Goal: Task Accomplishment & Management: Complete application form

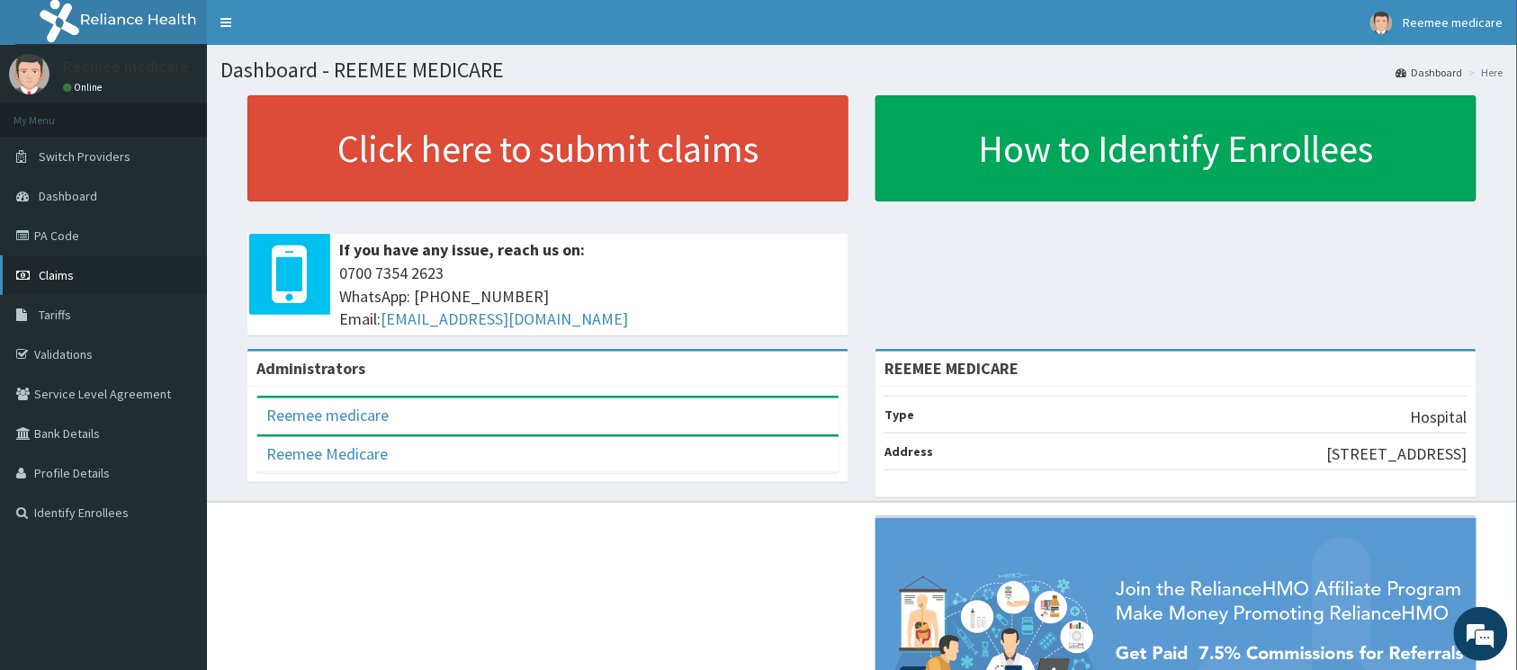
click at [66, 275] on span "Claims" at bounding box center [56, 275] width 35 height 16
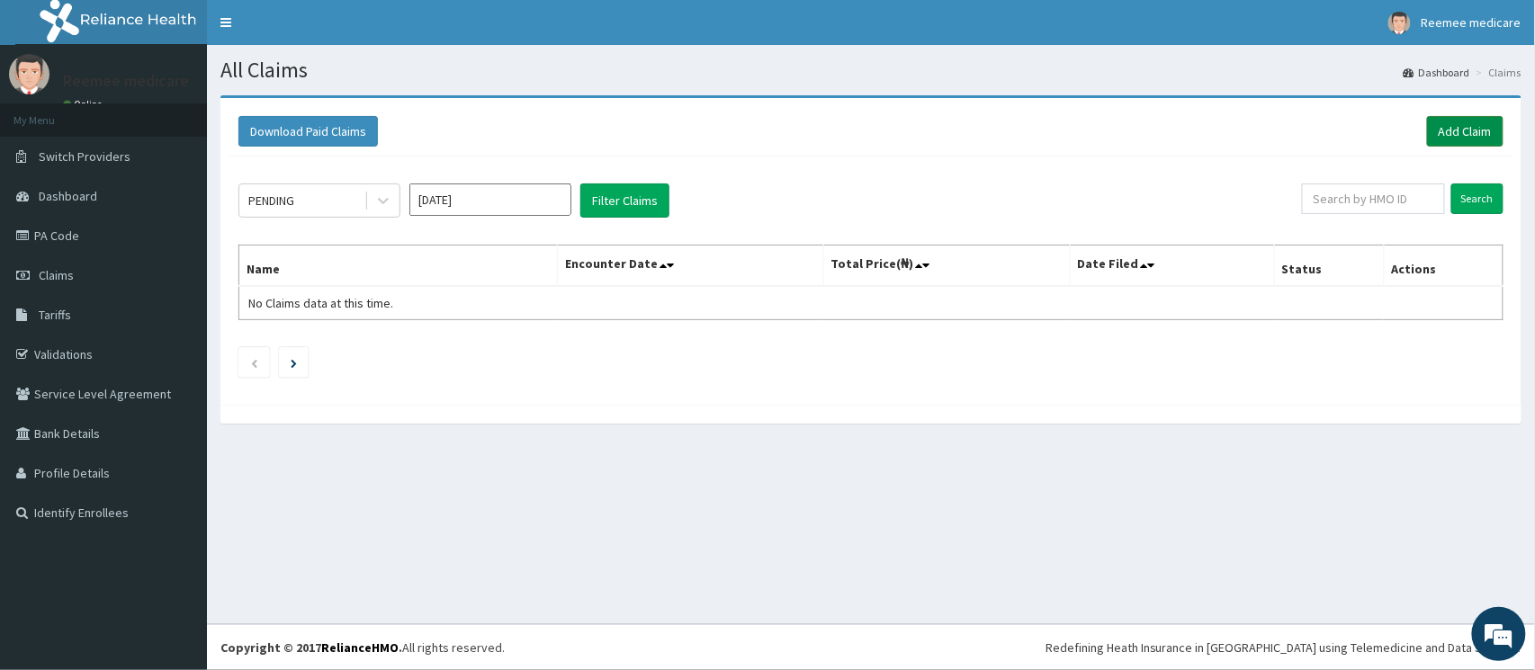
click at [1481, 133] on link "Add Claim" at bounding box center [1465, 131] width 76 height 31
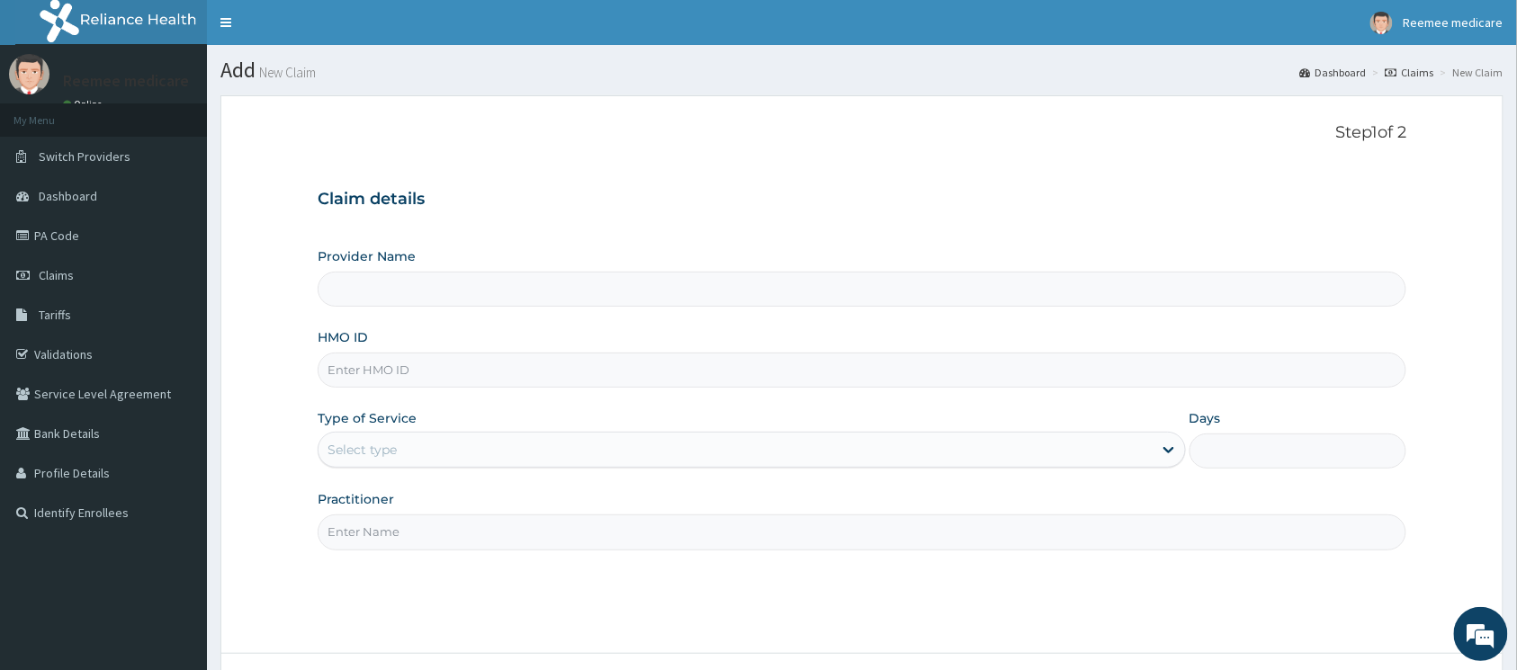
type input "REEMEE MEDICARE"
click at [555, 373] on input "HMO ID" at bounding box center [862, 370] width 1089 height 35
paste input "ENP/11233/A"
type input "ENP/11233/A"
click at [637, 461] on div "Select type" at bounding box center [736, 450] width 834 height 29
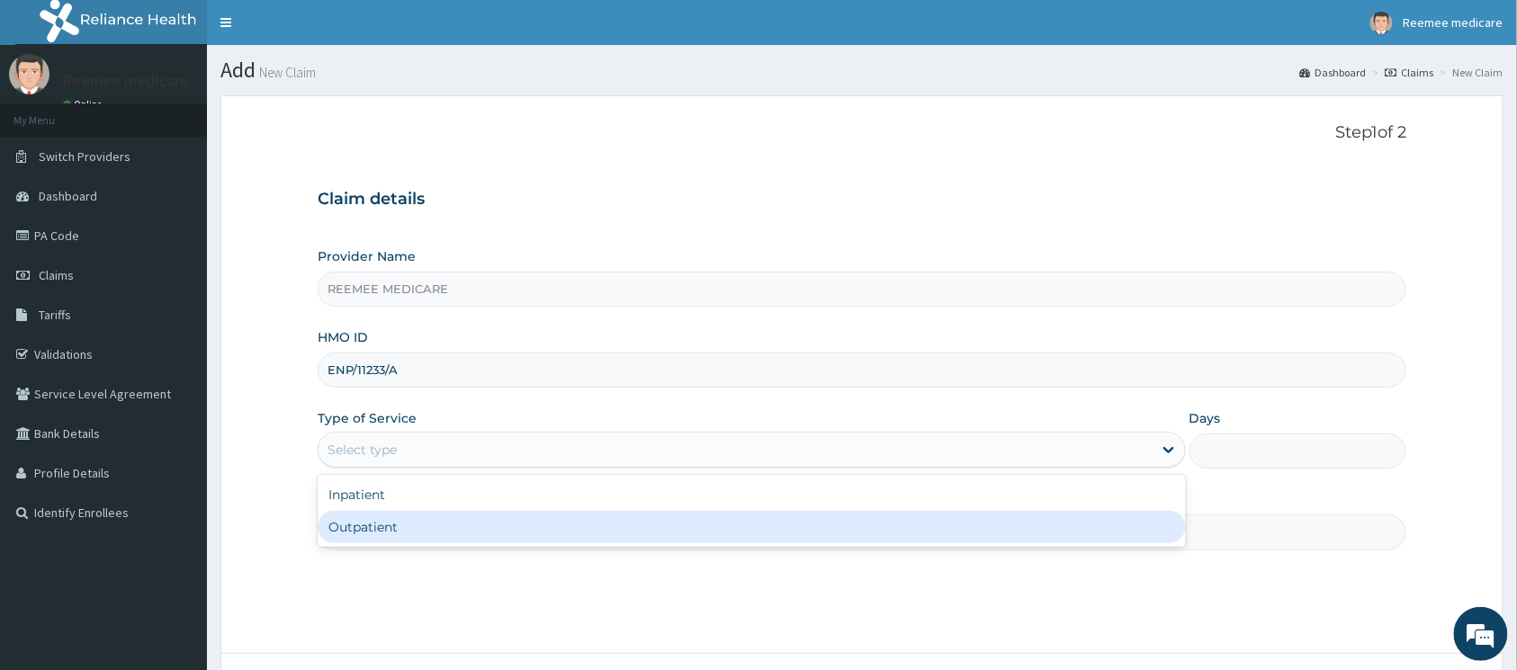
click at [558, 523] on div "Outpatient" at bounding box center [752, 527] width 868 height 32
type input "1"
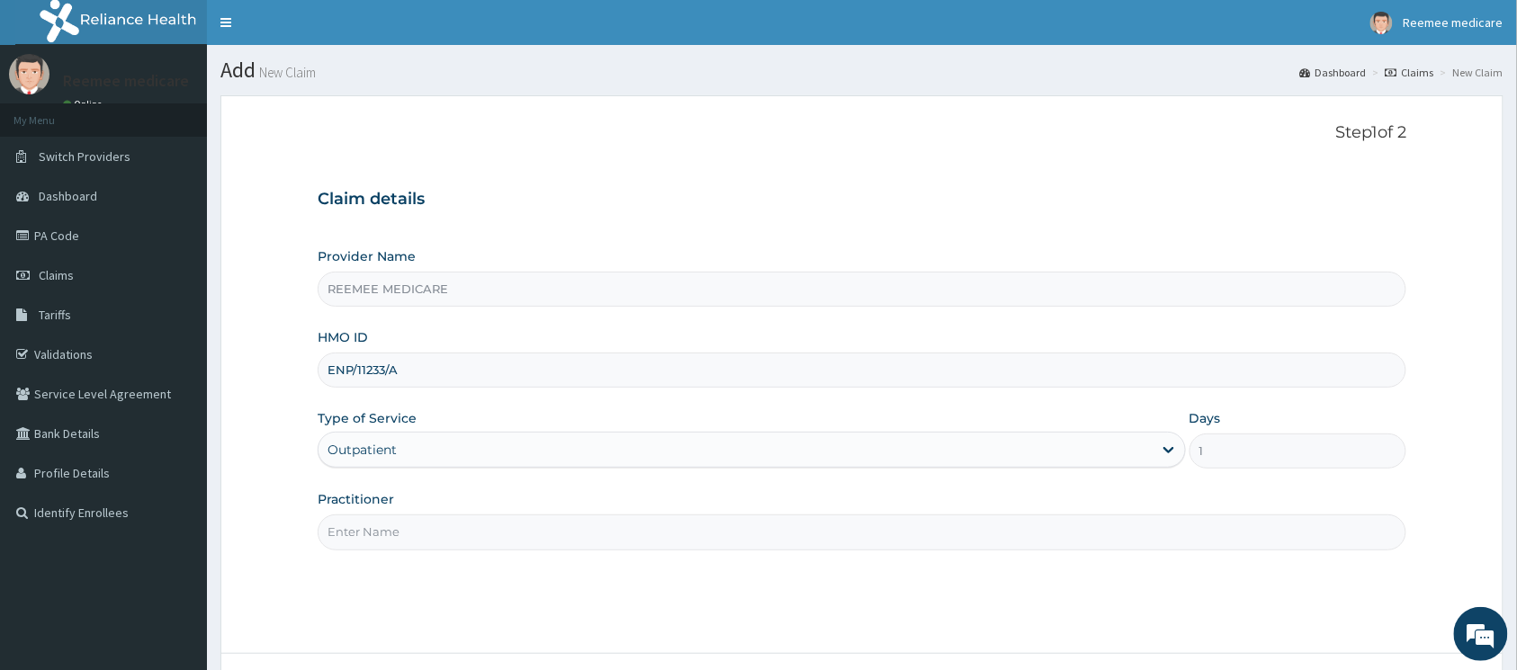
click at [523, 534] on input "Practitioner" at bounding box center [862, 532] width 1089 height 35
type input "Dr Ukasha"
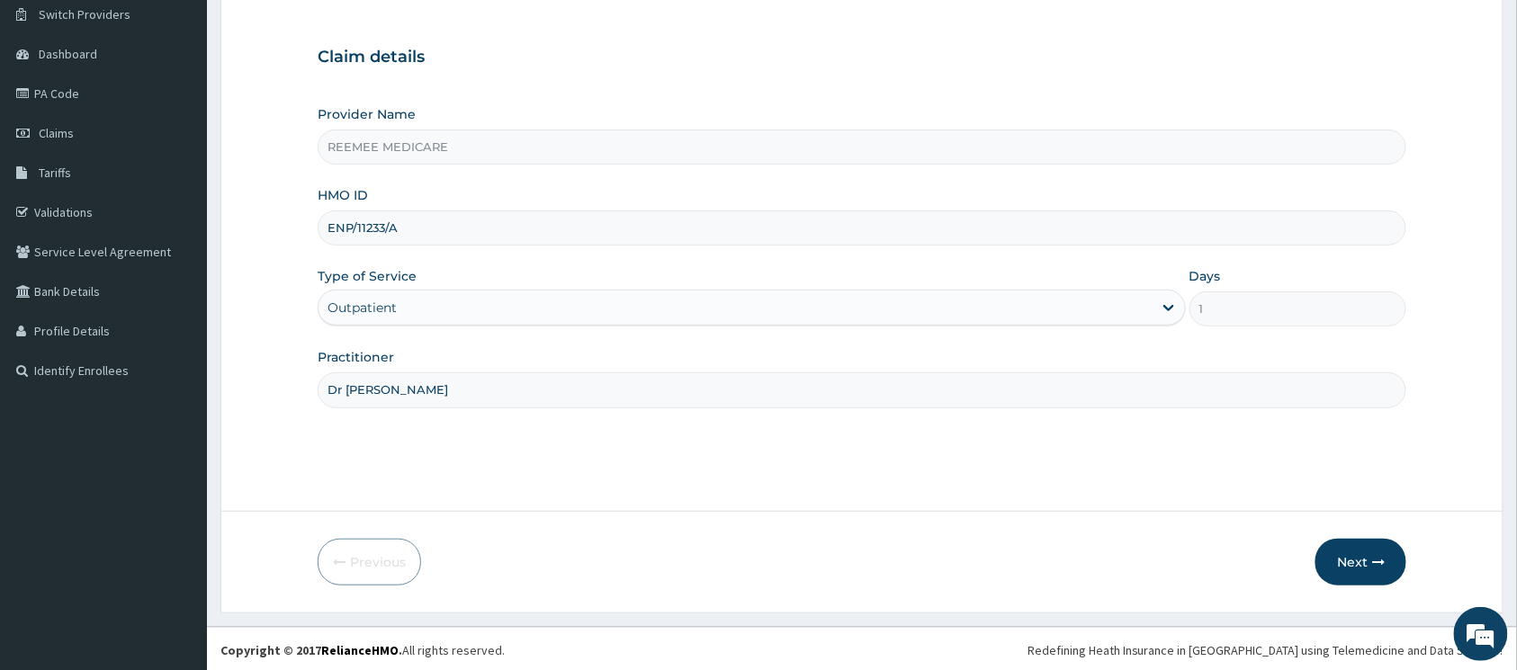
scroll to position [146, 0]
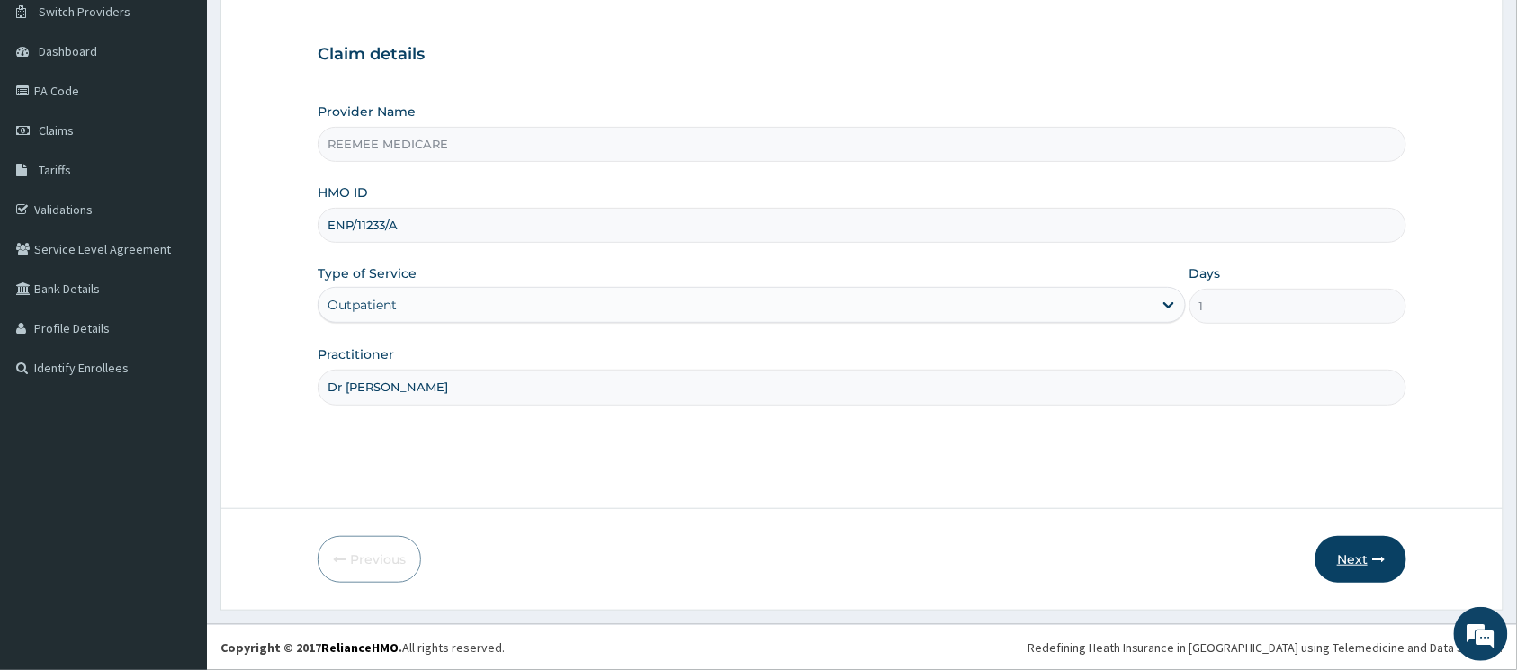
click at [1344, 540] on button "Next" at bounding box center [1361, 559] width 91 height 47
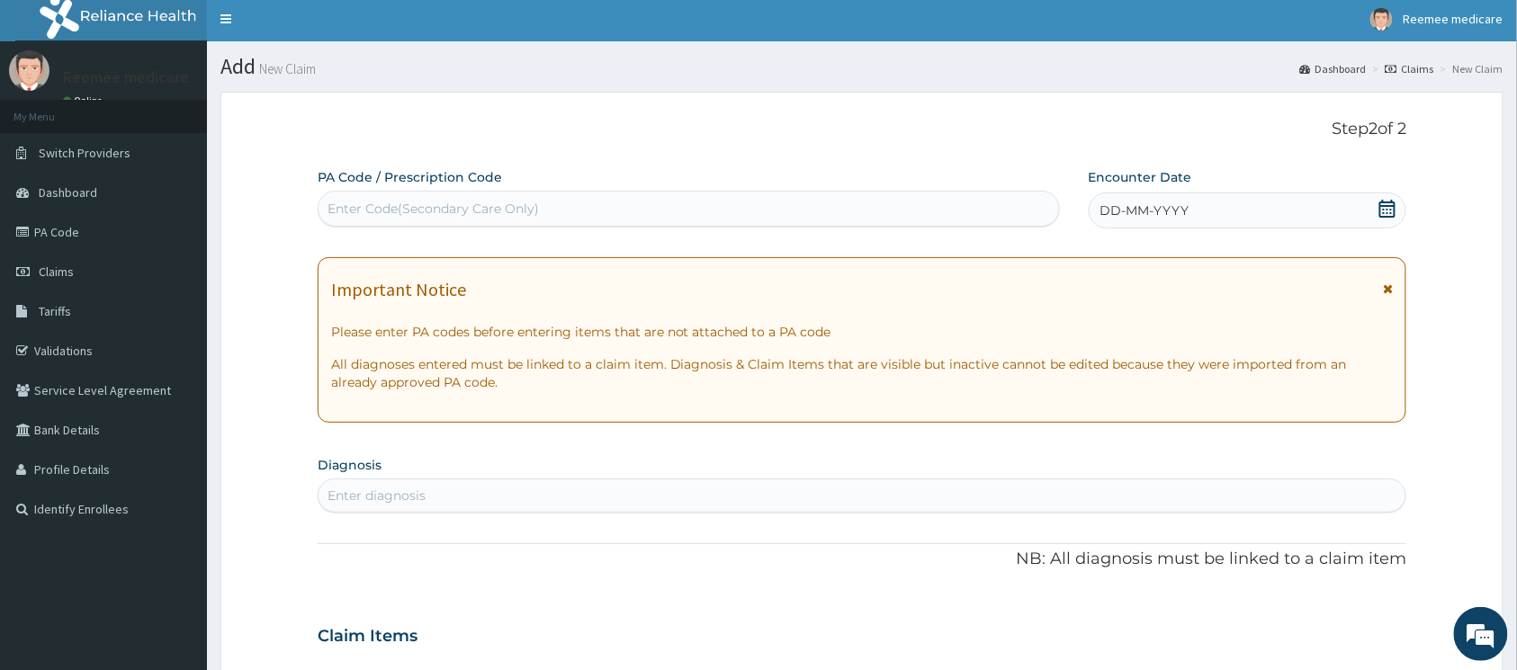
scroll to position [0, 0]
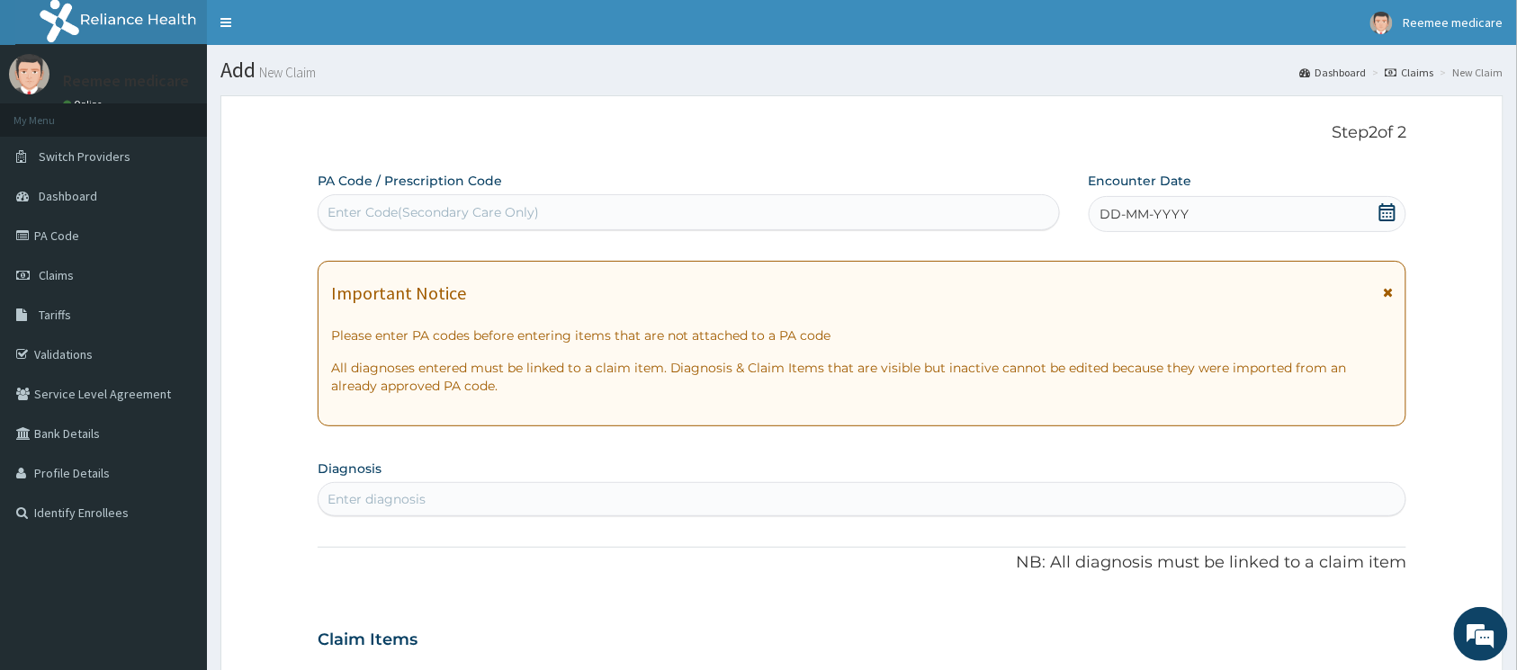
click at [1258, 224] on div "DD-MM-YYYY" at bounding box center [1248, 214] width 319 height 36
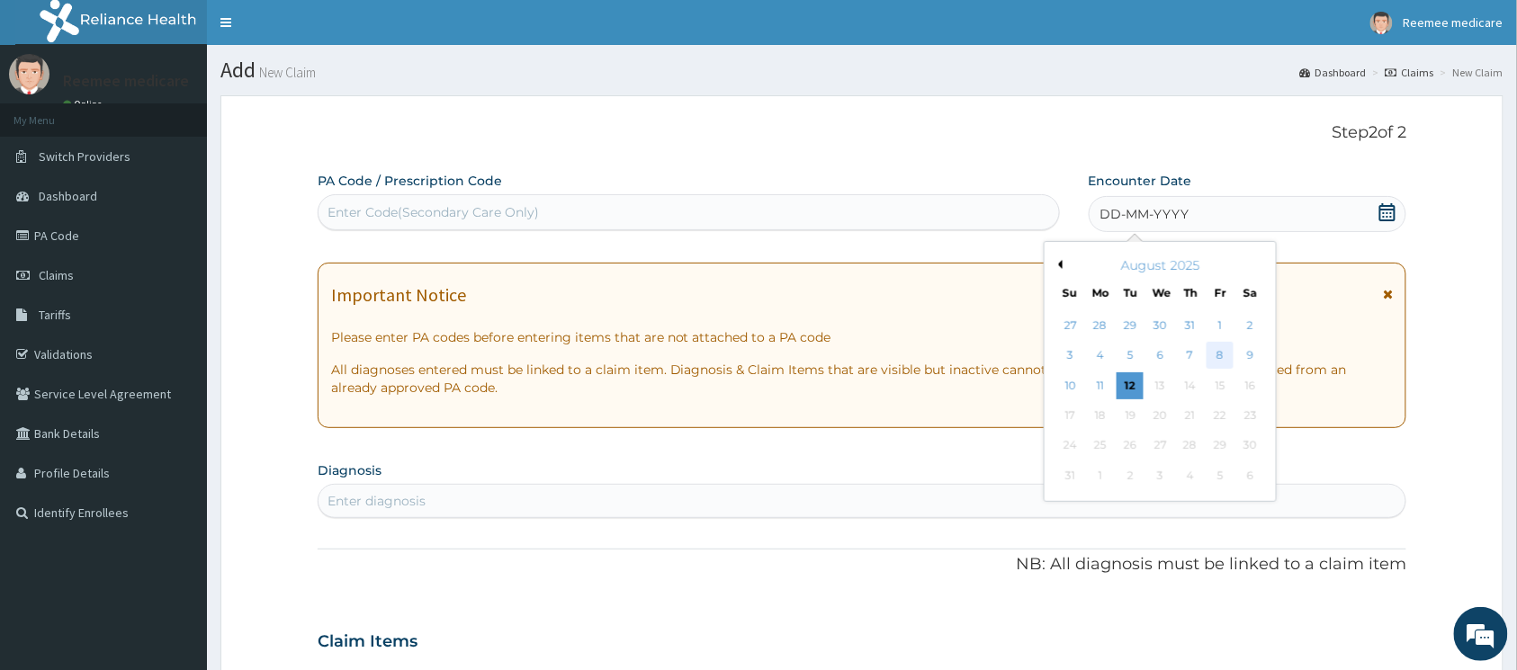
click at [1220, 353] on div "8" at bounding box center [1220, 356] width 27 height 27
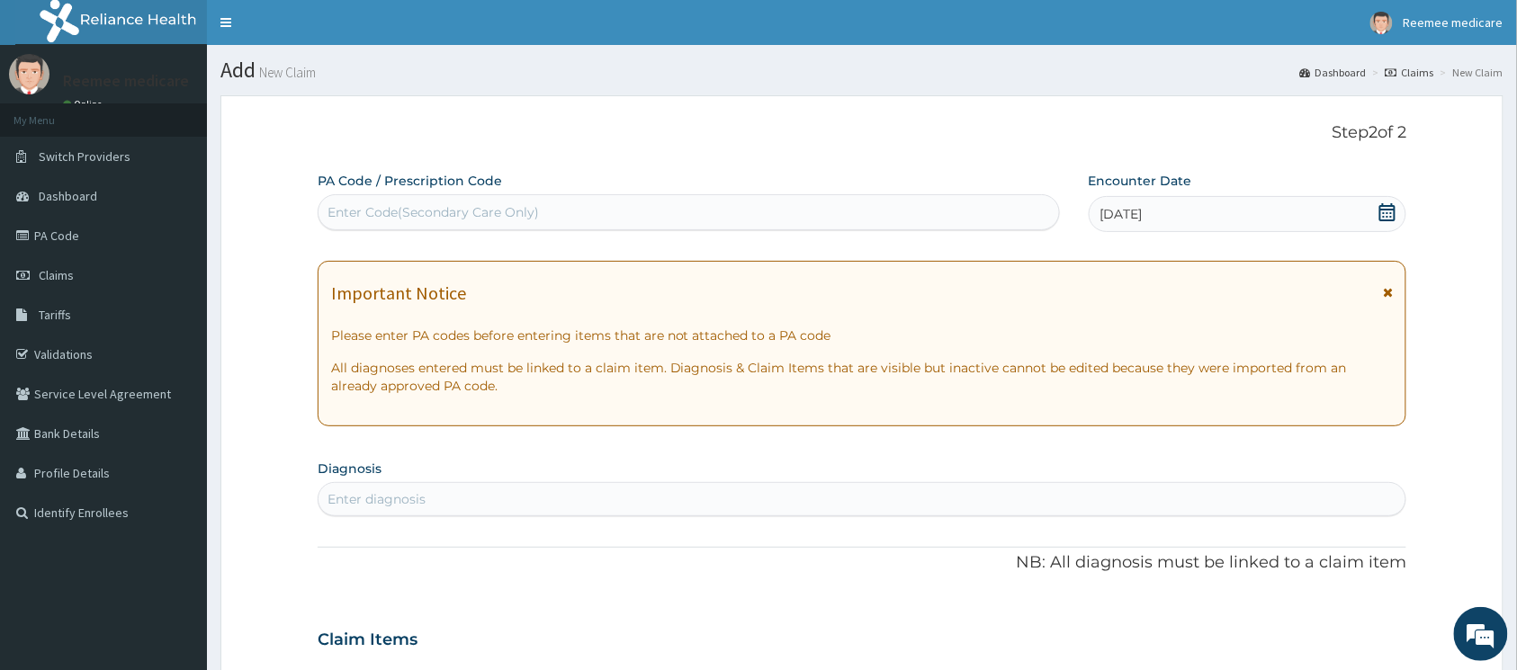
click at [612, 211] on div "Enter Code(Secondary Care Only)" at bounding box center [689, 212] width 741 height 29
paste input "PA/4450CF"
type input "PA/4450CF"
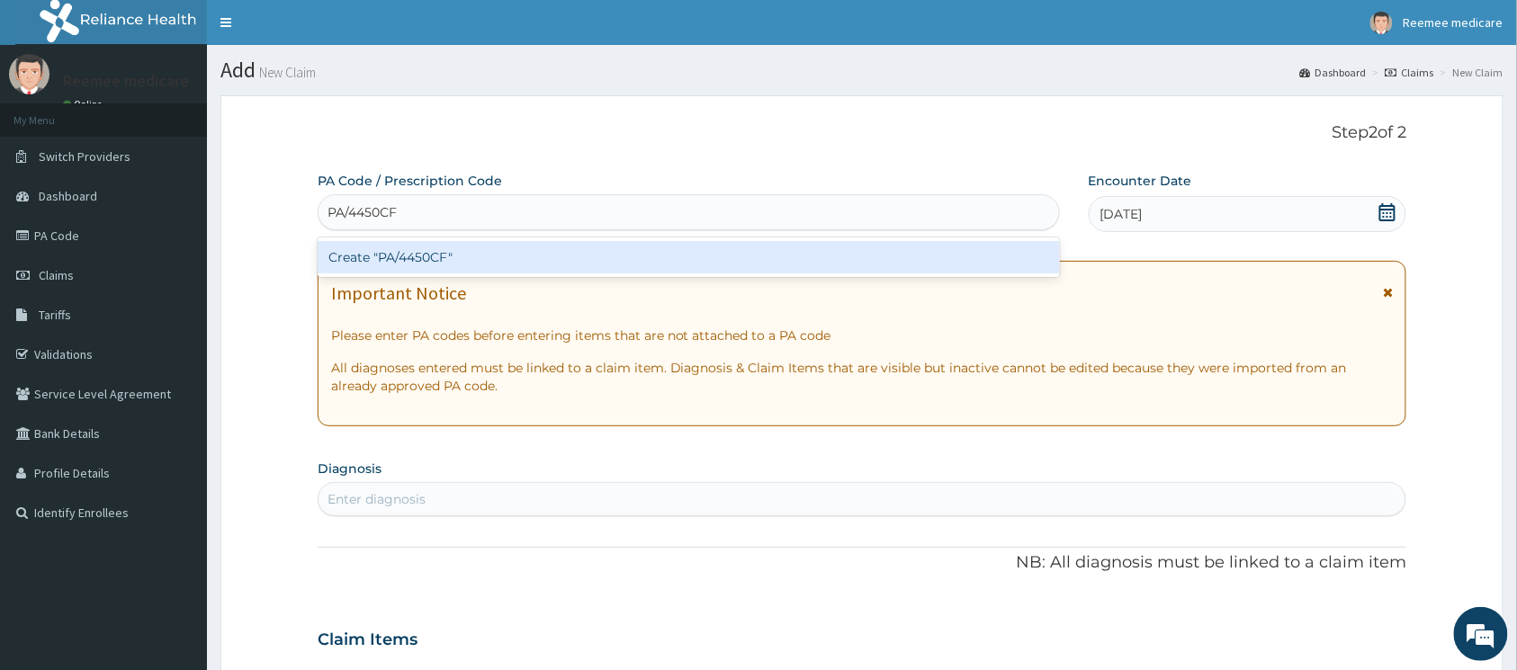
click at [446, 252] on div "Create "PA/4450CF"" at bounding box center [689, 257] width 742 height 32
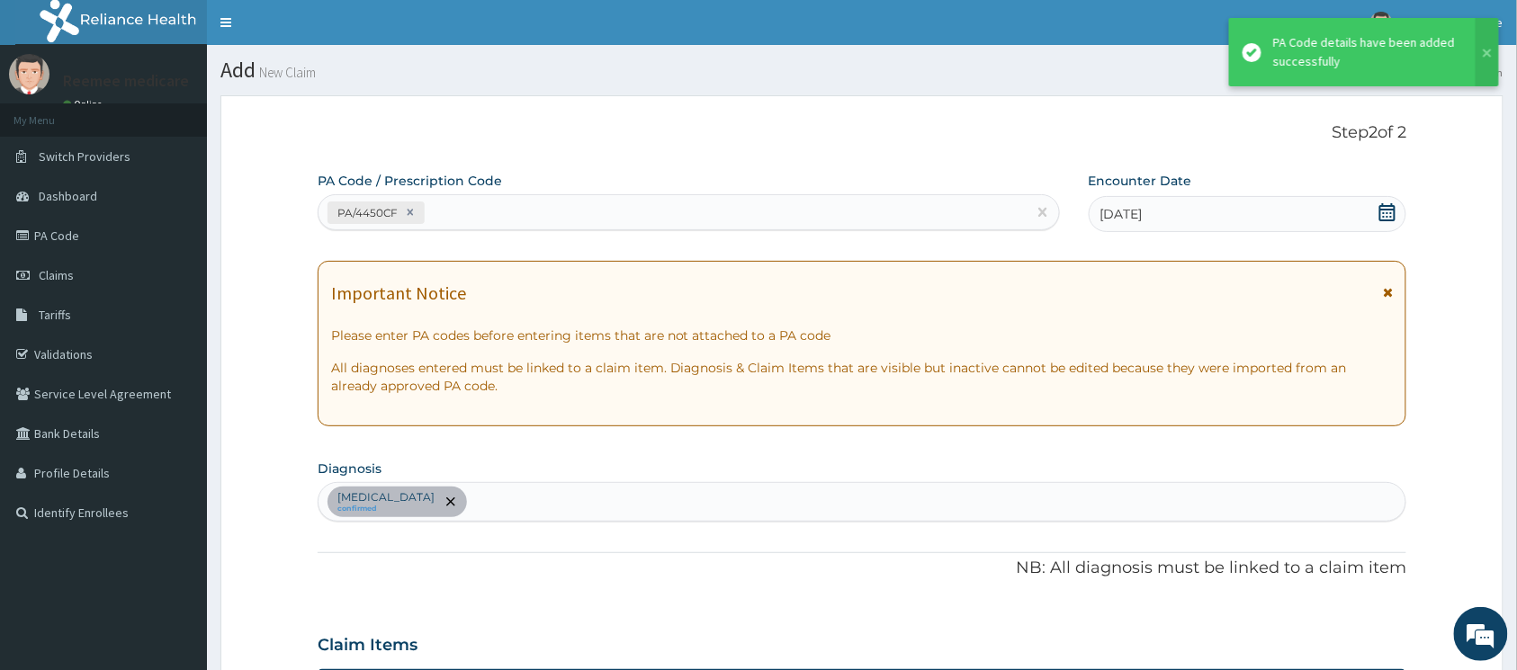
scroll to position [414, 0]
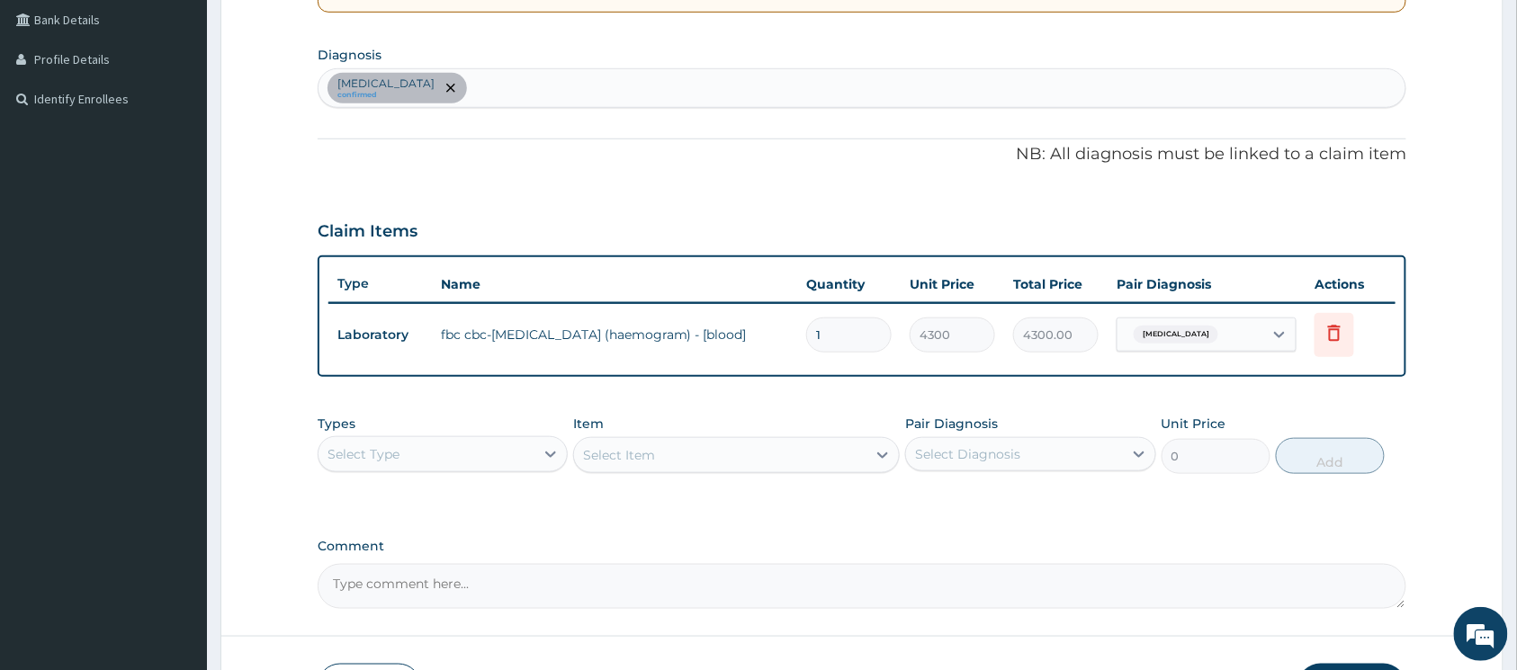
click at [520, 94] on div "Typhoid fever confirmed" at bounding box center [862, 88] width 1087 height 38
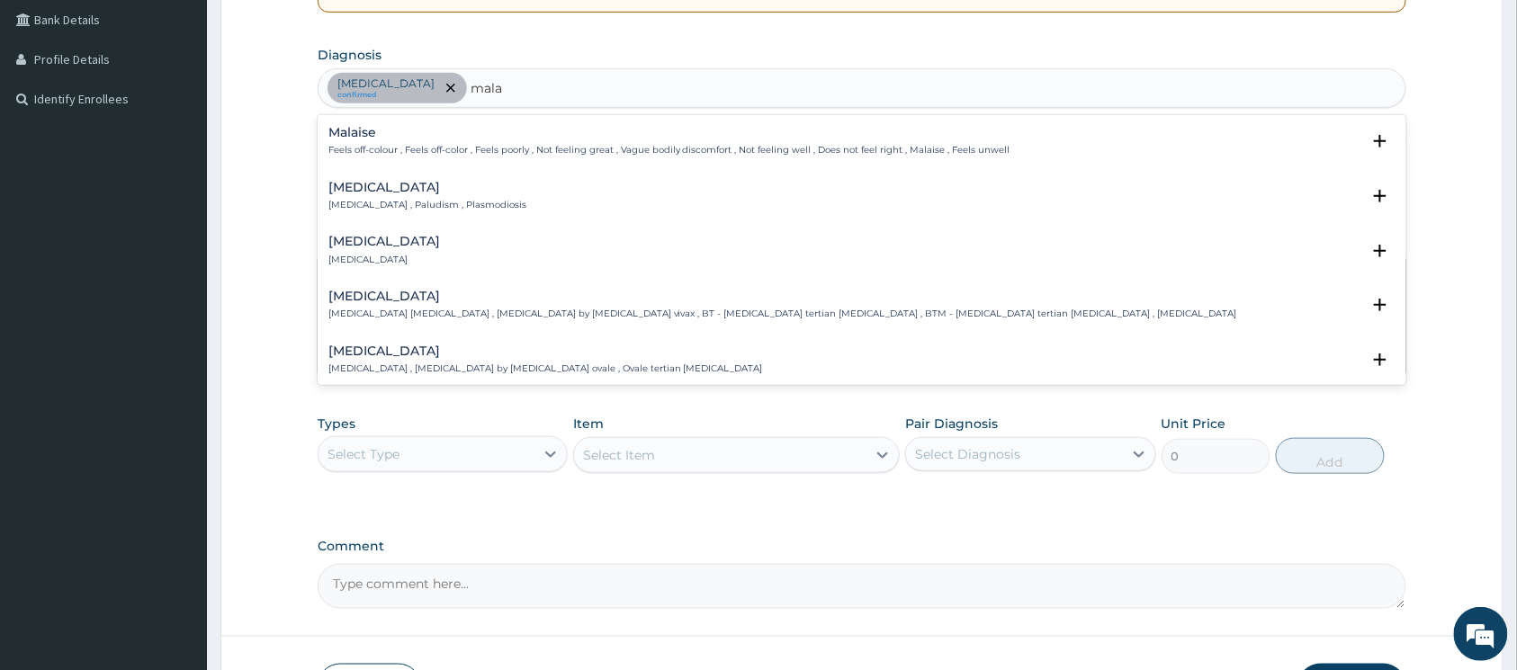
type input "malar"
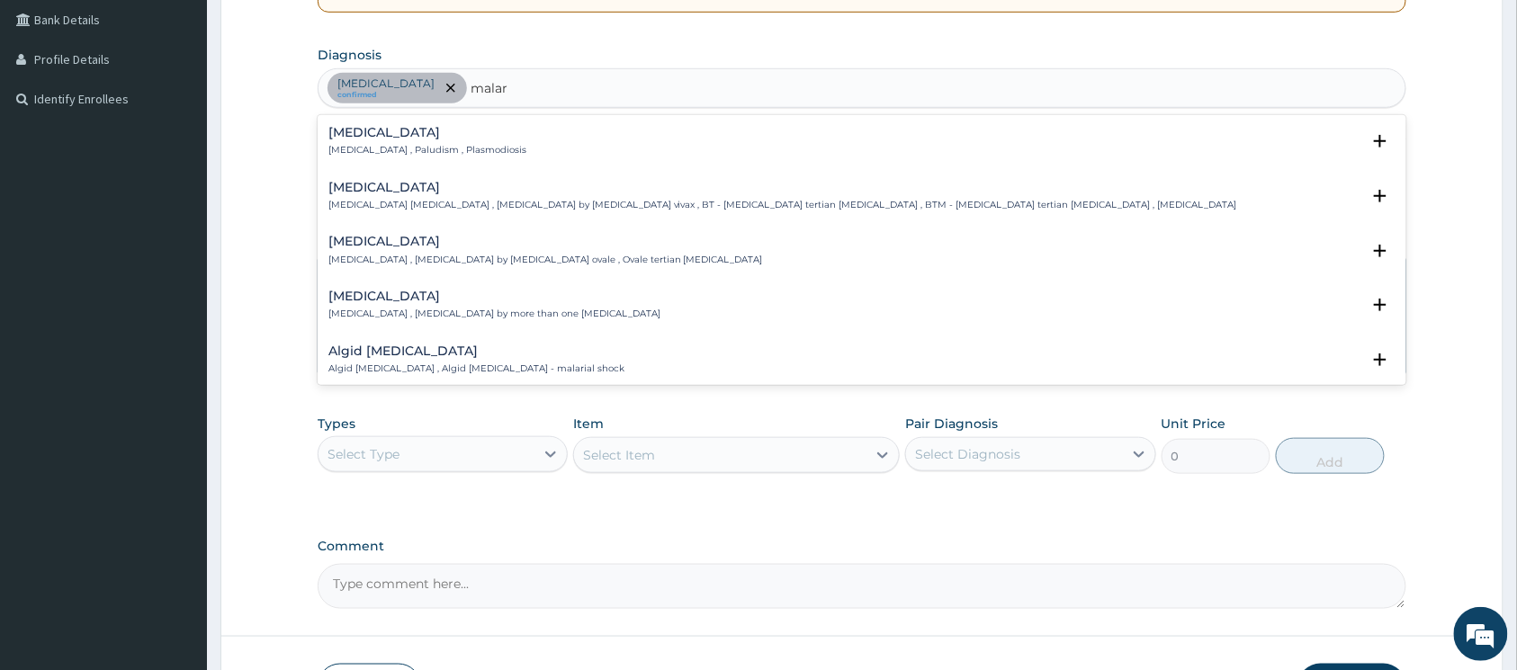
click at [415, 148] on p "Malaria , Paludism , Plasmodiosis" at bounding box center [427, 150] width 198 height 13
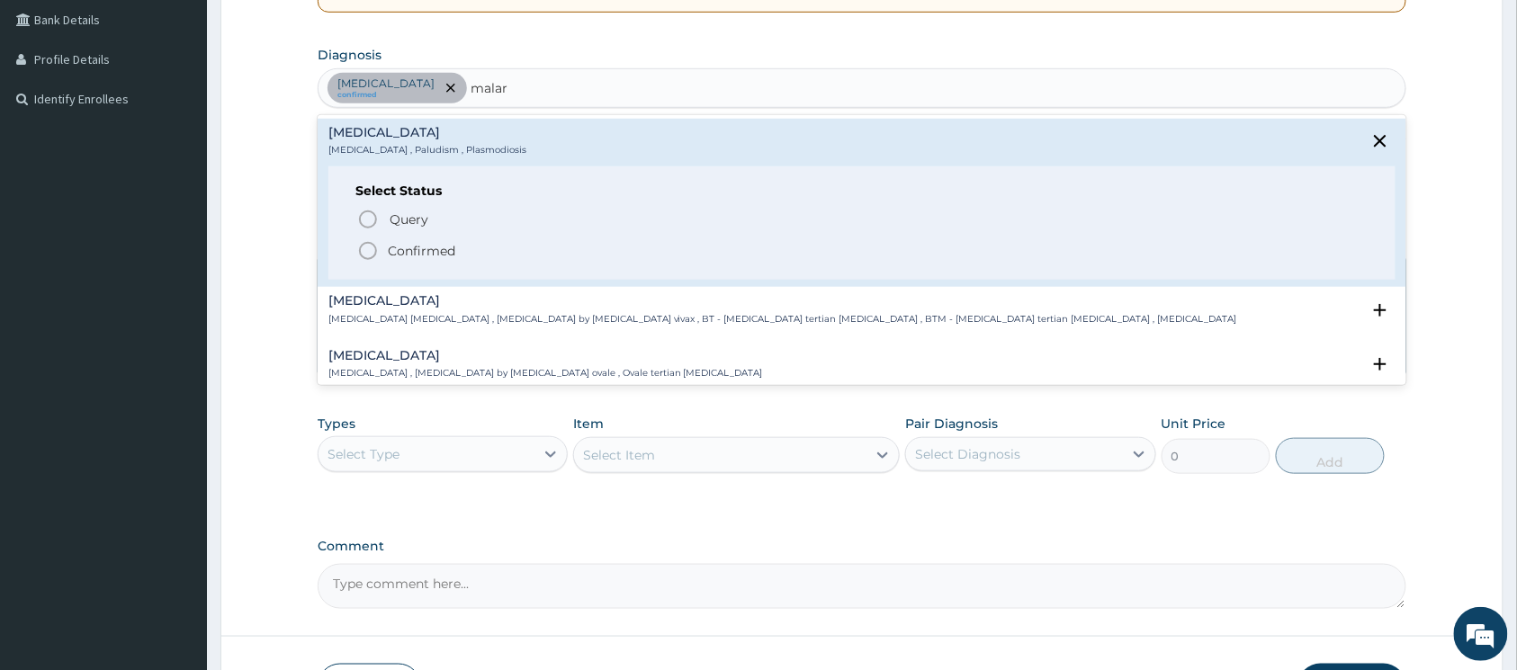
click at [372, 248] on icon "status option filled" at bounding box center [368, 251] width 22 height 22
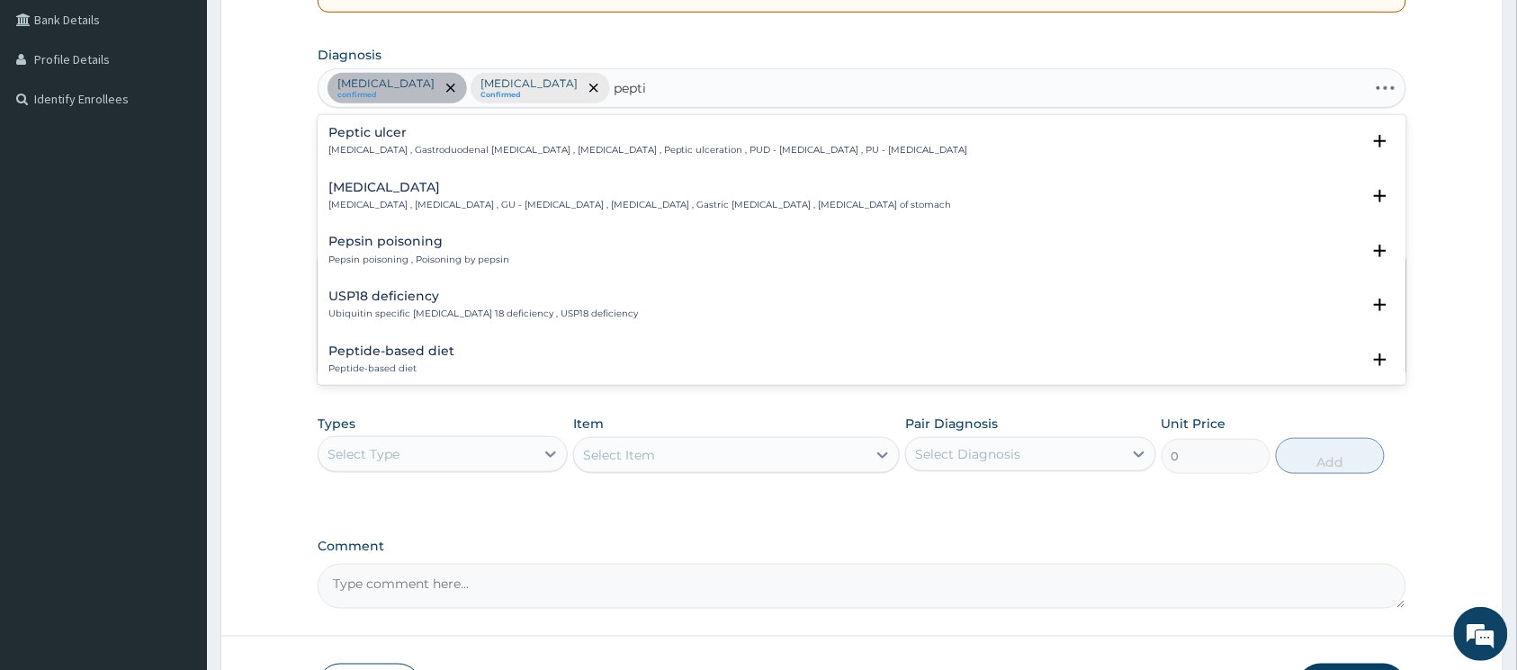
type input "peptic"
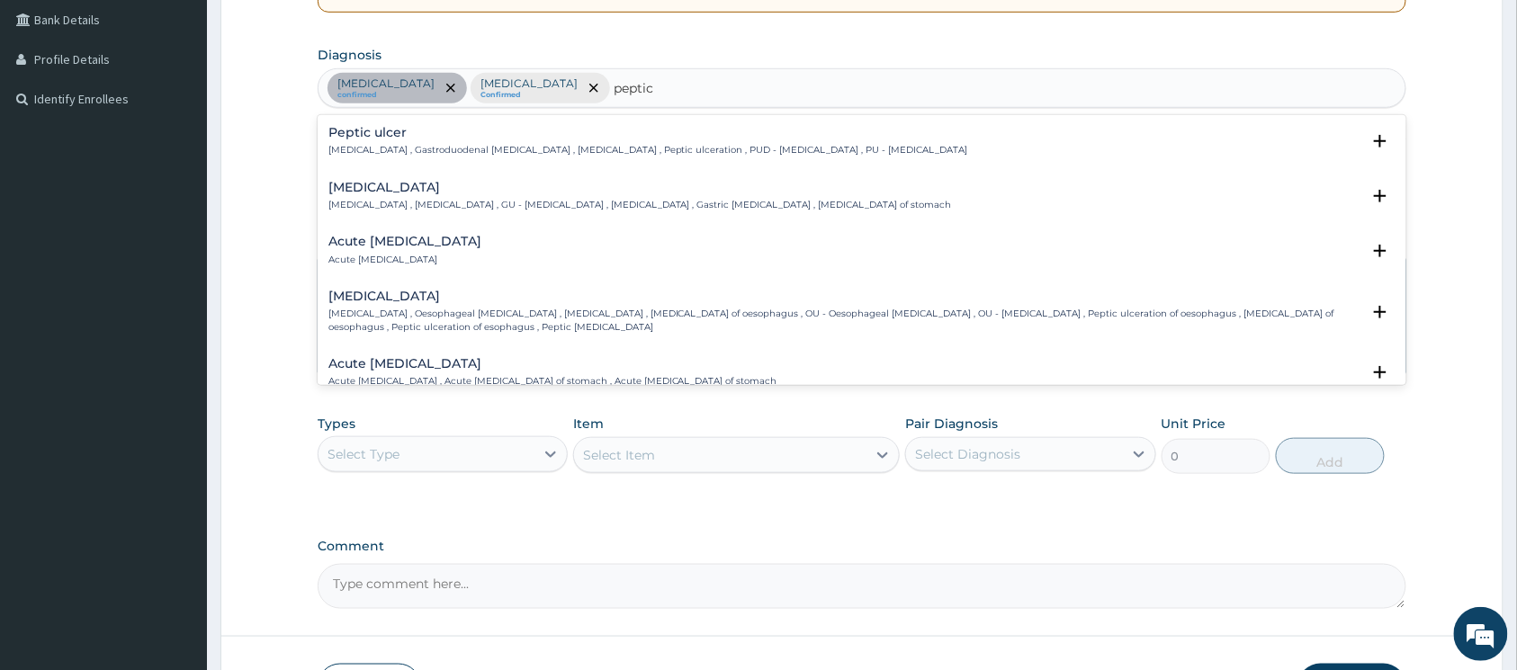
click at [470, 148] on p "Peptic ulcer , Gastroduodenal ulcer , Peptic ulcer disease , Peptic ulceration …" at bounding box center [648, 150] width 640 height 13
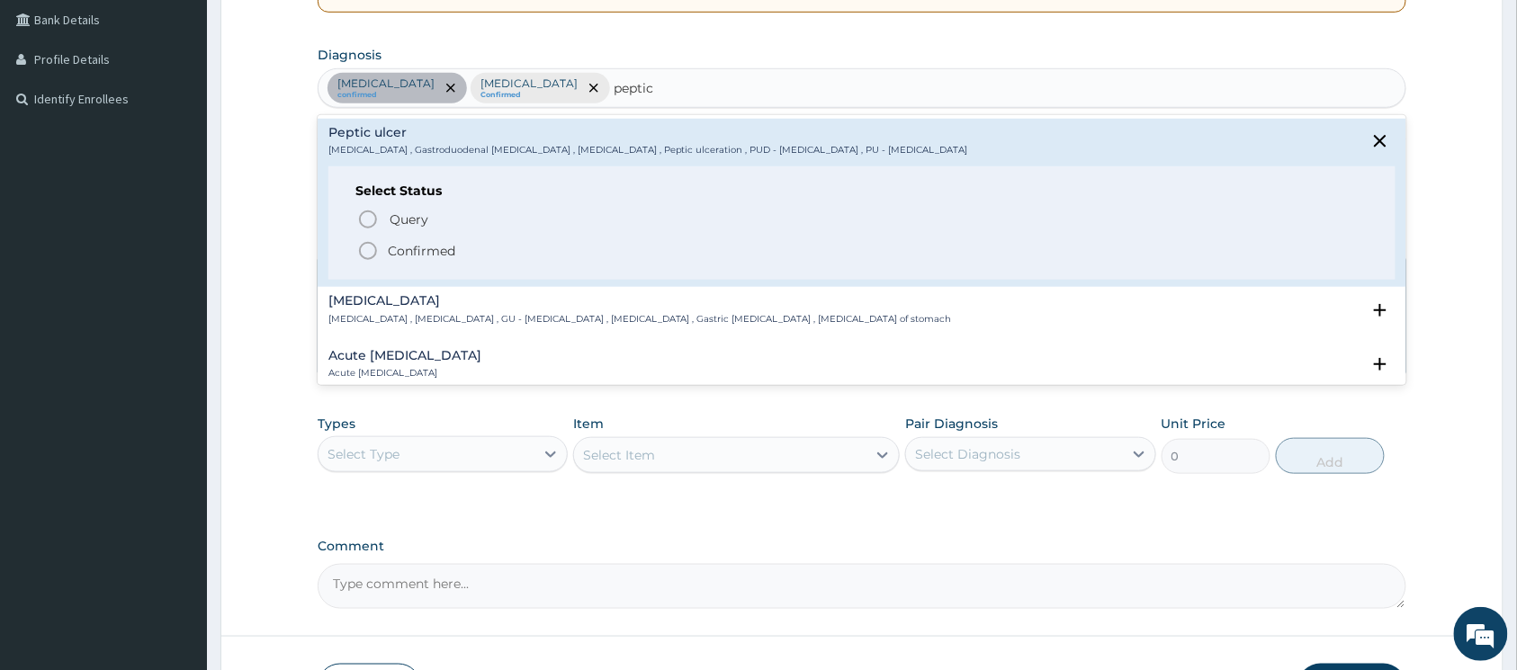
click at [364, 252] on icon "status option filled" at bounding box center [368, 251] width 22 height 22
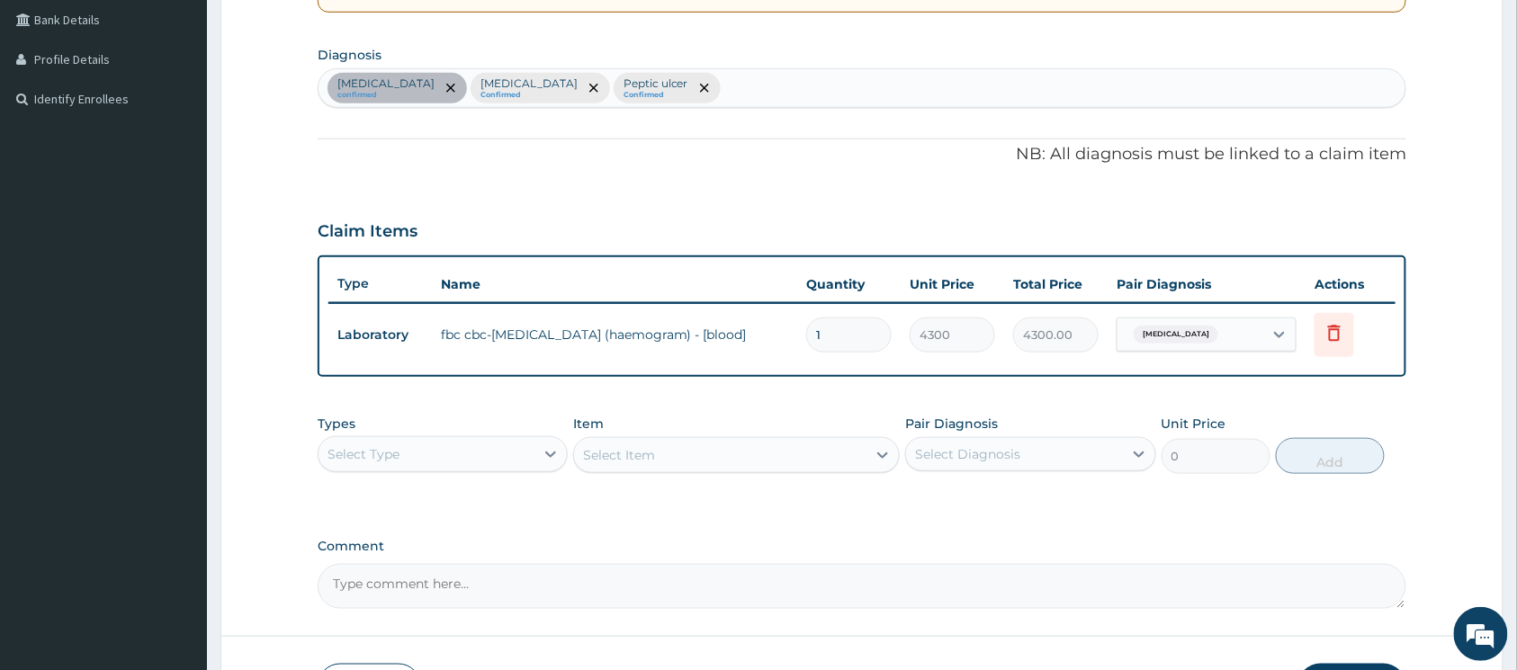
scroll to position [534, 0]
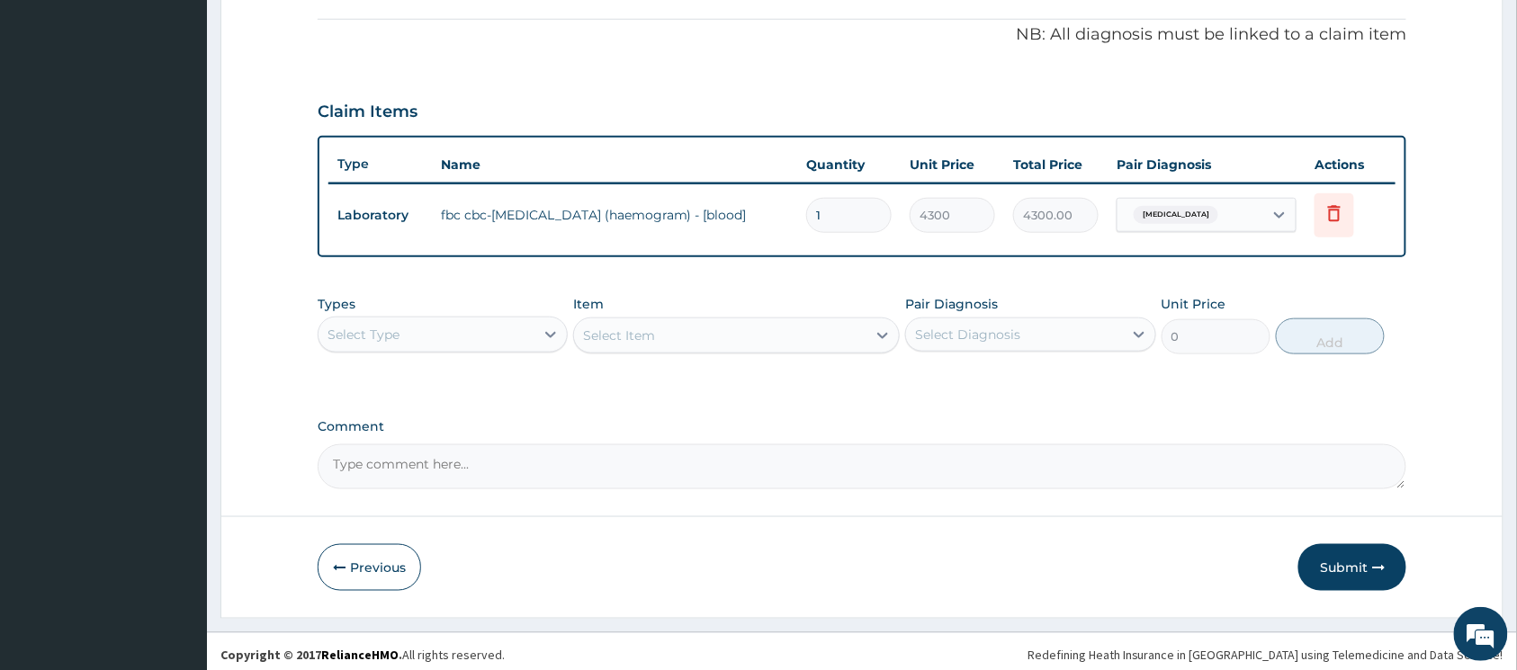
click at [473, 337] on div "Select Type" at bounding box center [427, 334] width 216 height 29
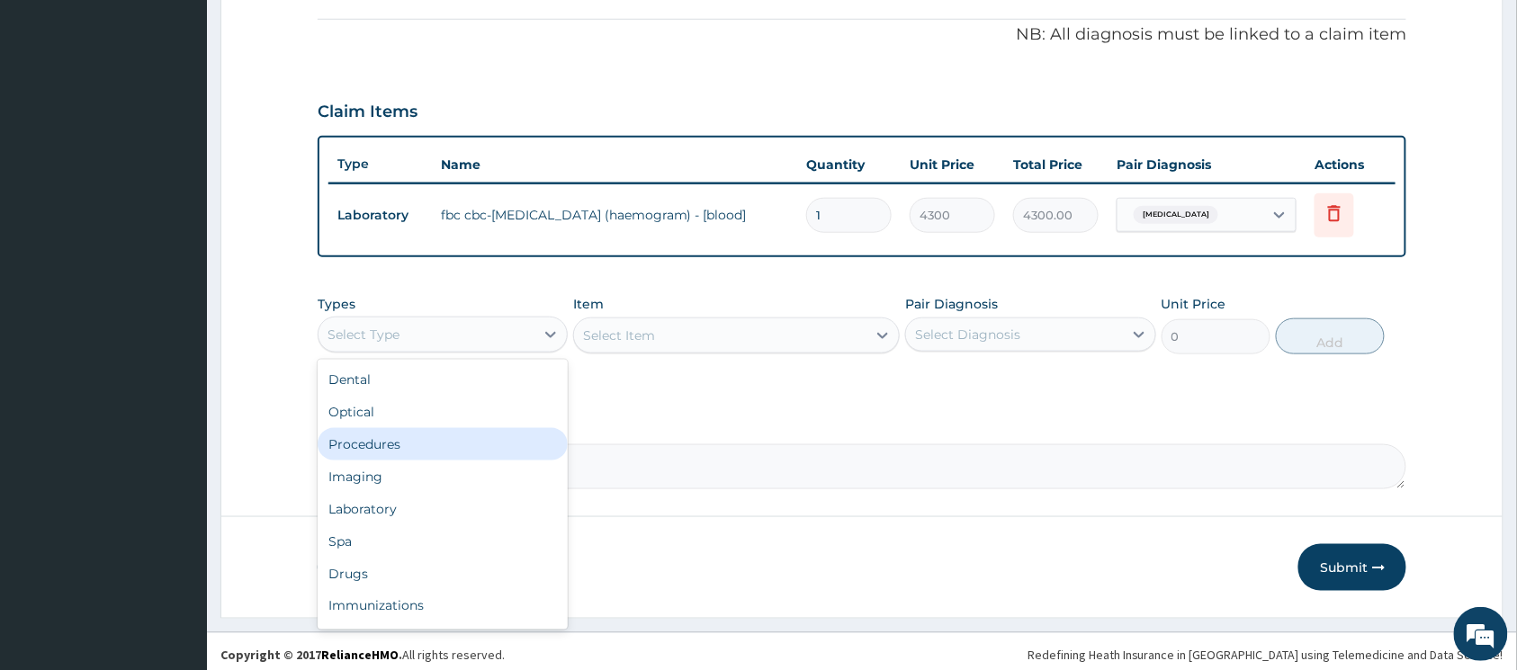
click at [443, 440] on div "Procedures" at bounding box center [443, 444] width 250 height 32
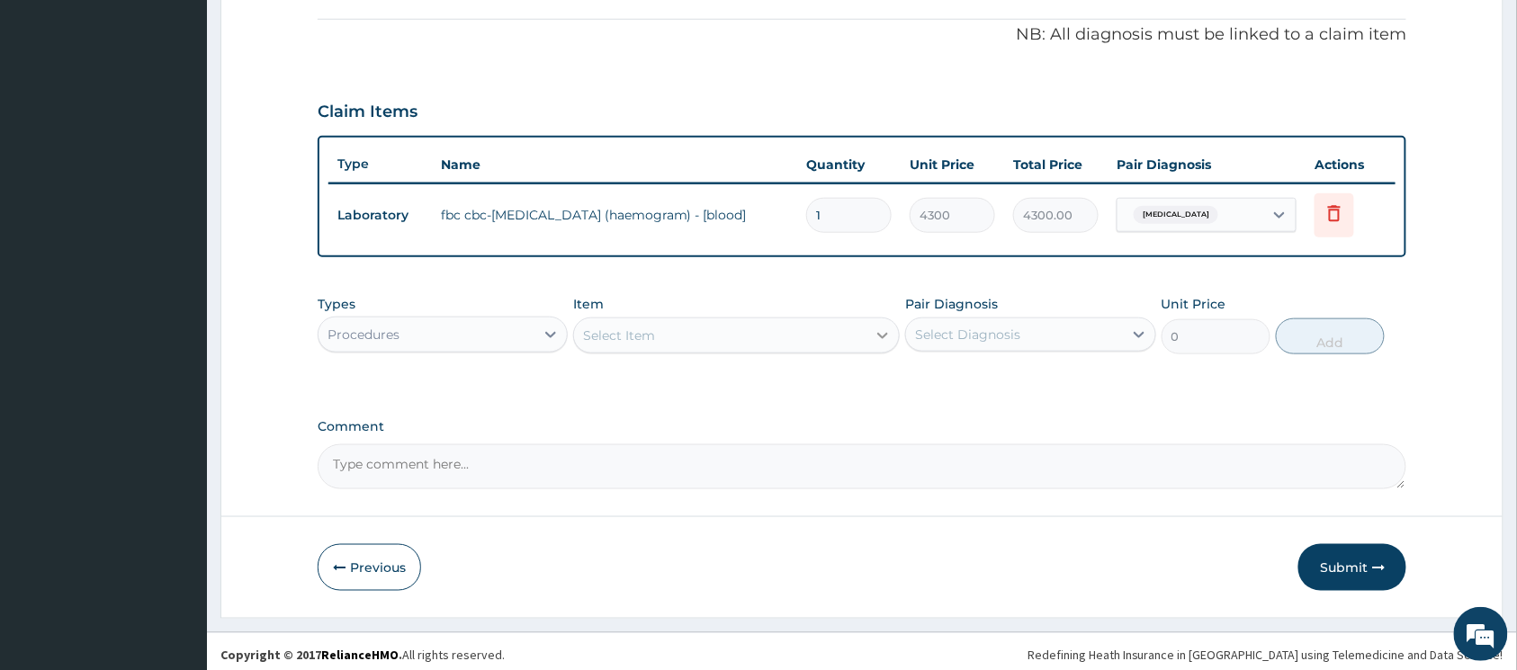
click at [877, 336] on icon at bounding box center [883, 336] width 18 height 18
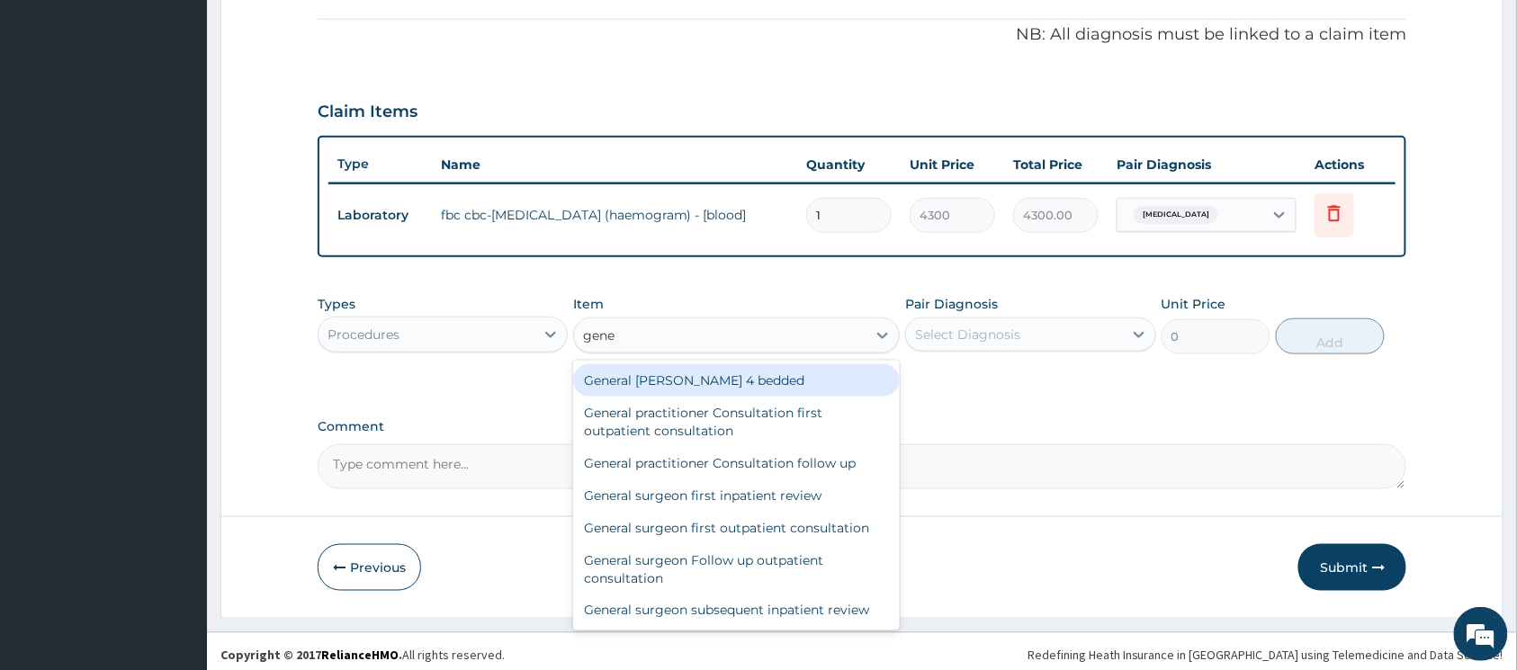
type input "gener"
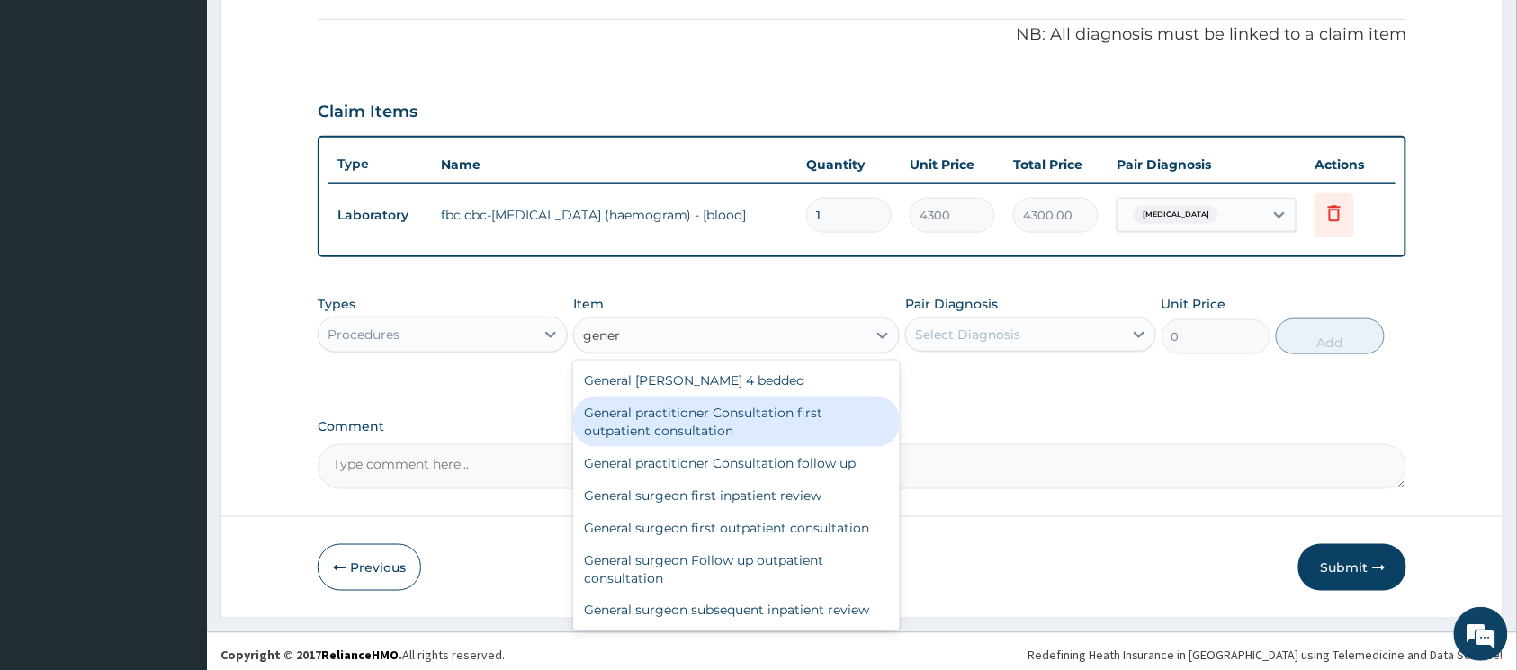
click at [782, 412] on div "General practitioner Consultation first outpatient consultation" at bounding box center [736, 422] width 327 height 50
type input "3547.5"
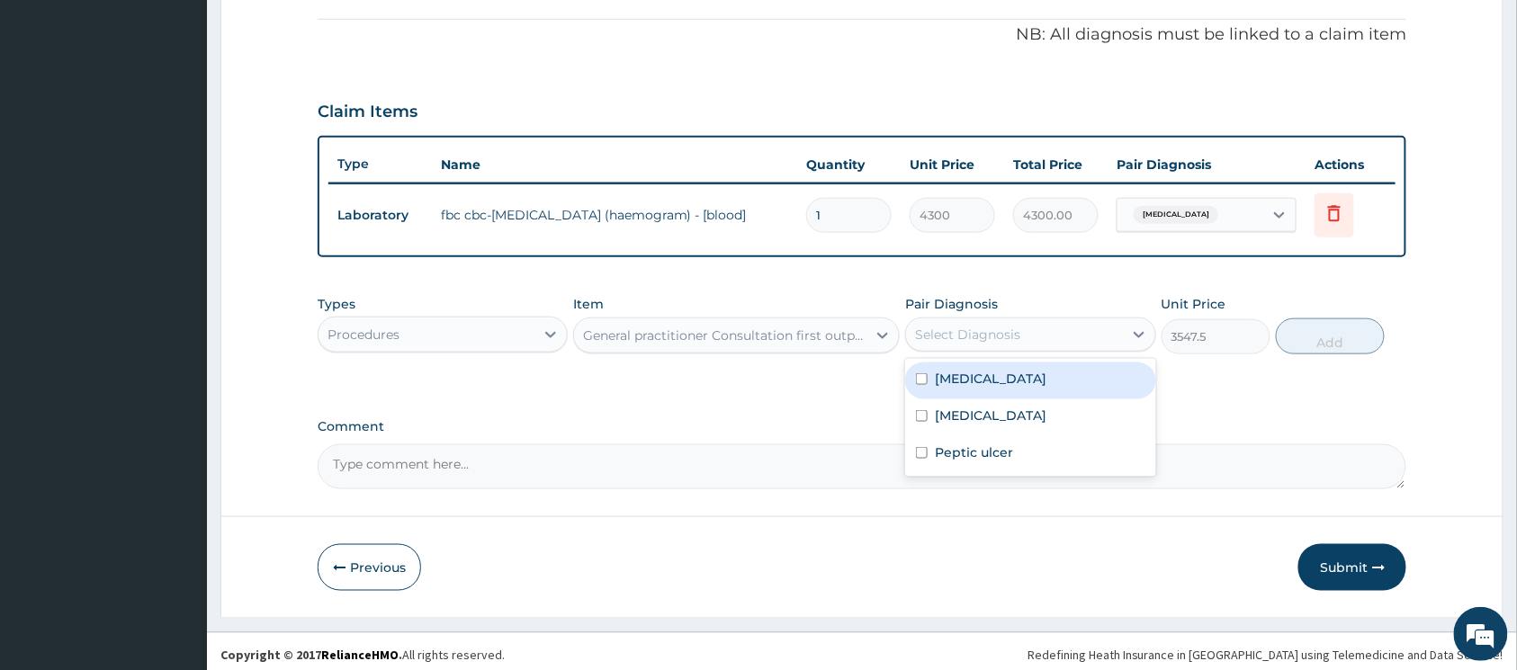
click at [1005, 333] on div "Select Diagnosis" at bounding box center [967, 335] width 105 height 18
click at [923, 378] on input "checkbox" at bounding box center [922, 379] width 12 height 12
checkbox input "true"
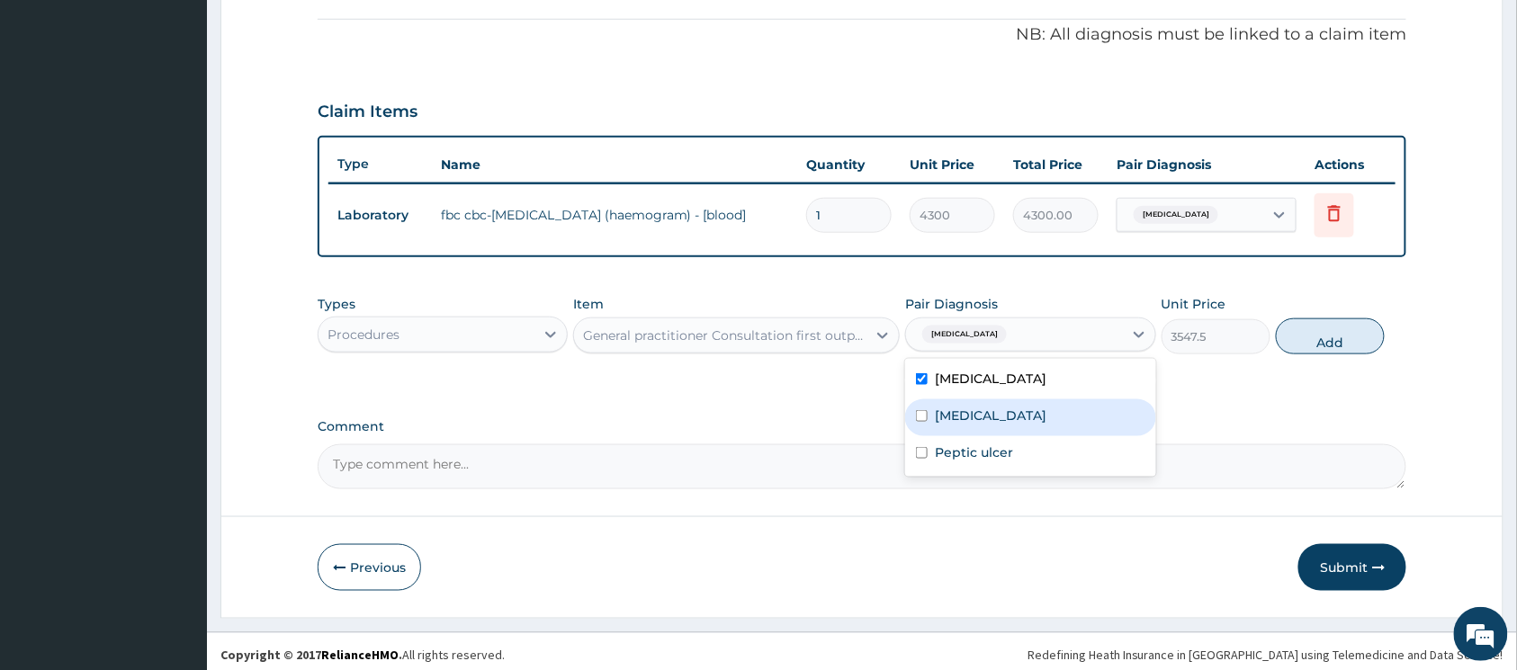
click at [920, 410] on input "checkbox" at bounding box center [922, 416] width 12 height 12
checkbox input "true"
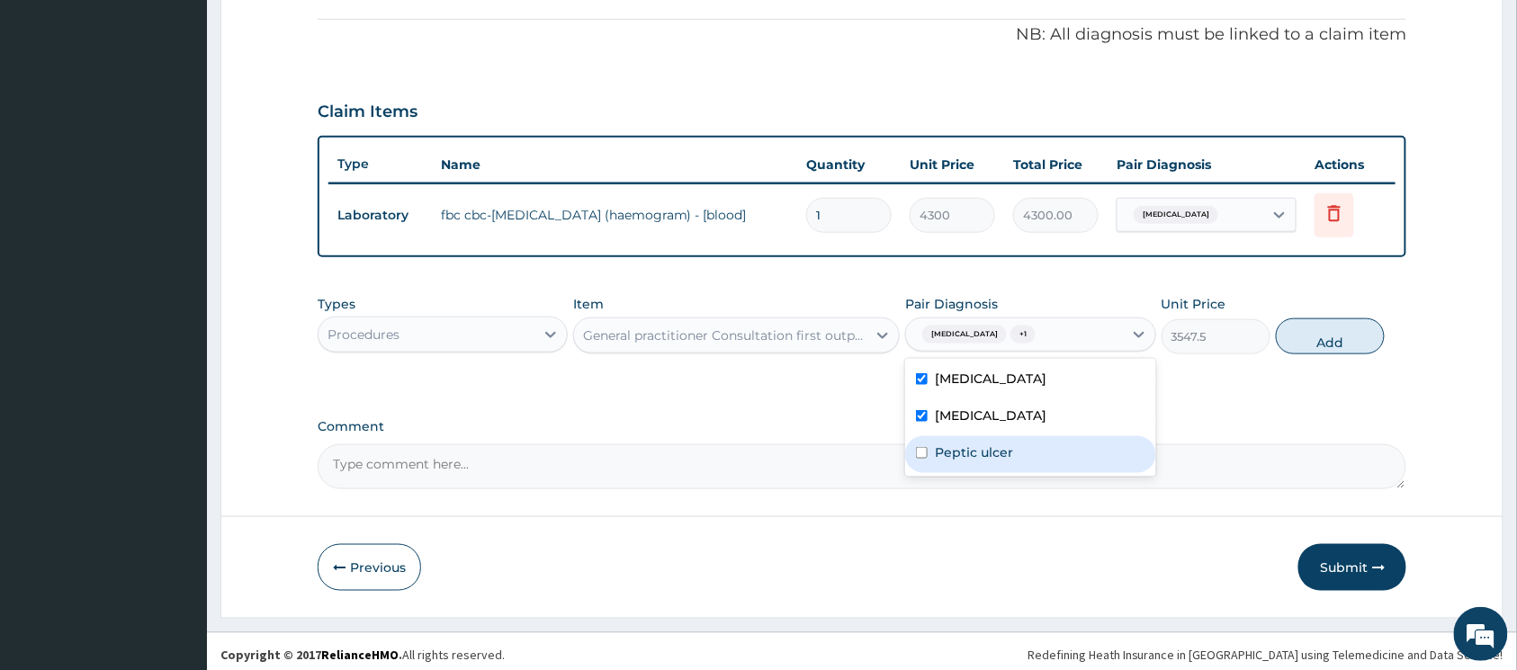
drag, startPoint x: 923, startPoint y: 455, endPoint x: 977, endPoint y: 430, distance: 59.6
click at [922, 455] on input "checkbox" at bounding box center [922, 453] width 12 height 12
checkbox input "true"
click at [1311, 346] on button "Add" at bounding box center [1330, 337] width 109 height 36
type input "0"
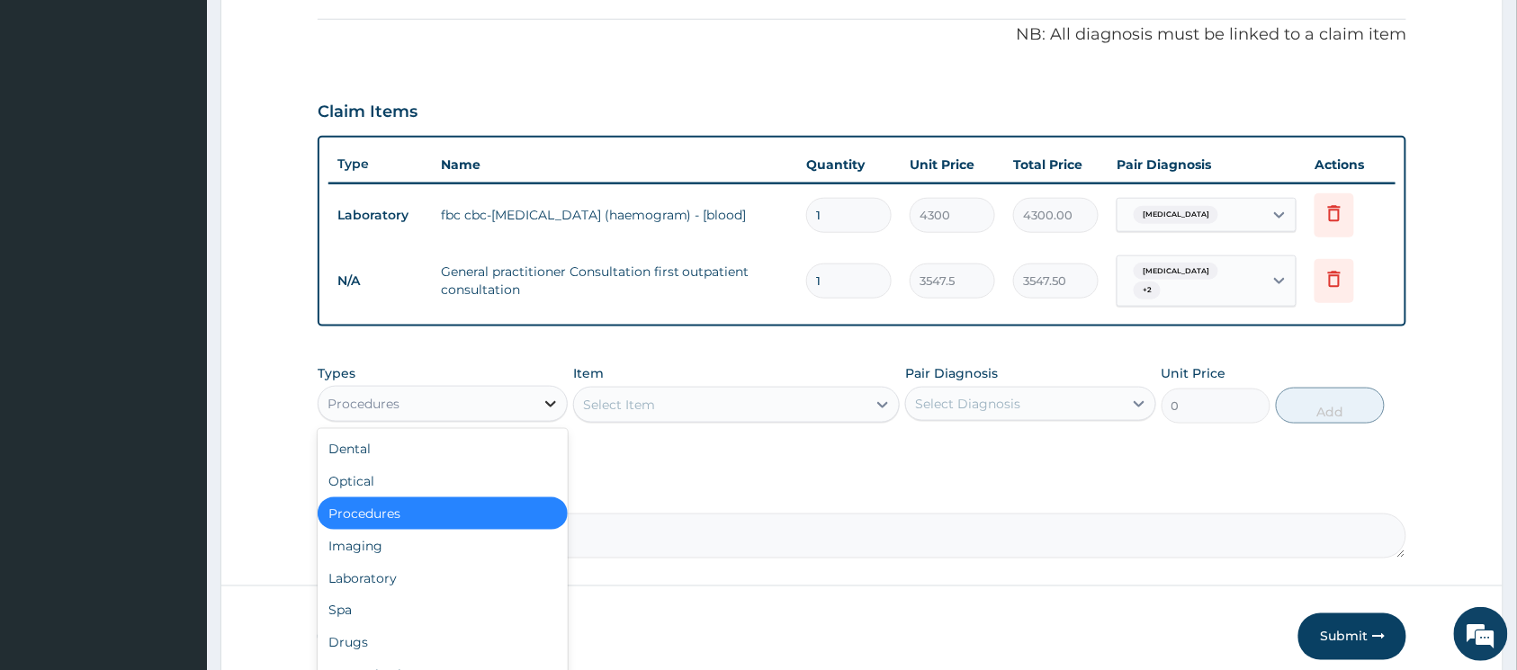
click at [549, 401] on icon at bounding box center [551, 404] width 18 height 18
click at [434, 562] on div "Laboratory" at bounding box center [443, 578] width 250 height 32
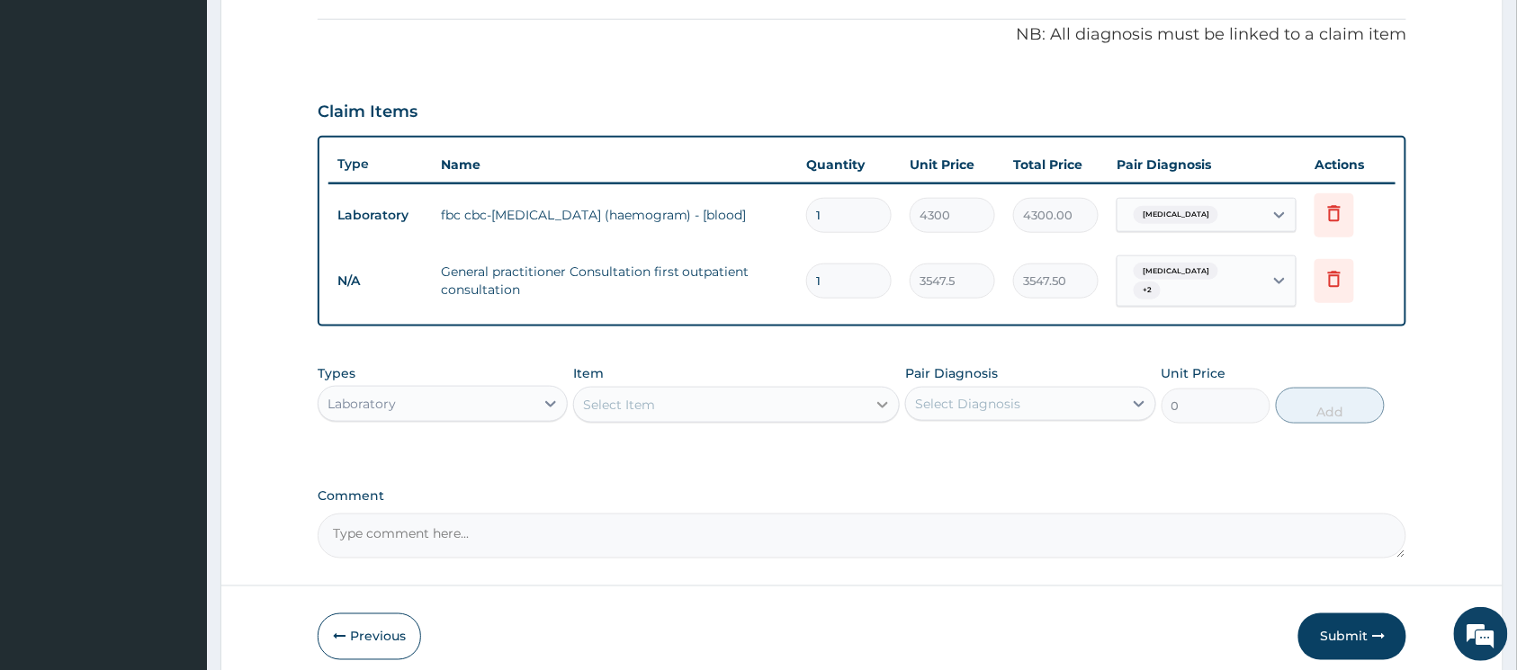
click at [880, 402] on icon at bounding box center [883, 405] width 11 height 6
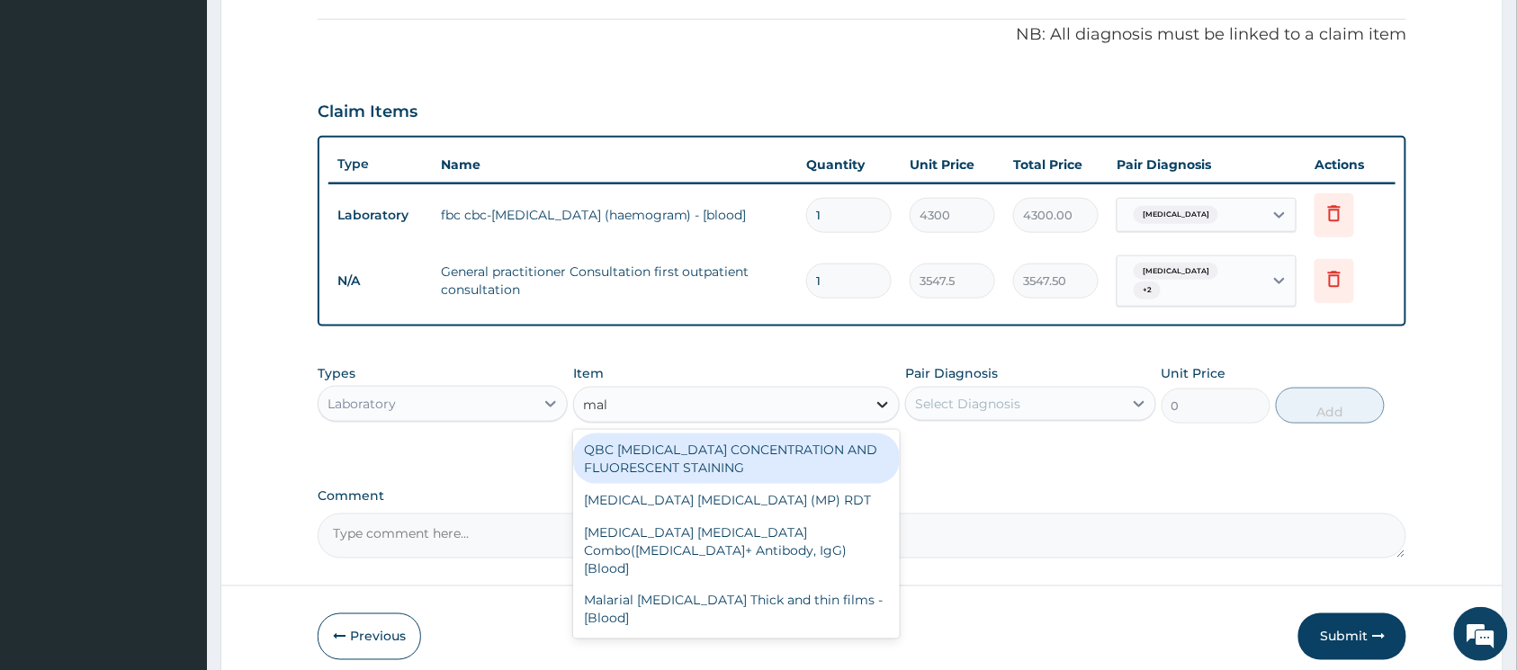
type input "mala"
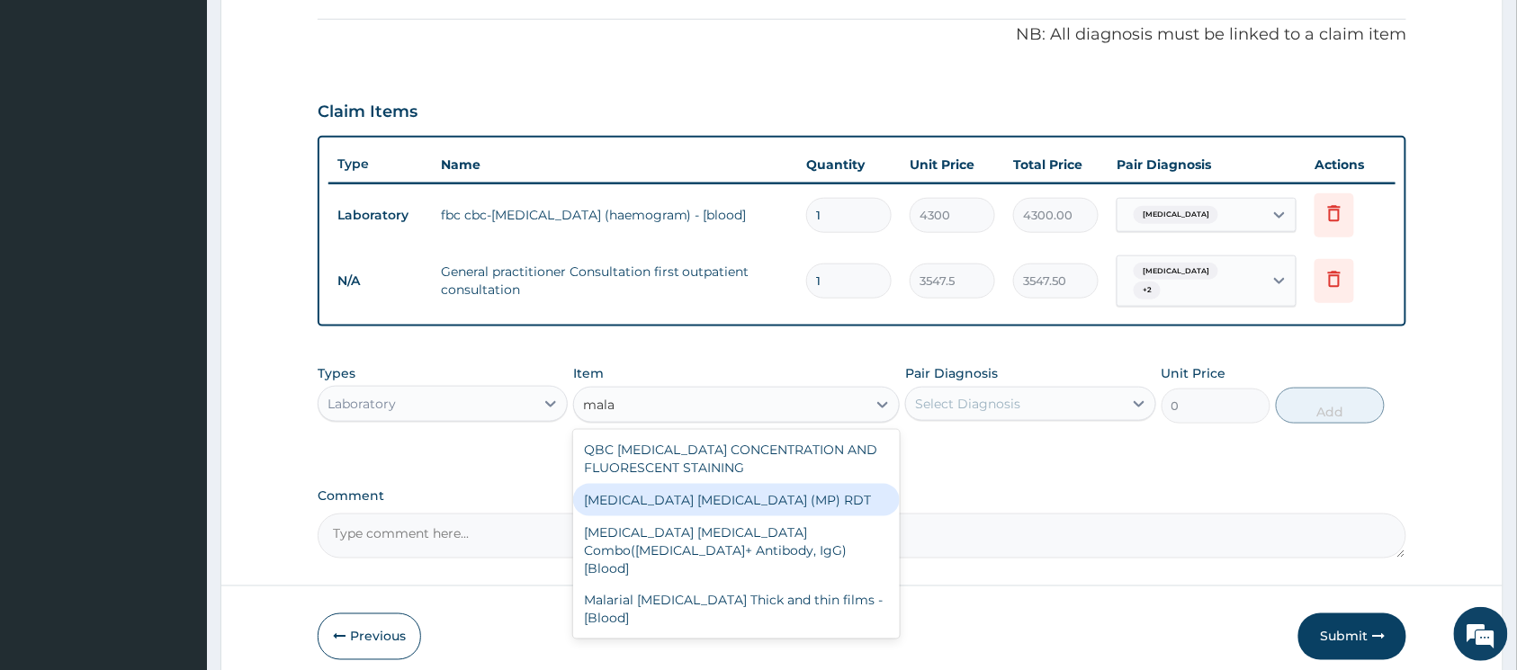
click at [799, 484] on div "MALARIA PARASITE (MP) RDT" at bounding box center [736, 500] width 327 height 32
type input "1612.5"
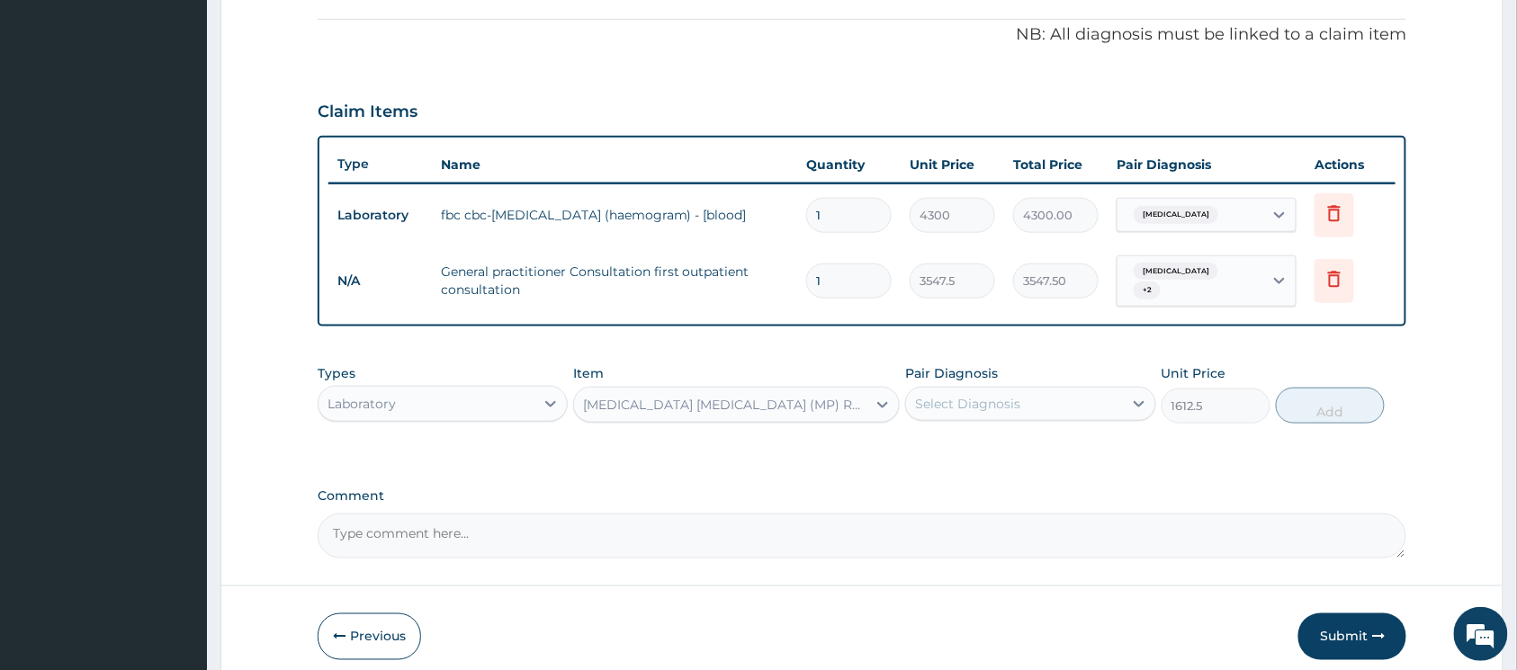
click at [1103, 394] on div "Select Diagnosis" at bounding box center [1014, 404] width 216 height 29
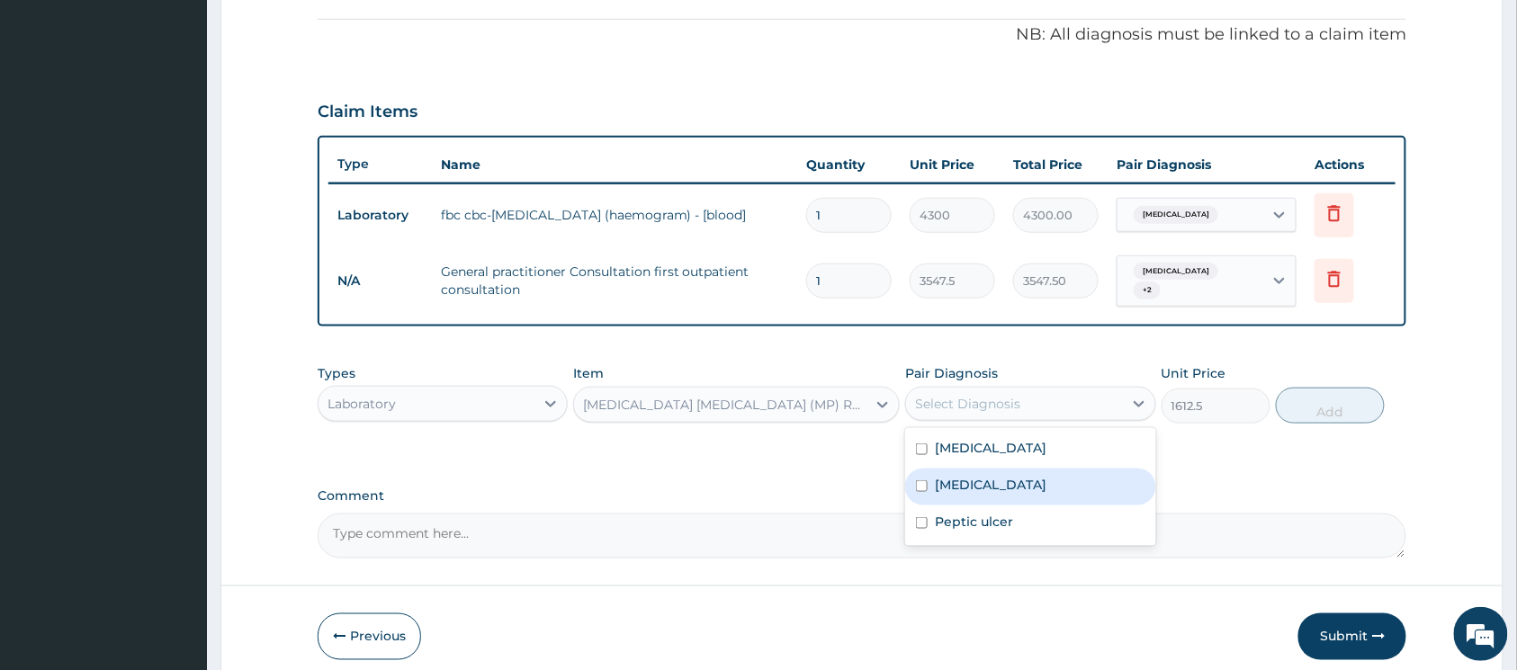
click at [925, 481] on input "checkbox" at bounding box center [922, 487] width 12 height 12
checkbox input "true"
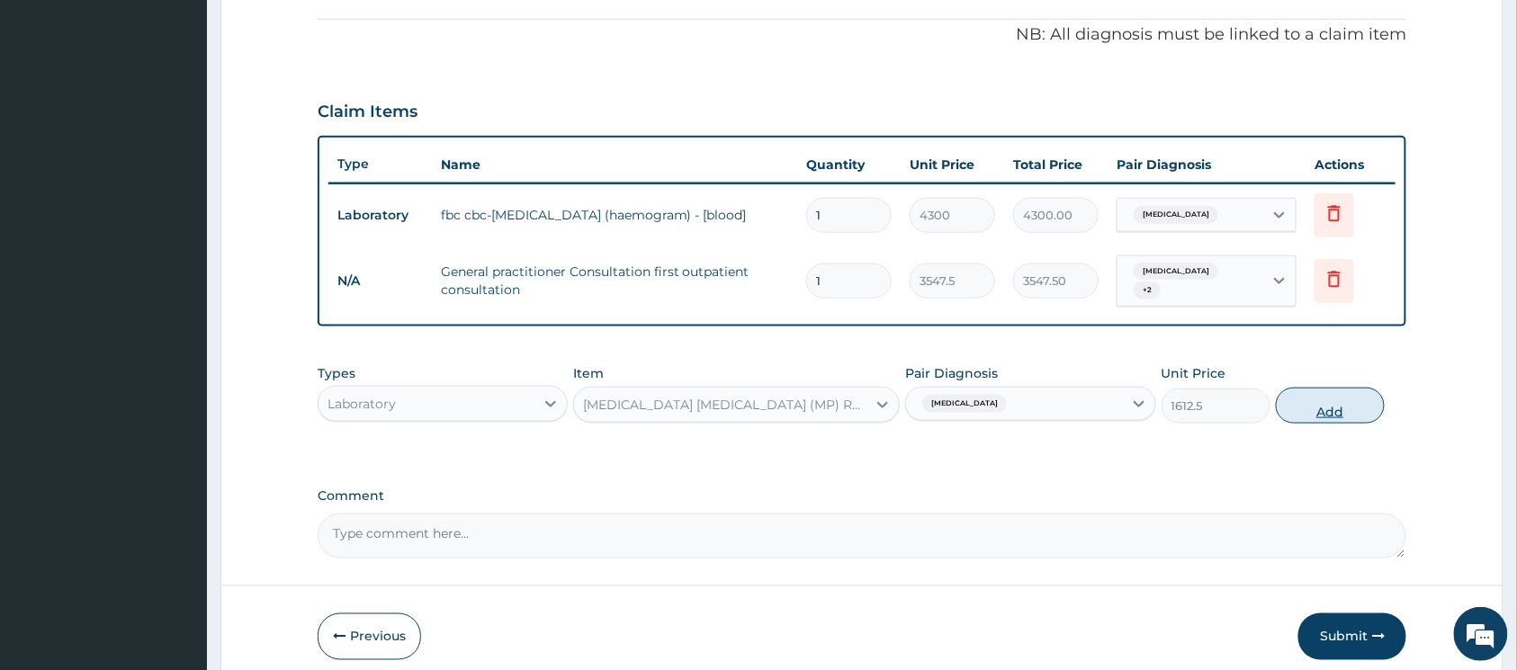
click at [1318, 407] on button "Add" at bounding box center [1330, 406] width 109 height 36
type input "0"
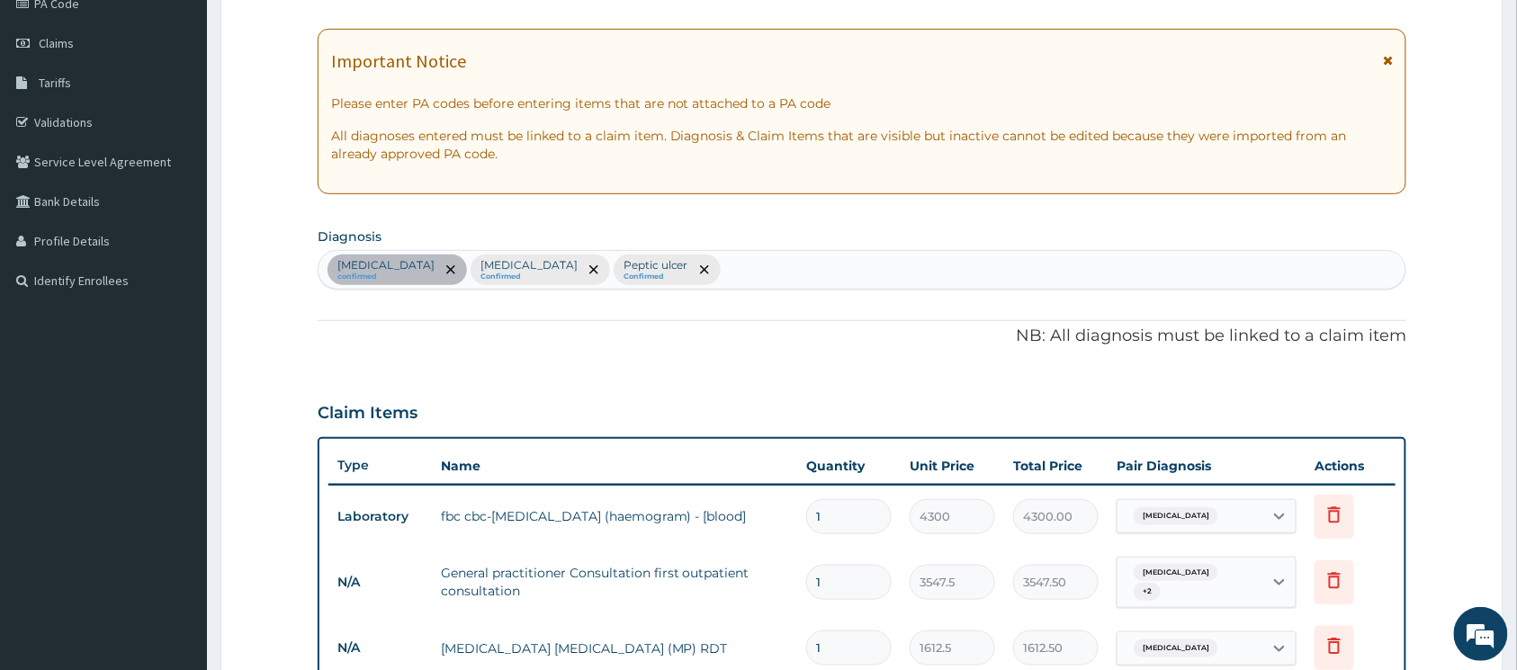
scroll to position [174, 0]
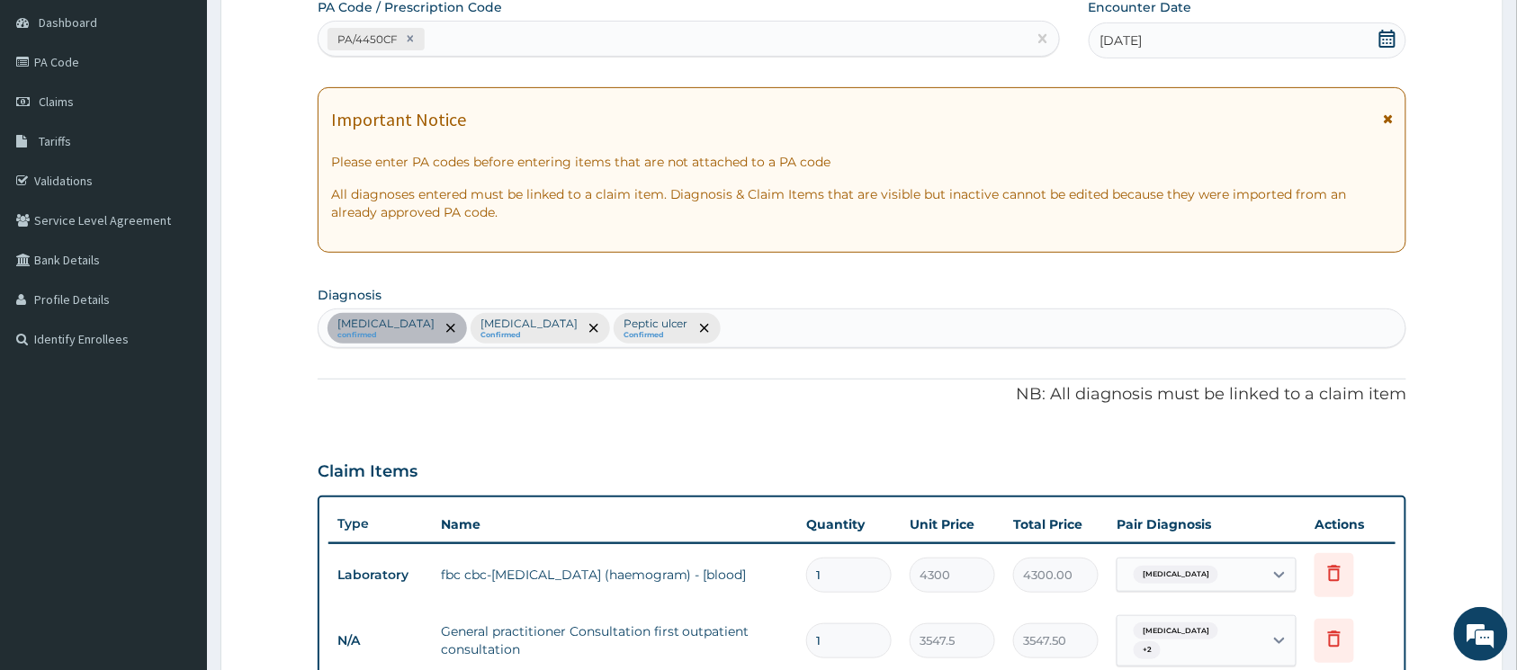
click at [678, 337] on div "Typhoid fever confirmed Malaria Confirmed Peptic ulcer Confirmed" at bounding box center [862, 329] width 1087 height 38
type input "respir"
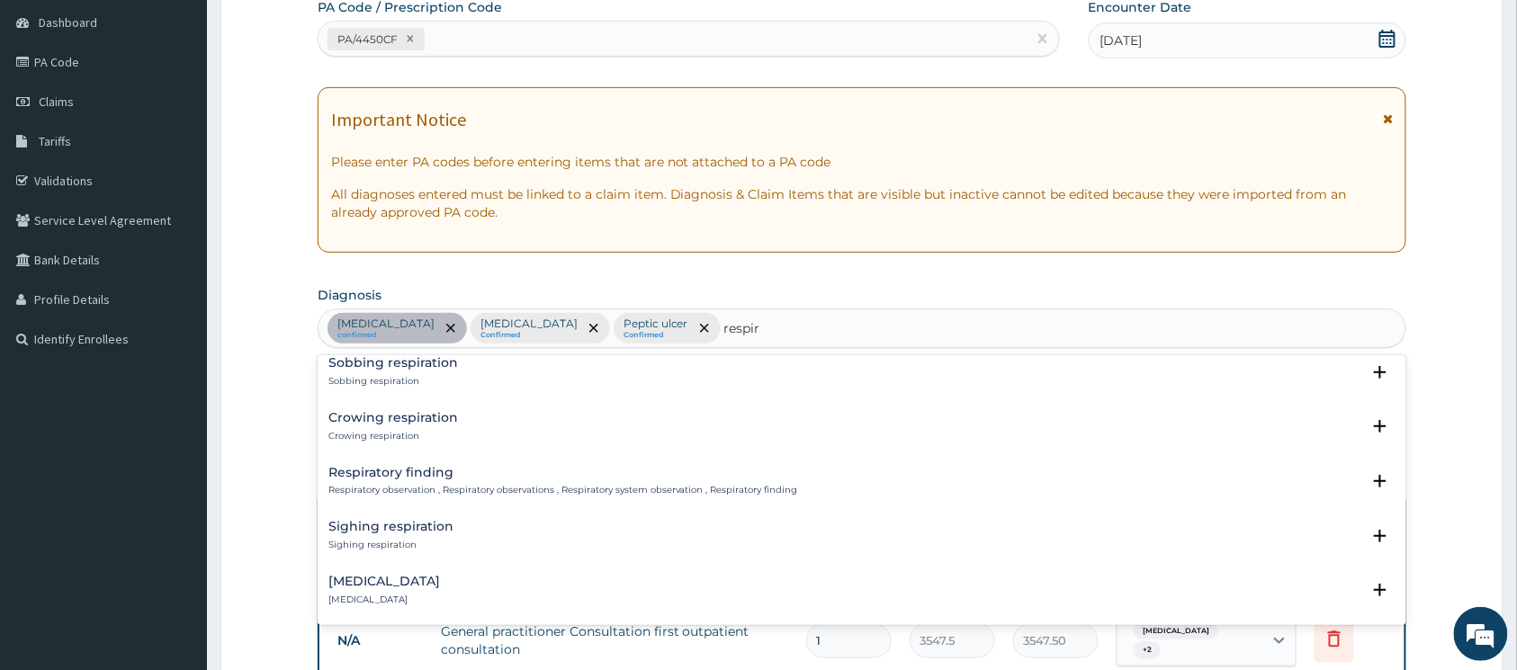
scroll to position [1440, 0]
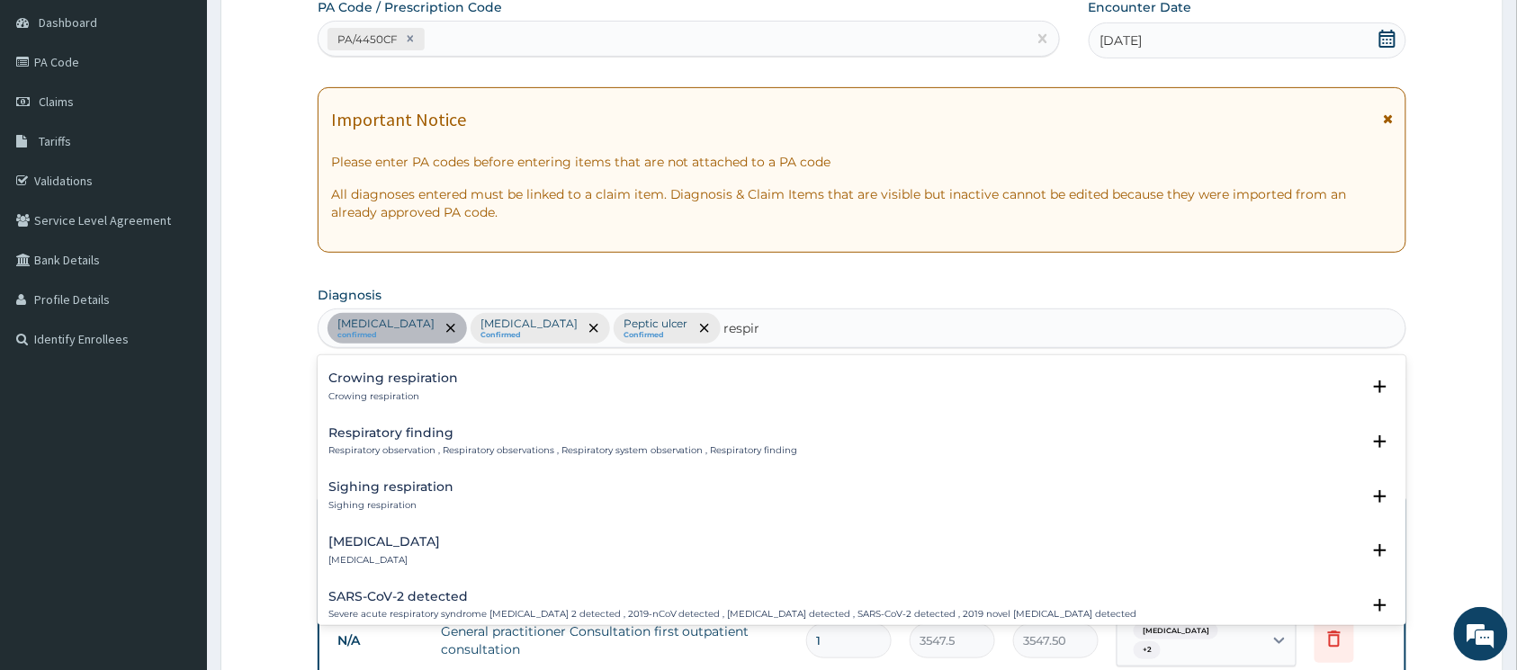
click at [416, 528] on div "Respiratory failure Respiratory failure Select Status Query Query covers suspec…" at bounding box center [862, 555] width 1089 height 55
click at [376, 536] on h4 "Respiratory failure" at bounding box center [384, 541] width 112 height 13
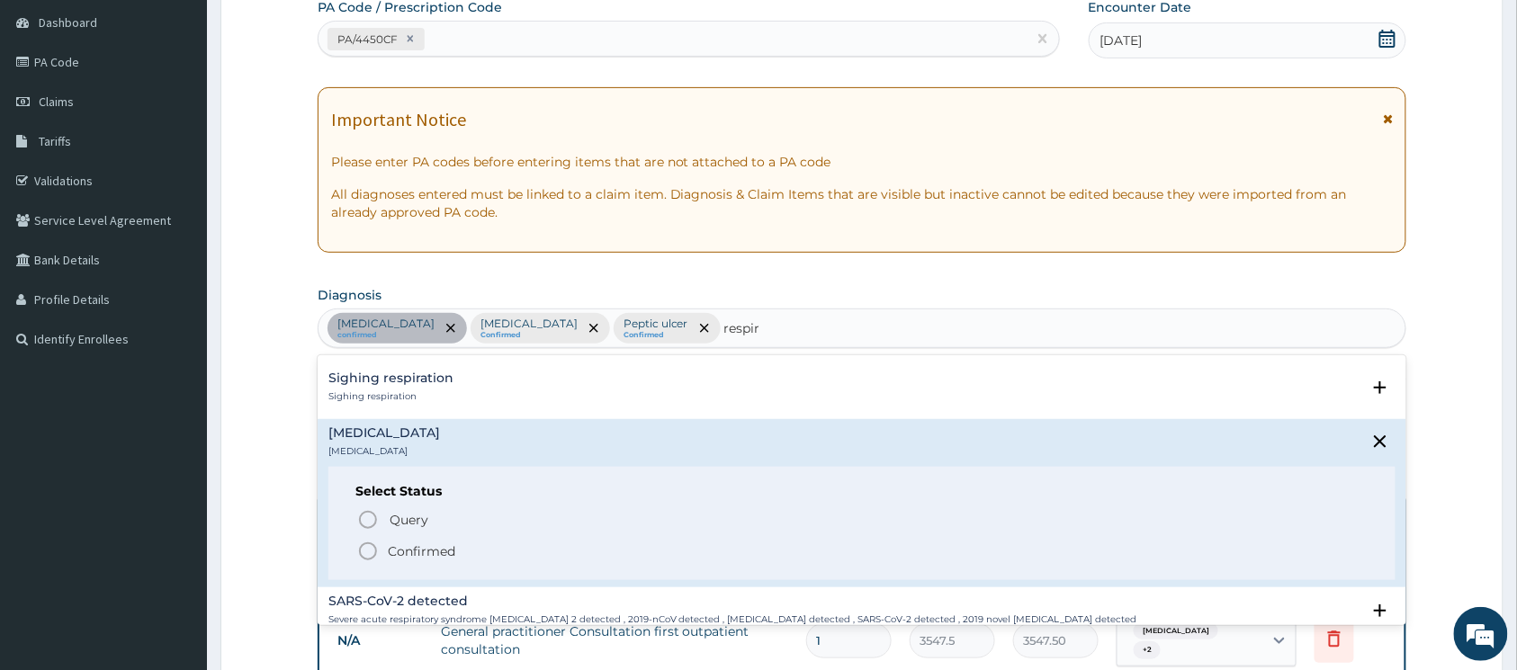
scroll to position [1679, 0]
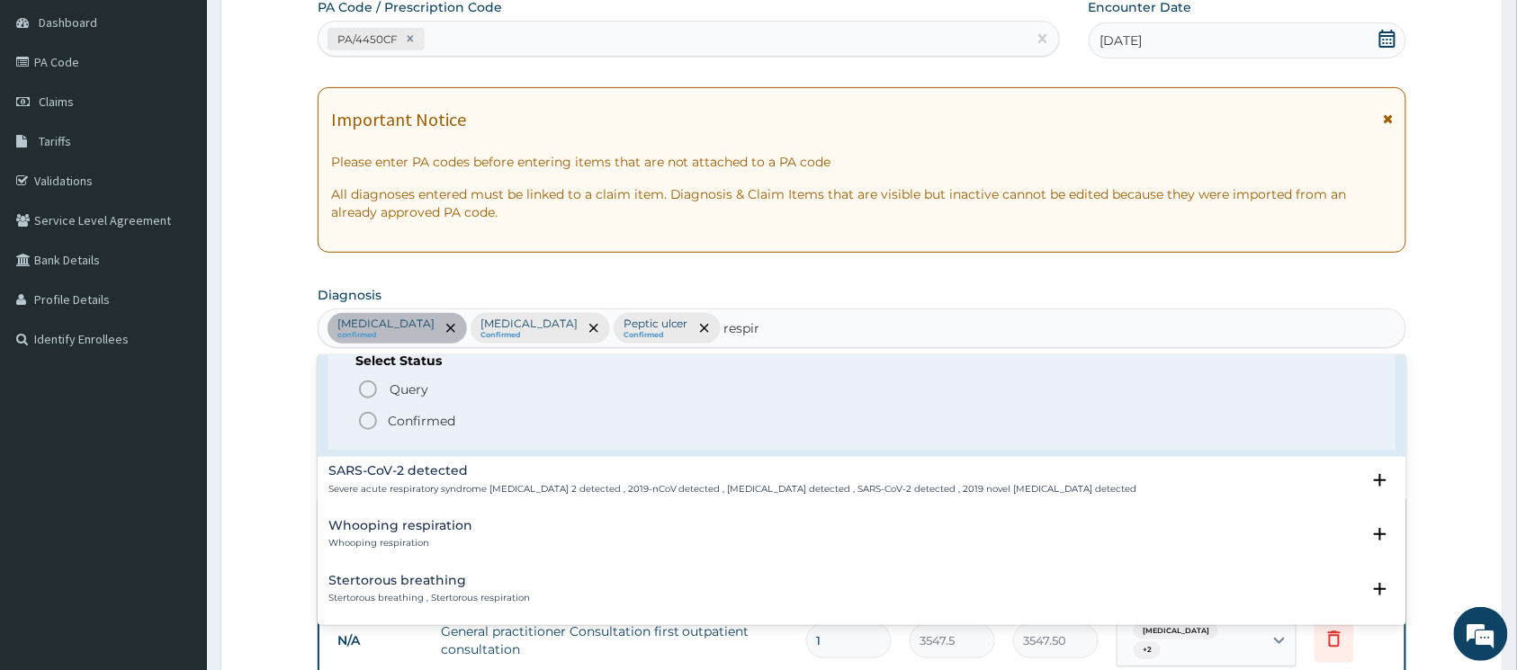
click at [373, 410] on icon "status option filled" at bounding box center [368, 421] width 22 height 22
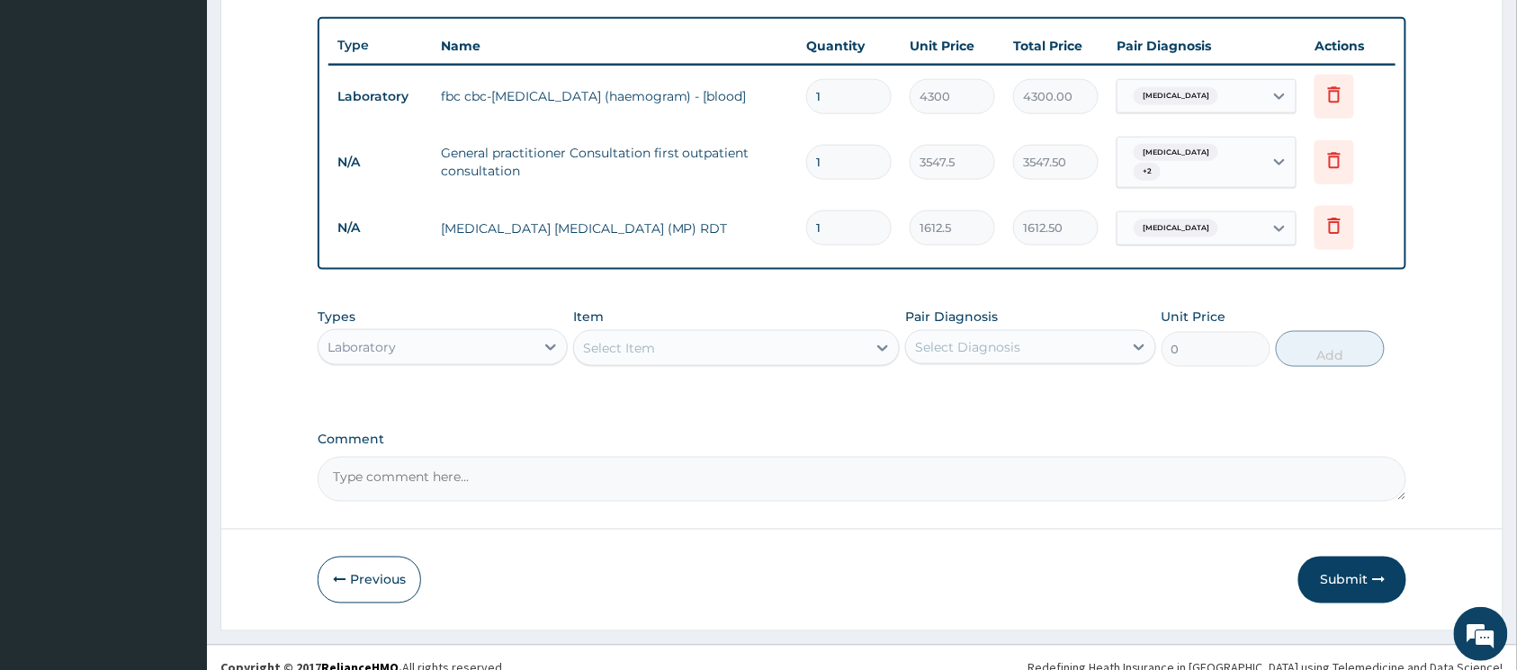
scroll to position [653, 0]
click at [506, 340] on div "Laboratory" at bounding box center [427, 346] width 216 height 29
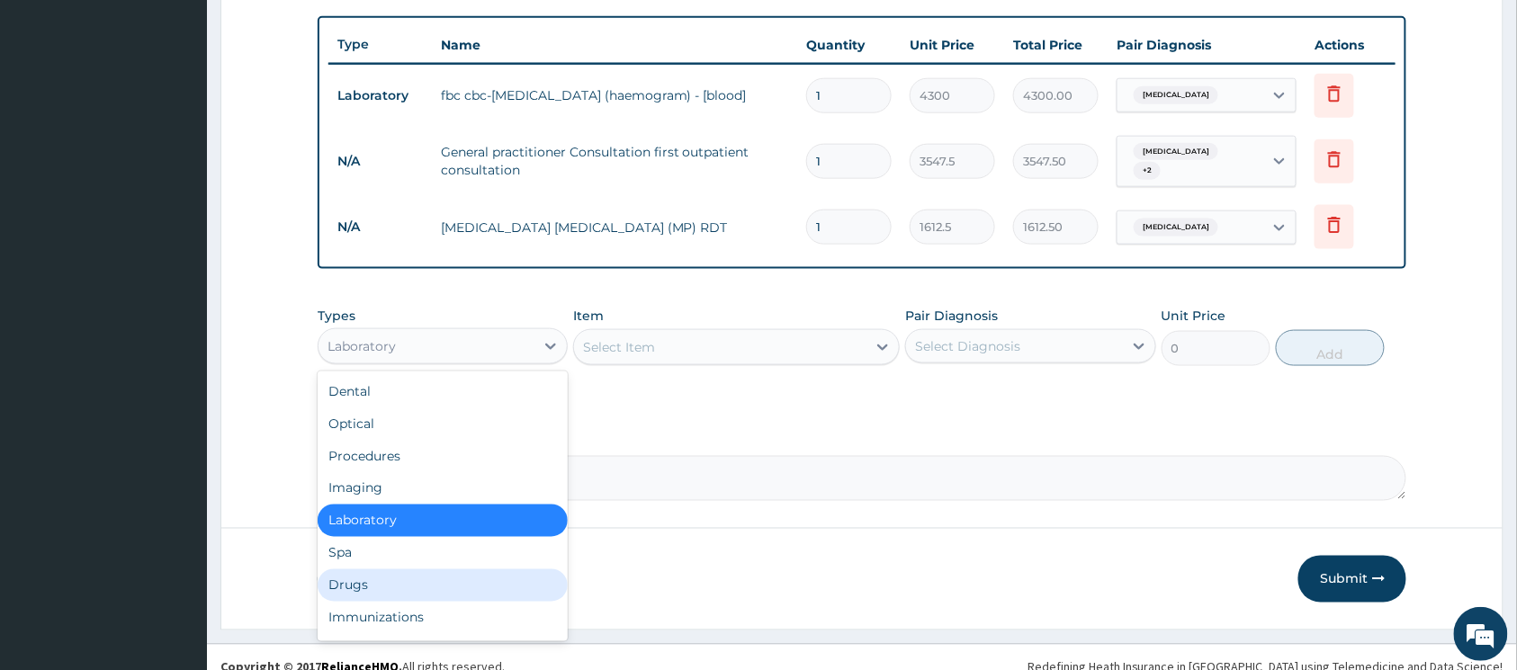
click at [392, 571] on div "Drugs" at bounding box center [443, 586] width 250 height 32
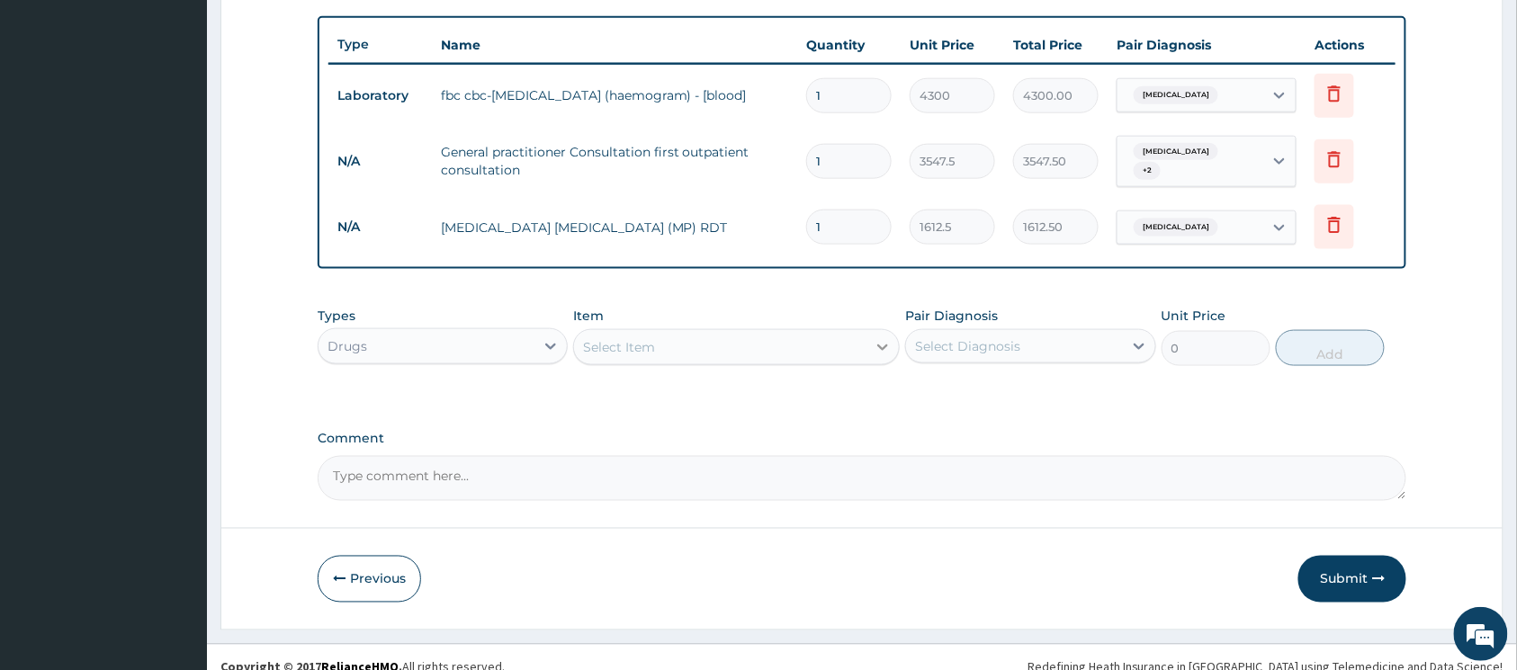
click at [876, 343] on icon at bounding box center [883, 347] width 18 height 18
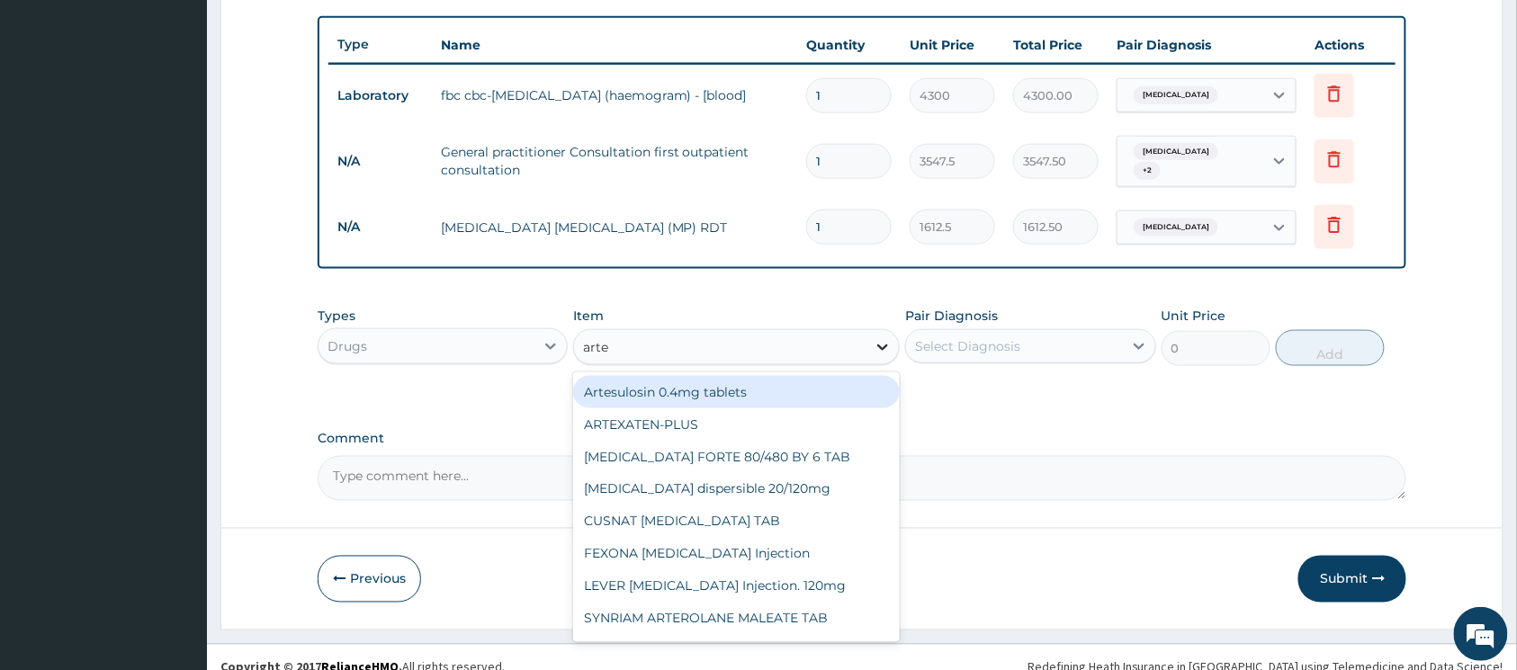
type input "artem"
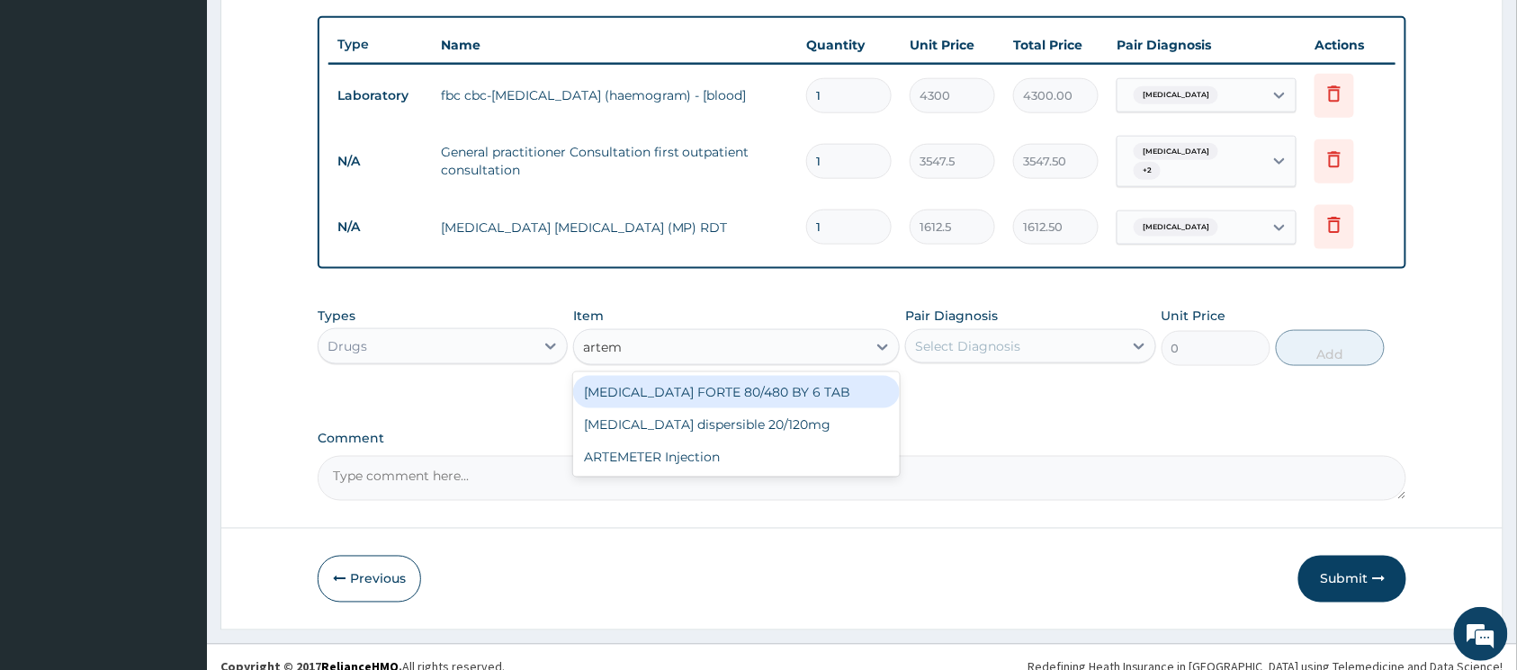
click at [804, 376] on div "COARTEM FORTE 80/480 BY 6 TAB" at bounding box center [736, 392] width 327 height 32
type input "449.35"
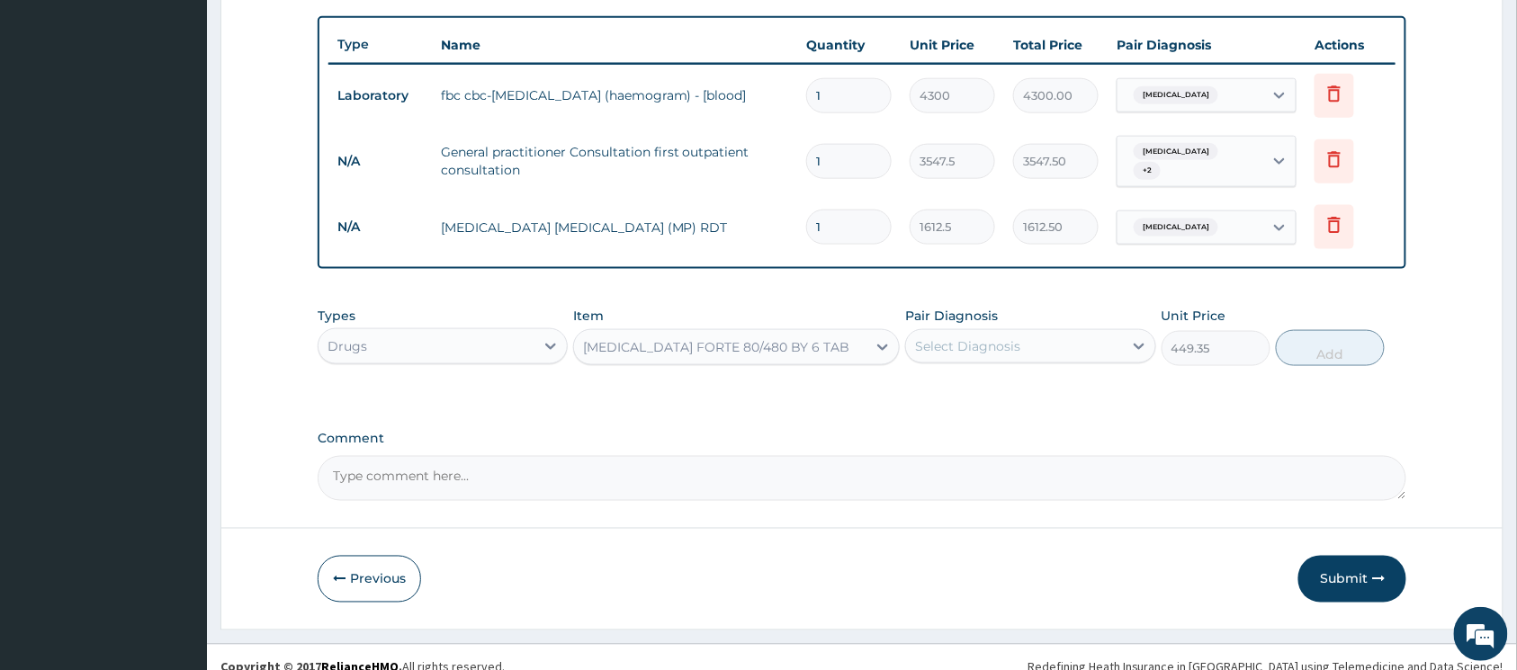
click at [950, 342] on div "Select Diagnosis" at bounding box center [967, 346] width 105 height 18
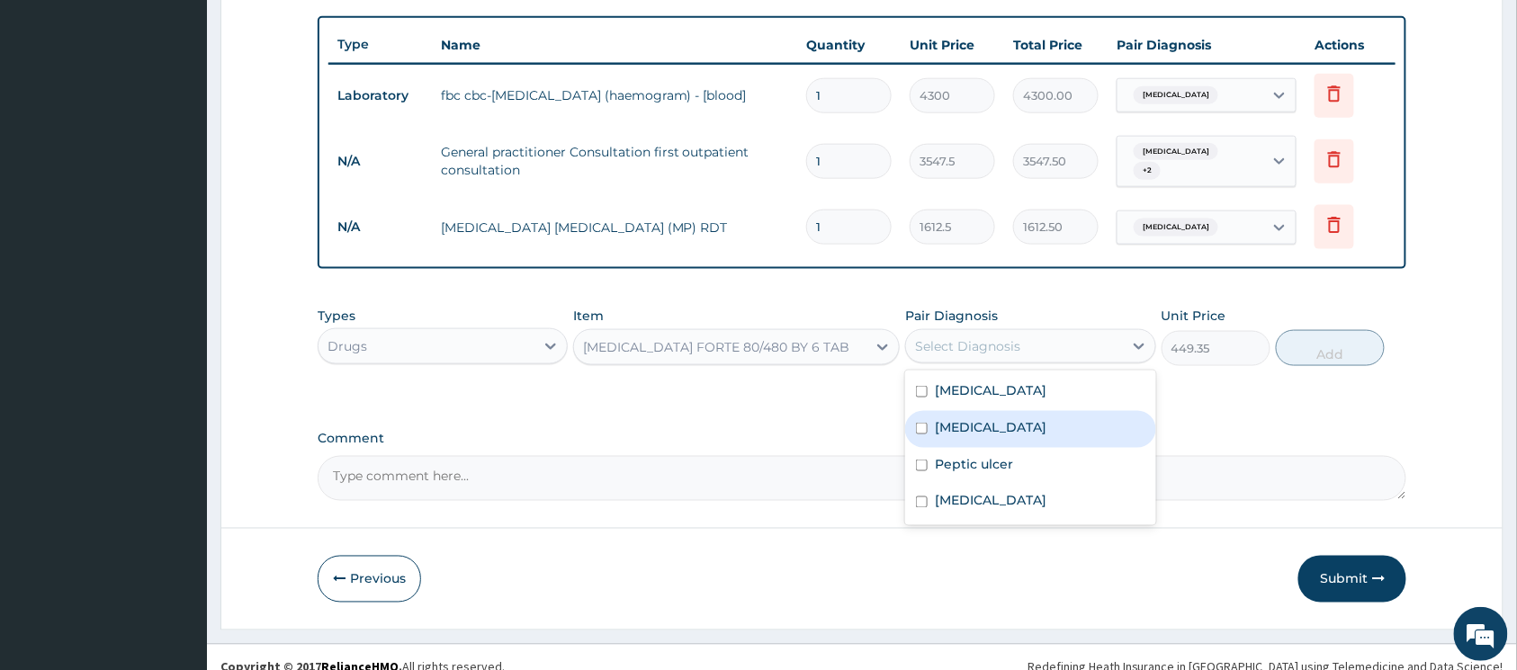
click at [922, 423] on input "checkbox" at bounding box center [922, 429] width 12 height 12
checkbox input "true"
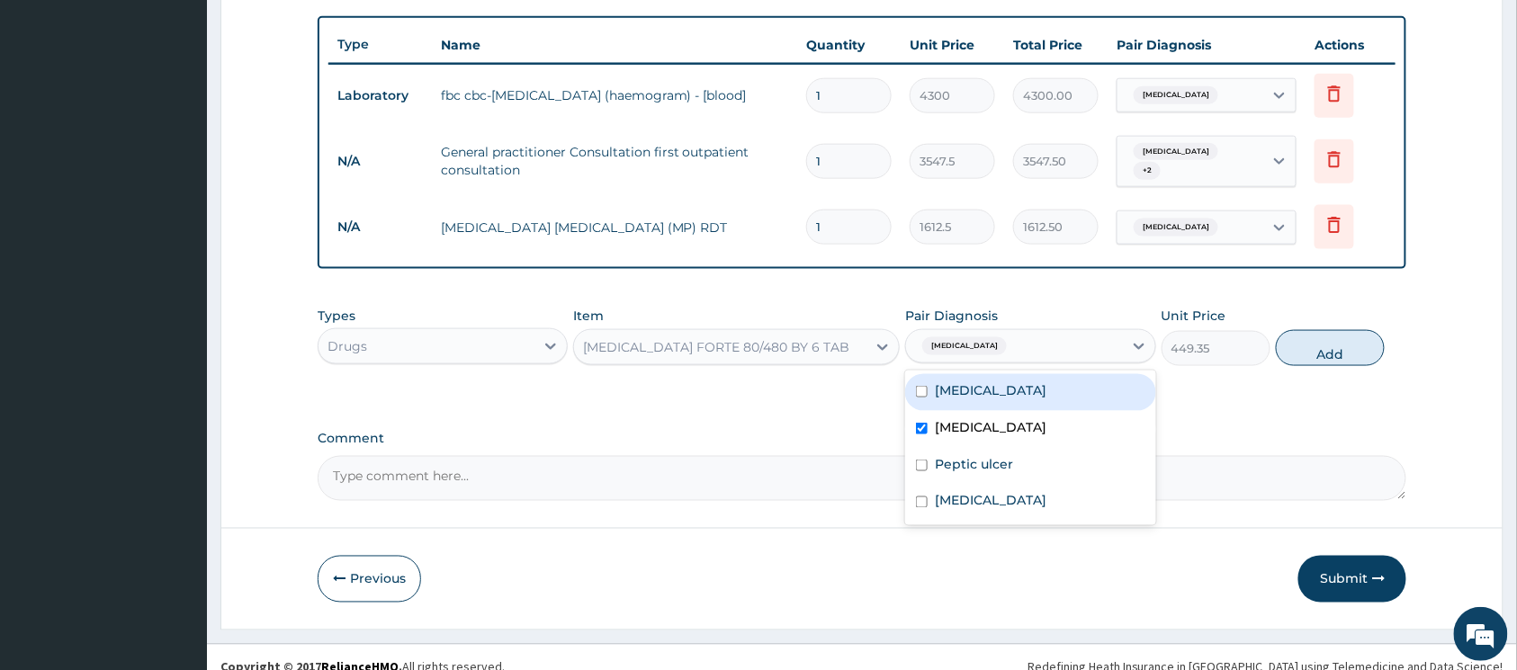
click at [1308, 351] on button "Add" at bounding box center [1330, 348] width 109 height 36
type input "0"
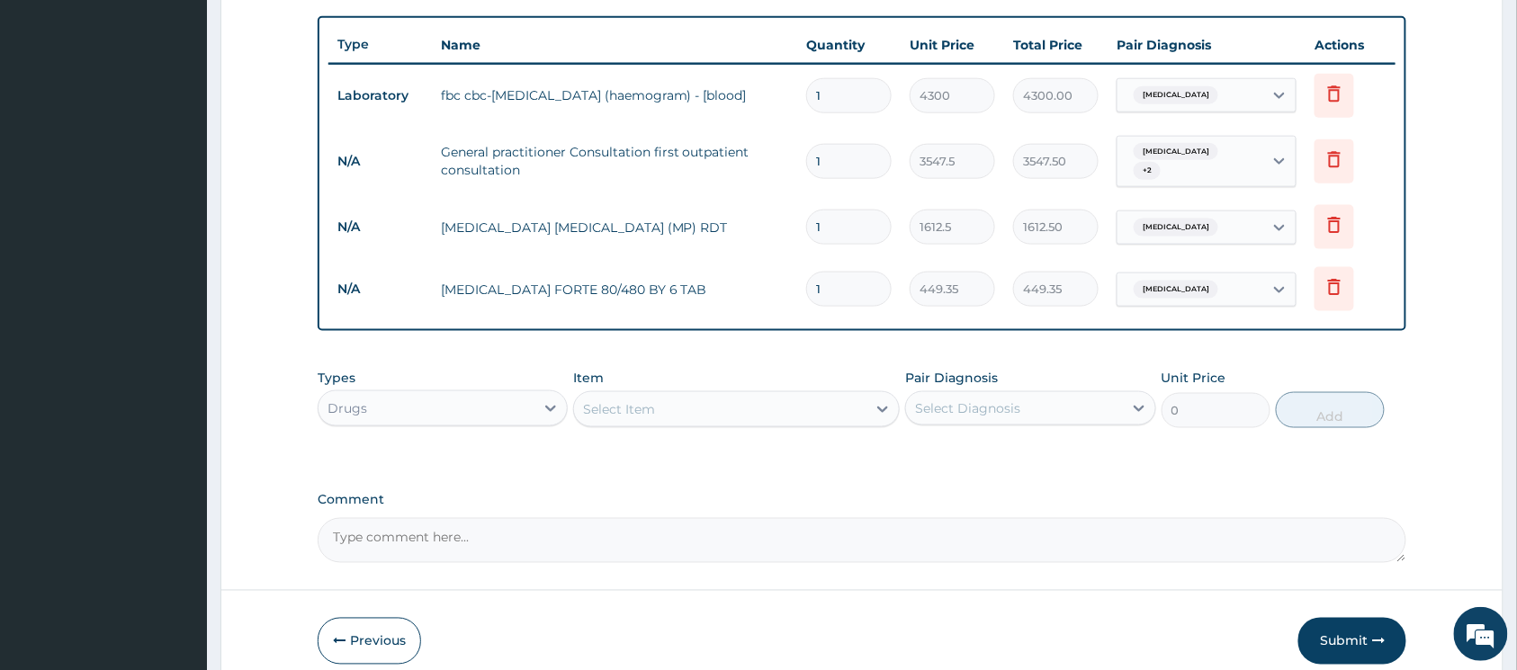
click at [853, 288] on input "1" at bounding box center [848, 289] width 85 height 35
type input "12"
type input "5392.20"
type input "12"
click at [764, 408] on div "Select Item" at bounding box center [720, 409] width 292 height 29
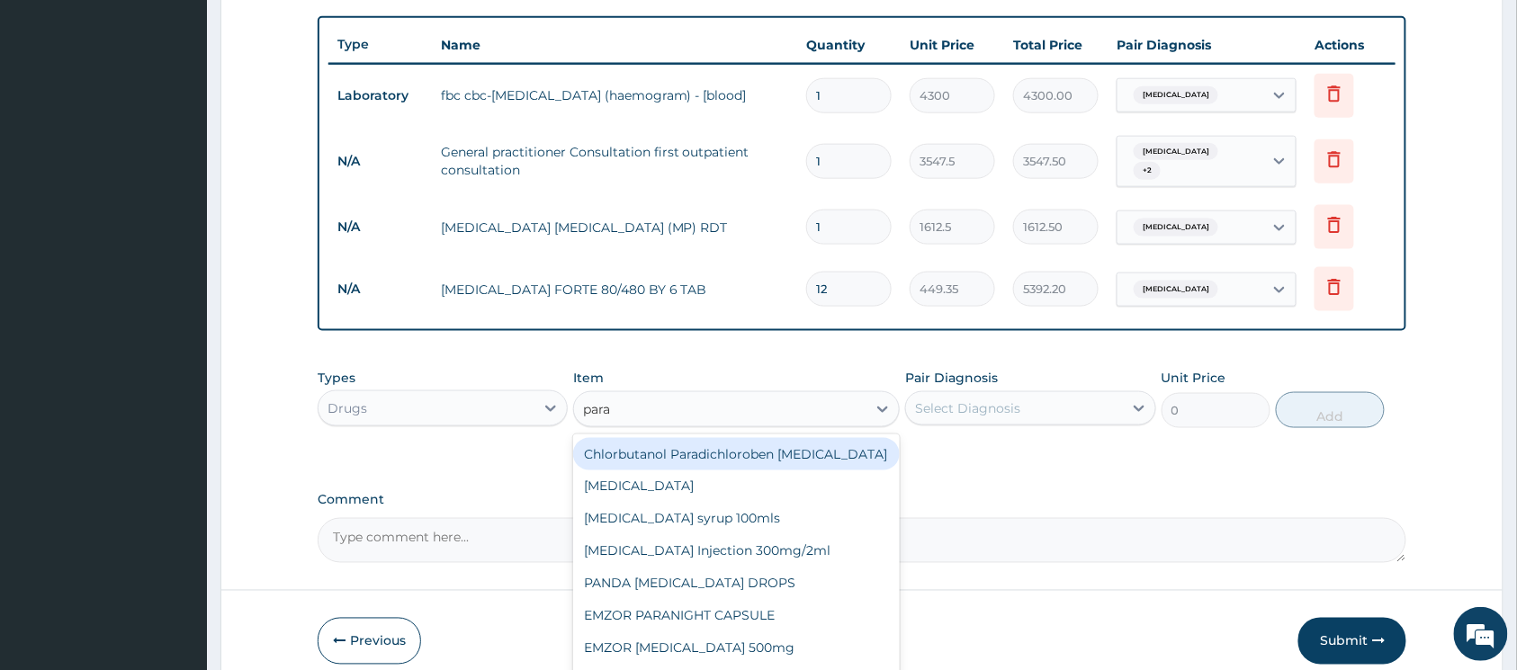
type input "parac"
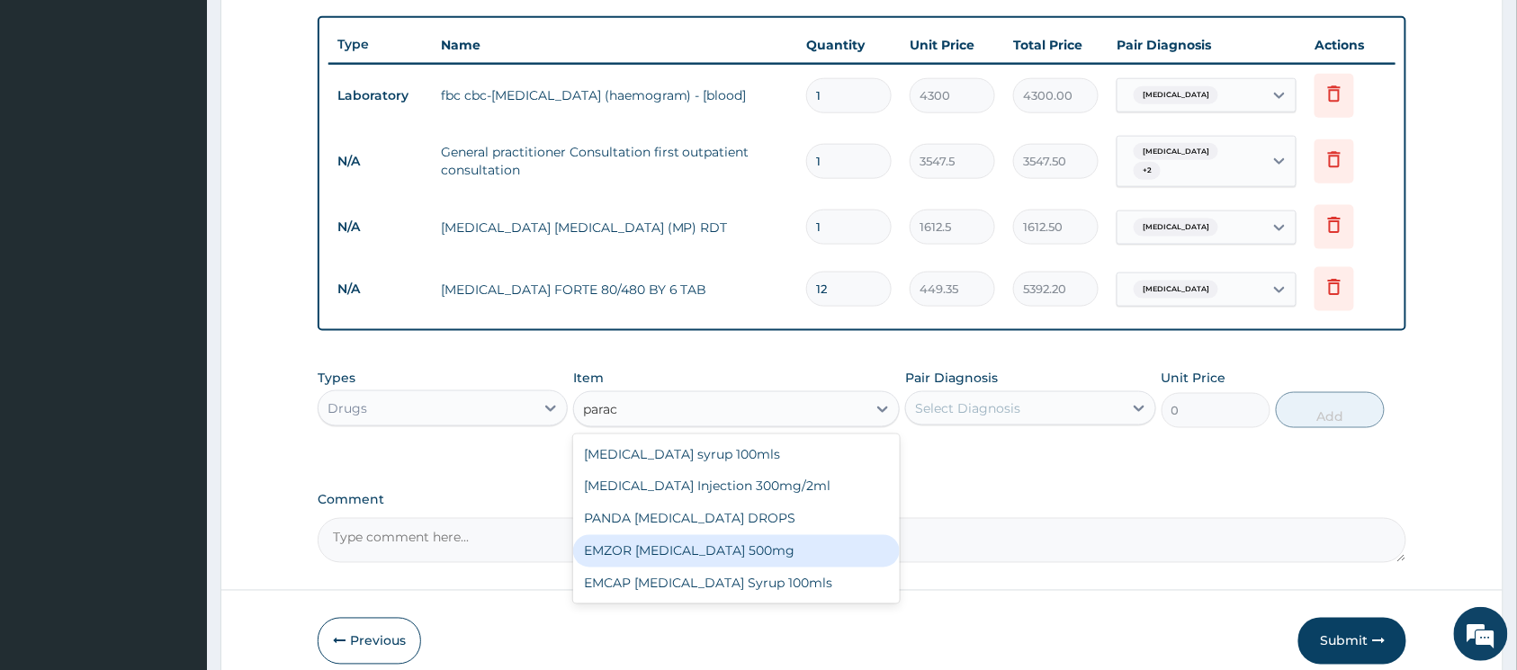
click at [749, 537] on div "EMZOR PARACETAMOL 500mg" at bounding box center [736, 551] width 327 height 32
type input "23.65"
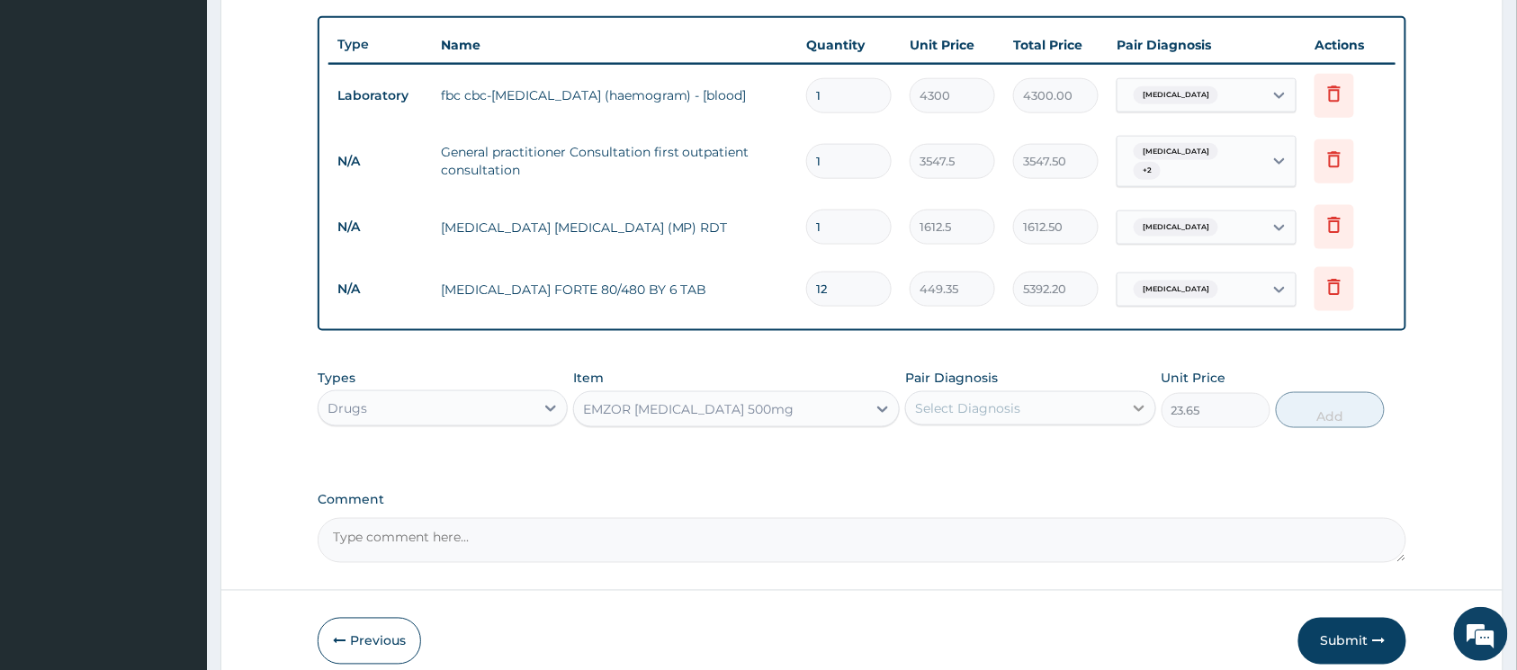
click at [1134, 401] on icon at bounding box center [1139, 409] width 18 height 18
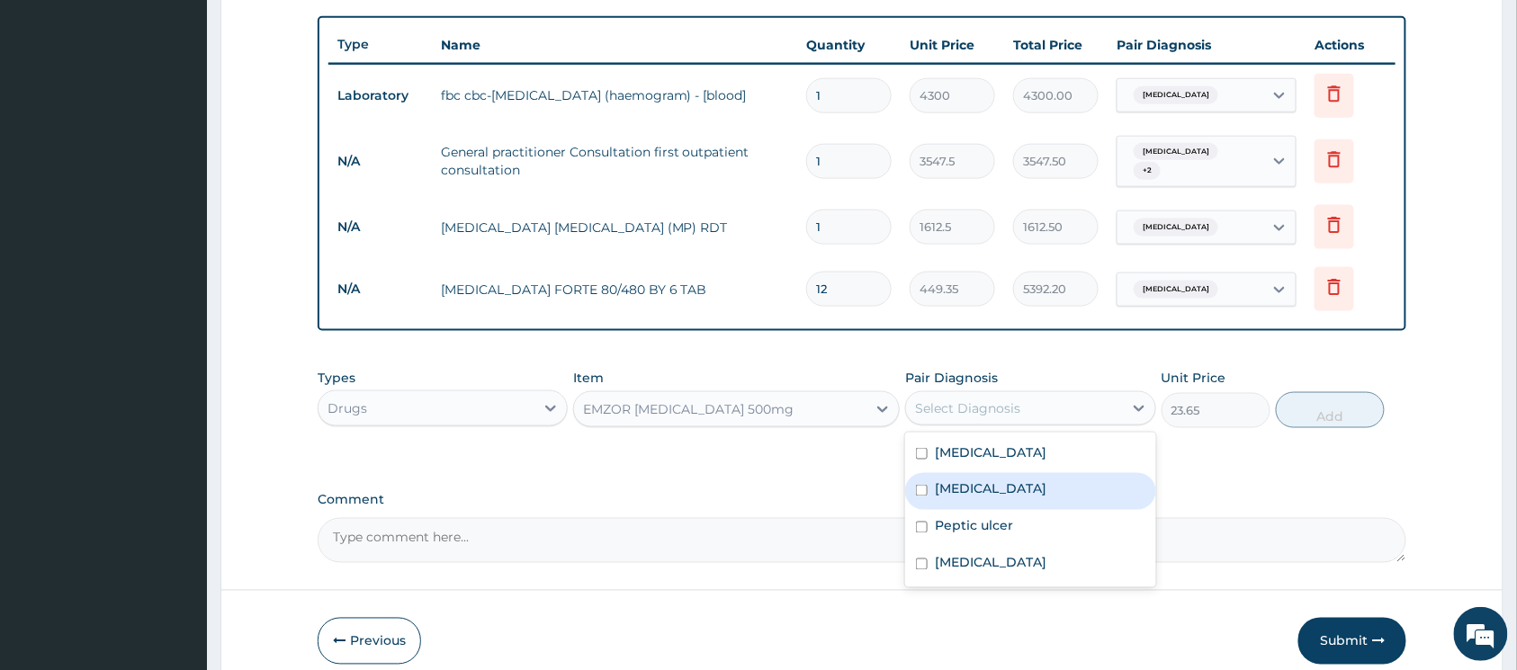
click at [922, 485] on input "checkbox" at bounding box center [922, 491] width 12 height 12
checkbox input "true"
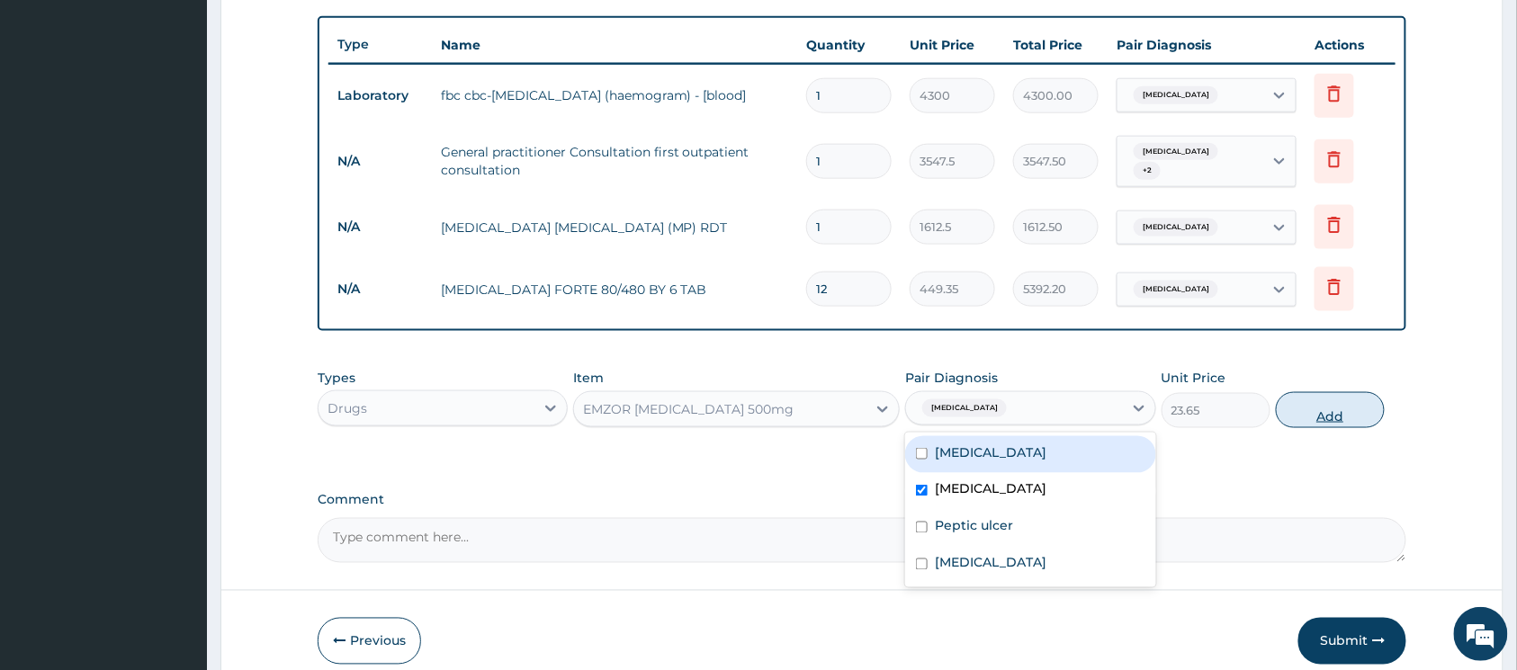
click at [1303, 403] on button "Add" at bounding box center [1330, 410] width 109 height 36
type input "0"
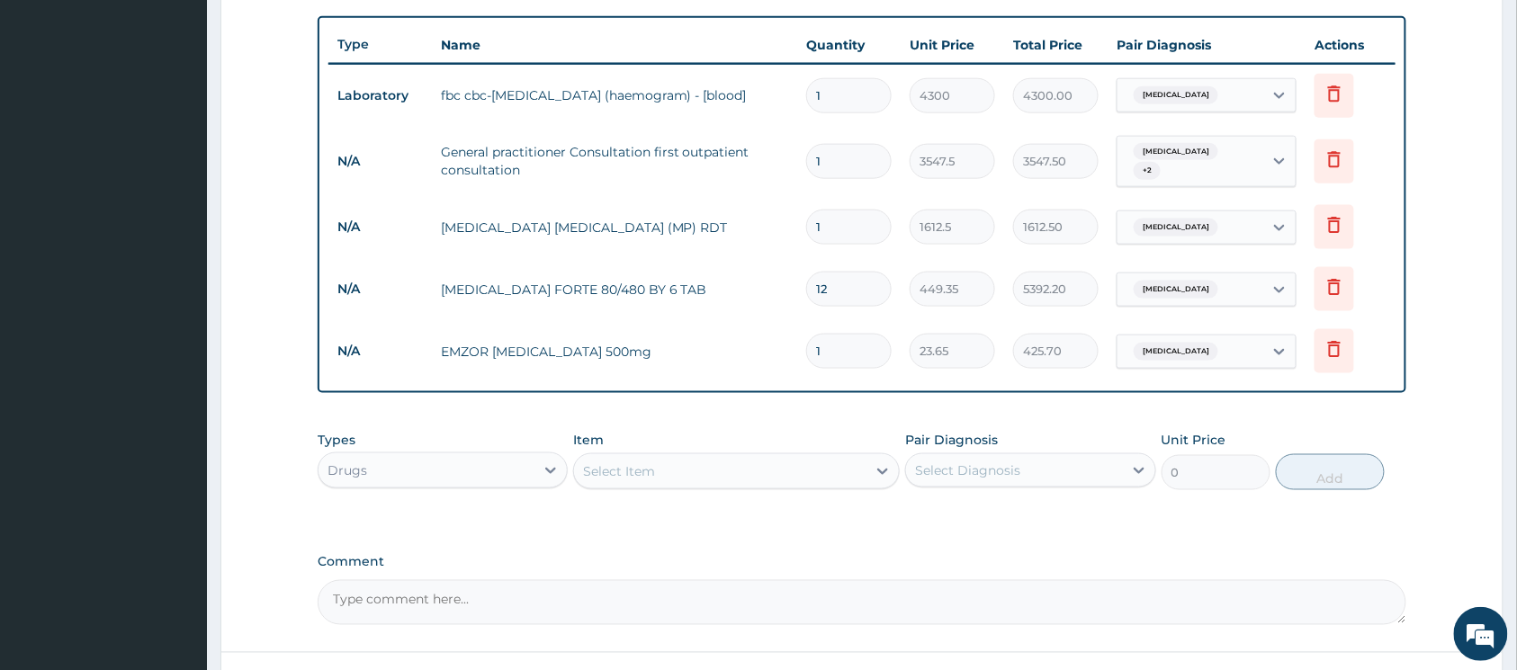
type input "18"
type input "425.70"
type input "18"
click at [871, 464] on div at bounding box center [883, 471] width 32 height 32
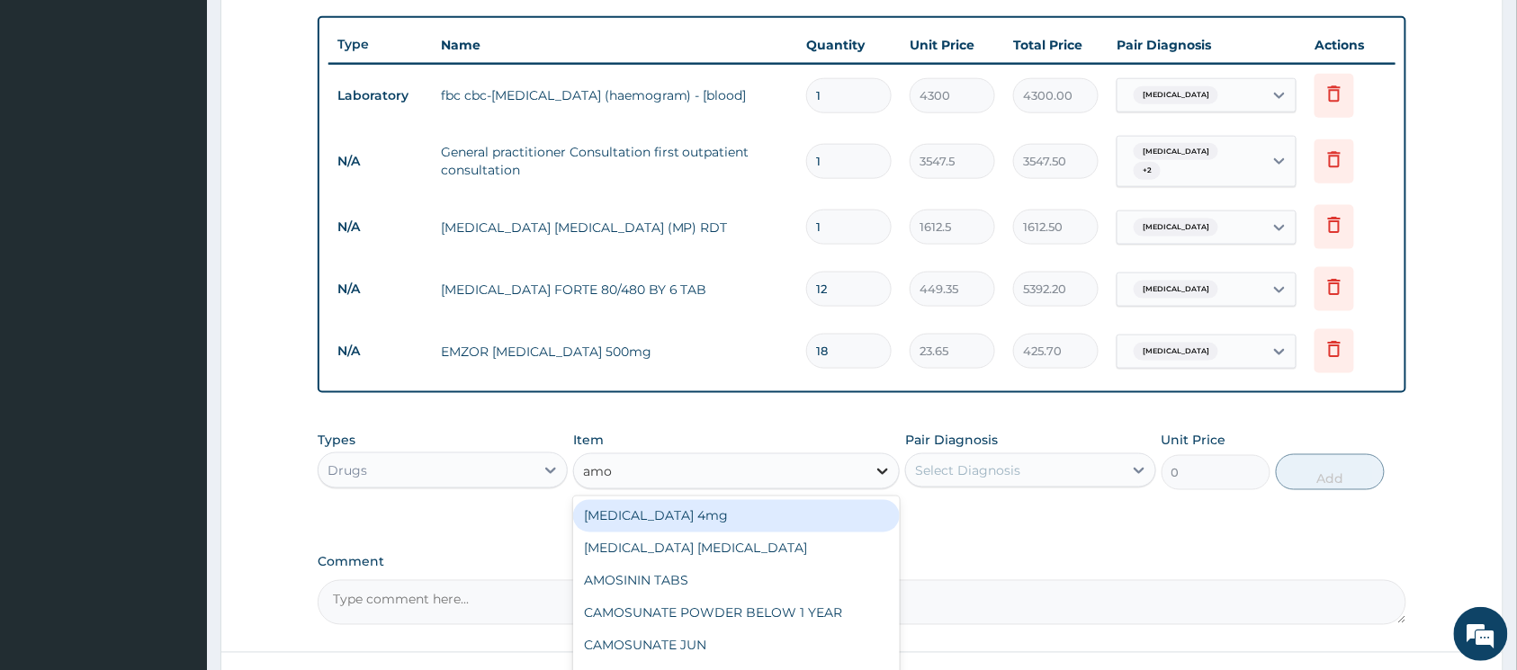
type input "amox"
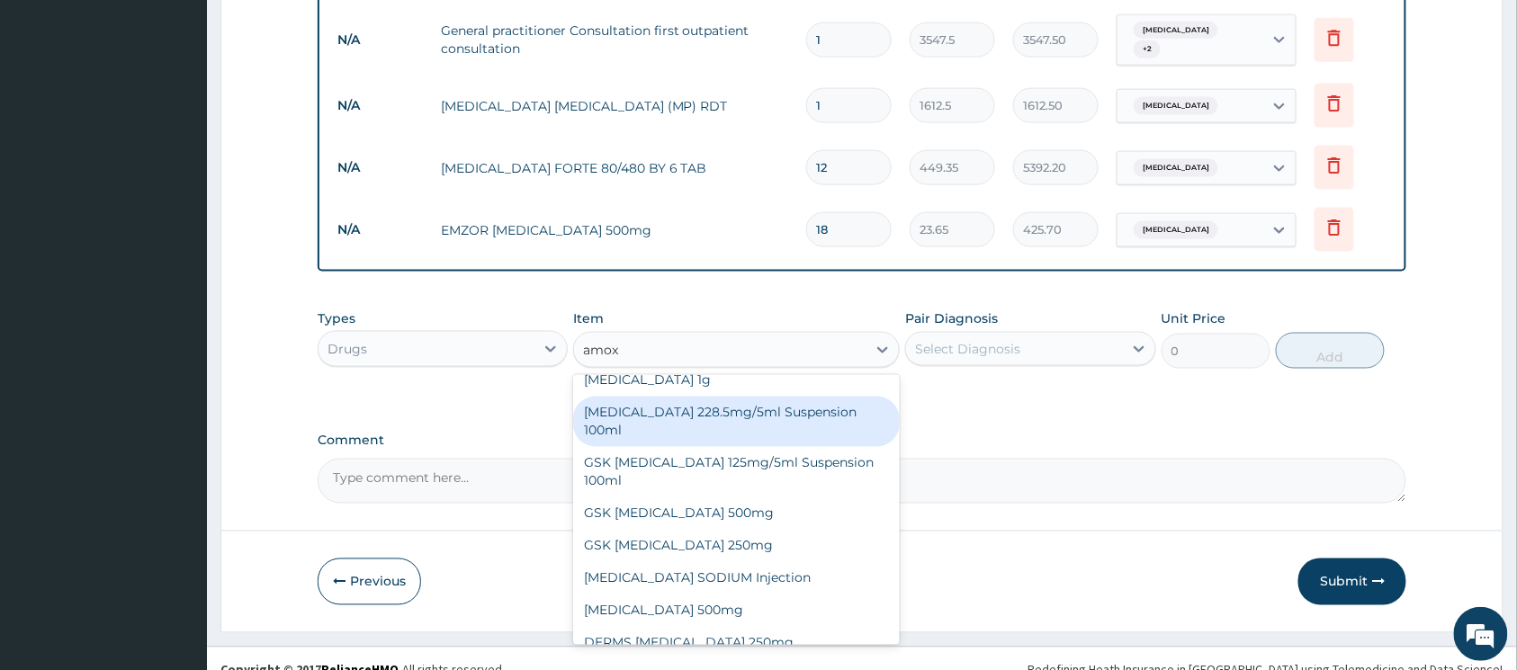
scroll to position [792, 0]
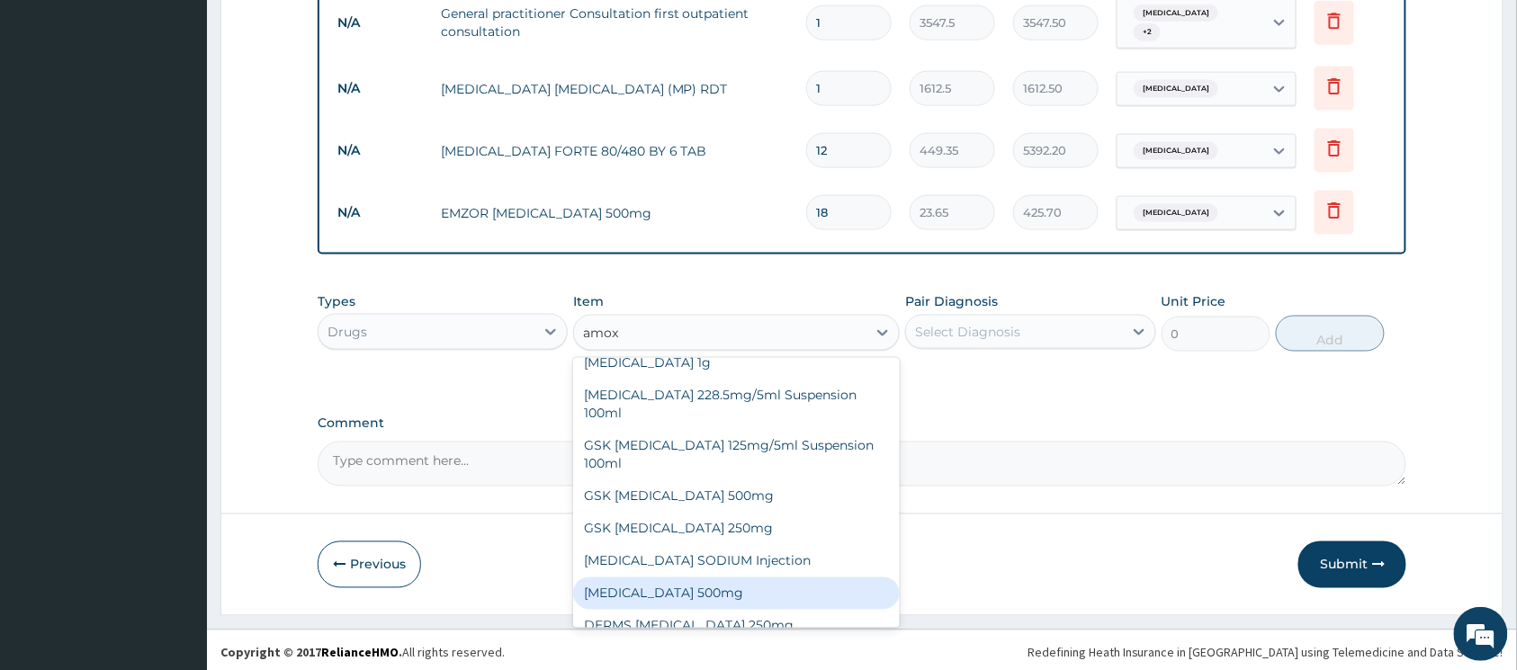
click at [760, 578] on div "AMOXICILLIN 500mg" at bounding box center [736, 594] width 327 height 32
type input "70.95"
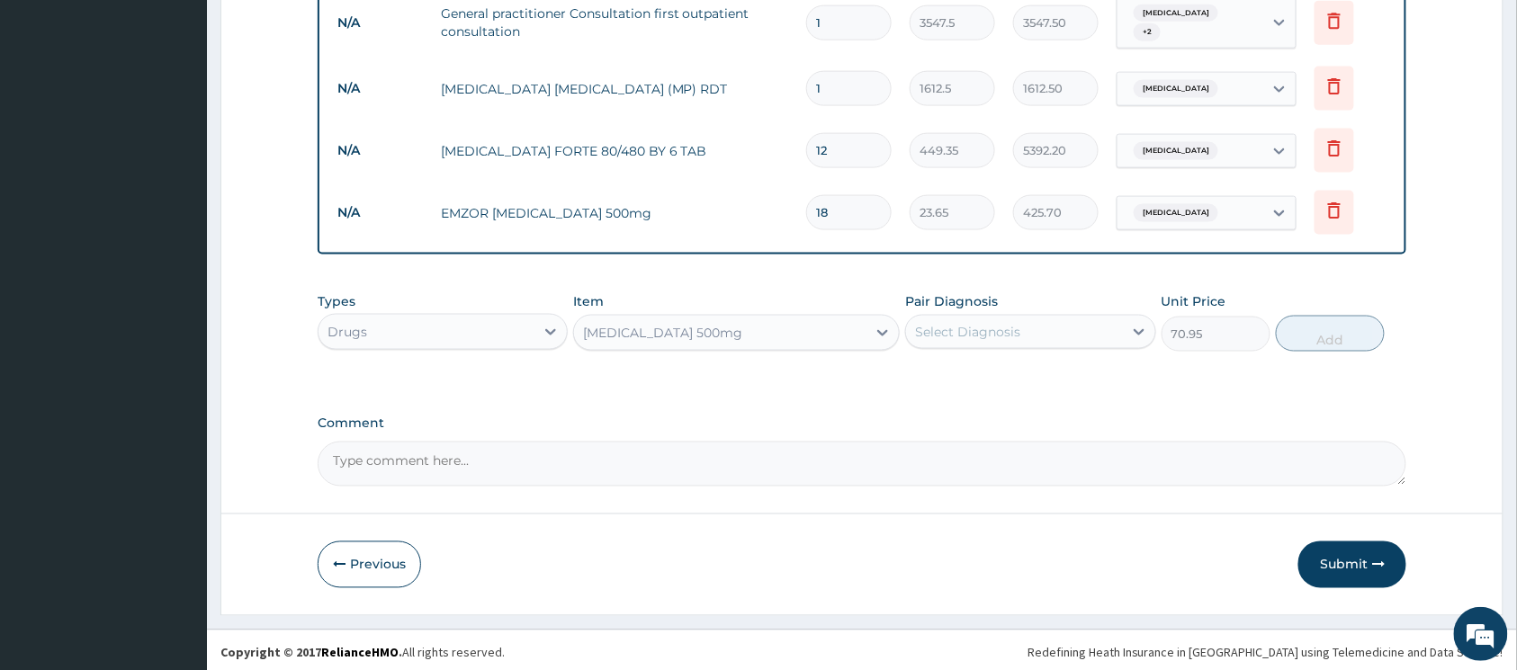
click at [997, 329] on div "Select Diagnosis" at bounding box center [967, 332] width 105 height 18
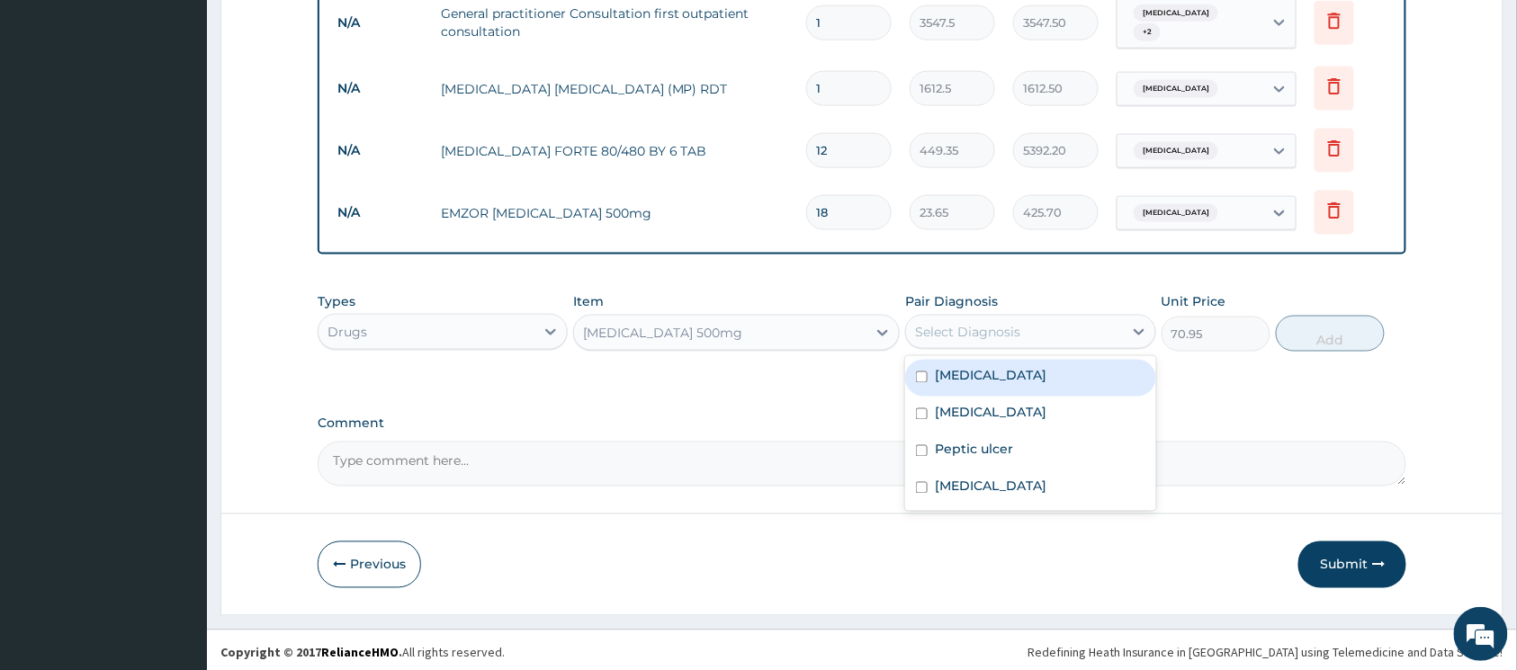
click at [927, 372] on input "checkbox" at bounding box center [922, 378] width 12 height 12
checkbox input "true"
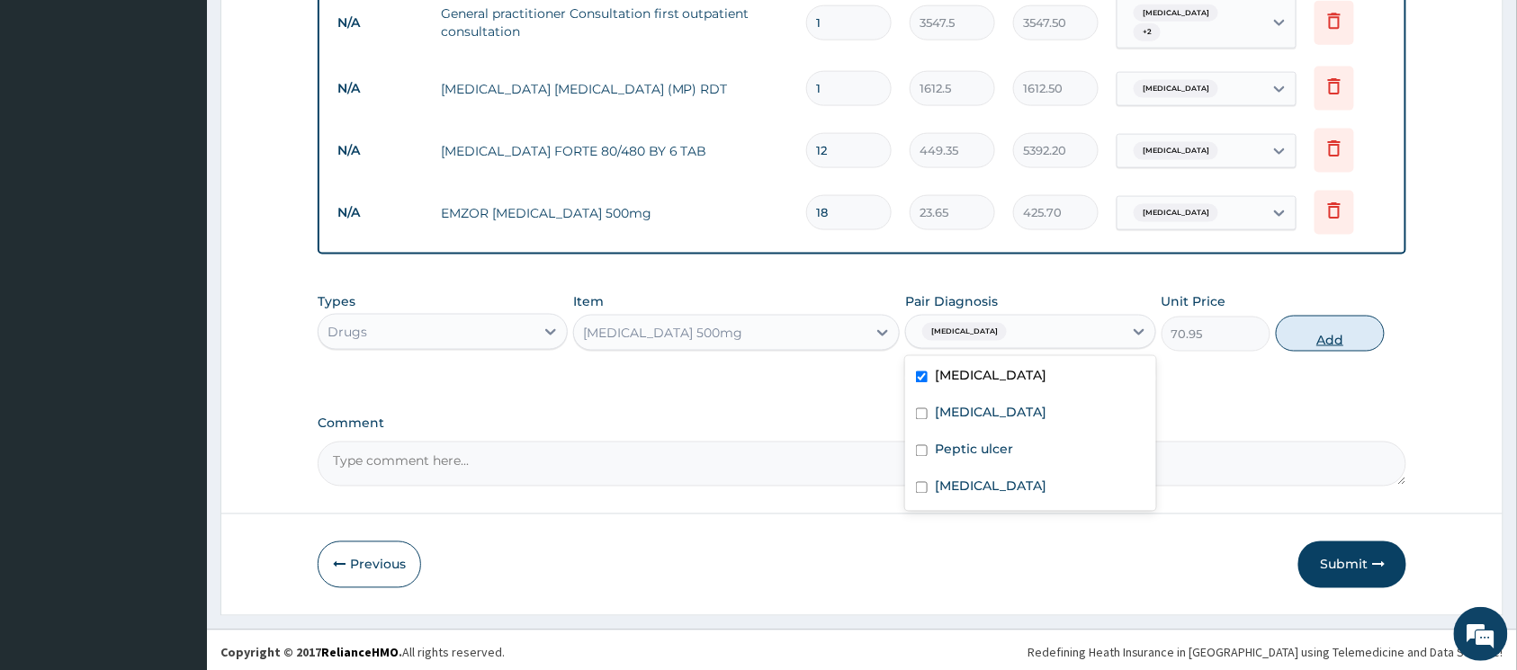
click at [1322, 338] on button "Add" at bounding box center [1330, 334] width 109 height 36
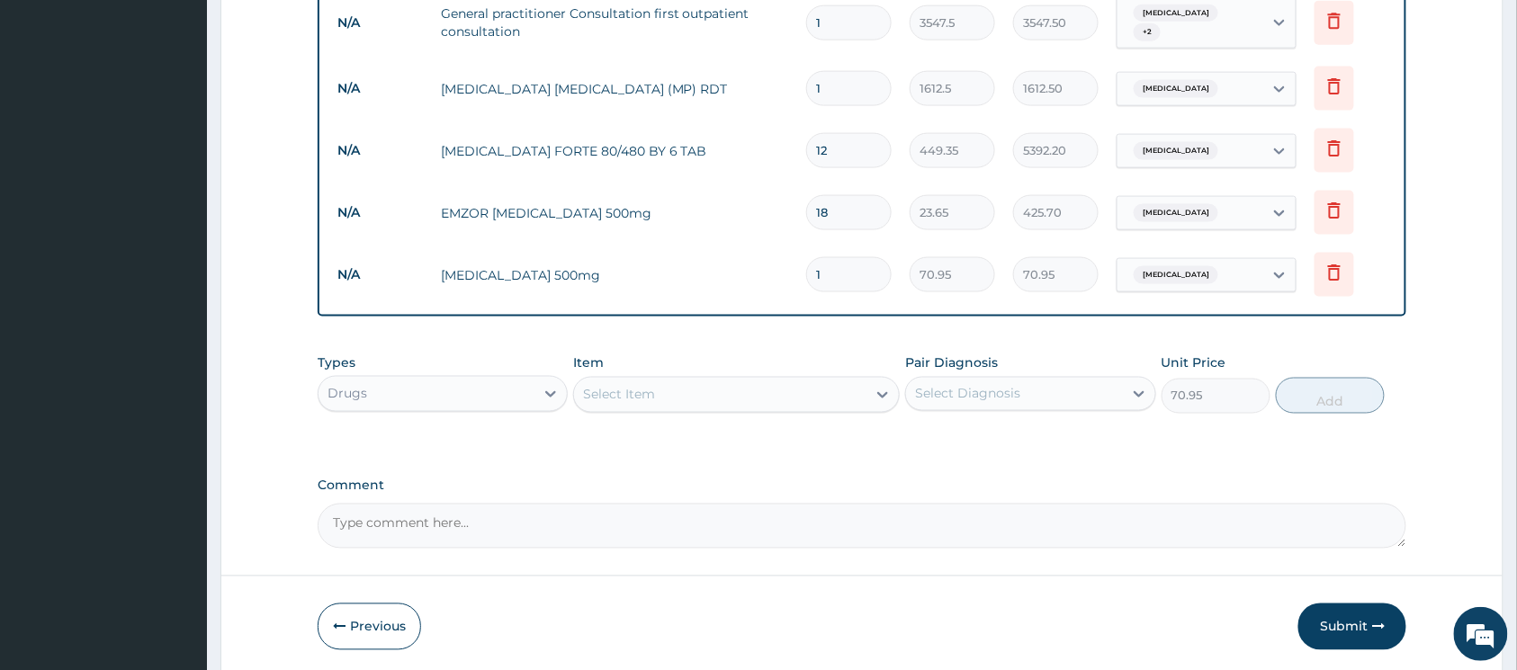
type input "0"
type input "15"
type input "1064.25"
type input "15"
click at [877, 386] on icon at bounding box center [883, 395] width 18 height 18
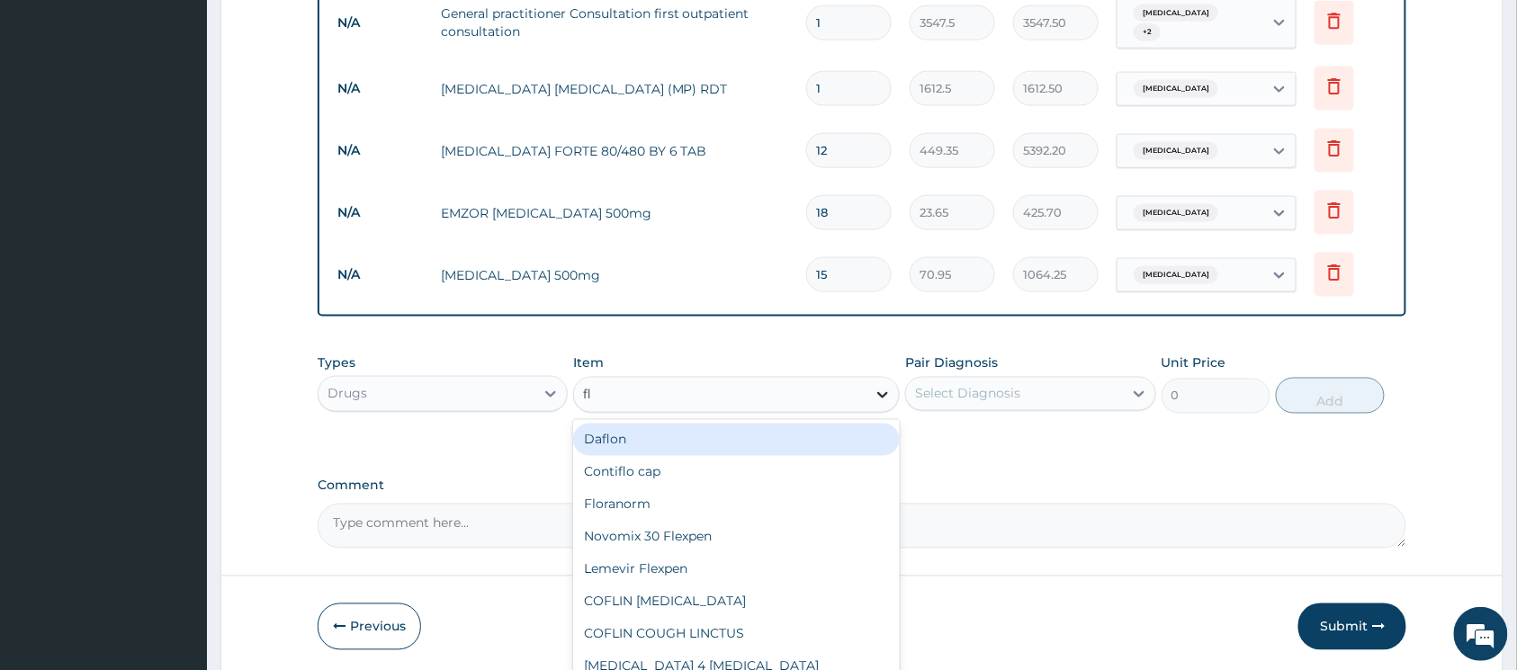
type input "fla"
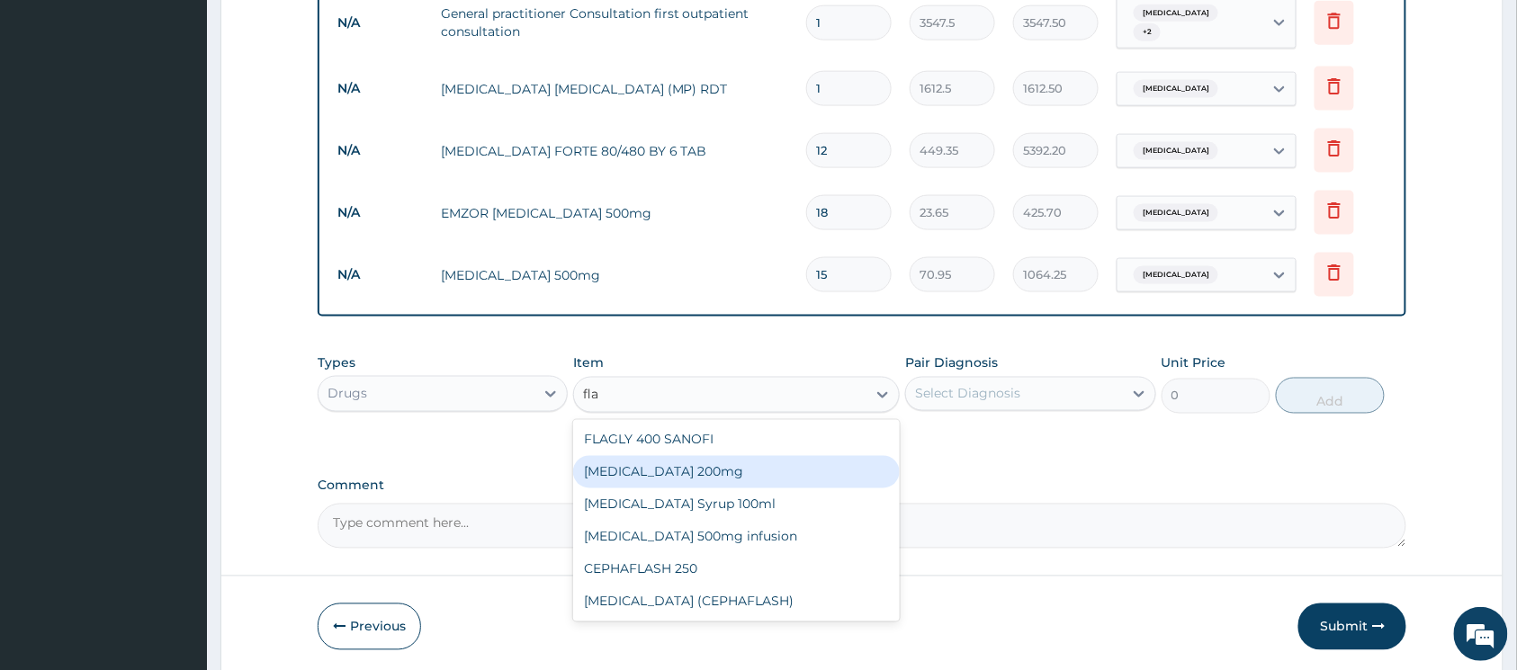
click at [728, 464] on div "Flagyl 200mg" at bounding box center [736, 472] width 327 height 32
type input "47.3"
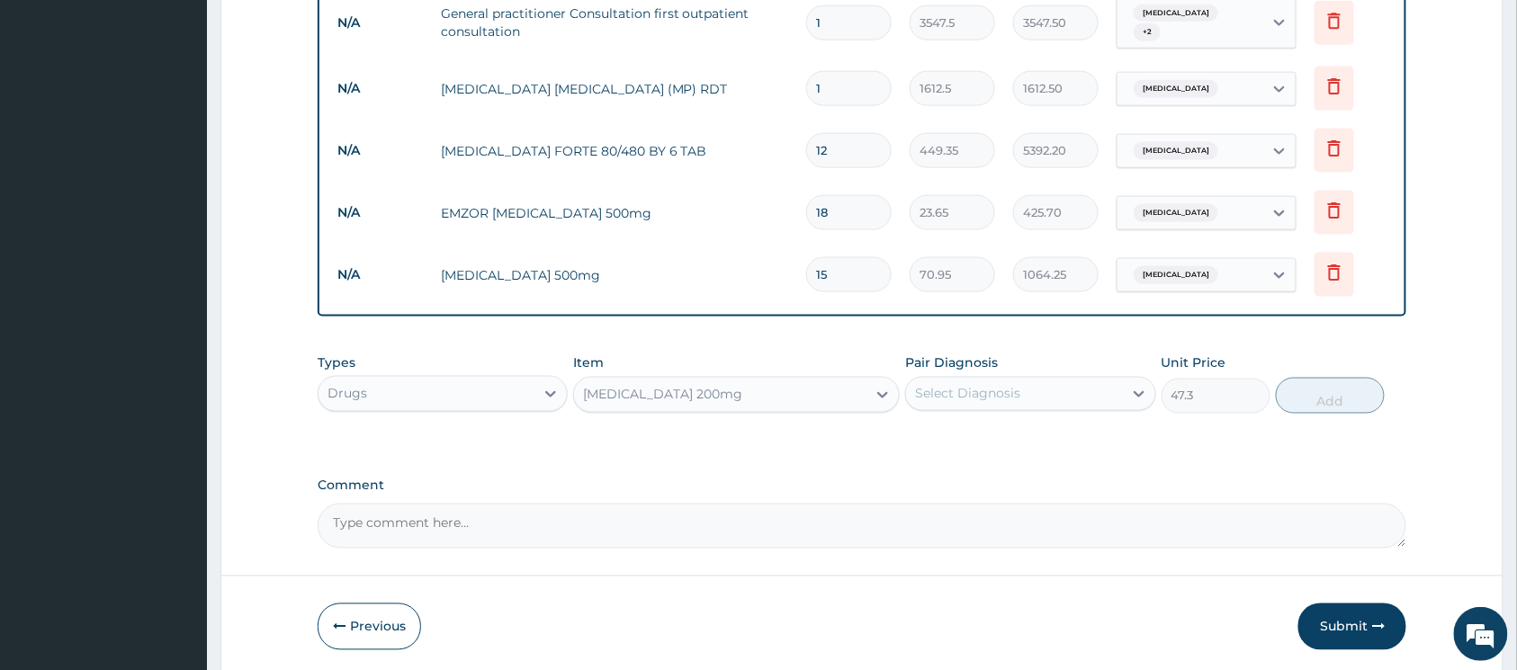
click at [1109, 386] on div "Select Diagnosis" at bounding box center [1014, 394] width 216 height 29
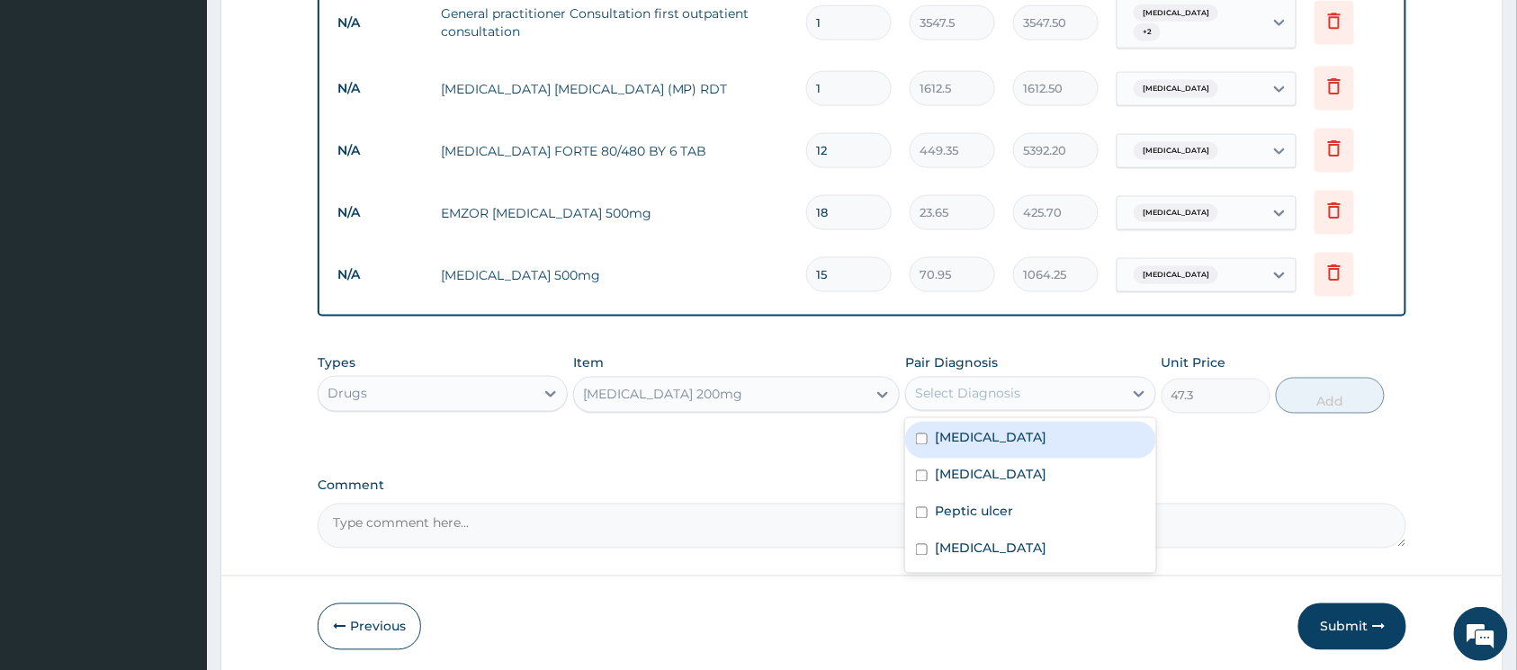
click at [925, 434] on input "checkbox" at bounding box center [922, 440] width 12 height 12
checkbox input "true"
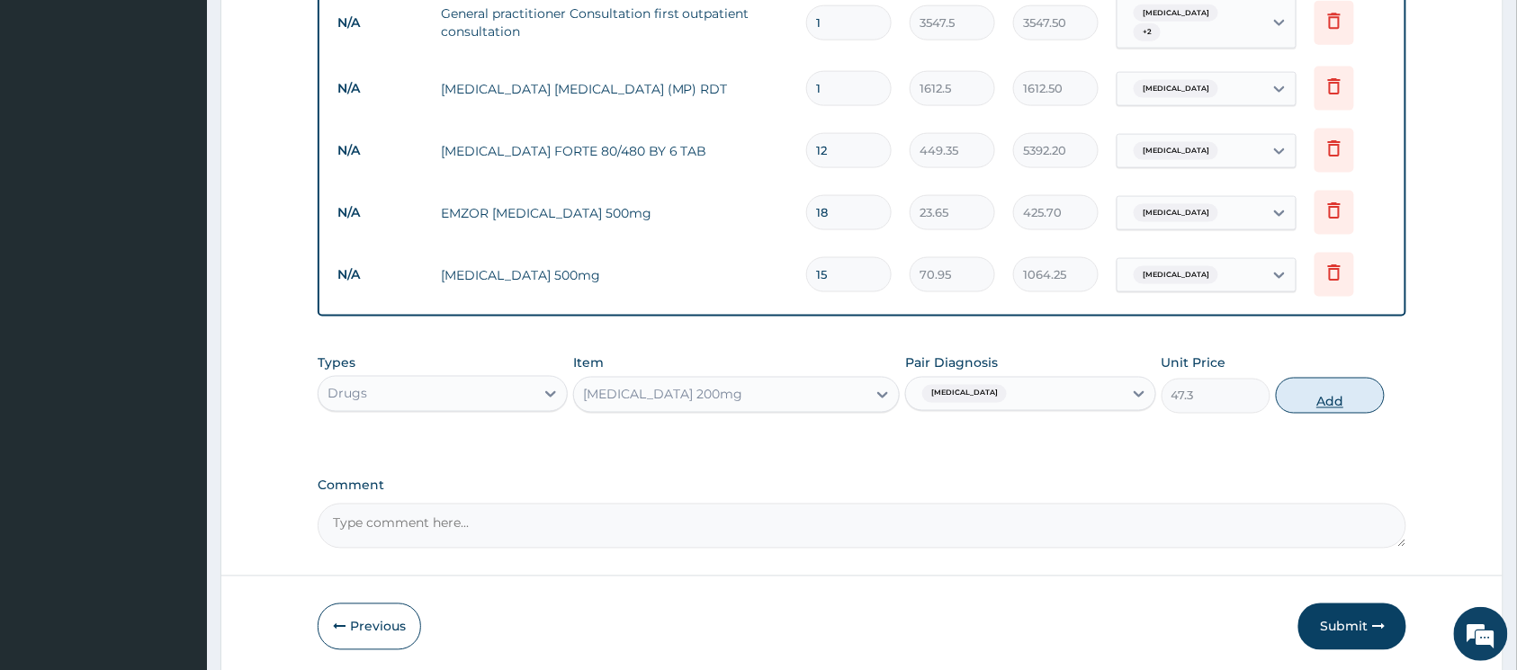
click at [1327, 398] on button "Add" at bounding box center [1330, 396] width 109 height 36
type input "0"
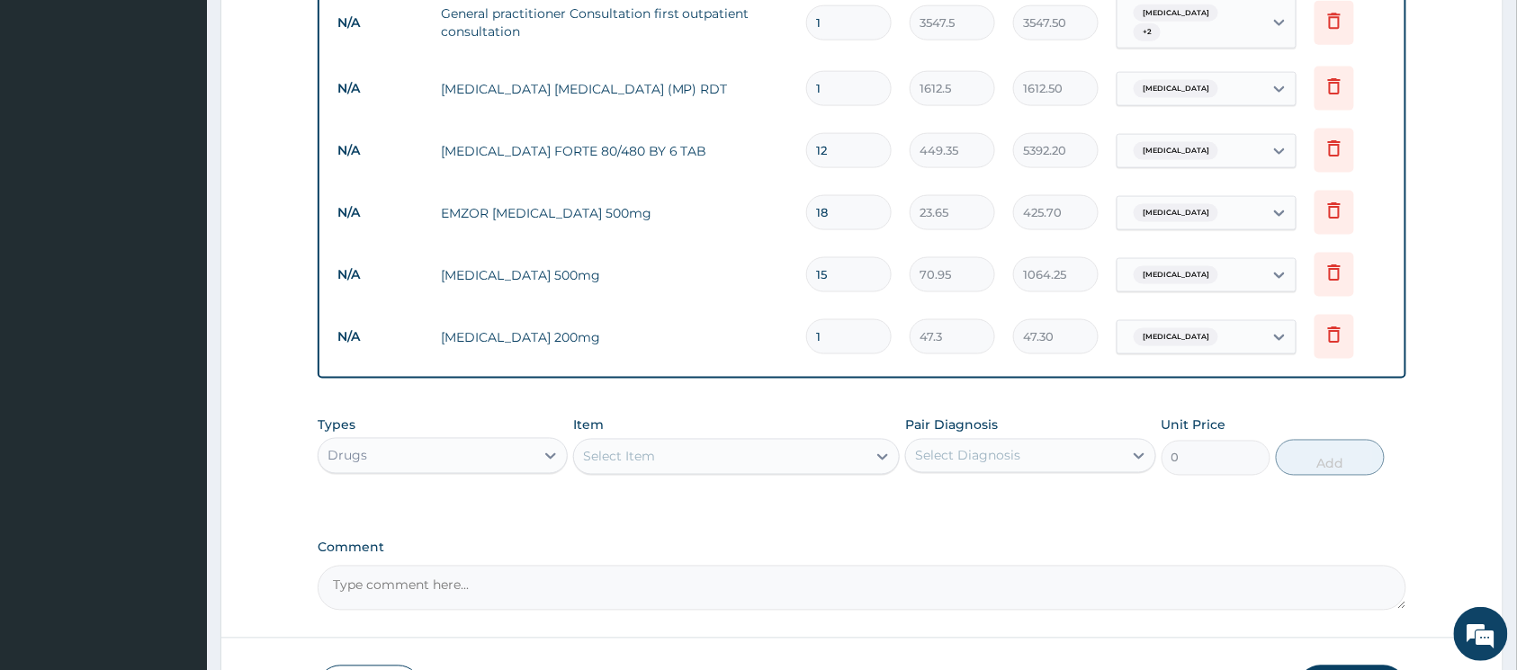
type input "15"
type input "709.50"
type input "15"
click at [876, 451] on icon at bounding box center [883, 457] width 18 height 18
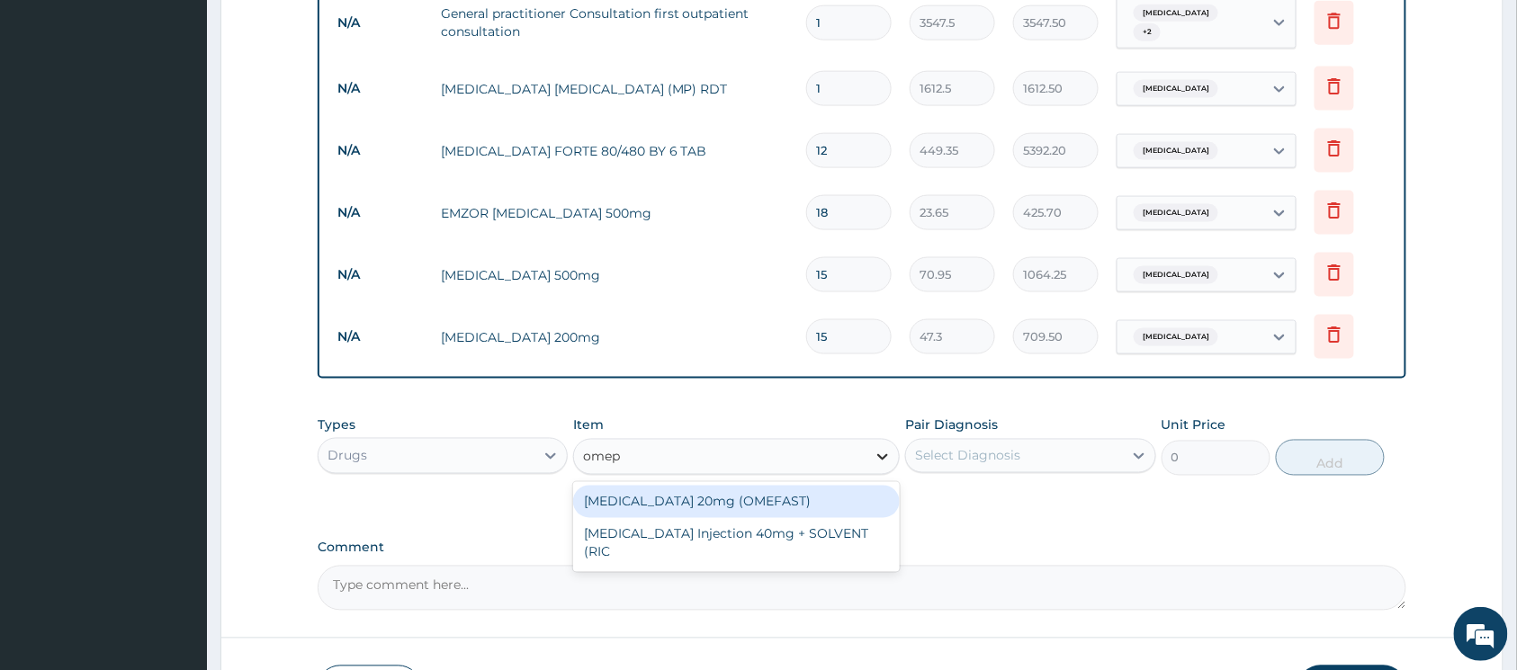
type input "omepr"
click at [785, 490] on div "OMEPRAZOLE 20mg (OMEFAST)" at bounding box center [736, 502] width 327 height 32
type input "82.775"
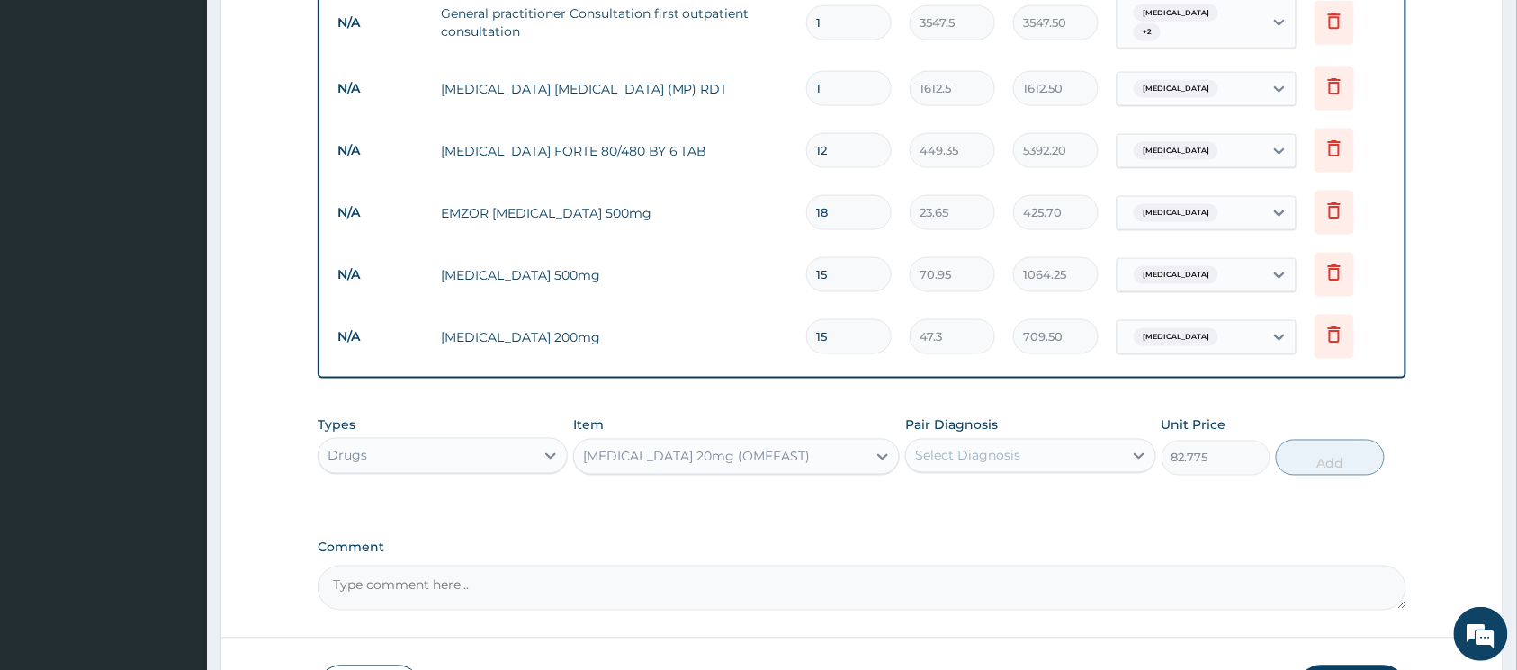
click at [1095, 454] on div "Select Diagnosis" at bounding box center [1014, 456] width 216 height 29
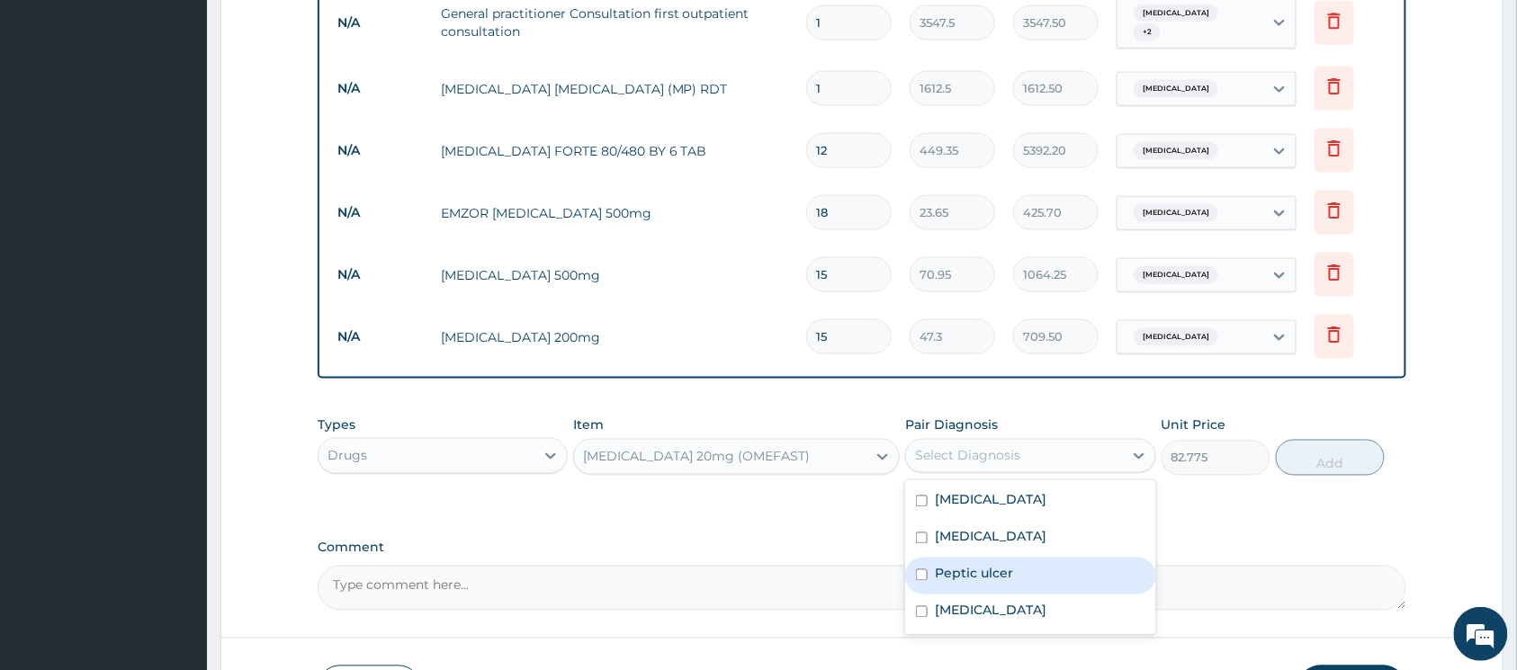
click at [926, 570] on input "checkbox" at bounding box center [922, 576] width 12 height 12
checkbox input "true"
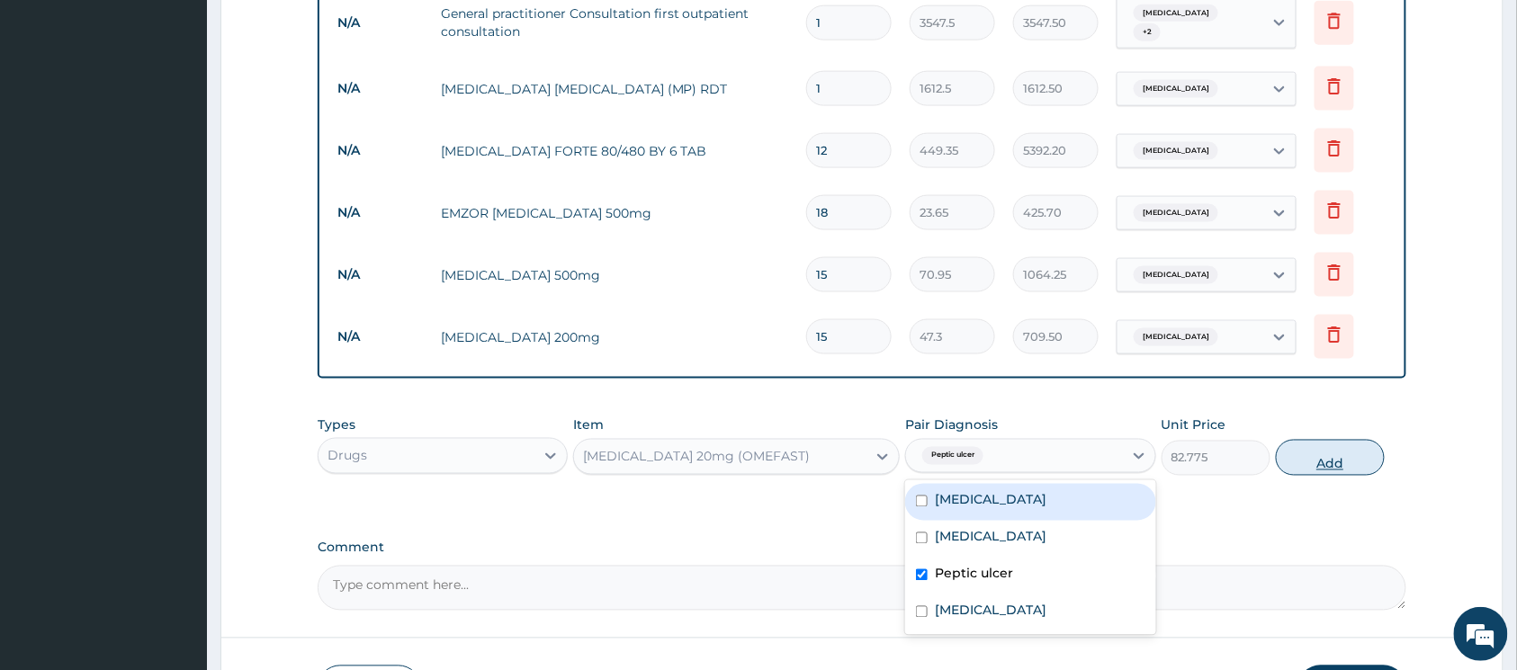
click at [1326, 462] on button "Add" at bounding box center [1330, 458] width 109 height 36
type input "0"
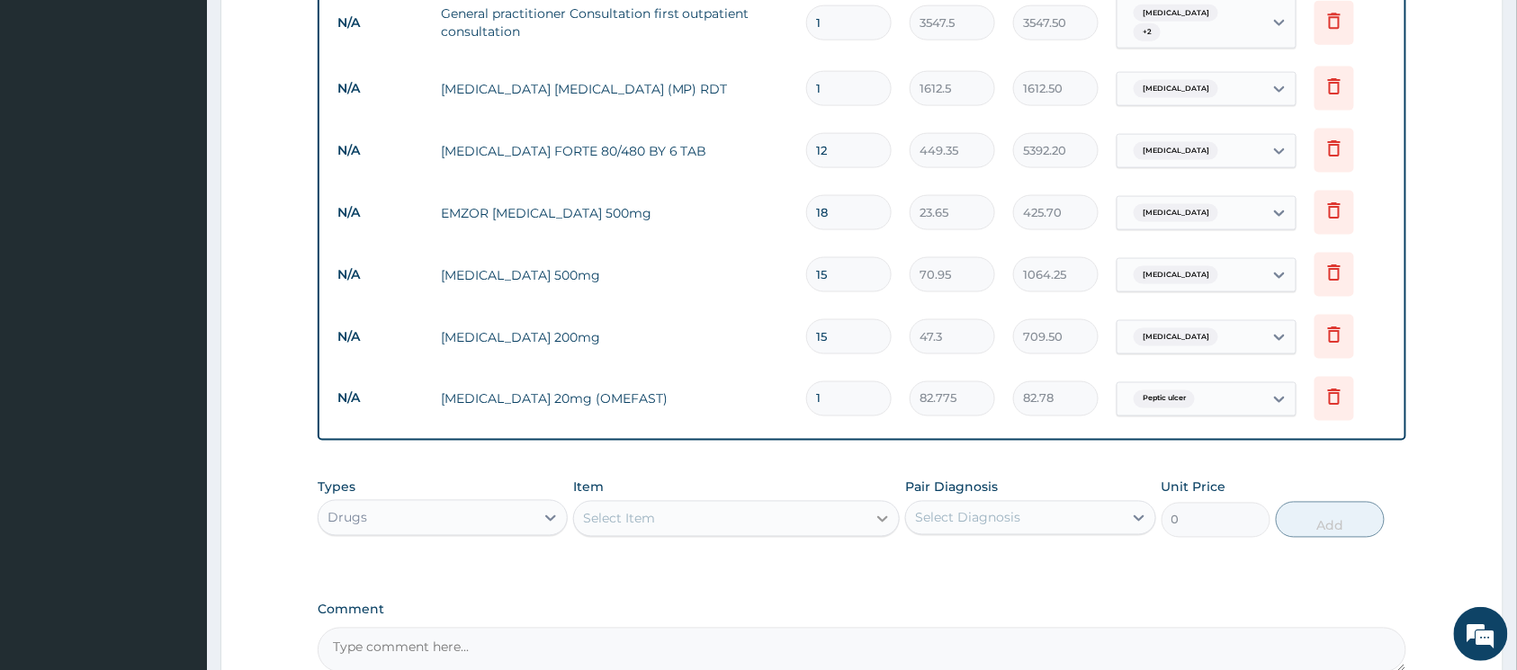
click at [874, 513] on icon at bounding box center [883, 519] width 18 height 18
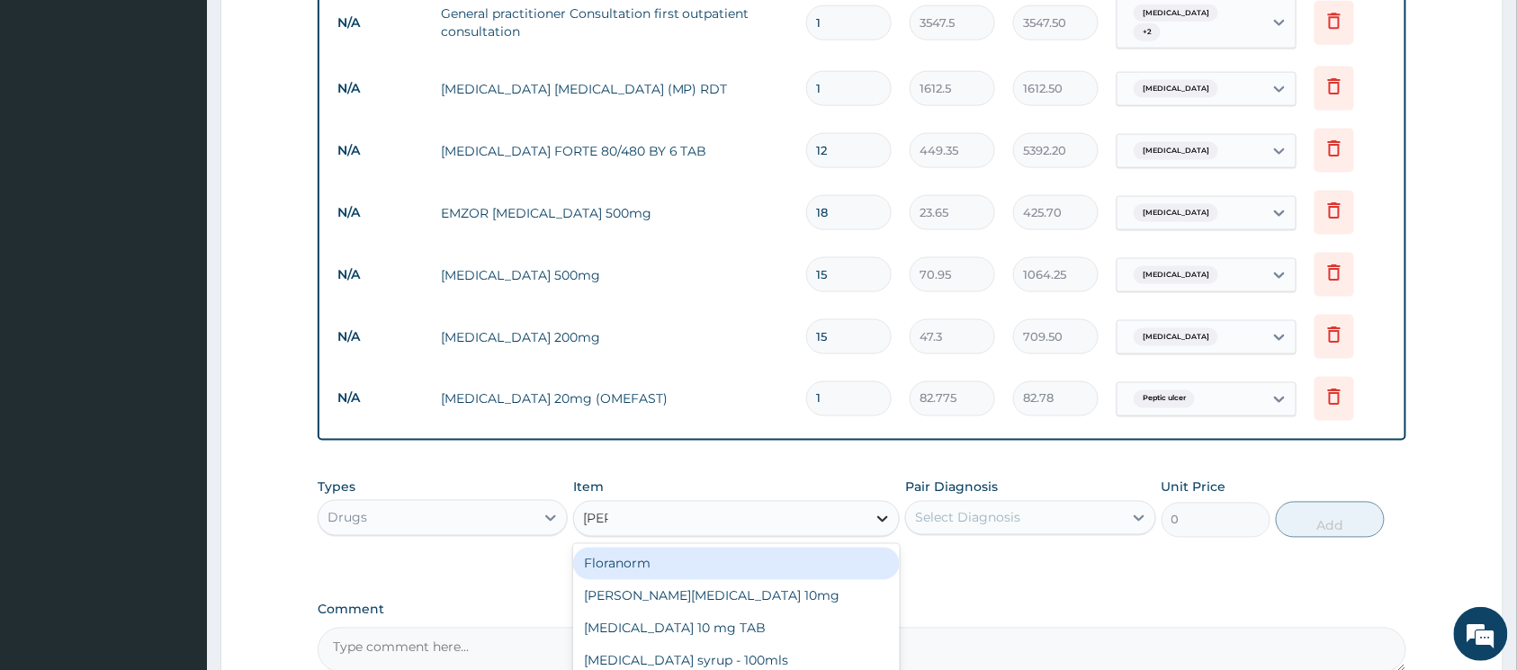
type input "lorat"
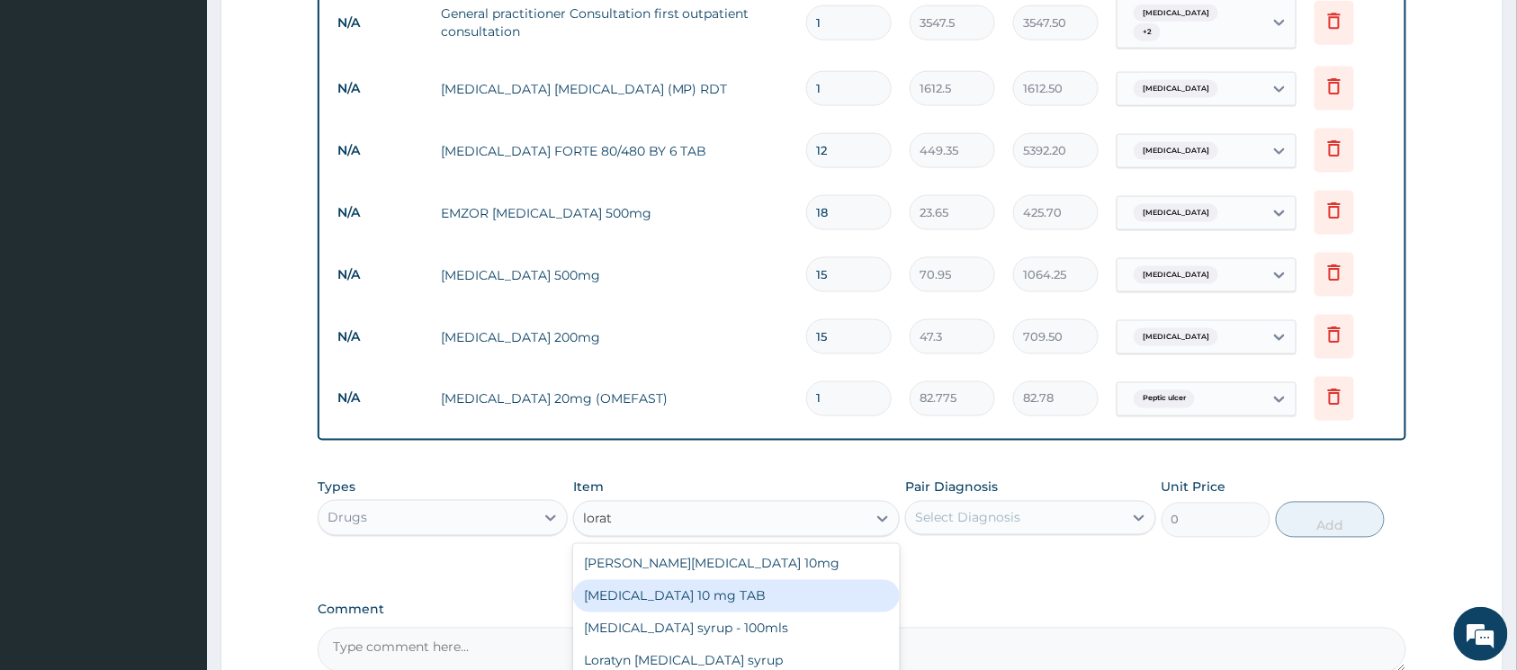
click at [760, 583] on div "LORATADINE 10 mg TAB" at bounding box center [736, 596] width 327 height 32
type input "59.125"
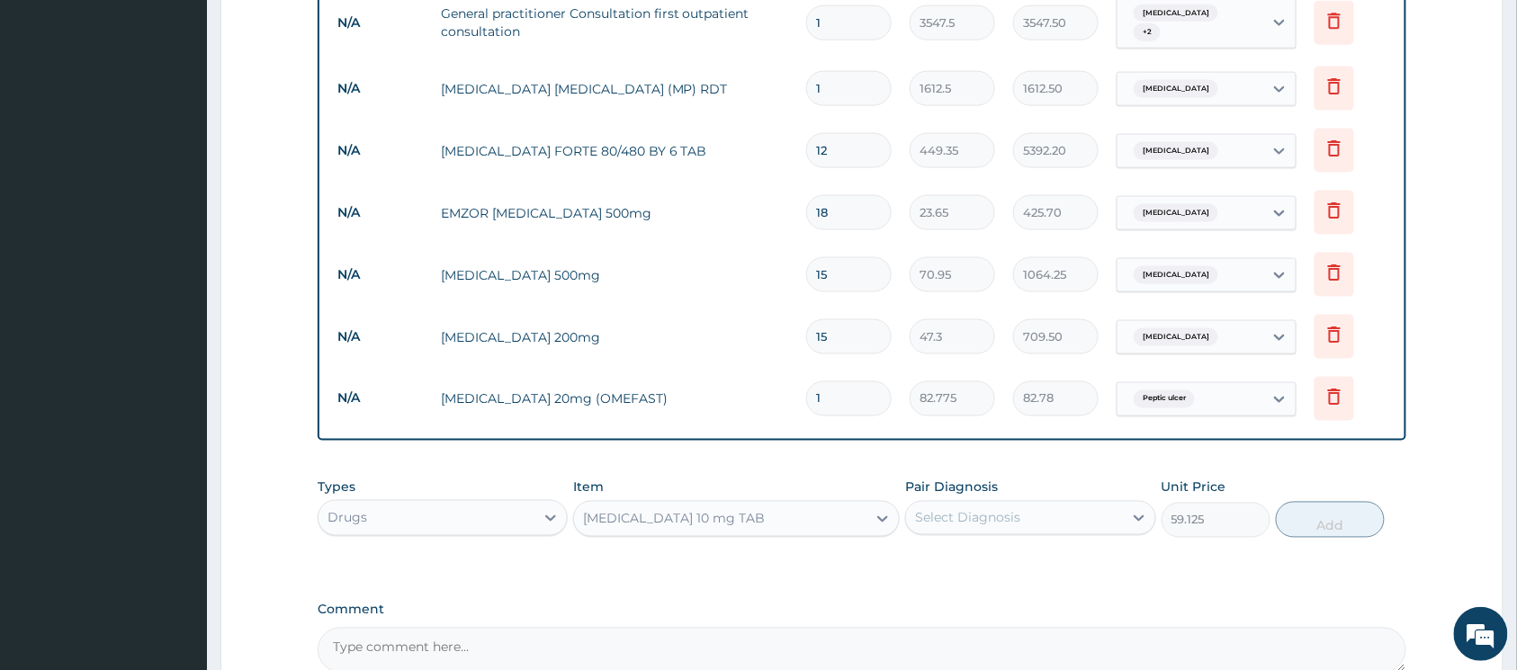
click at [986, 513] on div "Select Diagnosis" at bounding box center [967, 518] width 105 height 18
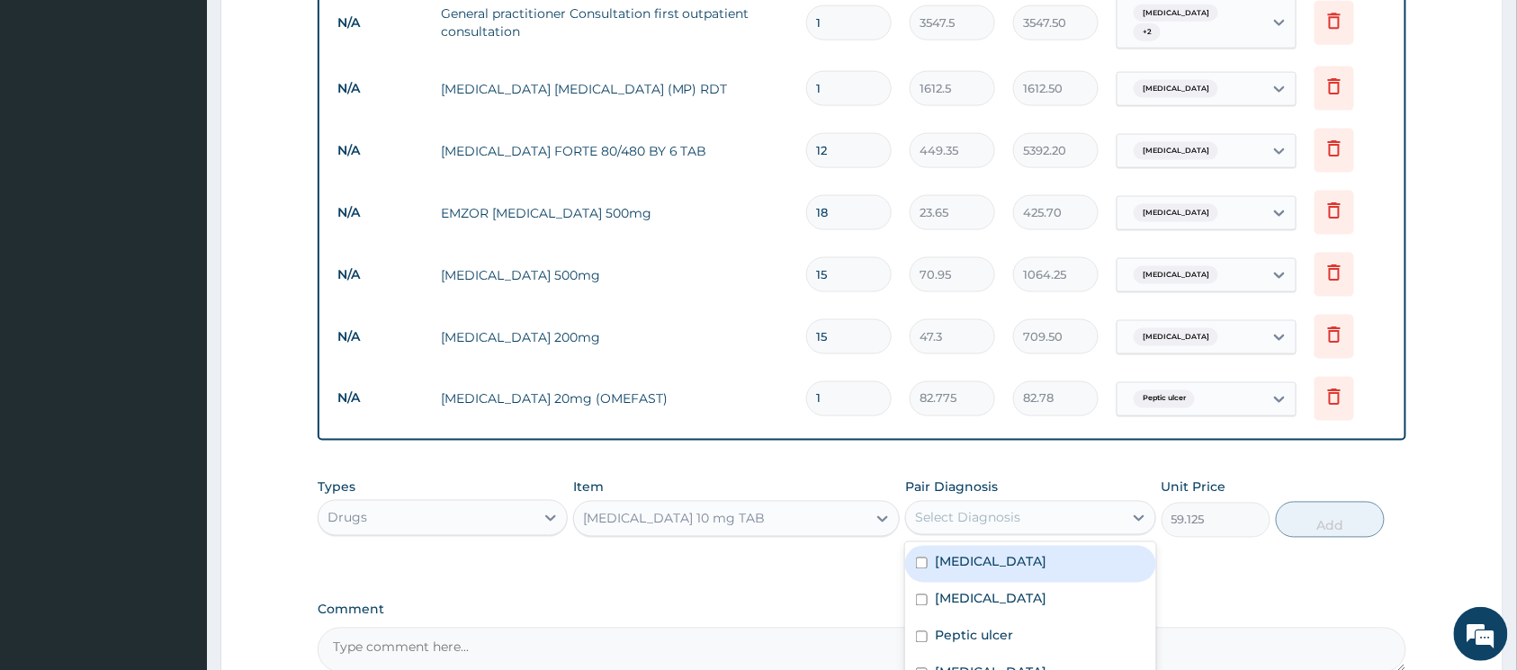
scroll to position [979, 0]
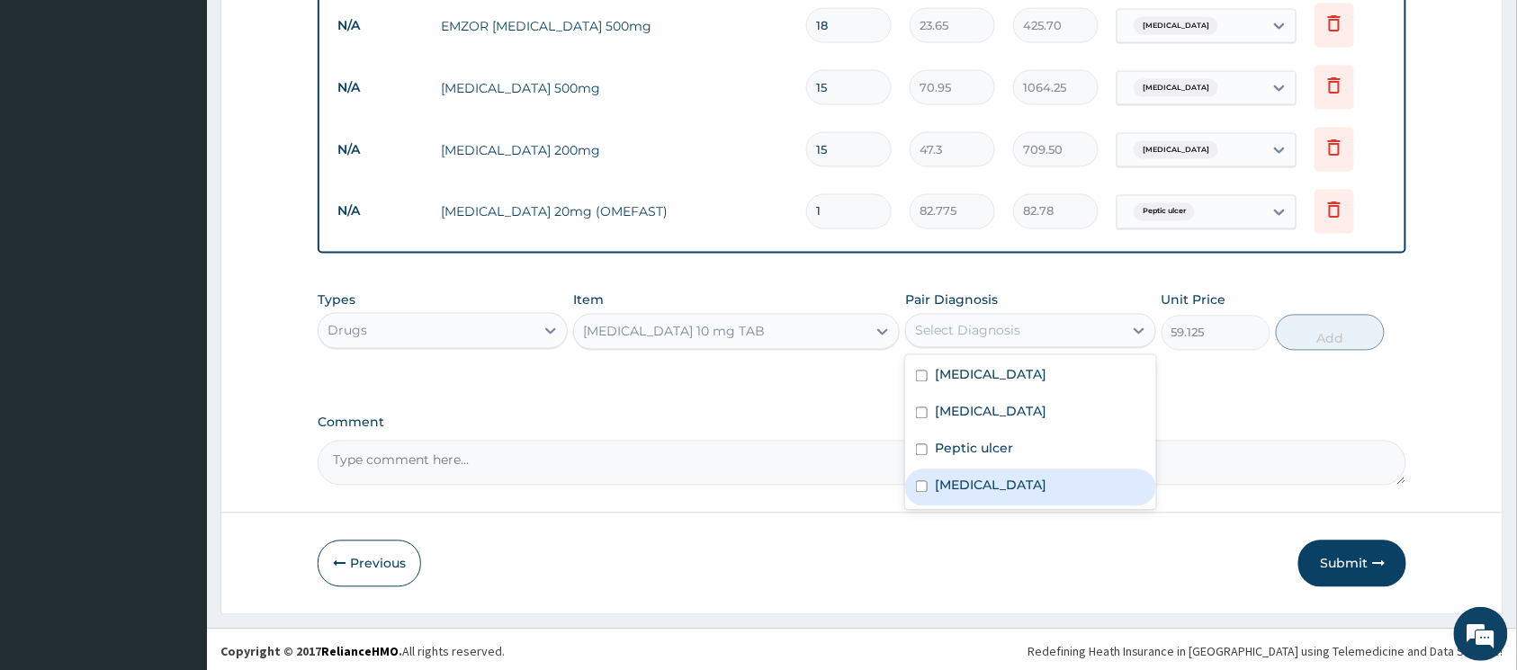
click at [922, 482] on input "checkbox" at bounding box center [922, 487] width 12 height 12
checkbox input "true"
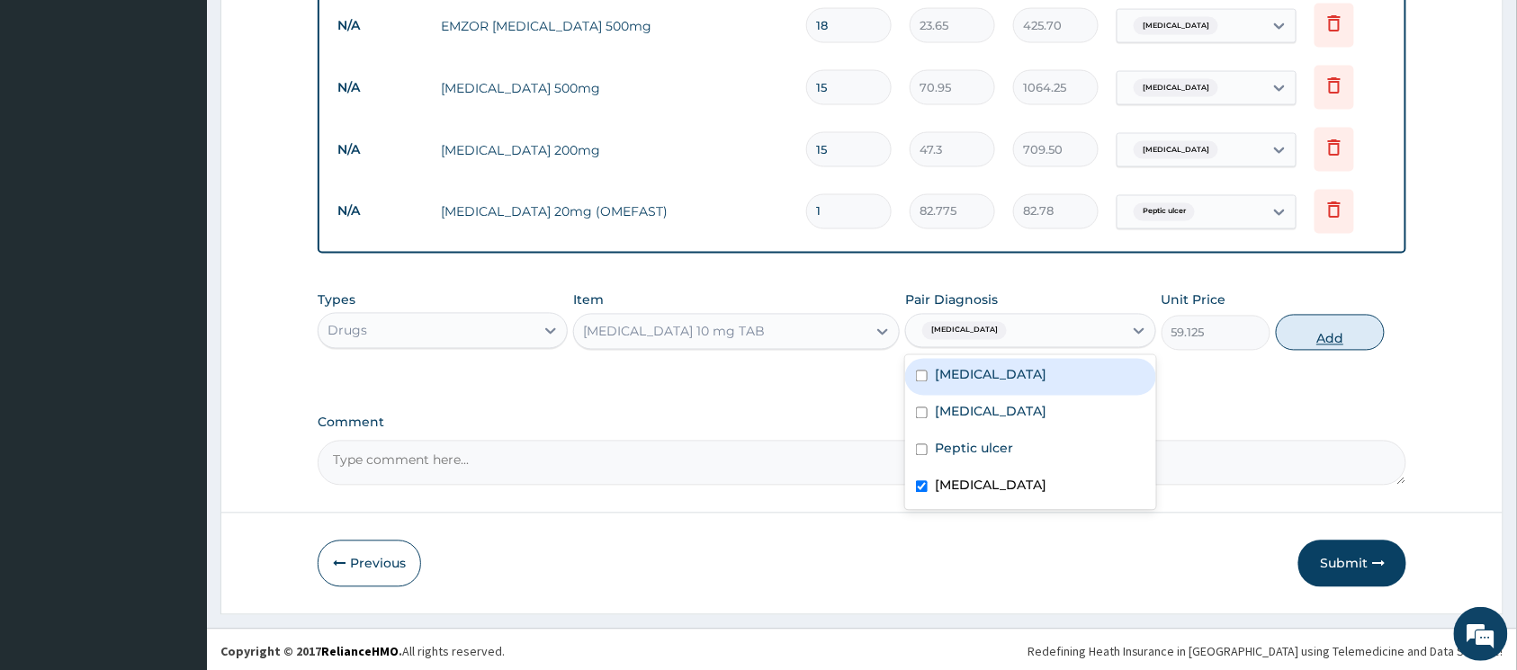
click at [1309, 326] on button "Add" at bounding box center [1330, 333] width 109 height 36
type input "0"
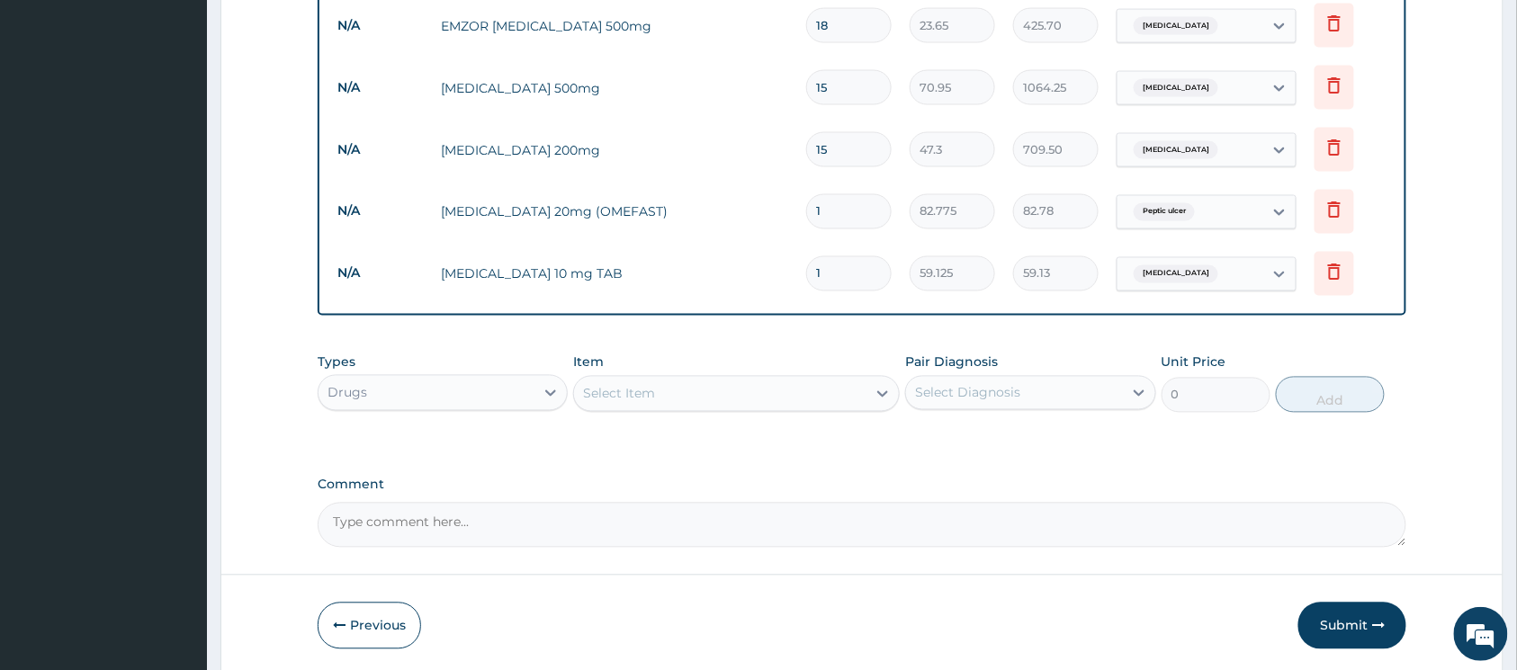
type input "0.00"
type input "5"
type input "295.63"
type input "5"
click at [868, 396] on div at bounding box center [883, 394] width 32 height 32
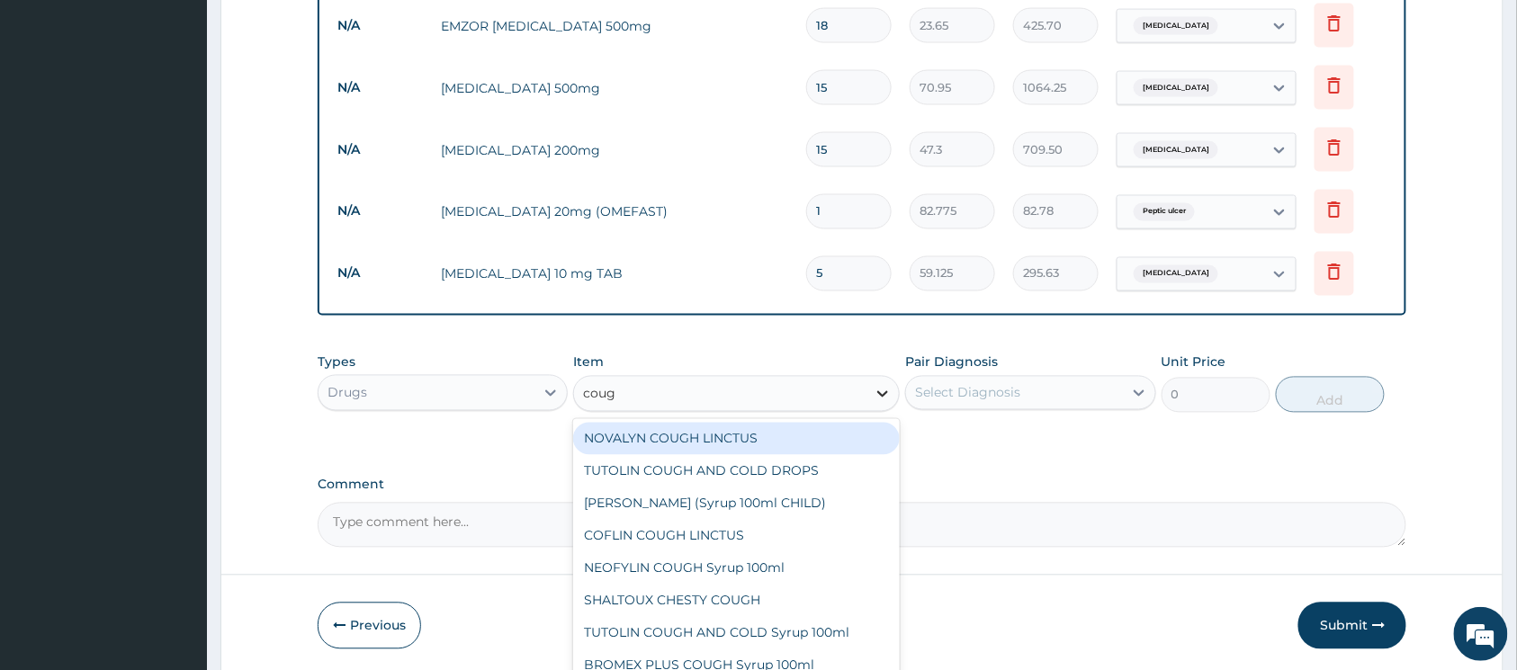
type input "cough"
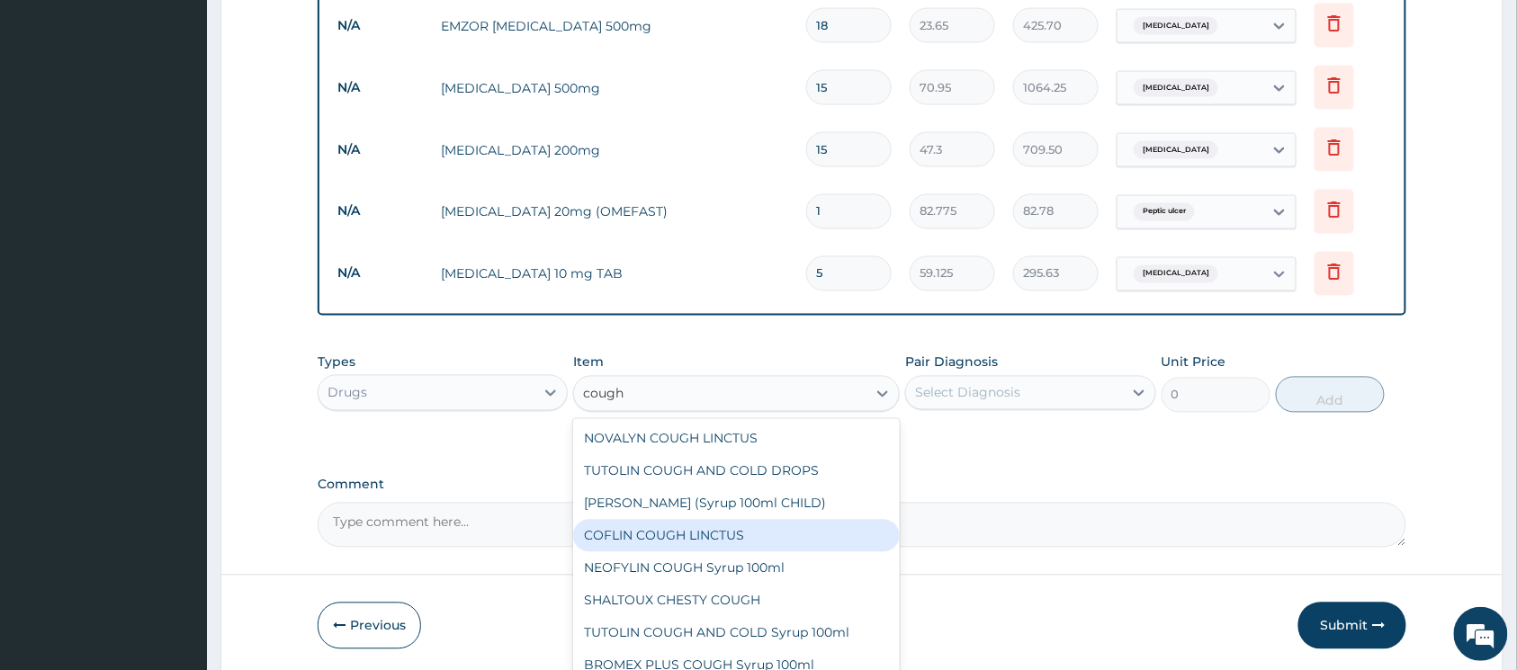
click at [743, 527] on div "COFLIN COUGH LINCTUS" at bounding box center [736, 536] width 327 height 32
type input "1182.5"
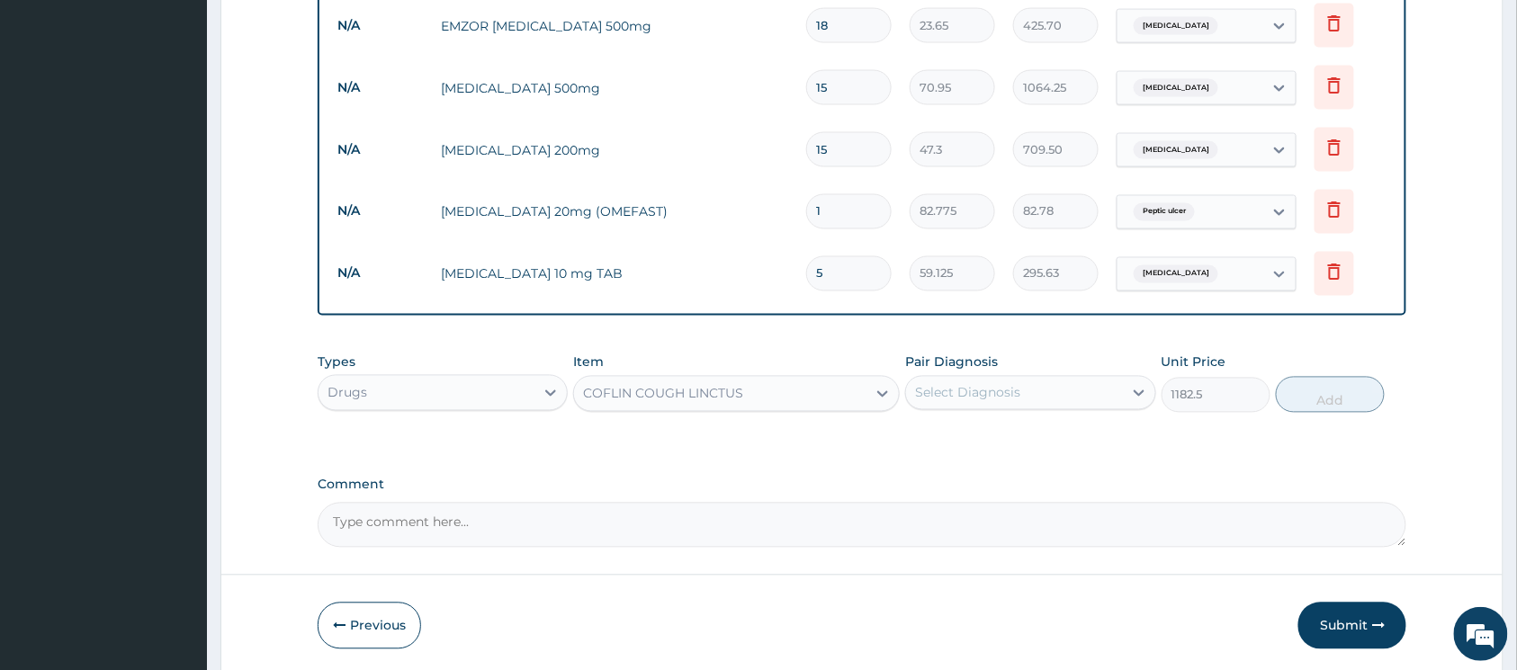
click at [1030, 397] on div "Select Diagnosis" at bounding box center [1014, 393] width 216 height 29
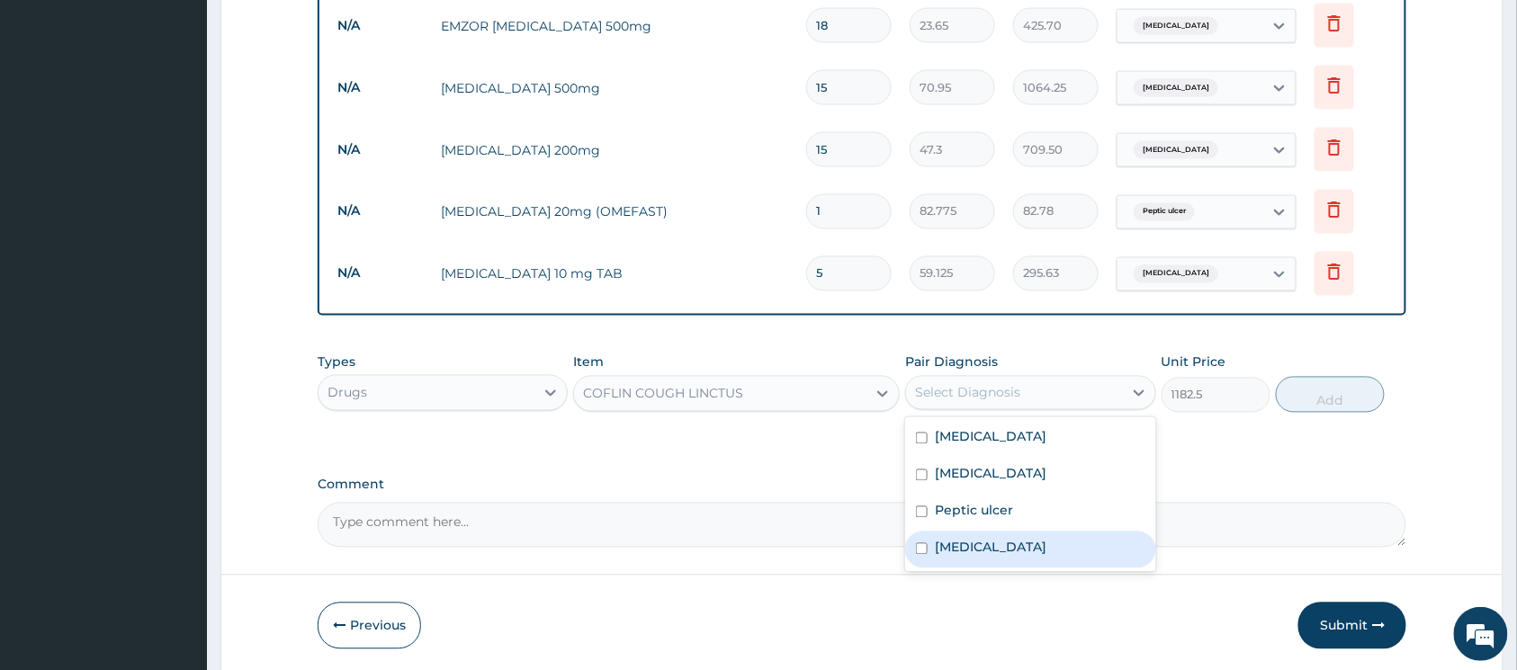
click at [923, 548] on input "checkbox" at bounding box center [922, 550] width 12 height 12
checkbox input "true"
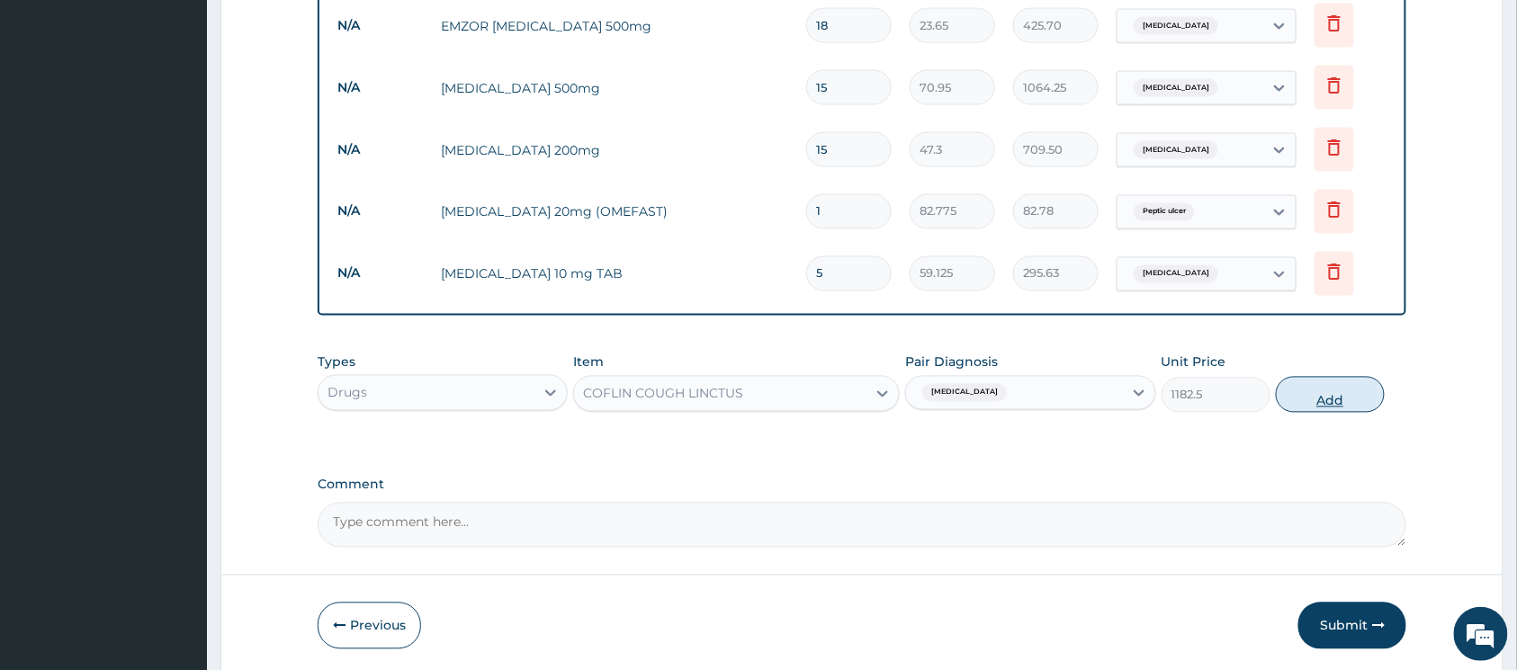
click at [1316, 400] on button "Add" at bounding box center [1330, 395] width 109 height 36
type input "0"
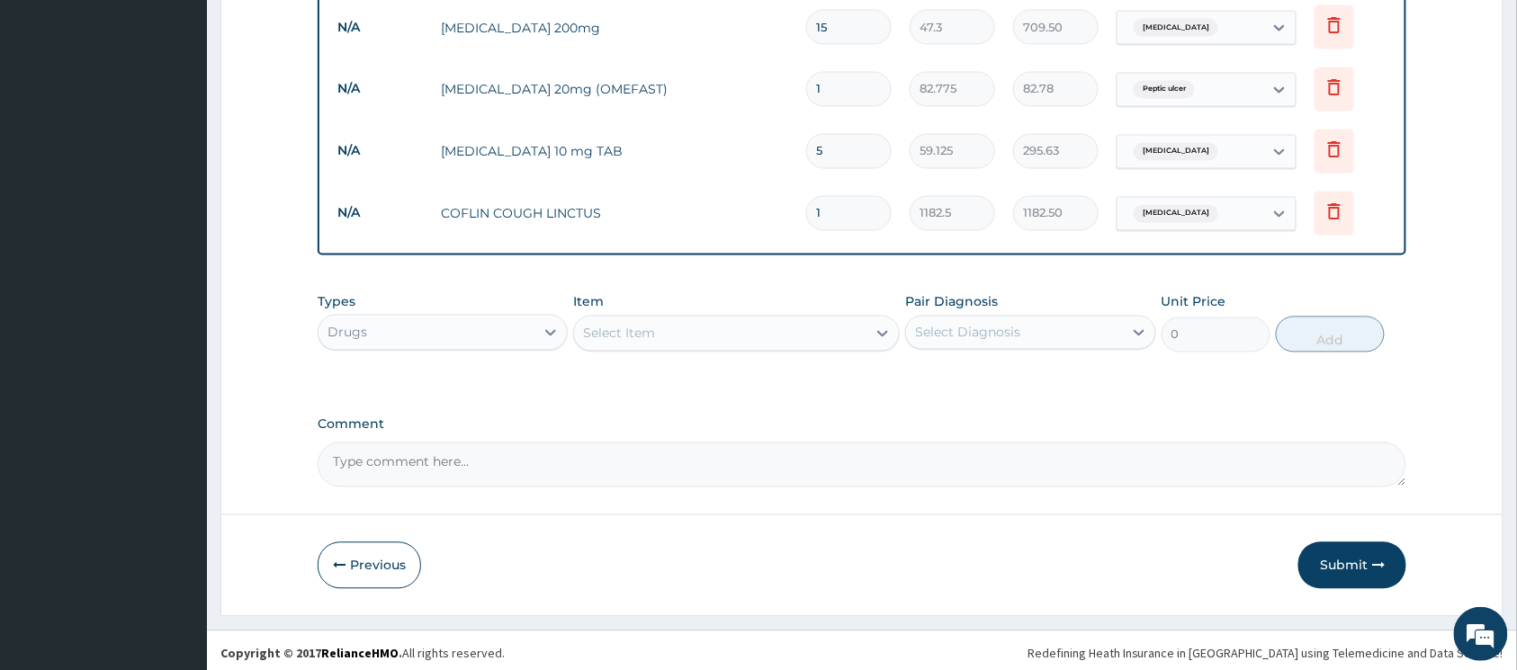
scroll to position [1103, 0]
click at [1326, 548] on button "Submit" at bounding box center [1353, 564] width 108 height 47
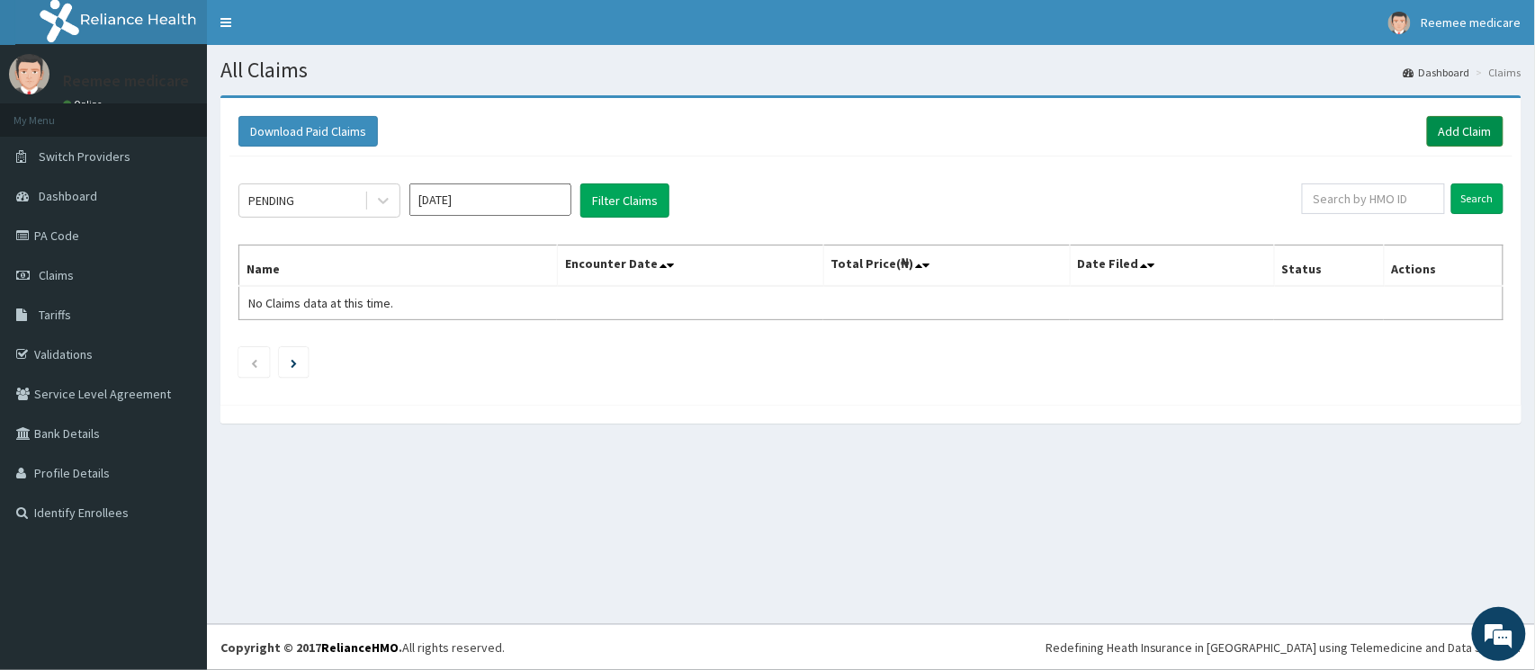
click at [1451, 138] on link "Add Claim" at bounding box center [1465, 131] width 76 height 31
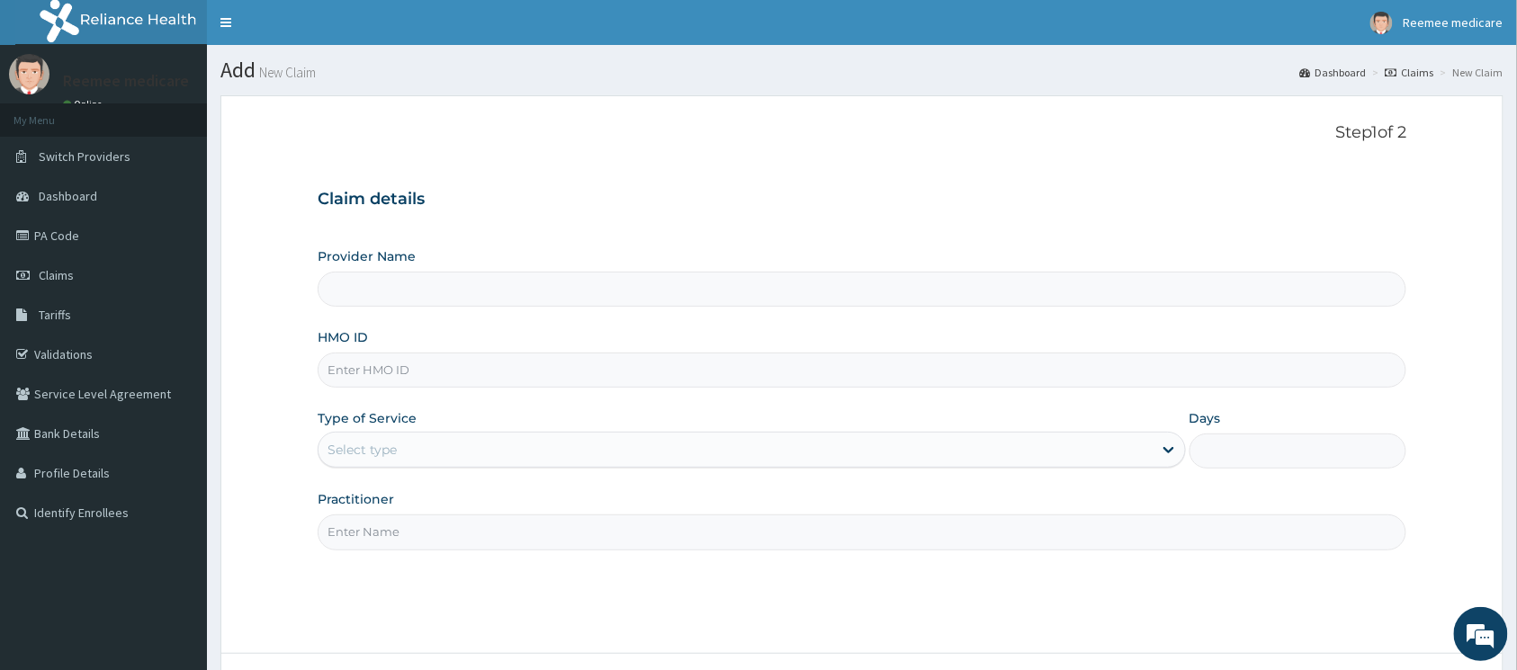
type input "REEMEE MEDICARE"
click at [598, 376] on input "HMO ID" at bounding box center [862, 370] width 1089 height 35
paste input "OHT/12650/A"
type input "OHT/12650/A"
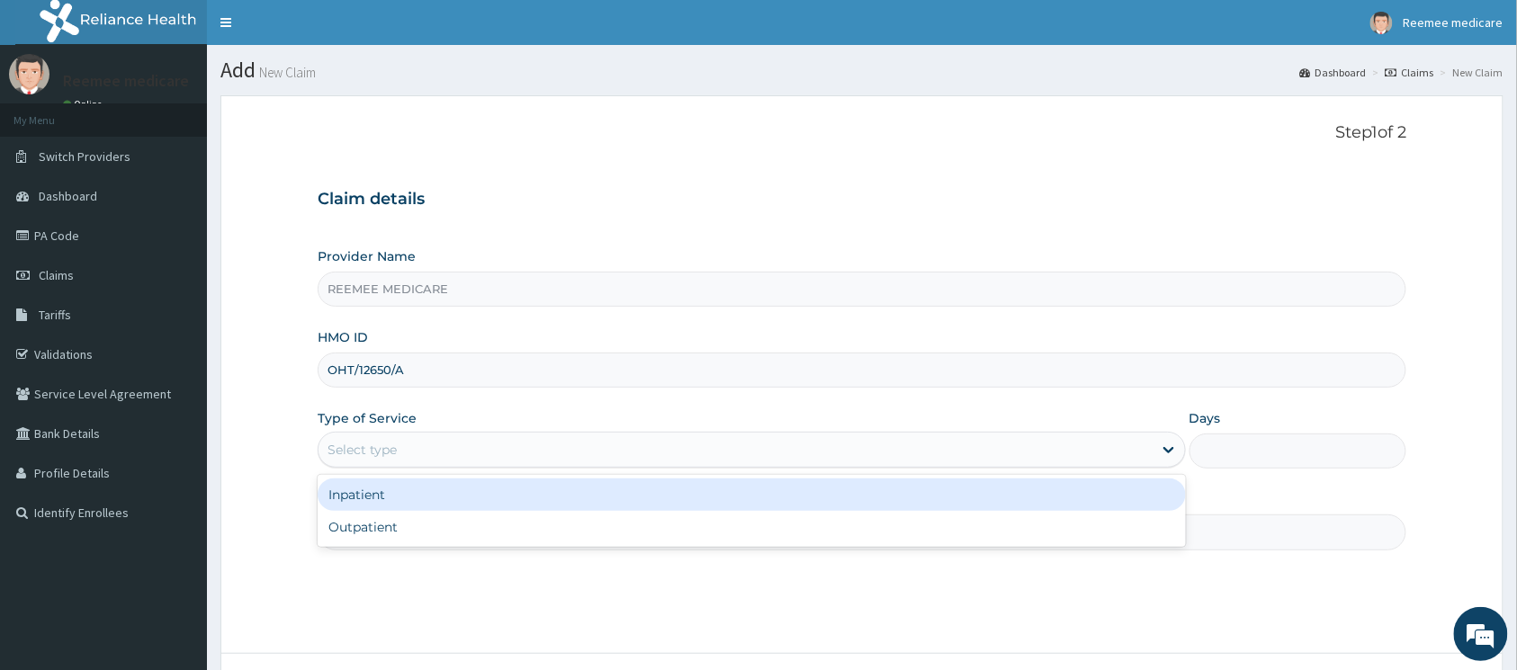
click at [576, 450] on div "Select type" at bounding box center [736, 450] width 834 height 29
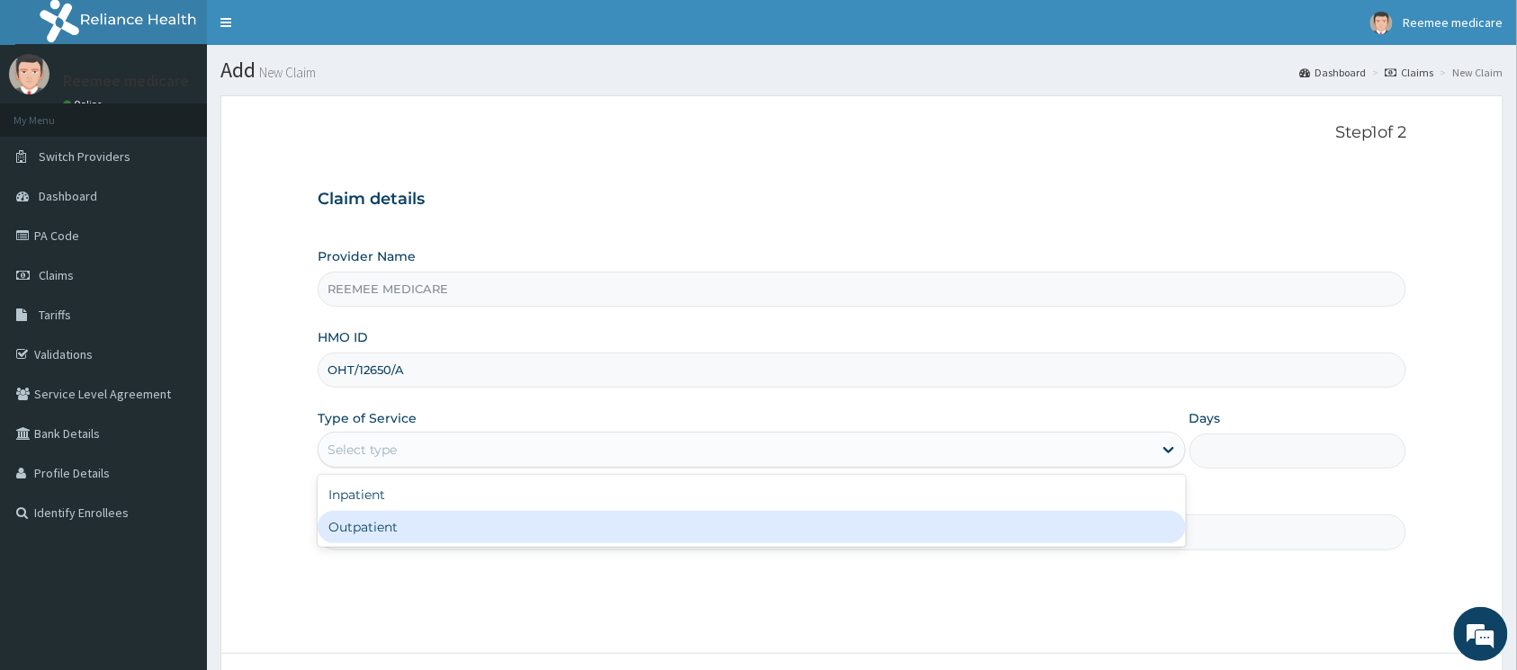
click at [469, 522] on div "Outpatient" at bounding box center [752, 527] width 868 height 32
type input "1"
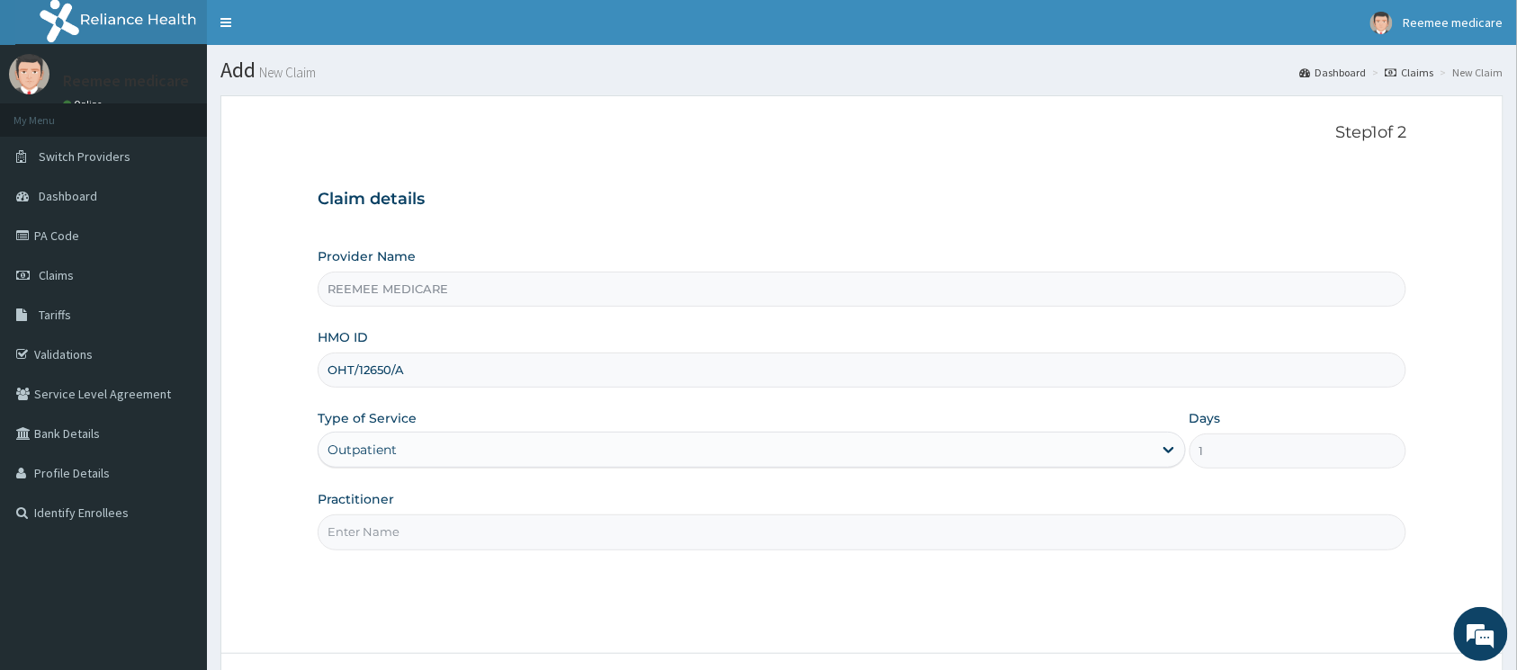
click at [488, 526] on input "Practitioner" at bounding box center [862, 532] width 1089 height 35
type input "d"
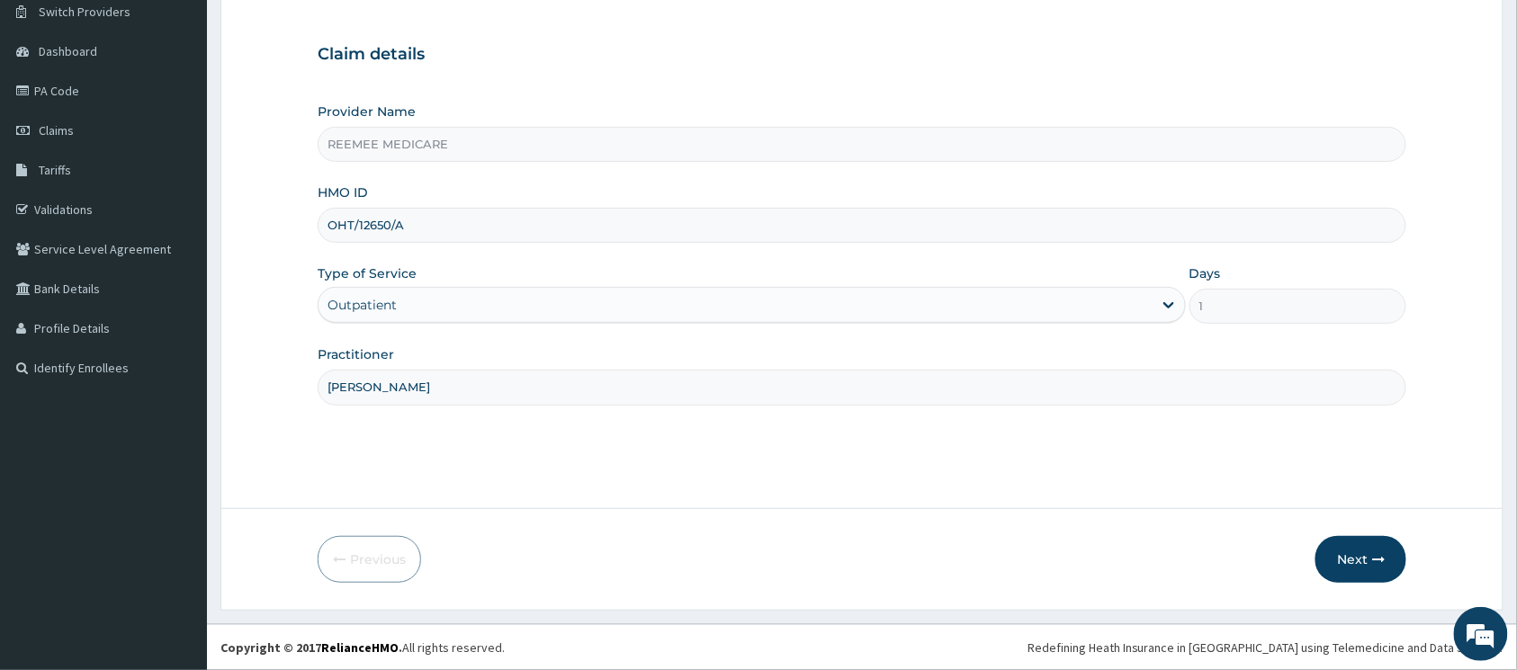
scroll to position [146, 0]
type input "Dr Maji"
click at [1336, 547] on button "Next" at bounding box center [1361, 559] width 91 height 47
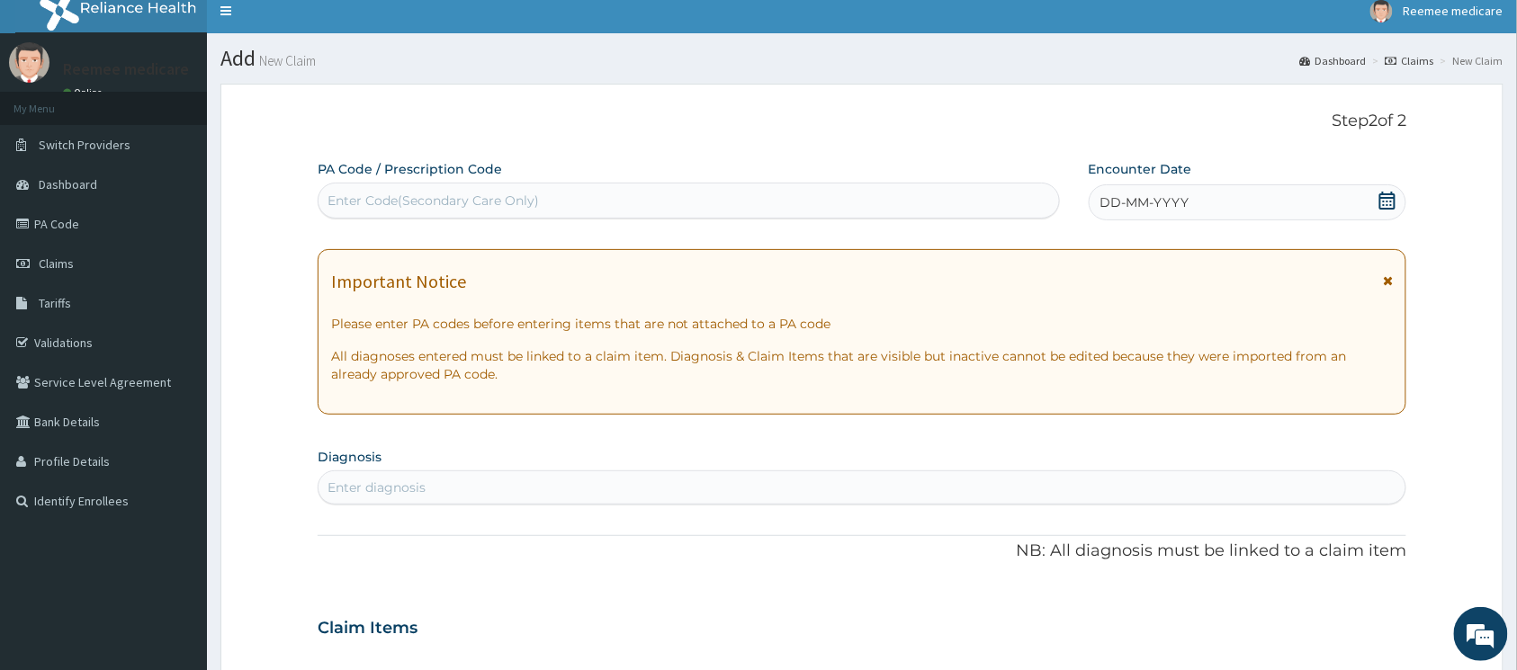
scroll to position [0, 0]
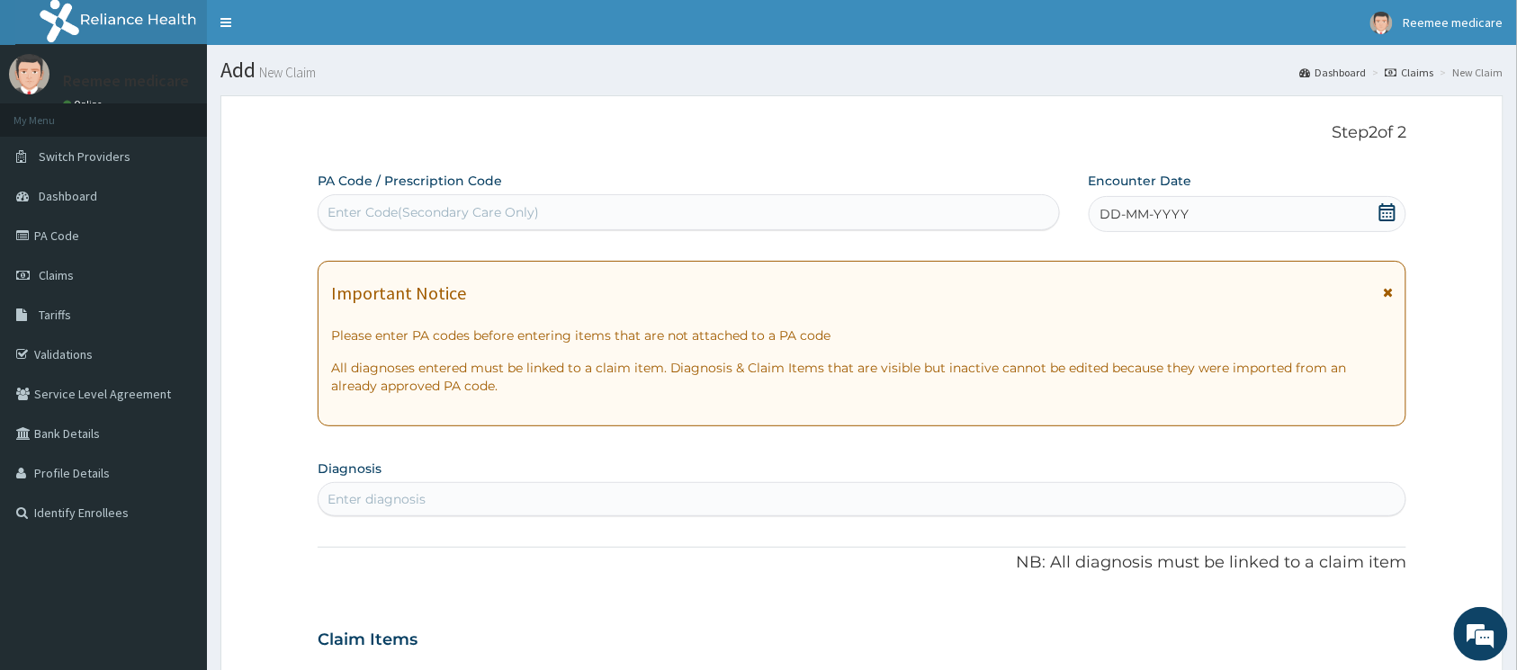
click at [1195, 210] on div "DD-MM-YYYY" at bounding box center [1248, 214] width 319 height 36
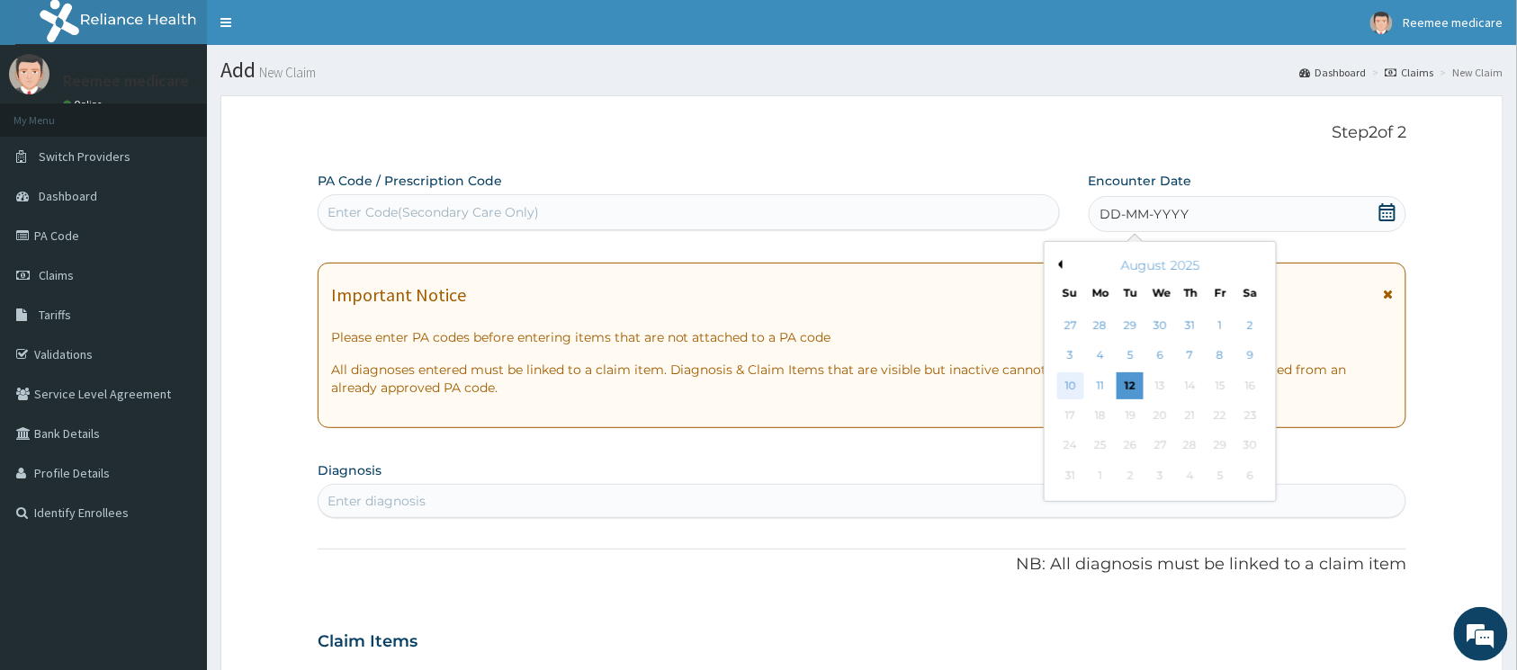
click at [1075, 382] on div "10" at bounding box center [1070, 386] width 27 height 27
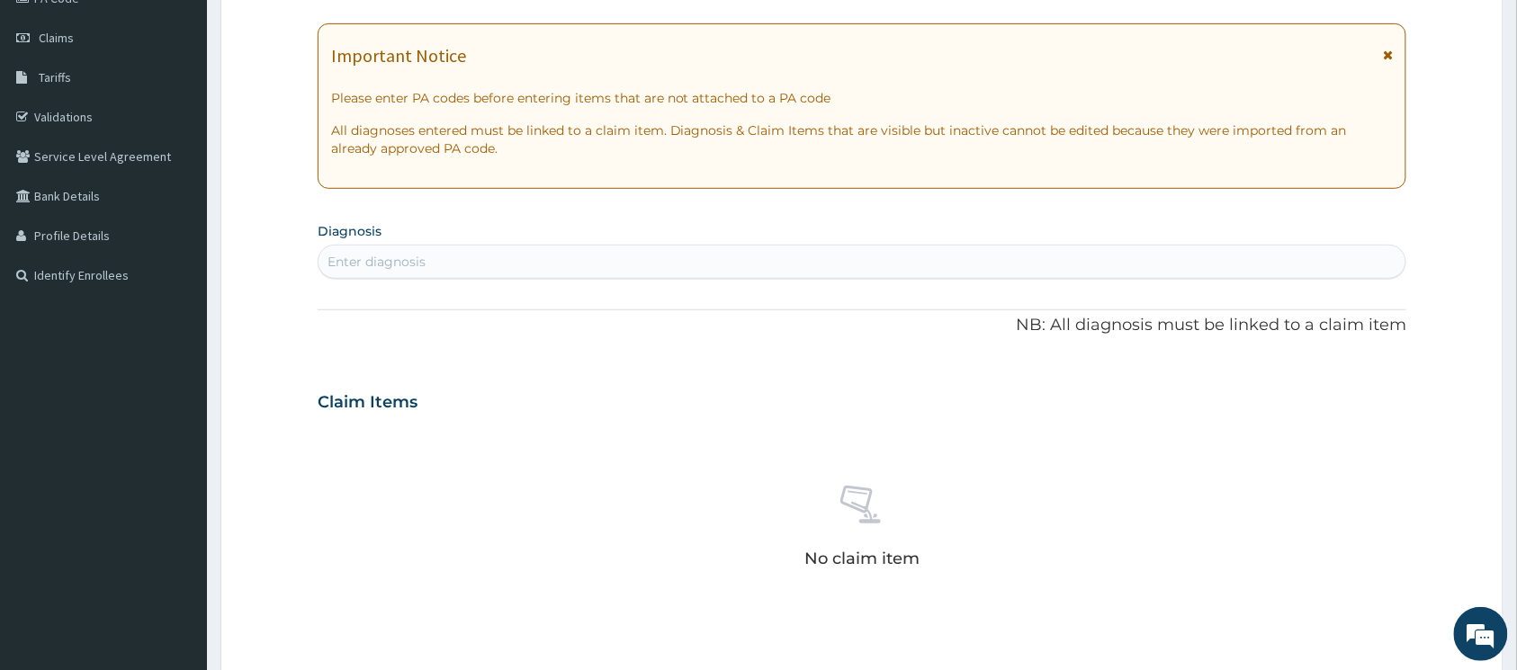
scroll to position [239, 0]
click at [490, 263] on div "Enter diagnosis" at bounding box center [862, 260] width 1087 height 29
type input "respir"
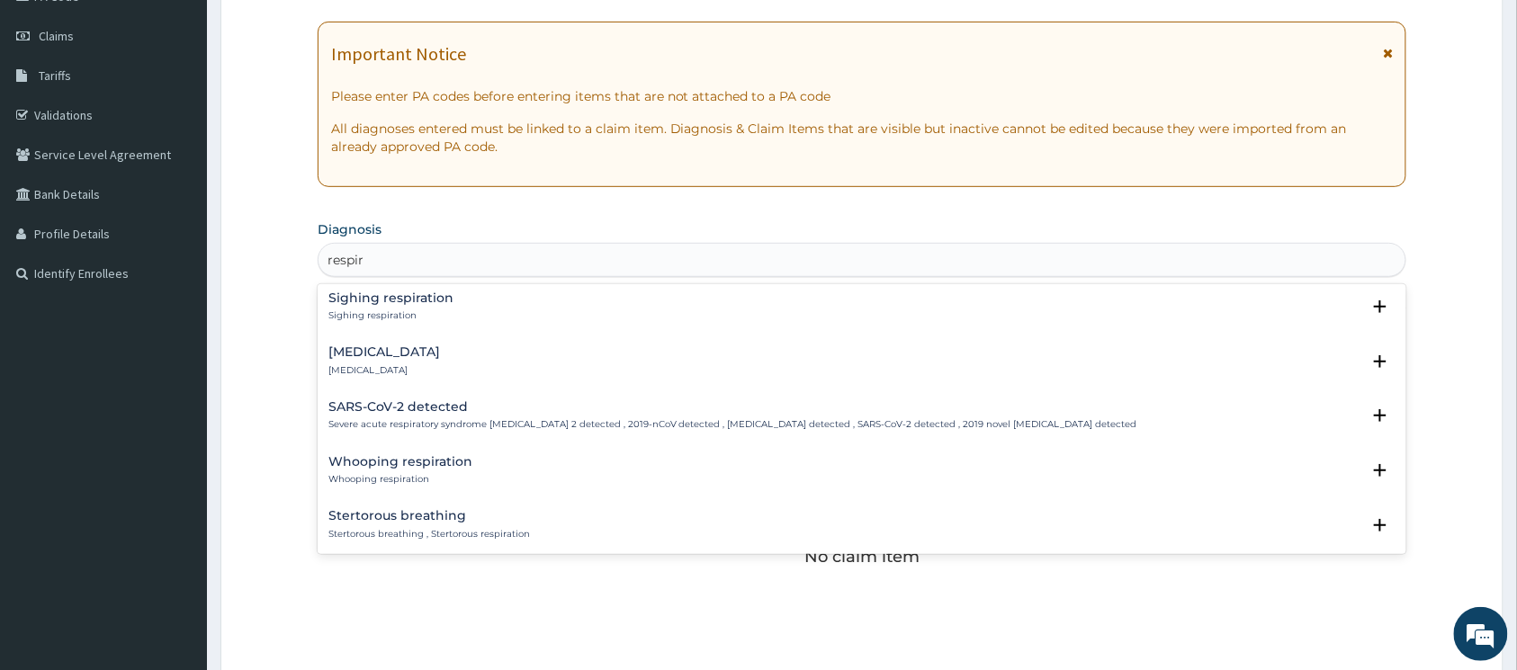
scroll to position [1560, 0]
click at [357, 345] on h4 "Respiratory failure" at bounding box center [384, 351] width 112 height 13
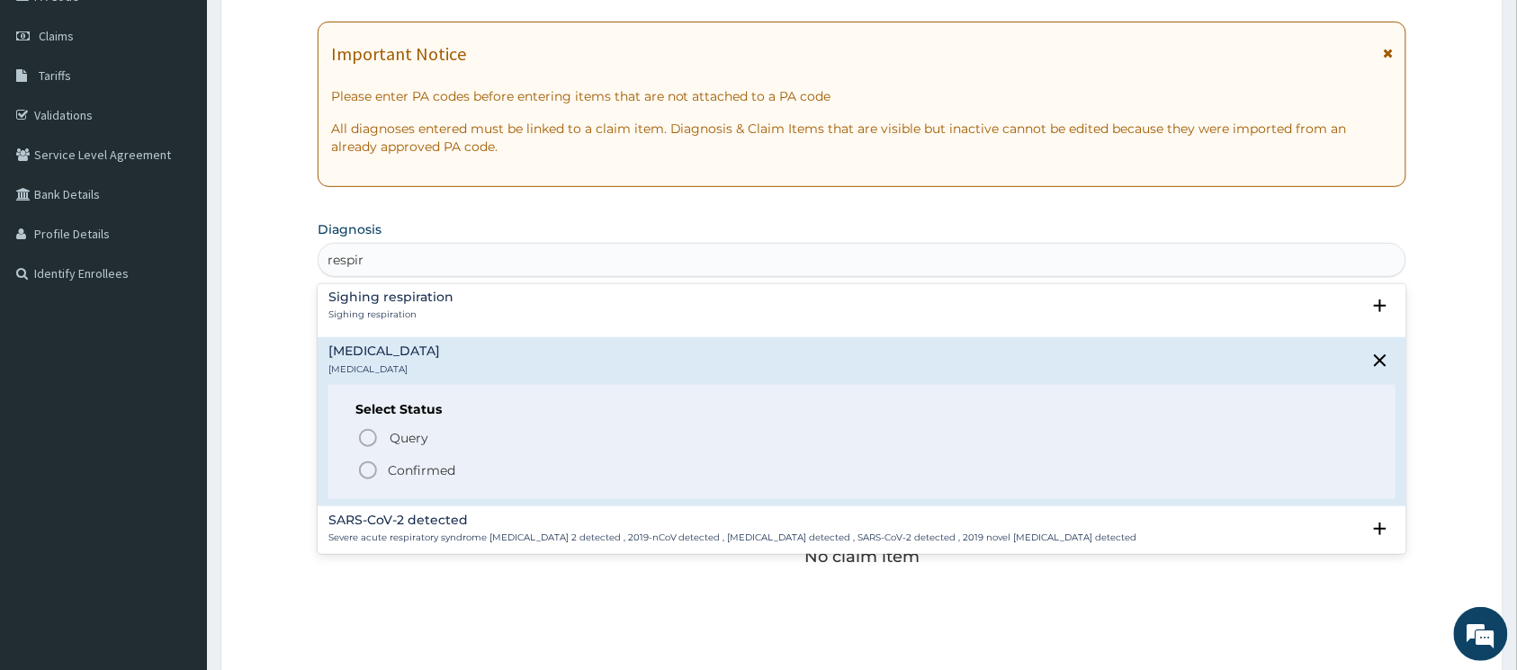
click at [374, 460] on icon "status option filled" at bounding box center [368, 471] width 22 height 22
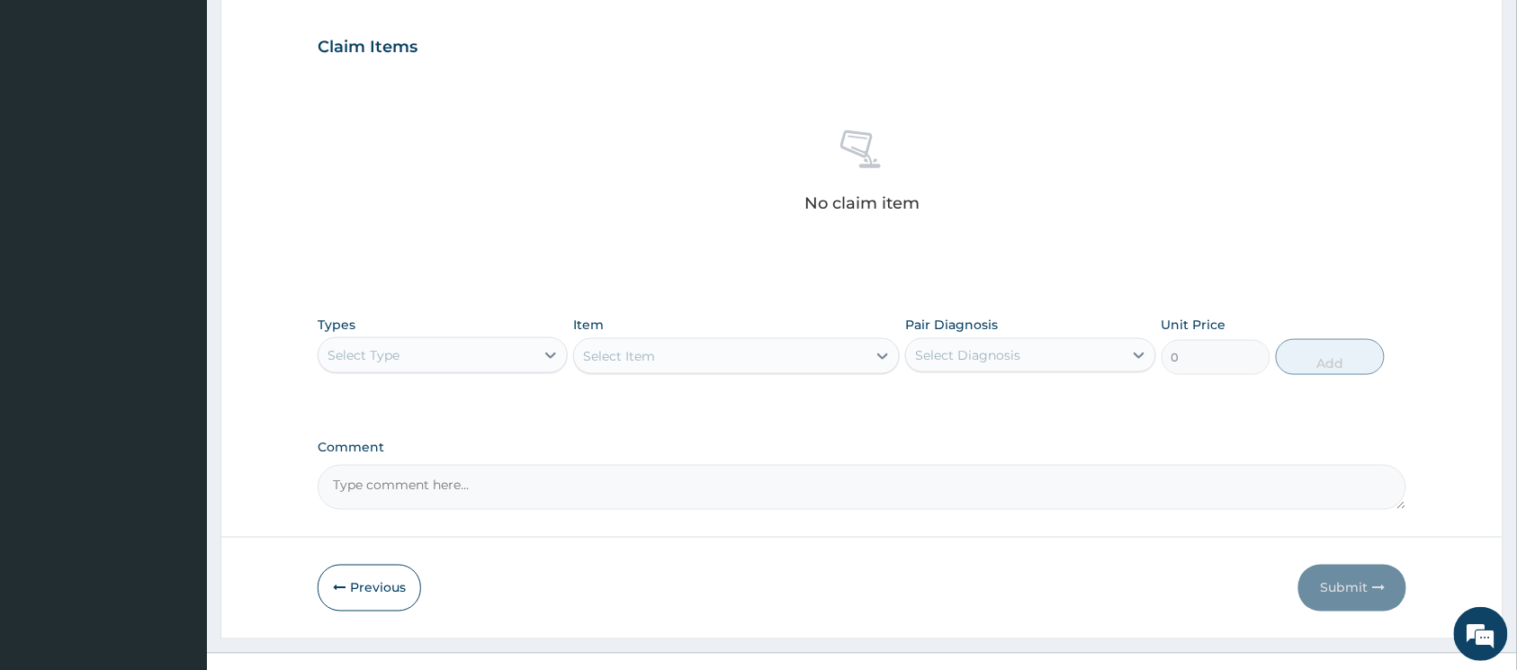
scroll to position [599, 0]
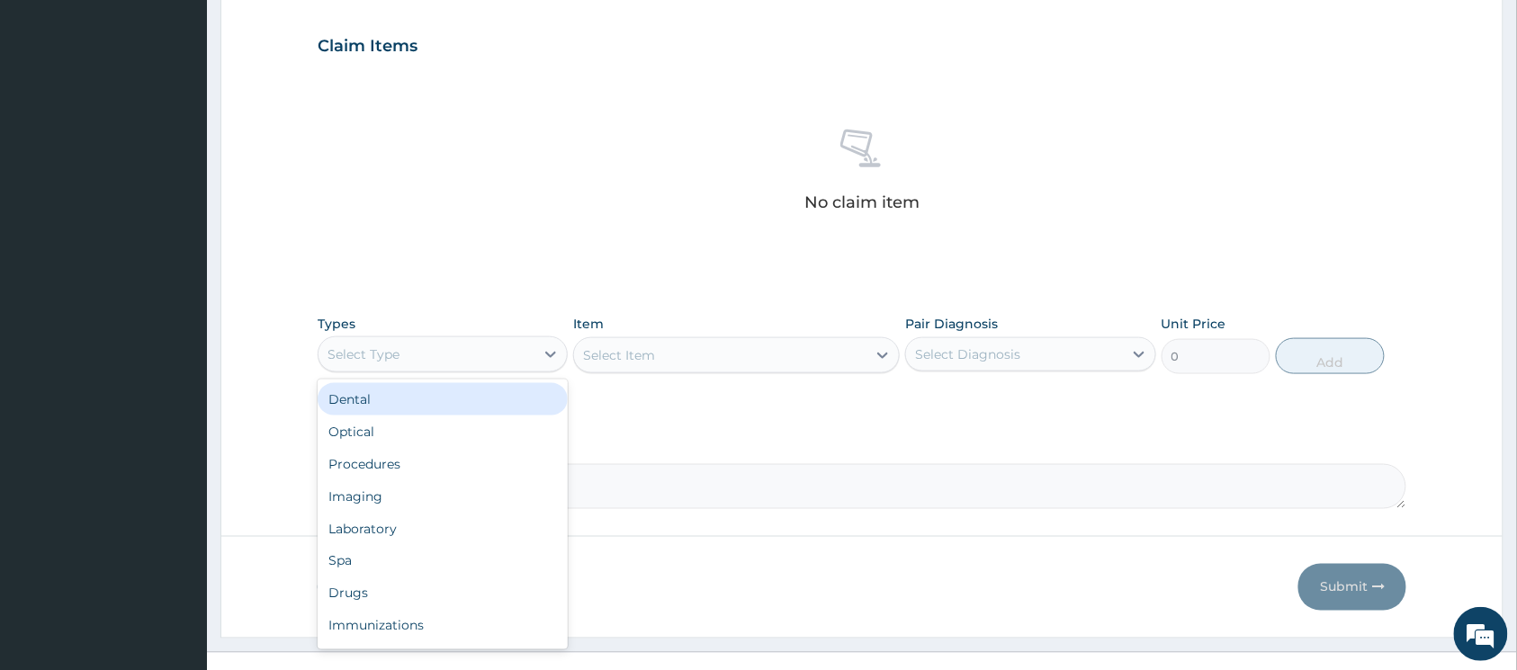
click at [469, 364] on div "Select Type" at bounding box center [427, 354] width 216 height 29
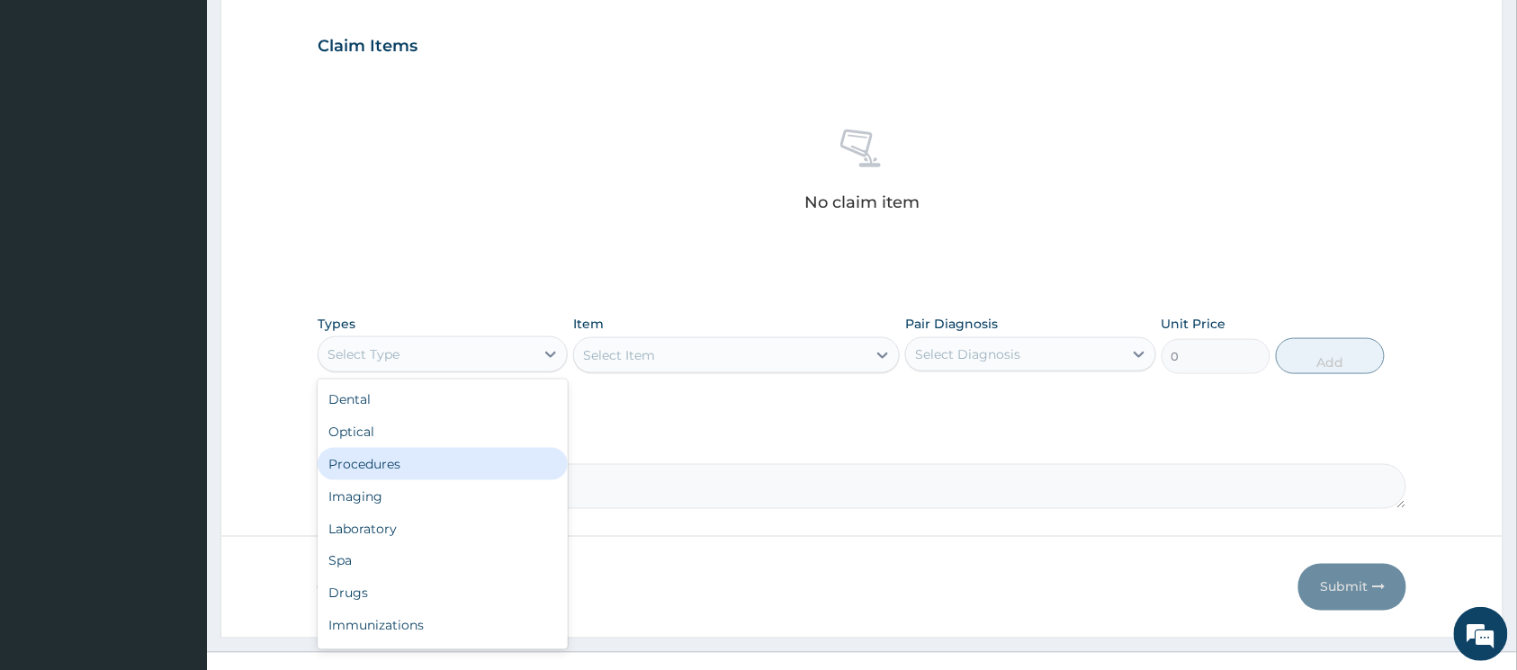
click at [436, 464] on div "Procedures" at bounding box center [443, 464] width 250 height 32
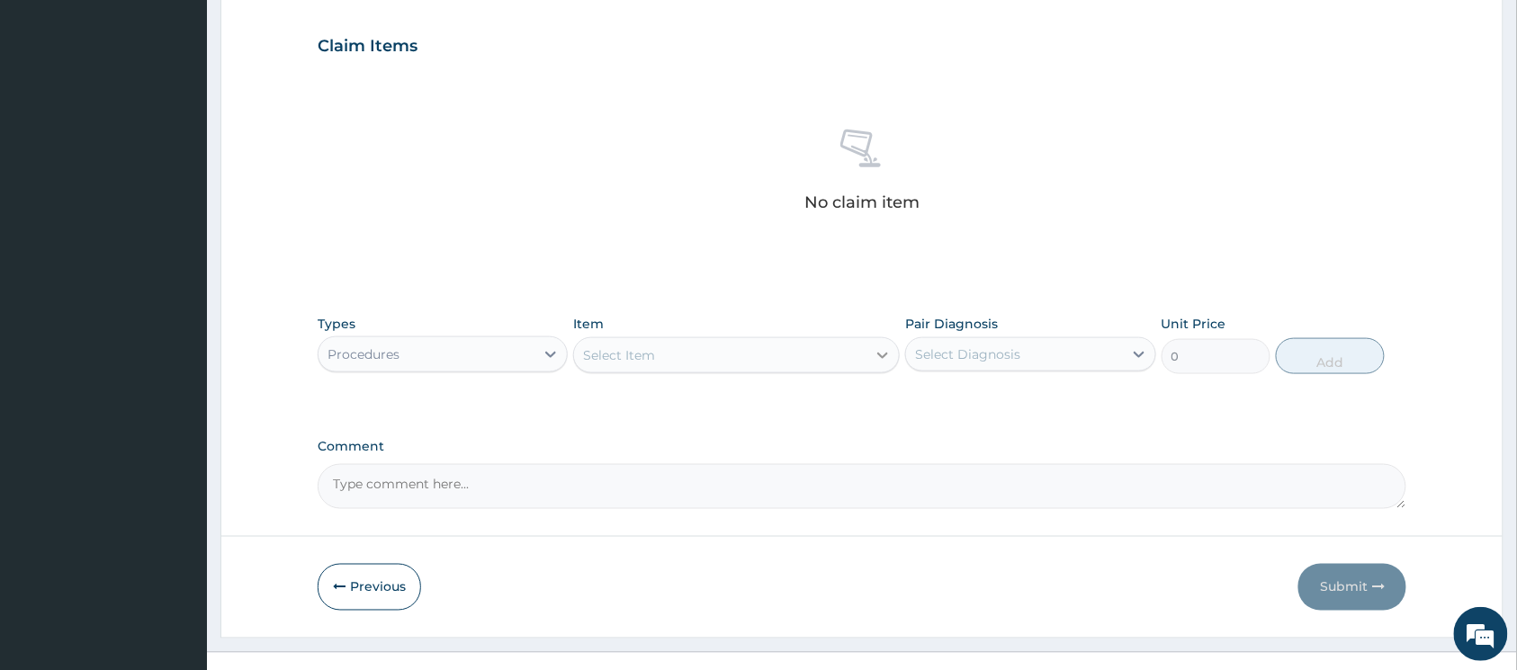
click at [882, 360] on icon at bounding box center [883, 355] width 18 height 18
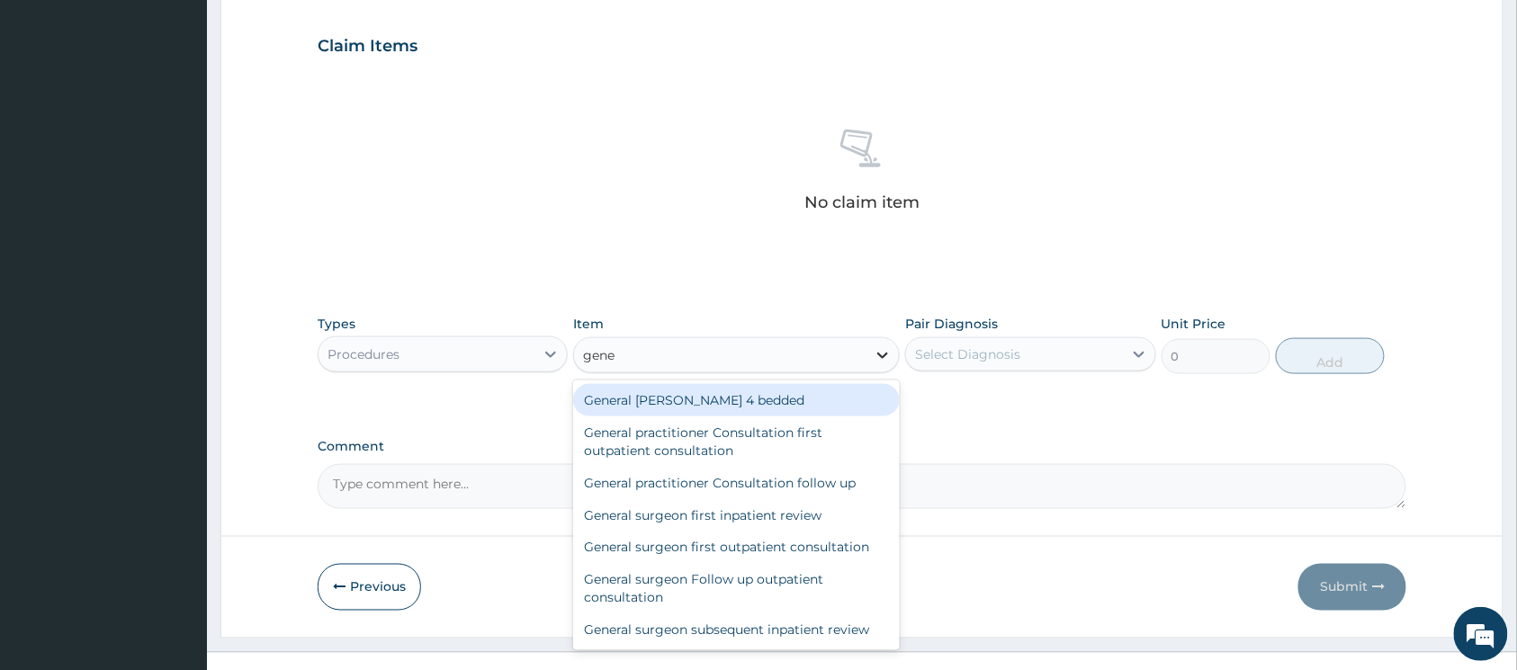
type input "gener"
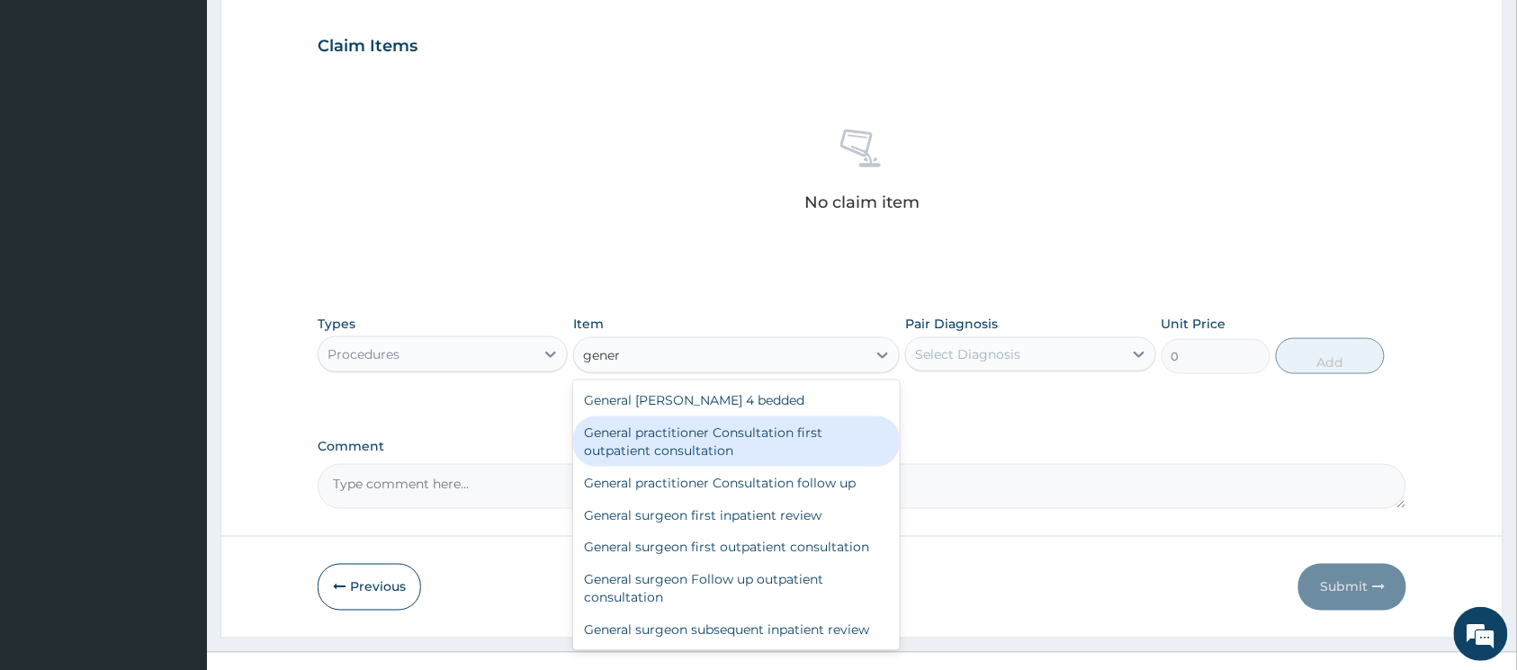
click at [779, 436] on div "General practitioner Consultation first outpatient consultation" at bounding box center [736, 442] width 327 height 50
type input "3547.5"
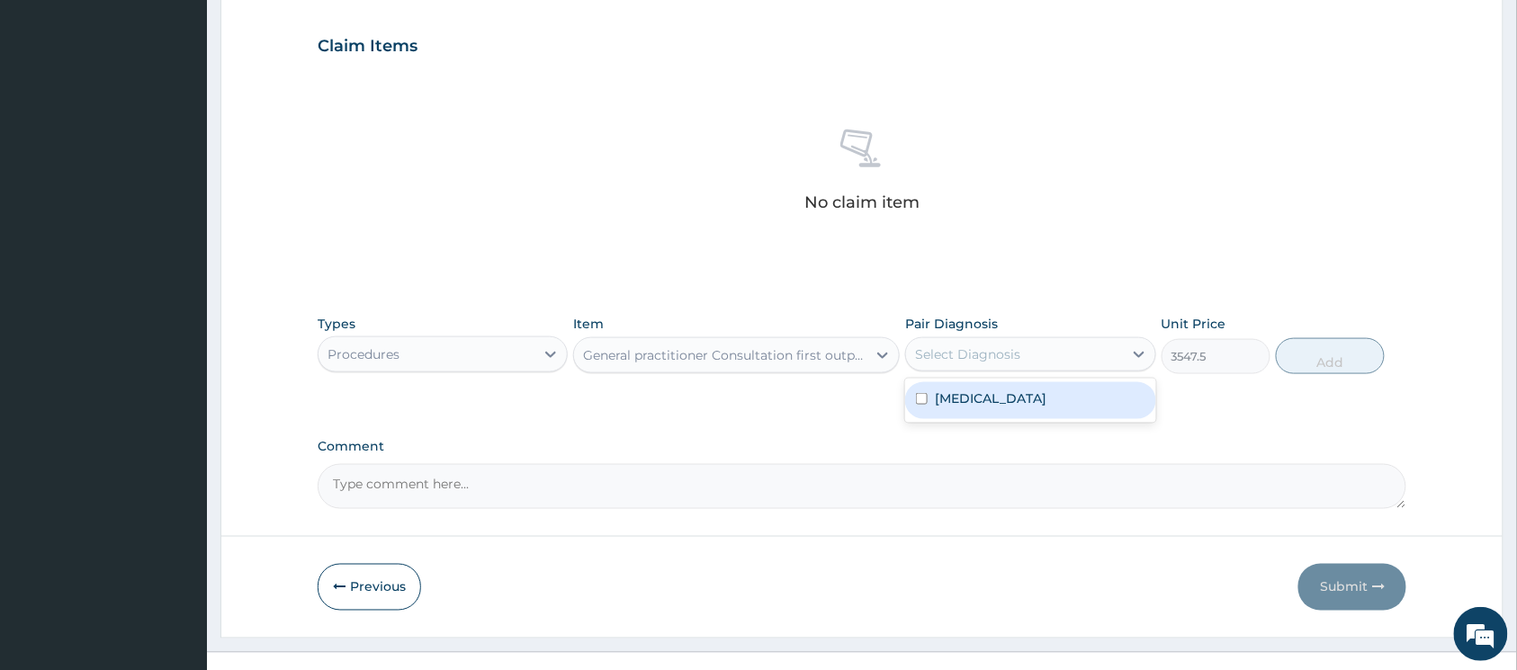
click at [1048, 369] on div "Select Diagnosis" at bounding box center [1014, 354] width 216 height 29
click at [923, 400] on input "checkbox" at bounding box center [922, 399] width 12 height 12
checkbox input "true"
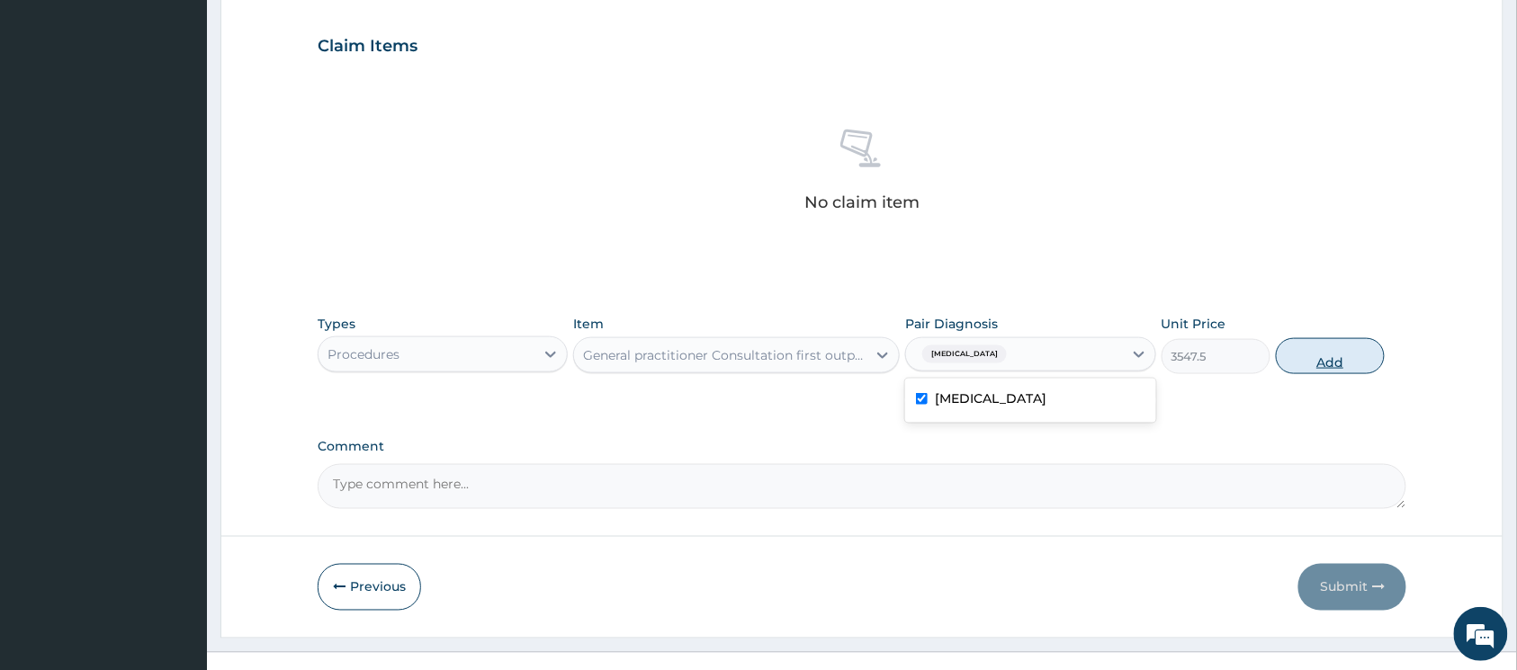
click at [1300, 367] on button "Add" at bounding box center [1330, 356] width 109 height 36
type input "0"
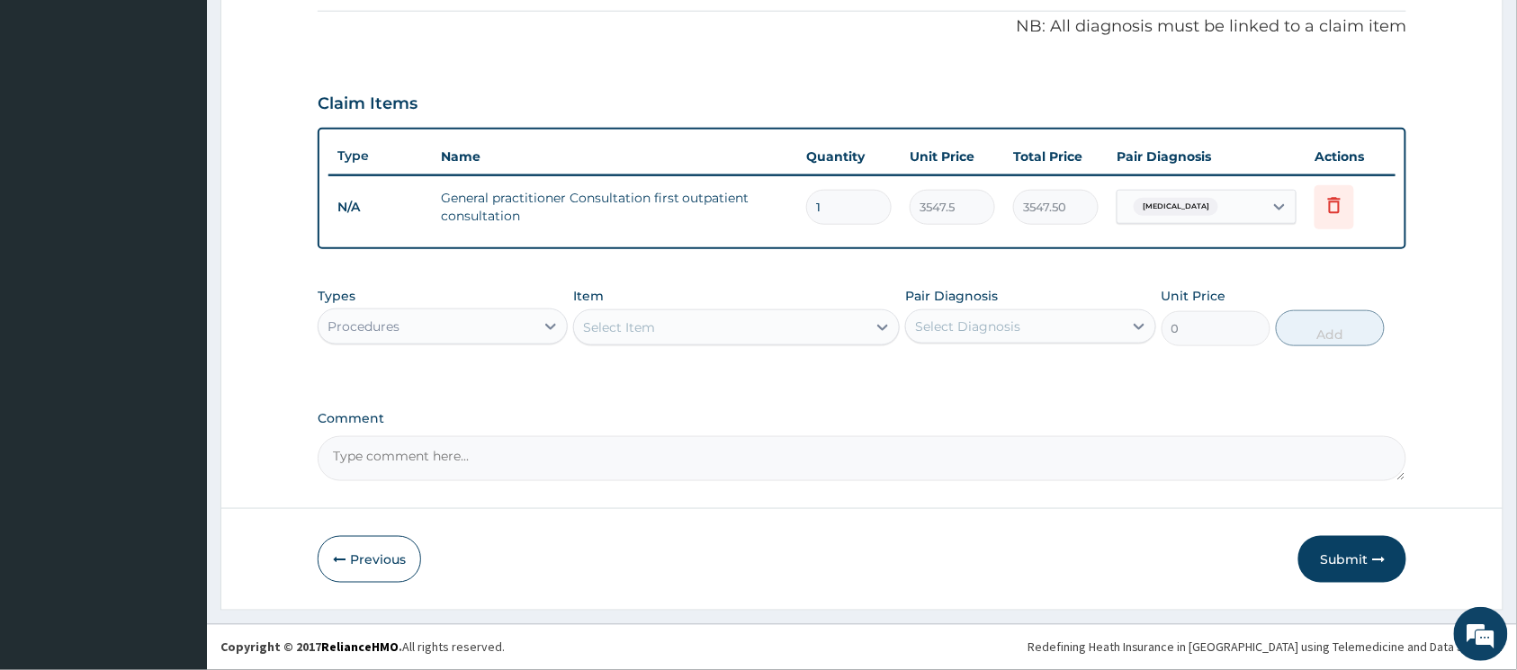
scroll to position [542, 0]
click at [494, 335] on div "Procedures" at bounding box center [427, 326] width 216 height 29
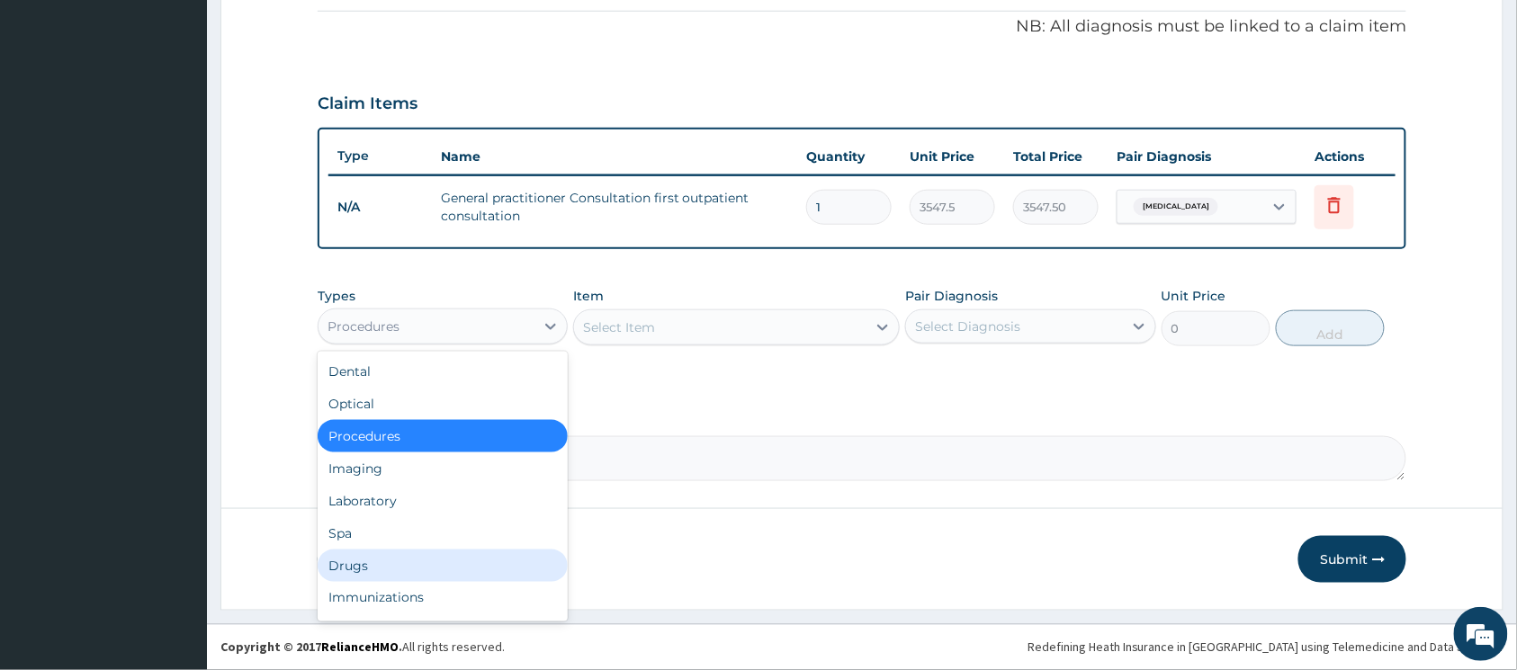
click at [407, 556] on div "Drugs" at bounding box center [443, 566] width 250 height 32
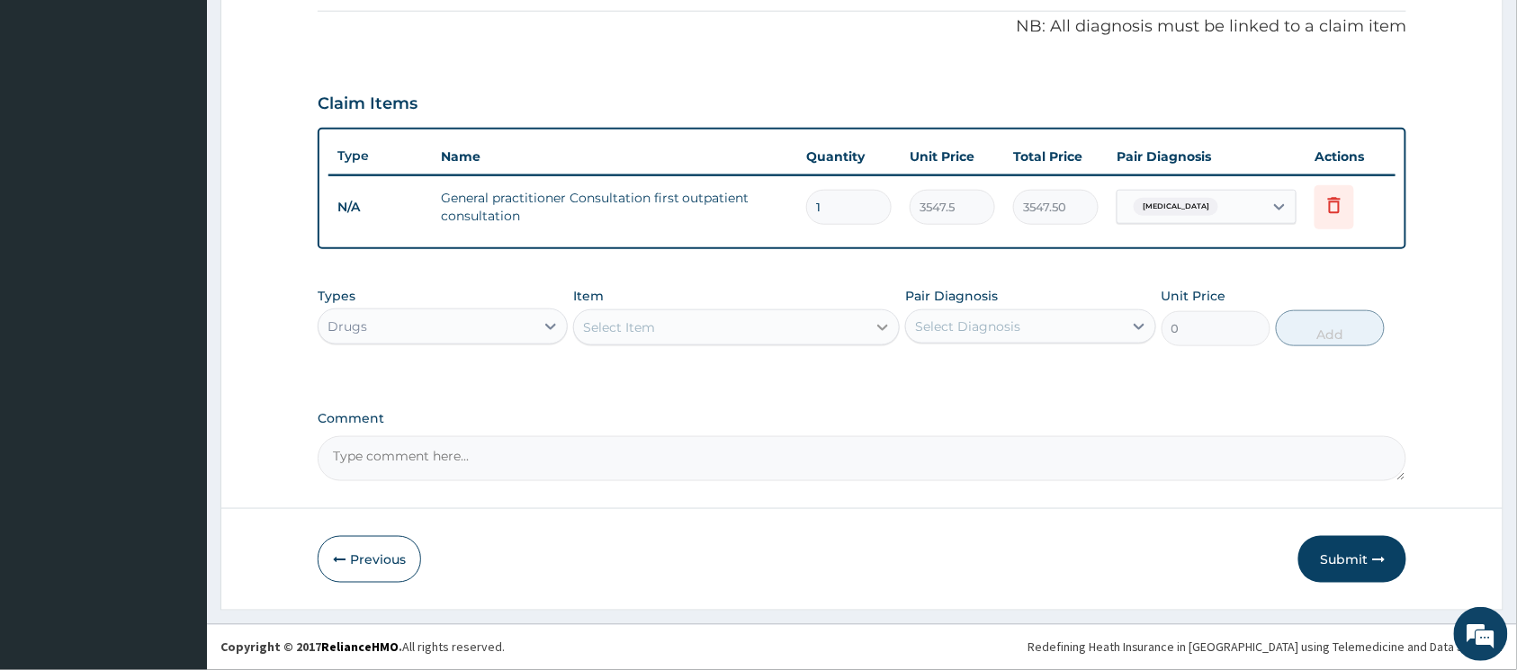
click at [876, 324] on icon at bounding box center [883, 328] width 18 height 18
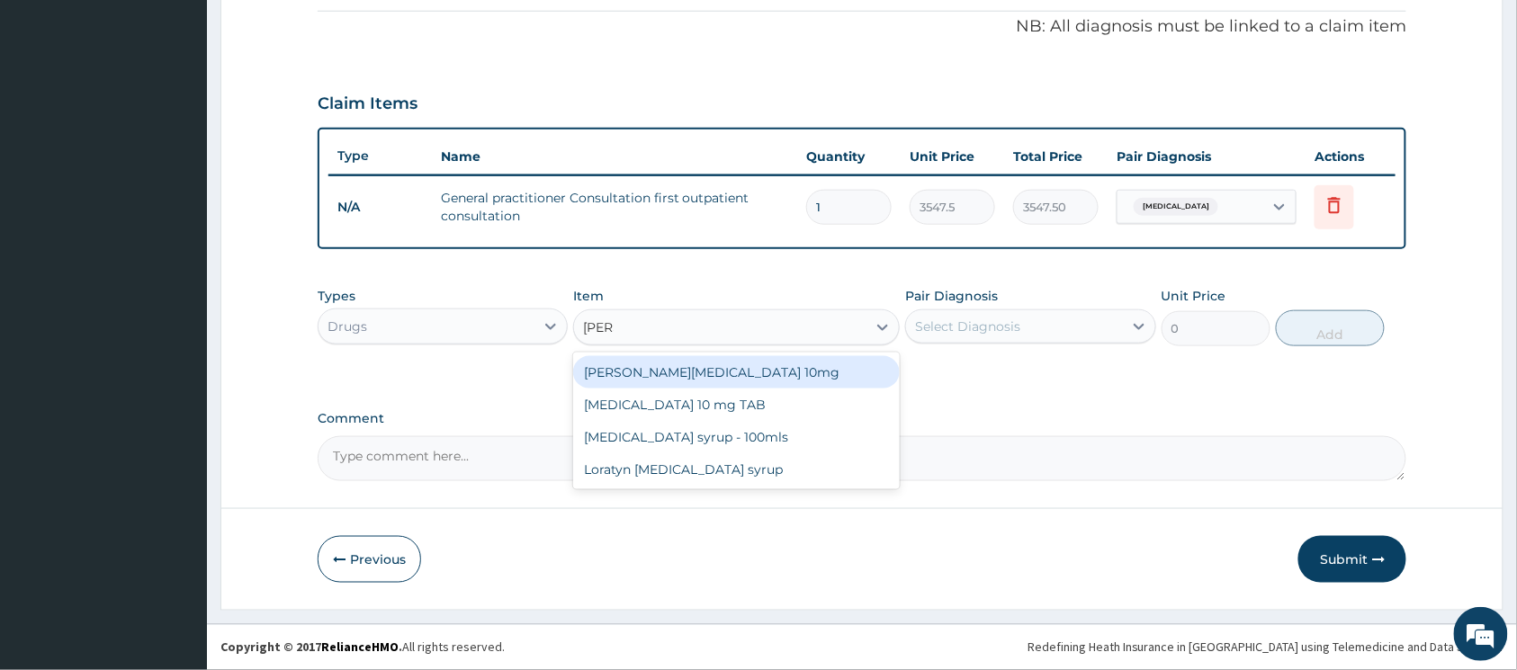
type input "lorat"
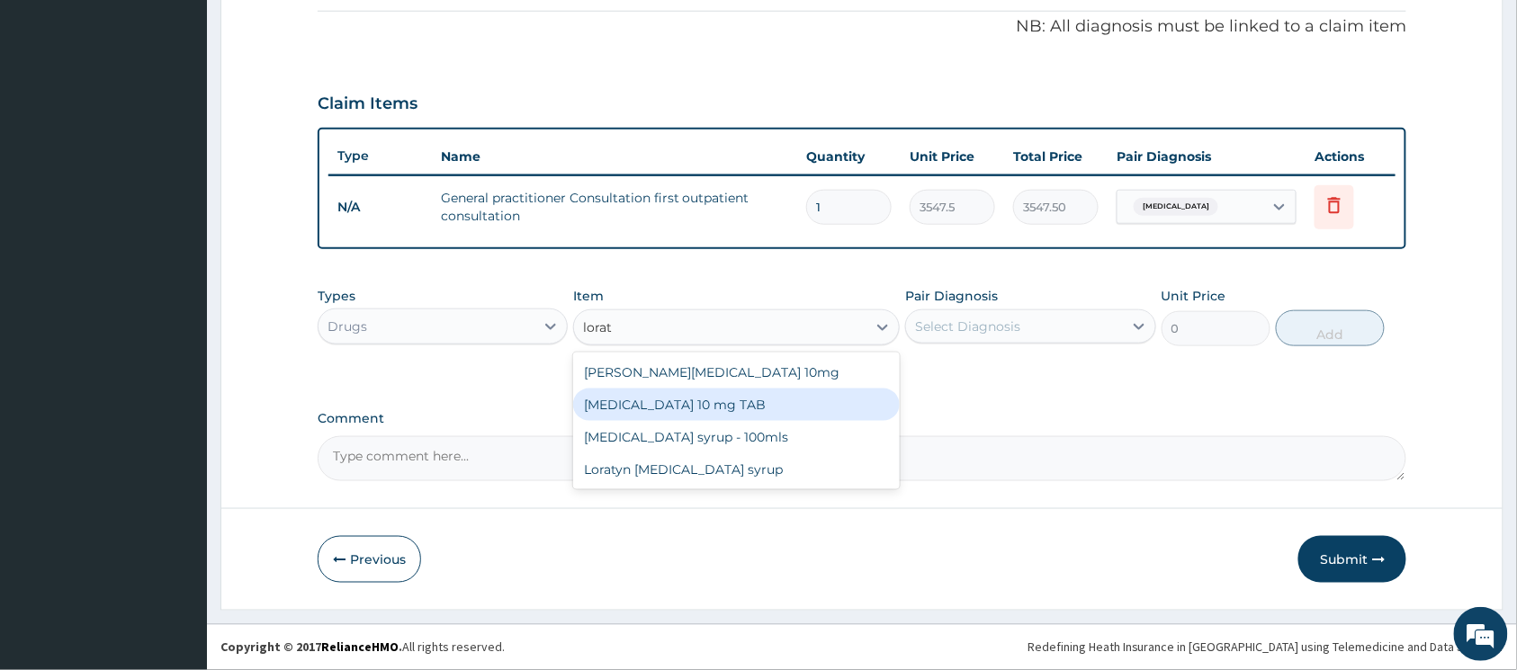
click at [754, 391] on div "[MEDICAL_DATA] 10 mg TAB" at bounding box center [736, 405] width 327 height 32
type input "59.125"
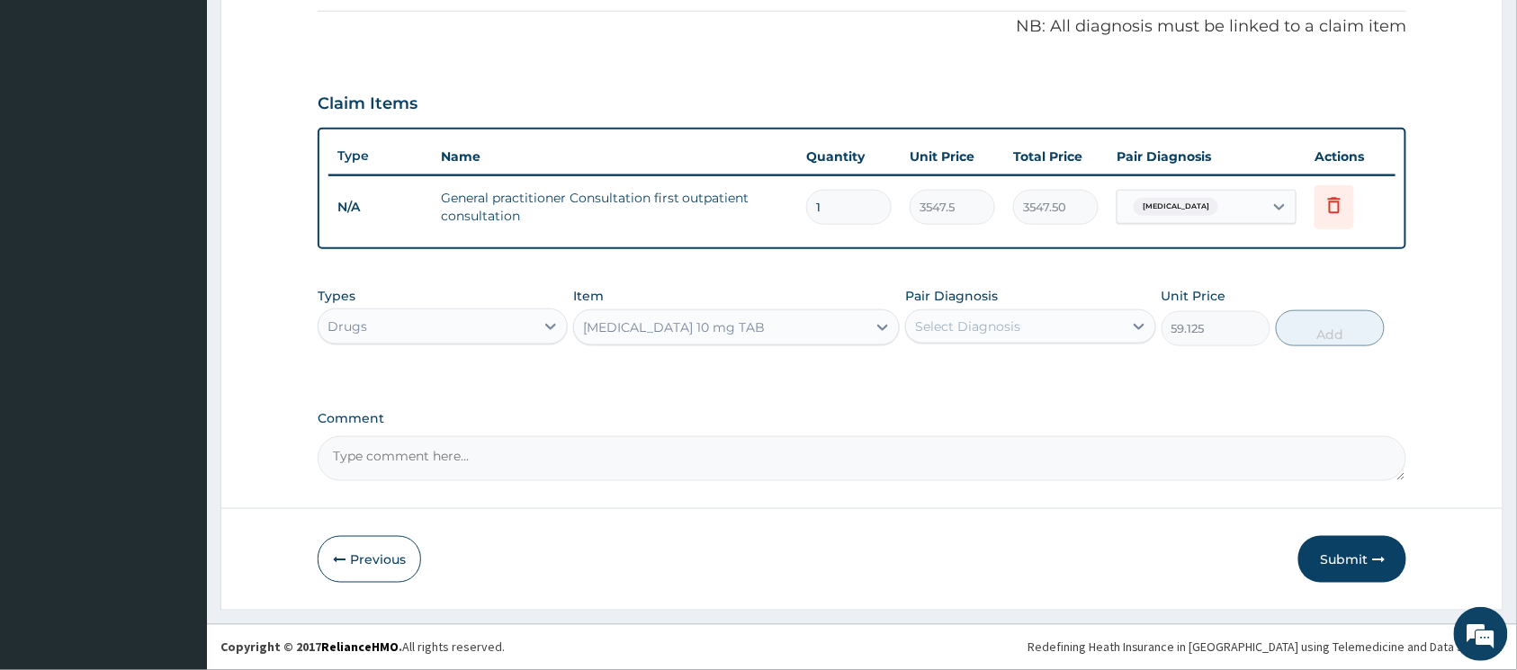
click at [976, 333] on div "Select Diagnosis" at bounding box center [967, 327] width 105 height 18
click at [922, 371] on input "checkbox" at bounding box center [922, 371] width 12 height 12
checkbox input "true"
drag, startPoint x: 1314, startPoint y: 333, endPoint x: 1303, endPoint y: 337, distance: 11.4
click at [1315, 333] on button "Add" at bounding box center [1330, 328] width 109 height 36
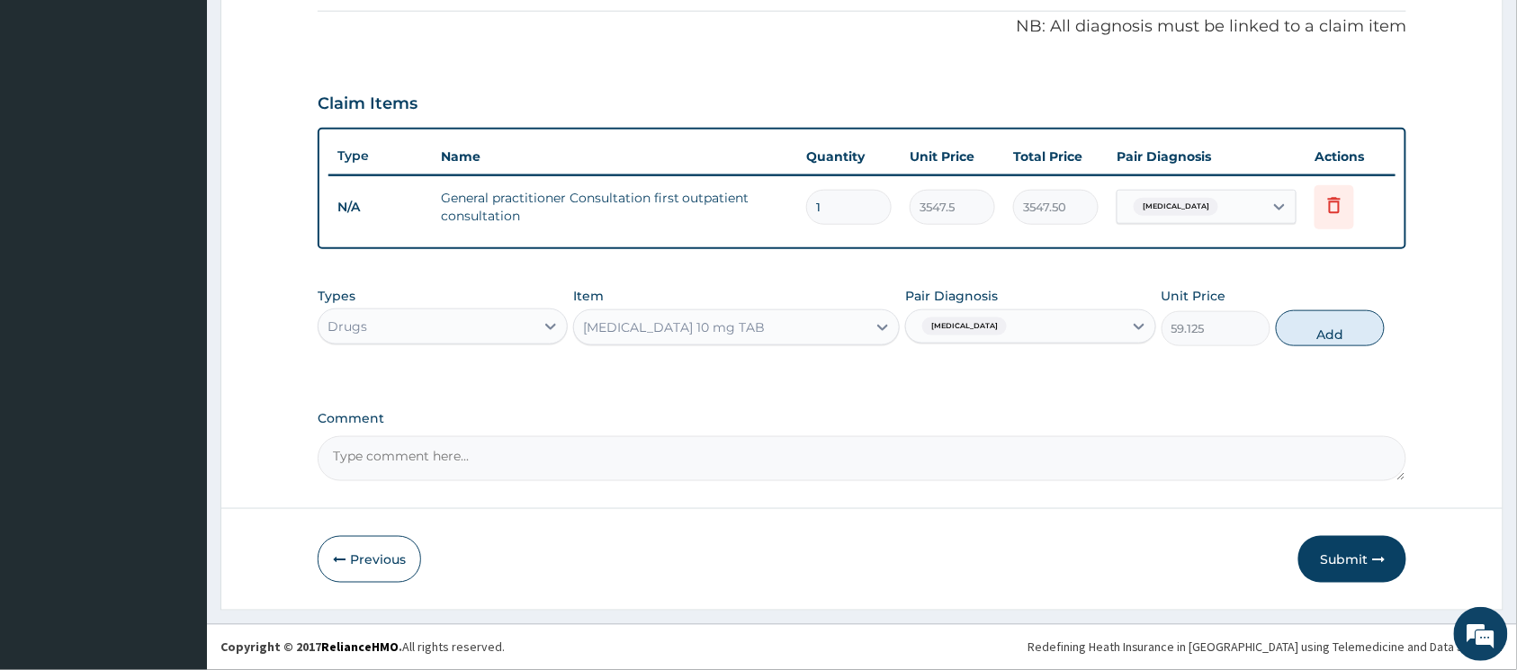
type input "0"
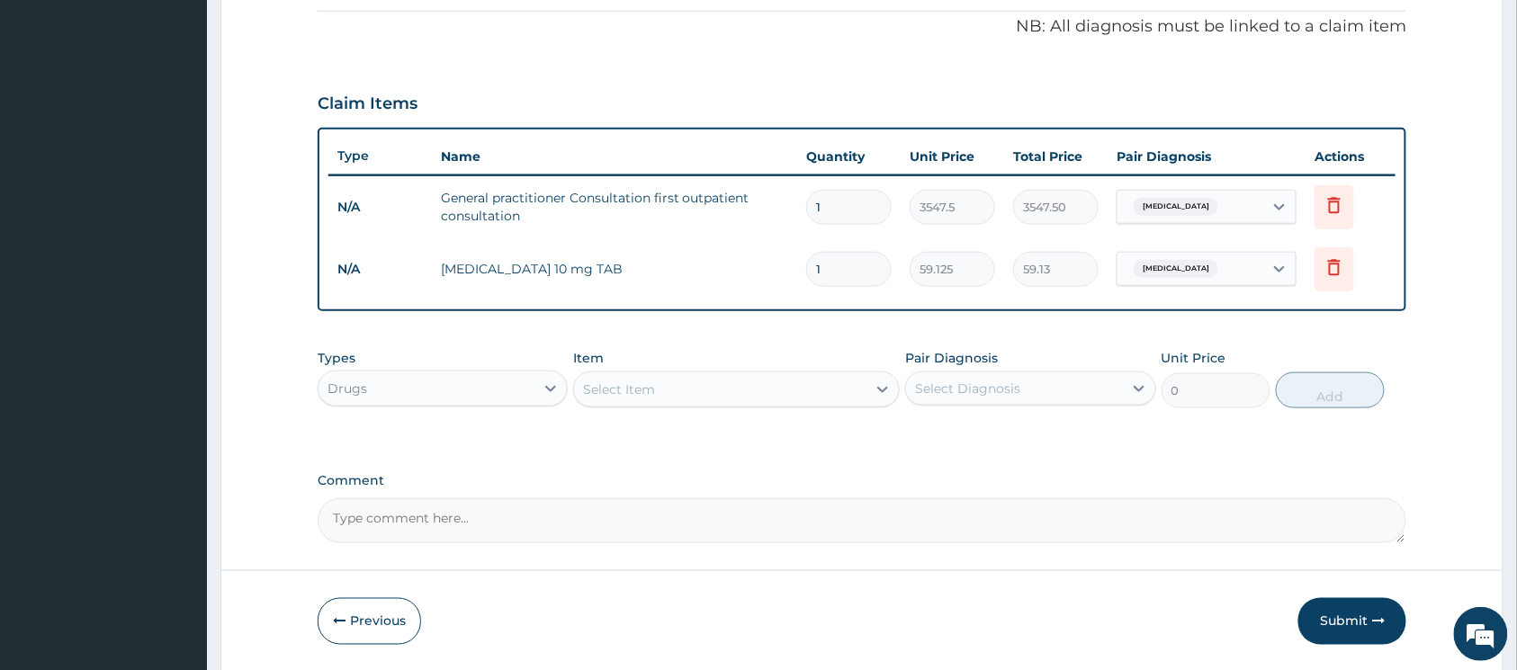
click at [851, 278] on input "1" at bounding box center [848, 269] width 85 height 35
type input "0.00"
type input "5"
type input "295.63"
type input "5"
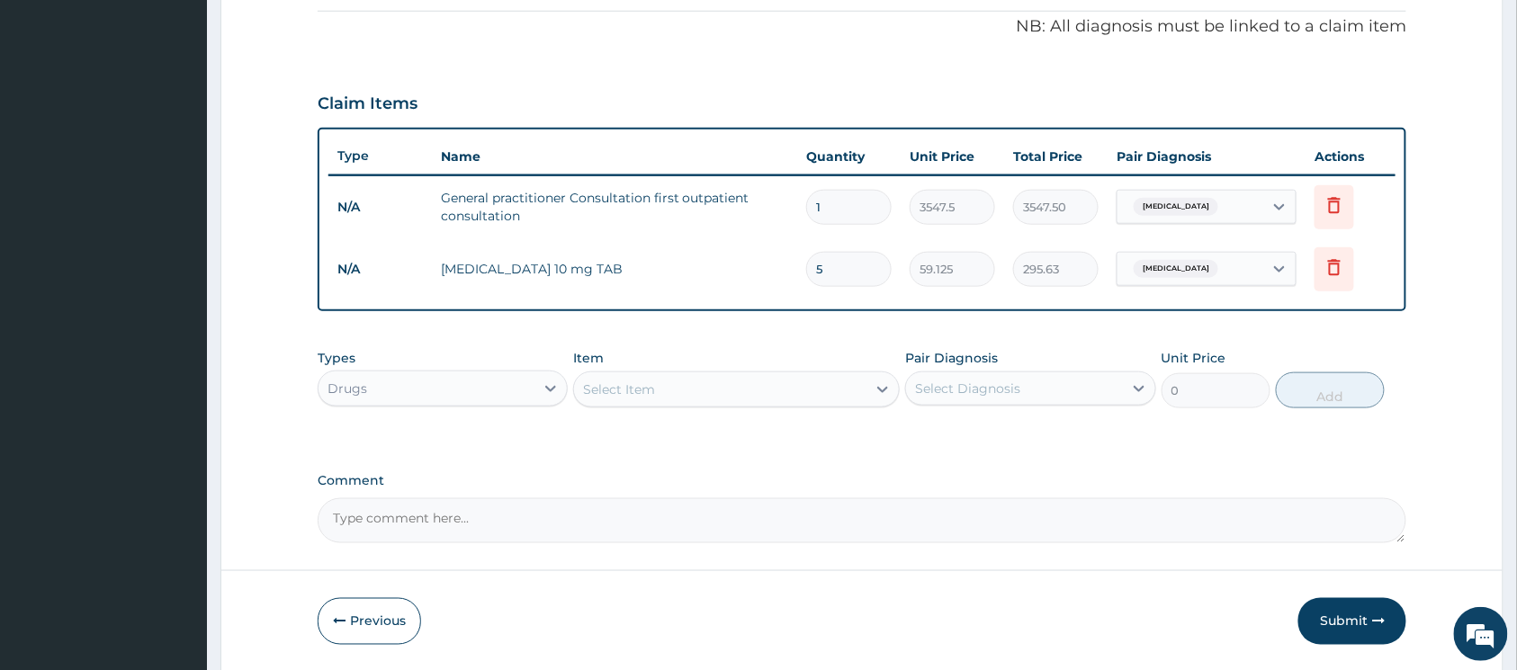
click at [742, 394] on div "Select Item" at bounding box center [720, 389] width 292 height 29
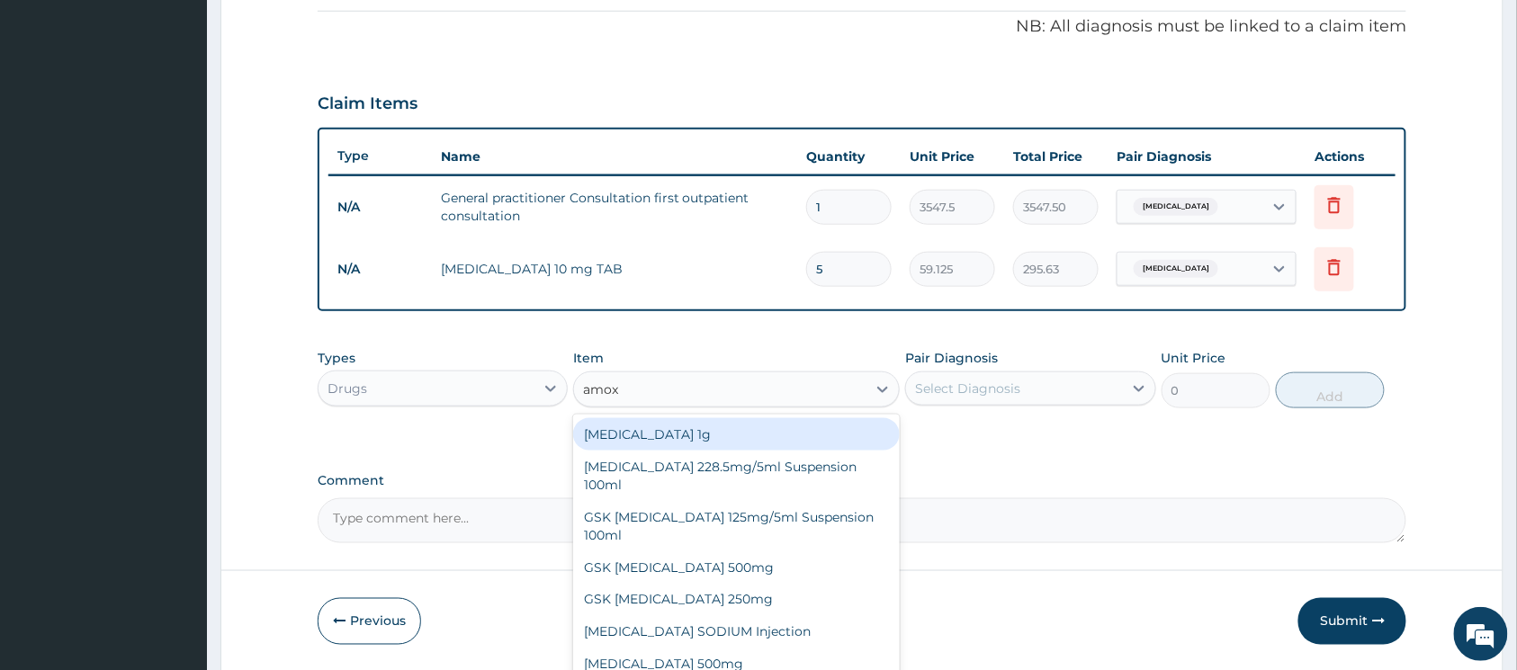
type input "amoxi"
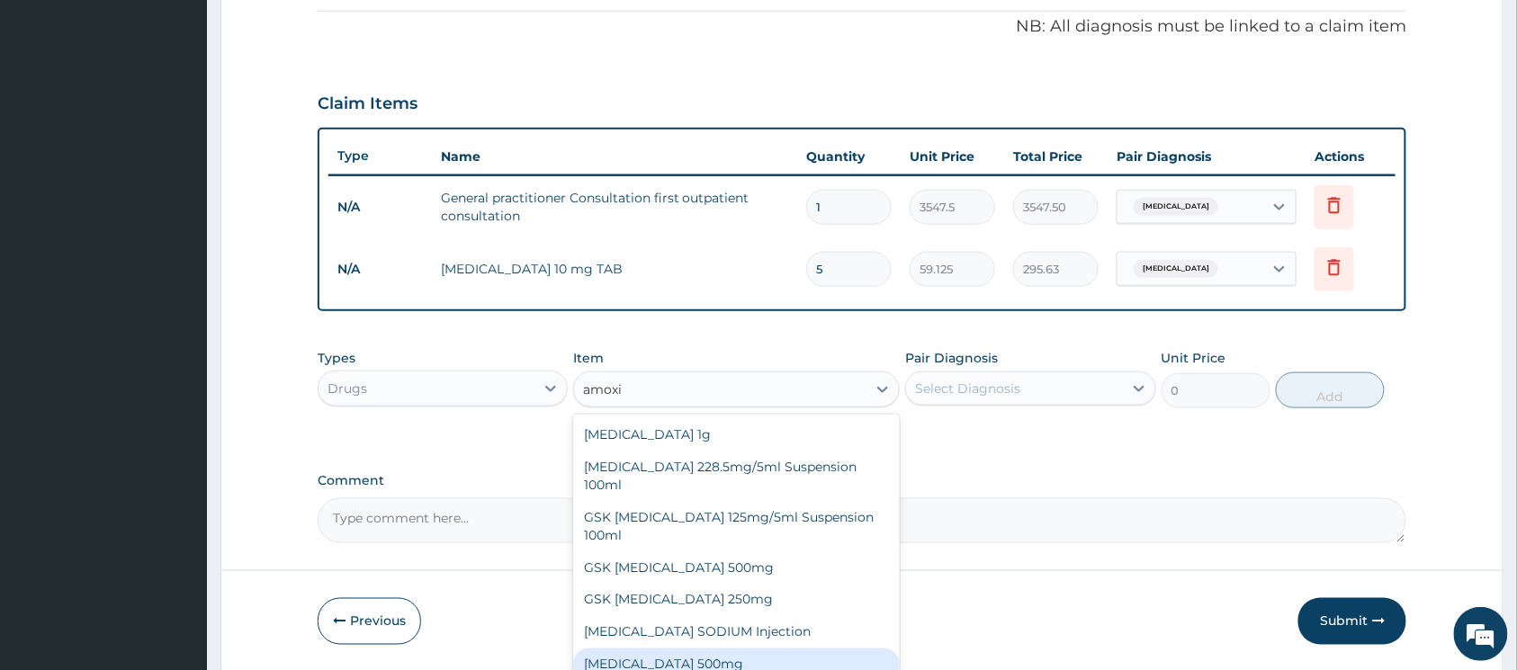
click at [736, 649] on div "[MEDICAL_DATA] 500mg" at bounding box center [736, 665] width 327 height 32
type input "70.95"
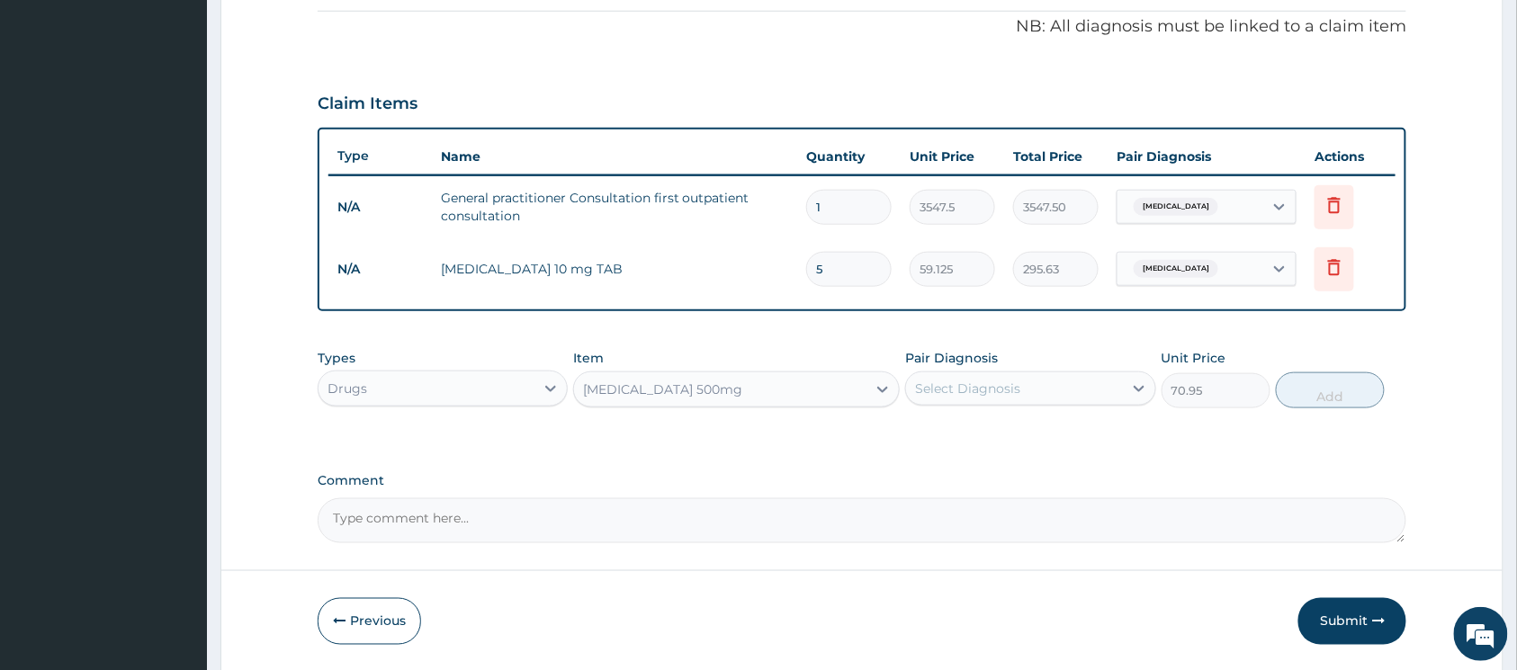
click at [1049, 385] on div "Select Diagnosis" at bounding box center [1014, 388] width 216 height 29
click at [916, 436] on input "checkbox" at bounding box center [922, 433] width 12 height 12
checkbox input "true"
click at [1310, 401] on button "Add" at bounding box center [1330, 391] width 109 height 36
type input "0"
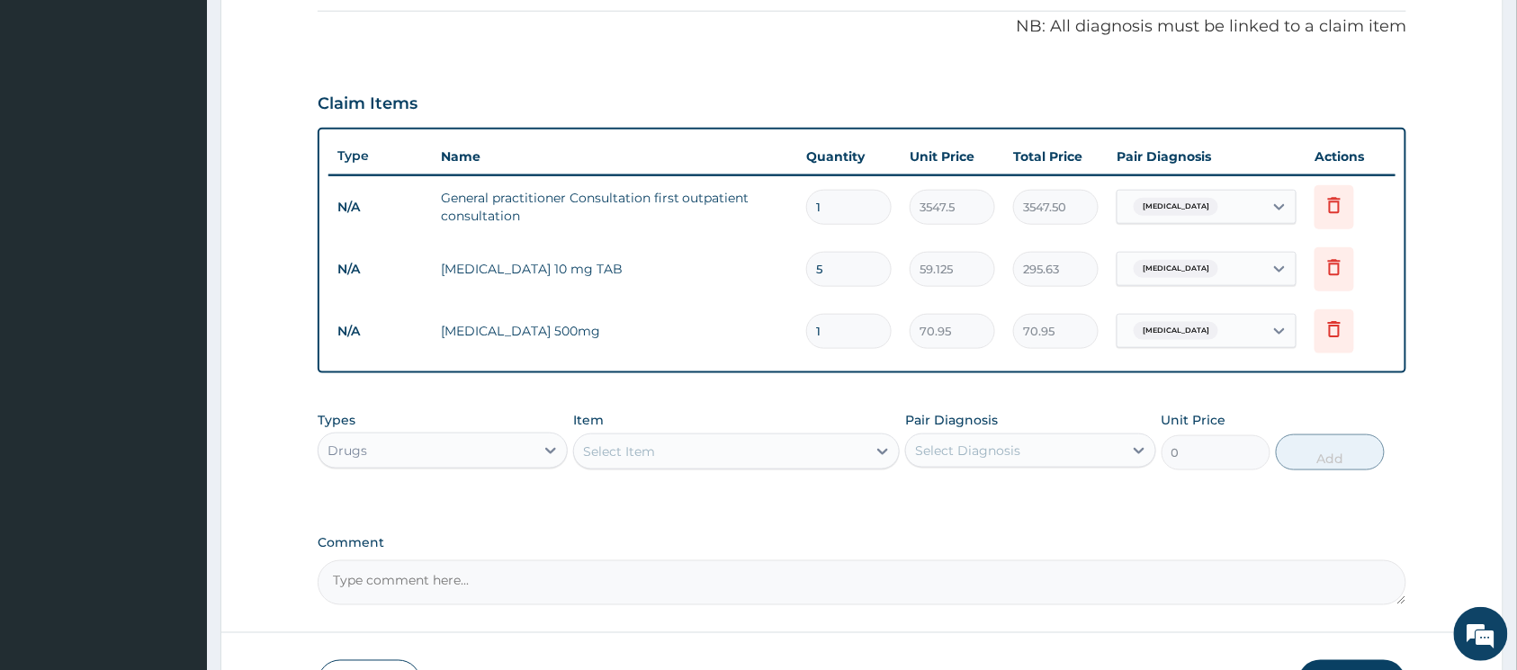
type input "15"
type input "1064.25"
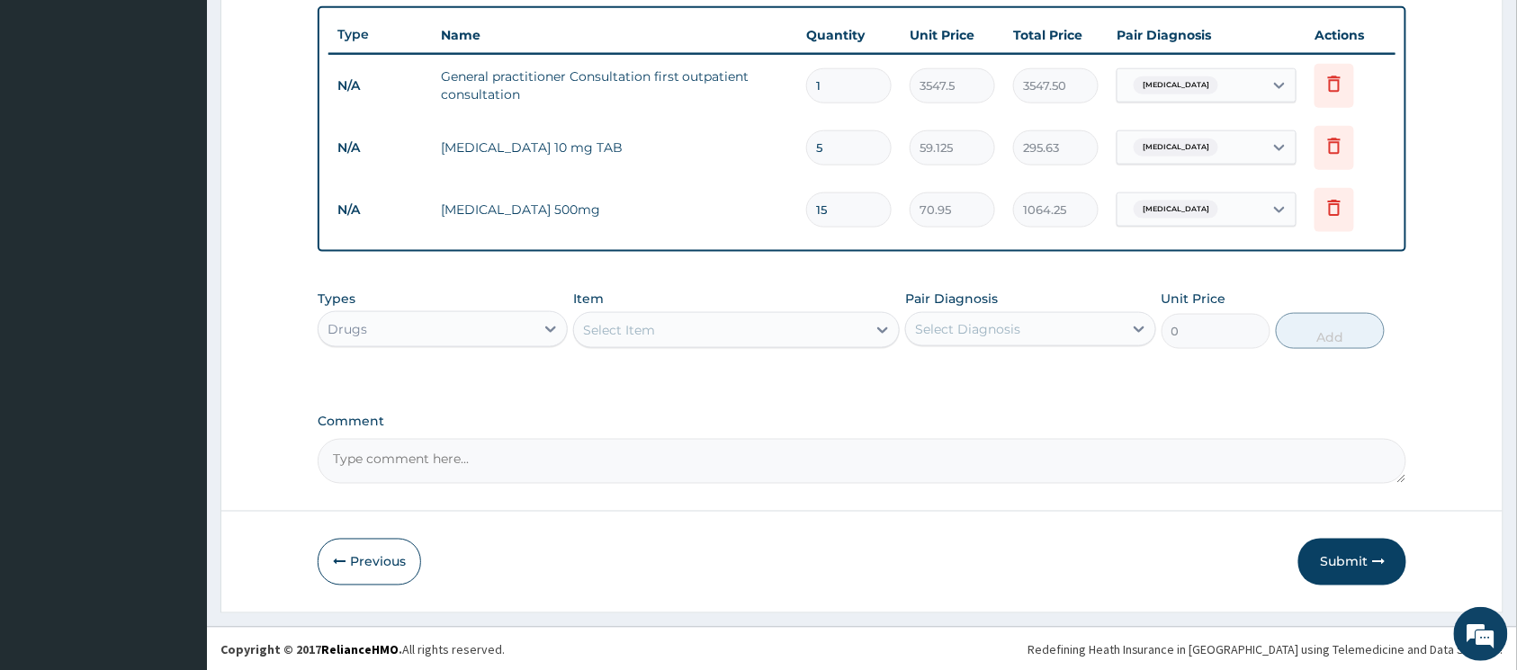
scroll to position [667, 0]
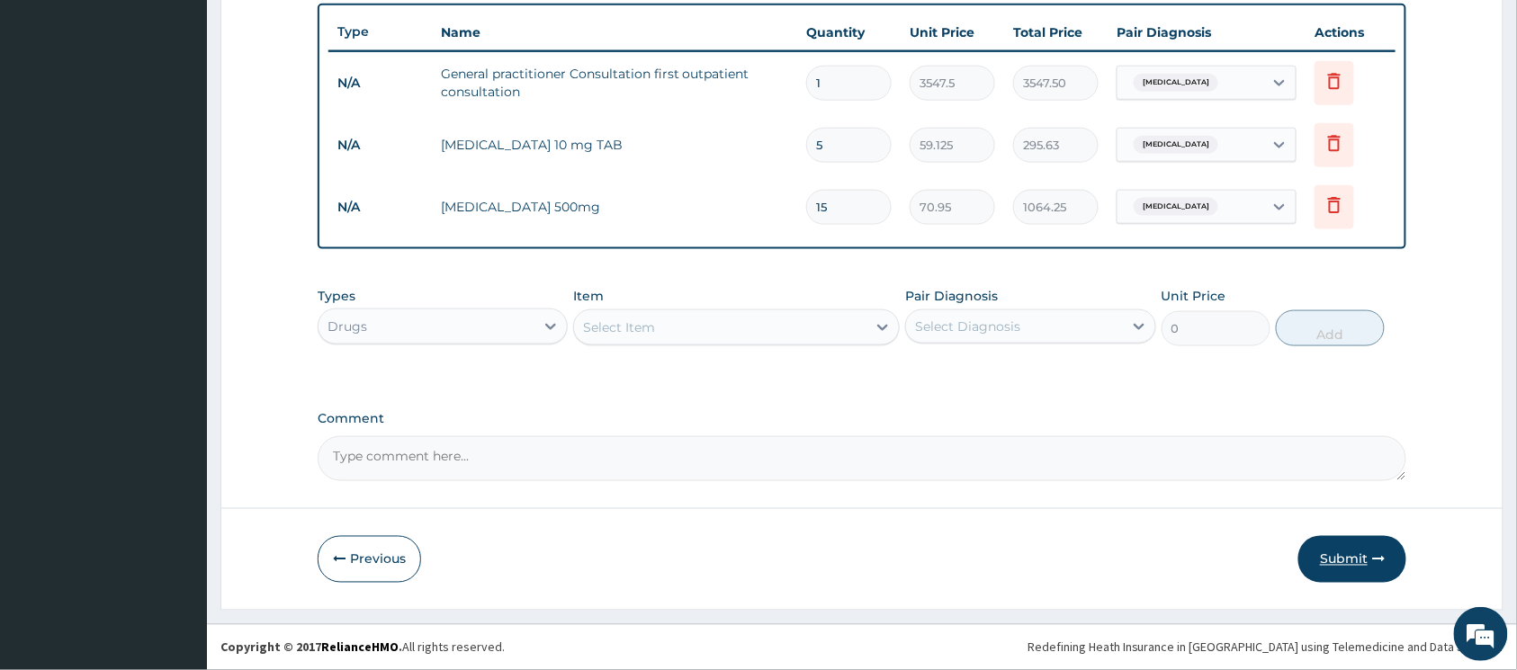
type input "15"
click at [1354, 547] on button "Submit" at bounding box center [1353, 559] width 108 height 47
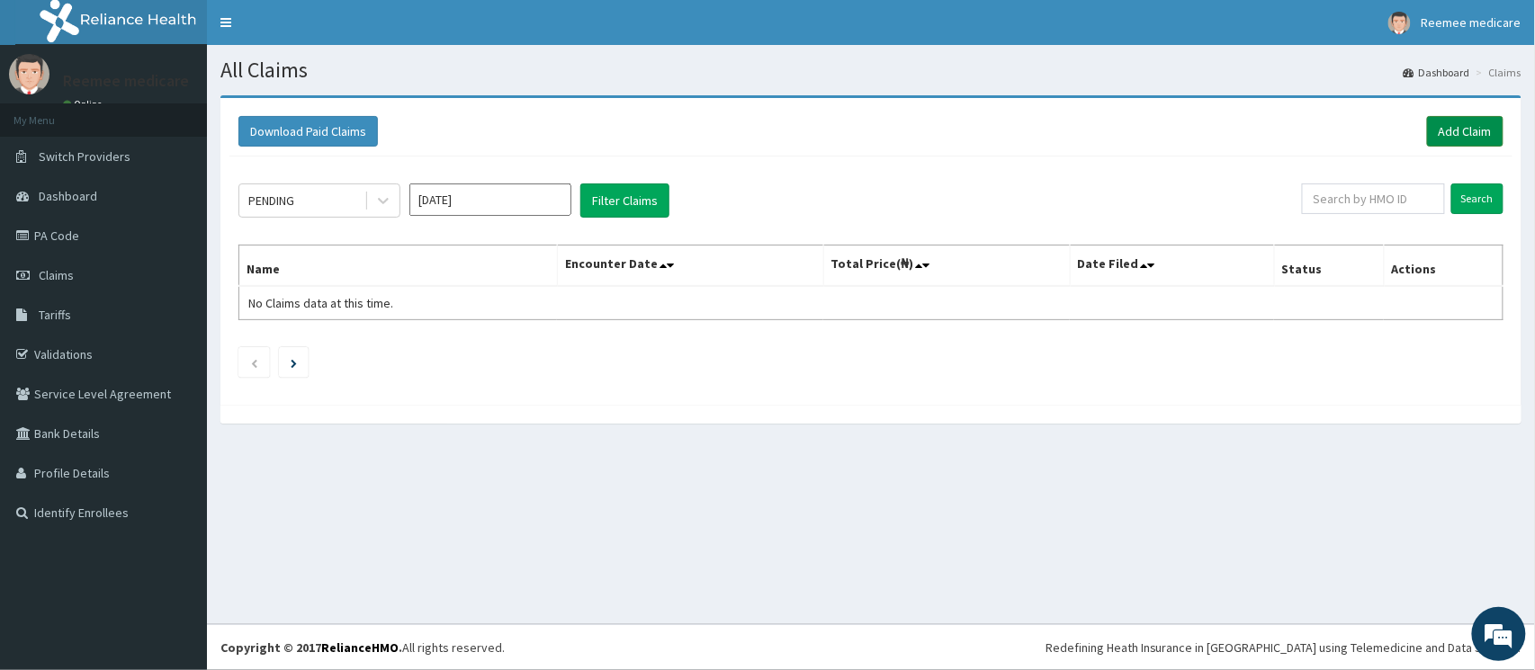
click at [1465, 138] on link "Add Claim" at bounding box center [1465, 131] width 76 height 31
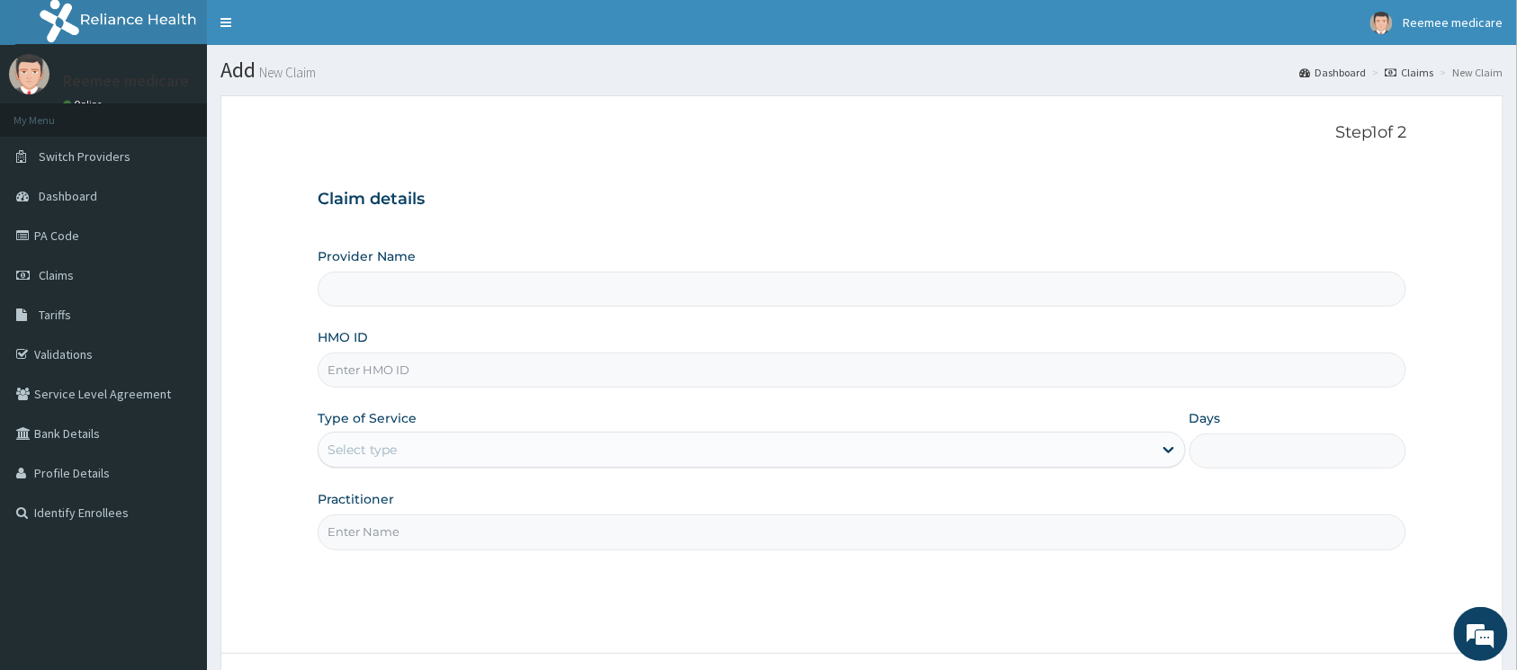
type input "REEMEE MEDICARE"
click at [594, 368] on input "HMO ID" at bounding box center [862, 370] width 1089 height 35
paste input "cya/11097/e"
type input "cya/11097/e"
click at [628, 457] on div "Select type" at bounding box center [736, 450] width 834 height 29
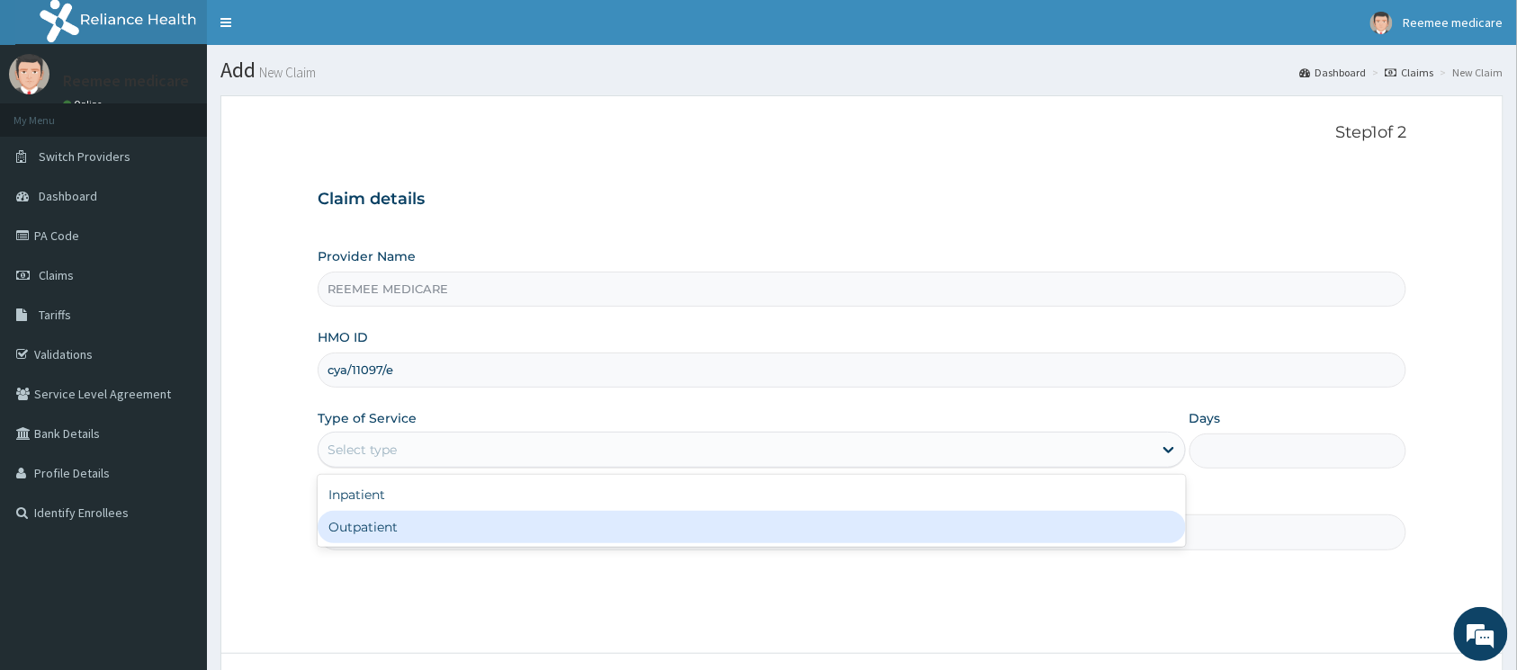
click at [540, 522] on div "Outpatient" at bounding box center [752, 527] width 868 height 32
type input "1"
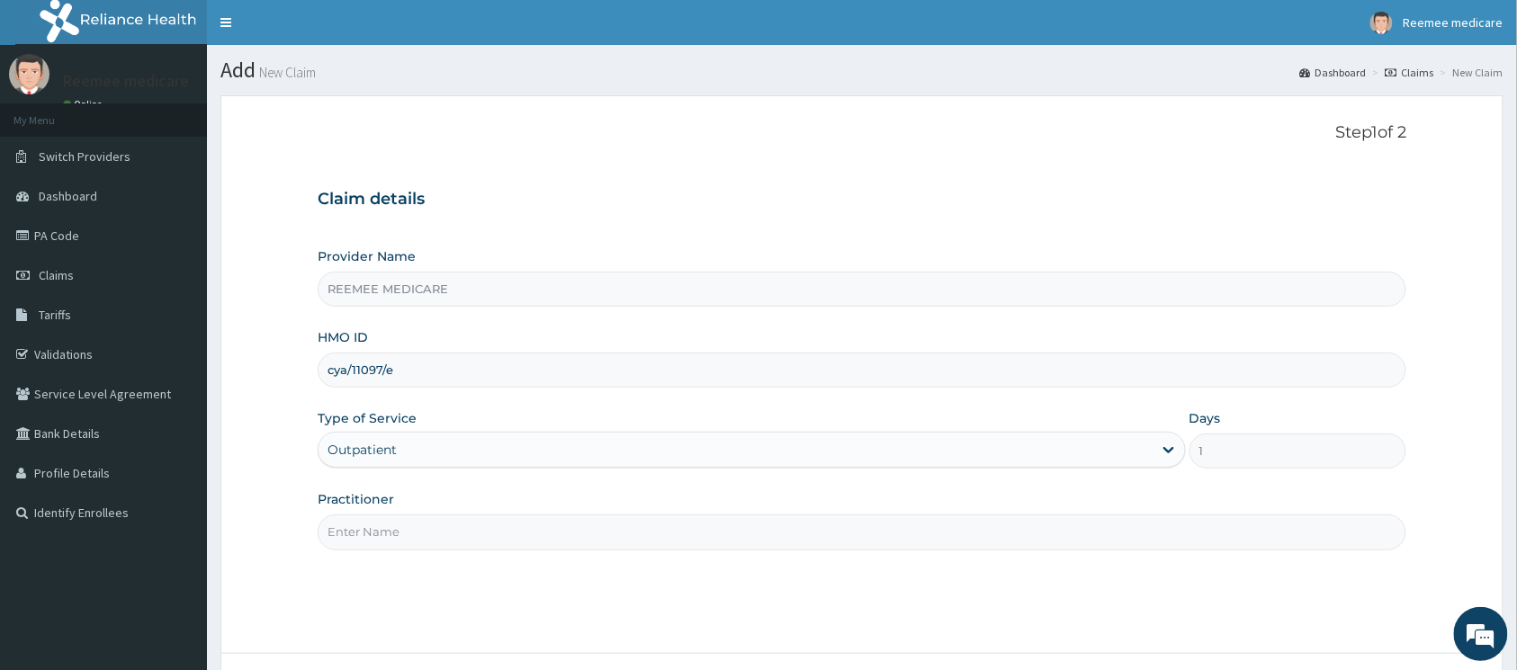
click at [526, 534] on input "Practitioner" at bounding box center [862, 532] width 1089 height 35
type input "Dr Ukasha"
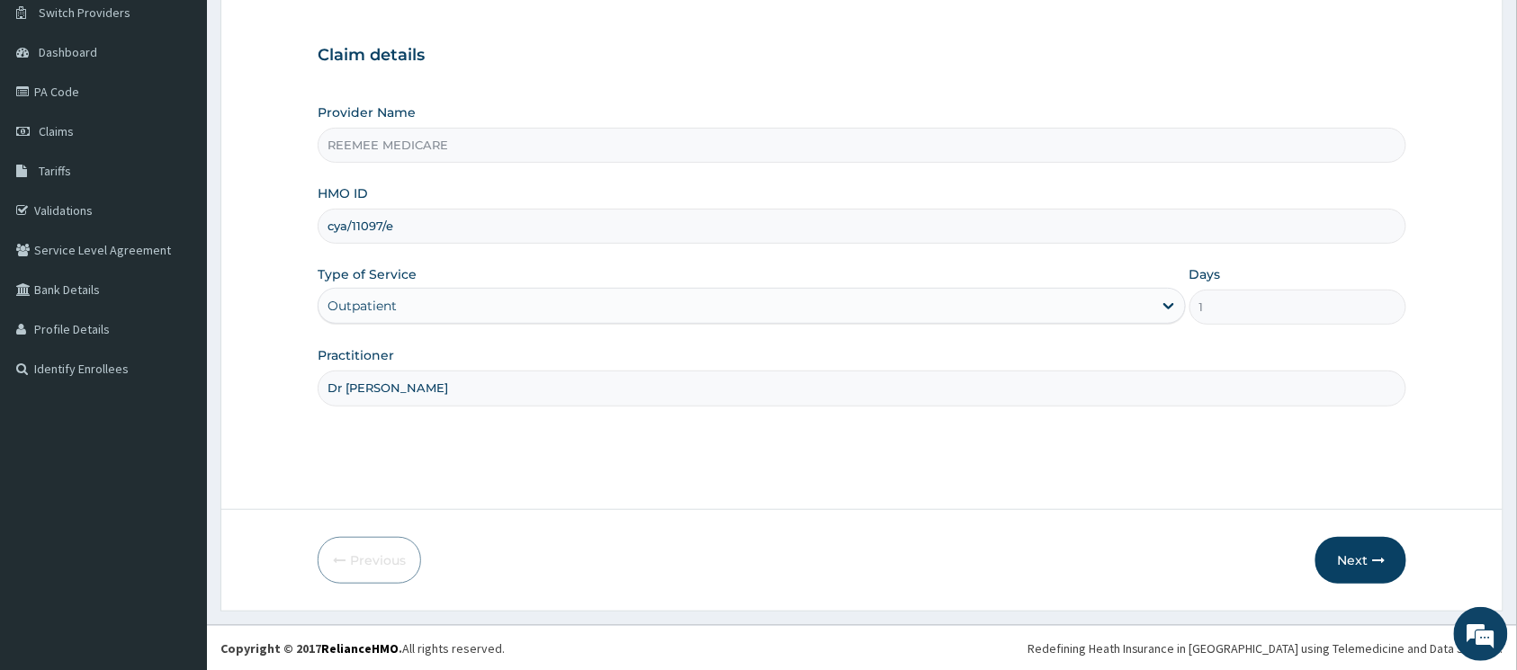
scroll to position [146, 0]
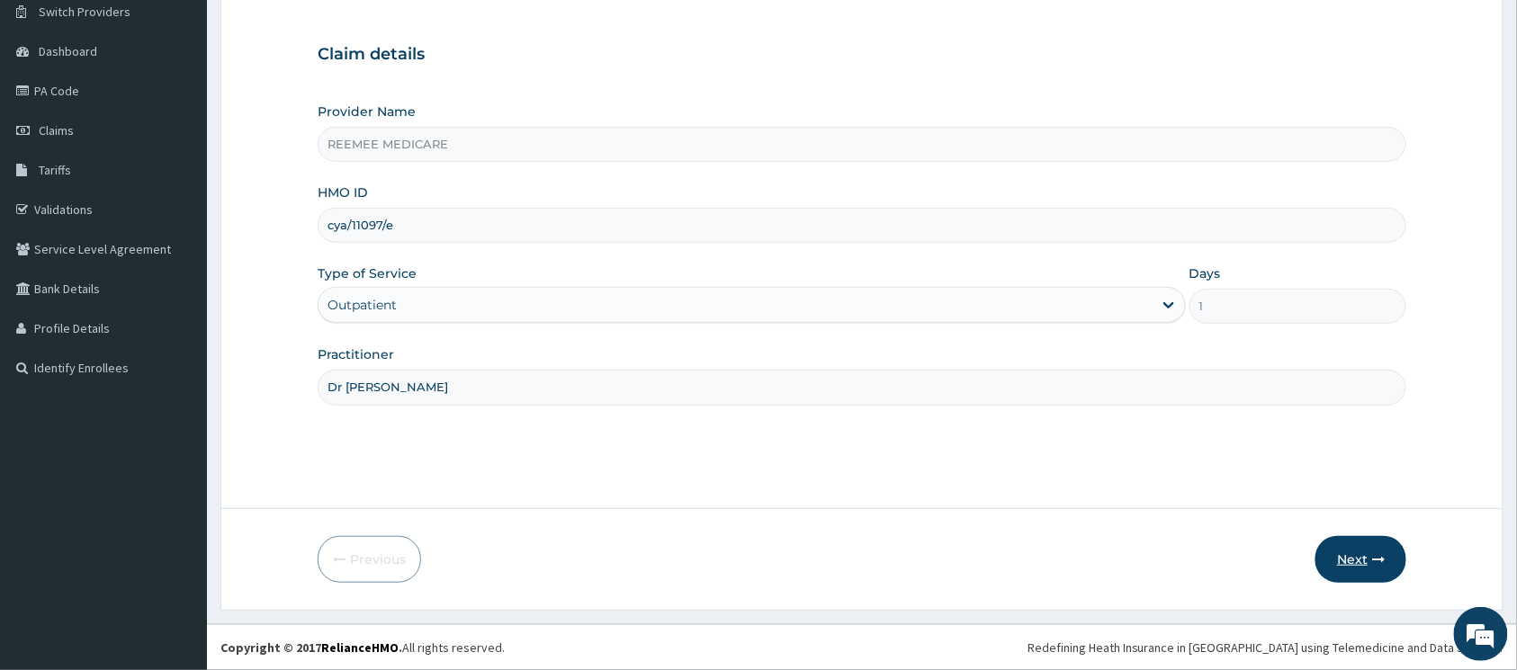
click at [1326, 545] on button "Next" at bounding box center [1361, 559] width 91 height 47
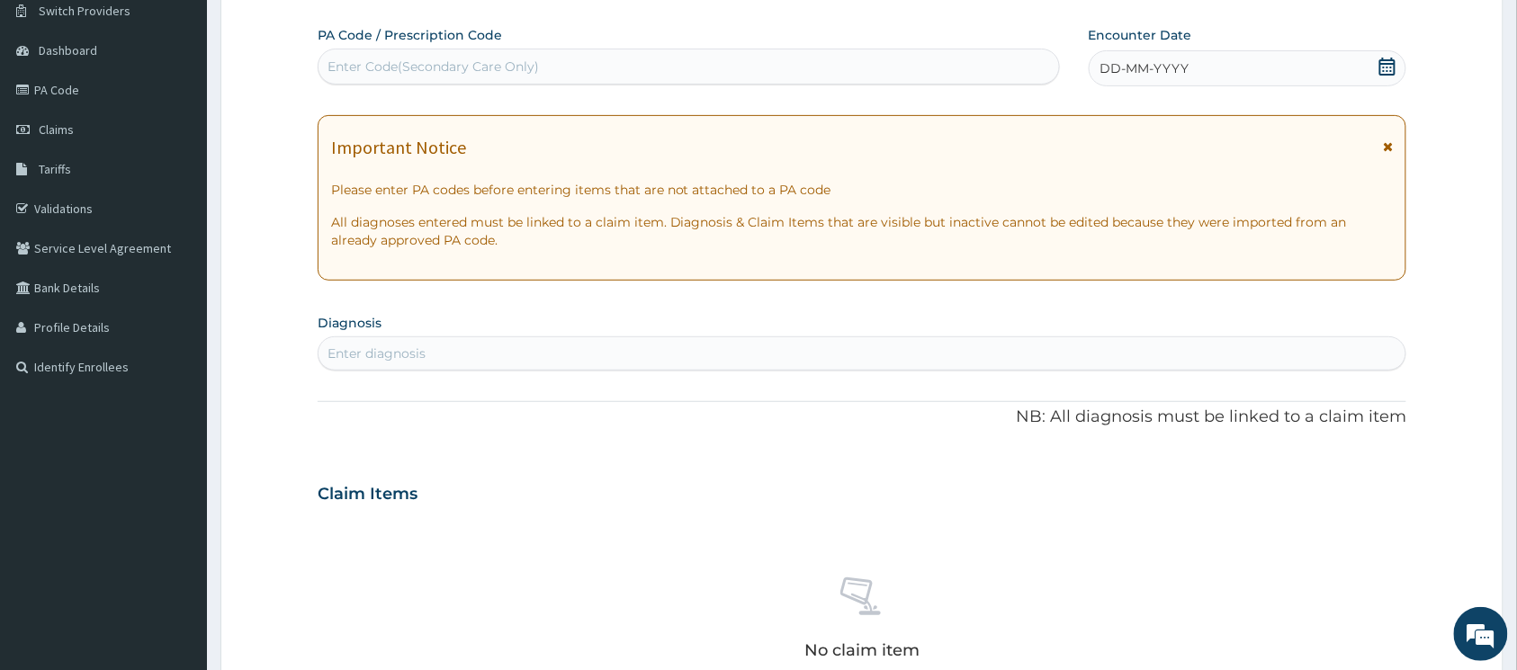
click at [1387, 61] on icon at bounding box center [1388, 67] width 18 height 18
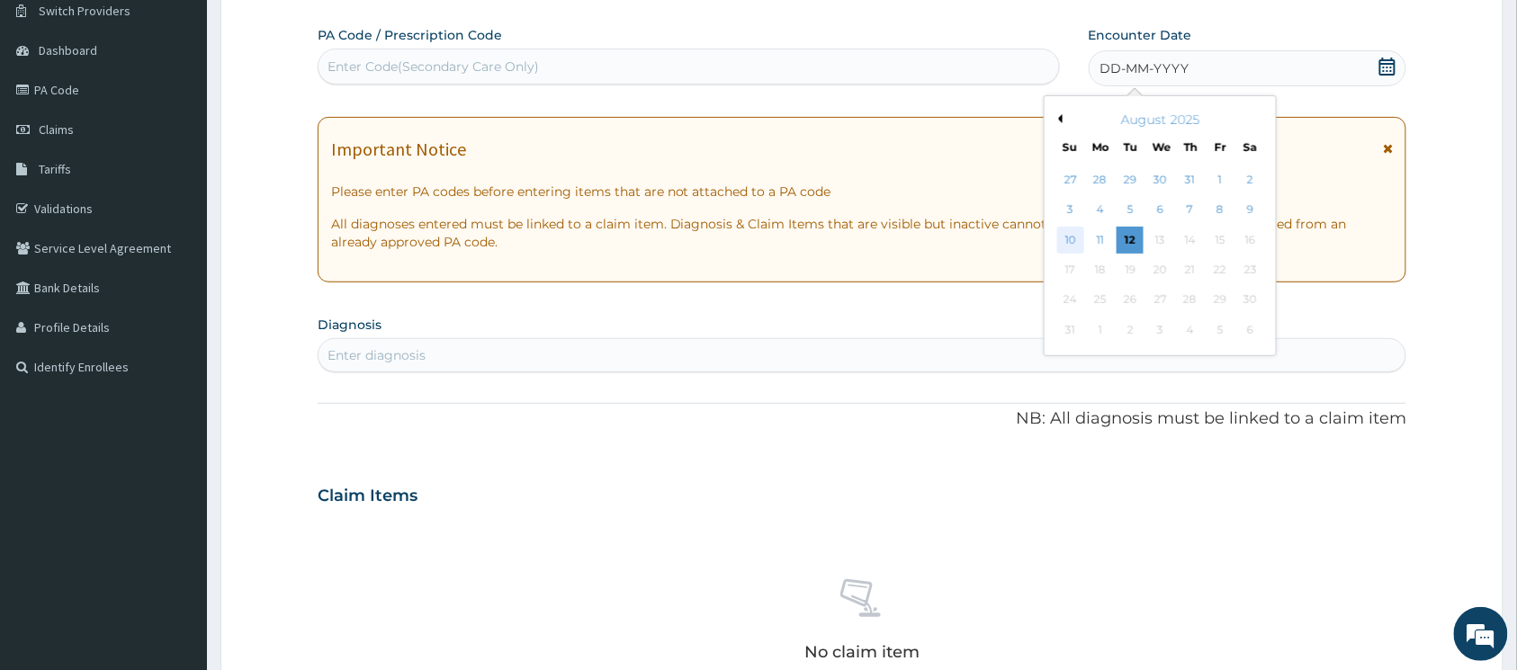
click at [1071, 235] on div "10" at bounding box center [1070, 240] width 27 height 27
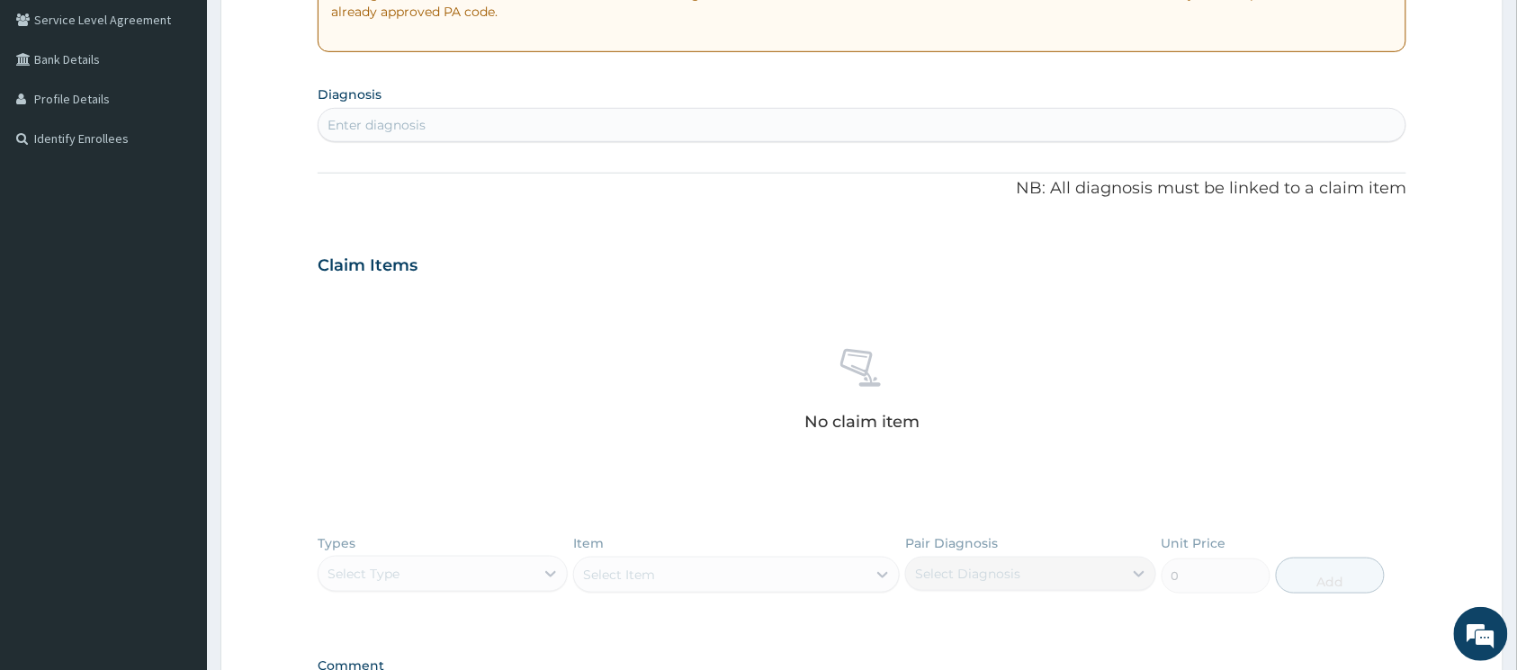
scroll to position [386, 0]
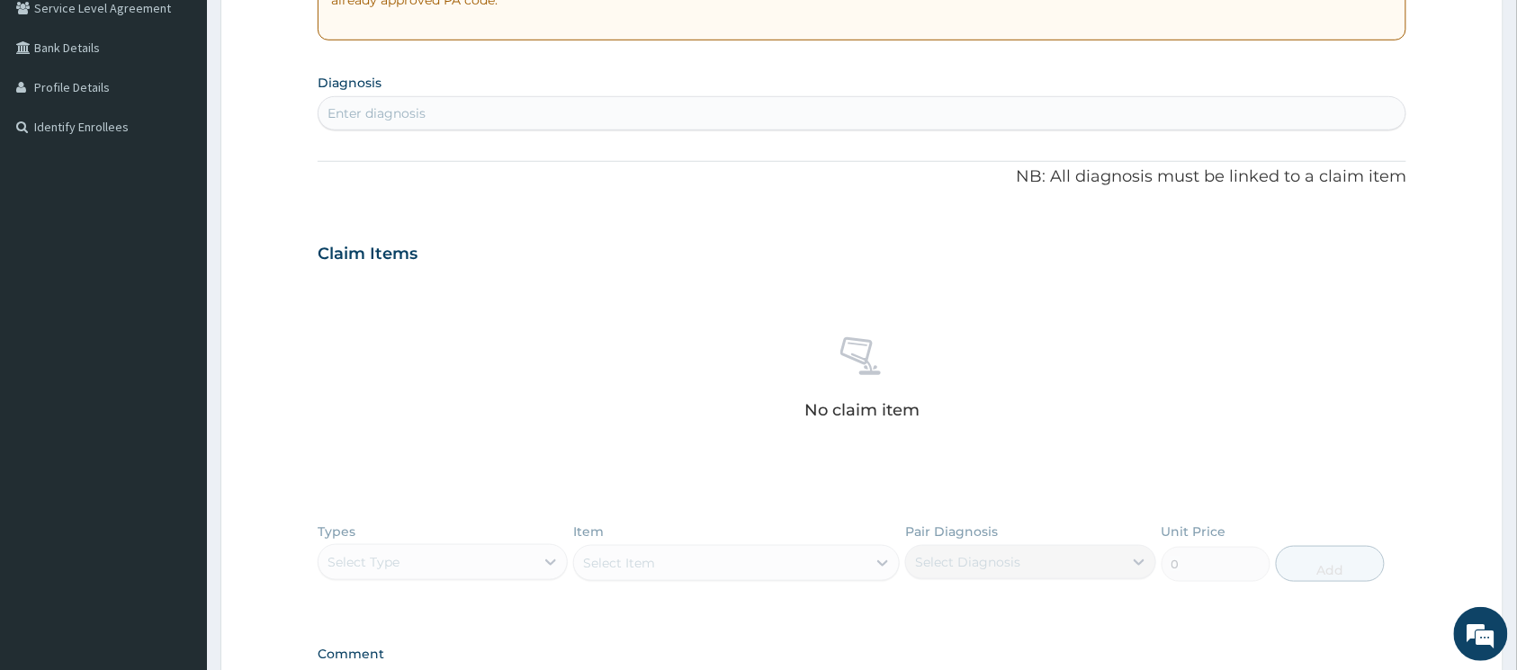
click at [598, 115] on div "Enter diagnosis" at bounding box center [862, 113] width 1087 height 29
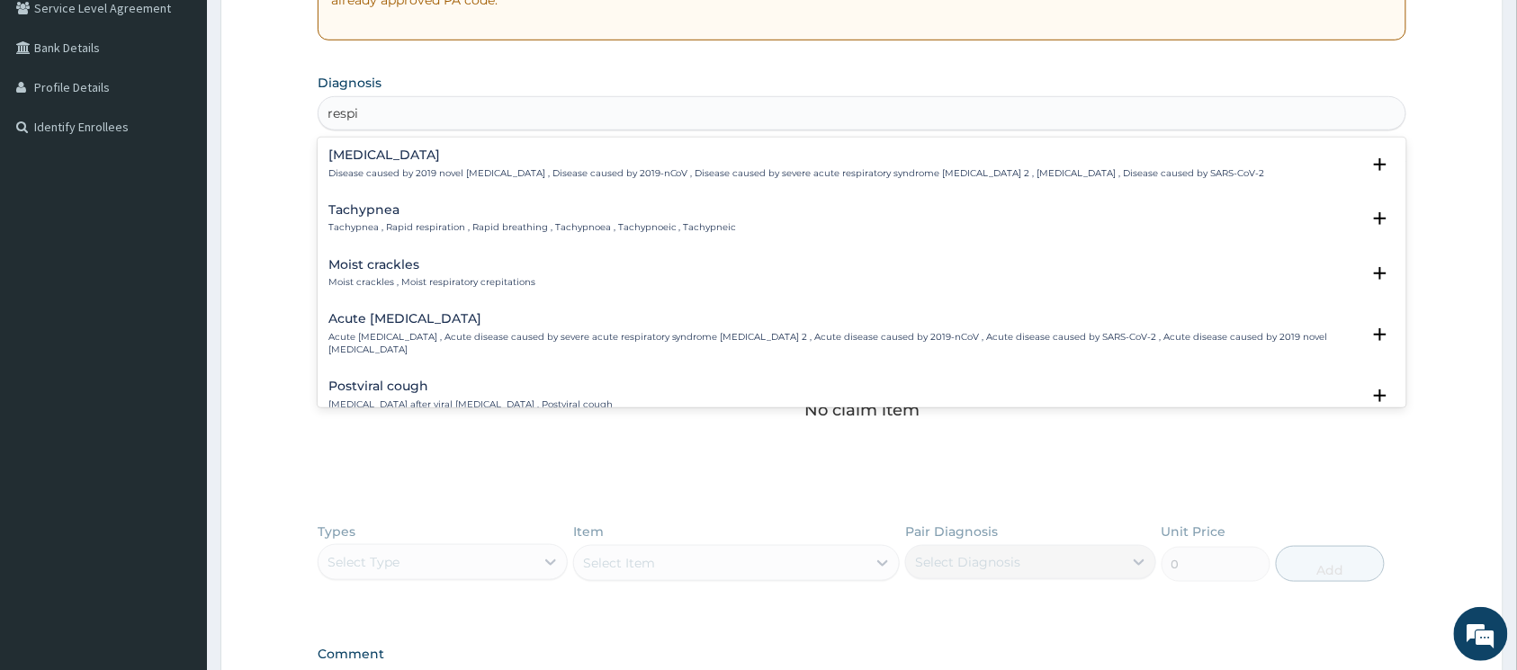
type input "respir"
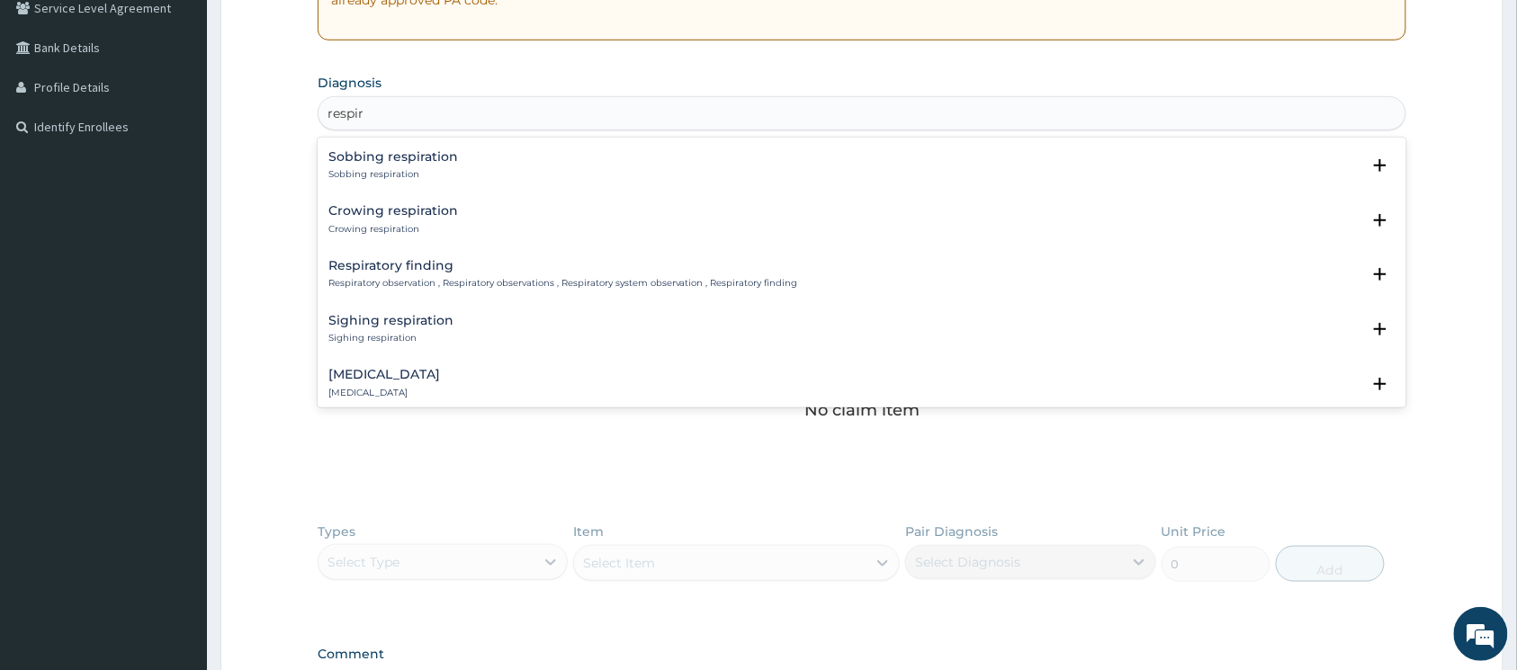
scroll to position [1440, 0]
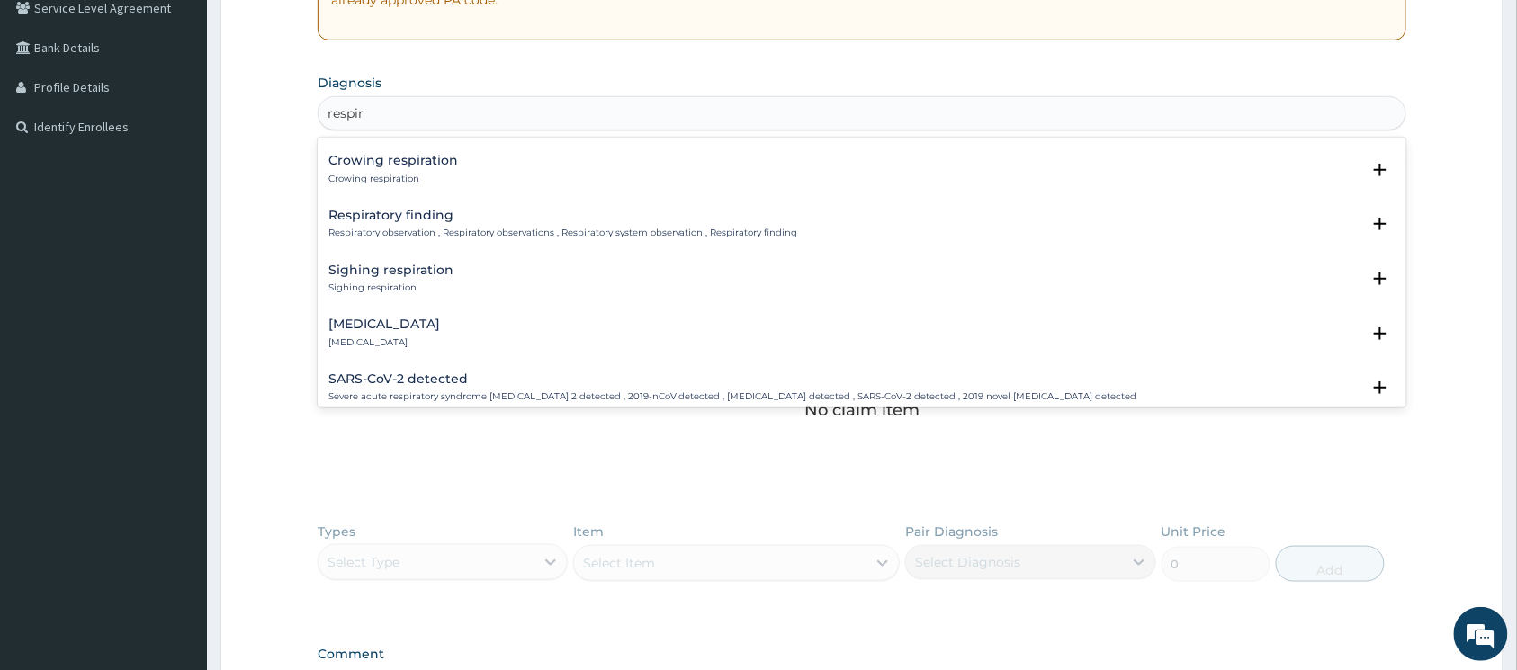
click at [414, 318] on h4 "Respiratory failure" at bounding box center [384, 324] width 112 height 13
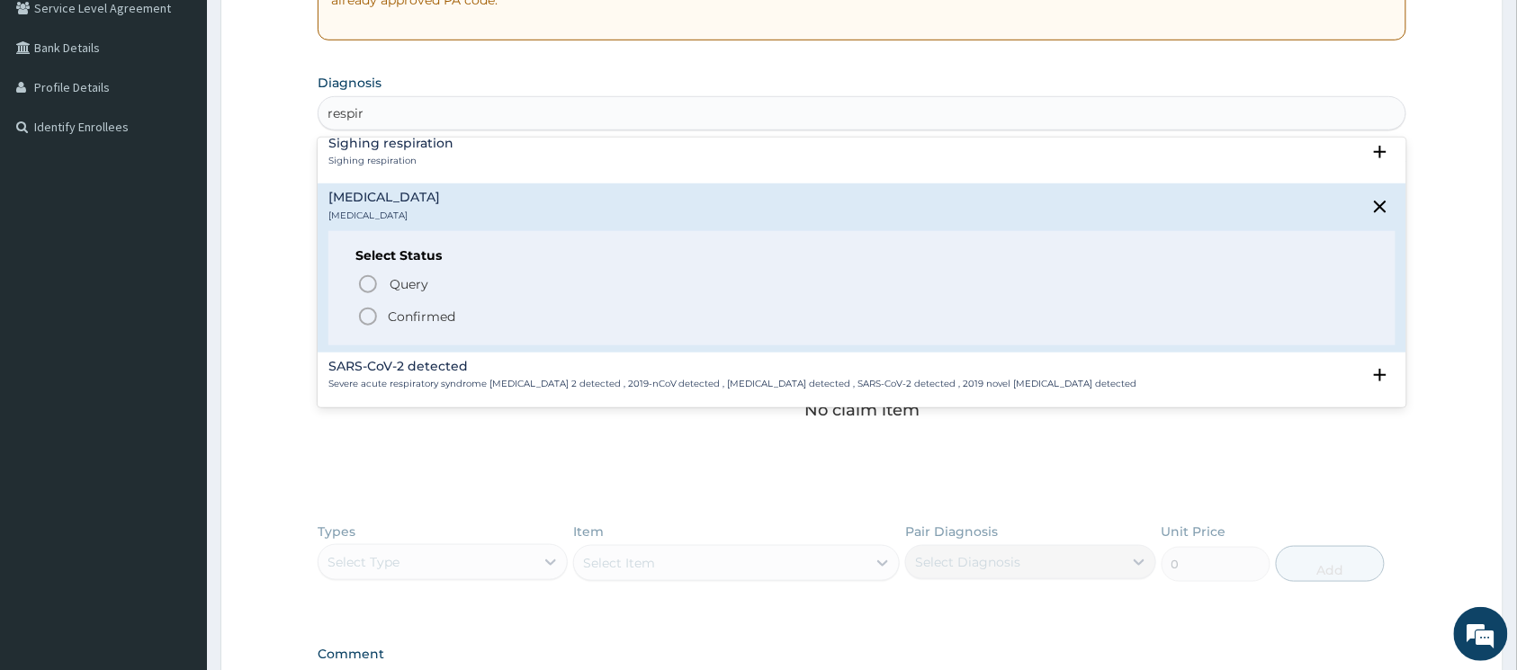
scroll to position [1679, 0]
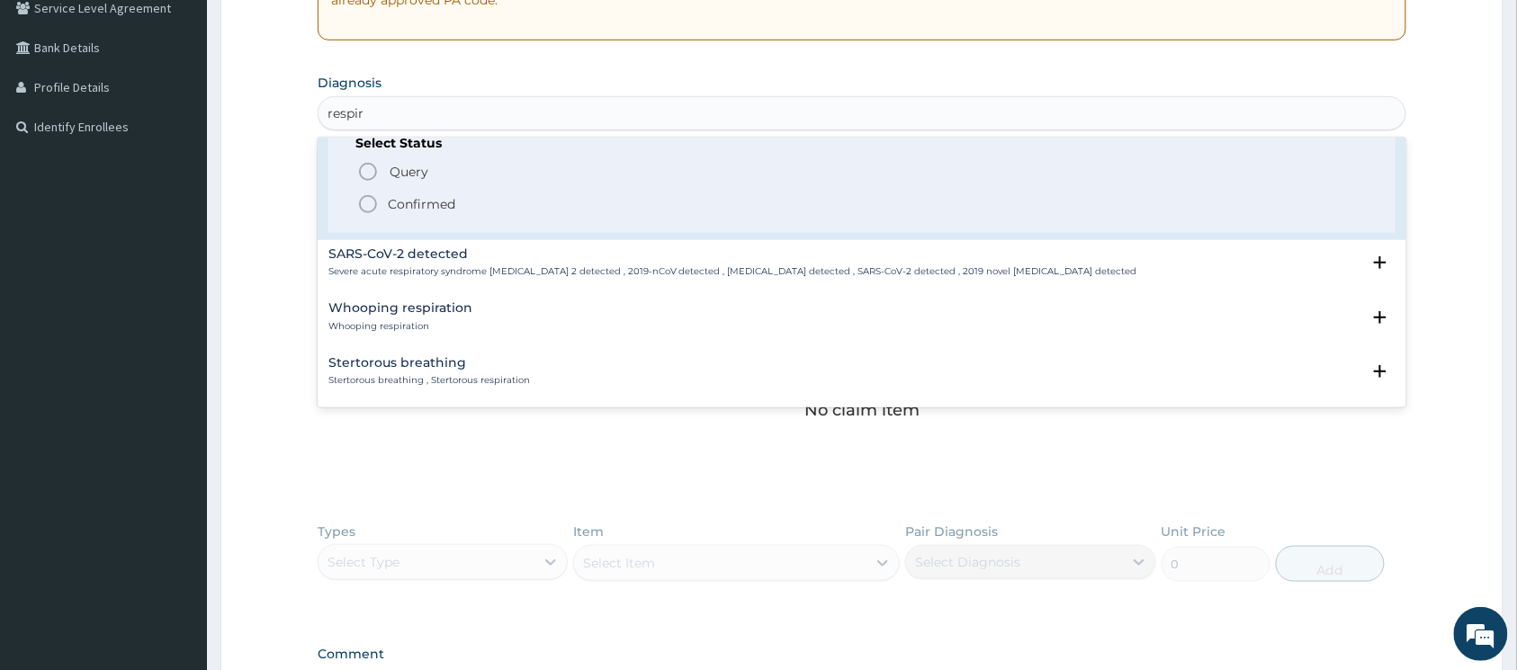
click at [369, 193] on icon "status option filled" at bounding box center [368, 204] width 22 height 22
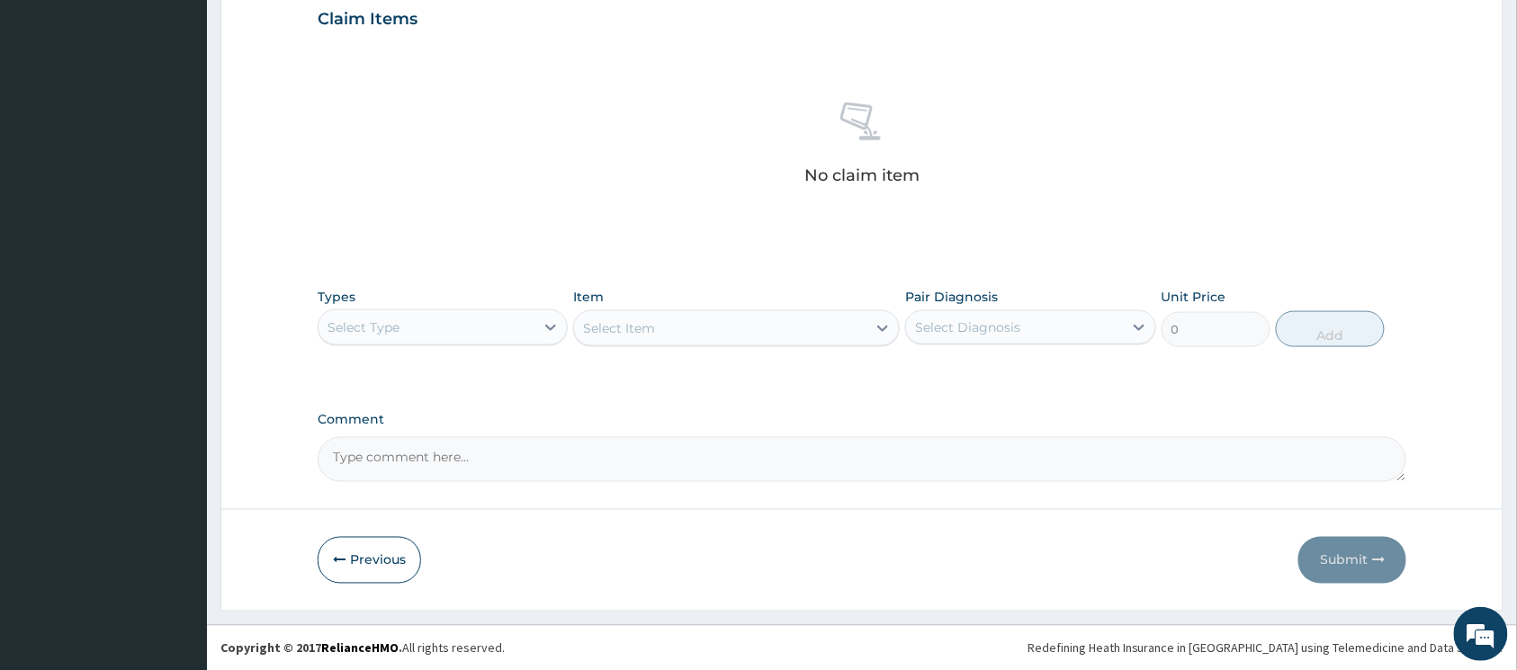
scroll to position [630, 0]
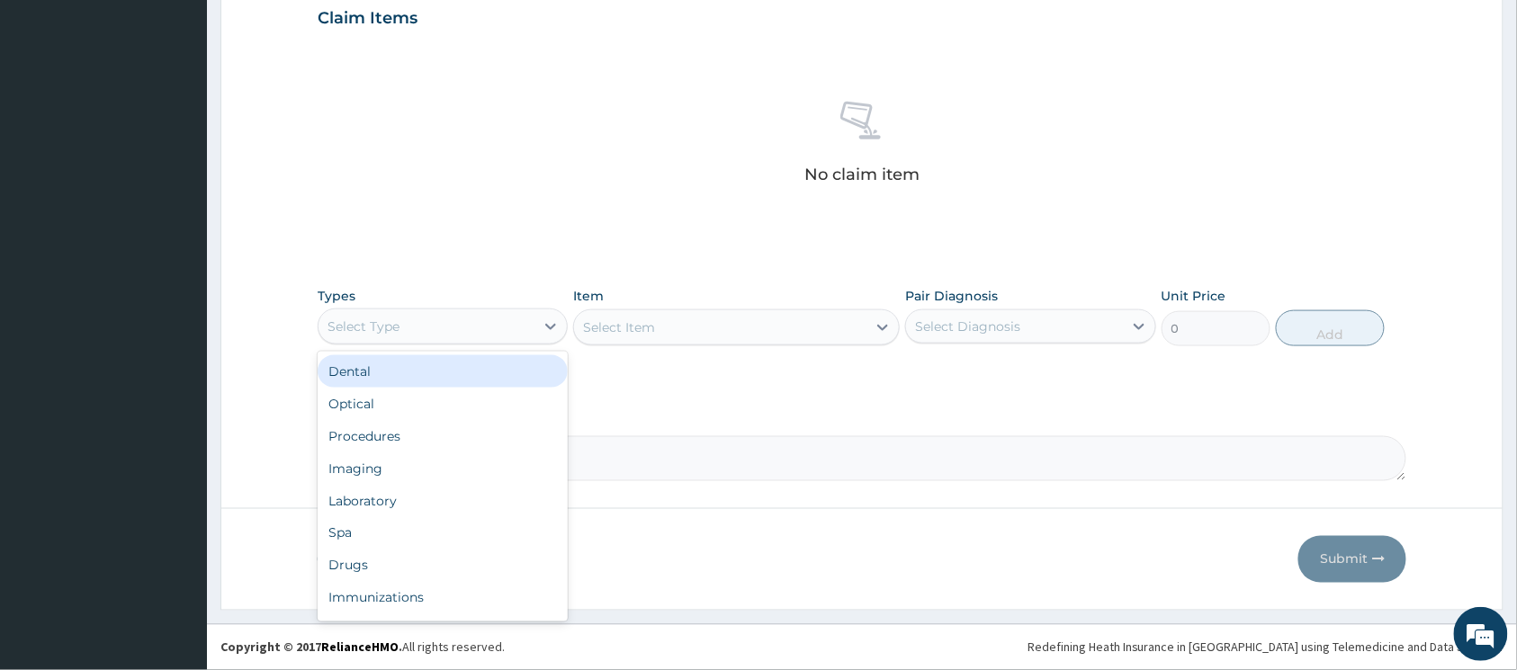
click at [515, 324] on div "Select Type" at bounding box center [427, 326] width 216 height 29
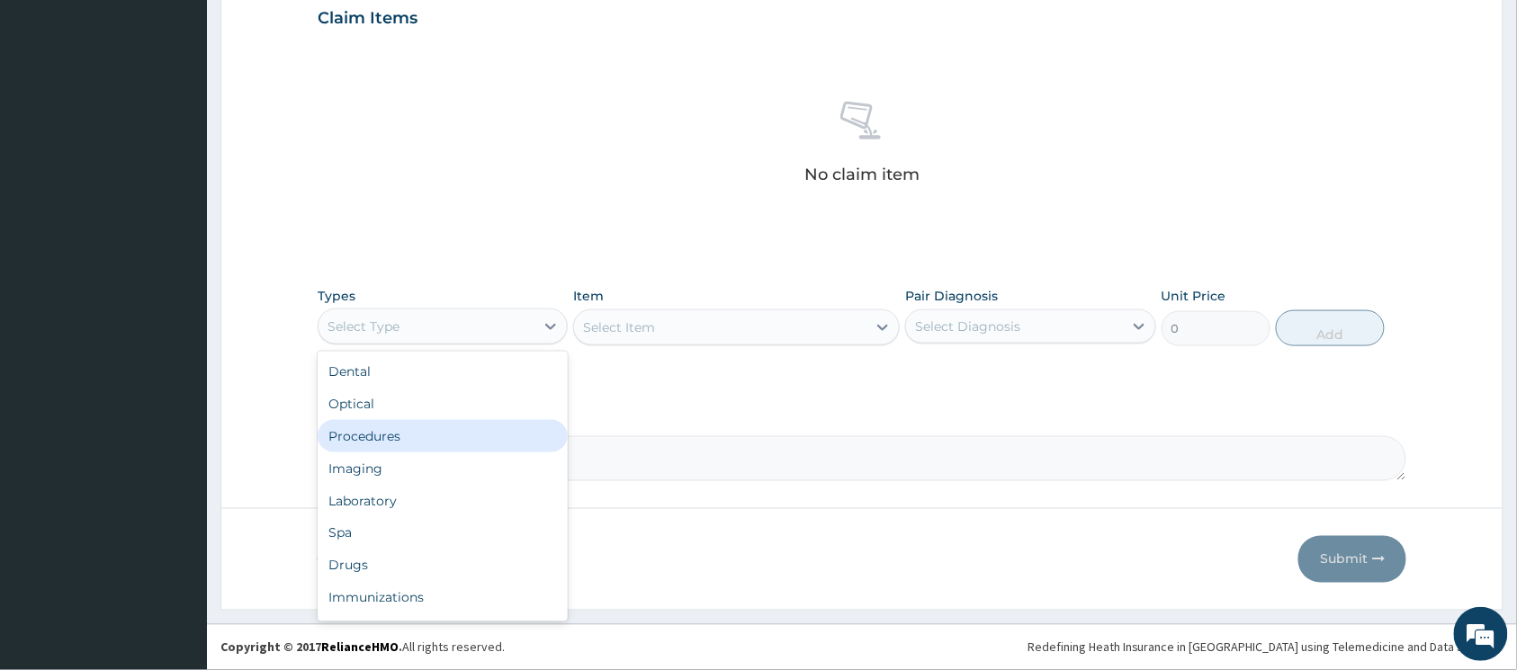
click at [441, 426] on div "Procedures" at bounding box center [443, 436] width 250 height 32
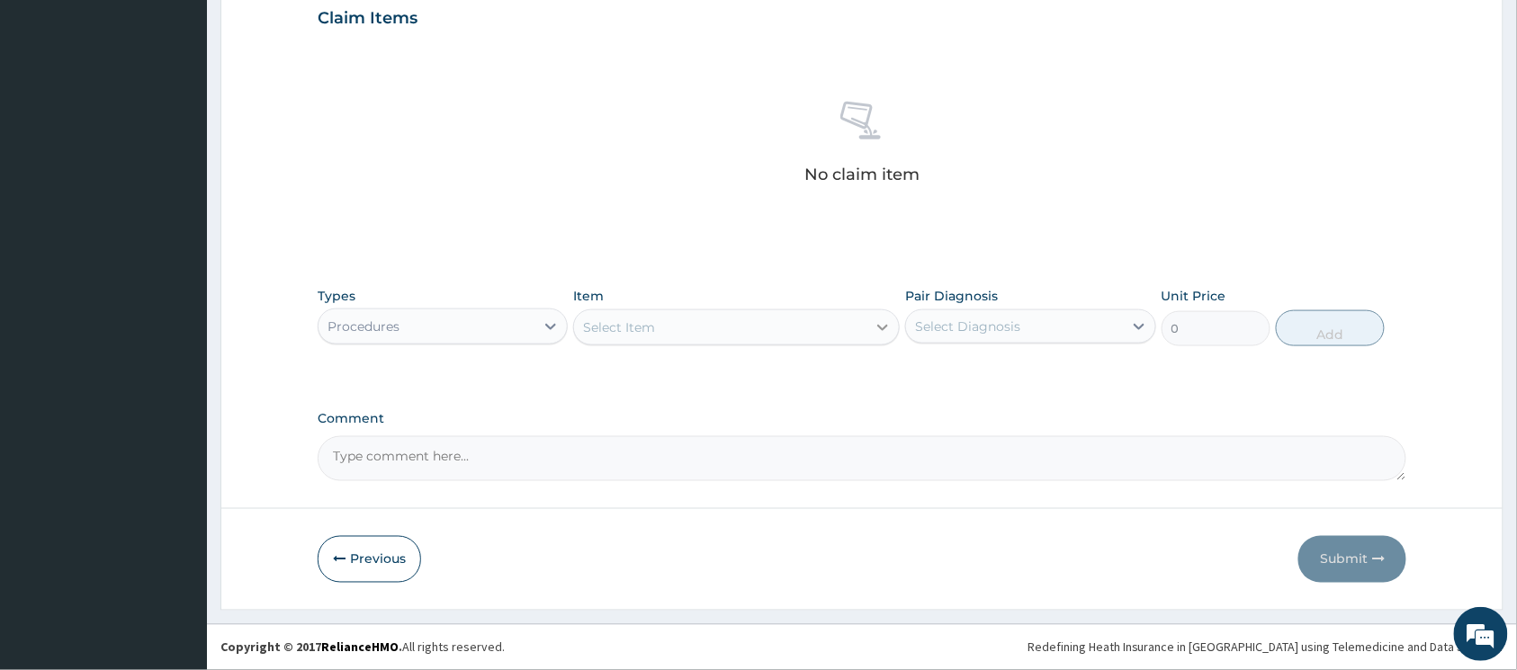
click at [877, 328] on icon at bounding box center [883, 328] width 18 height 18
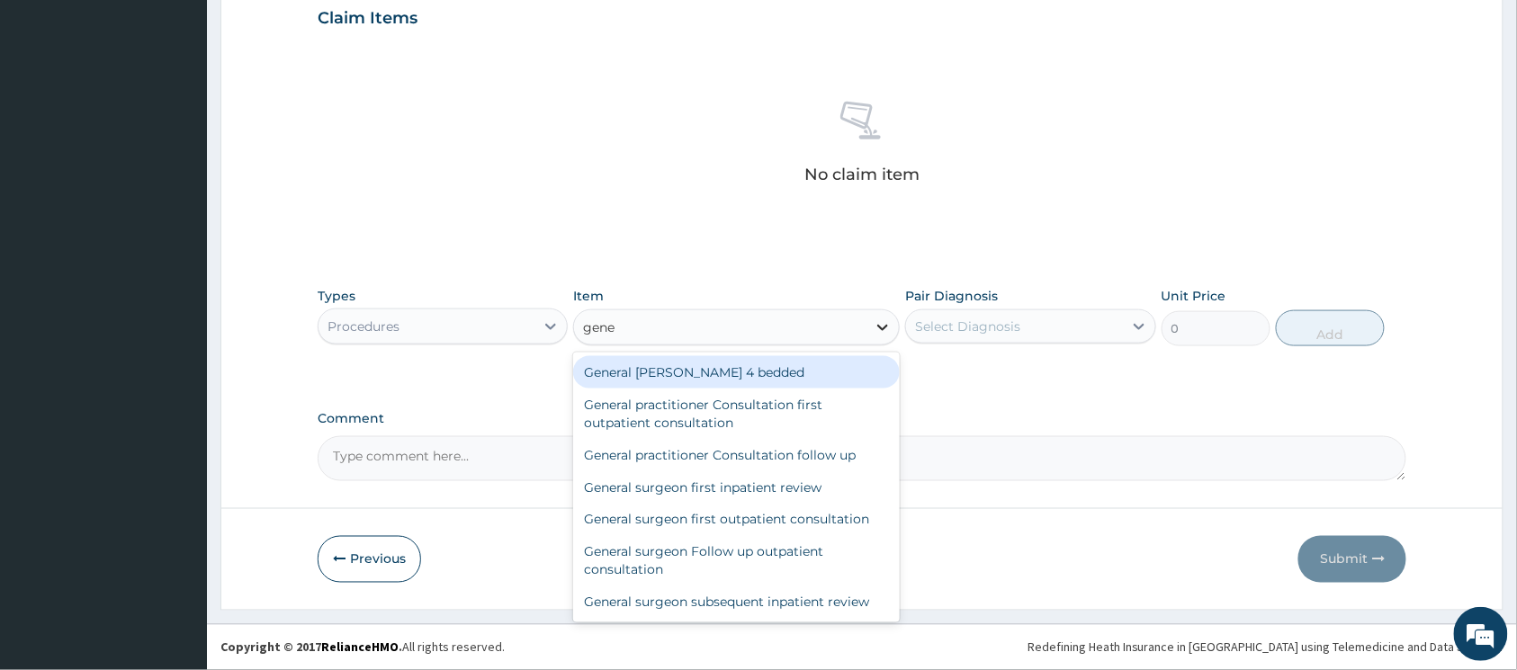
type input "gener"
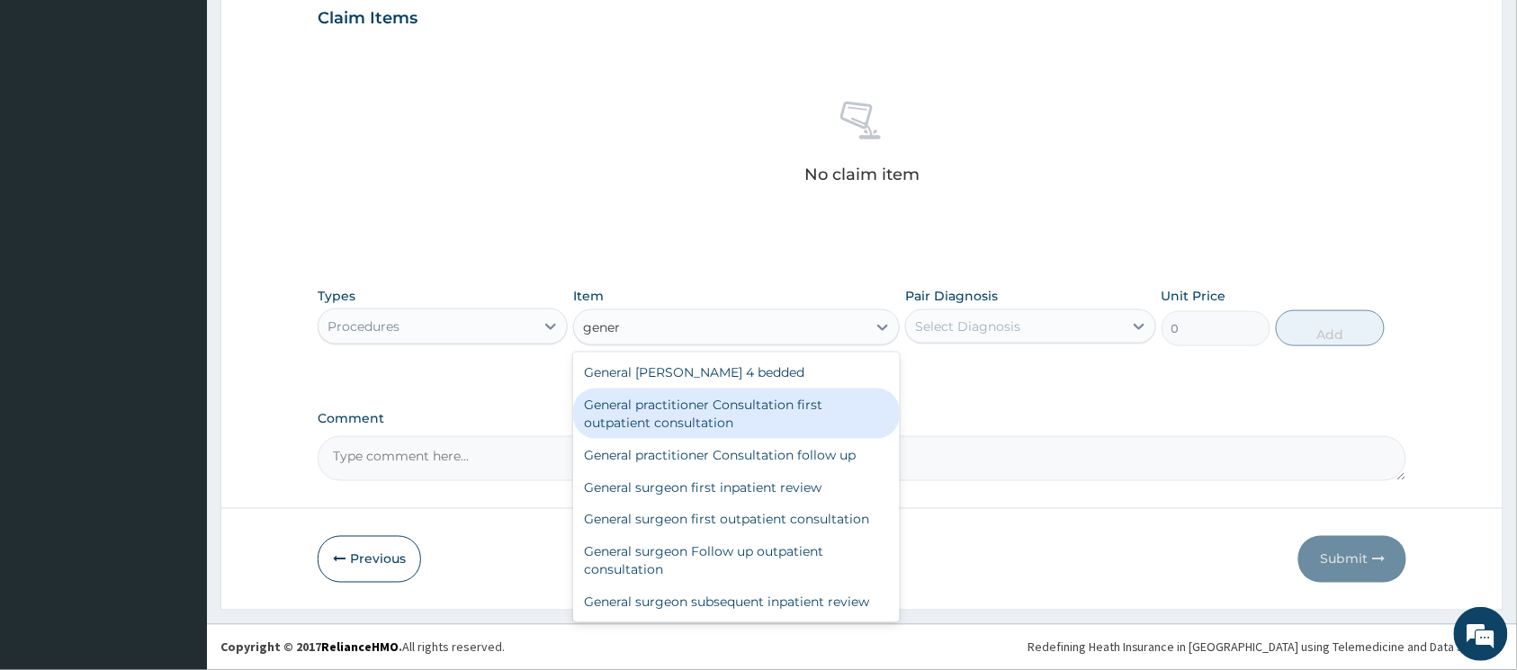
click at [772, 408] on div "General practitioner Consultation first outpatient consultation" at bounding box center [736, 414] width 327 height 50
type input "3547.5"
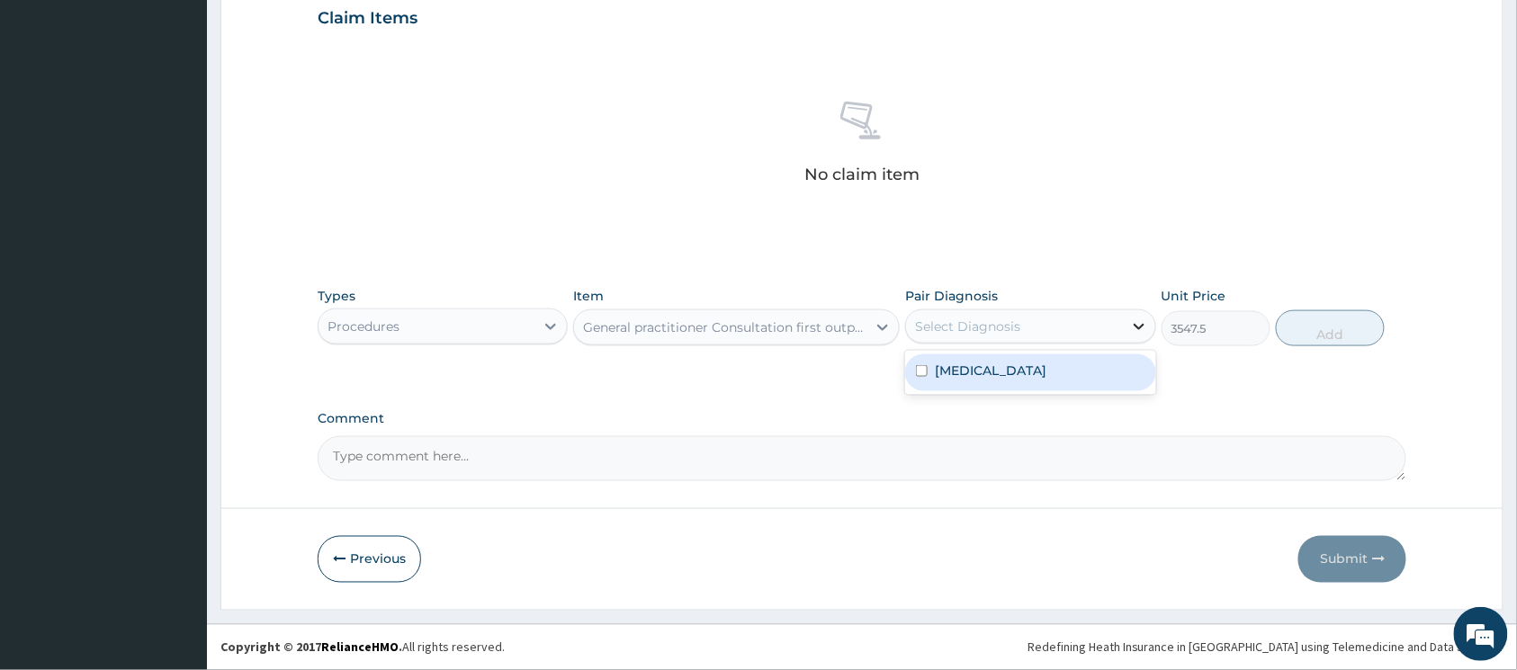
click at [1132, 324] on icon at bounding box center [1139, 327] width 18 height 18
click at [925, 369] on input "checkbox" at bounding box center [922, 371] width 12 height 12
checkbox input "true"
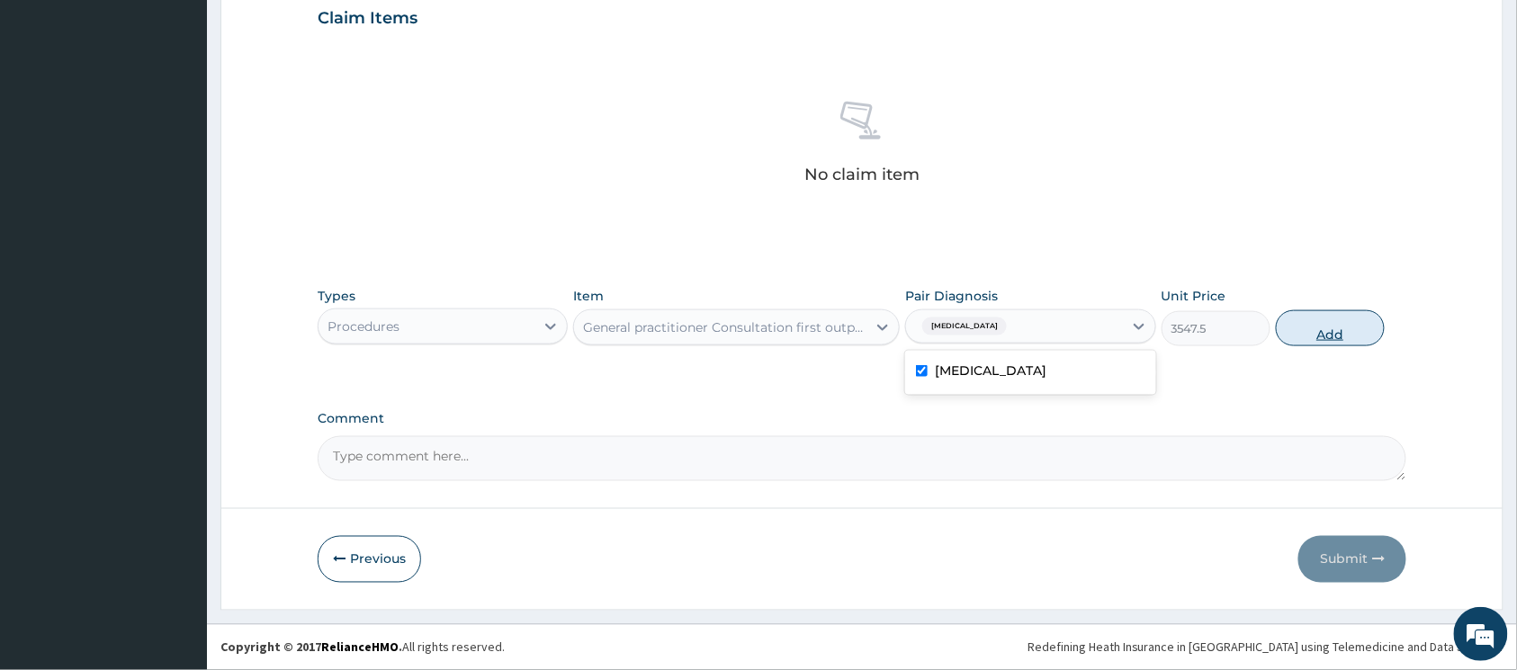
click at [1316, 338] on button "Add" at bounding box center [1330, 328] width 109 height 36
type input "0"
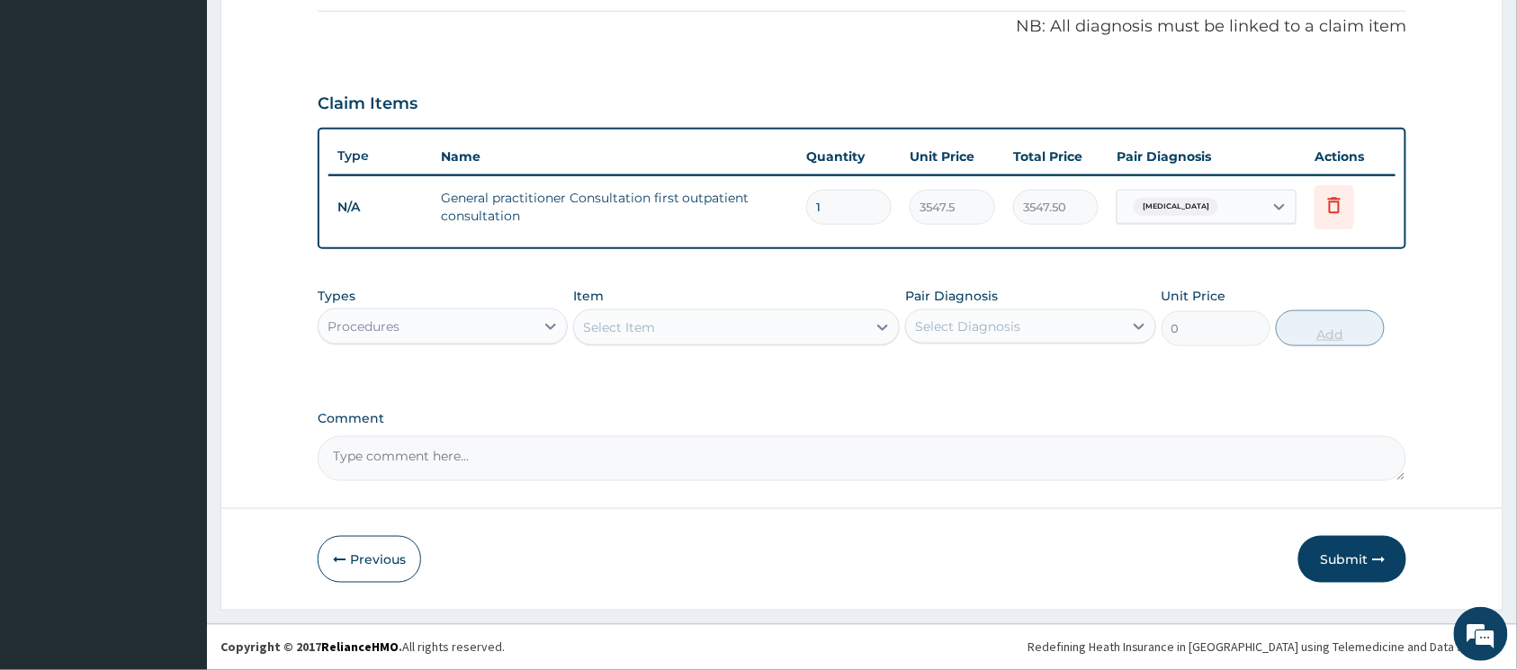
scroll to position [542, 0]
click at [542, 325] on icon at bounding box center [551, 327] width 18 height 18
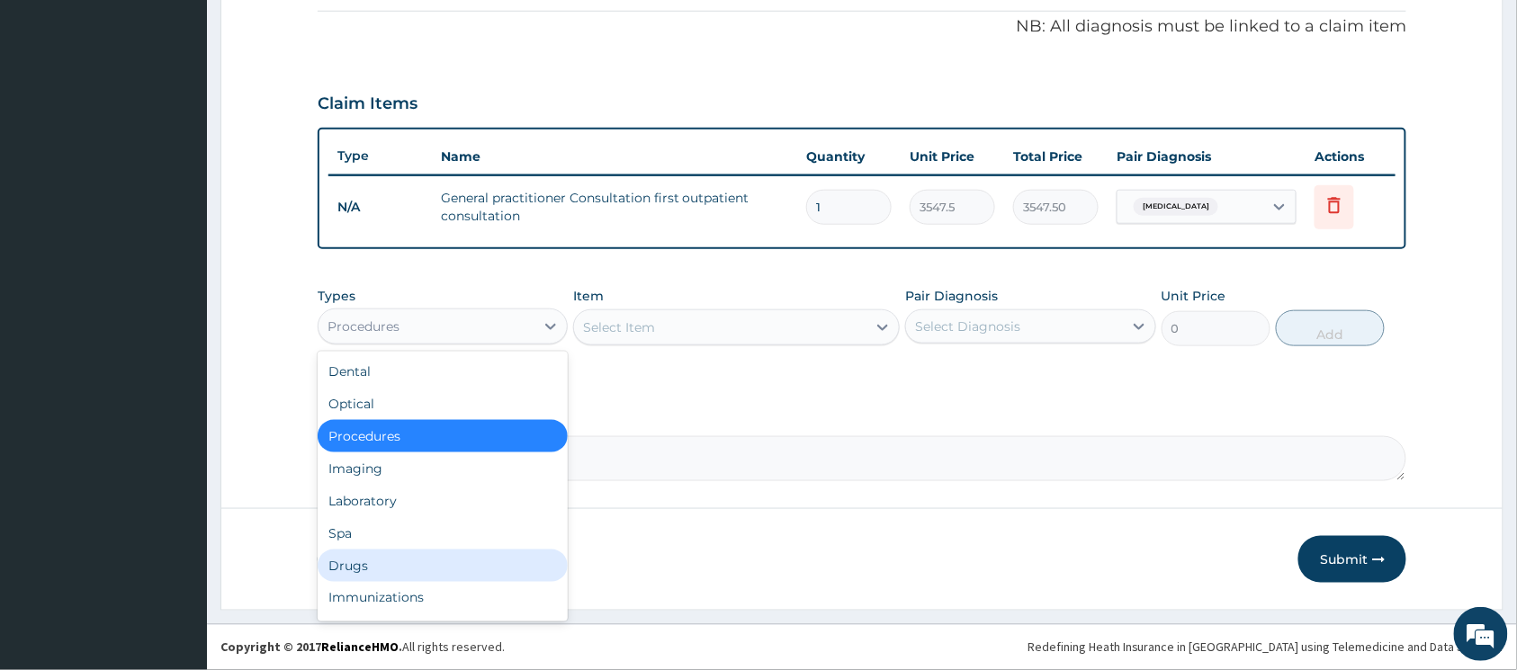
click at [397, 551] on div "Drugs" at bounding box center [443, 566] width 250 height 32
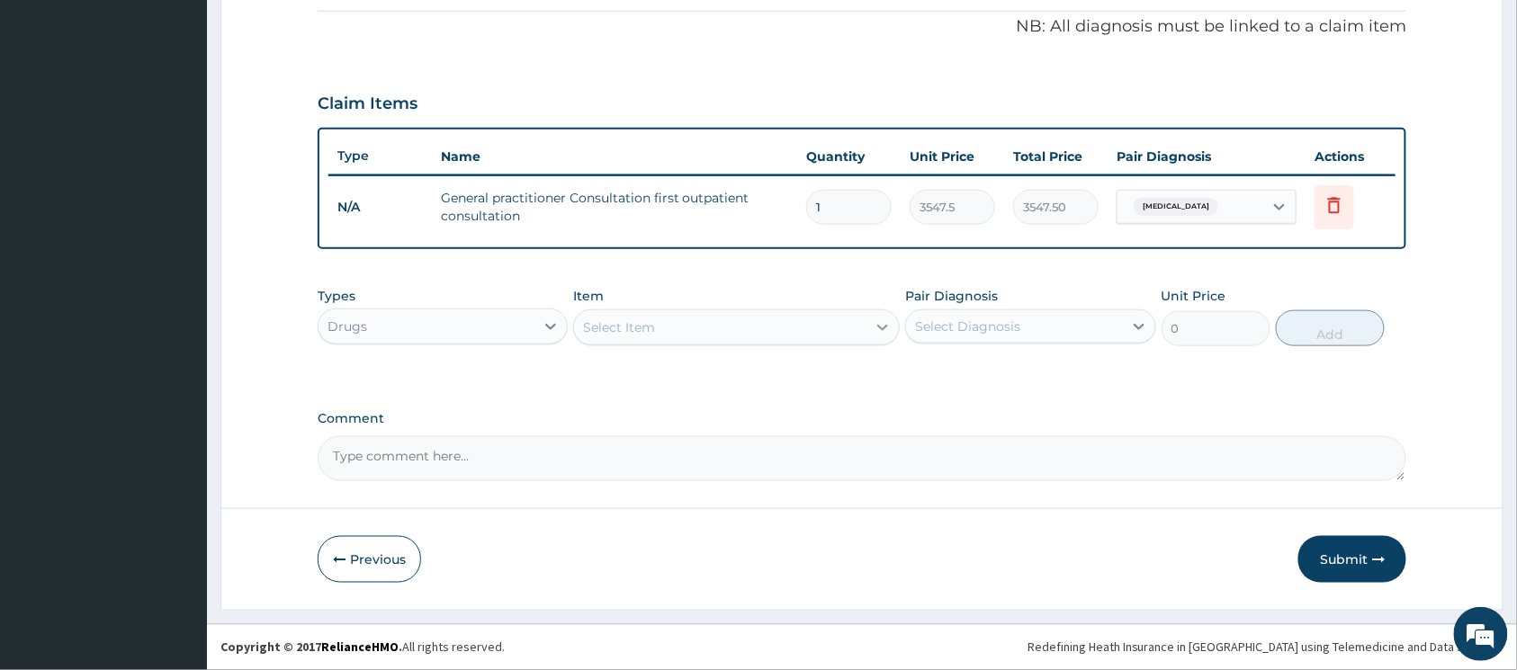
click at [886, 325] on icon at bounding box center [883, 328] width 18 height 18
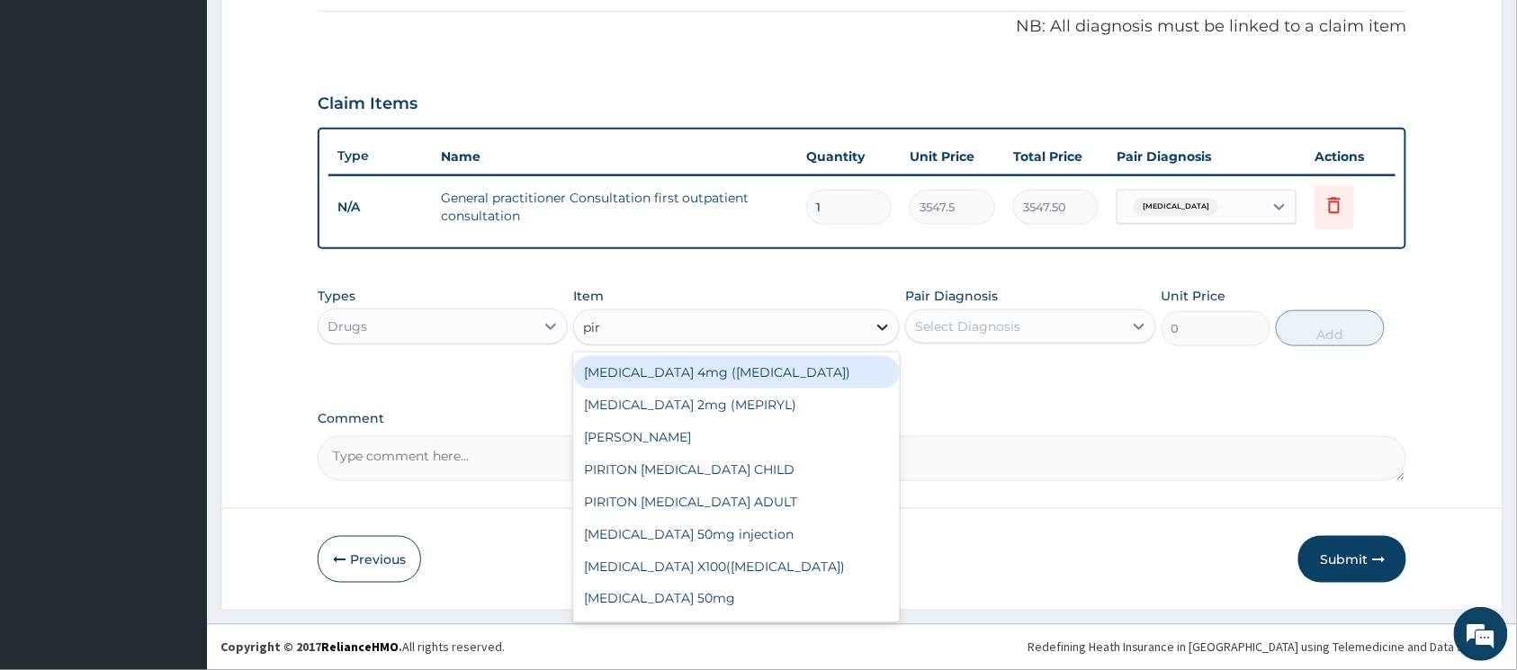
type input "piri"
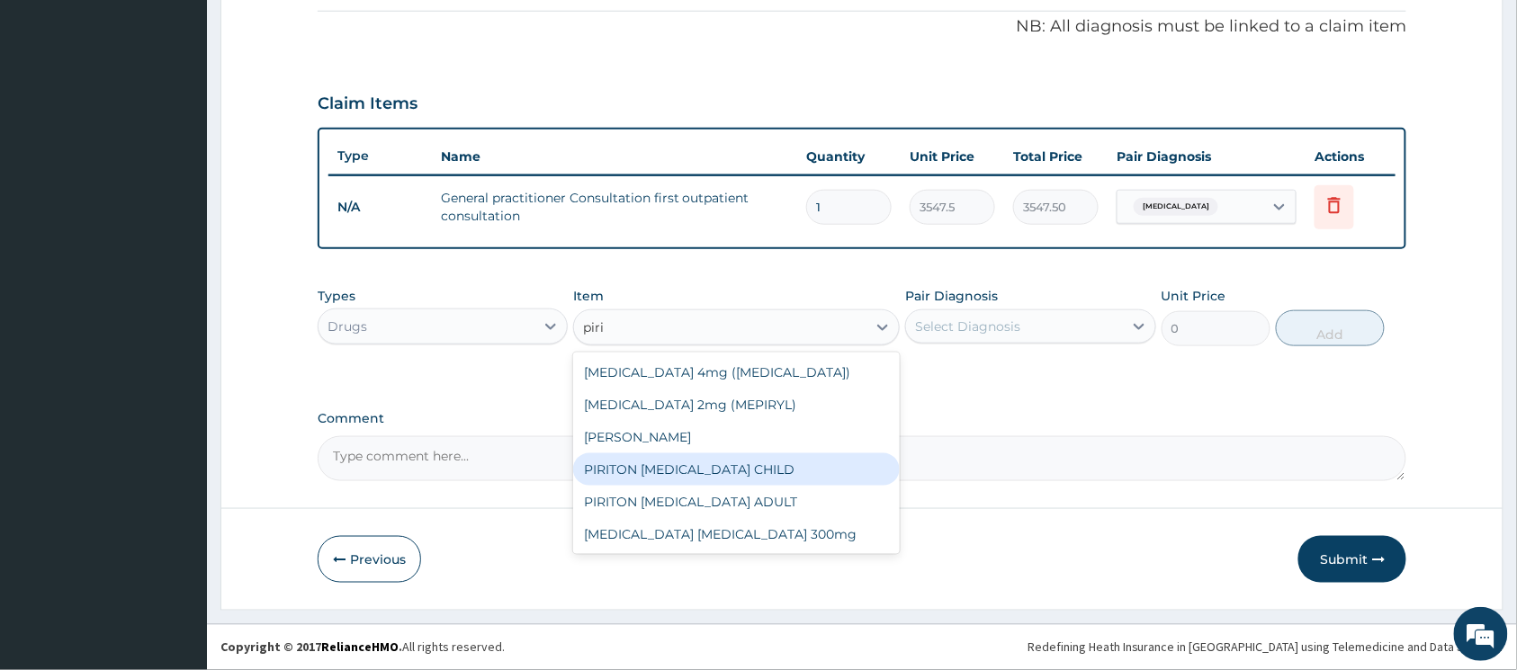
click at [814, 462] on div "PIRITON [MEDICAL_DATA] CHILD" at bounding box center [736, 470] width 327 height 32
type input "1182.5"
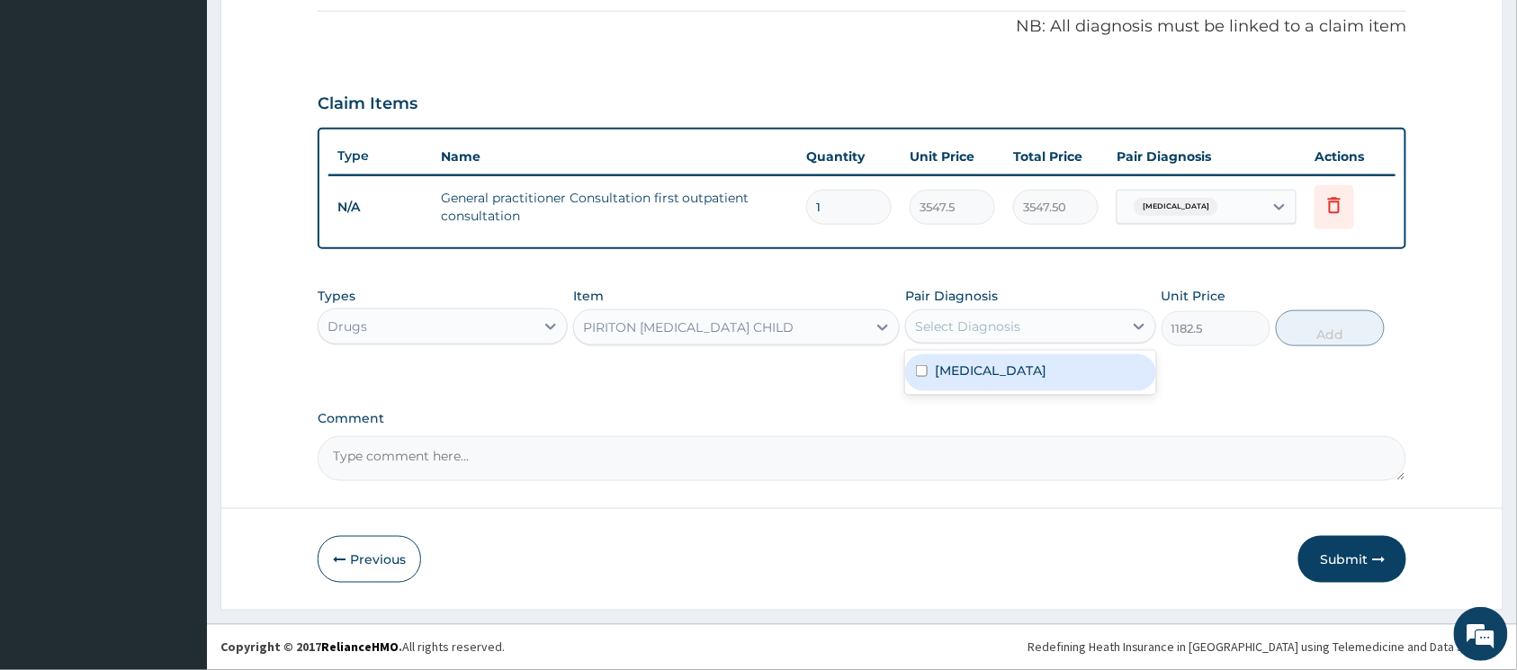
click at [1053, 315] on div "Select Diagnosis" at bounding box center [1014, 326] width 216 height 29
click at [922, 369] on input "checkbox" at bounding box center [922, 371] width 12 height 12
checkbox input "true"
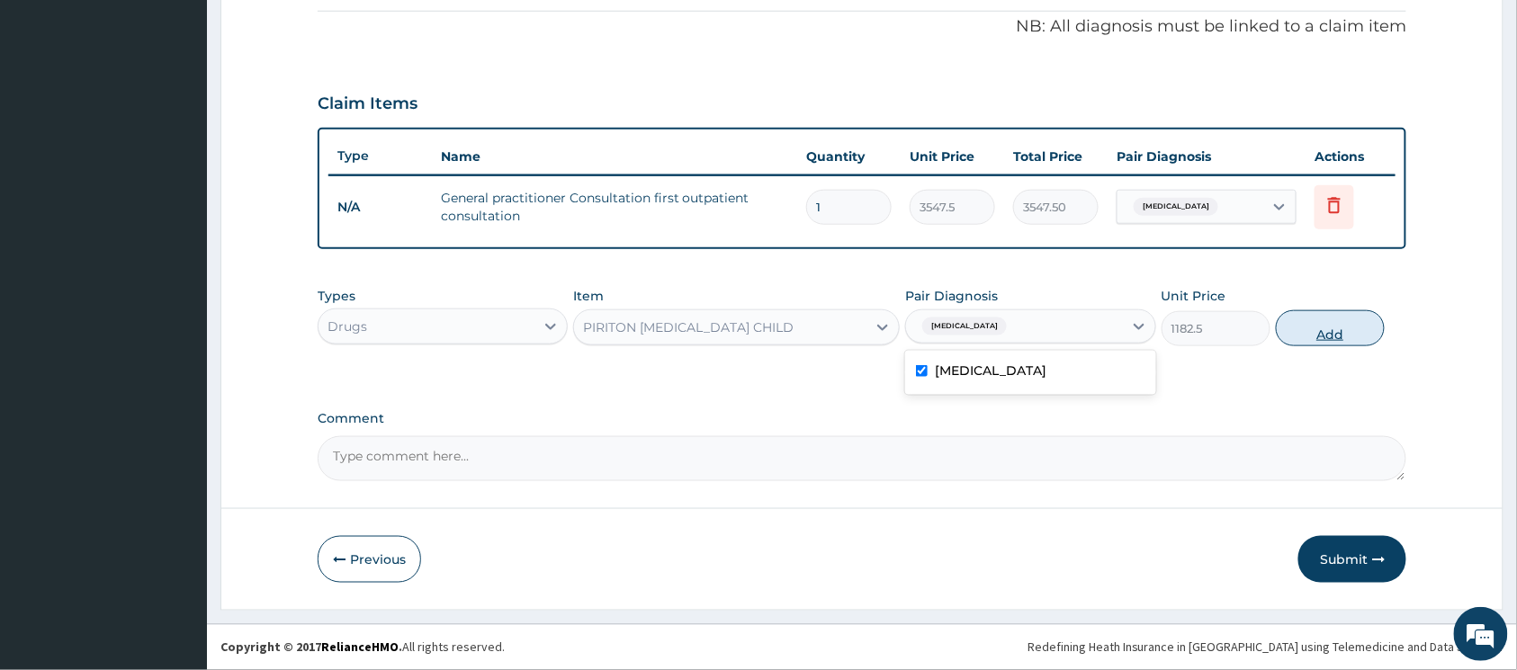
click at [1307, 336] on button "Add" at bounding box center [1330, 328] width 109 height 36
type input "0"
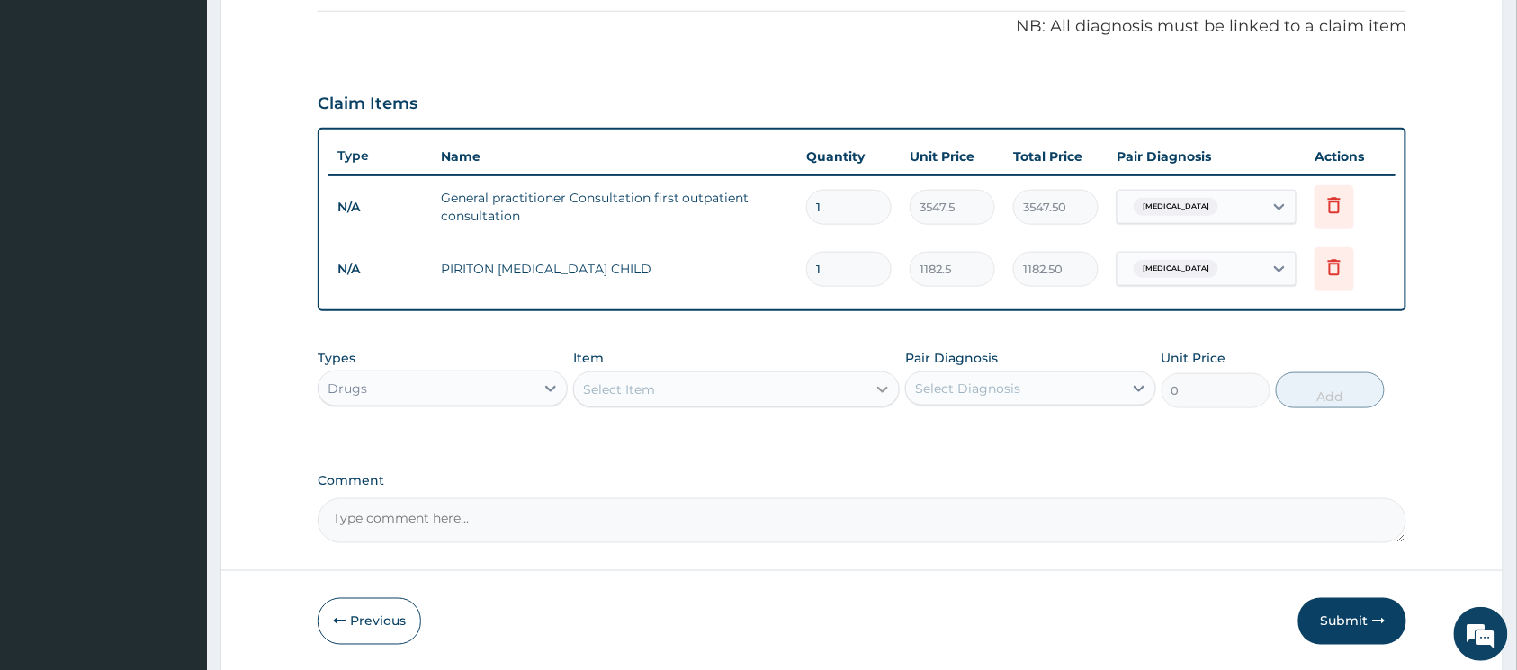
click at [877, 389] on icon at bounding box center [883, 390] width 18 height 18
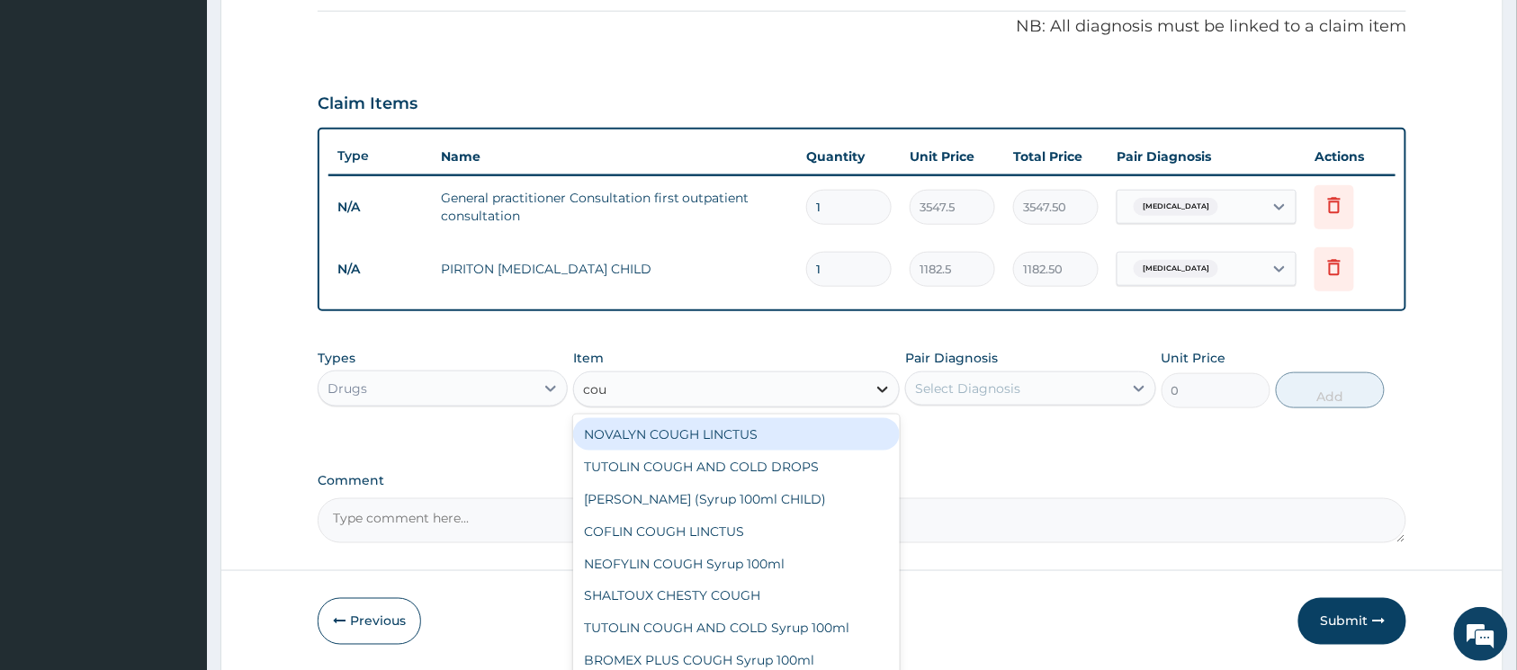
type input "coug"
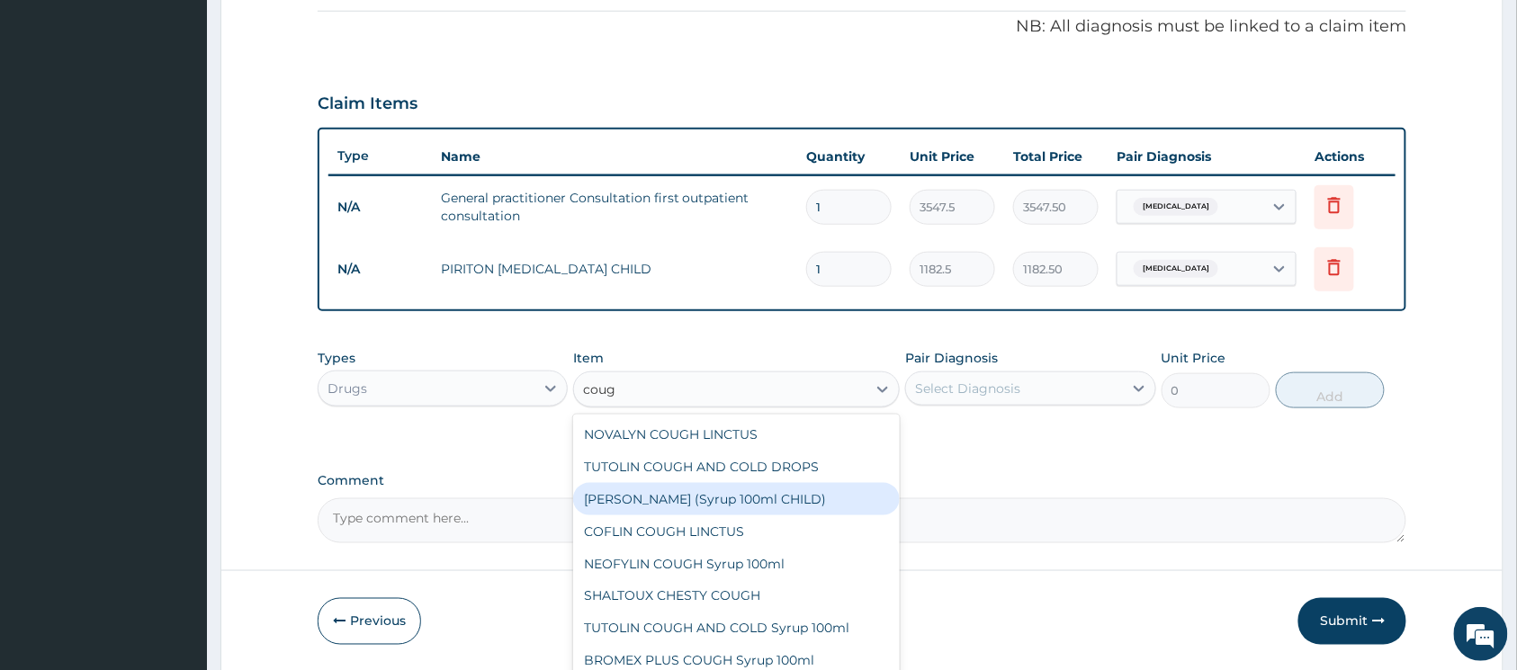
click at [815, 486] on div "[PERSON_NAME] (Syrup 100ml CHILD)" at bounding box center [736, 499] width 327 height 32
type input "1478.125"
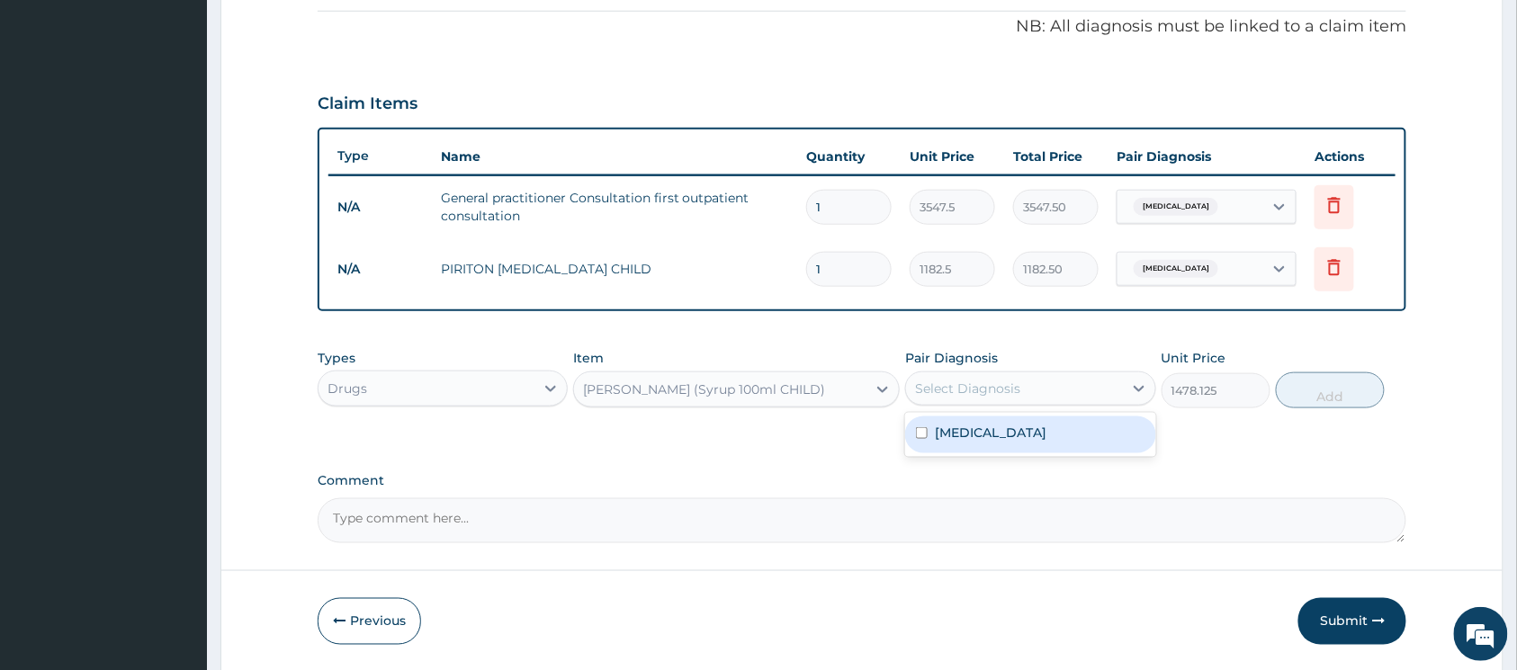
click at [984, 382] on div "Select Diagnosis" at bounding box center [967, 389] width 105 height 18
click at [929, 434] on div "Respiratory failure" at bounding box center [1030, 435] width 250 height 37
checkbox input "true"
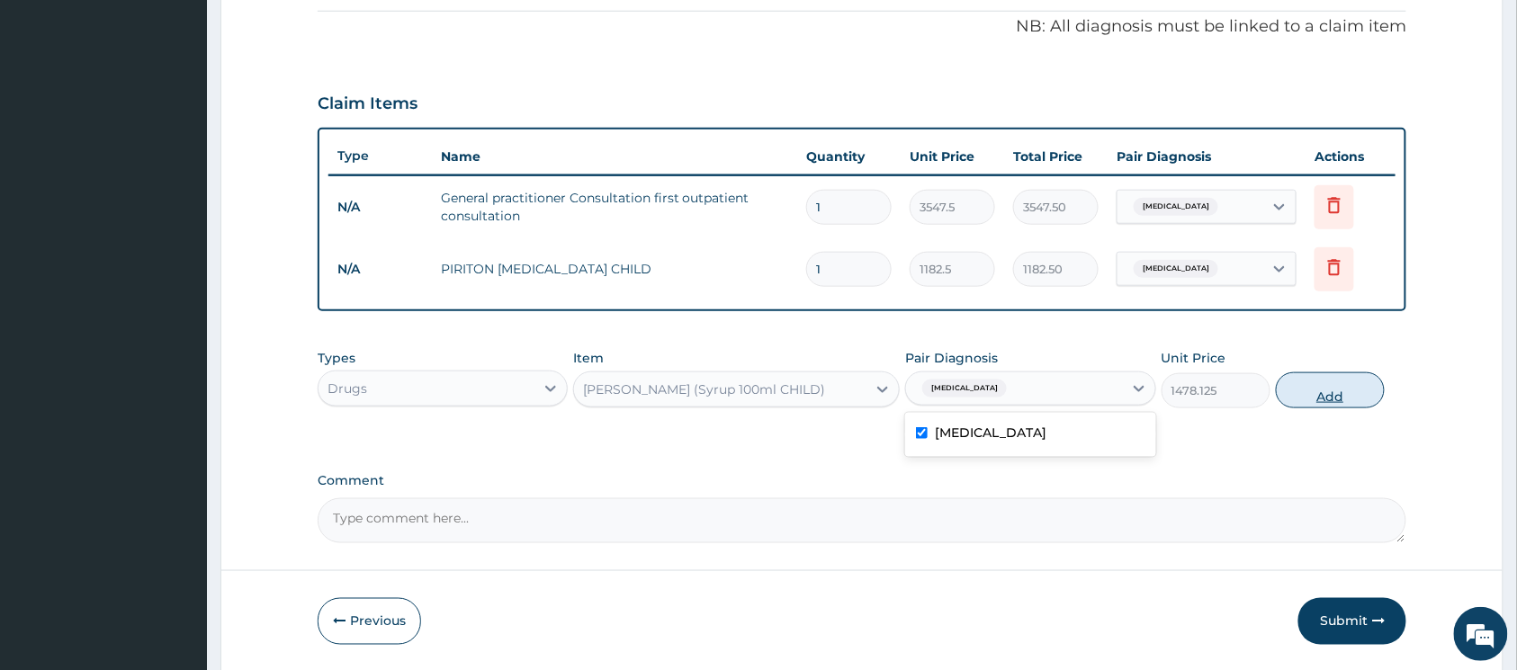
click at [1318, 396] on button "Add" at bounding box center [1330, 391] width 109 height 36
type input "0"
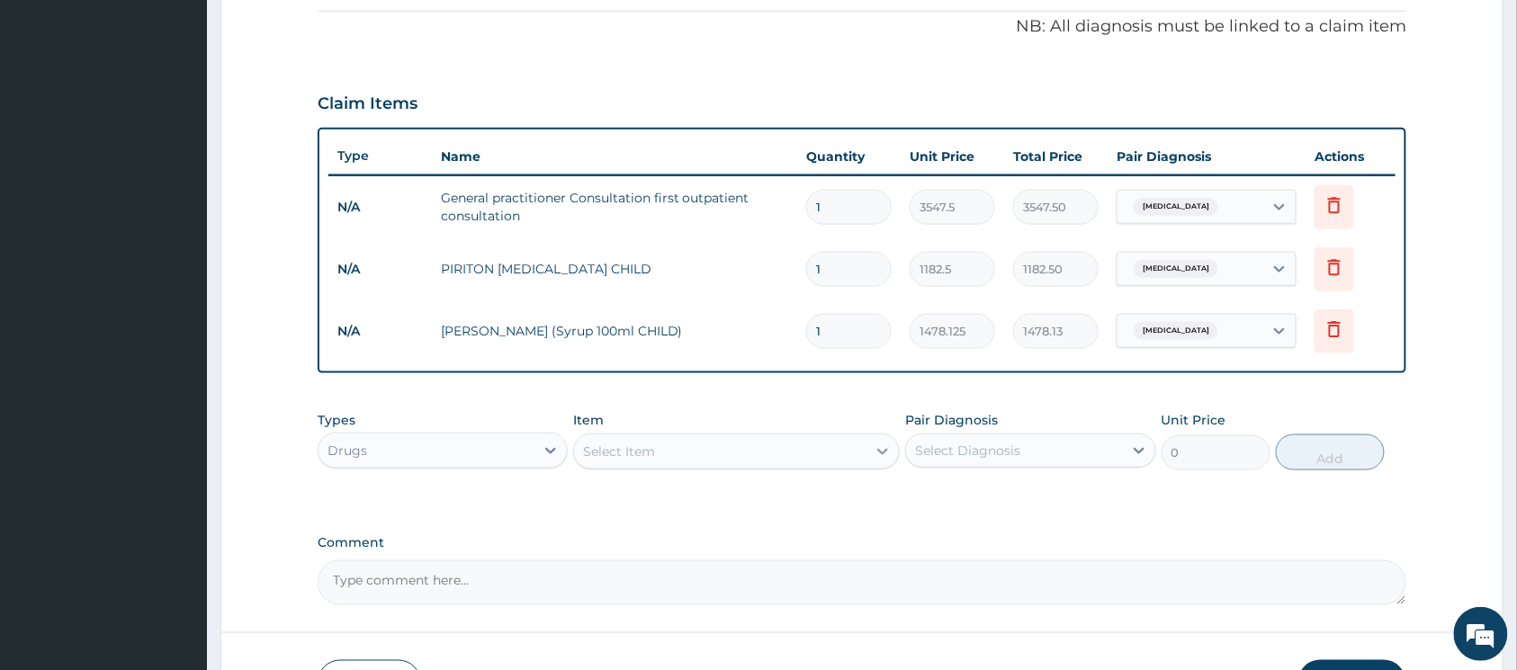
click at [868, 452] on div at bounding box center [883, 452] width 32 height 32
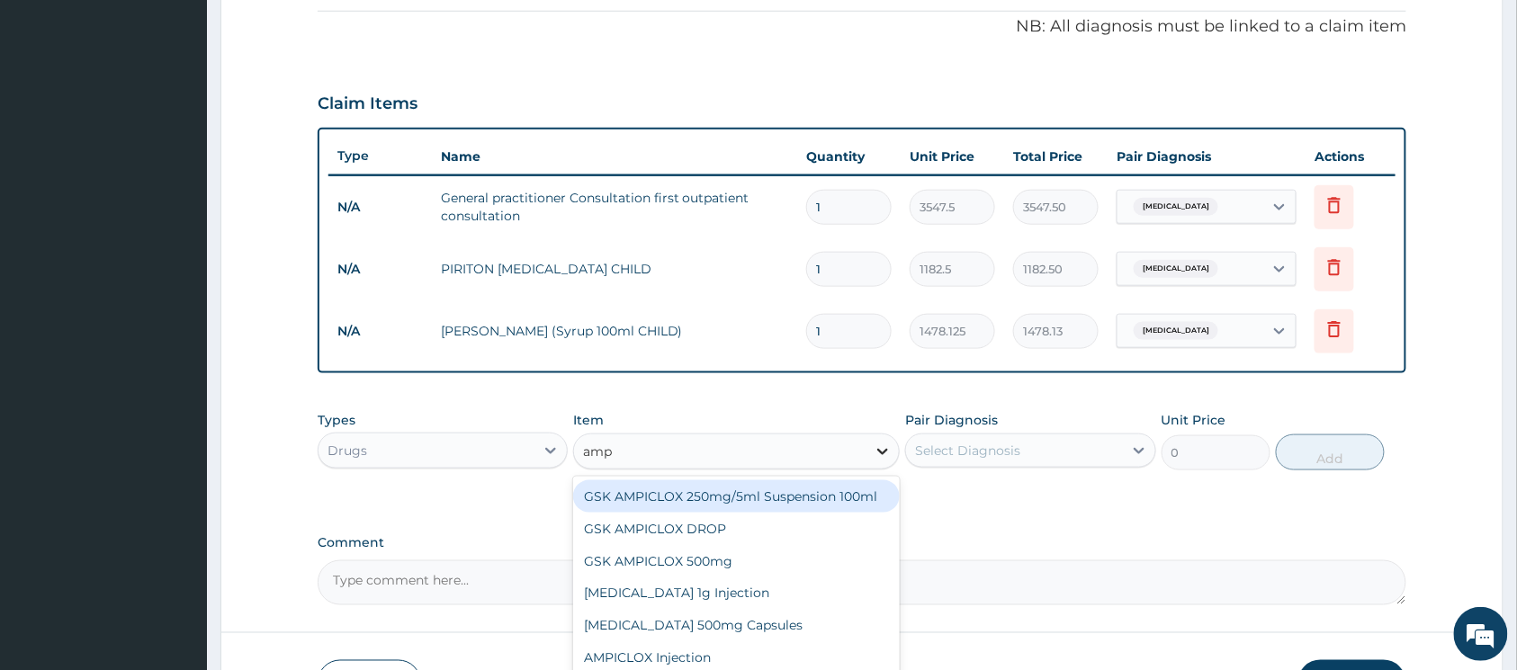
type input "ampi"
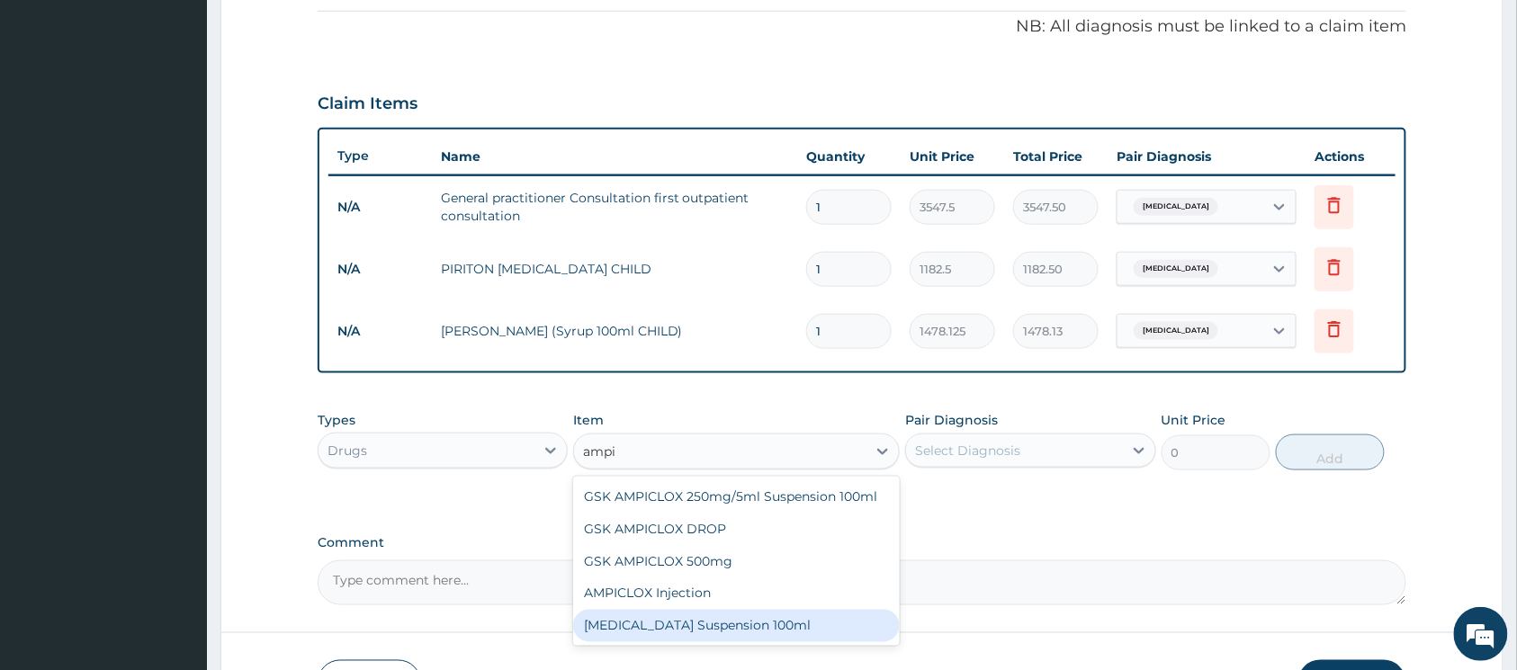
click at [761, 614] on div "[MEDICAL_DATA] Suspension 100ml" at bounding box center [736, 626] width 327 height 32
type input "591.25"
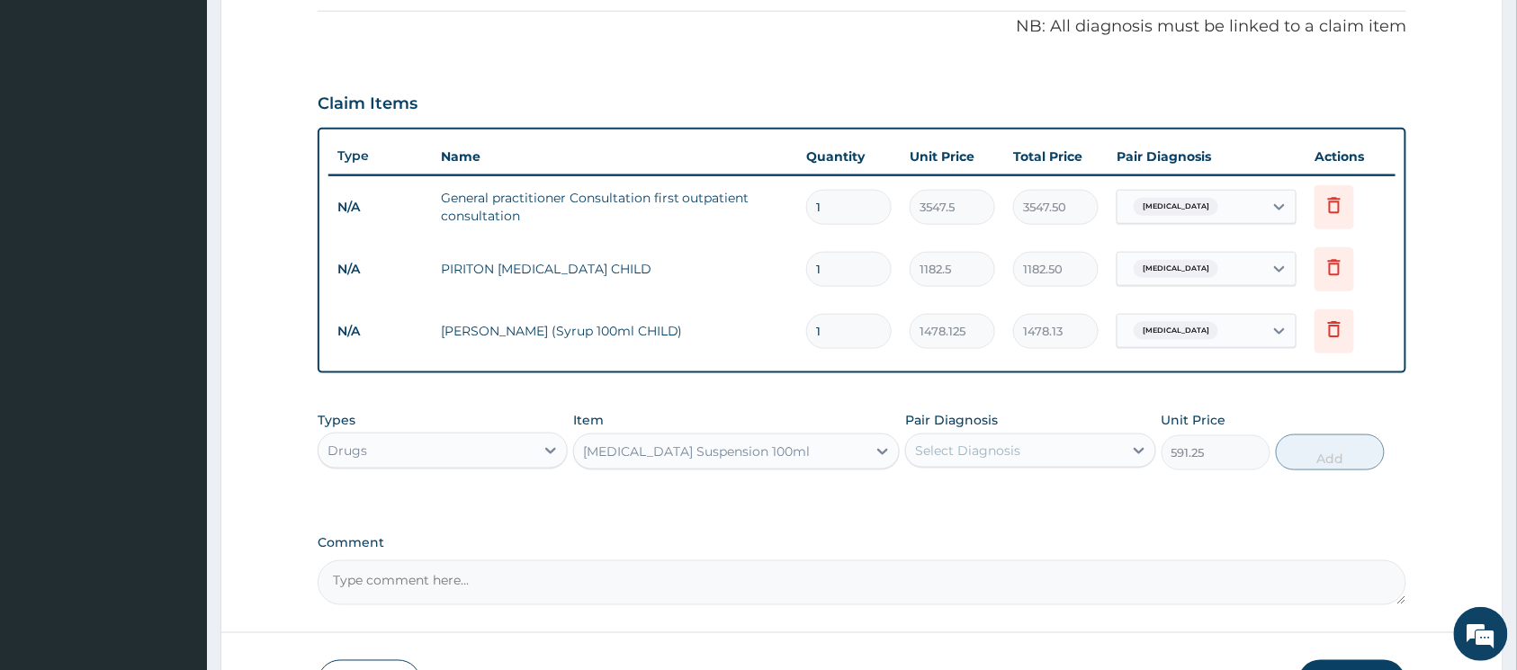
click at [1051, 445] on div "Select Diagnosis" at bounding box center [1014, 450] width 216 height 29
click at [922, 495] on input "checkbox" at bounding box center [922, 496] width 12 height 12
checkbox input "true"
click at [1319, 454] on button "Add" at bounding box center [1330, 453] width 109 height 36
type input "0"
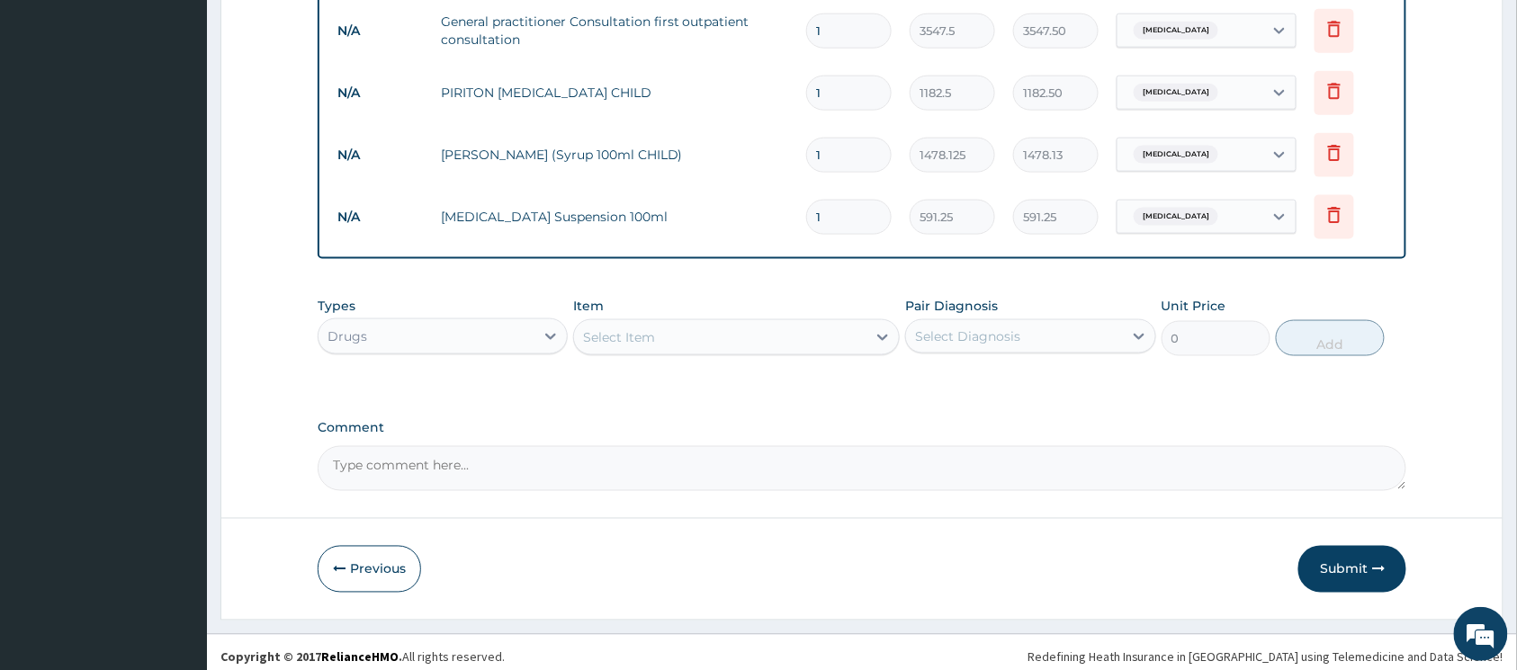
scroll to position [729, 0]
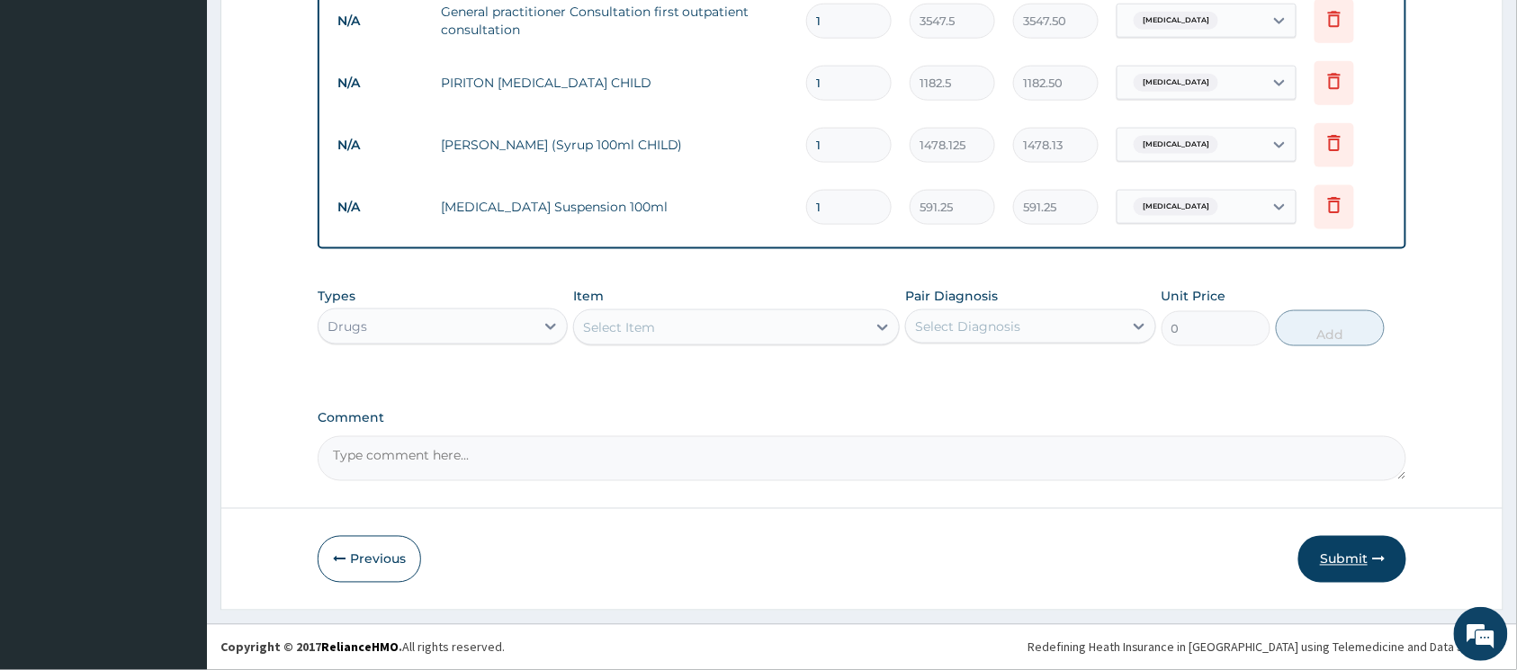
click at [1351, 548] on button "Submit" at bounding box center [1353, 559] width 108 height 47
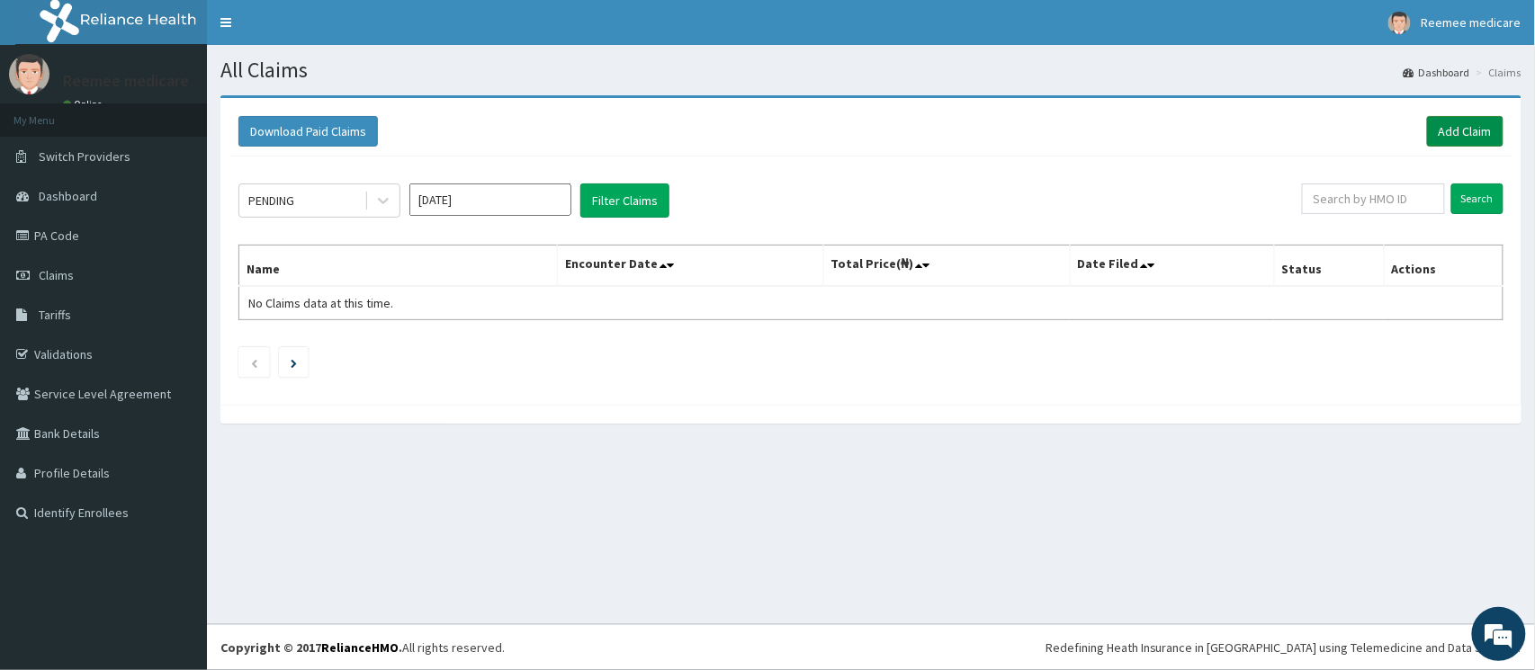
click at [1433, 130] on link "Add Claim" at bounding box center [1465, 131] width 76 height 31
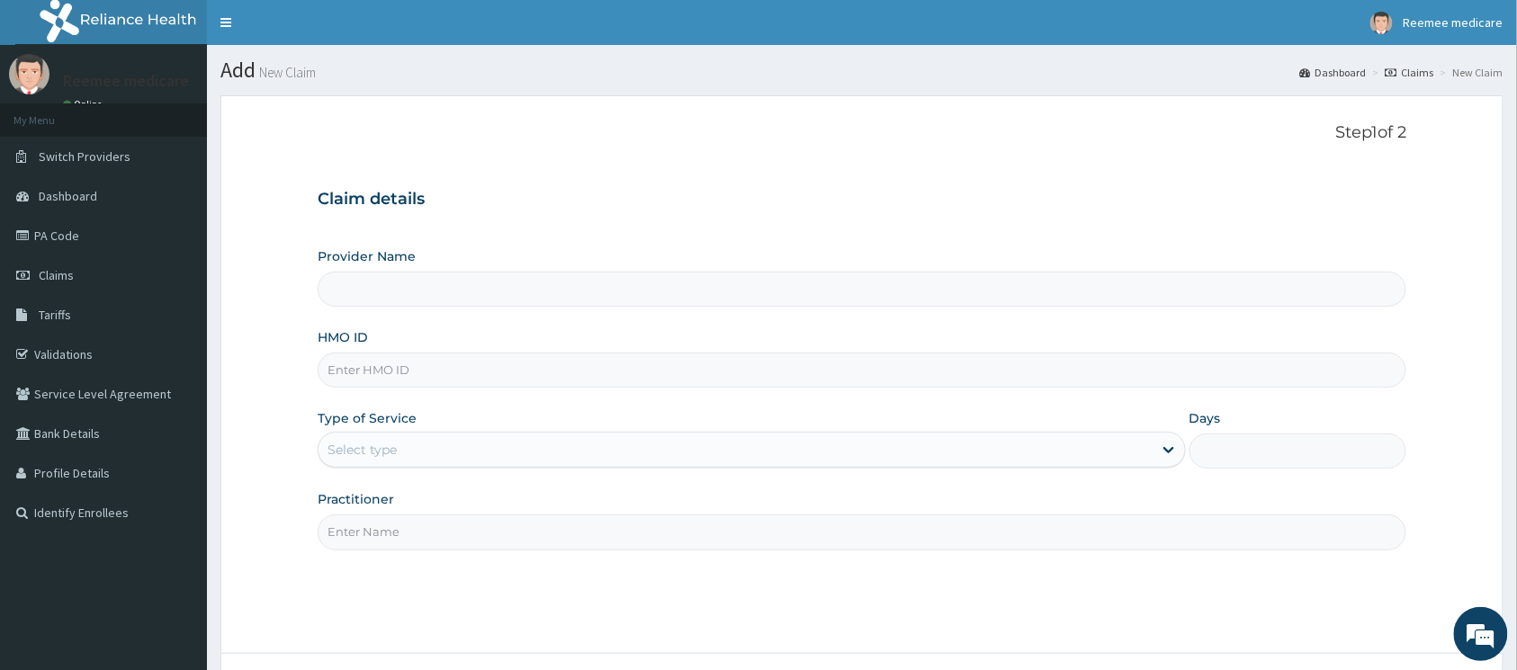
type input "REEMEE MEDICARE"
click at [549, 362] on input "HMO ID" at bounding box center [862, 370] width 1089 height 35
paste input "CYA/11097/B"
type input "CYA/11097/B"
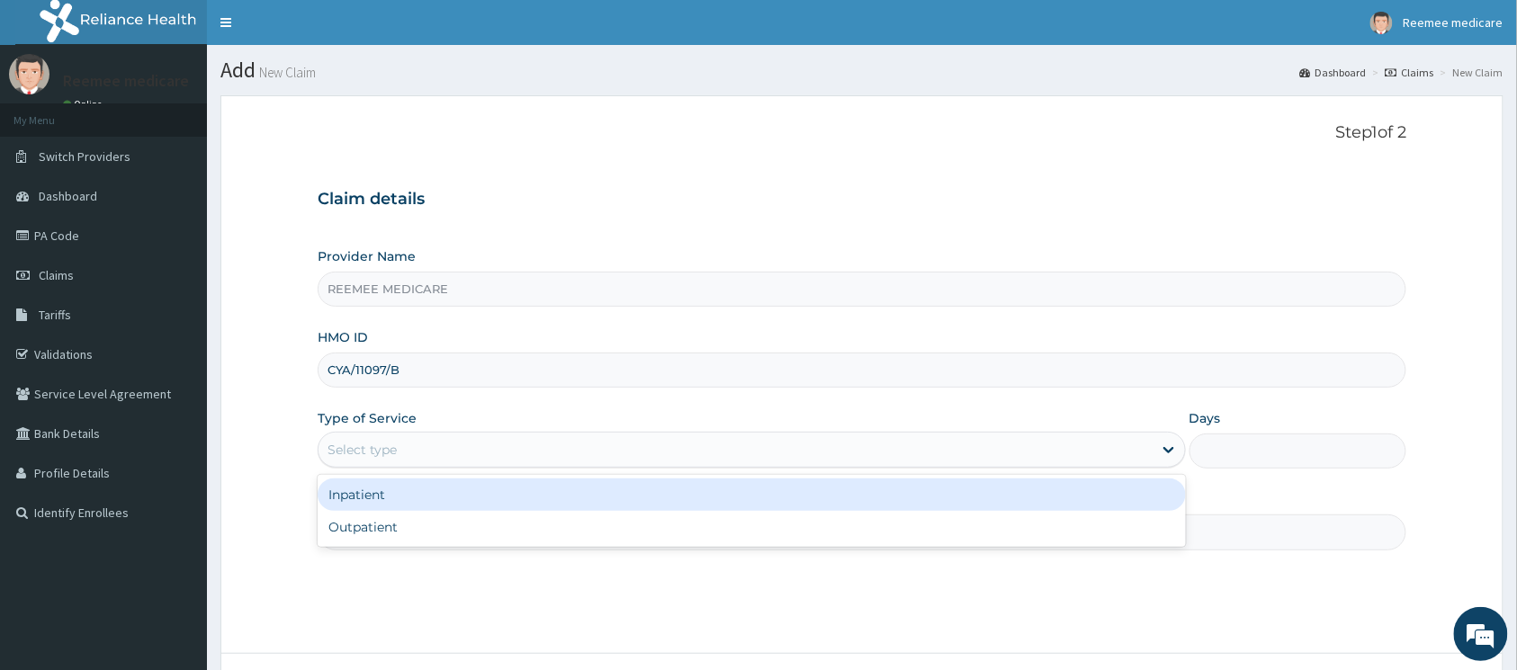
click at [580, 451] on div "Select type" at bounding box center [736, 450] width 834 height 29
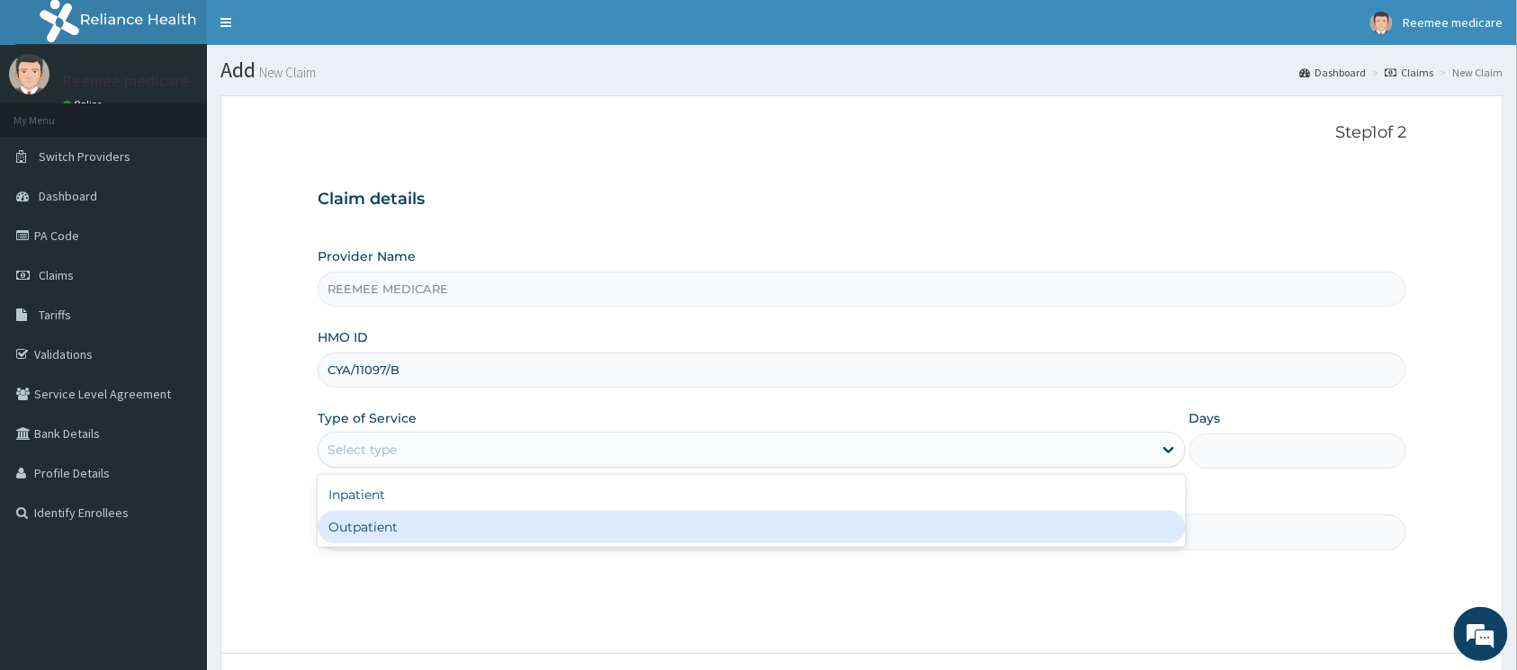
click at [441, 520] on div "Outpatient" at bounding box center [752, 527] width 868 height 32
type input "1"
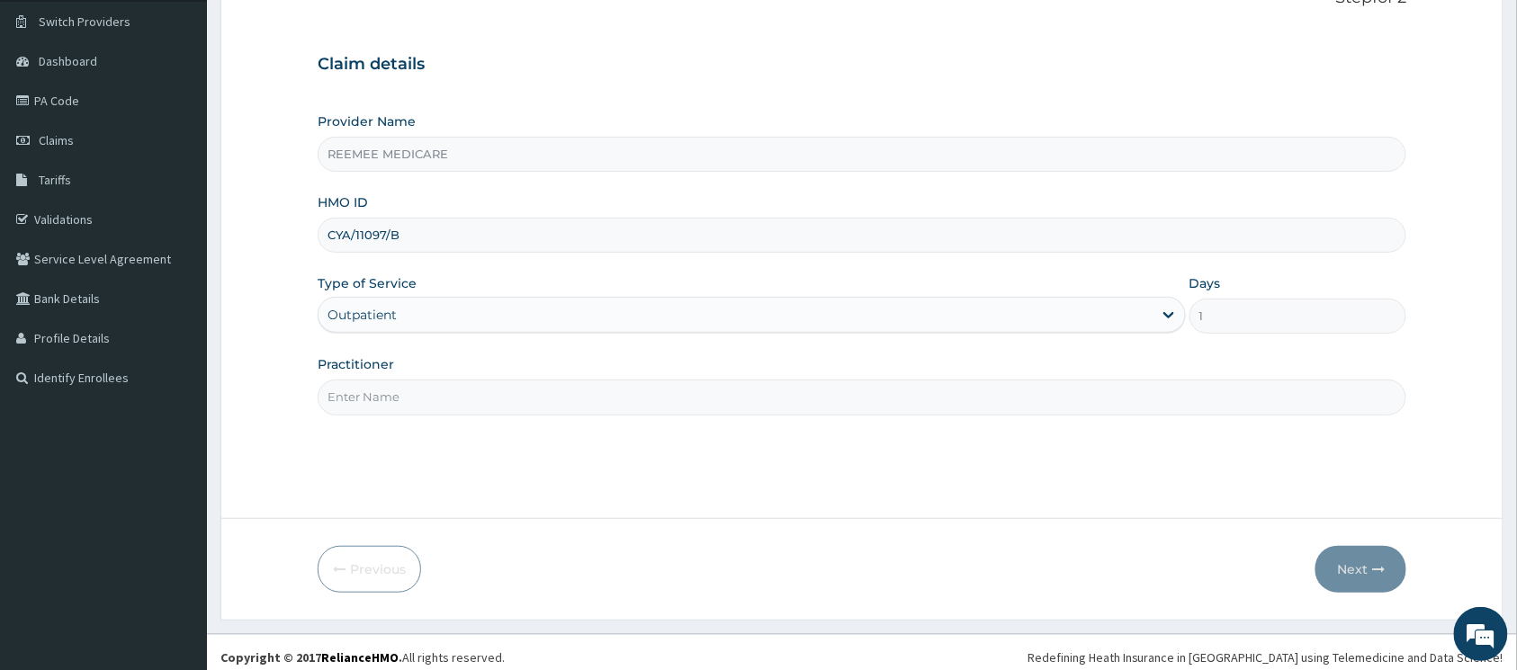
scroll to position [146, 0]
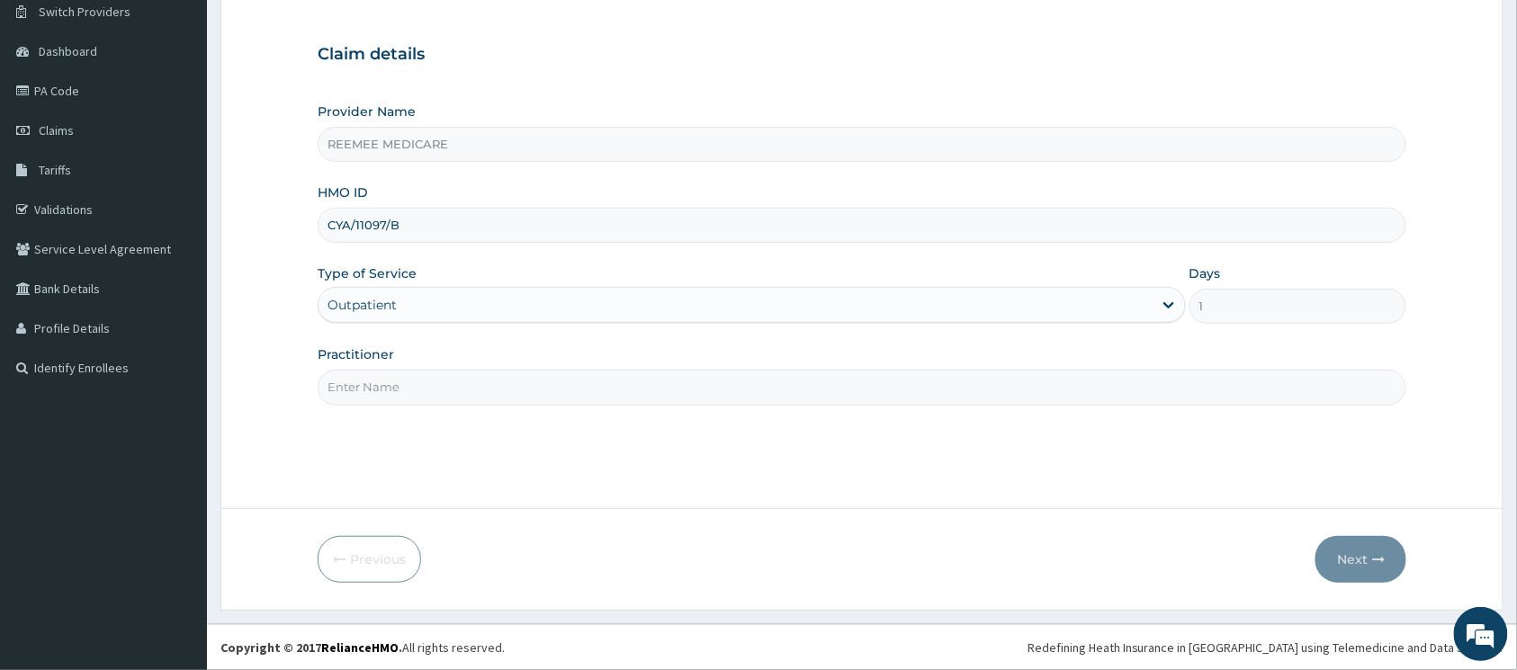
click at [466, 385] on input "Practitioner" at bounding box center [862, 387] width 1089 height 35
type input "Dr [PERSON_NAME]"
click at [1354, 544] on button "Next" at bounding box center [1361, 559] width 91 height 47
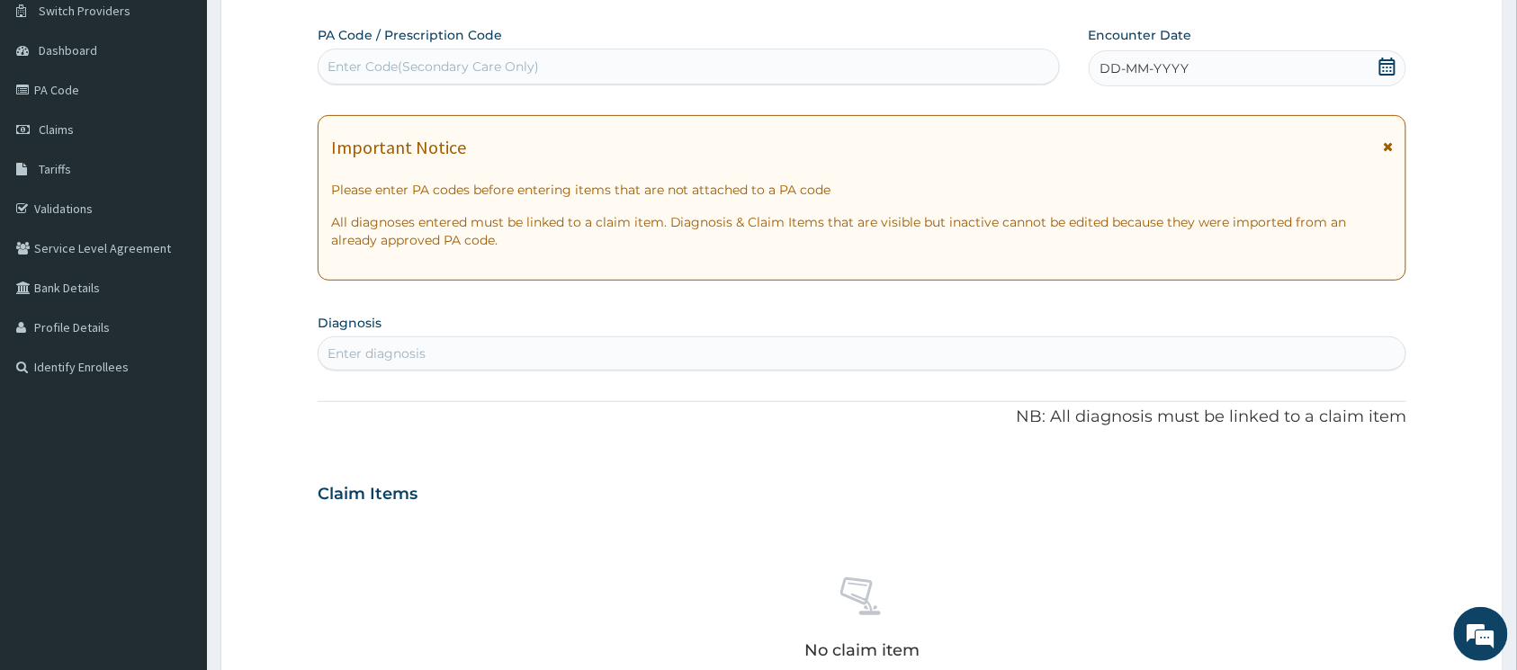
click at [1387, 72] on icon at bounding box center [1388, 67] width 18 height 18
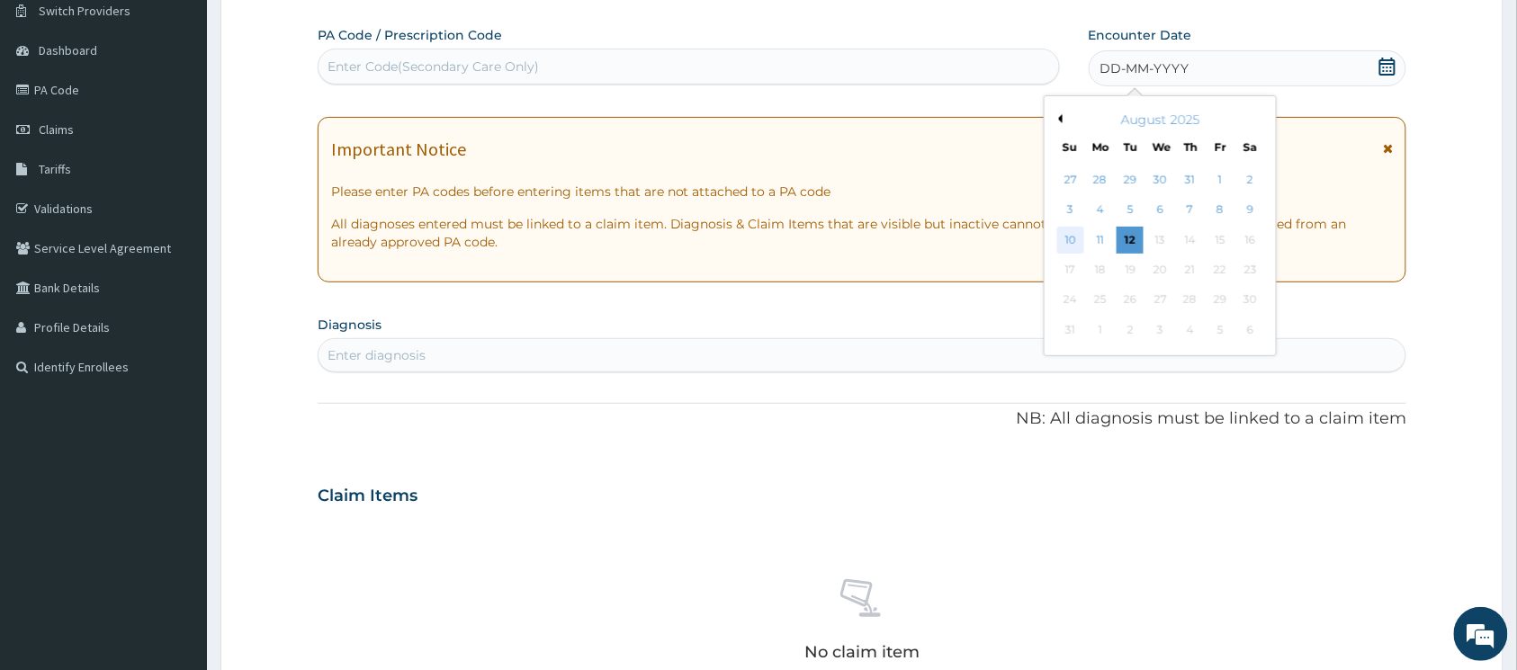
click at [1075, 236] on div "10" at bounding box center [1070, 240] width 27 height 27
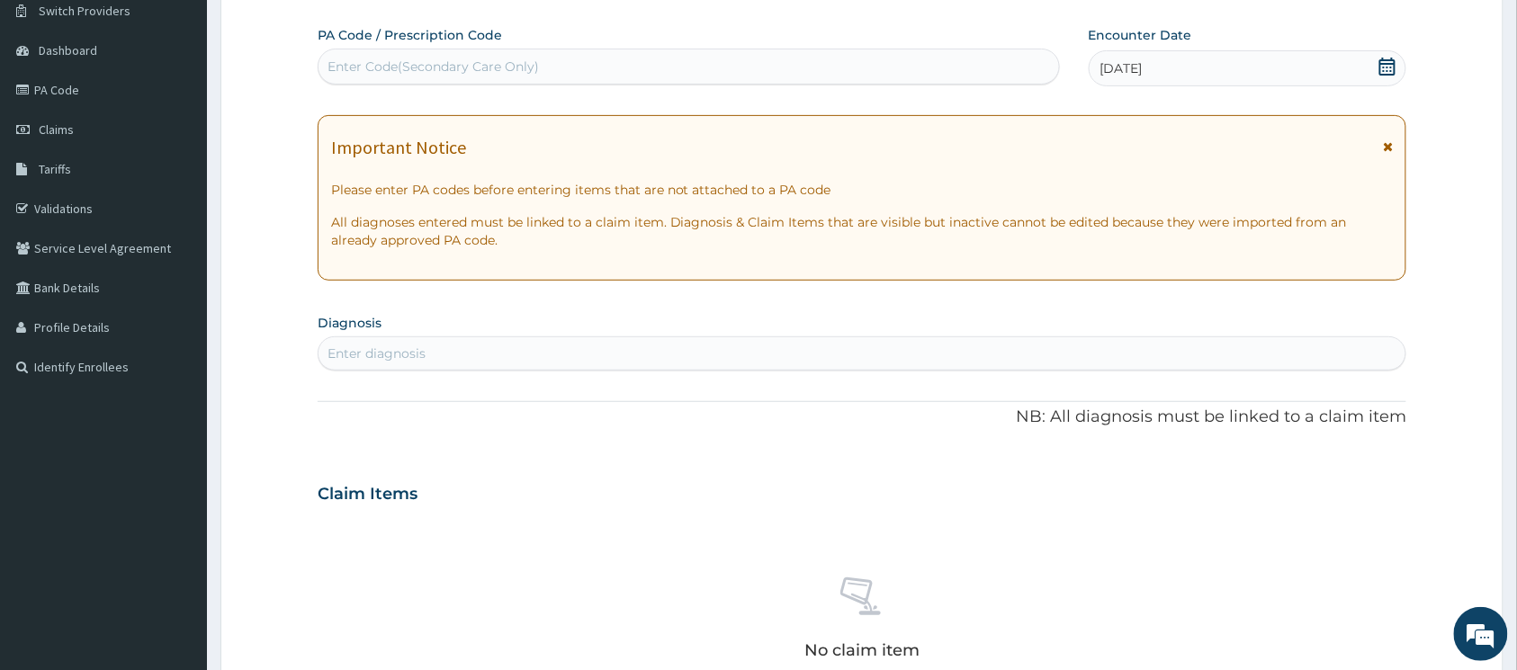
click at [545, 356] on div "Enter diagnosis" at bounding box center [862, 353] width 1087 height 29
type input "dental"
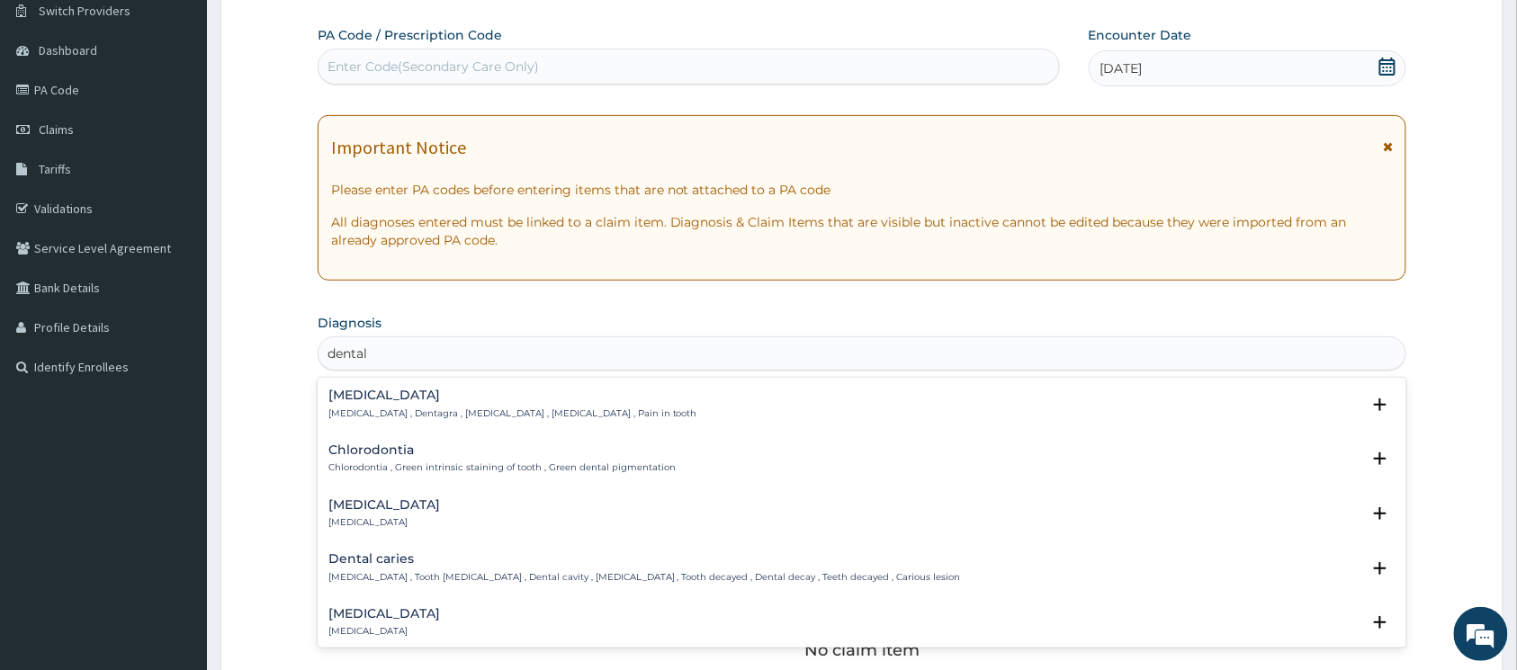
click at [482, 563] on h4 "Dental caries" at bounding box center [644, 559] width 633 height 13
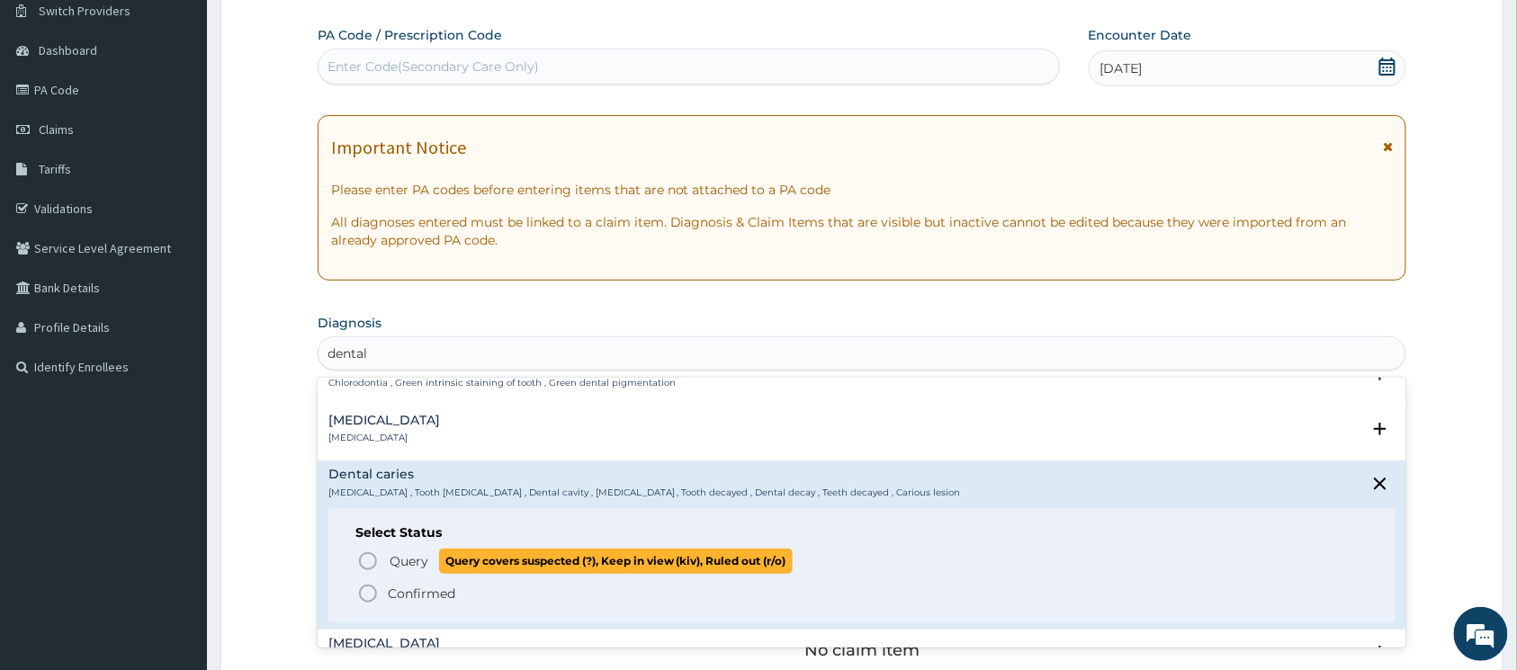
scroll to position [120, 0]
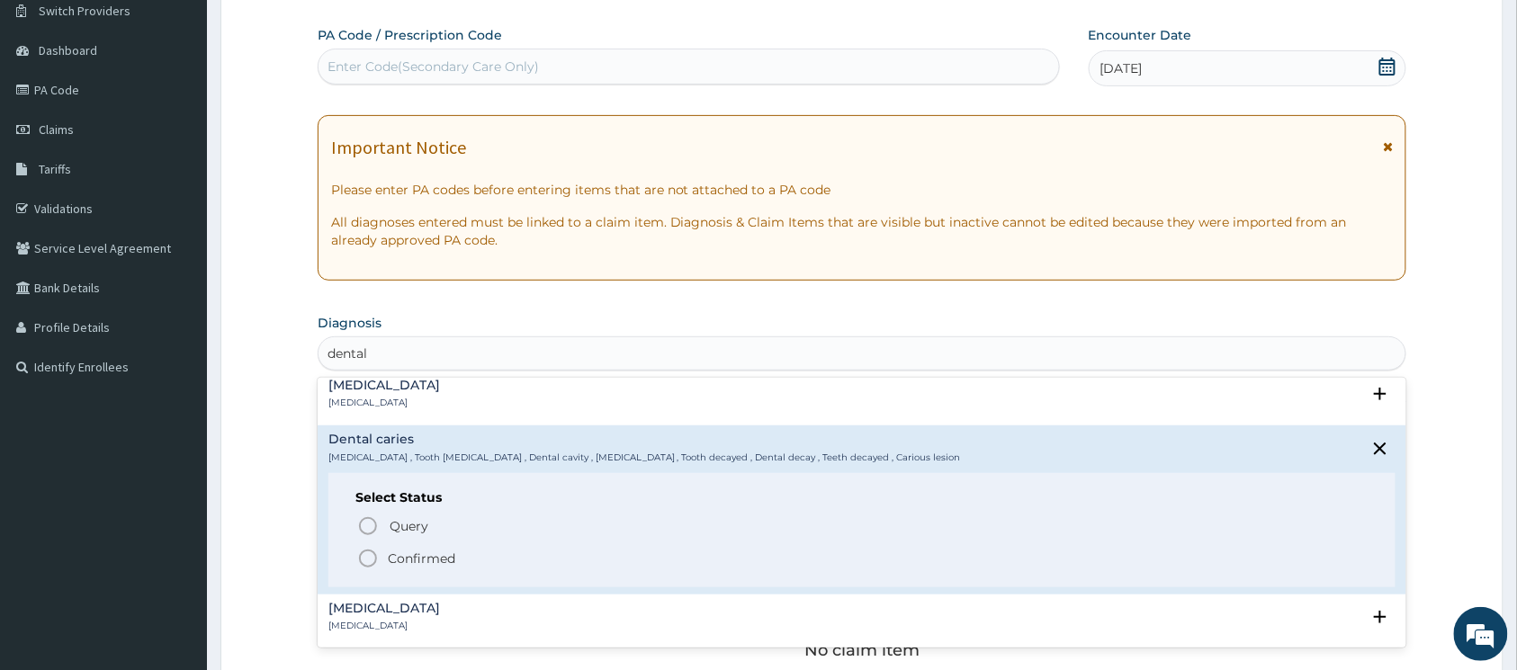
click at [369, 554] on icon "status option filled" at bounding box center [368, 559] width 22 height 22
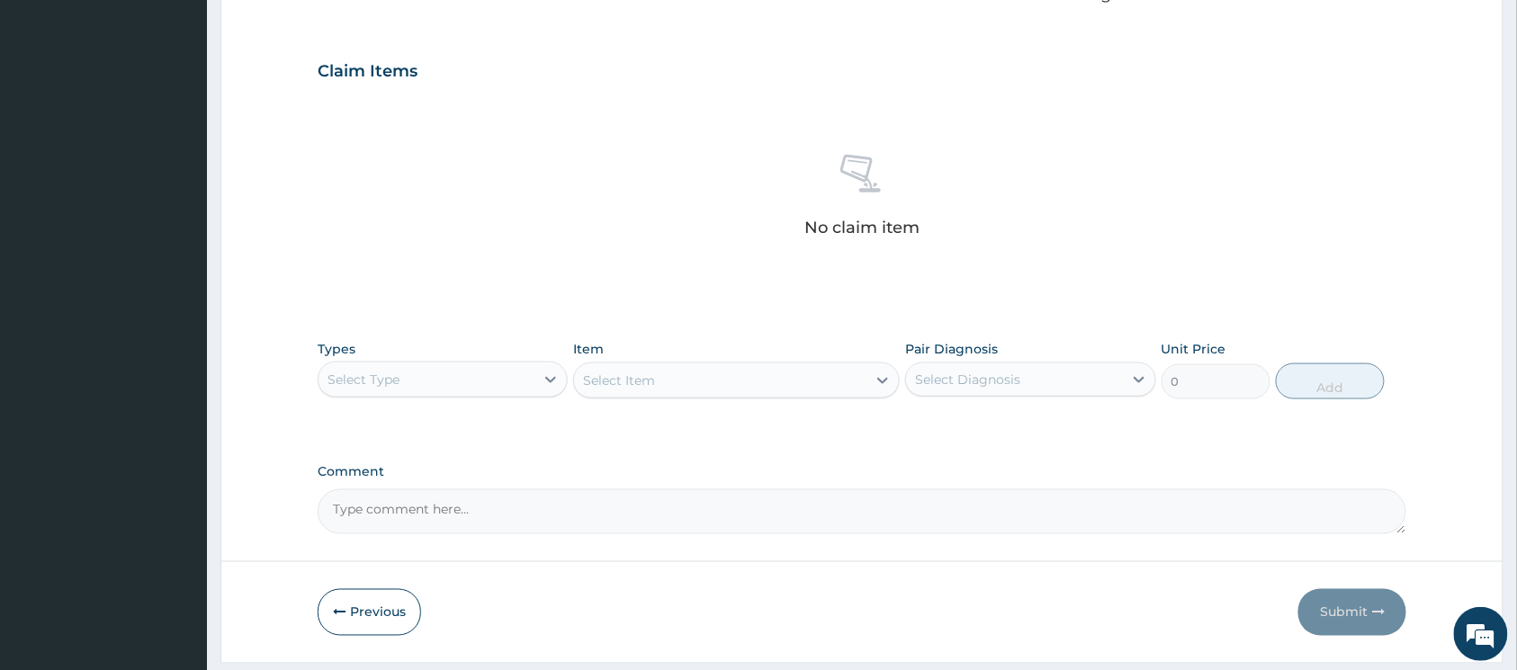
scroll to position [626, 0]
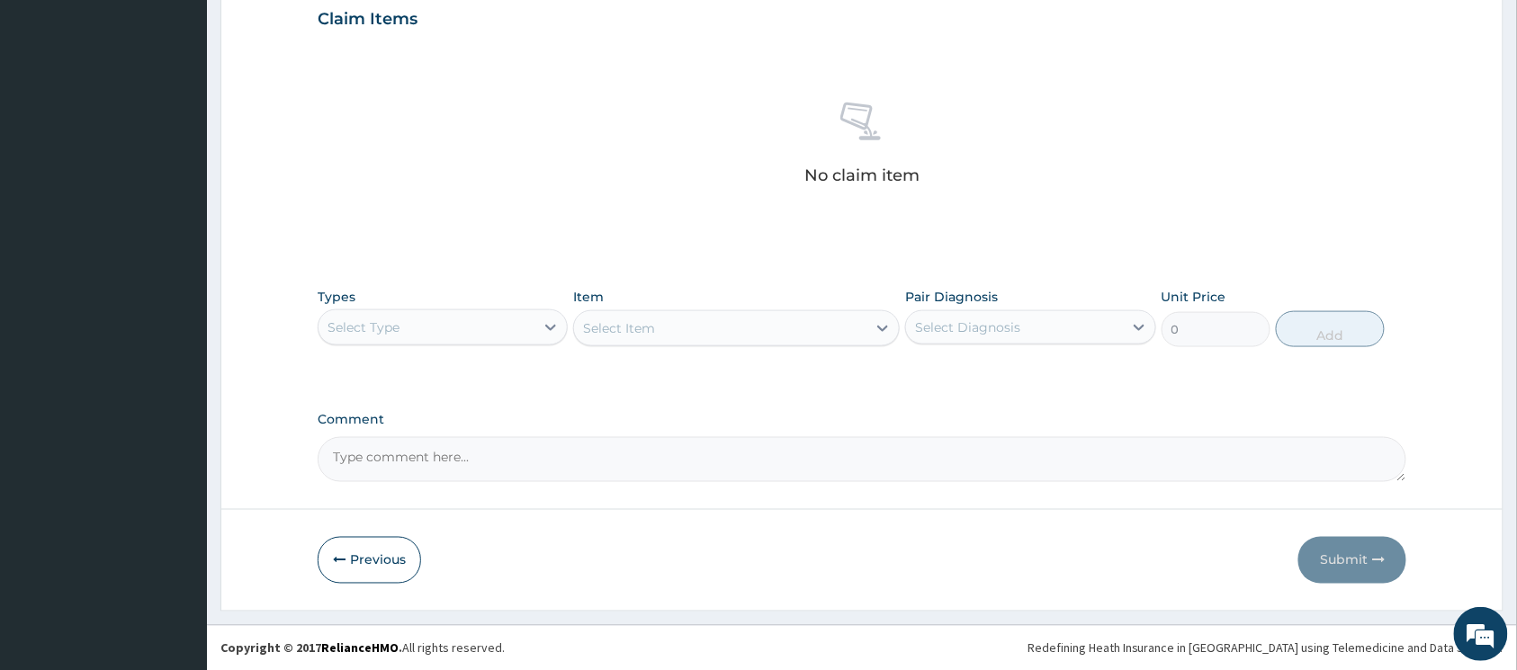
click at [454, 335] on div "Select Type" at bounding box center [427, 327] width 216 height 29
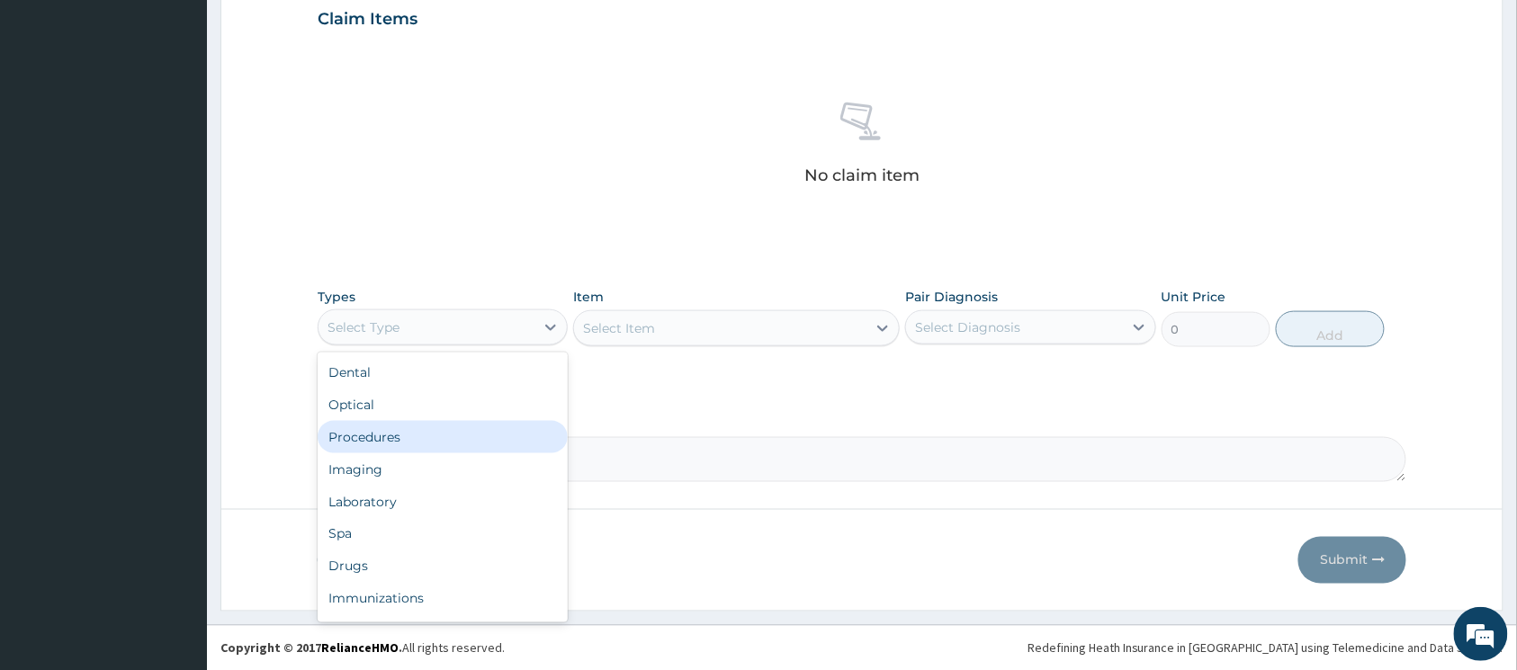
click at [430, 439] on div "Procedures" at bounding box center [443, 437] width 250 height 32
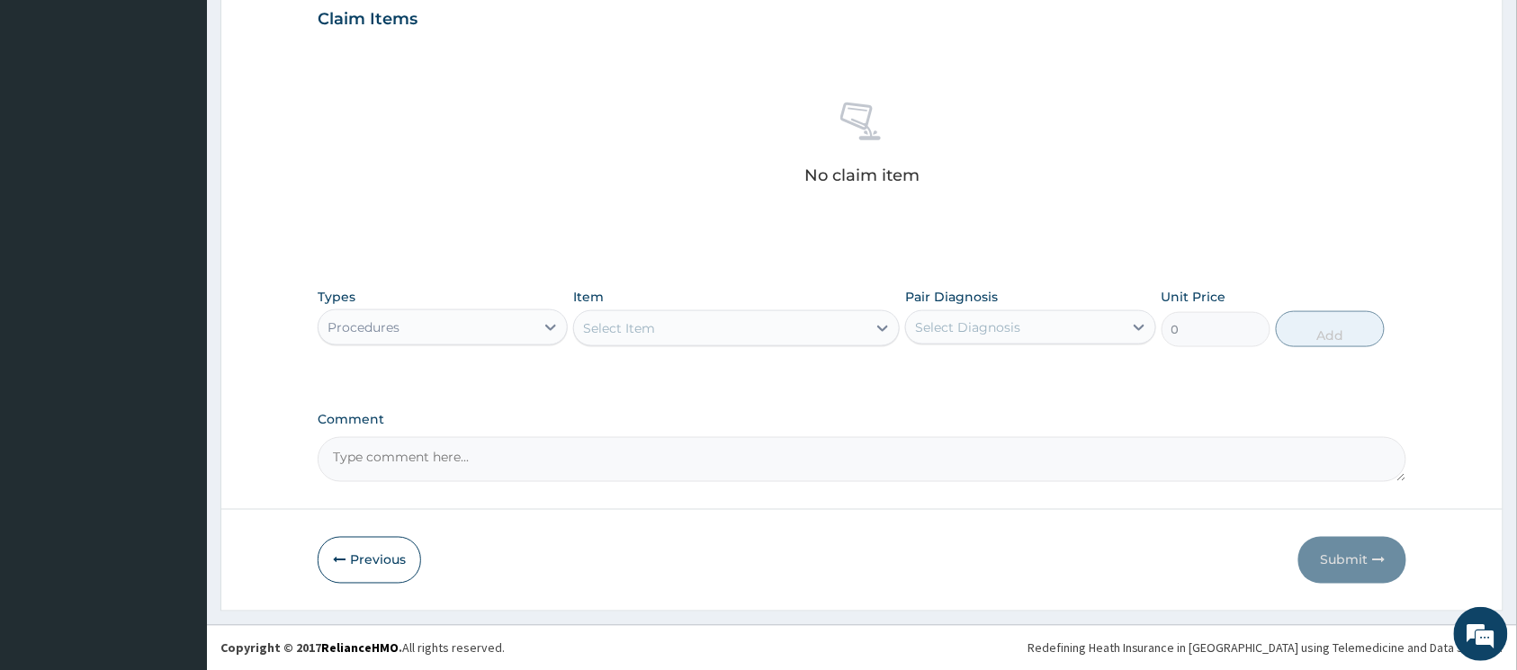
click at [875, 326] on icon at bounding box center [883, 328] width 18 height 18
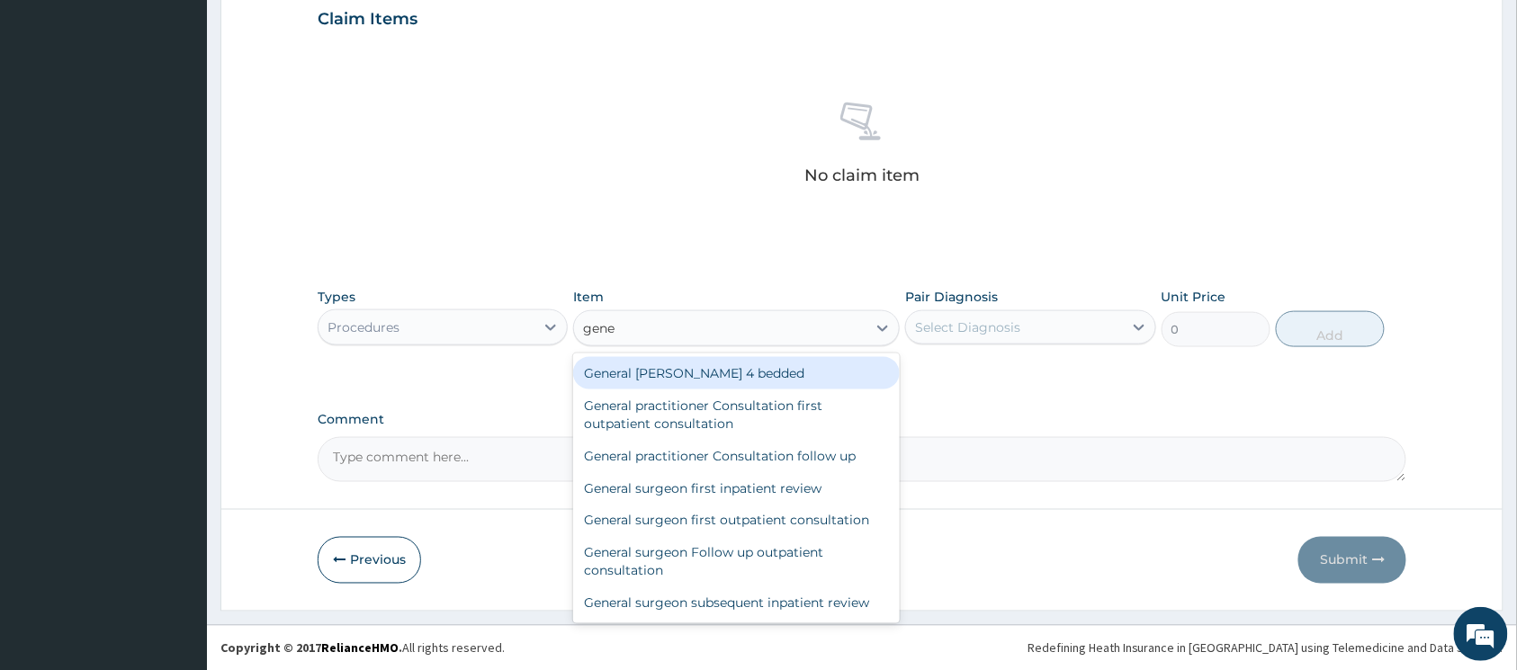
type input "gener"
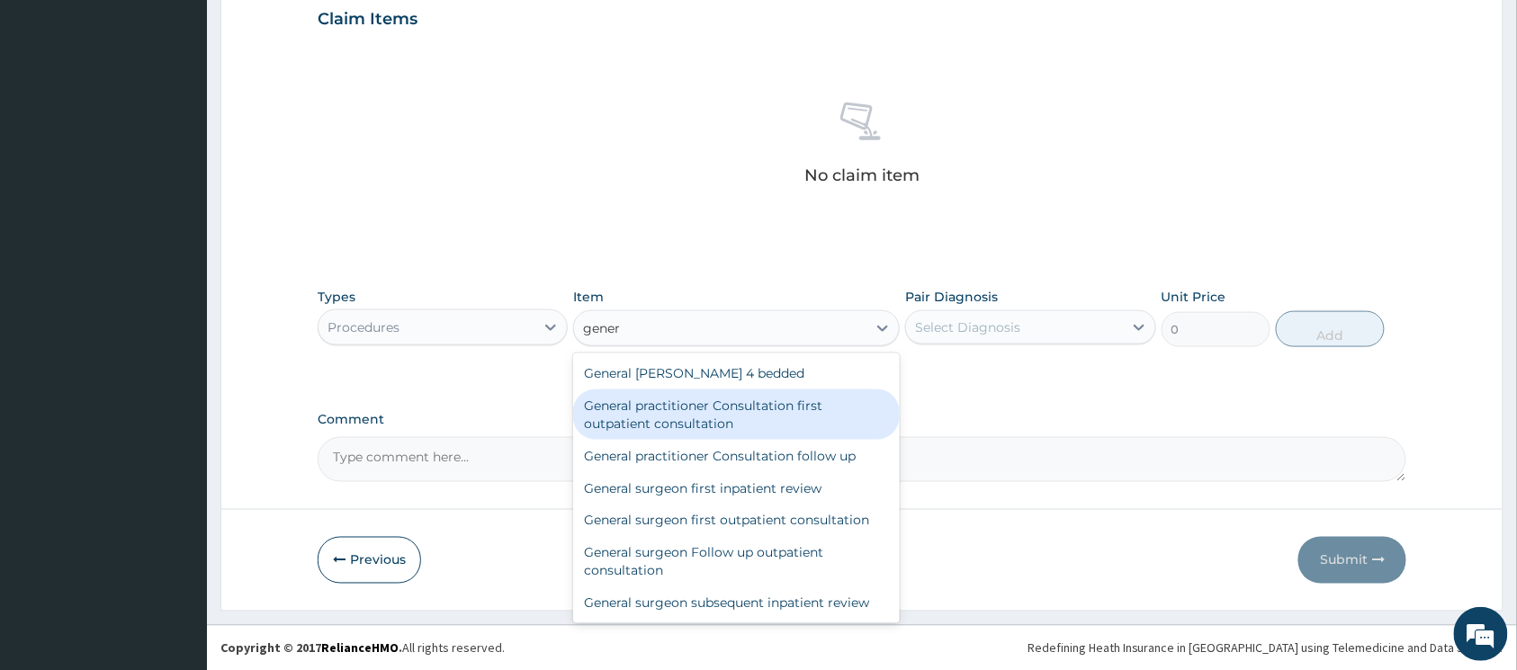
click at [792, 407] on div "General practitioner Consultation first outpatient consultation" at bounding box center [736, 415] width 327 height 50
type input "3547.5"
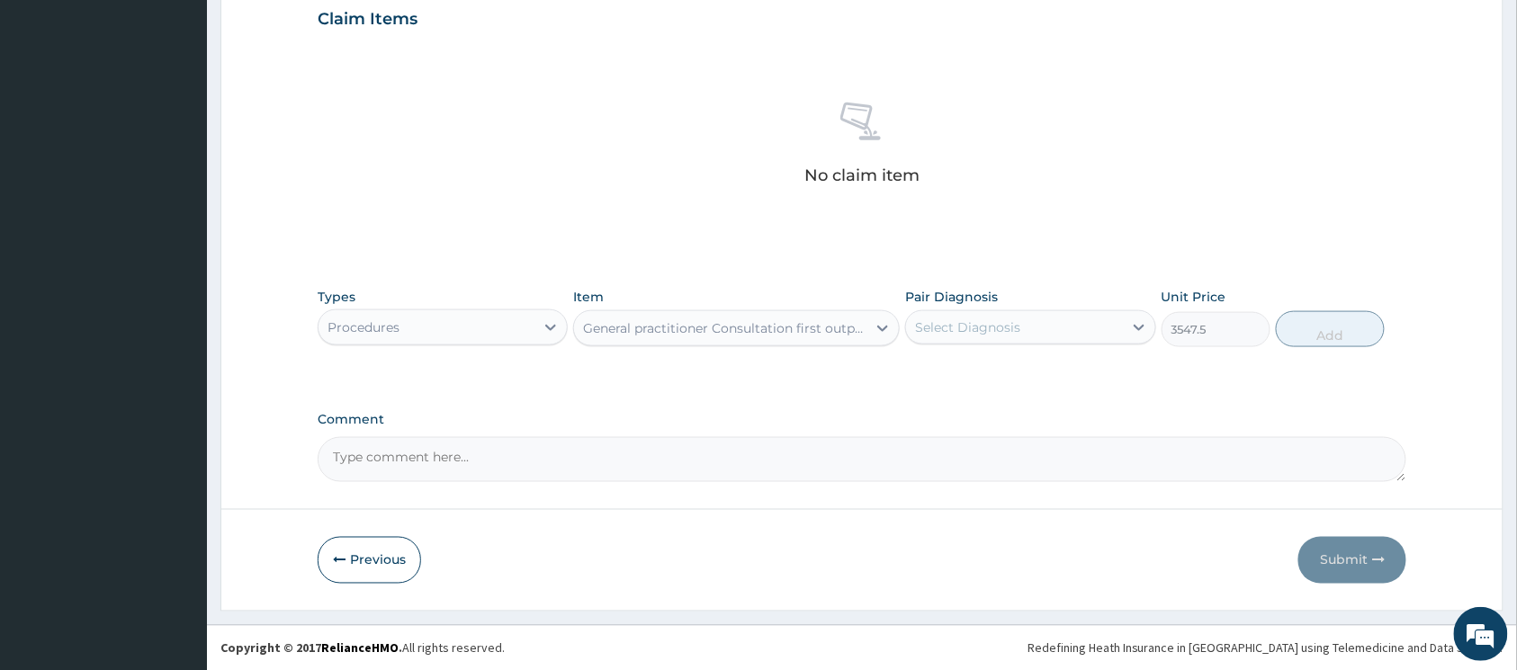
click at [985, 329] on div "Select Diagnosis" at bounding box center [967, 328] width 105 height 18
click at [922, 371] on input "checkbox" at bounding box center [922, 372] width 12 height 12
checkbox input "true"
click at [1322, 337] on button "Add" at bounding box center [1330, 329] width 109 height 36
type input "0"
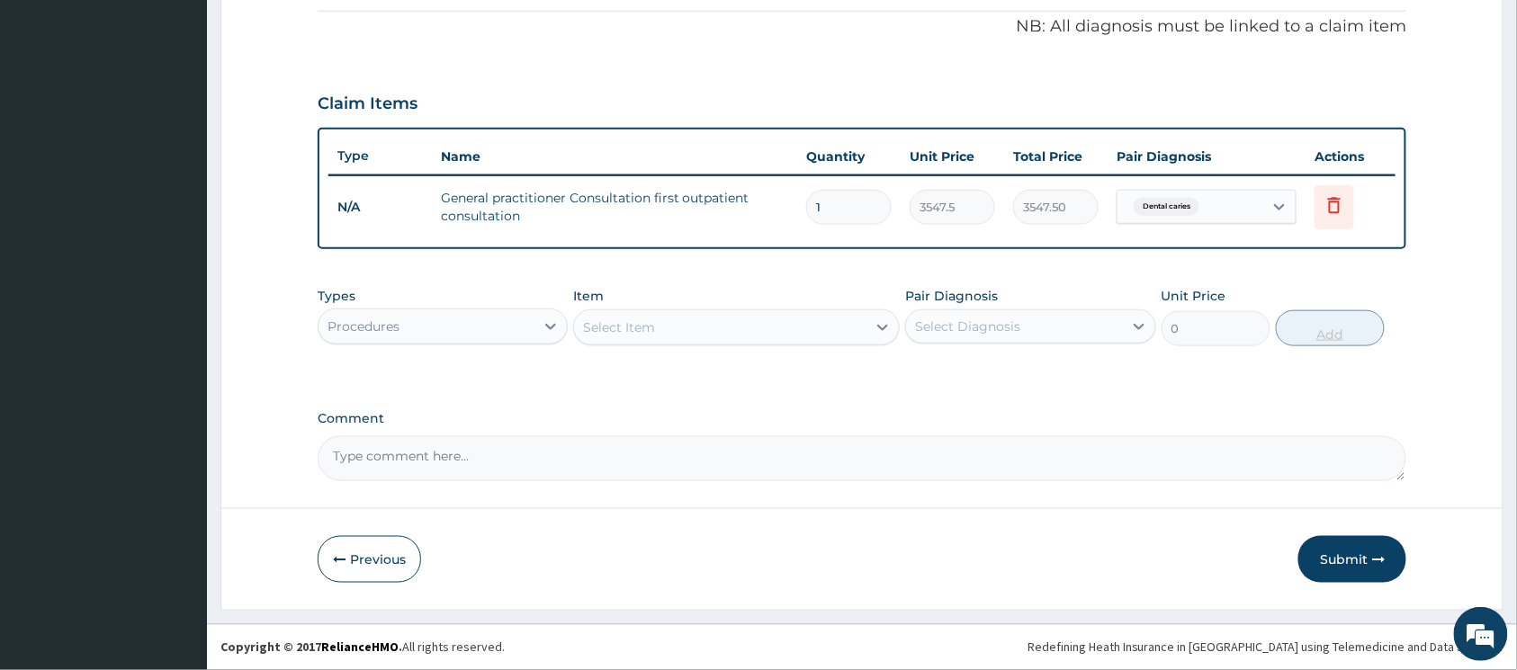
scroll to position [542, 0]
click at [542, 313] on div at bounding box center [551, 326] width 32 height 32
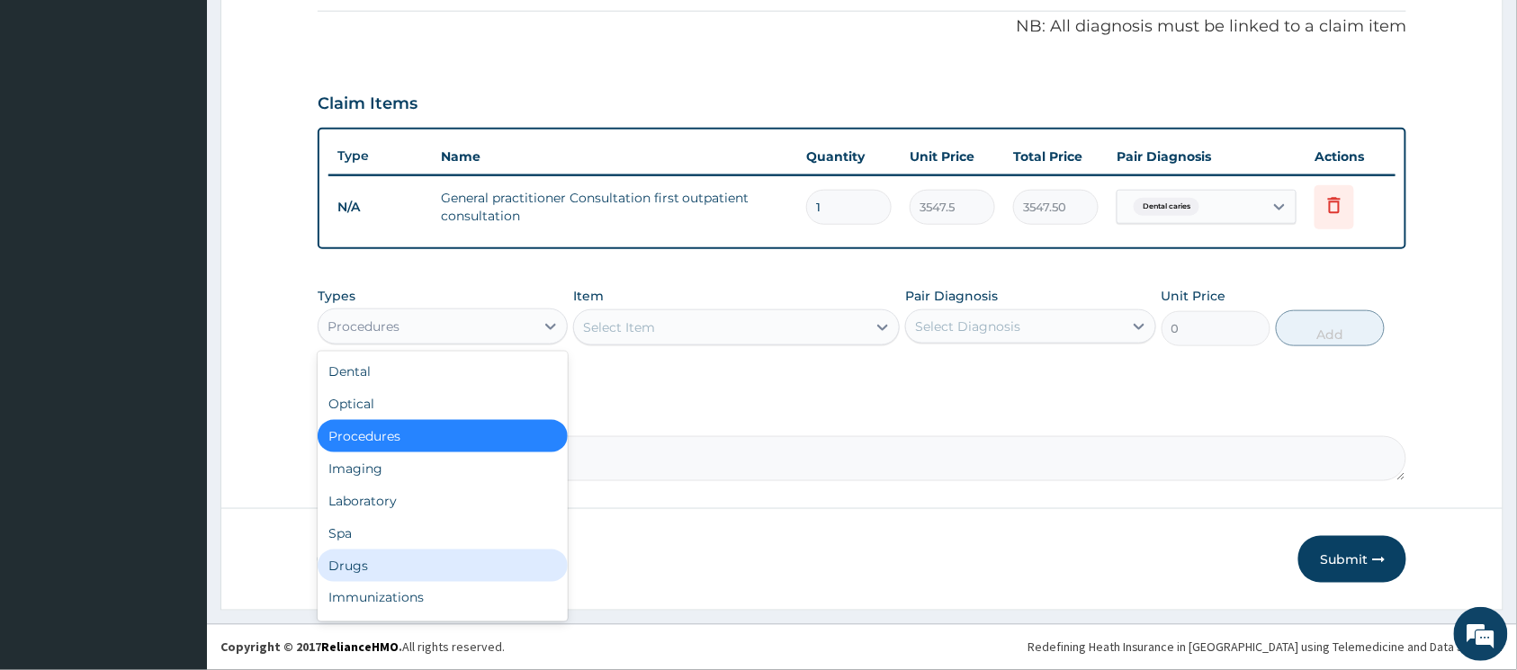
drag, startPoint x: 396, startPoint y: 555, endPoint x: 412, endPoint y: 498, distance: 59.8
click at [396, 552] on div "Drugs" at bounding box center [443, 566] width 250 height 32
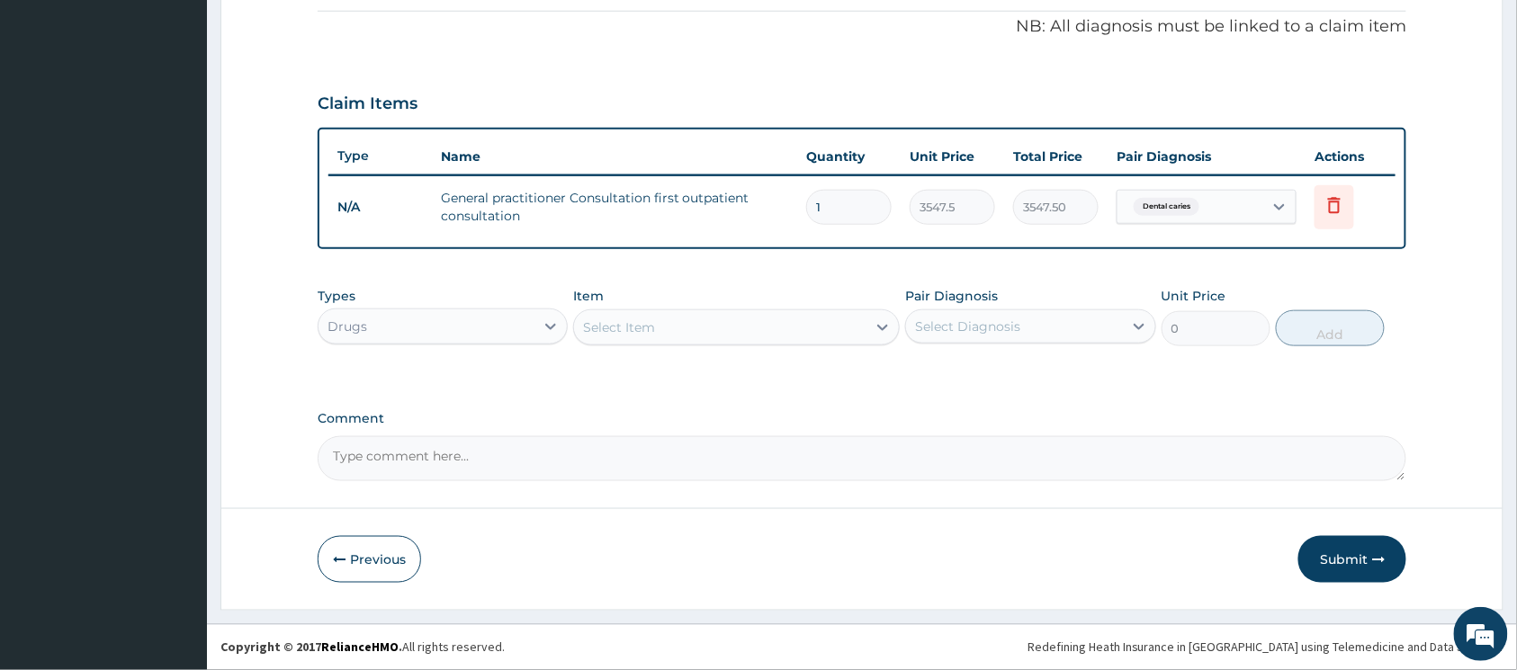
click at [761, 326] on div "Select Item" at bounding box center [720, 327] width 292 height 29
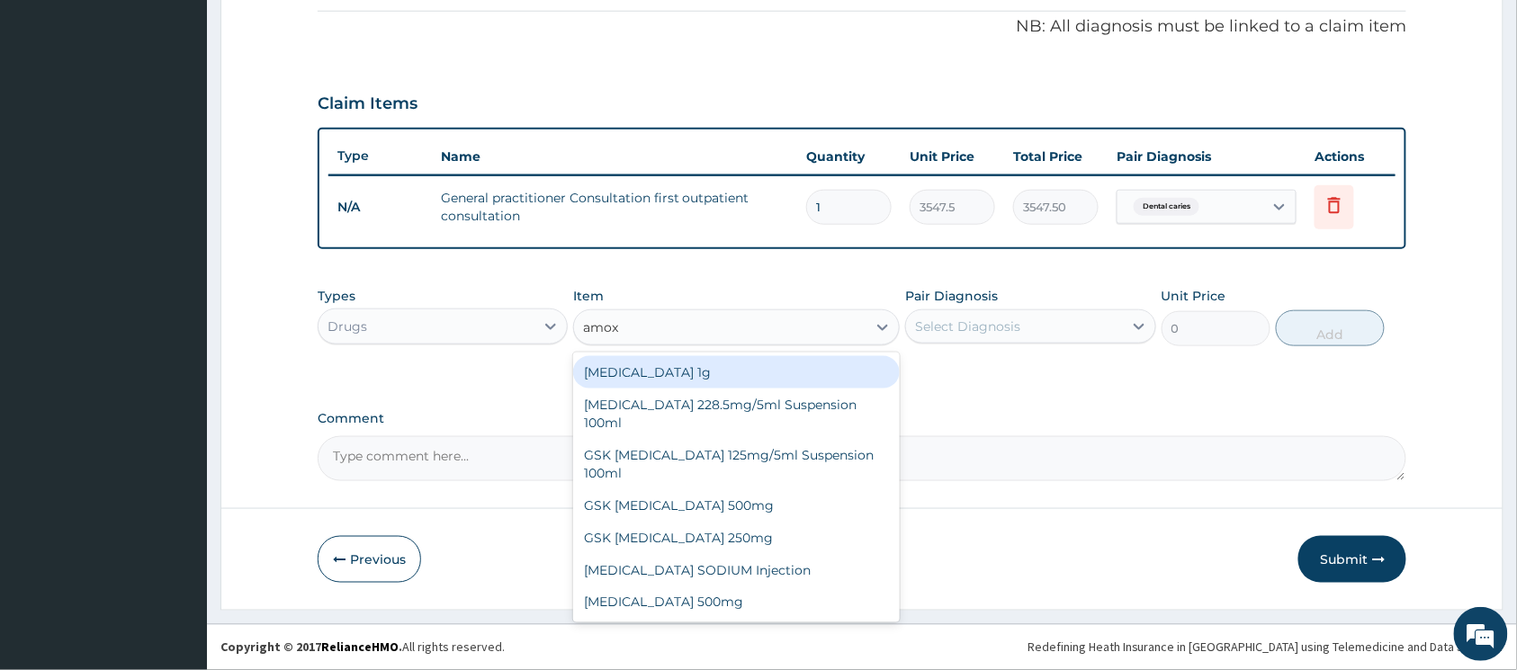
type input "amoxi"
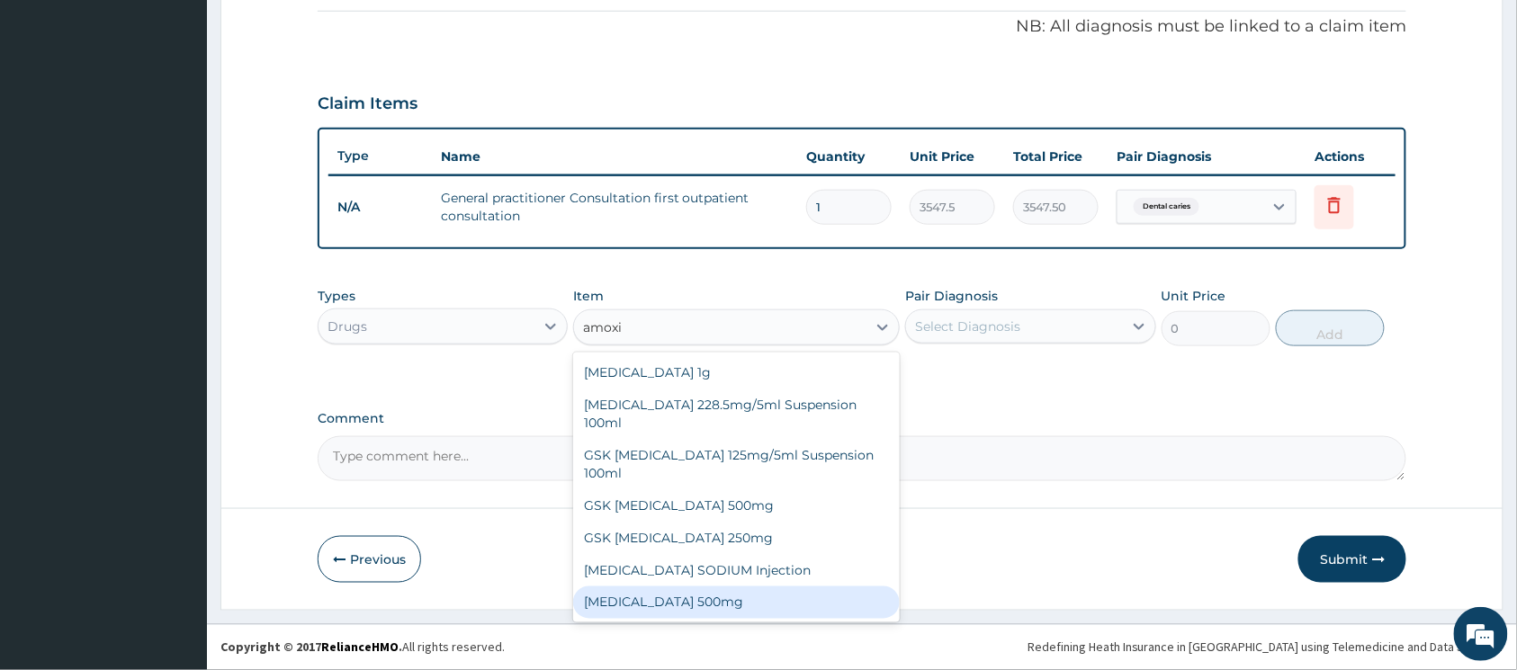
click at [749, 587] on div "[MEDICAL_DATA] 500mg" at bounding box center [736, 603] width 327 height 32
type input "70.95"
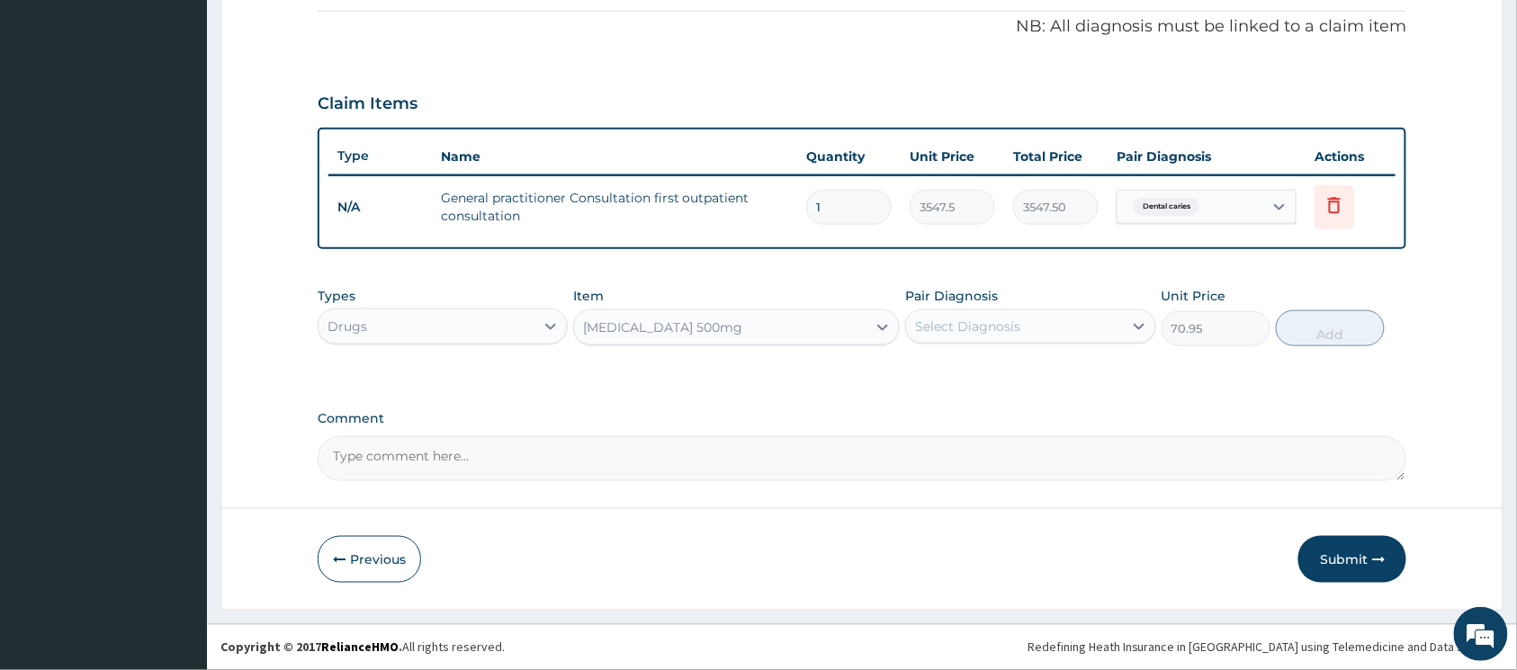
click at [1064, 328] on div "Select Diagnosis" at bounding box center [1014, 326] width 216 height 29
click at [925, 367] on input "checkbox" at bounding box center [922, 371] width 12 height 12
checkbox input "true"
click at [1321, 337] on button "Add" at bounding box center [1330, 328] width 109 height 36
type input "0"
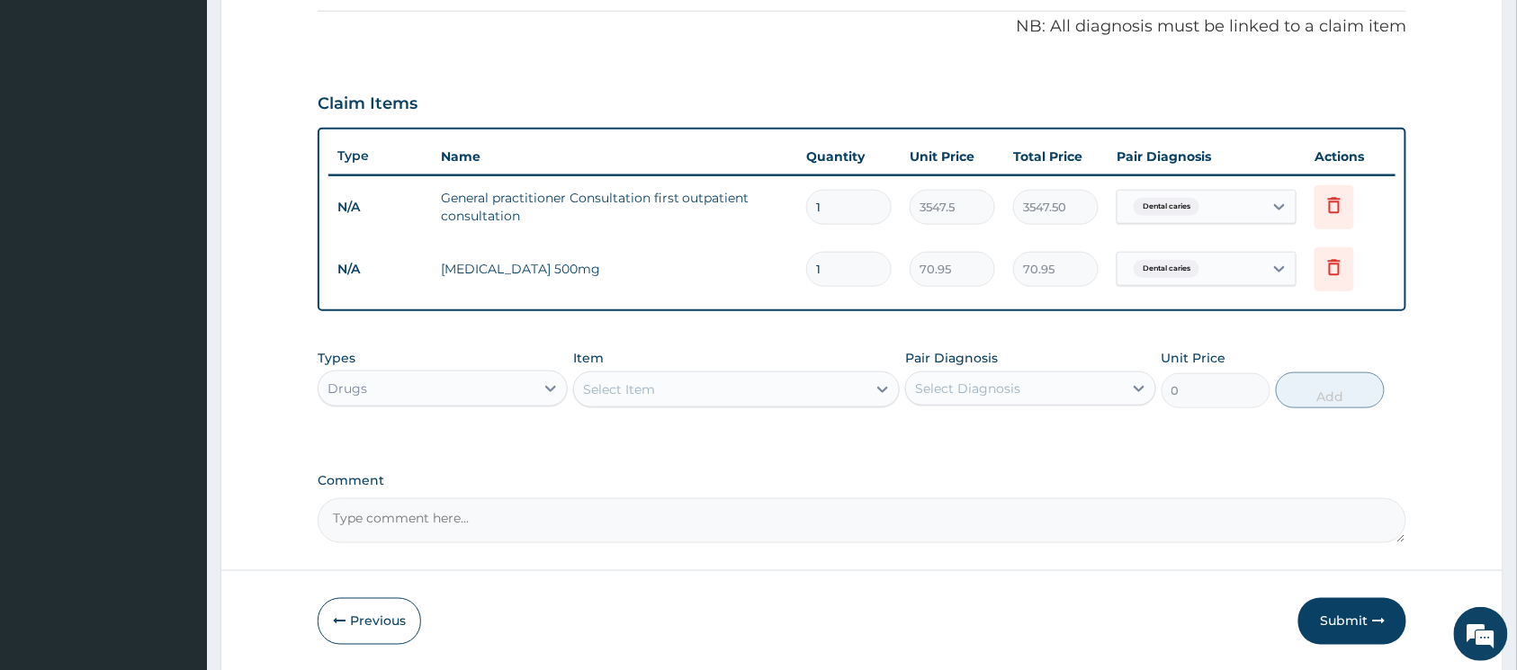
type input "0.00"
type input "2"
type input "141.90"
type input "21"
type input "1489.95"
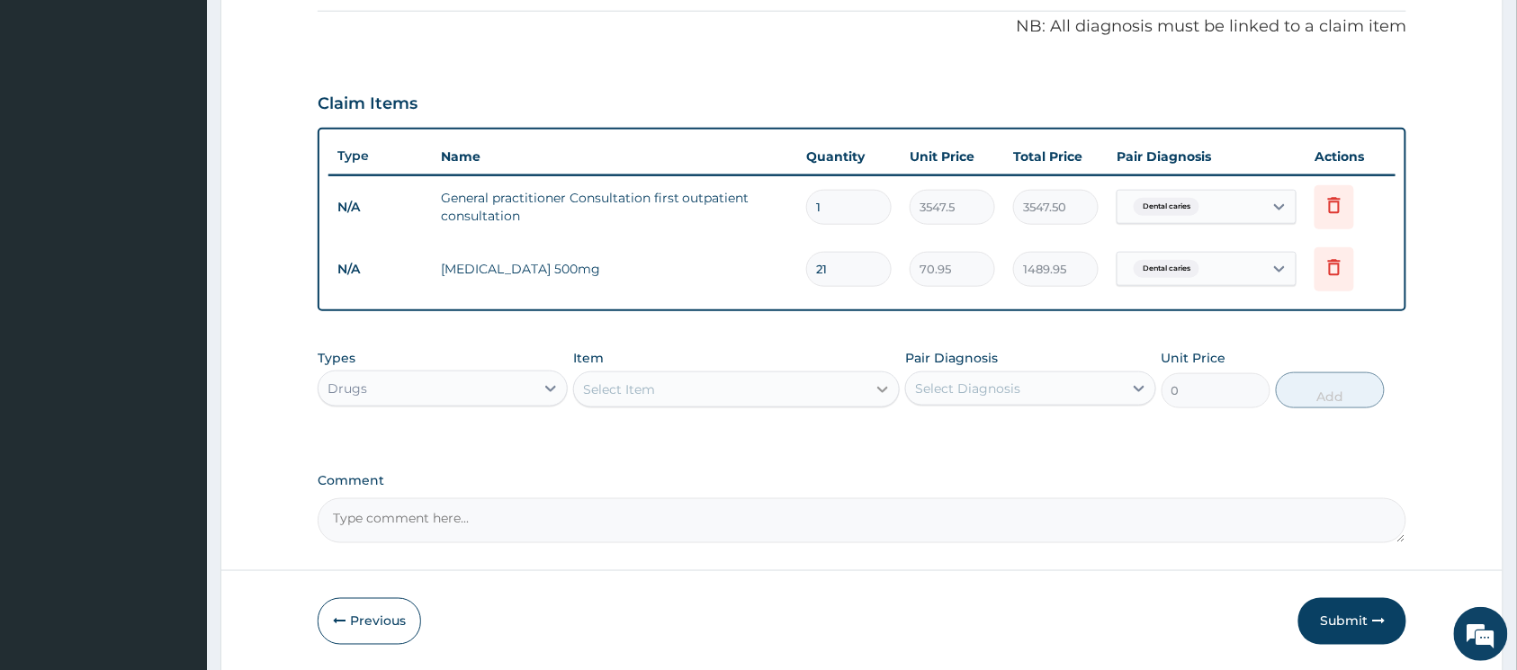
type input "21"
click at [884, 392] on icon at bounding box center [883, 390] width 18 height 18
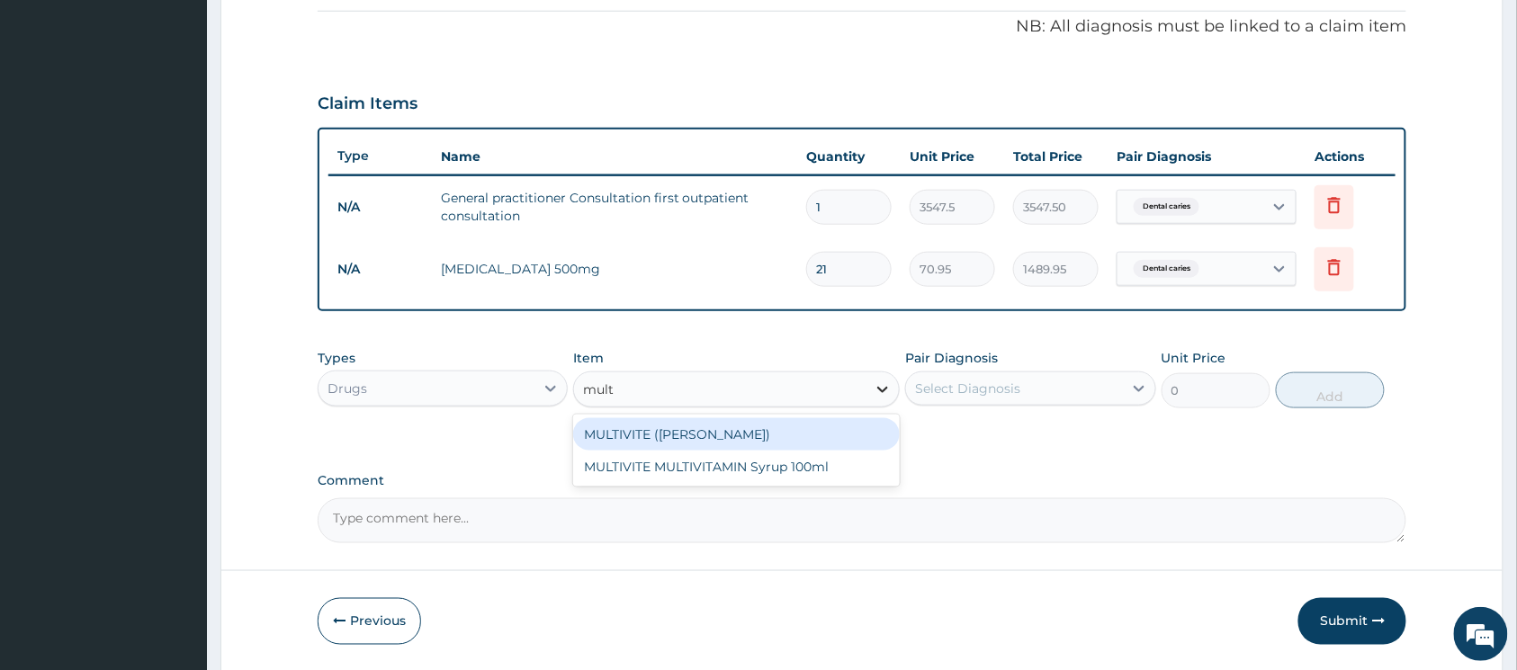
type input "multi"
click at [709, 433] on div "MULTIVITE ([PERSON_NAME])" at bounding box center [736, 434] width 327 height 32
type input "23.65"
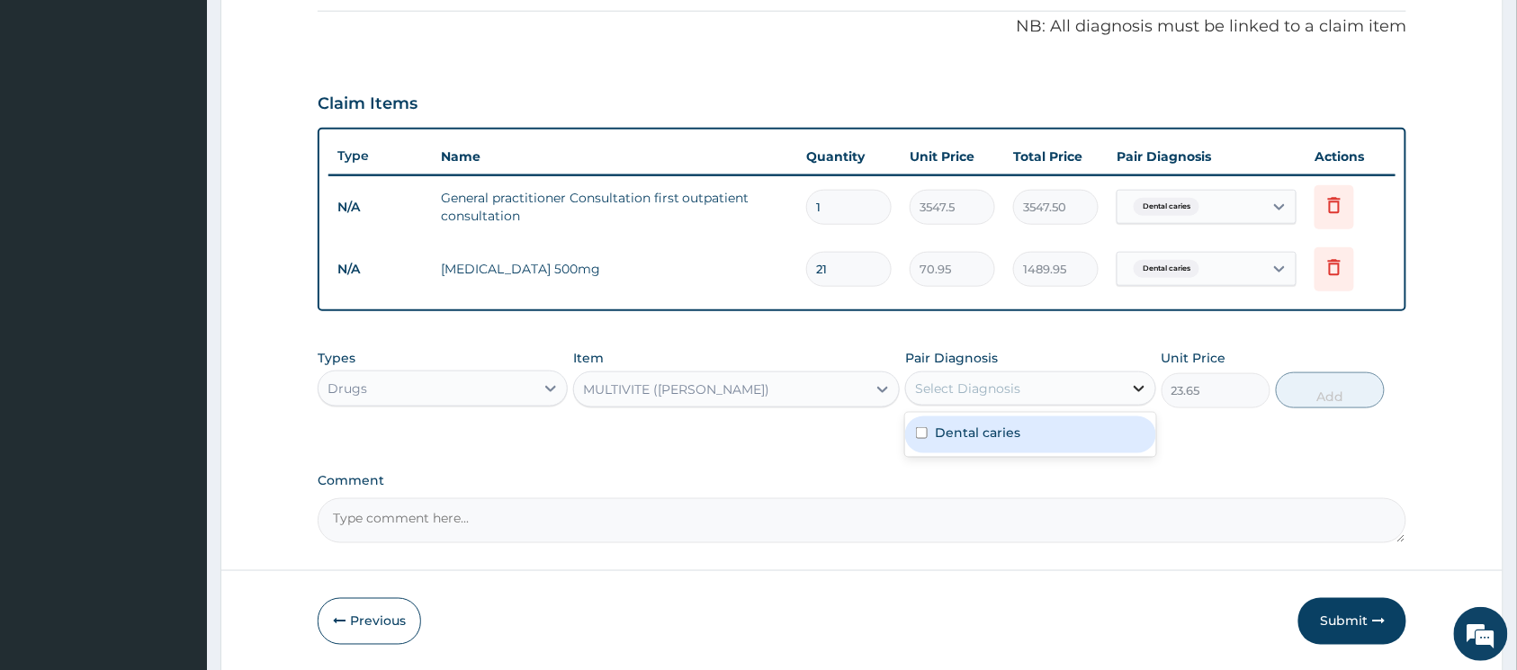
click at [1130, 386] on icon at bounding box center [1139, 389] width 18 height 18
click at [929, 433] on div "Dental caries" at bounding box center [1030, 435] width 250 height 37
checkbox input "true"
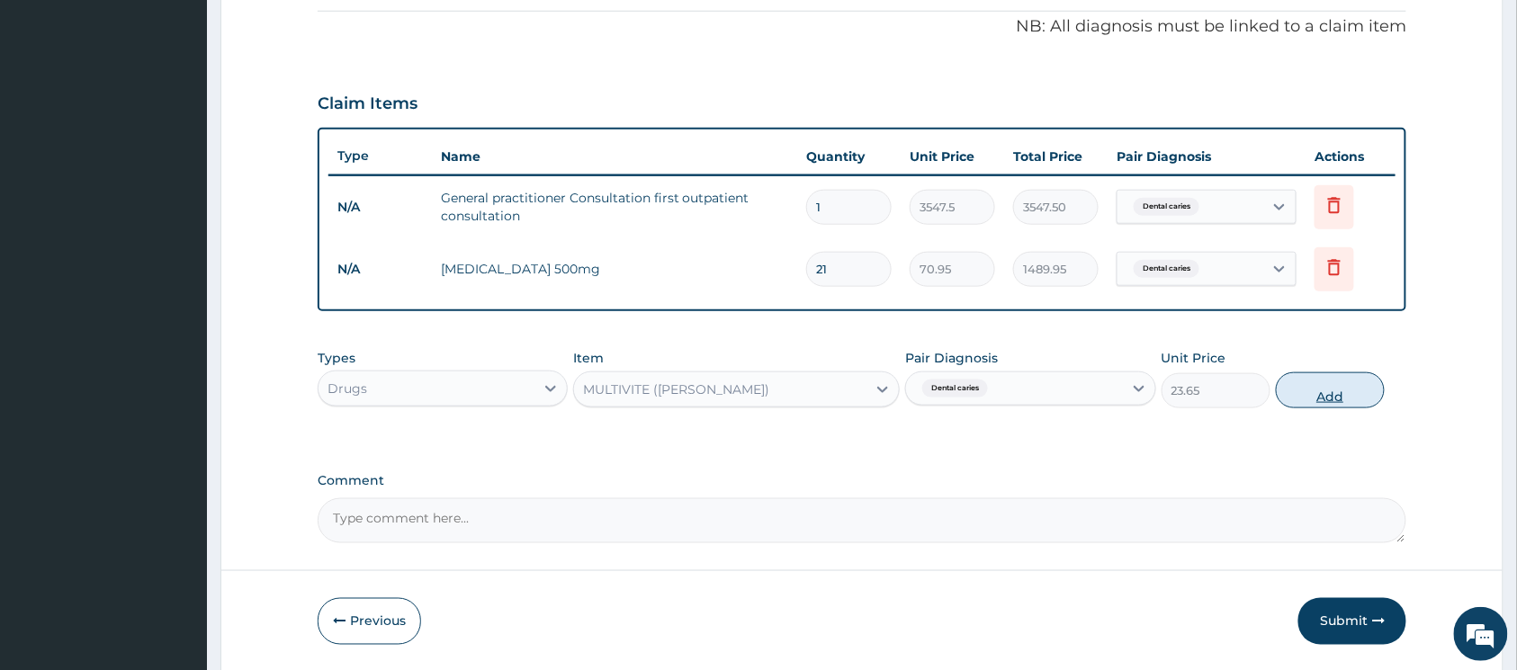
click at [1314, 398] on button "Add" at bounding box center [1330, 391] width 109 height 36
type input "0"
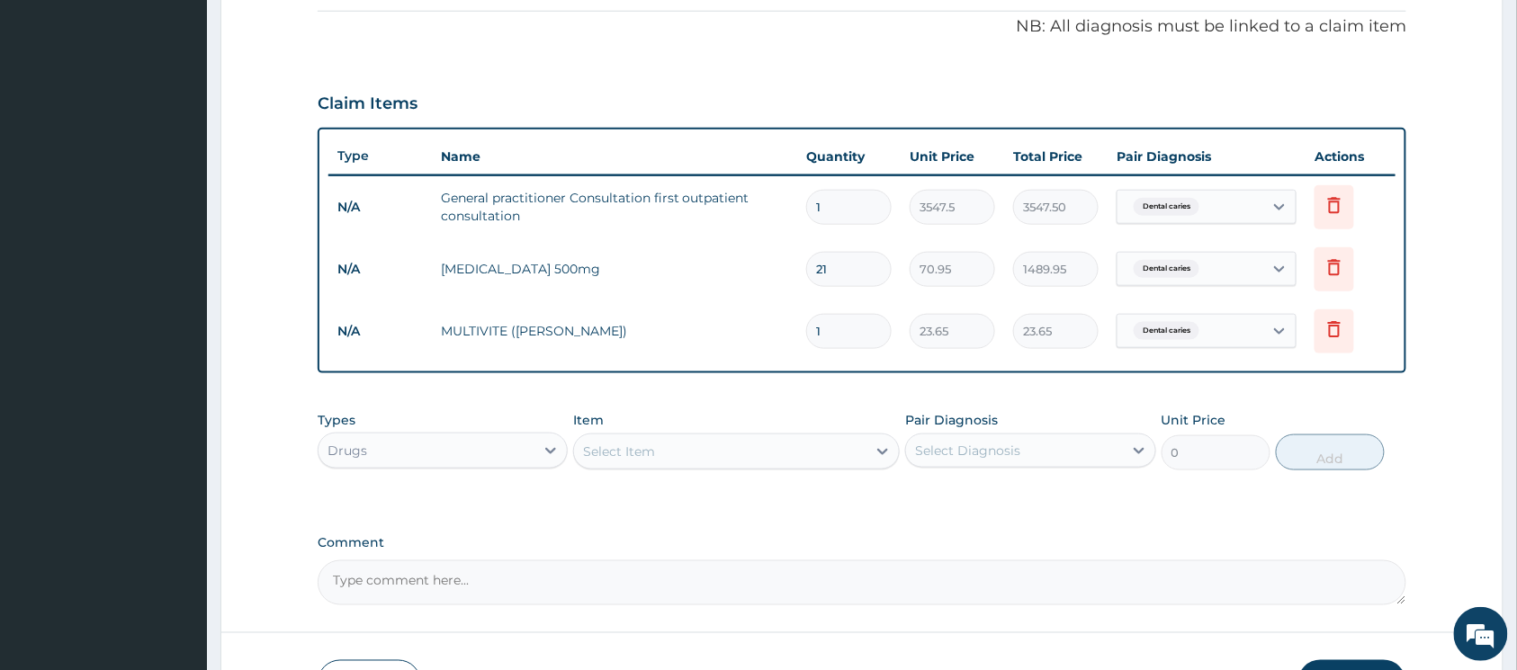
type input "0.00"
type input "7"
type input "165.55"
type input "7"
click at [872, 444] on div at bounding box center [883, 452] width 32 height 32
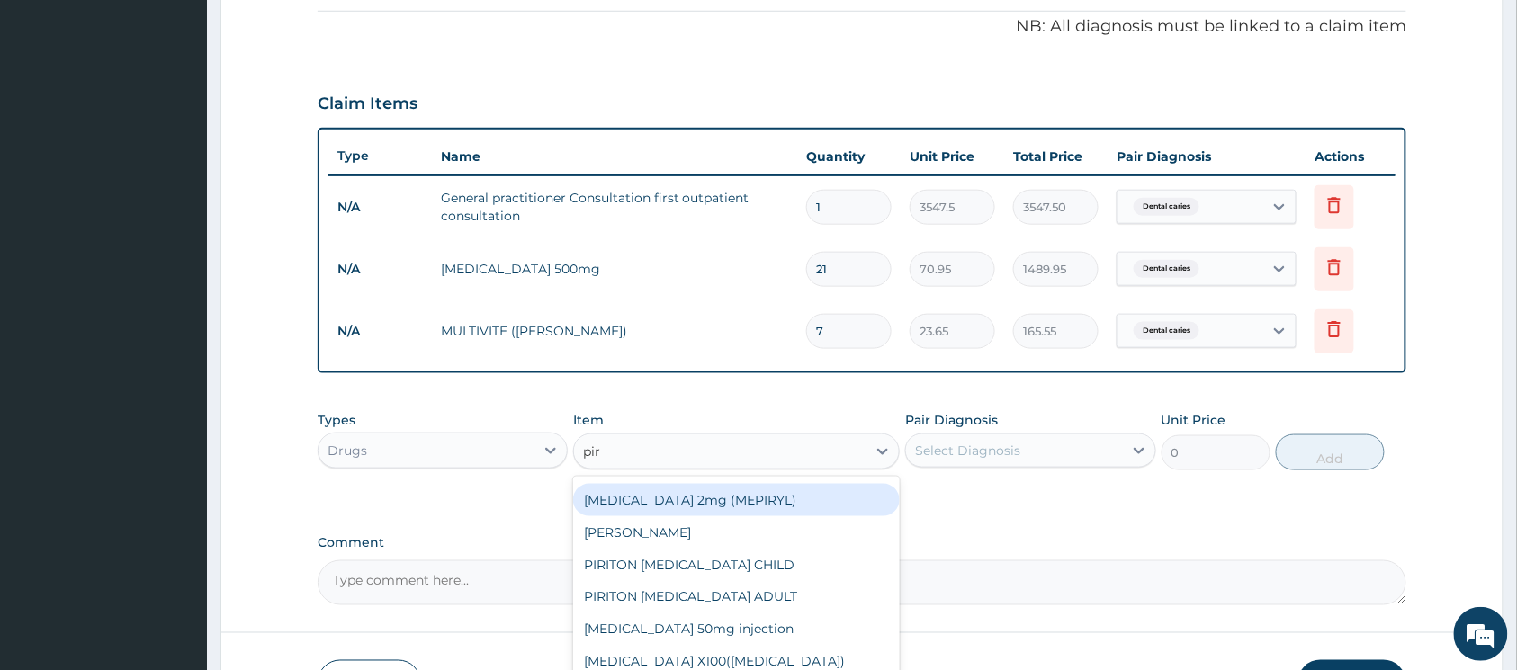
scroll to position [0, 0]
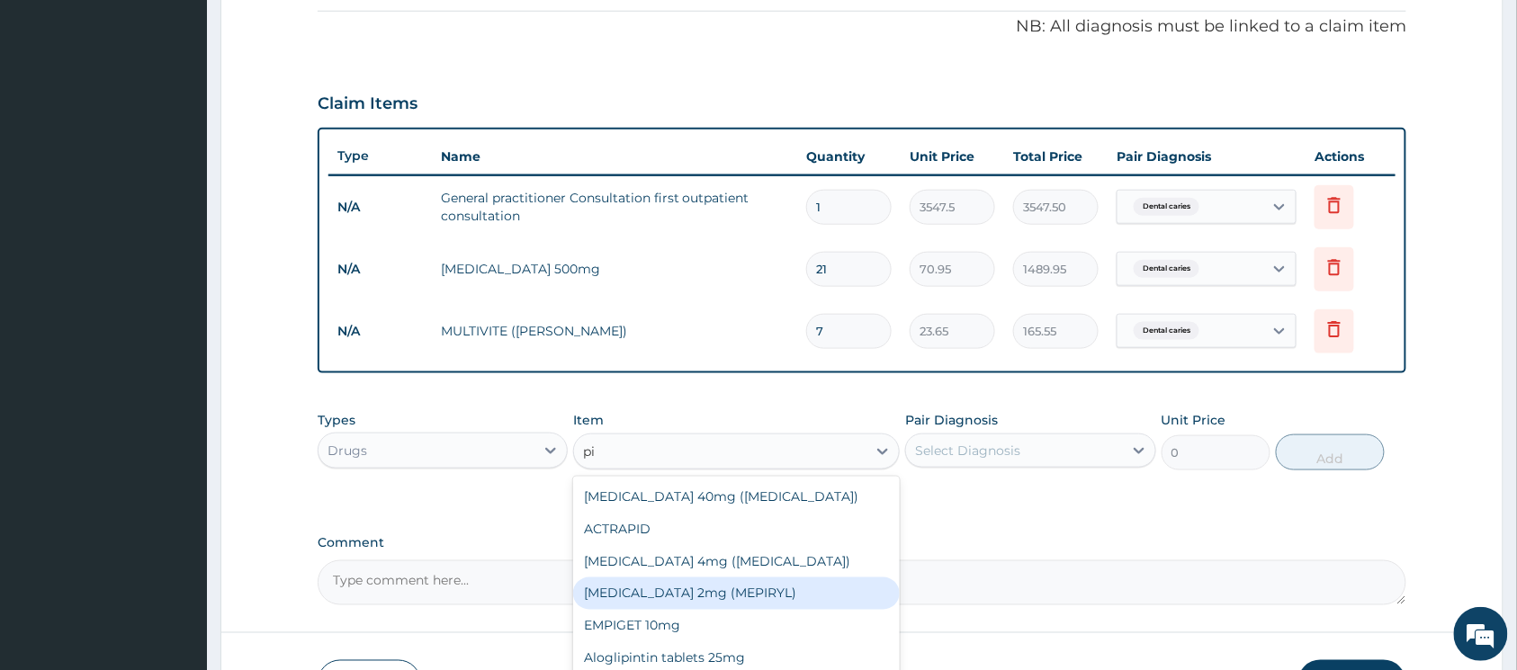
type input "p"
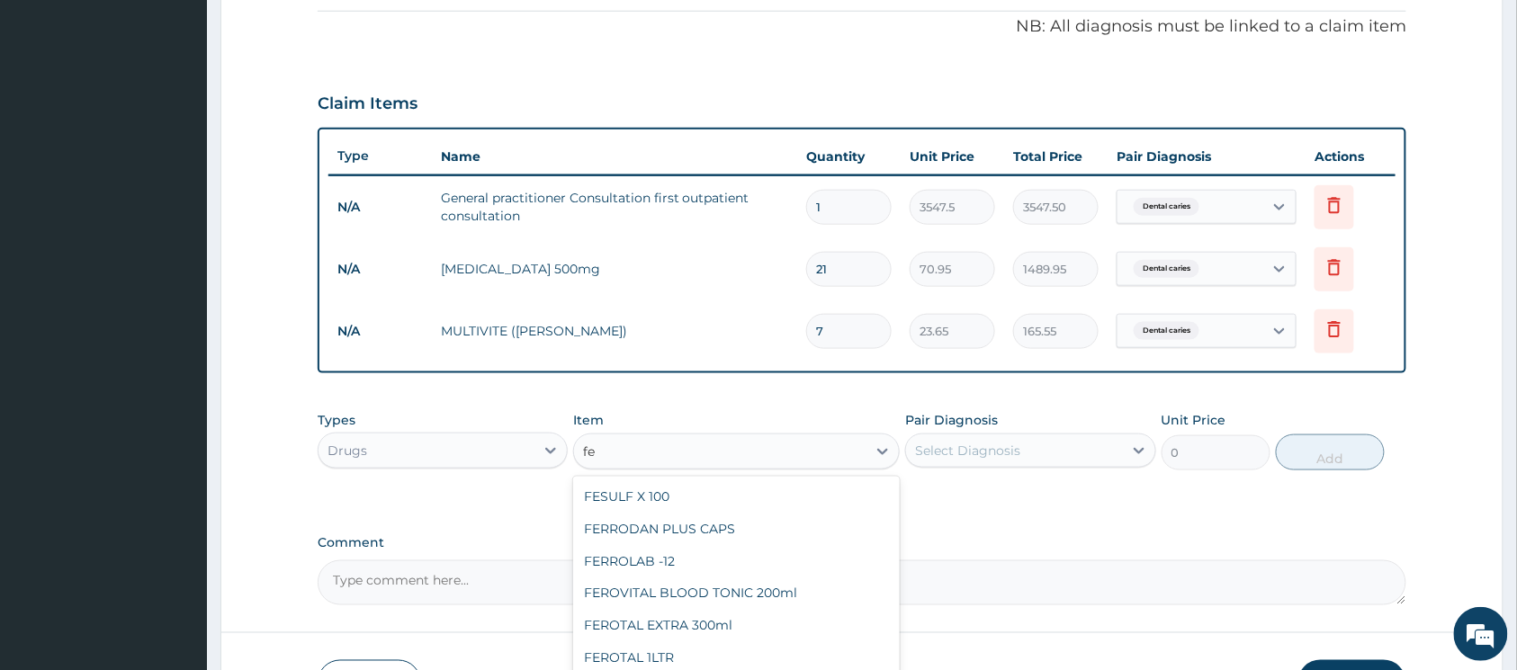
type input "f"
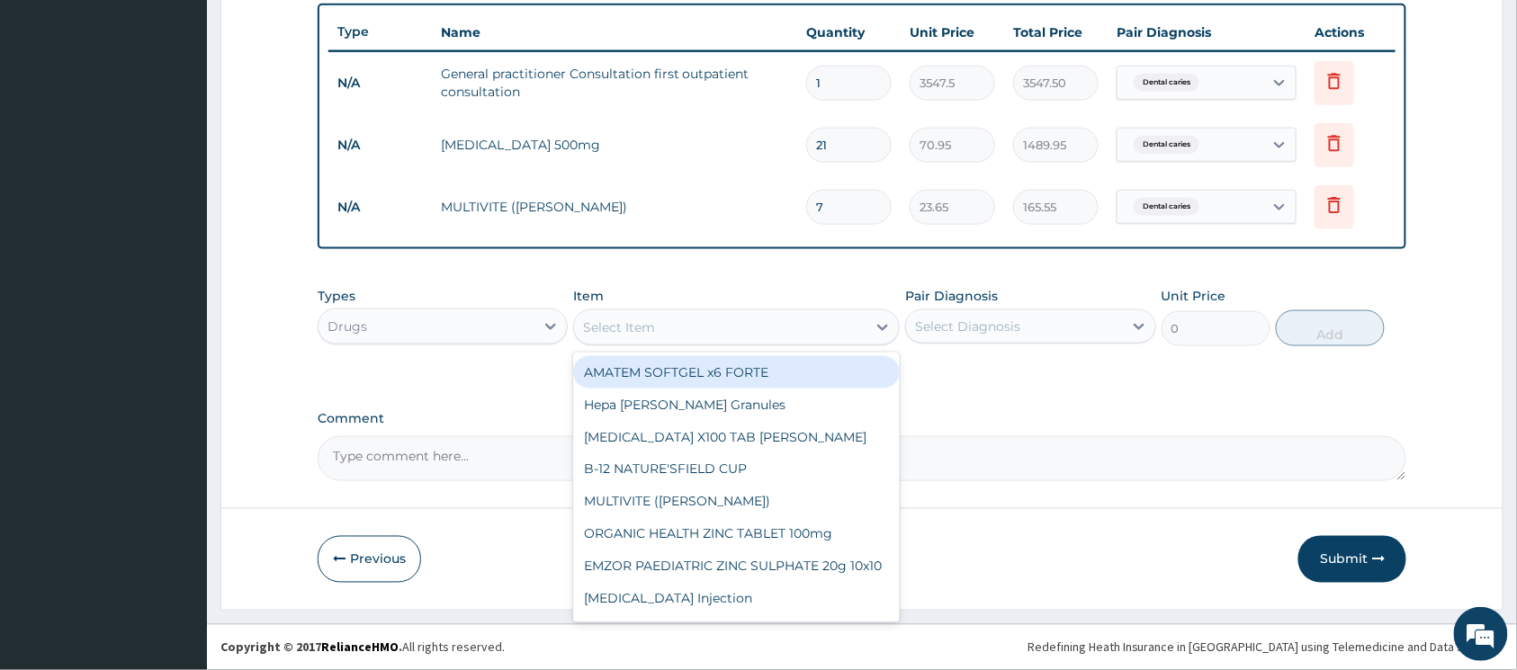
scroll to position [667, 0]
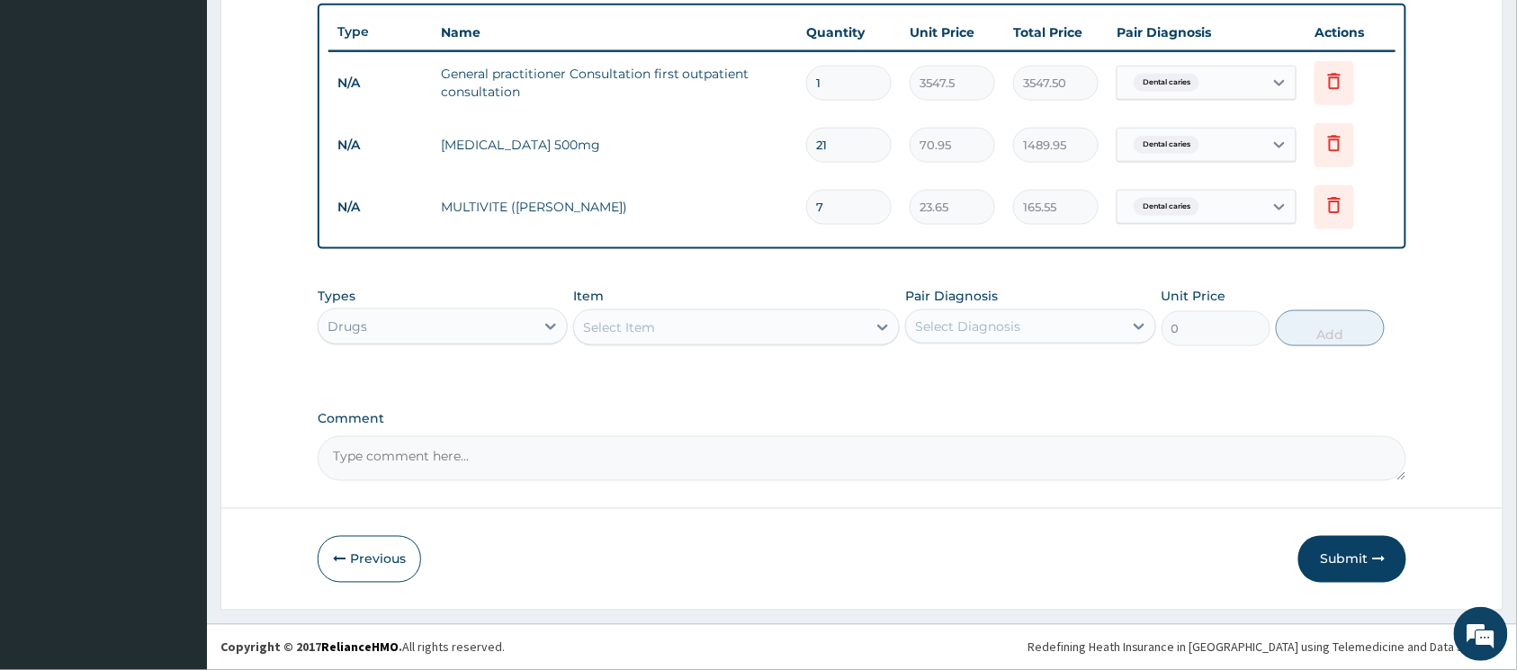
click at [1474, 248] on form "Step 2 of 2 PA Code / Prescription Code Enter Code(Secondary Care Only) Encount…" at bounding box center [861, 19] width 1283 height 1181
click at [1350, 554] on button "Submit" at bounding box center [1353, 559] width 108 height 47
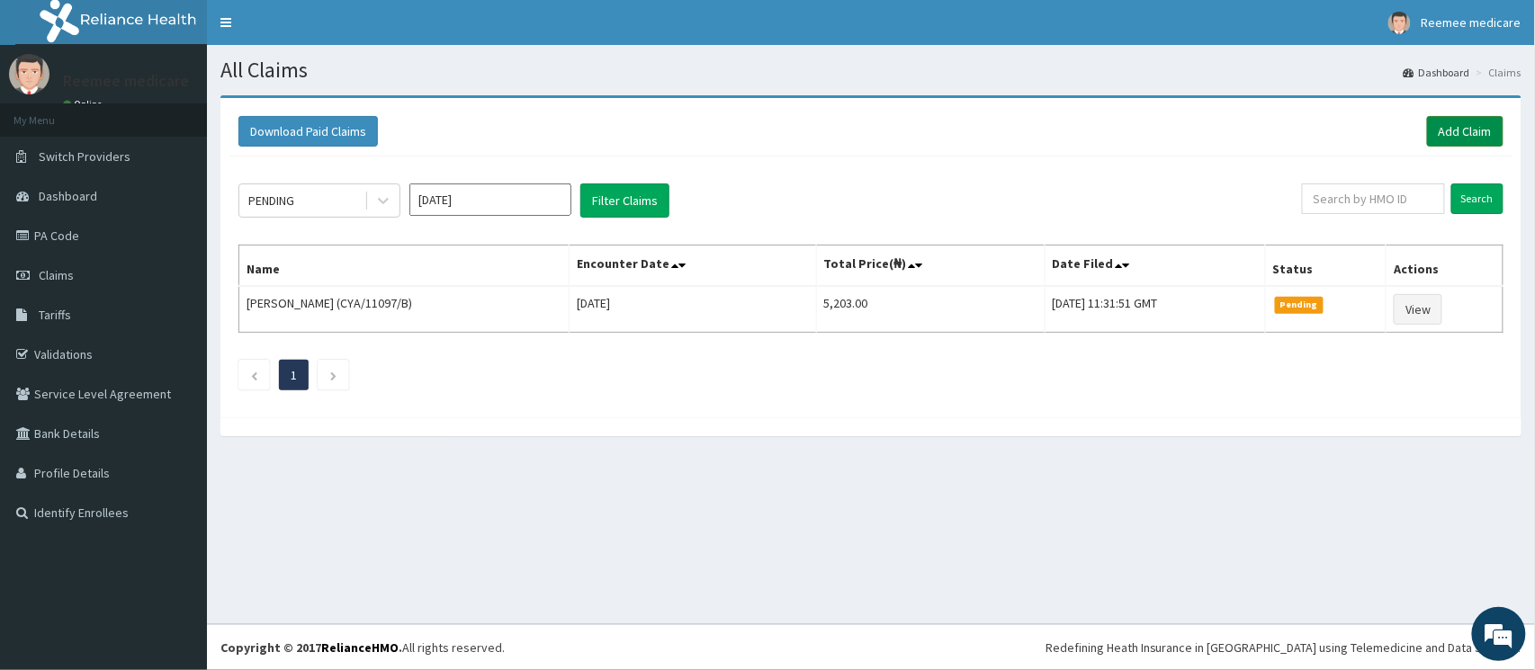
click at [1463, 135] on link "Add Claim" at bounding box center [1465, 131] width 76 height 31
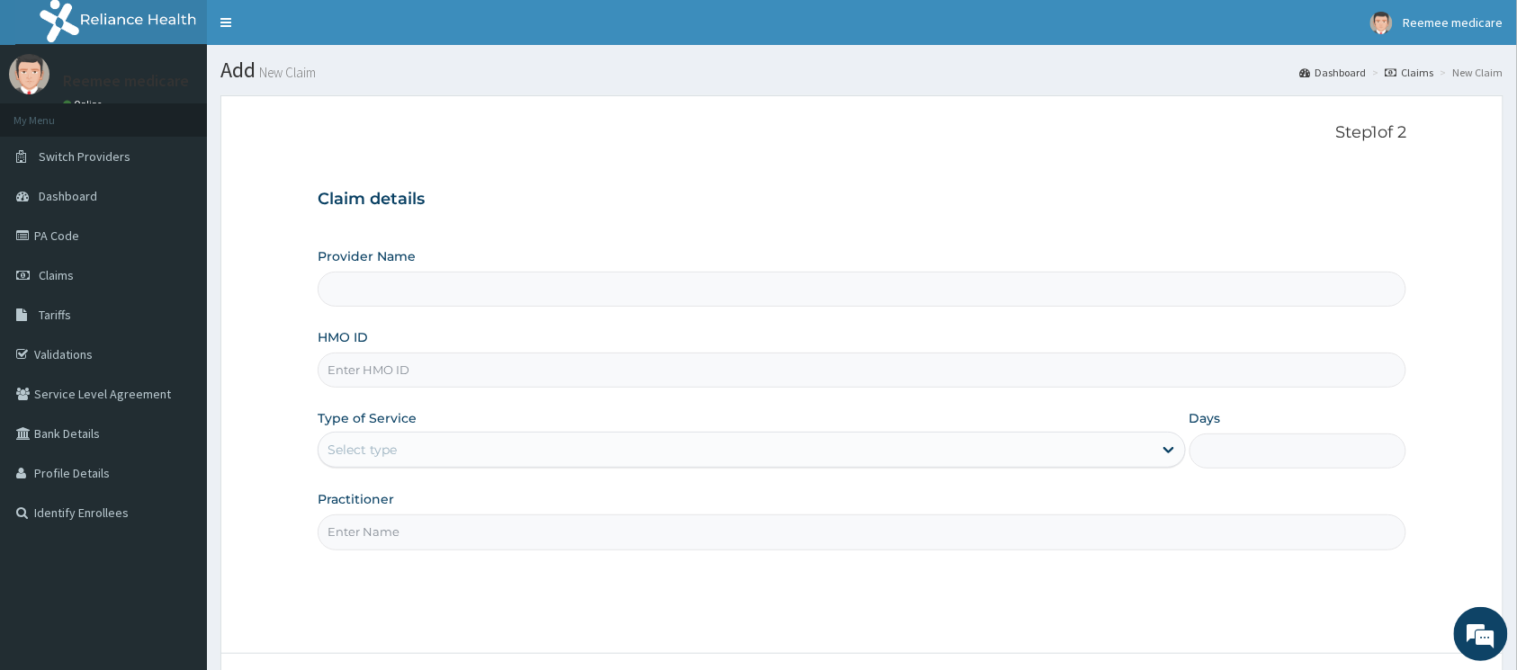
type input "REEMEE MEDICARE"
click at [620, 372] on input "HMO ID" at bounding box center [862, 370] width 1089 height 35
paste input "WAN/10062/A"
type input "WAN/10062/A"
click at [576, 452] on div "Select type" at bounding box center [736, 450] width 834 height 29
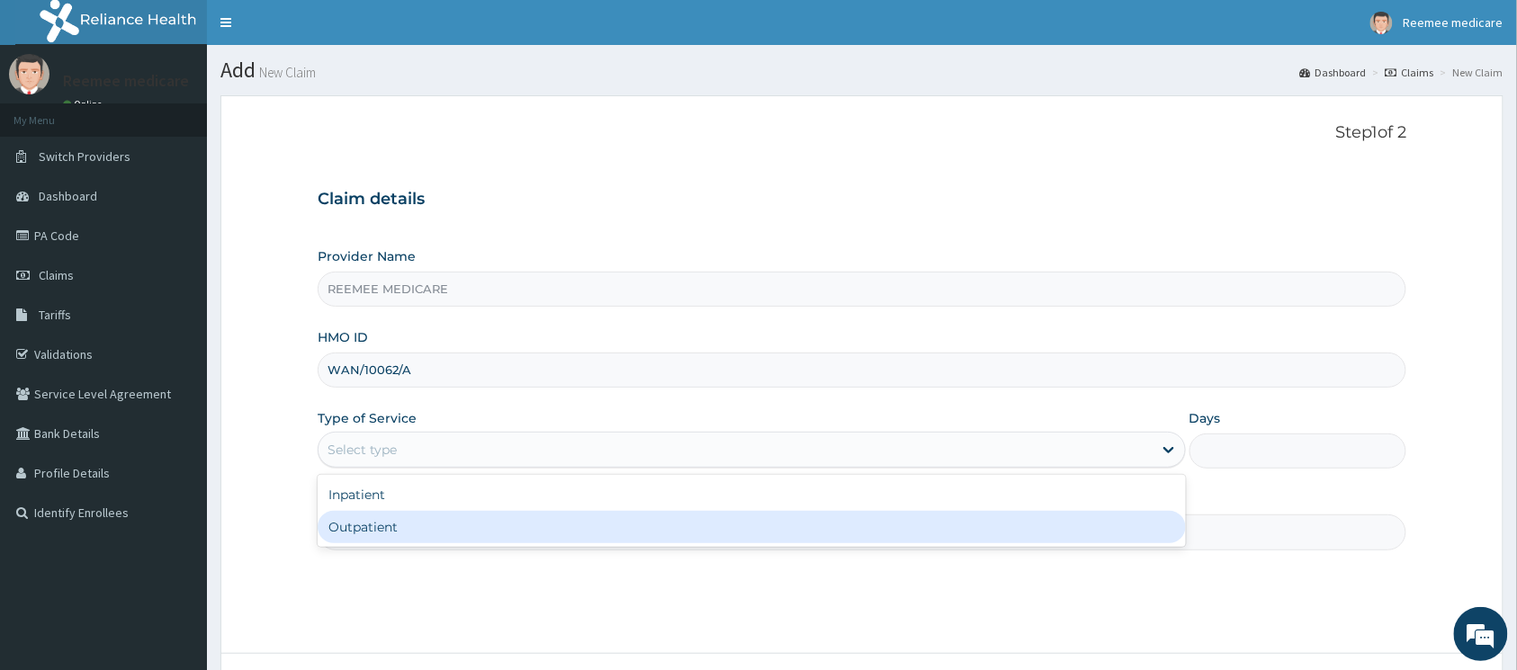
click at [511, 519] on div "Outpatient" at bounding box center [752, 527] width 868 height 32
type input "1"
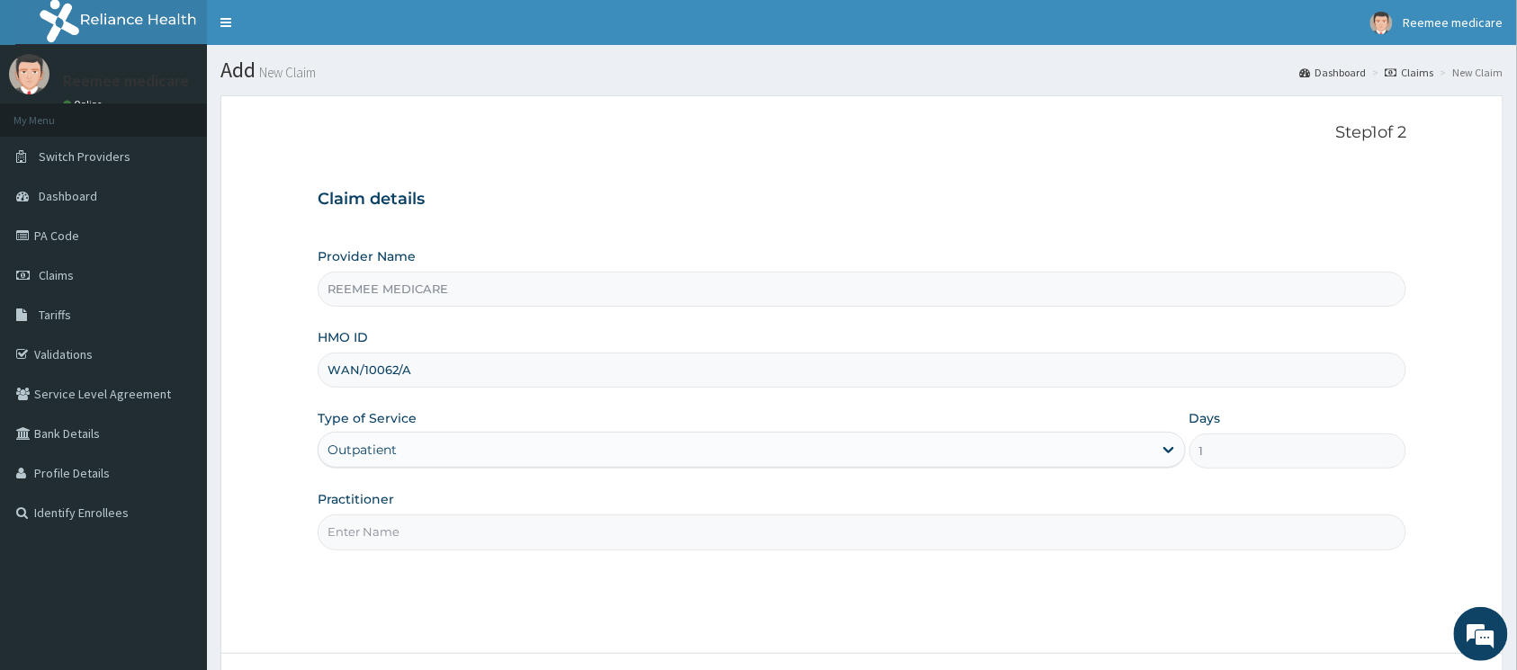
click at [512, 534] on input "Practitioner" at bounding box center [862, 532] width 1089 height 35
type input "Dr Isa Ayuba"
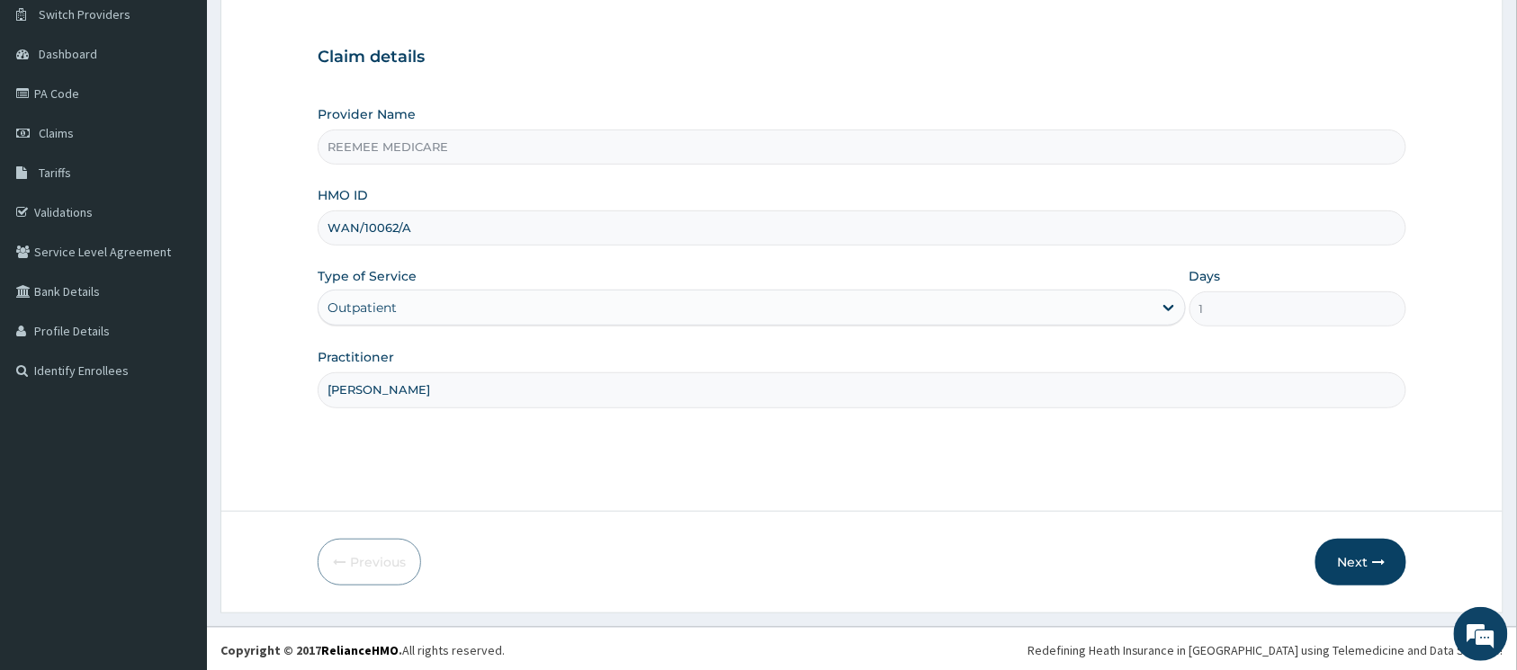
scroll to position [146, 0]
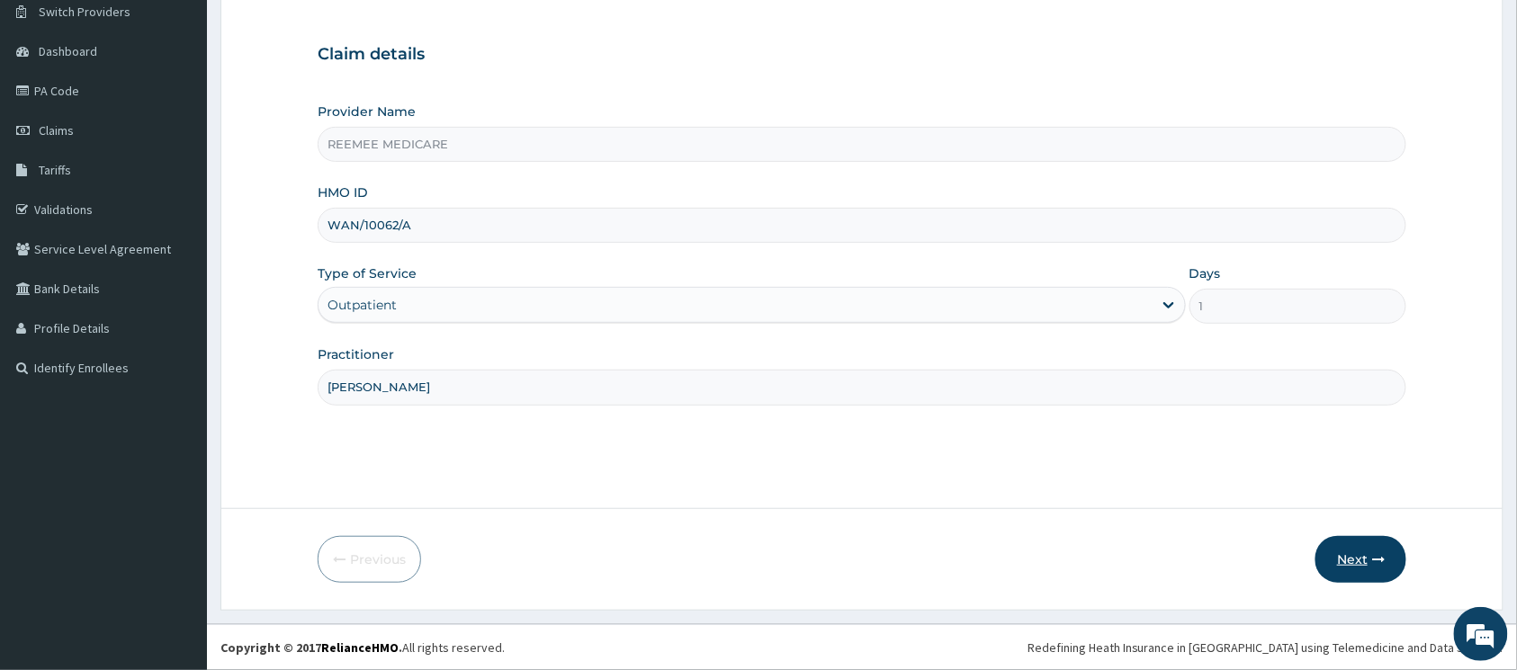
click at [1358, 544] on button "Next" at bounding box center [1361, 559] width 91 height 47
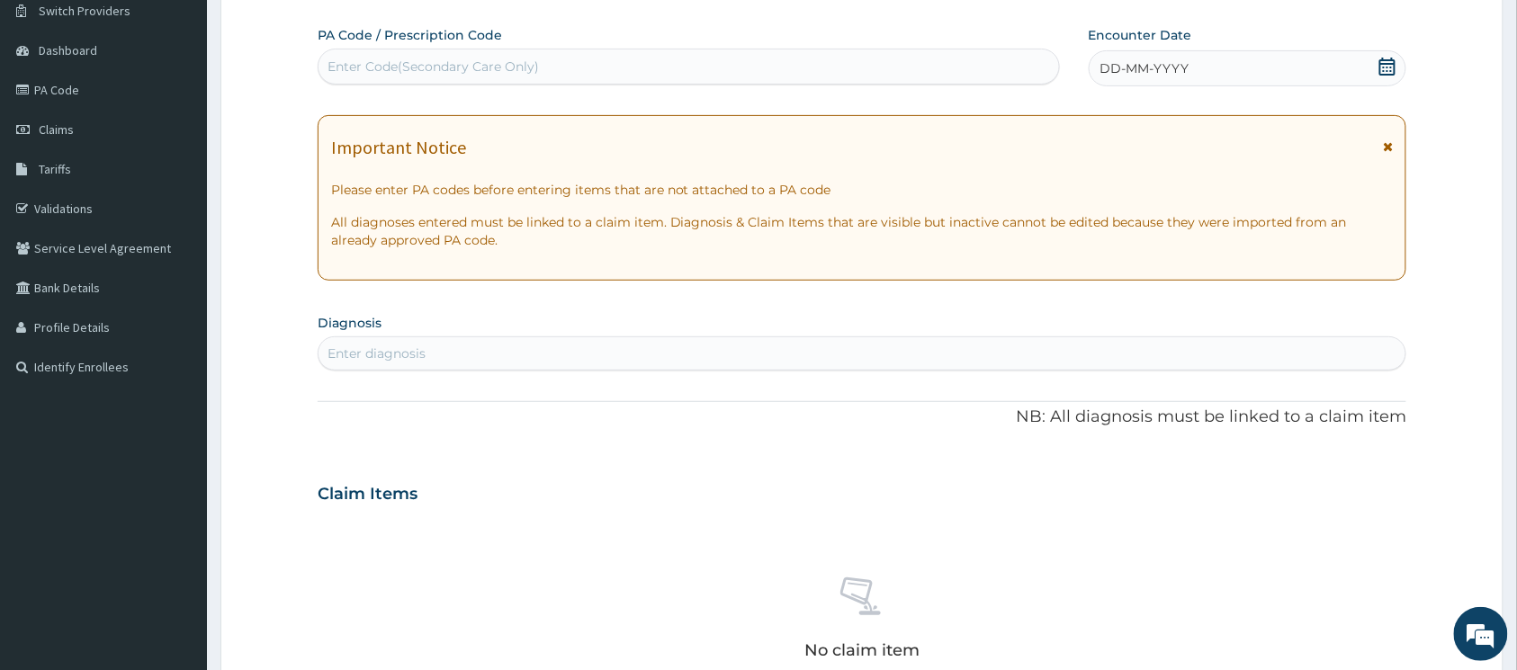
click at [1387, 68] on icon at bounding box center [1388, 67] width 18 height 18
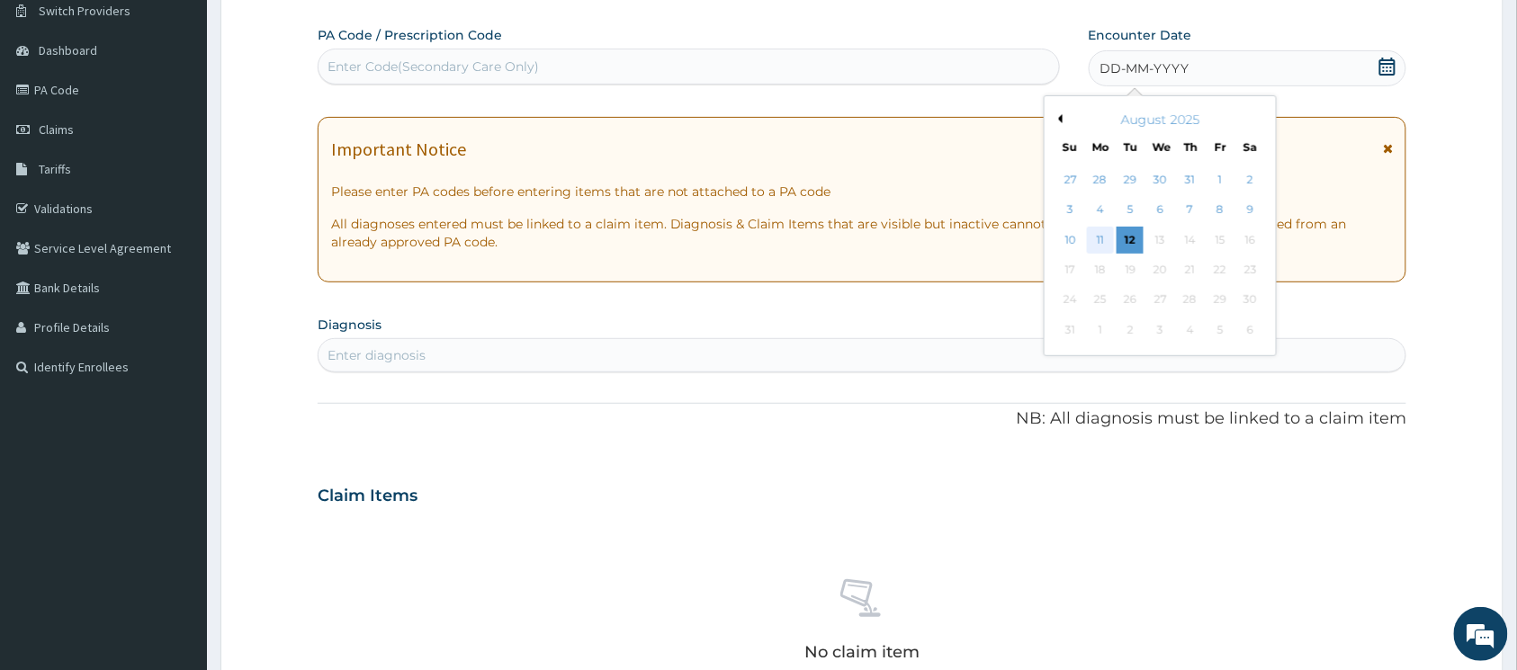
click at [1105, 236] on div "11" at bounding box center [1100, 240] width 27 height 27
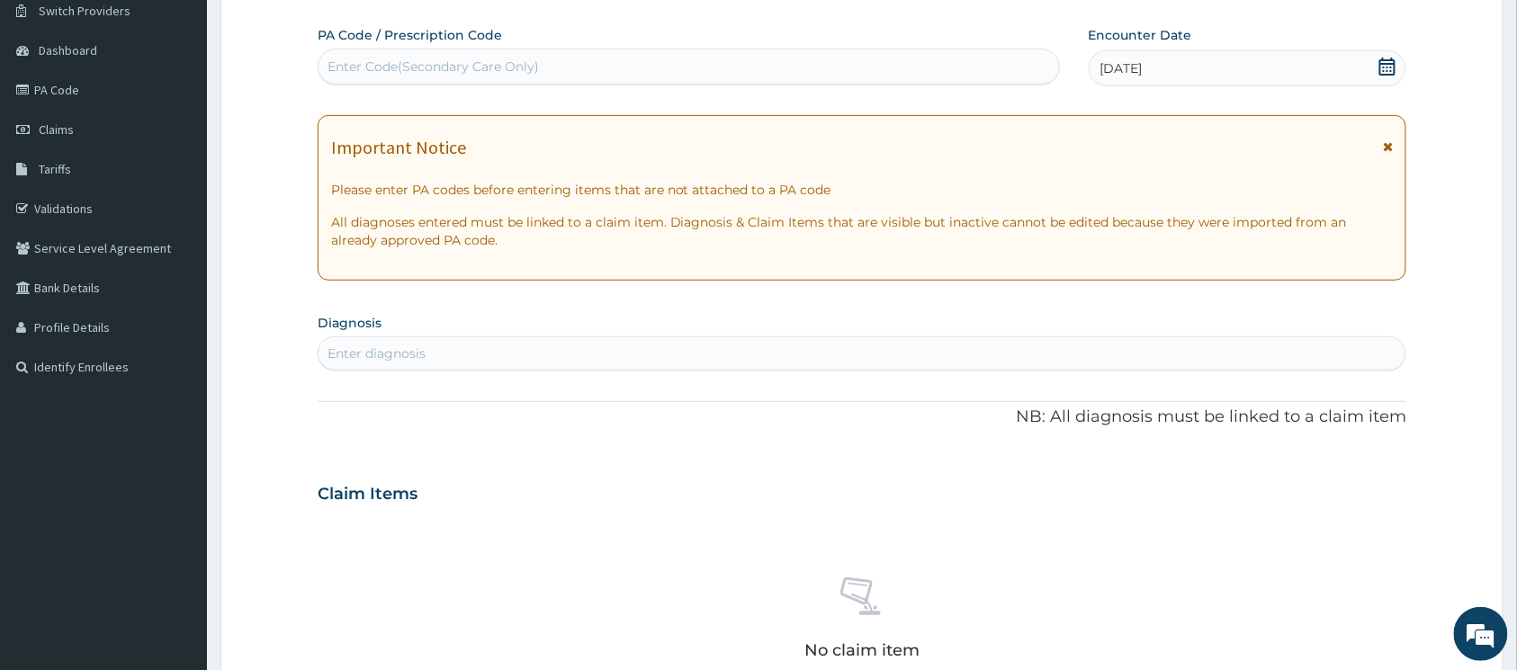
click at [598, 353] on div "Enter diagnosis" at bounding box center [862, 353] width 1087 height 29
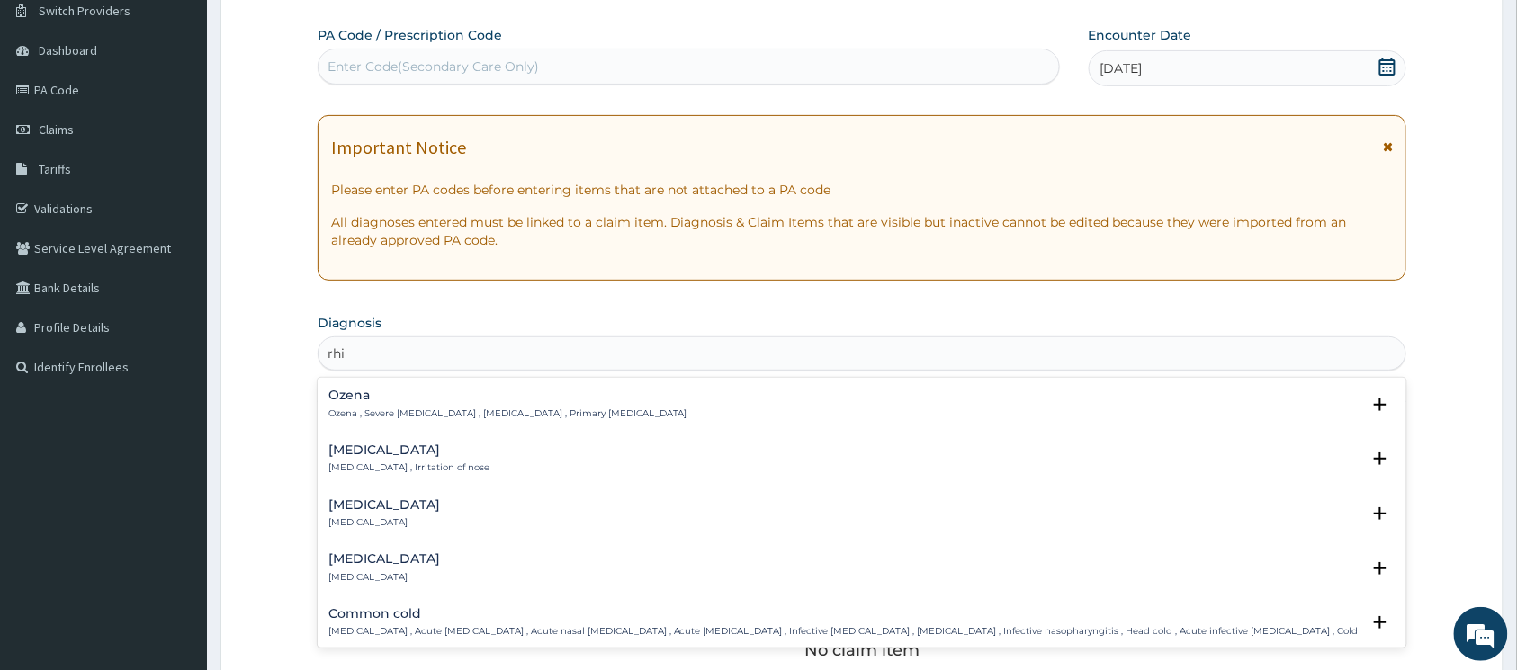
type input "rhi"
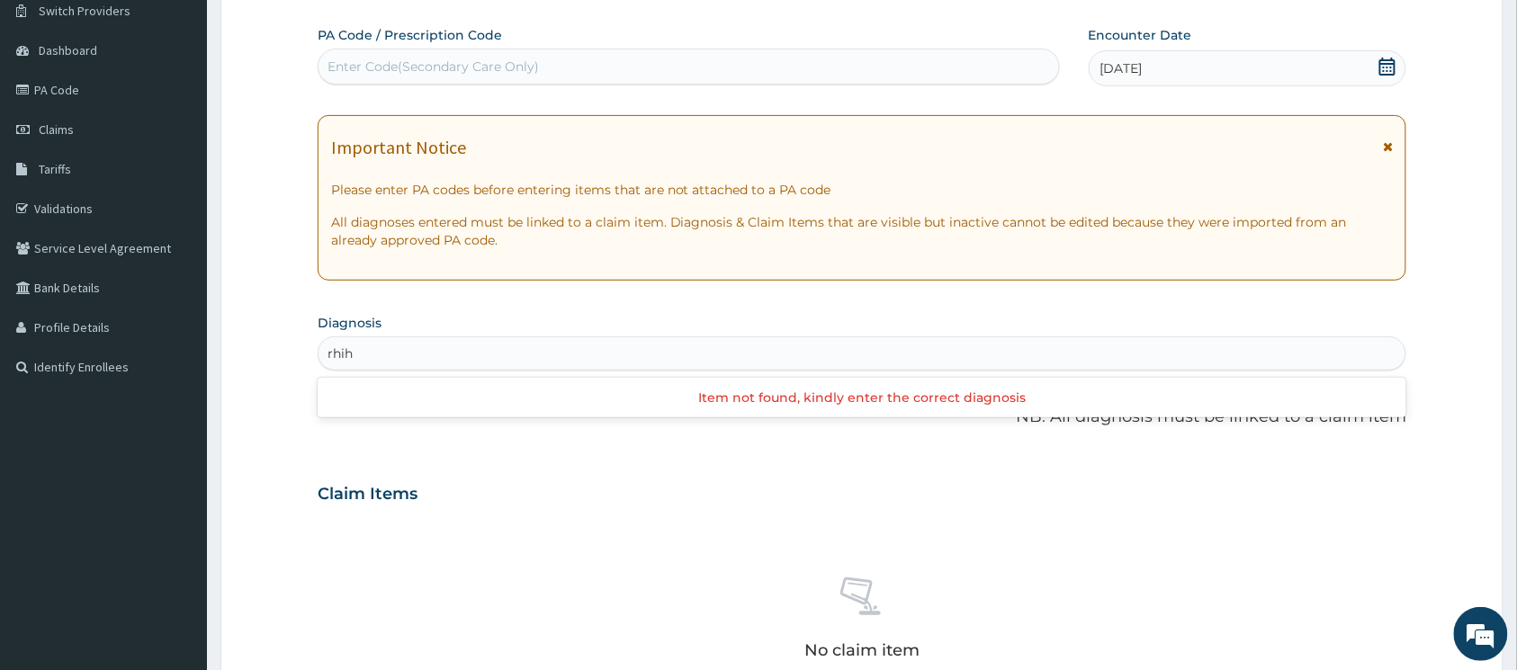
type input "rhi"
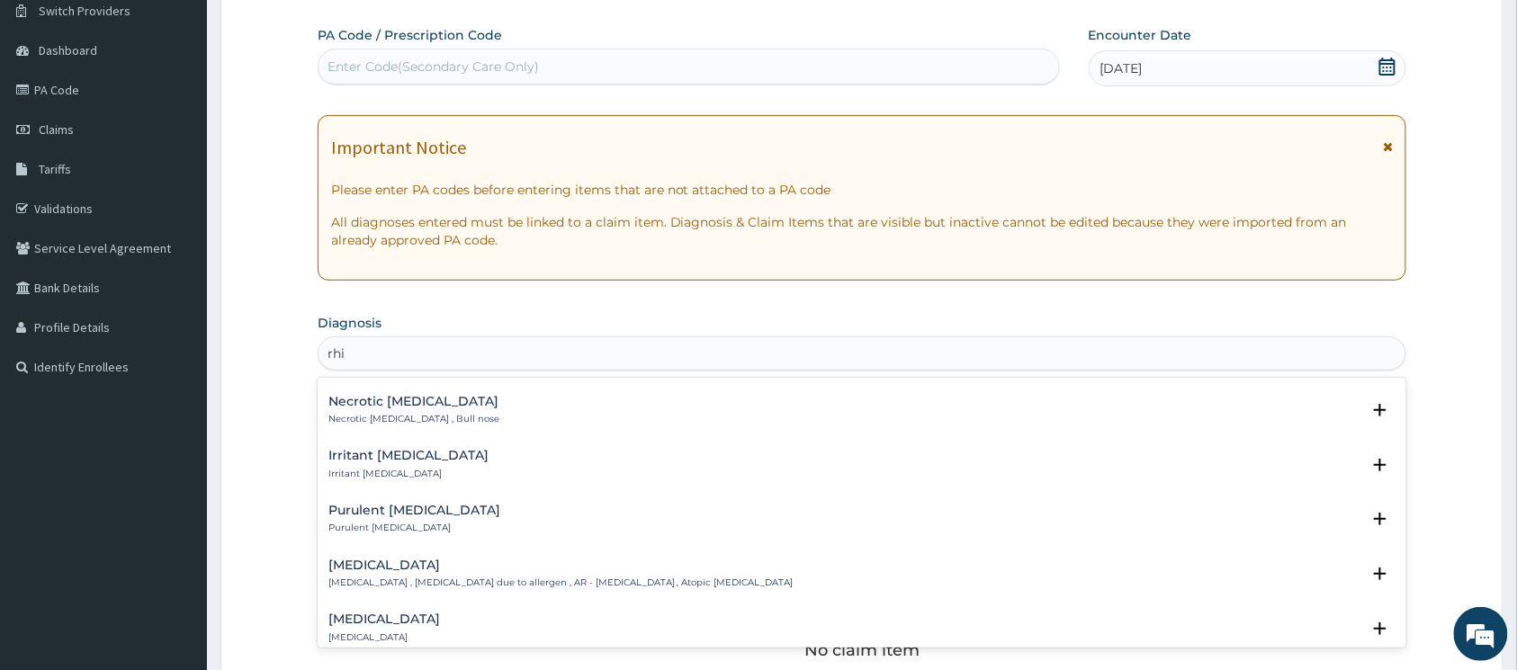
scroll to position [959, 0]
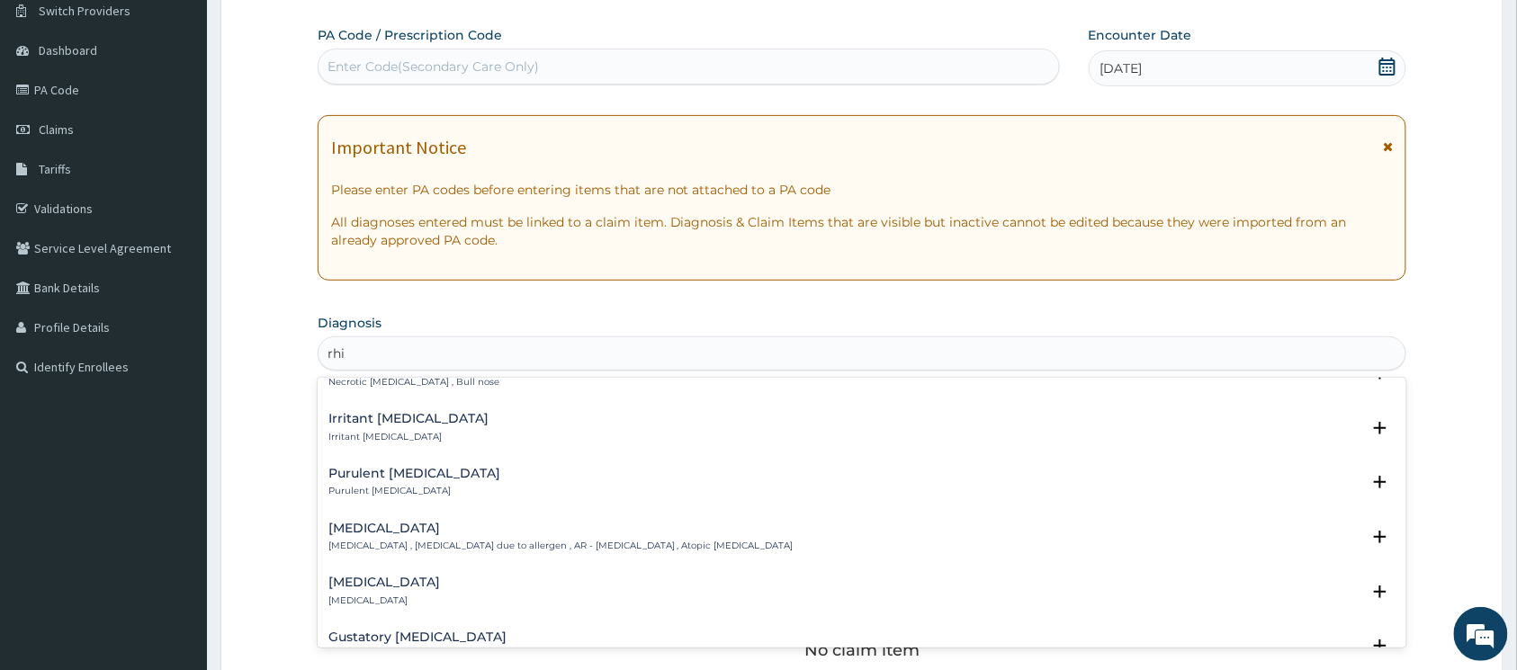
click at [552, 536] on div "Allergic rhinitis Allergic rhinitis , Allergic rhinitis due to allergen , AR - …" at bounding box center [560, 537] width 465 height 31
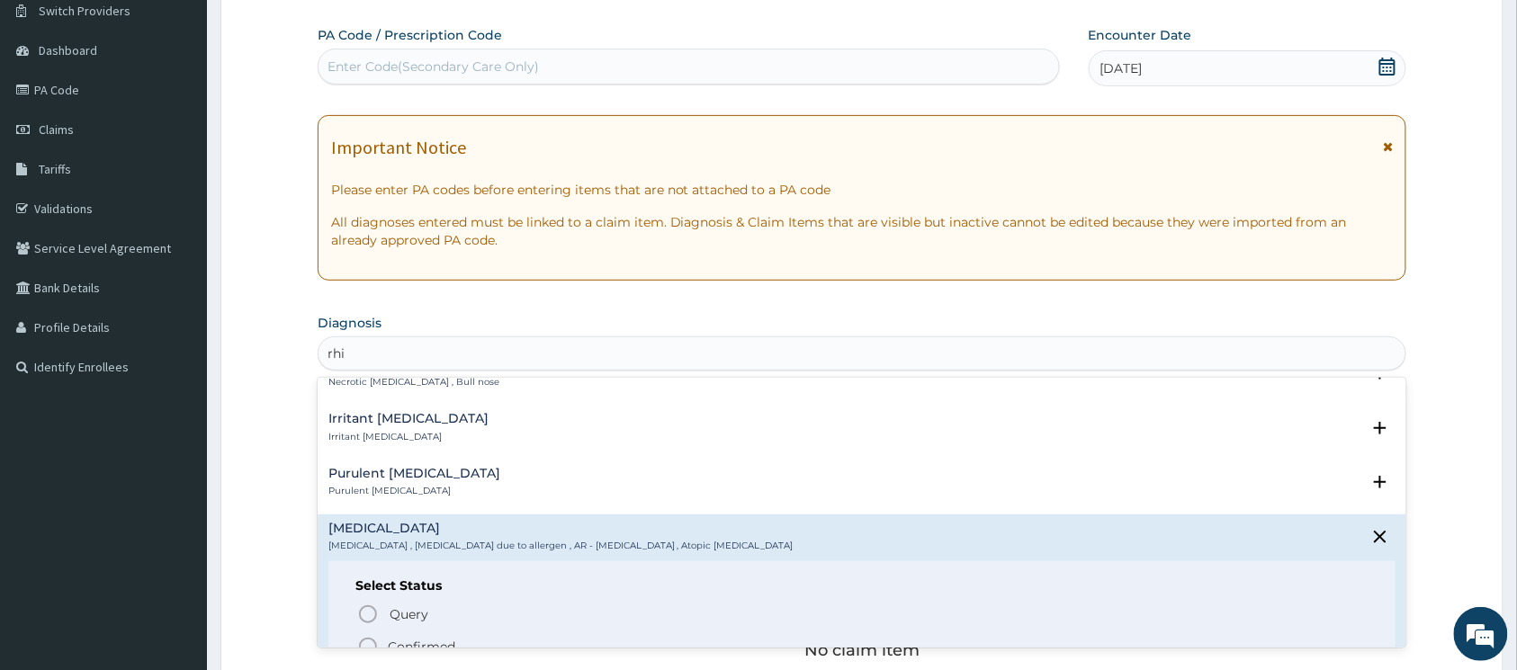
scroll to position [1080, 0]
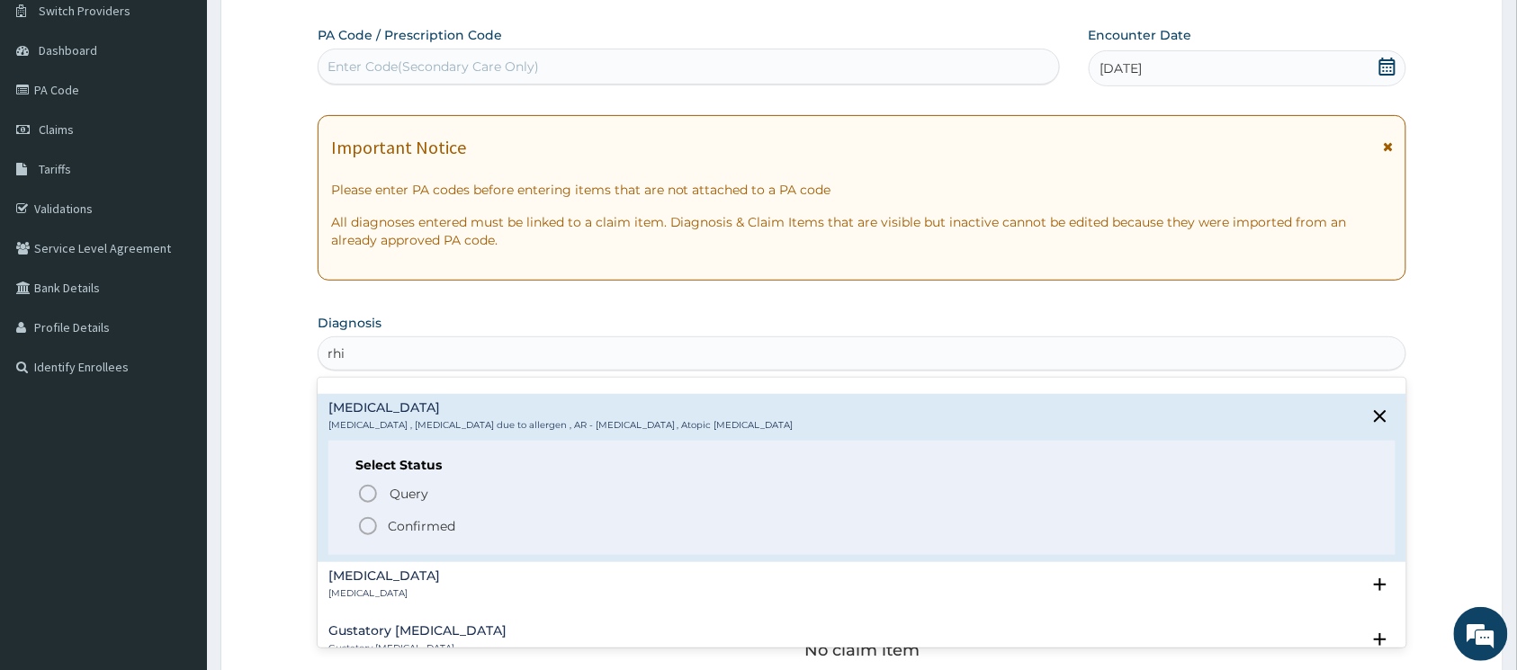
click at [368, 524] on icon "status option filled" at bounding box center [368, 527] width 22 height 22
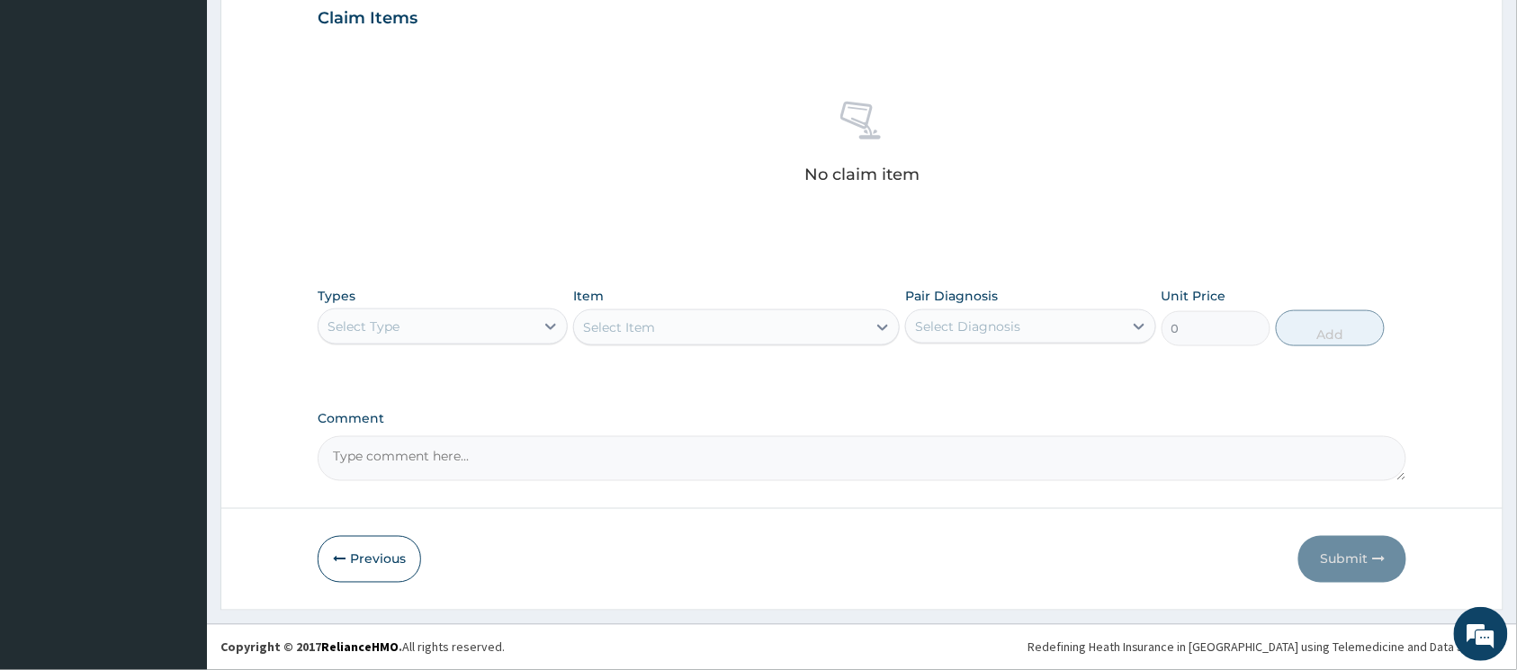
scroll to position [630, 0]
click at [517, 321] on div "Select Type" at bounding box center [427, 326] width 216 height 29
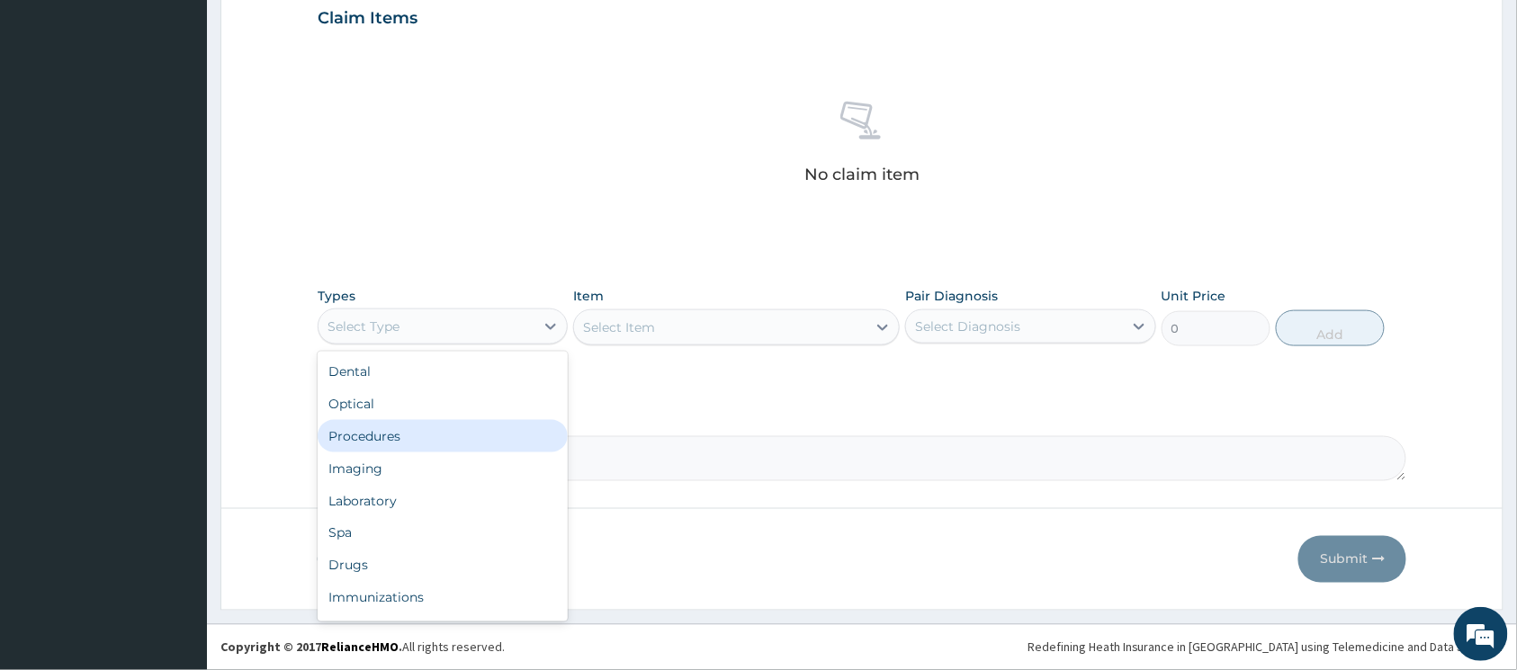
click at [454, 436] on div "Procedures" at bounding box center [443, 436] width 250 height 32
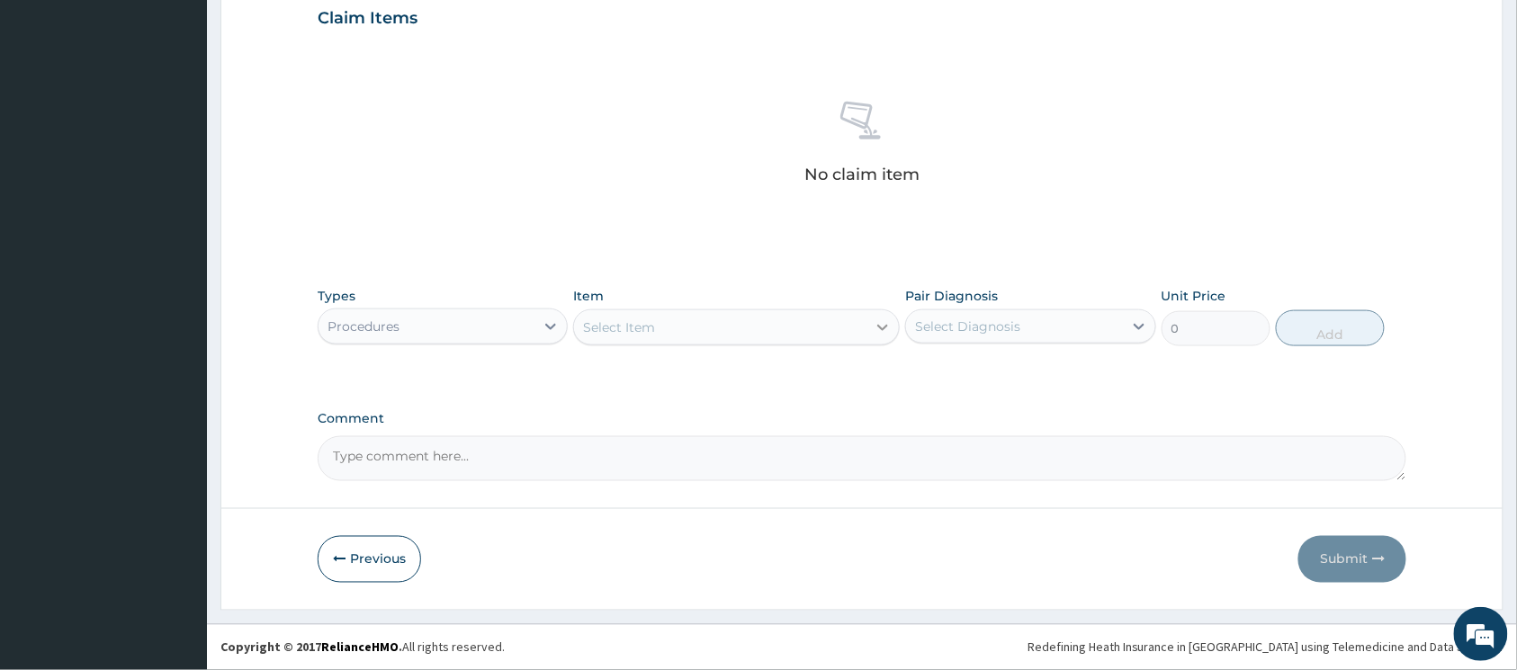
click at [874, 322] on icon at bounding box center [883, 328] width 18 height 18
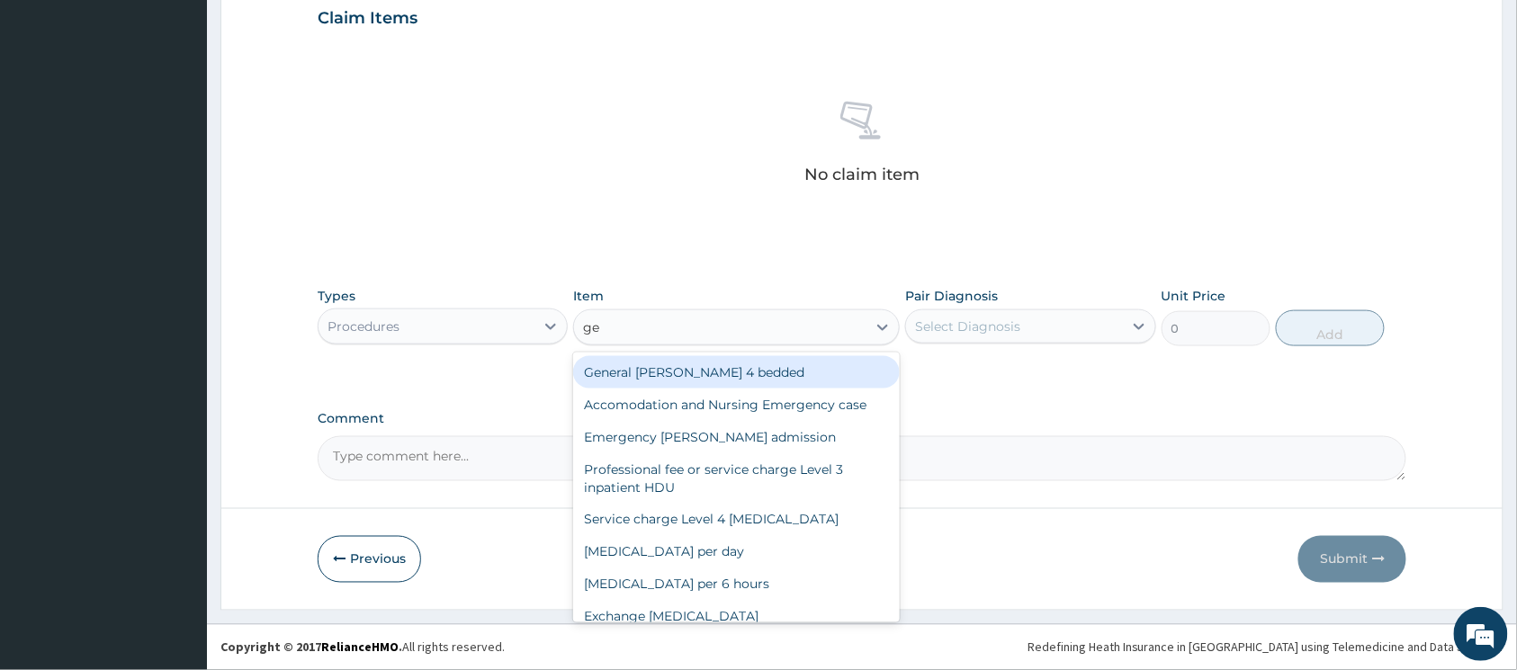
type input "gen"
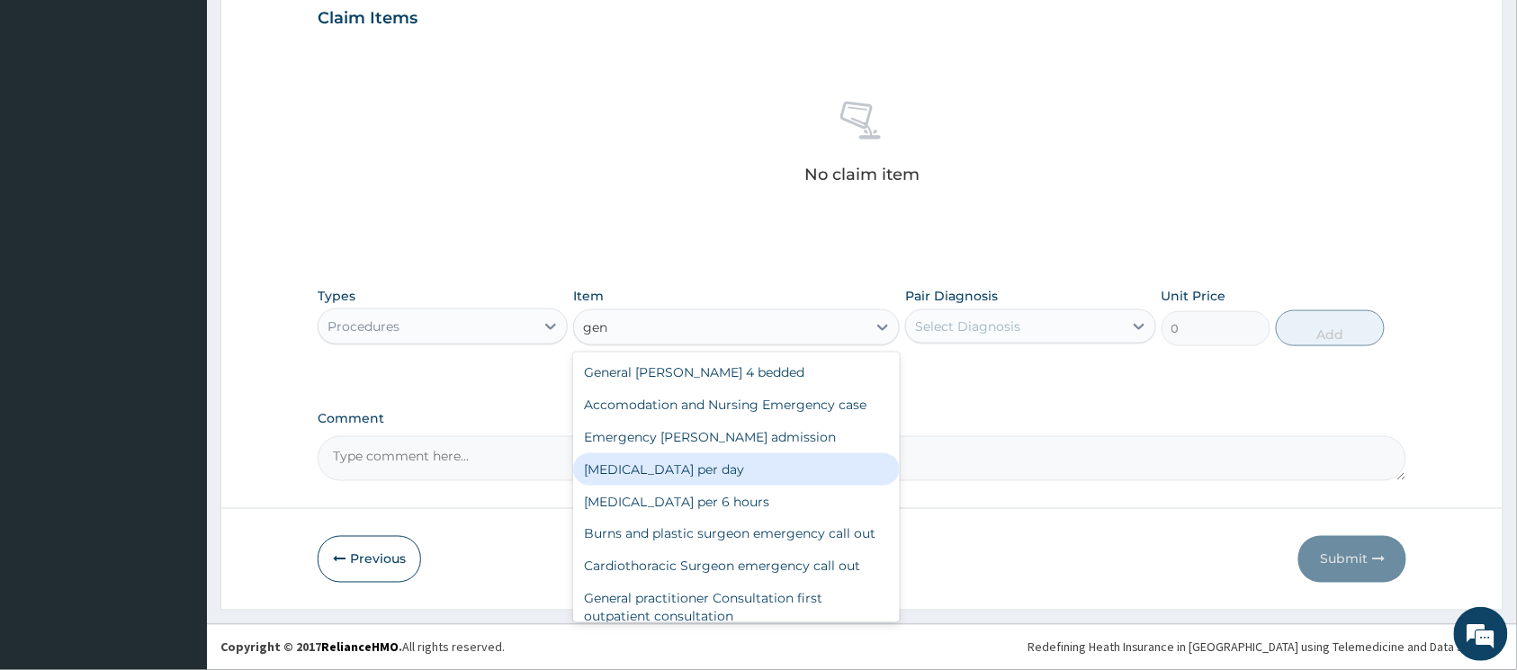
scroll to position [120, 0]
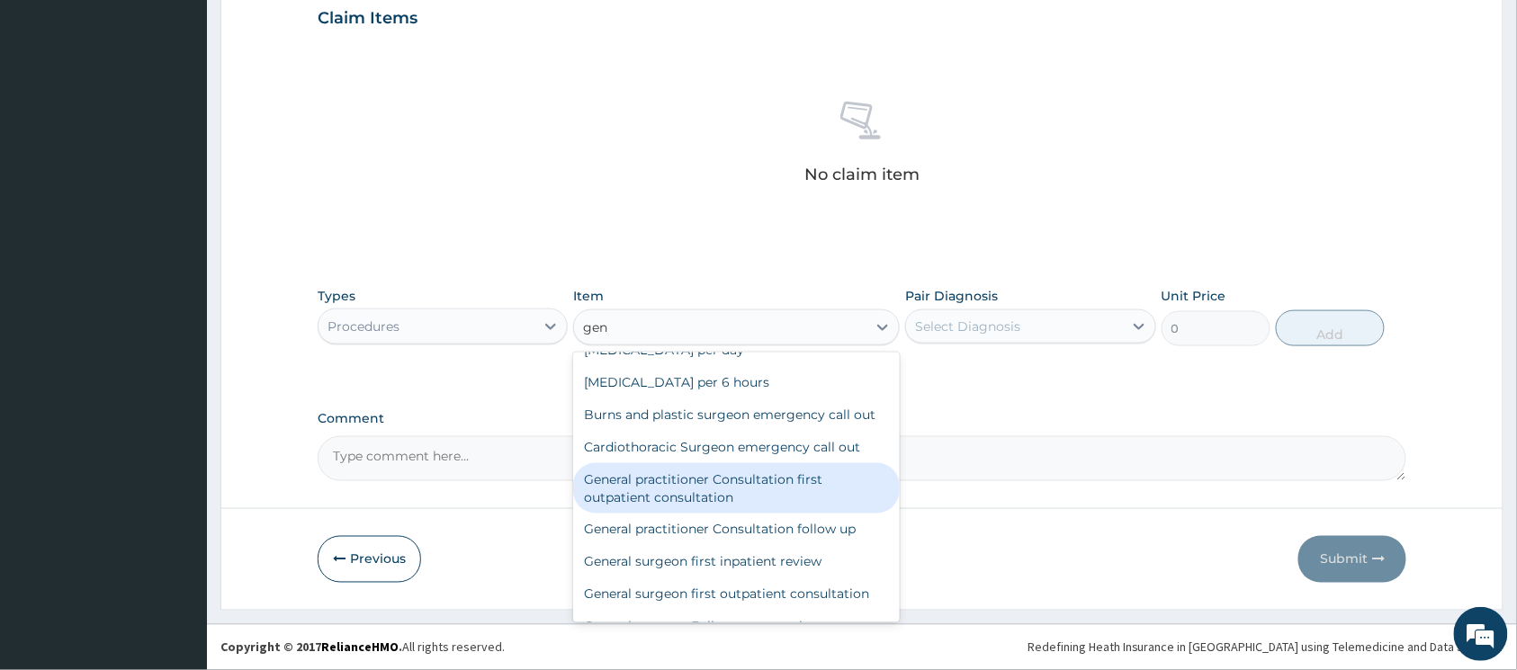
click at [768, 499] on div "General practitioner Consultation first outpatient consultation" at bounding box center [736, 488] width 327 height 50
type input "3547.5"
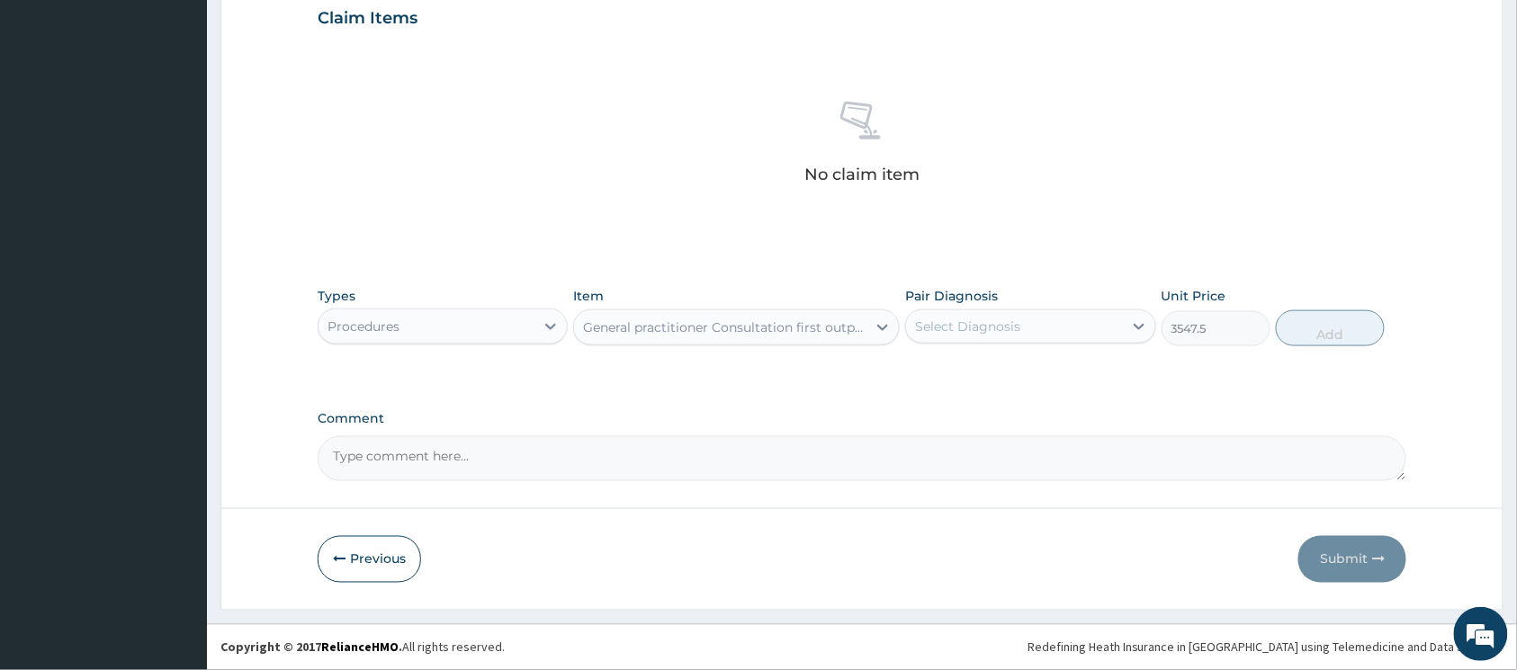
click at [1035, 322] on div "Select Diagnosis" at bounding box center [1014, 326] width 216 height 29
click at [922, 372] on input "checkbox" at bounding box center [922, 371] width 12 height 12
checkbox input "true"
click at [1315, 328] on button "Add" at bounding box center [1330, 328] width 109 height 36
type input "0"
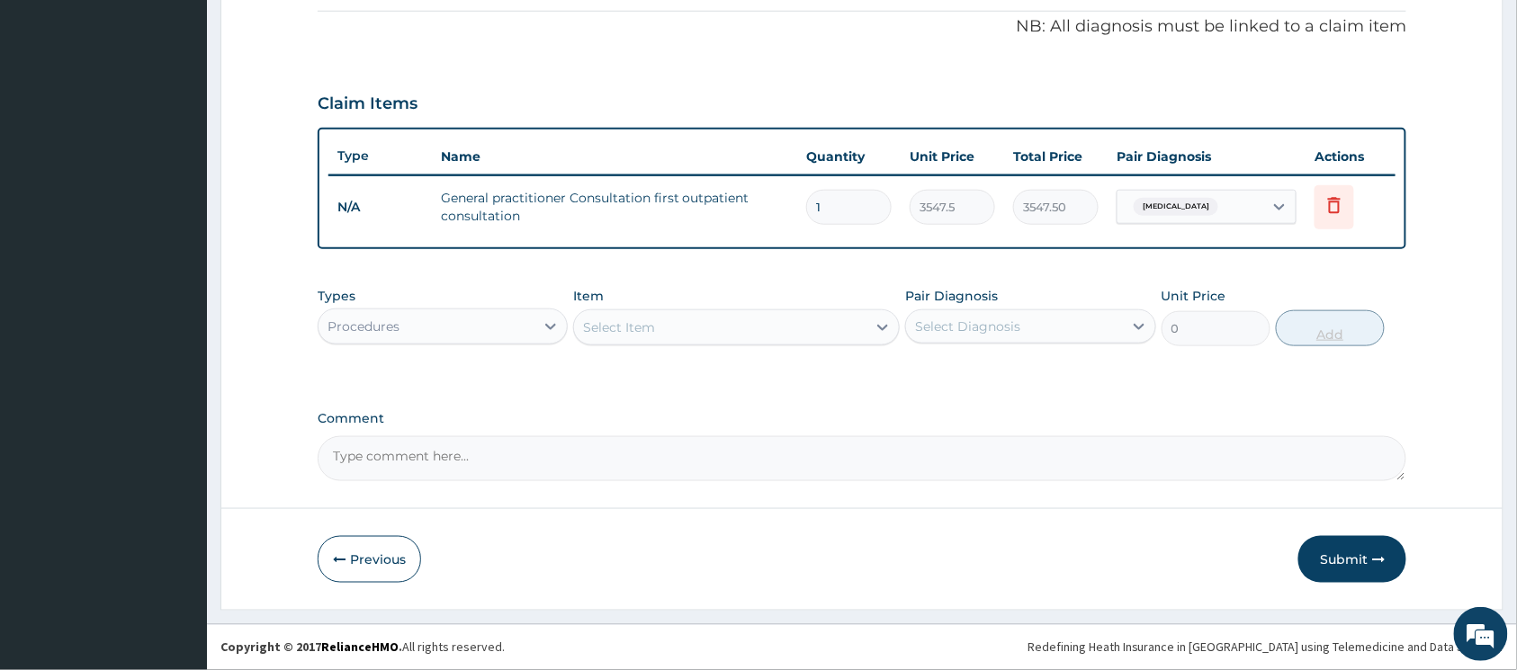
scroll to position [542, 0]
click at [535, 331] on div at bounding box center [551, 326] width 32 height 32
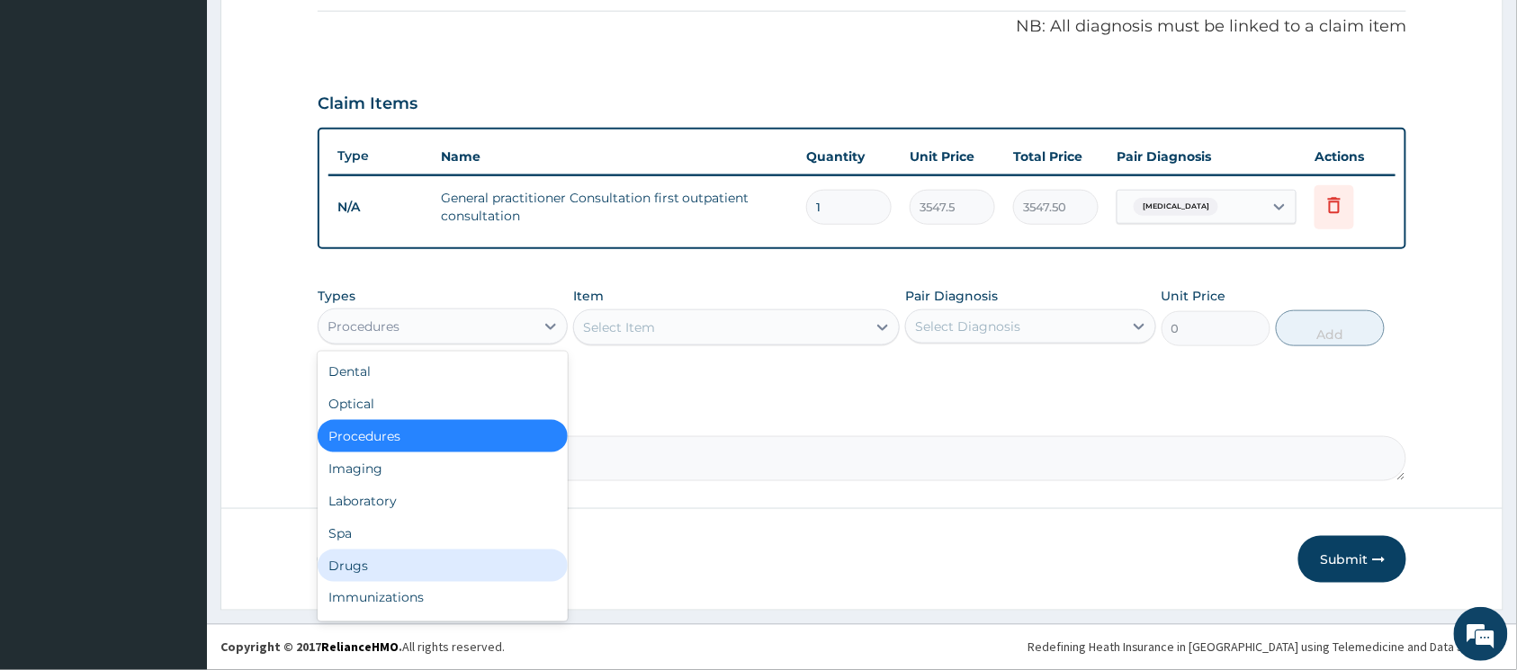
click at [418, 555] on div "Drugs" at bounding box center [443, 566] width 250 height 32
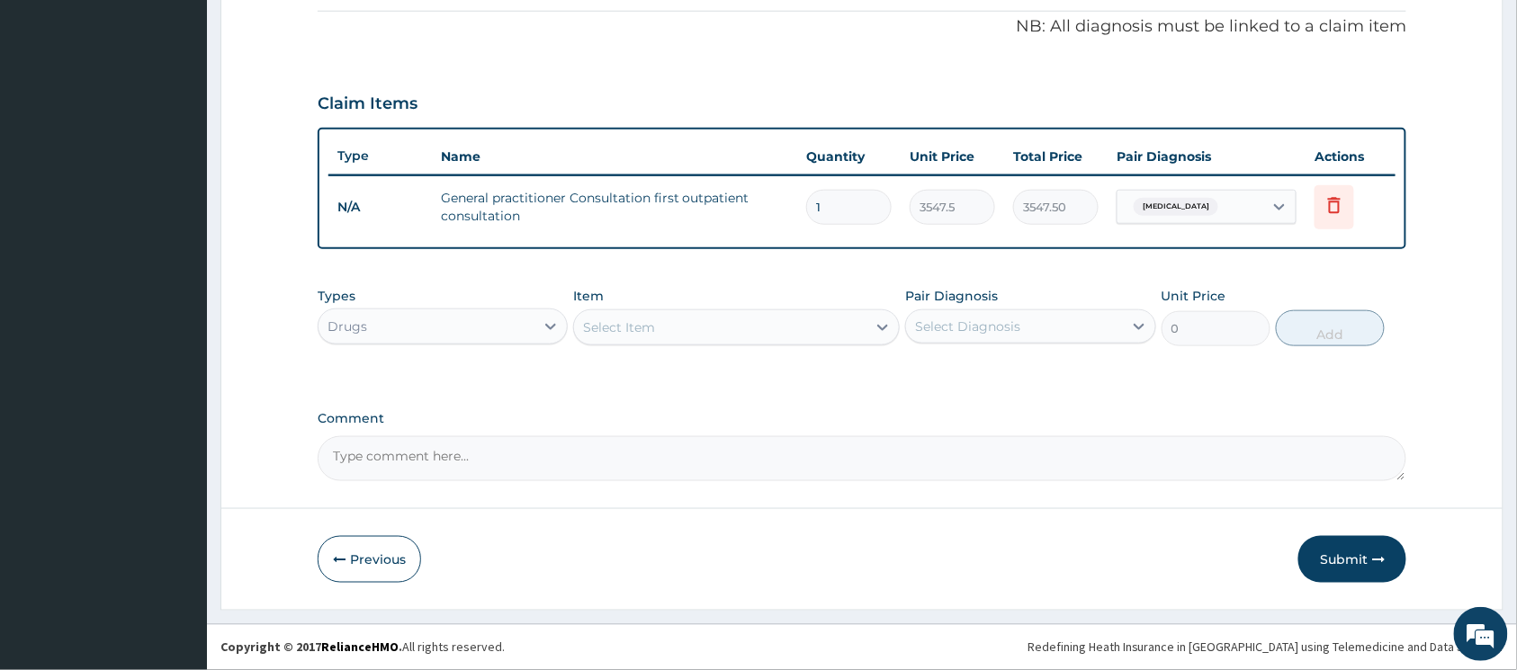
click at [877, 325] on div "Select Item" at bounding box center [736, 328] width 327 height 36
click at [882, 329] on icon at bounding box center [883, 328] width 18 height 18
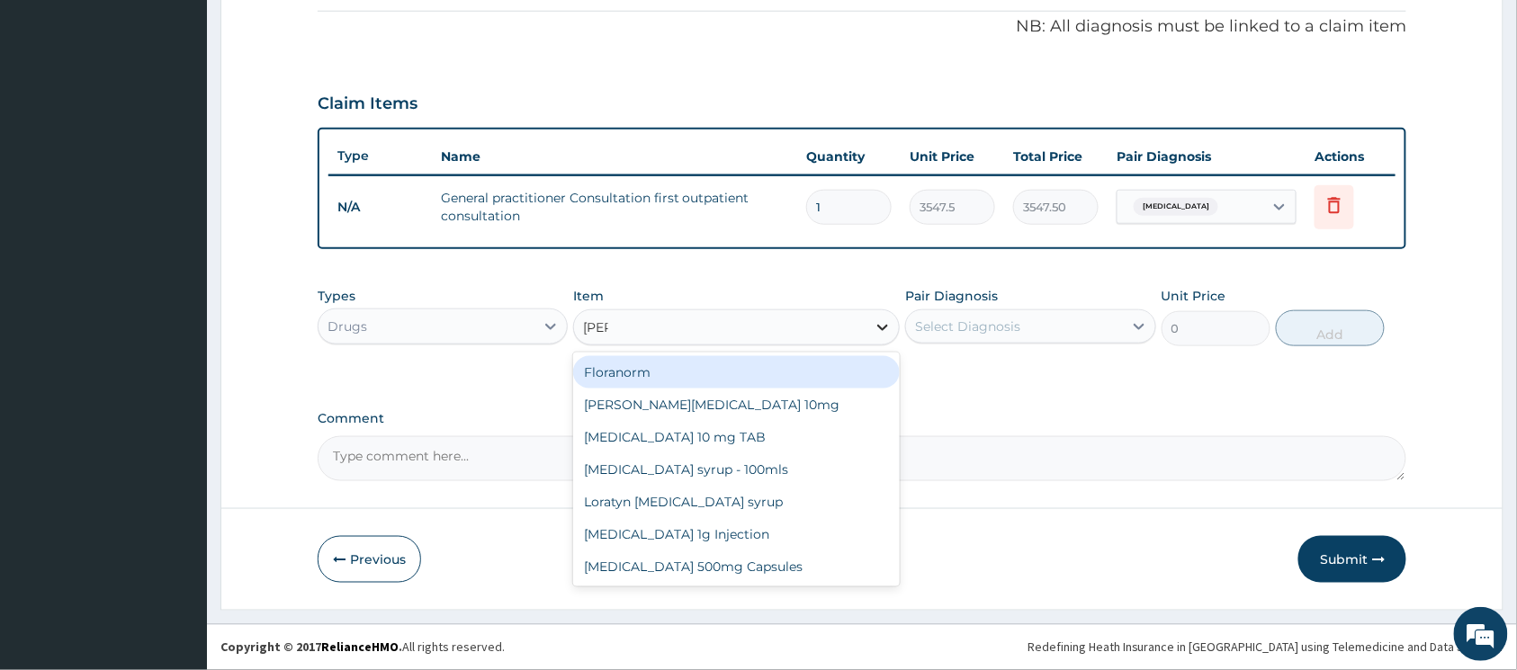
type input "lorat"
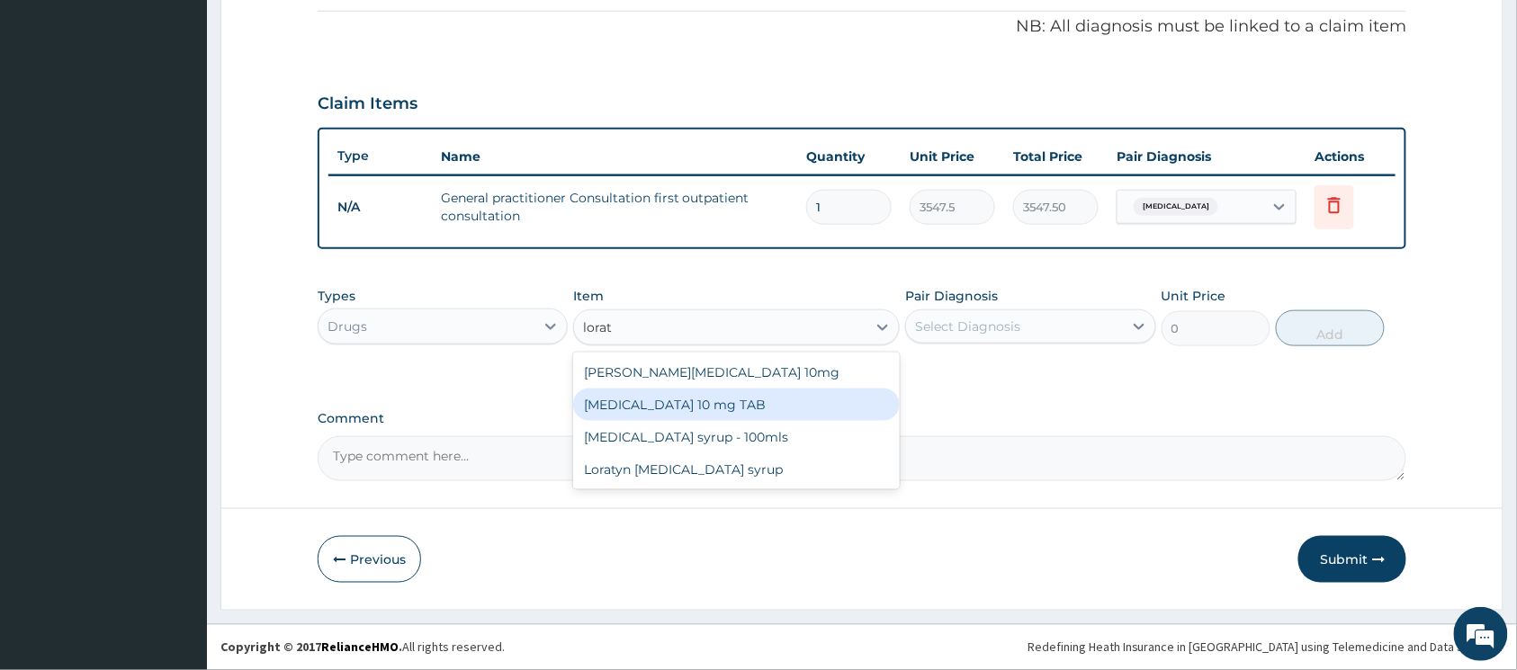
click at [758, 394] on div "[MEDICAL_DATA] 10 mg TAB" at bounding box center [736, 405] width 327 height 32
type input "59.125"
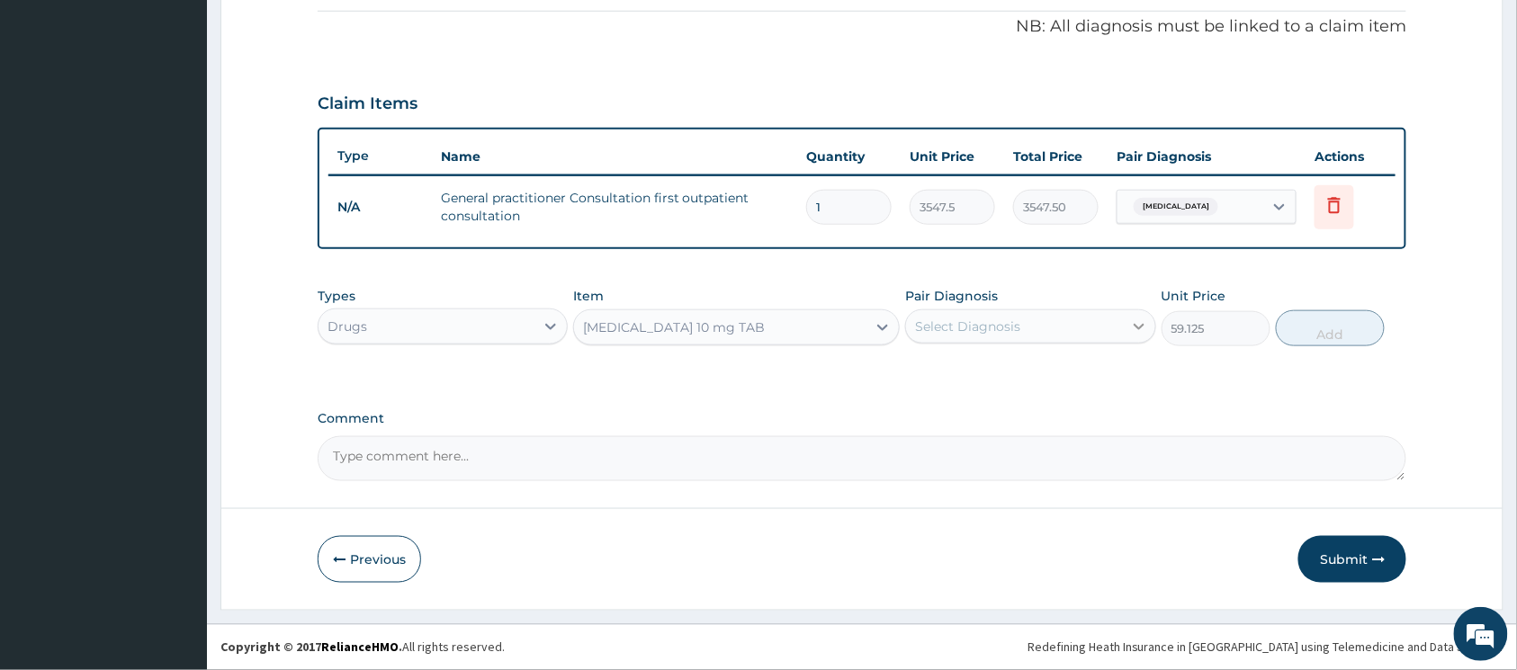
click at [1132, 326] on icon at bounding box center [1139, 327] width 18 height 18
click at [926, 369] on input "checkbox" at bounding box center [922, 371] width 12 height 12
checkbox input "true"
click at [1318, 336] on button "Add" at bounding box center [1330, 328] width 109 height 36
type input "0"
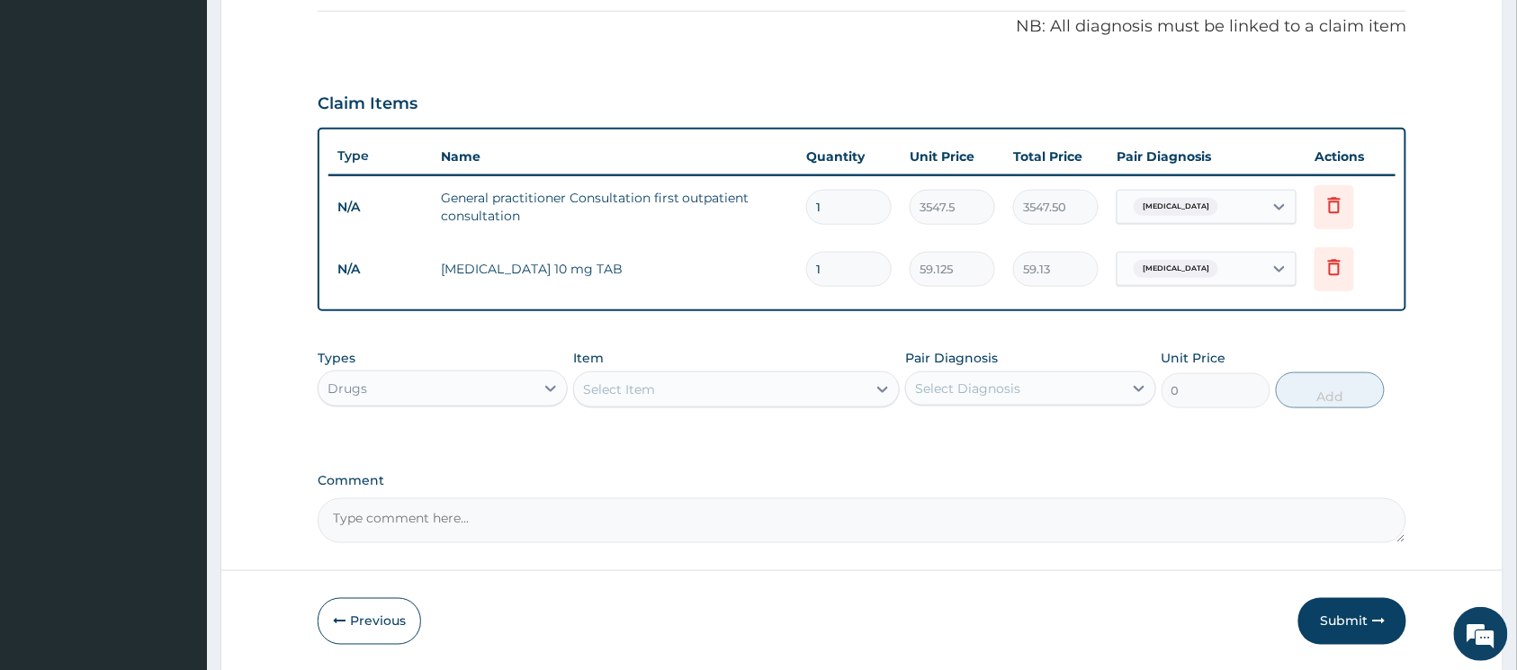
click at [853, 392] on div "Select Item" at bounding box center [720, 389] width 292 height 29
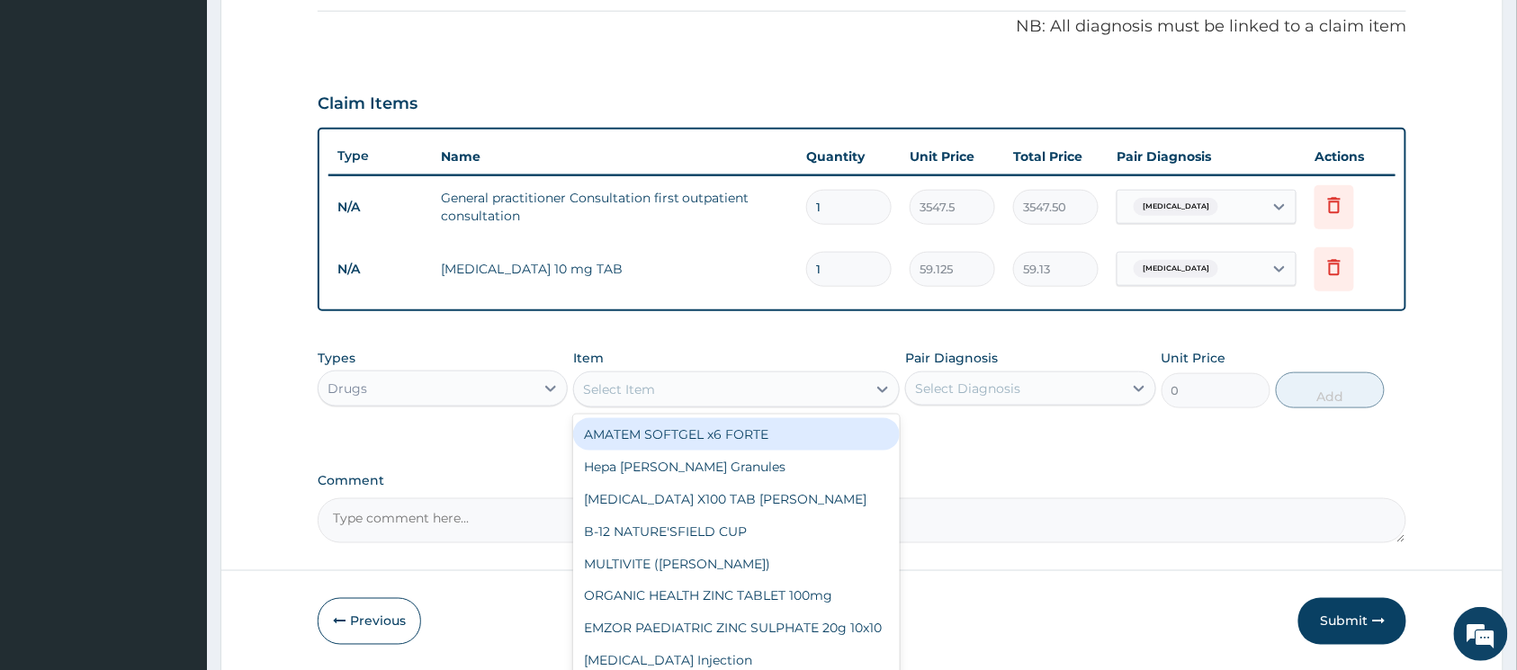
paste input "Hydrocortison"
type input "Hydrocortison"
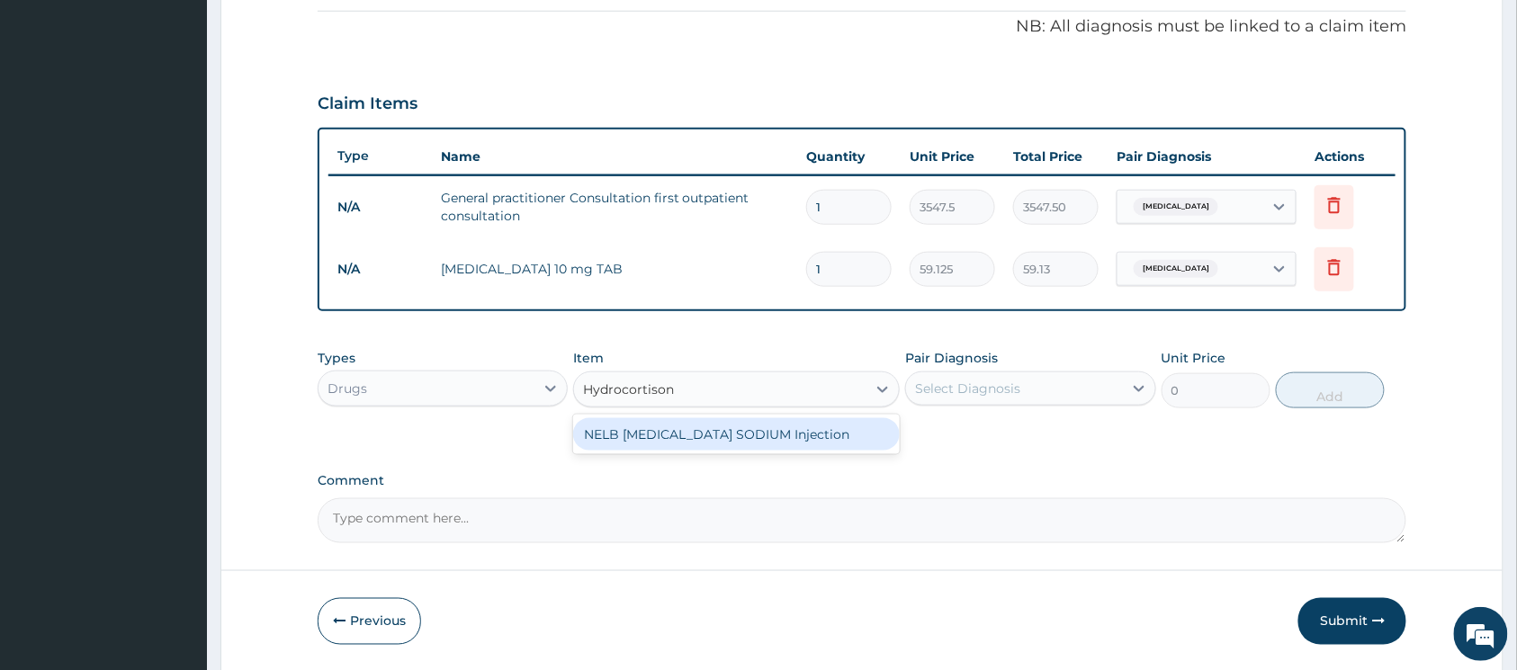
click at [770, 422] on div "NELB [MEDICAL_DATA] SODIUM Injection" at bounding box center [736, 434] width 327 height 32
type input "591.25"
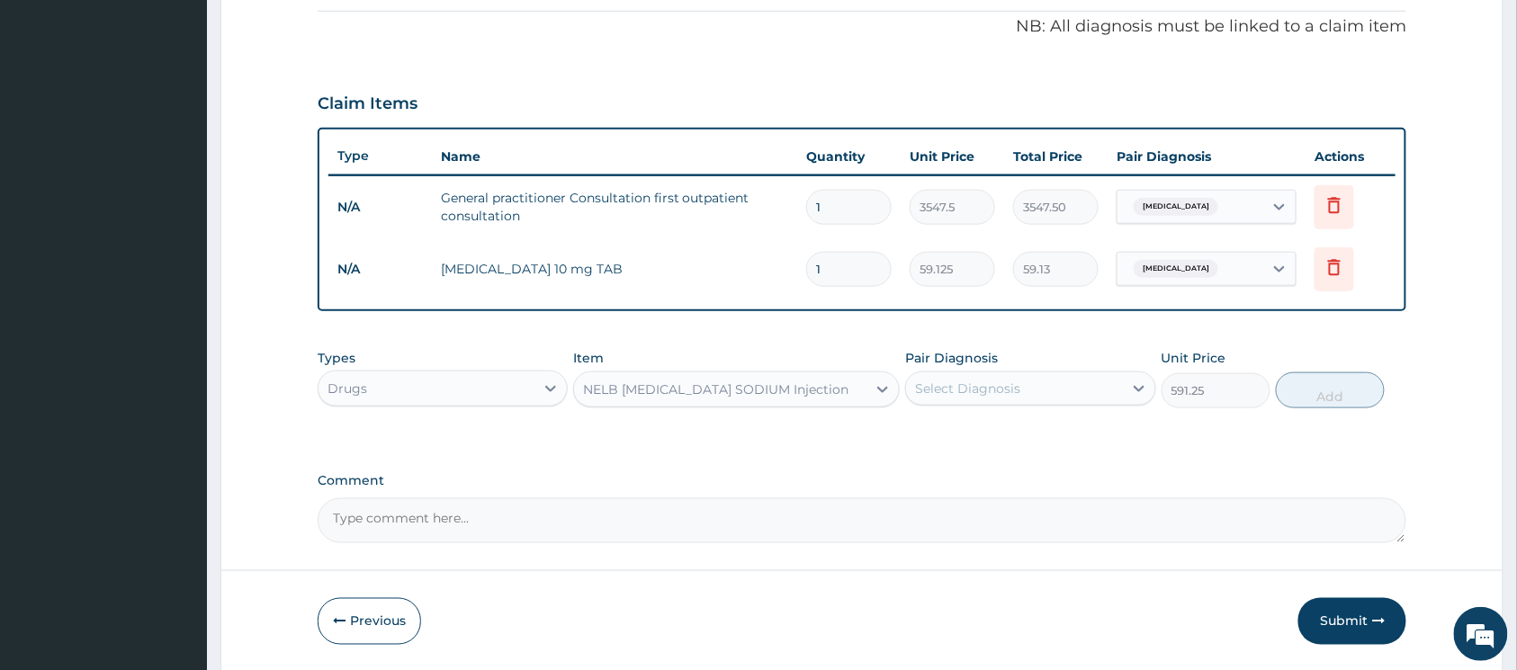
click at [1034, 385] on div "Select Diagnosis" at bounding box center [1014, 388] width 216 height 29
drag, startPoint x: 920, startPoint y: 434, endPoint x: 1030, endPoint y: 415, distance: 112.3
click at [922, 432] on input "checkbox" at bounding box center [922, 433] width 12 height 12
checkbox input "true"
click at [1334, 400] on button "Add" at bounding box center [1330, 391] width 109 height 36
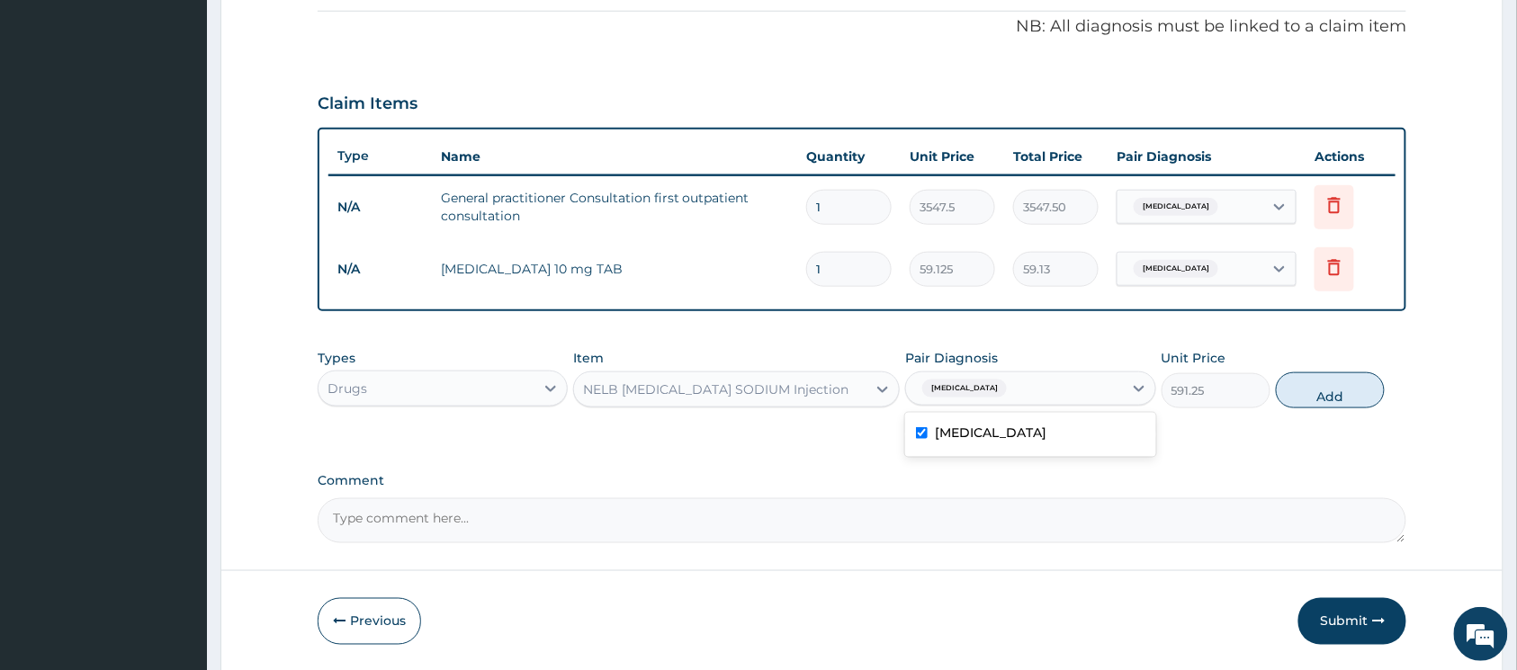
type input "0"
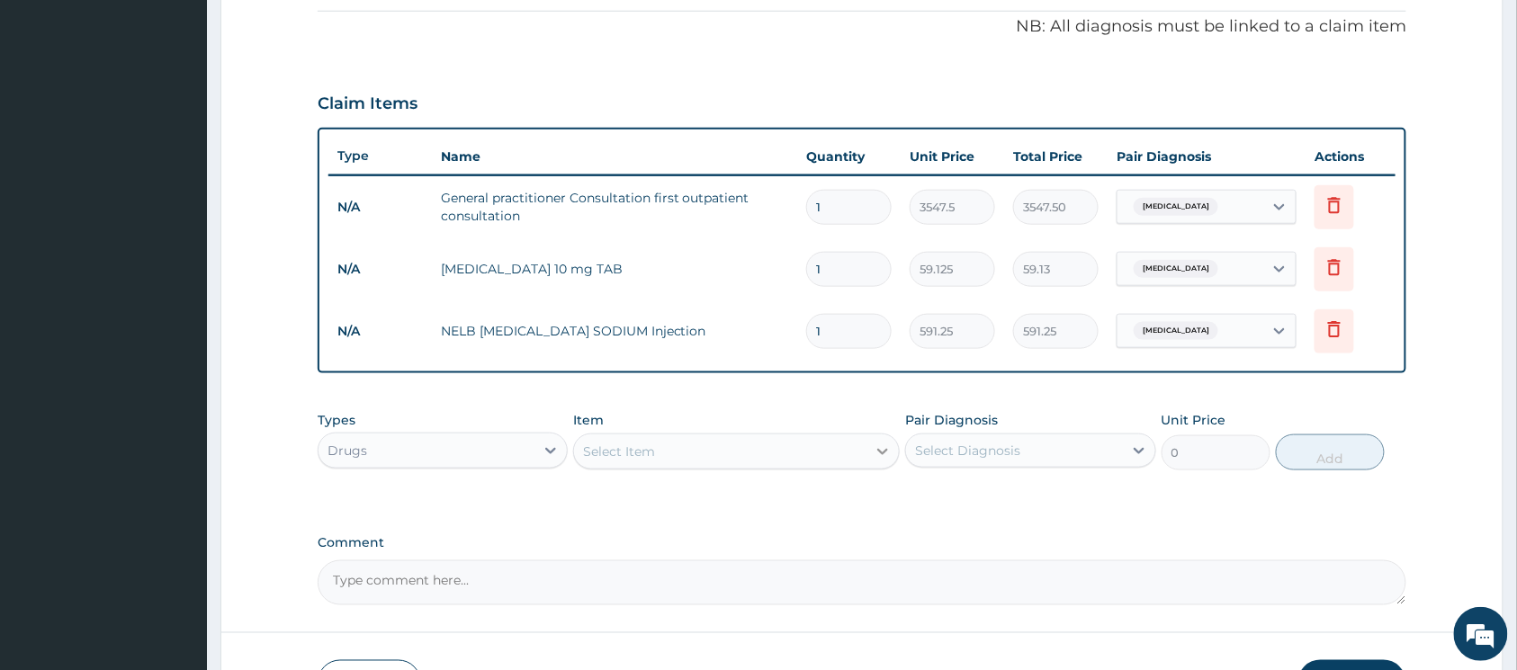
click at [886, 454] on icon at bounding box center [883, 452] width 18 height 18
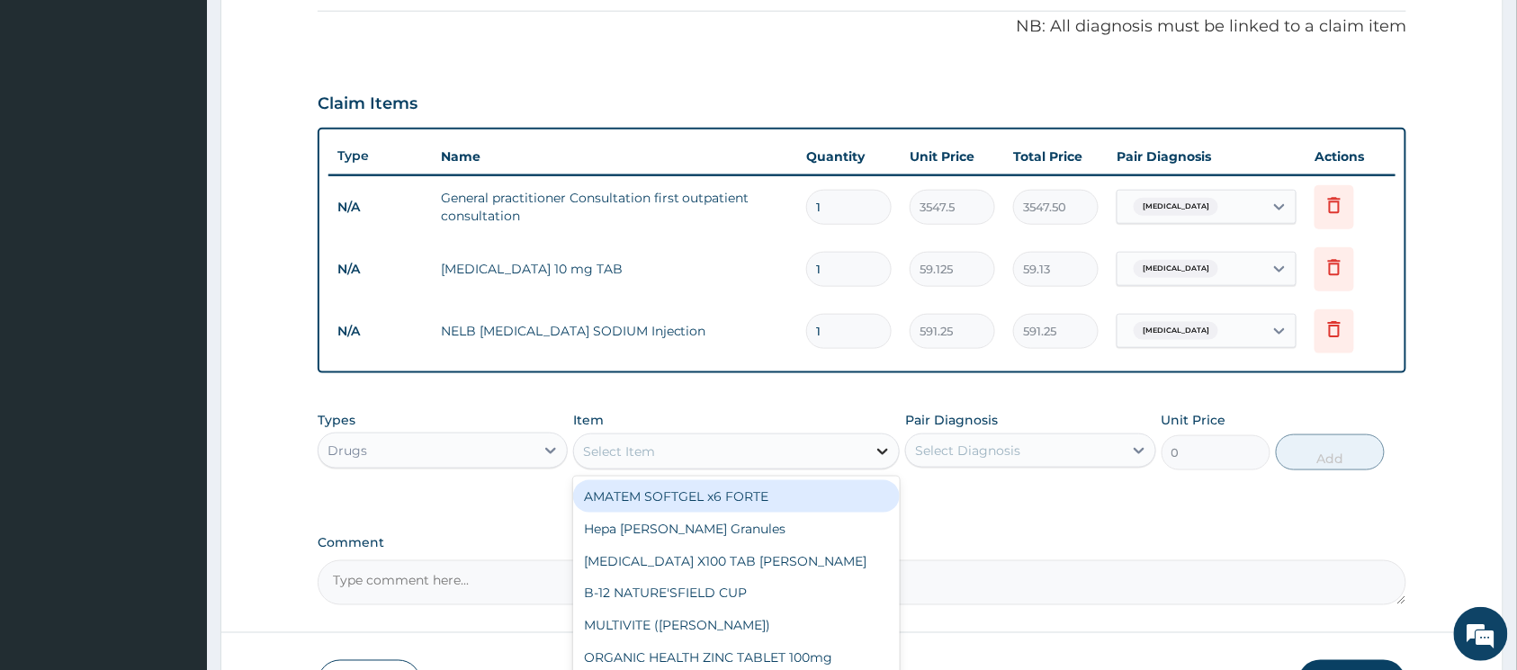
paste input "Prednisolone"
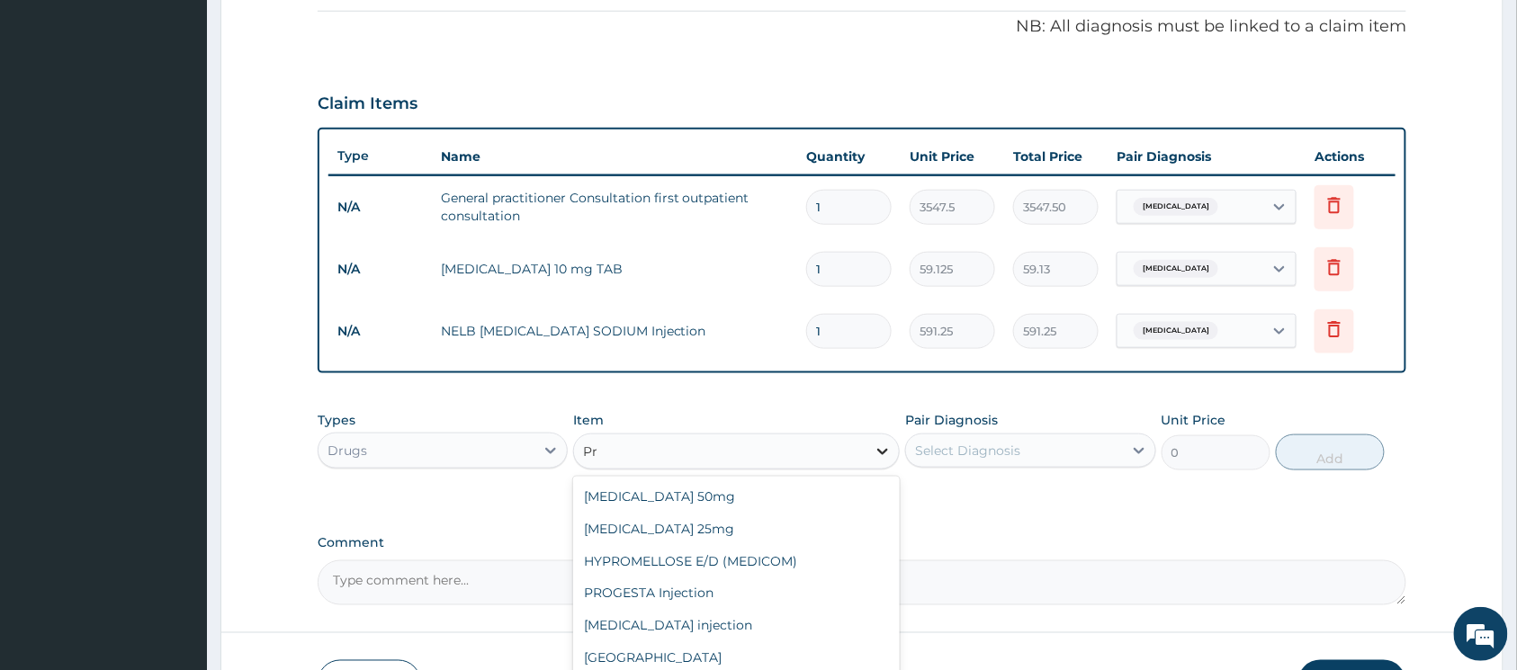
type input "P"
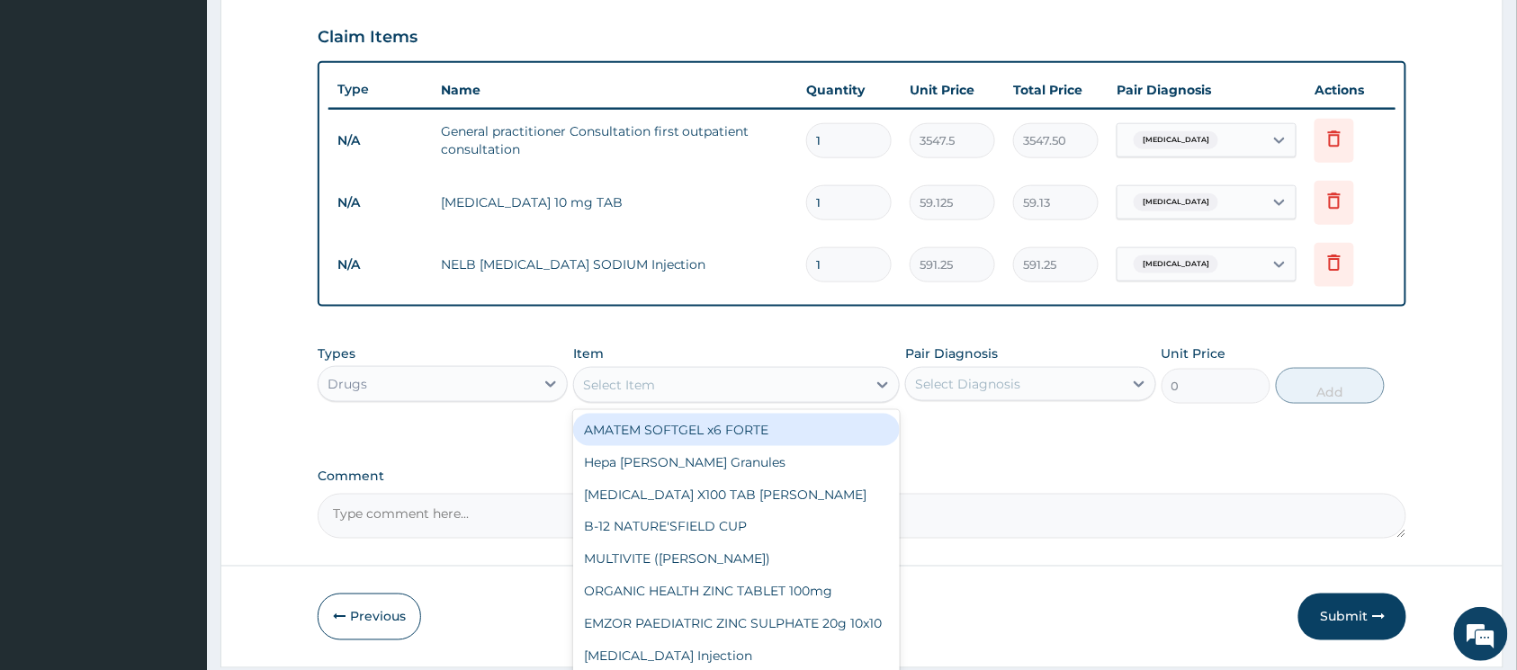
scroll to position [667, 0]
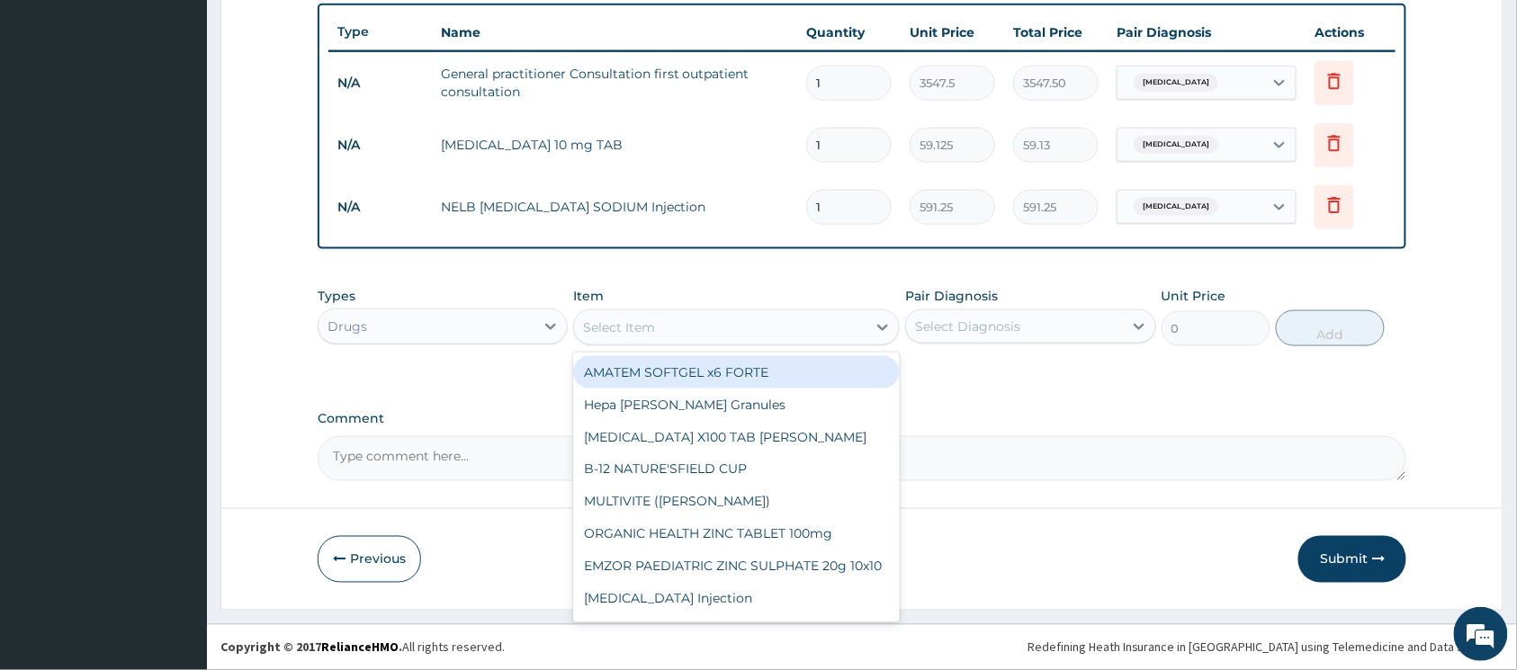
click at [174, 281] on aside "Reemee medicare Online My Menu Switch Providers Dashboard PA Code Claims Tariff…" at bounding box center [103, 2] width 207 height 1336
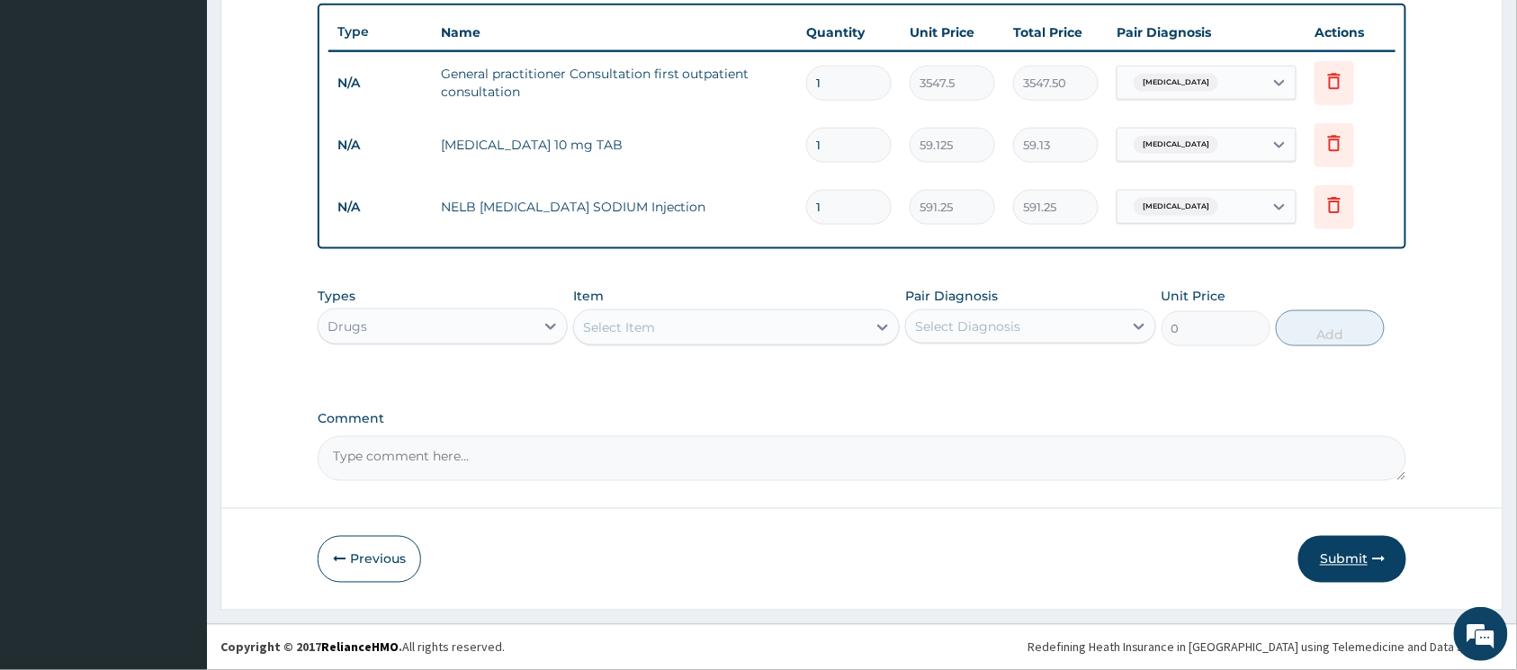
click at [1332, 552] on button "Submit" at bounding box center [1353, 559] width 108 height 47
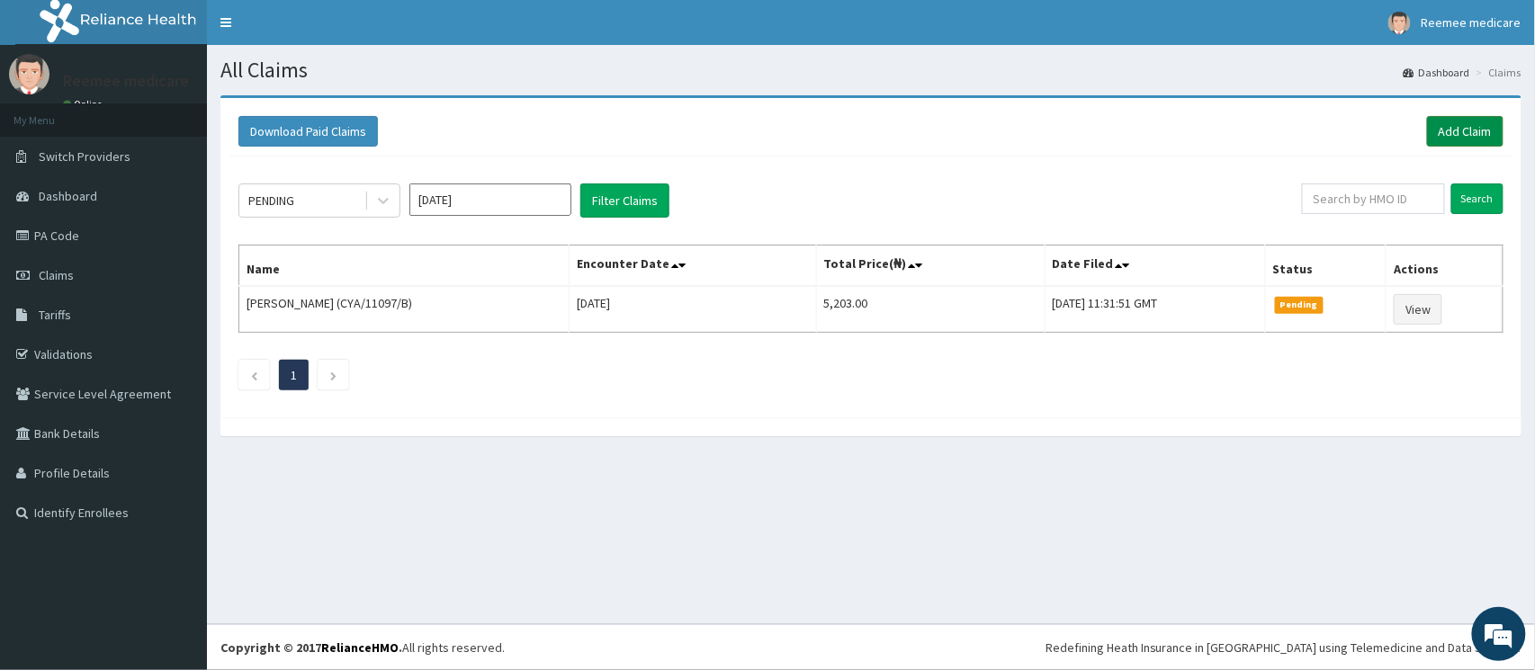
click at [1430, 126] on link "Add Claim" at bounding box center [1465, 131] width 76 height 31
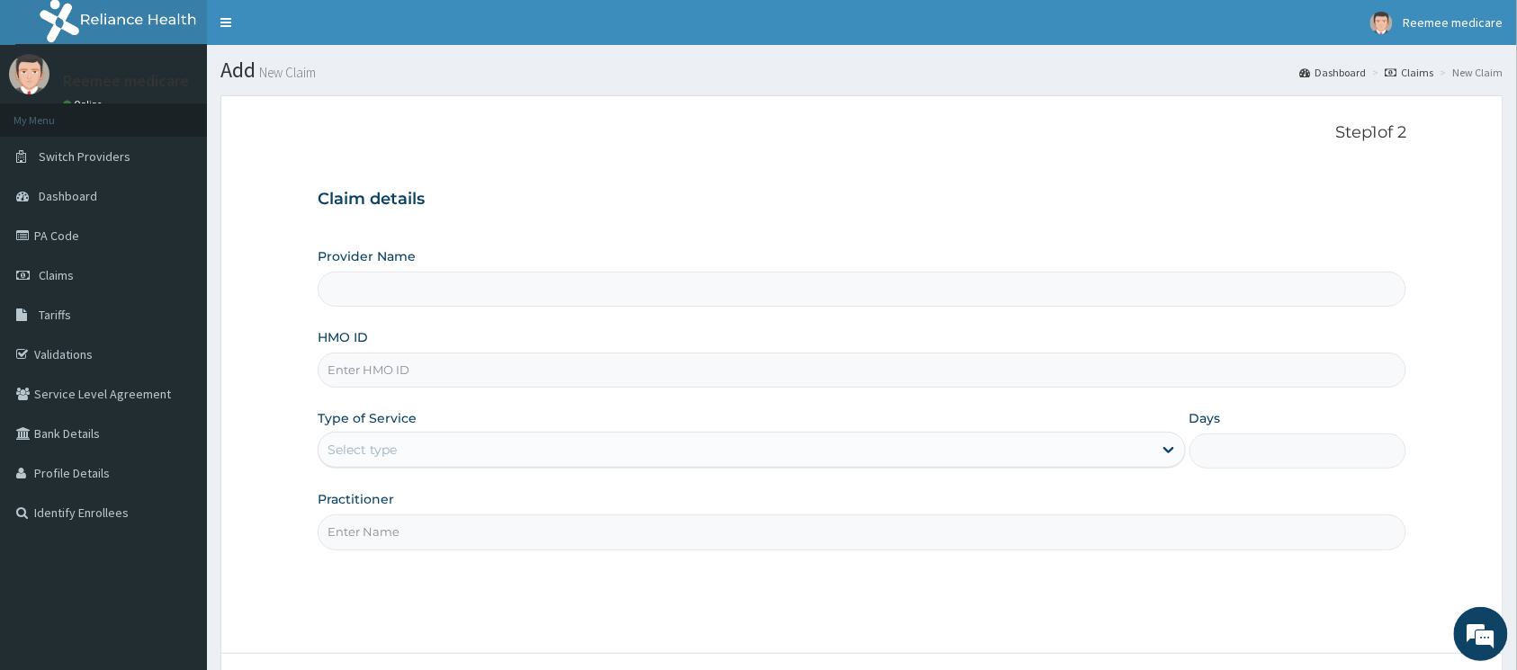
type input "REEMEE MEDICARE"
click at [491, 374] on input "HMO ID" at bounding box center [862, 370] width 1089 height 35
paste input "SLB/11020/A"
type input "SLB/11020/A"
click at [560, 446] on div "Select type" at bounding box center [736, 450] width 834 height 29
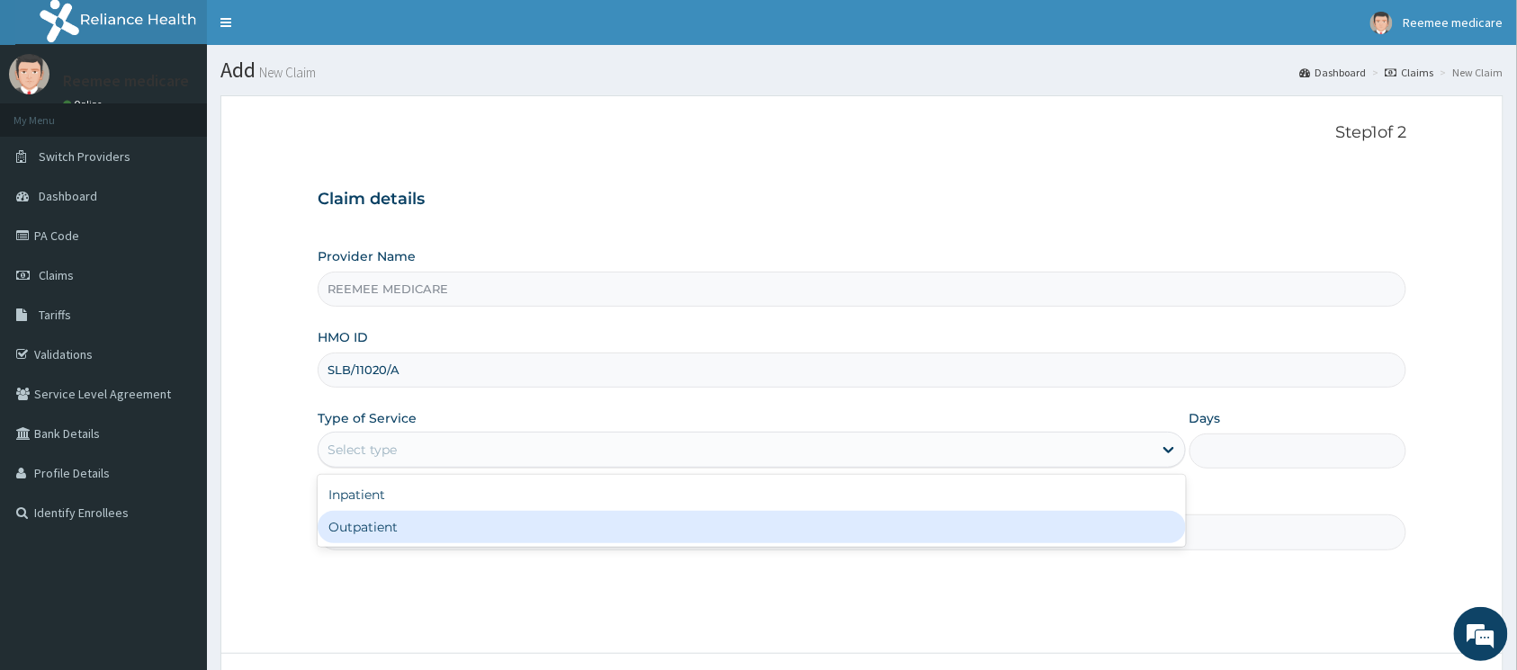
click at [500, 524] on div "Outpatient" at bounding box center [752, 527] width 868 height 32
type input "1"
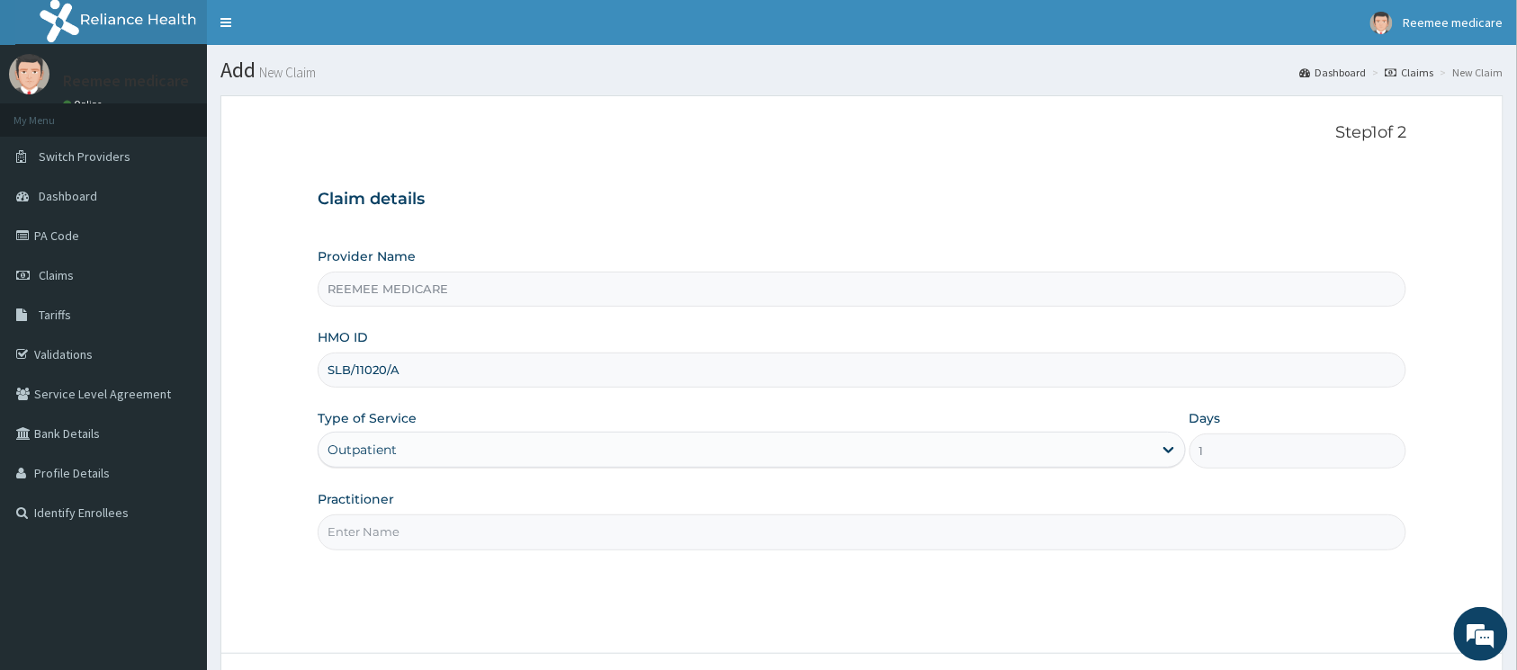
click at [490, 526] on input "Practitioner" at bounding box center [862, 532] width 1089 height 35
type input "Dr [PERSON_NAME]"
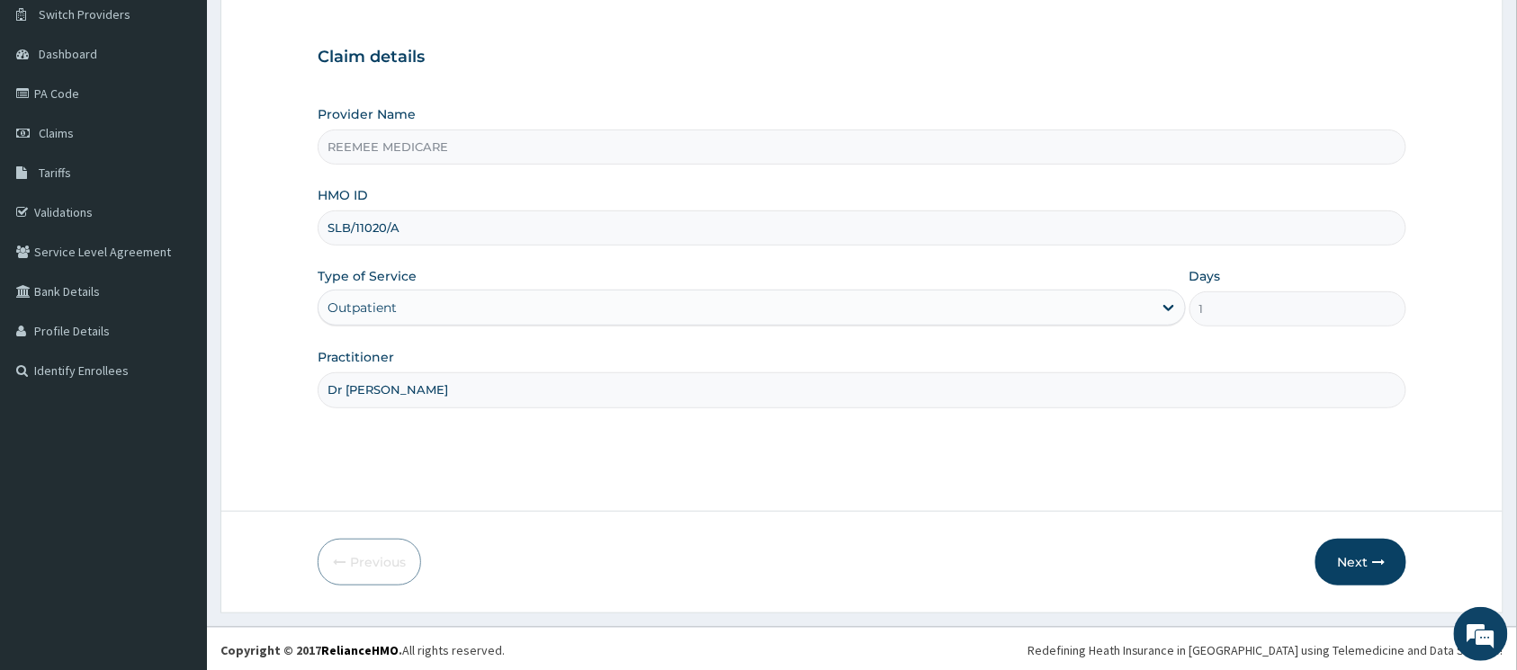
scroll to position [146, 0]
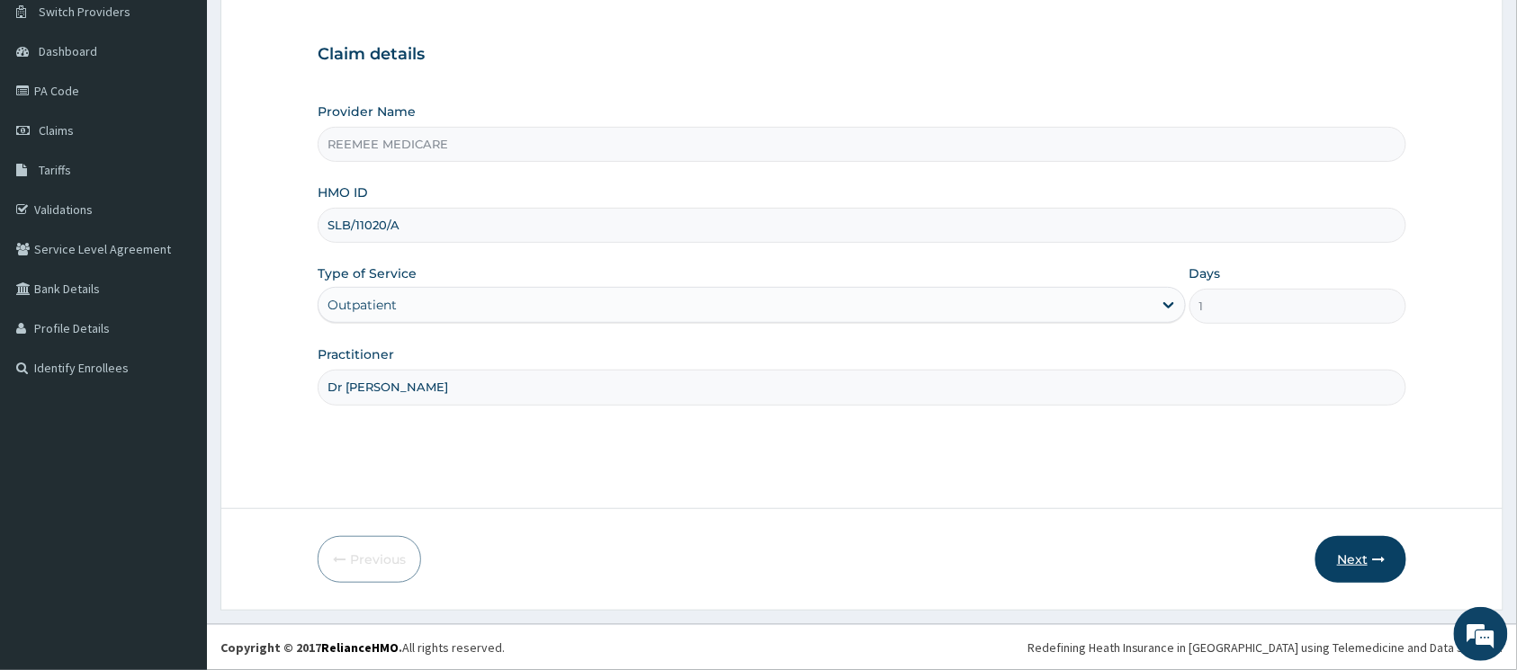
click at [1354, 547] on button "Next" at bounding box center [1361, 559] width 91 height 47
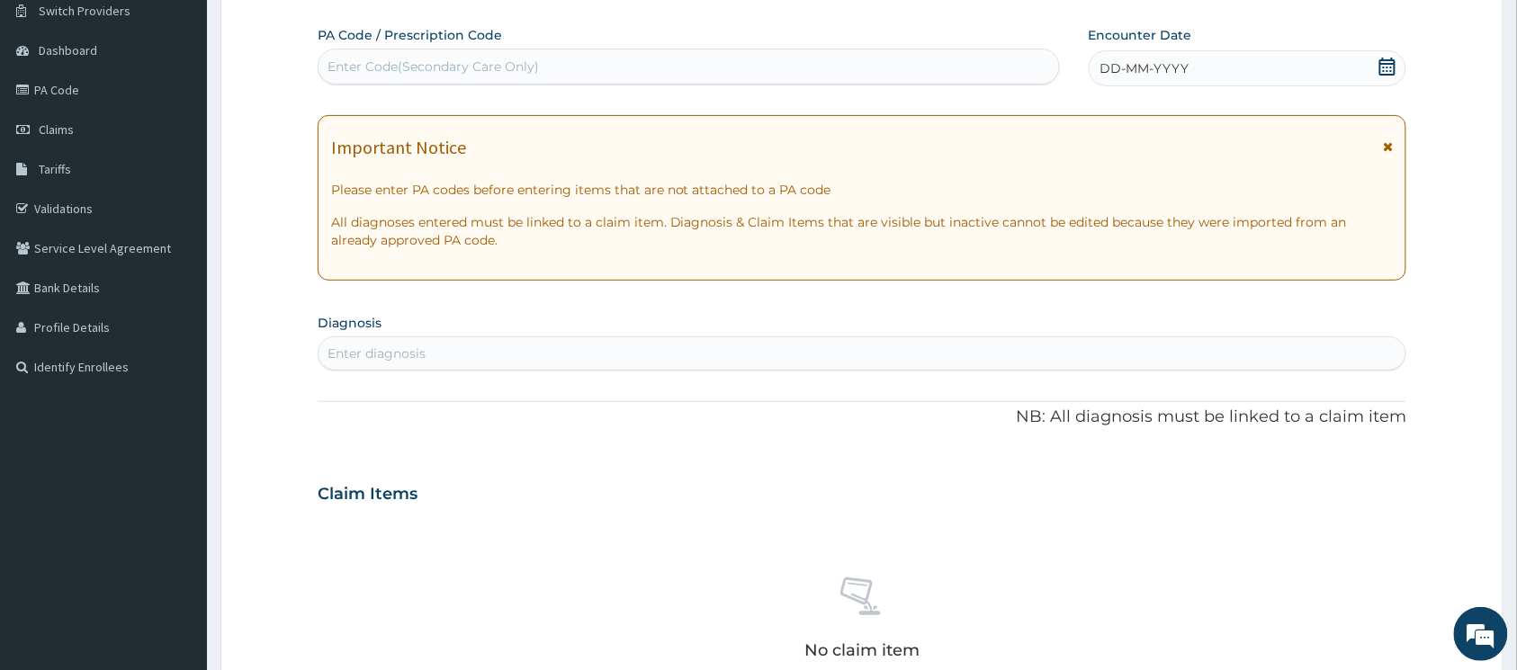
click at [1125, 61] on span "DD-MM-YYYY" at bounding box center [1145, 68] width 89 height 18
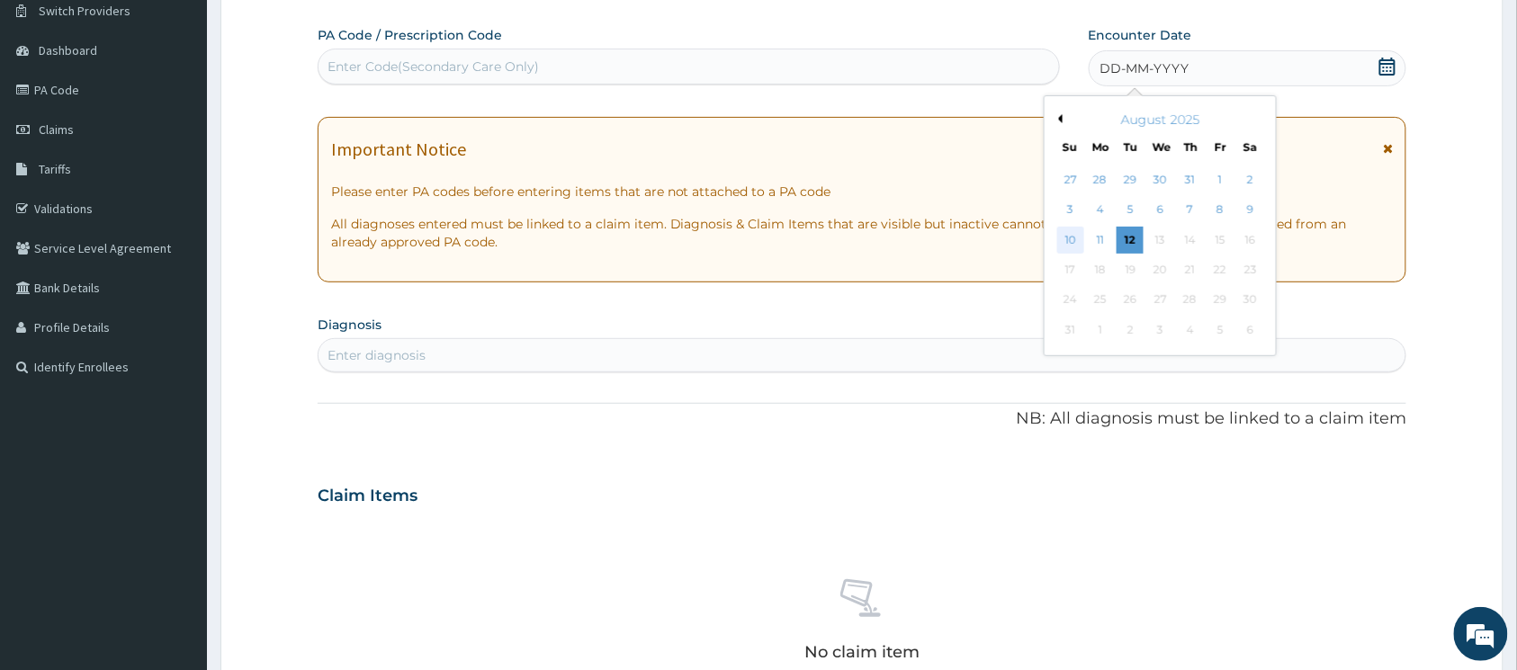
click at [1076, 238] on div "10" at bounding box center [1070, 240] width 27 height 27
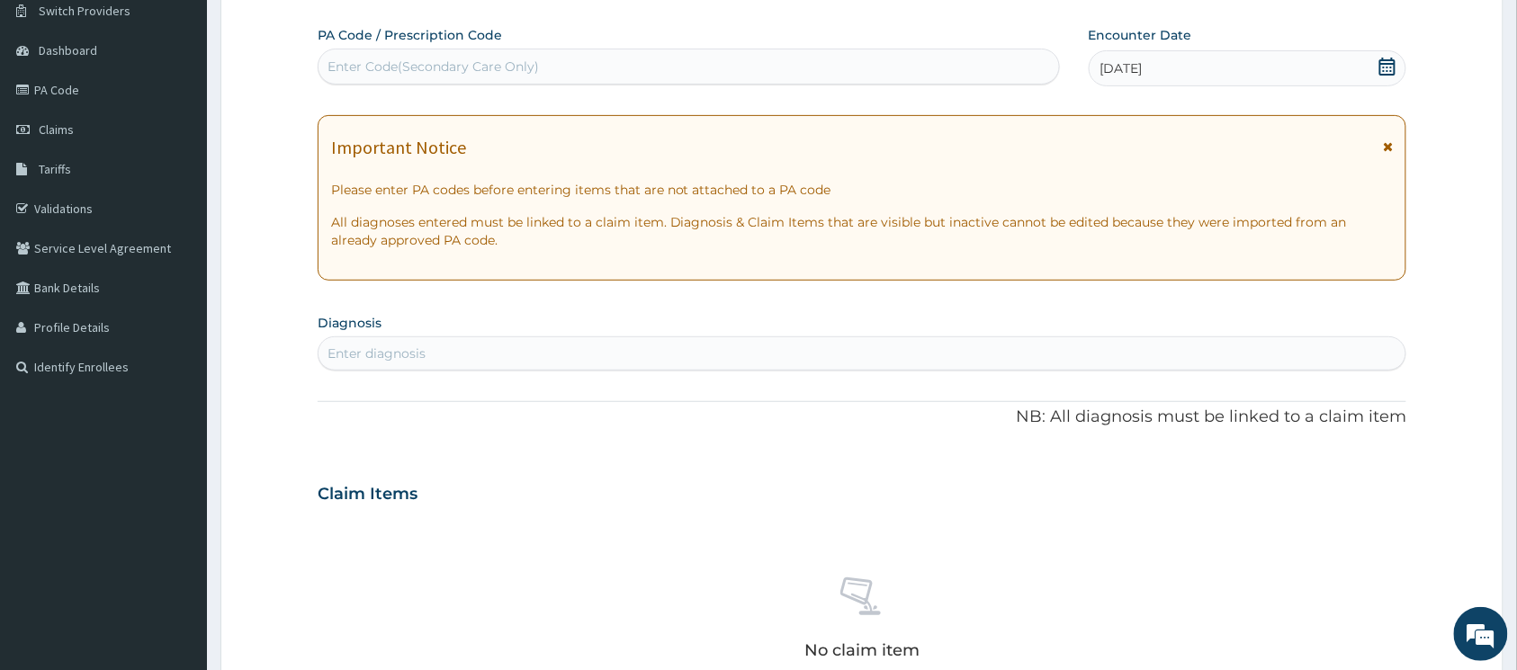
click at [555, 58] on div "Enter Code(Secondary Care Only)" at bounding box center [689, 66] width 741 height 29
paste input "PA/F17BC7"
type input "PA/F17BC7"
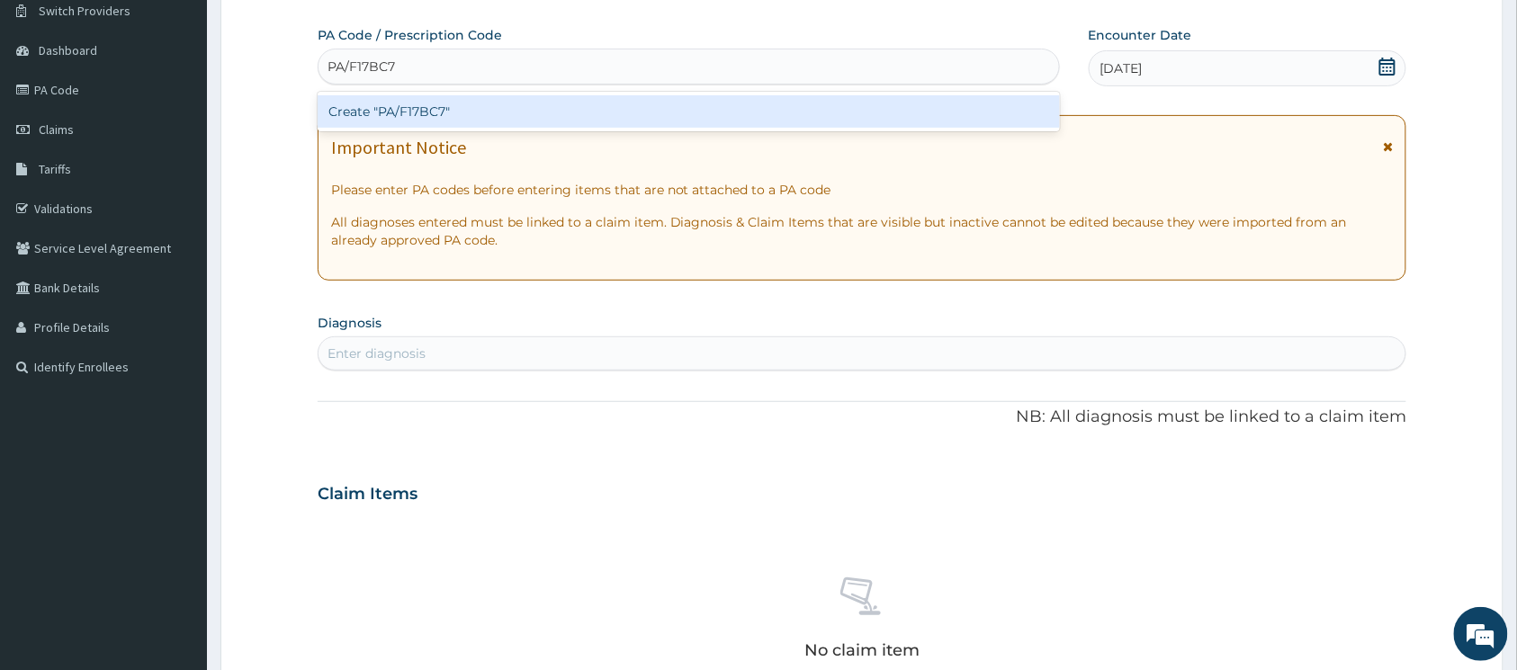
click at [441, 104] on div "Create "PA/F17BC7"" at bounding box center [689, 111] width 742 height 32
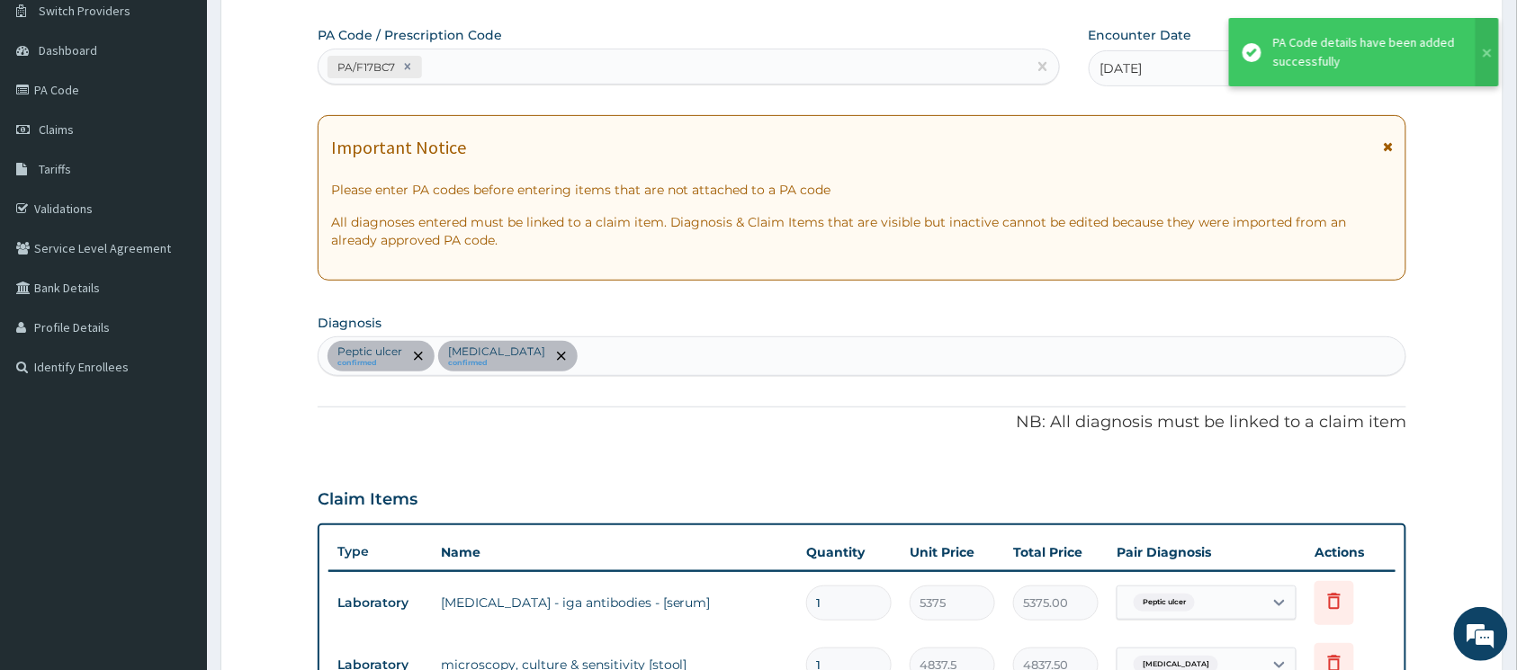
scroll to position [158, 0]
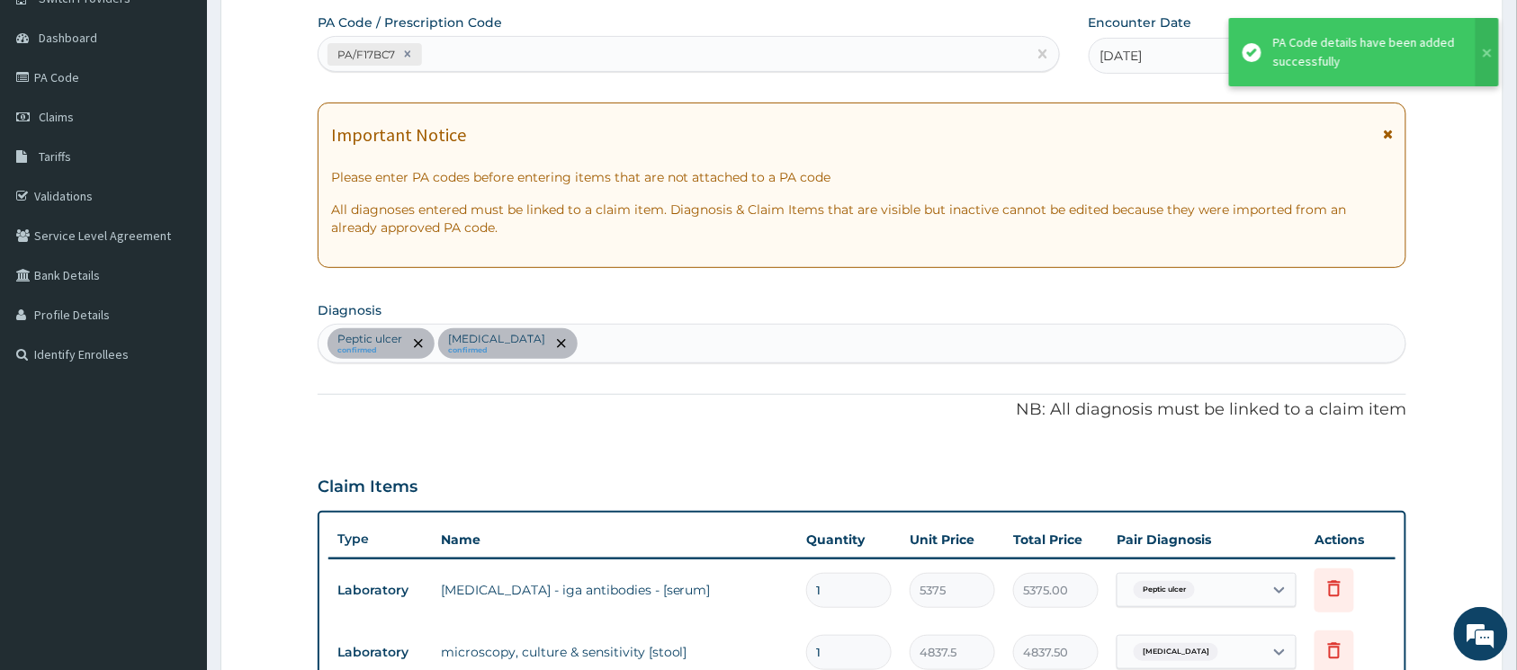
click at [605, 346] on div "[MEDICAL_DATA] confirmed [MEDICAL_DATA] confirmed" at bounding box center [862, 344] width 1087 height 38
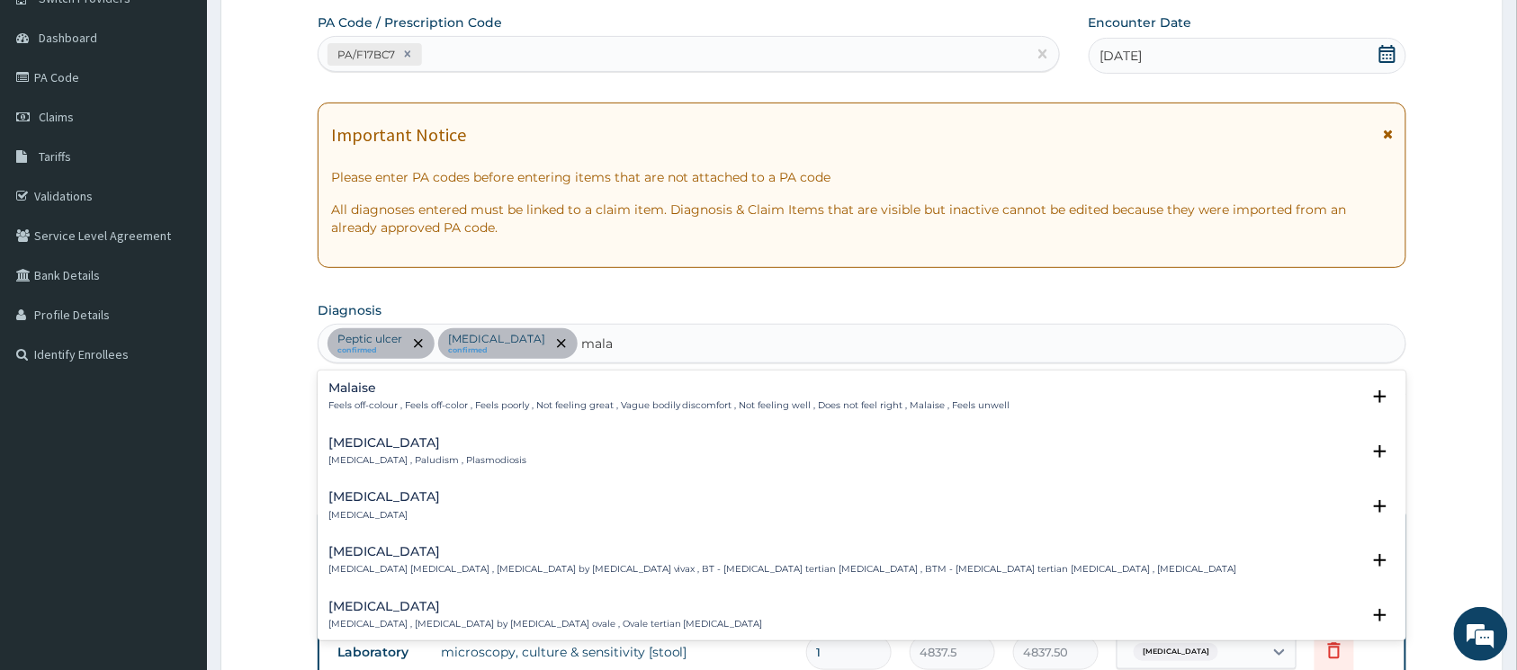
type input "malar"
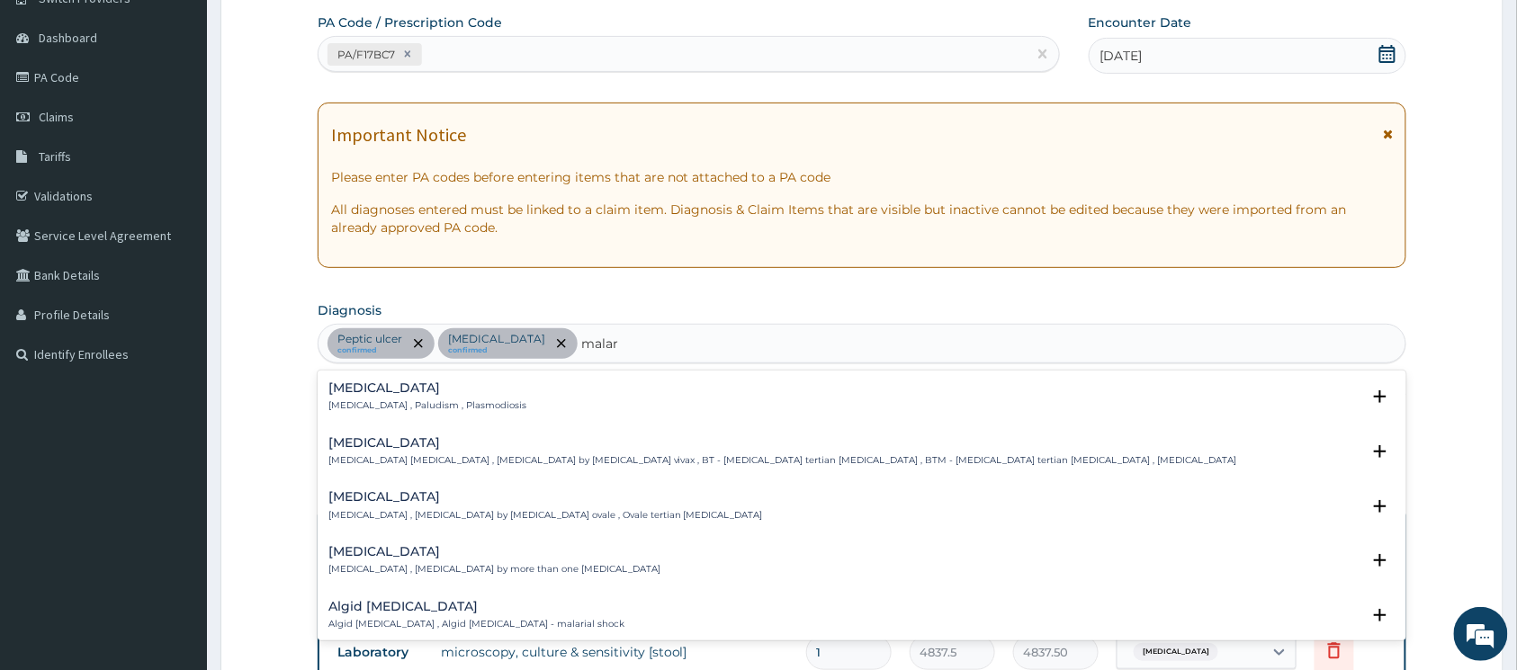
click at [392, 395] on h4 "[MEDICAL_DATA]" at bounding box center [427, 388] width 198 height 13
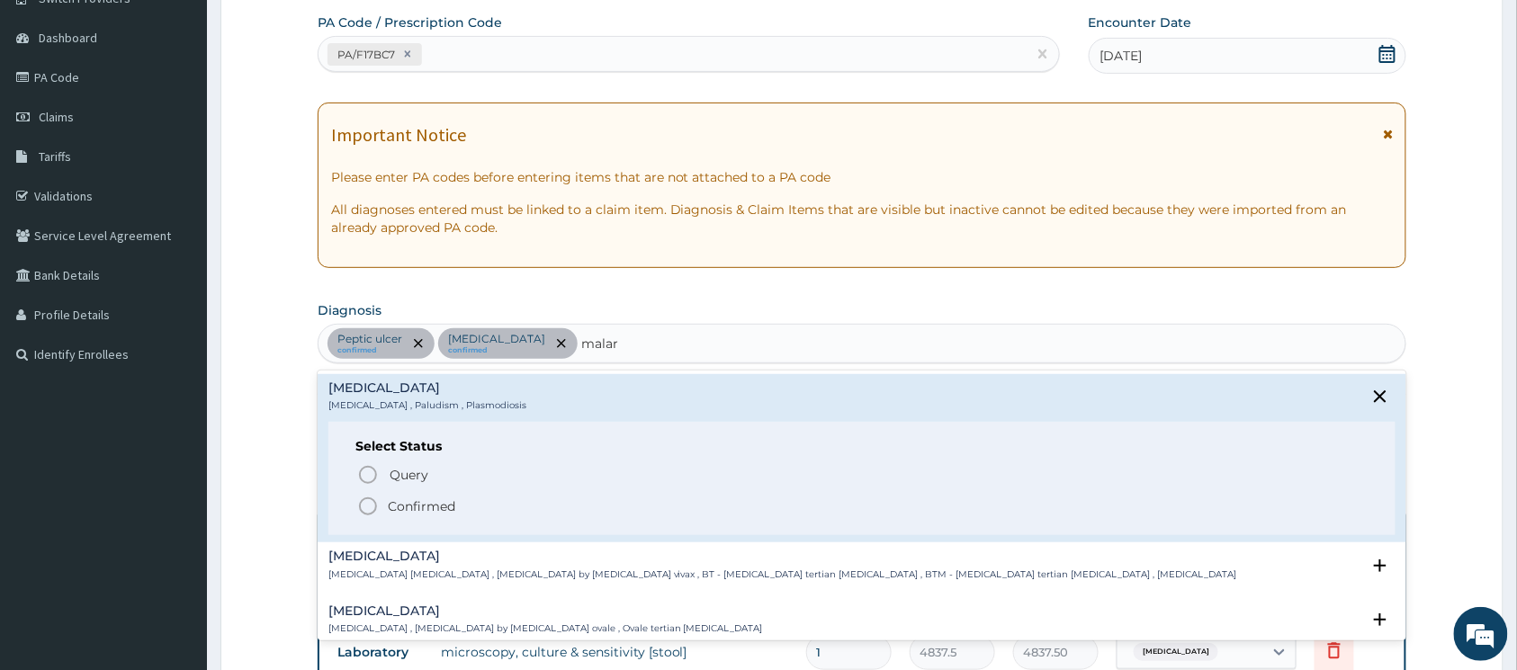
click at [372, 508] on icon "status option filled" at bounding box center [368, 507] width 22 height 22
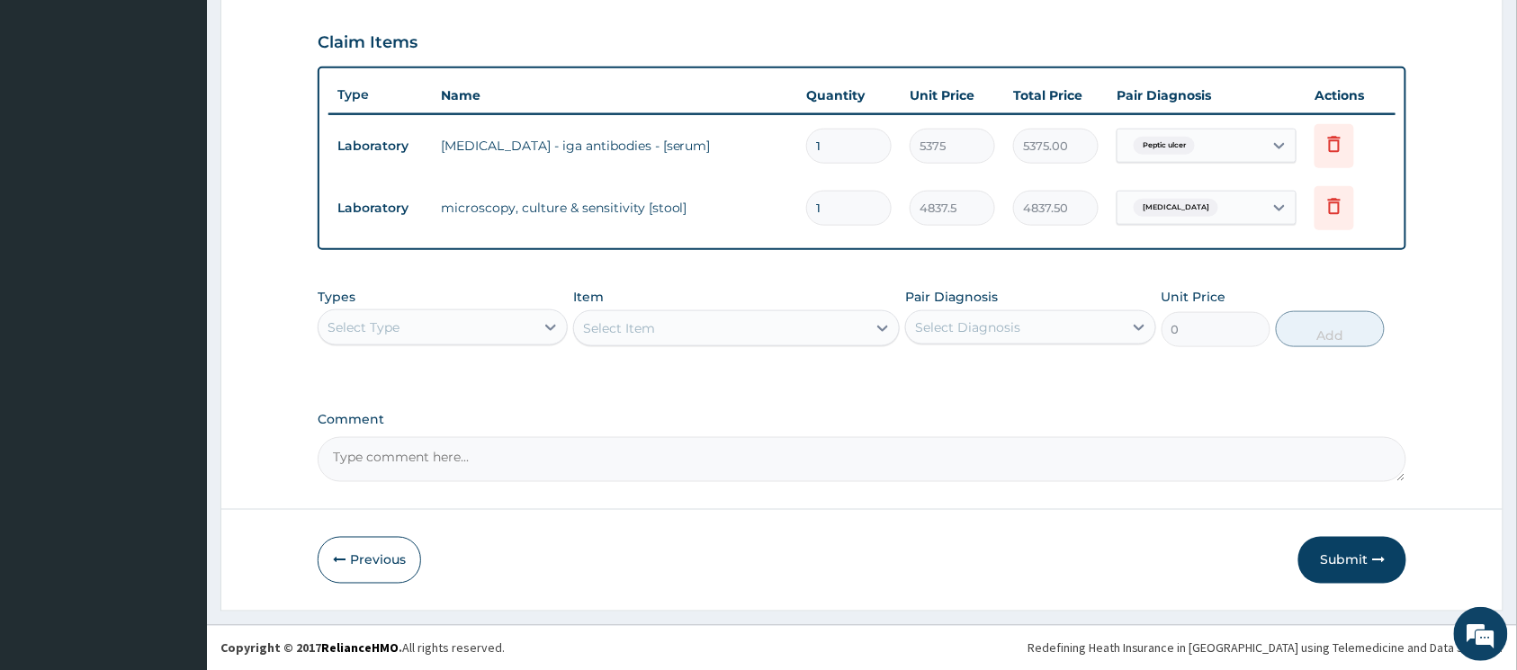
scroll to position [605, 0]
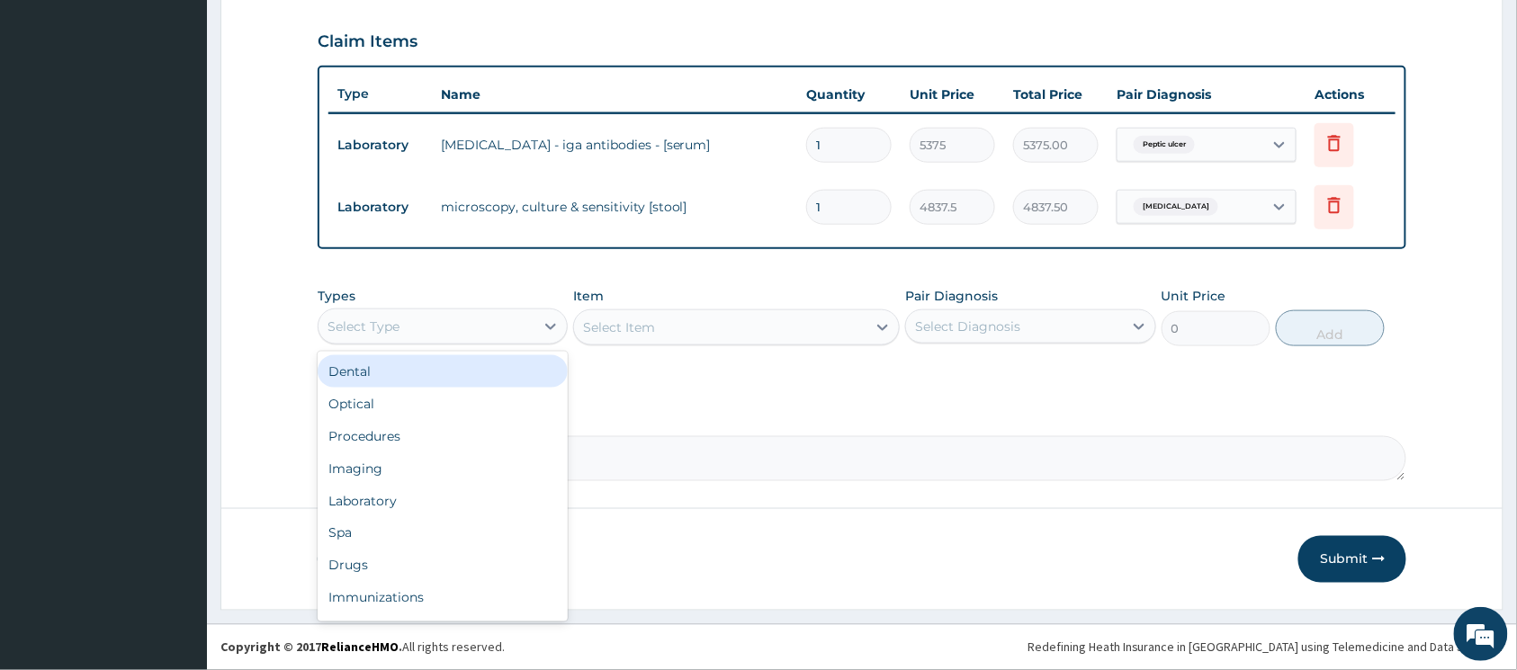
click at [494, 320] on div "Select Type" at bounding box center [427, 326] width 216 height 29
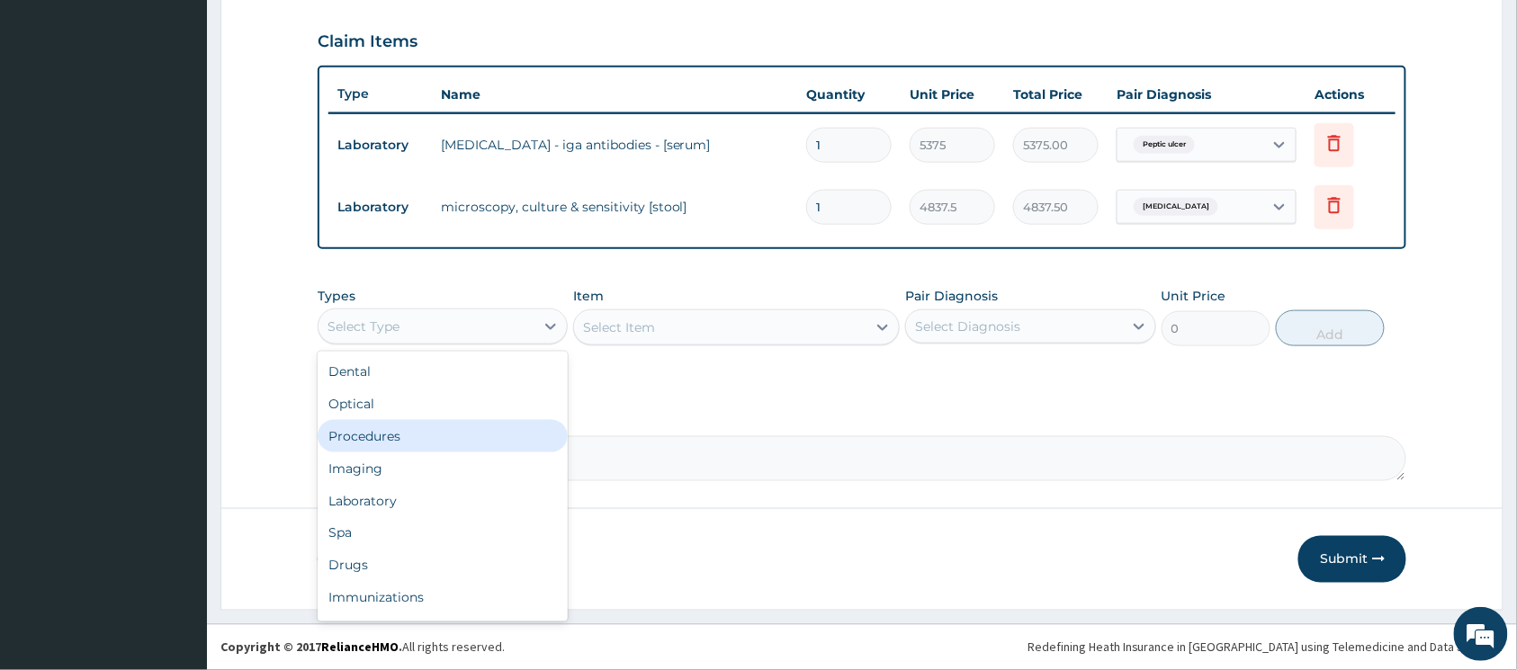
click at [427, 430] on div "Procedures" at bounding box center [443, 436] width 250 height 32
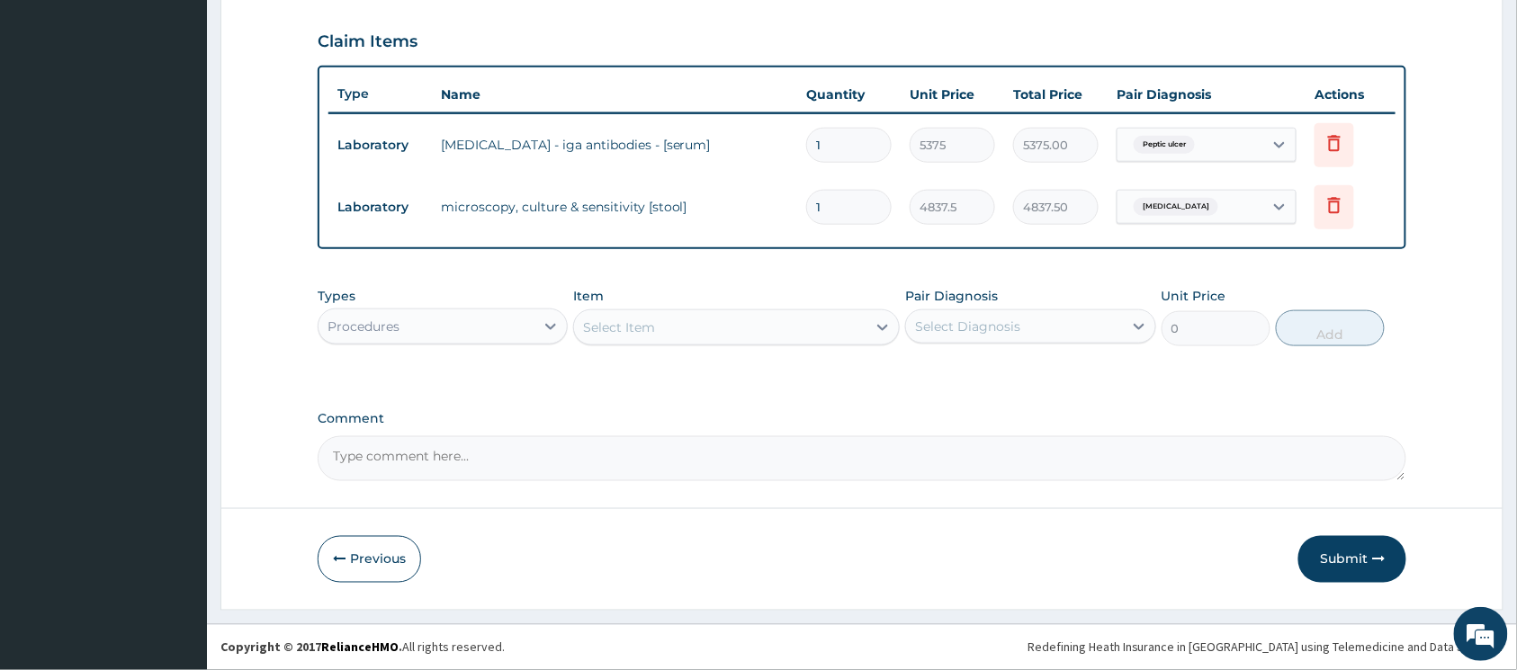
click at [879, 328] on icon at bounding box center [883, 328] width 18 height 18
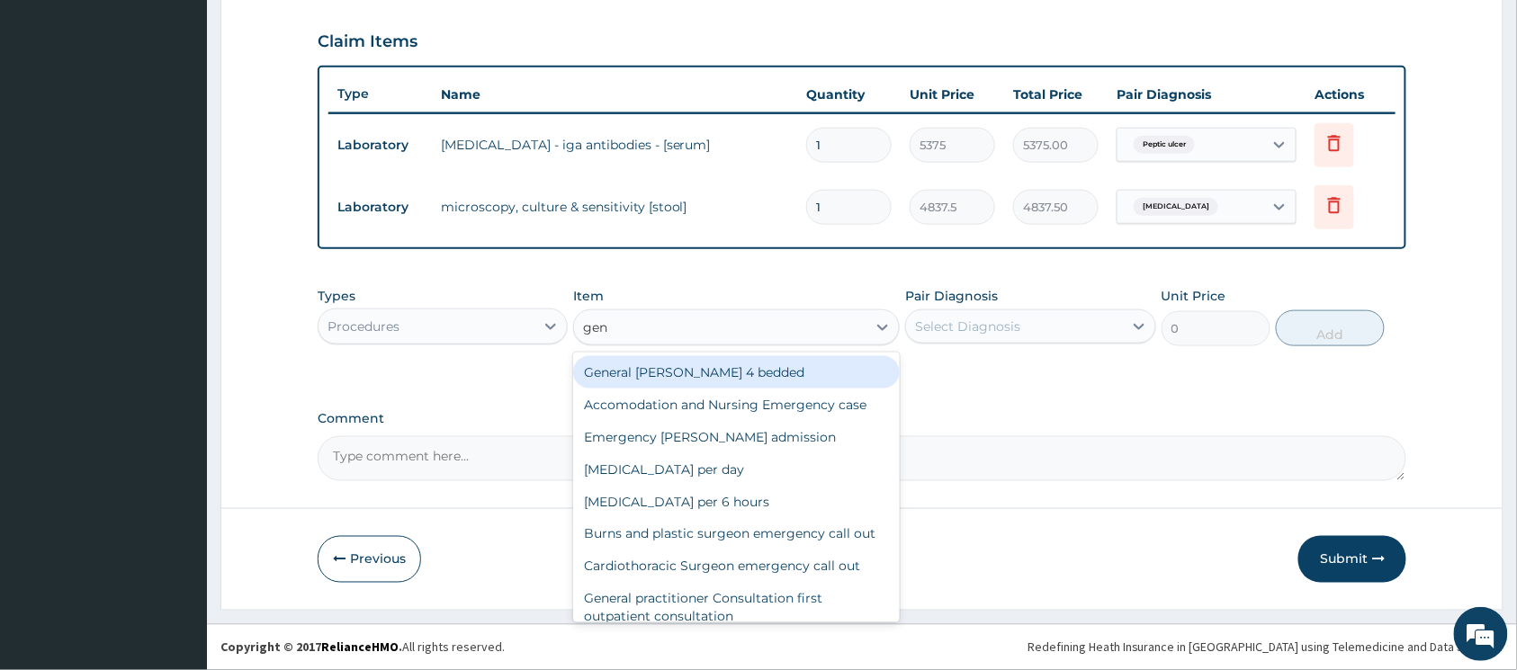
type input "gene"
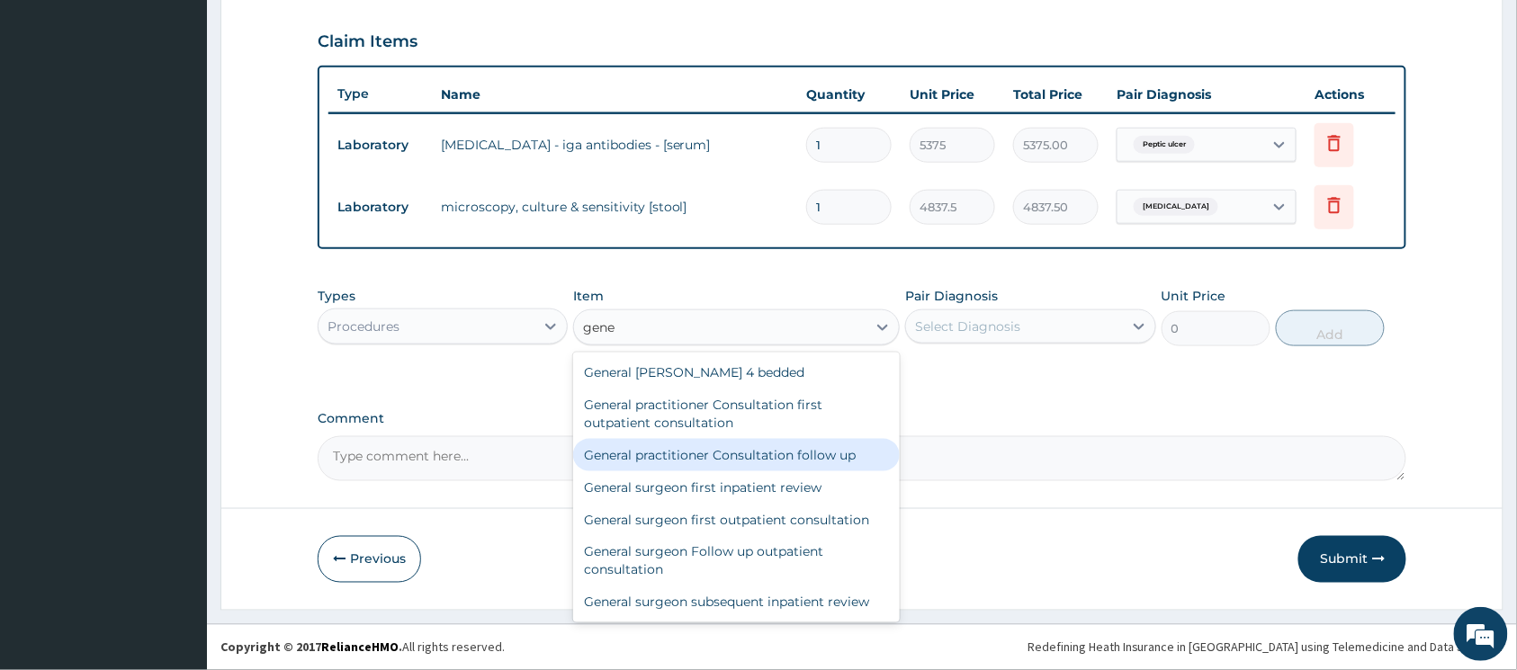
click at [735, 446] on div "General practitioner Consultation follow up" at bounding box center [736, 455] width 327 height 32
type input "2365"
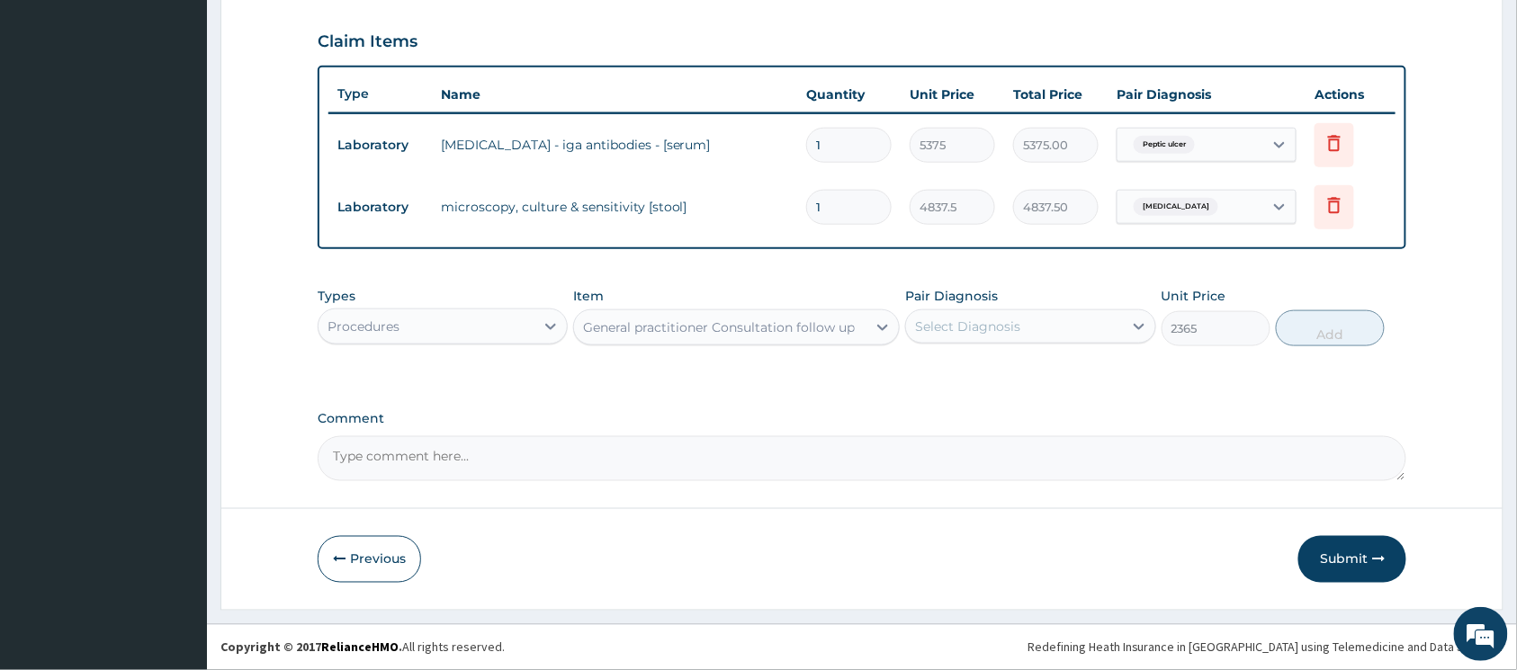
click at [1063, 337] on div "Select Diagnosis" at bounding box center [1014, 326] width 216 height 29
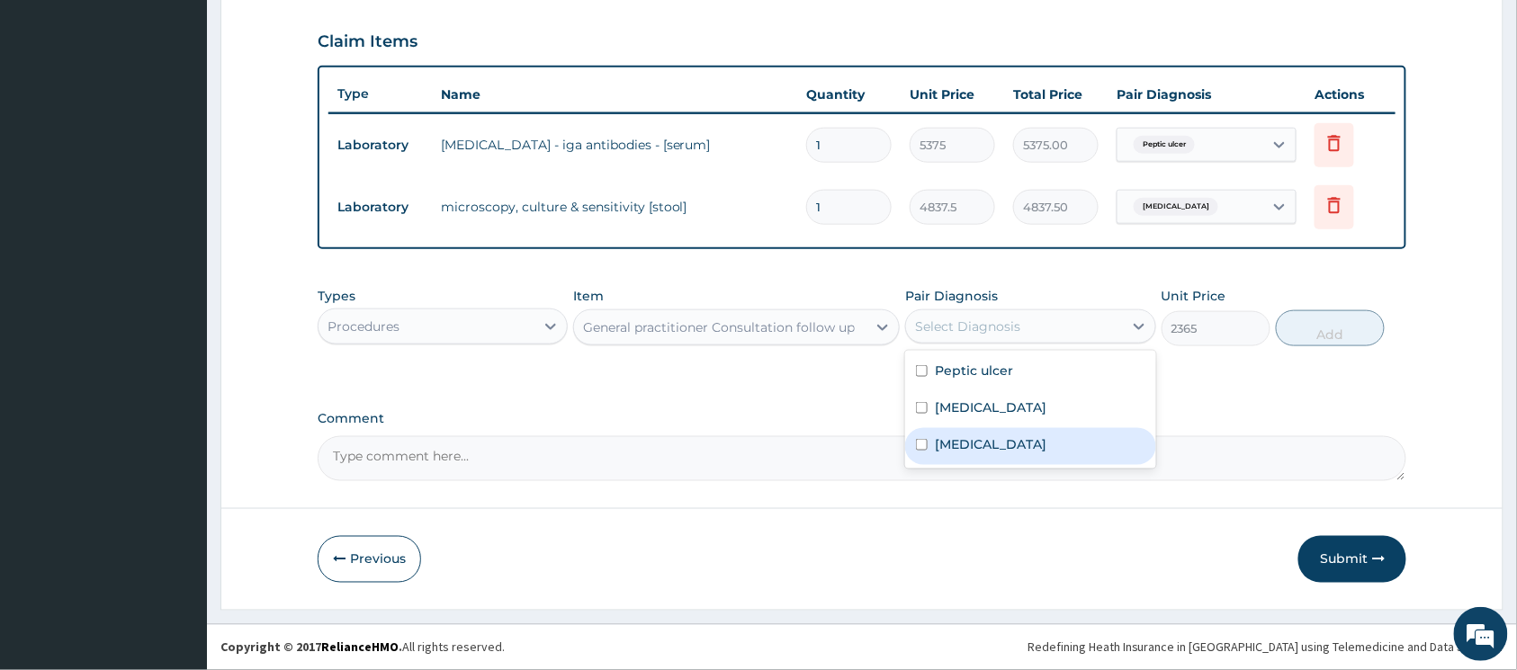
click at [918, 443] on input "checkbox" at bounding box center [922, 445] width 12 height 12
checkbox input "true"
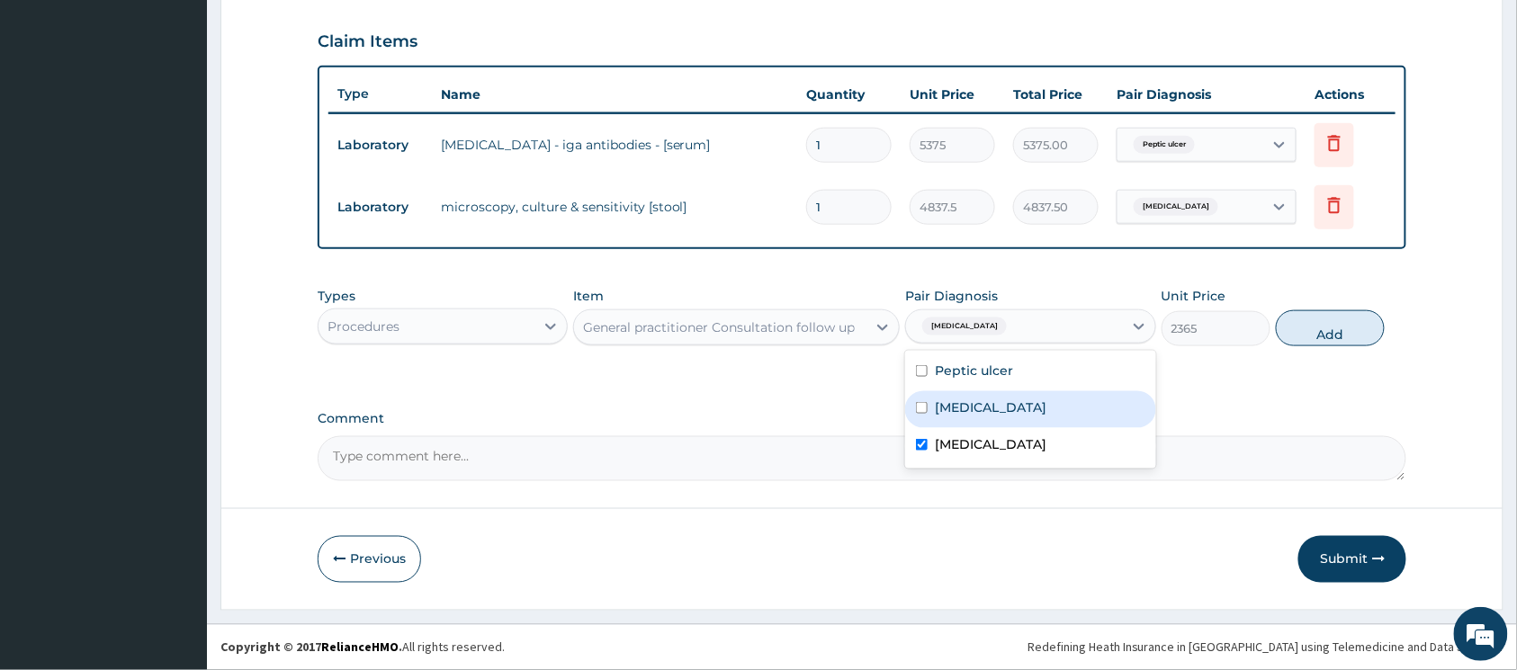
click at [919, 409] on input "checkbox" at bounding box center [922, 408] width 12 height 12
checkbox input "true"
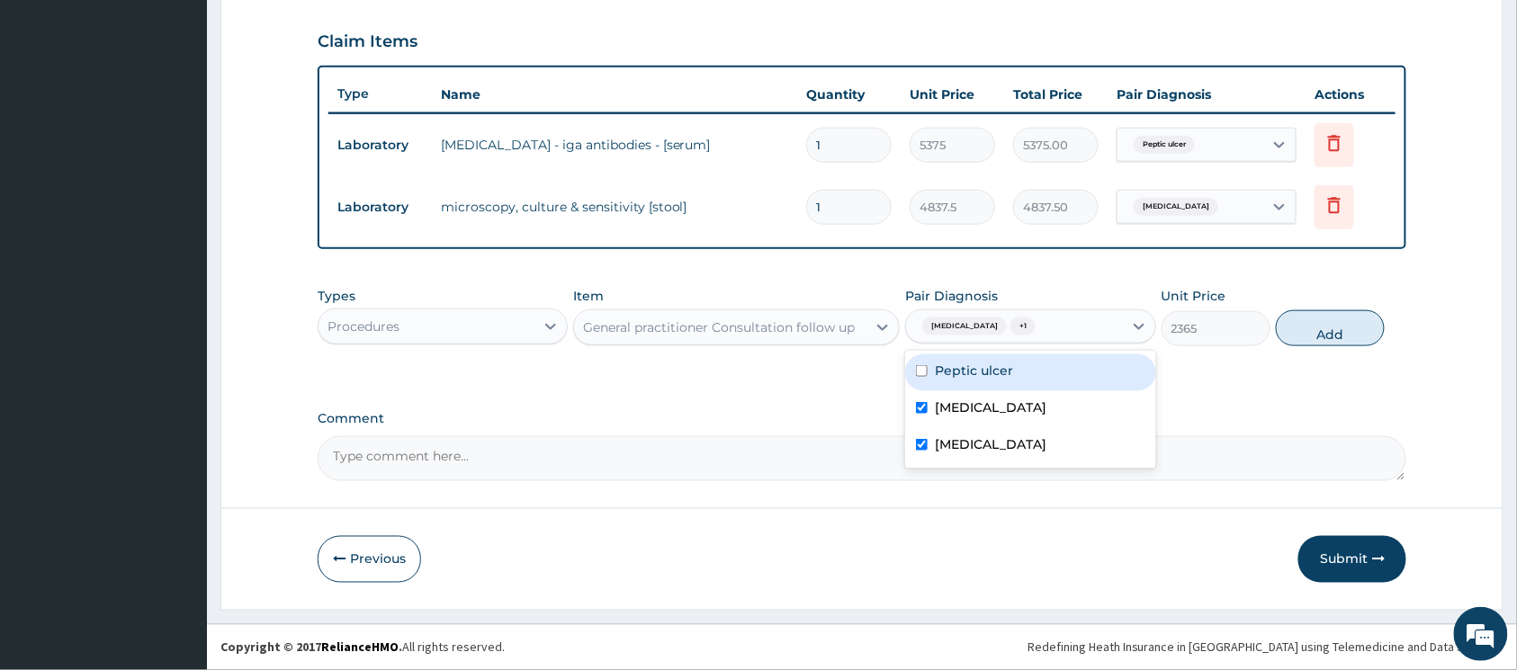
click at [926, 371] on input "checkbox" at bounding box center [922, 371] width 12 height 12
checkbox input "true"
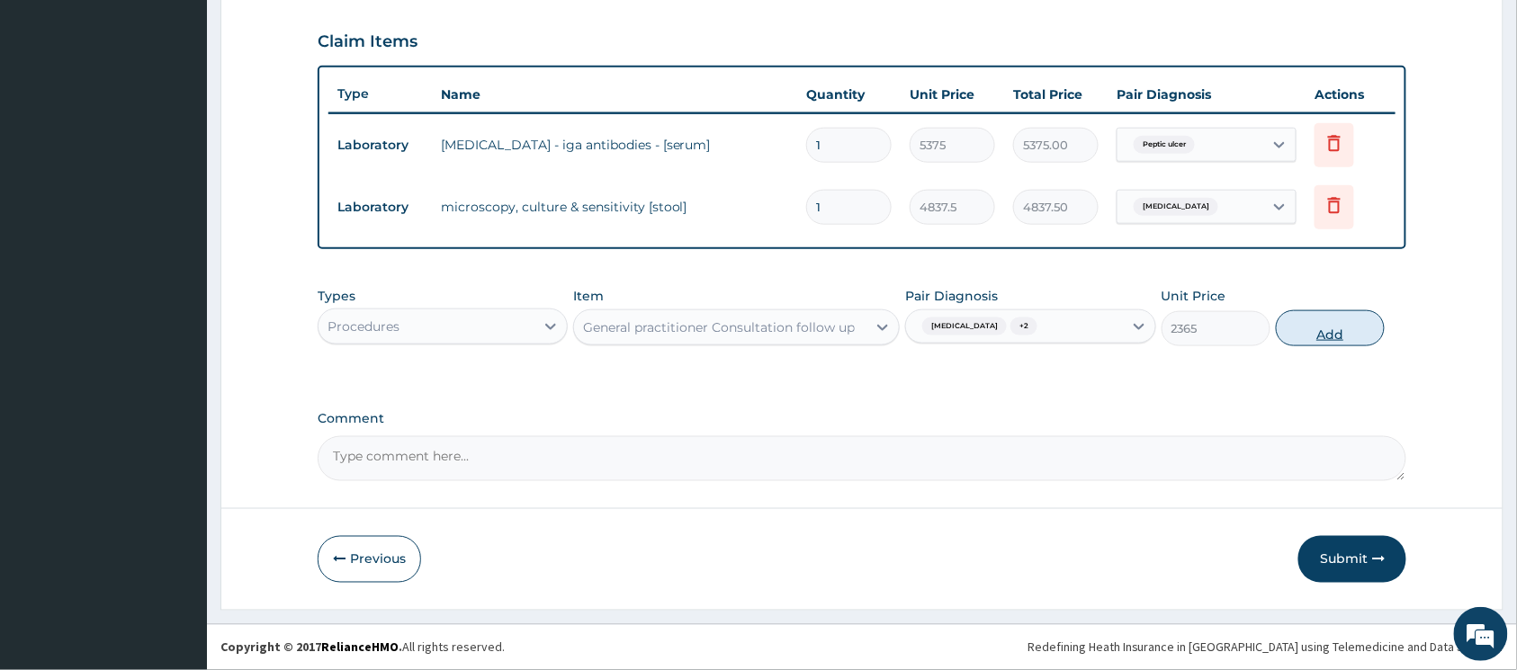
click at [1300, 335] on button "Add" at bounding box center [1330, 328] width 109 height 36
type input "0"
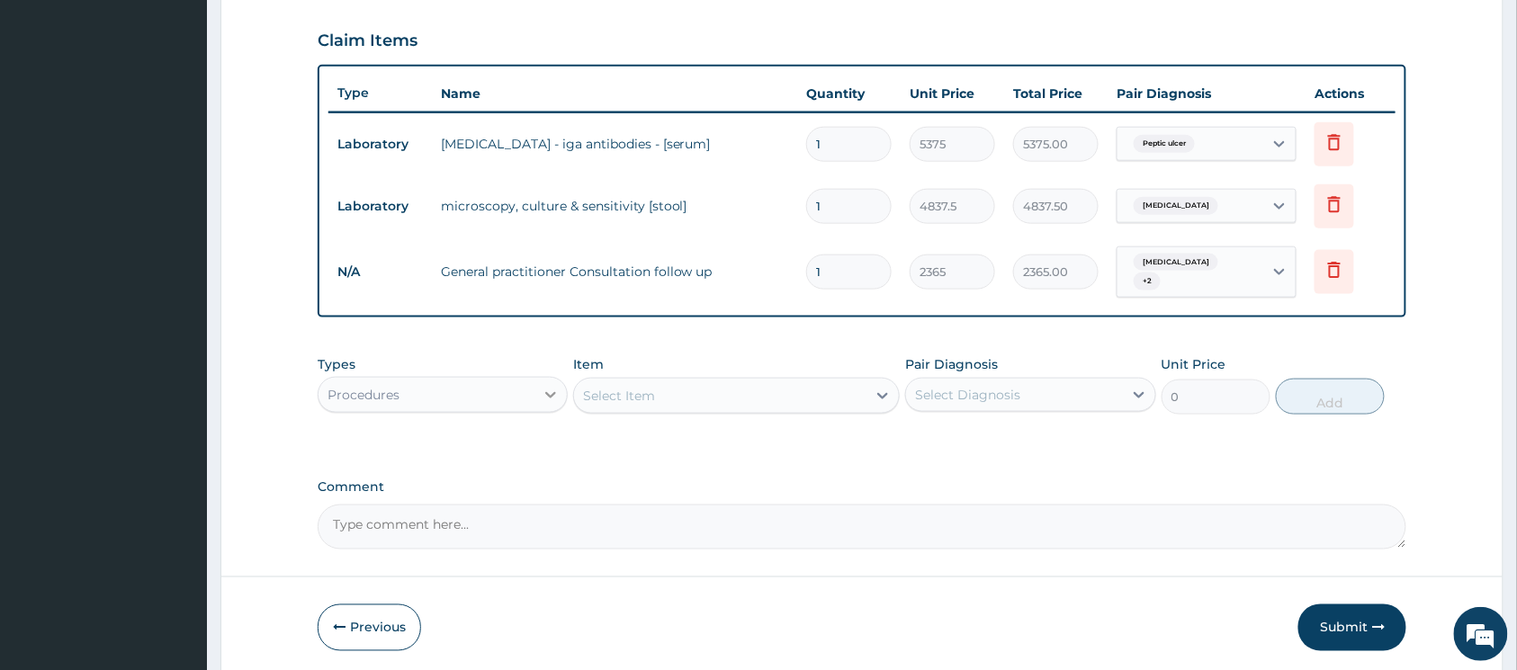
click at [553, 392] on icon at bounding box center [550, 395] width 11 height 6
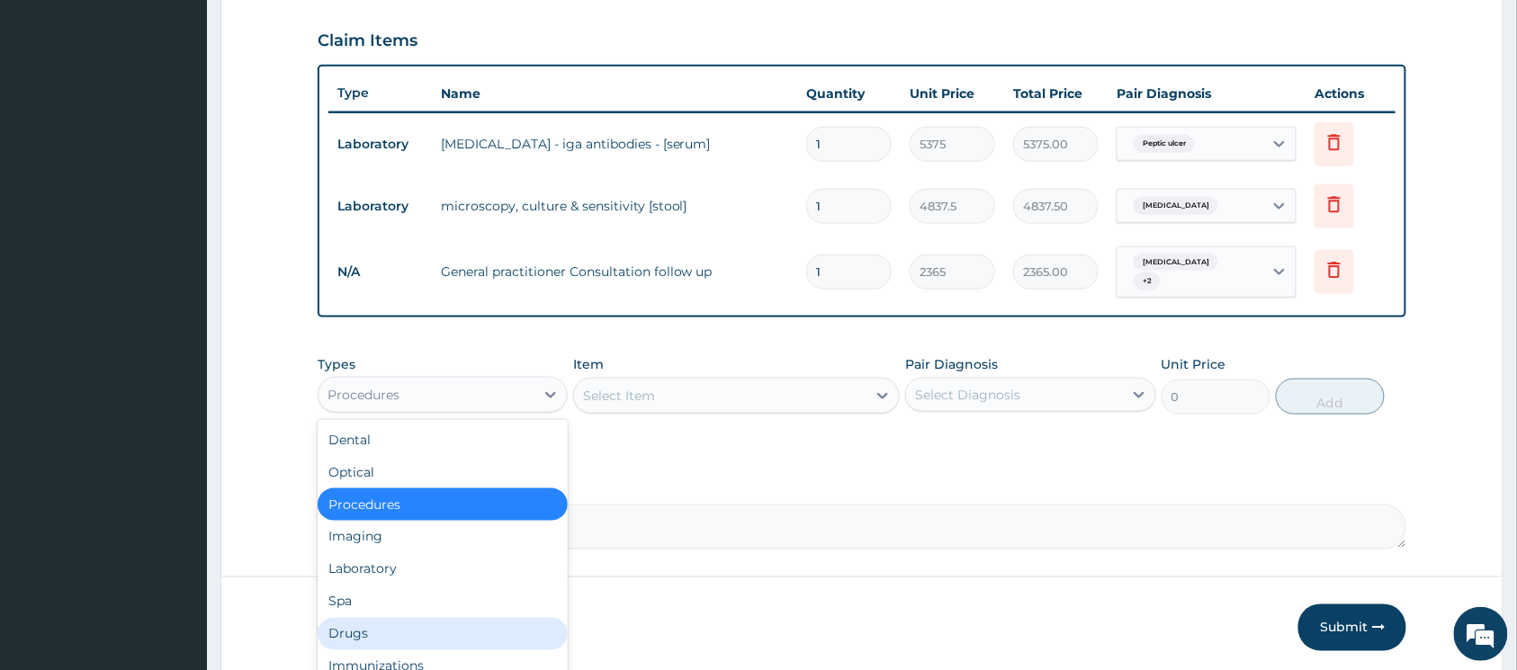
drag, startPoint x: 414, startPoint y: 613, endPoint x: 426, endPoint y: 612, distance: 11.7
click at [415, 618] on div "Drugs" at bounding box center [443, 634] width 250 height 32
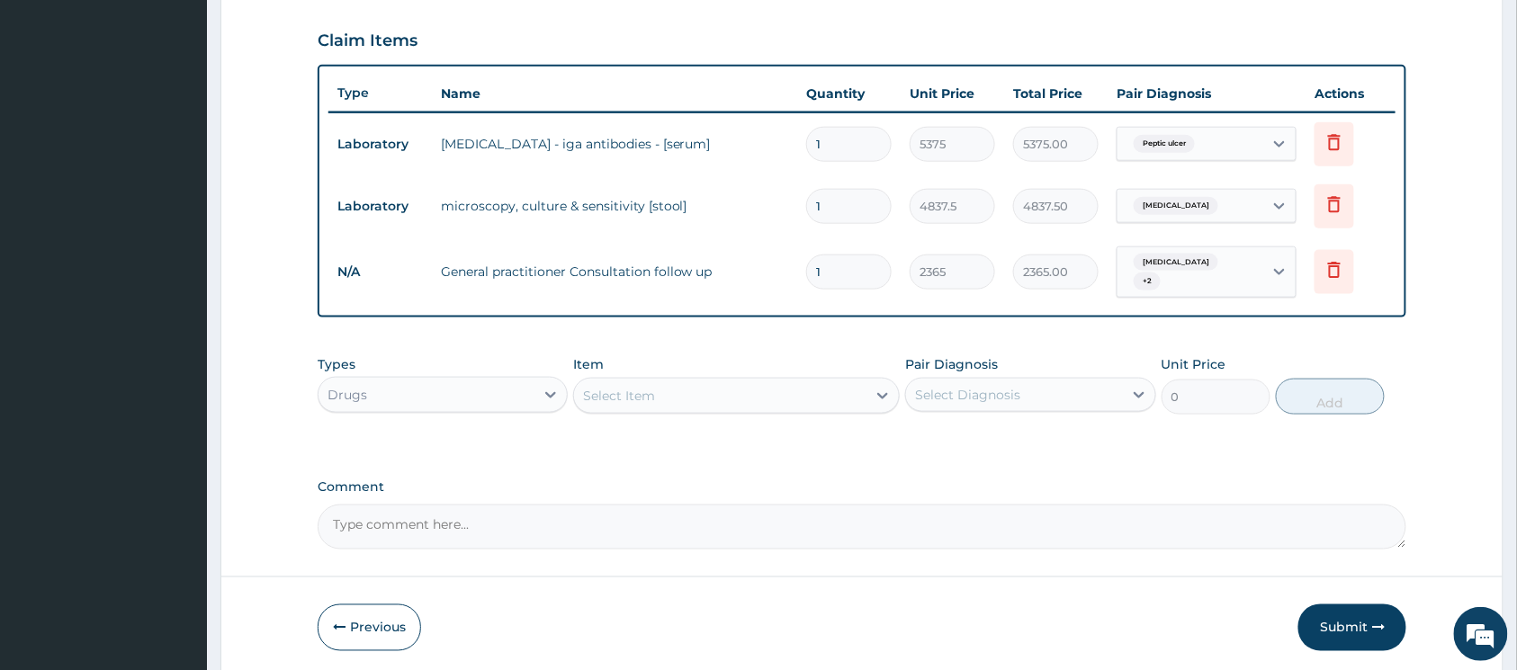
click at [876, 387] on icon at bounding box center [883, 396] width 18 height 18
click at [874, 393] on icon at bounding box center [883, 396] width 18 height 18
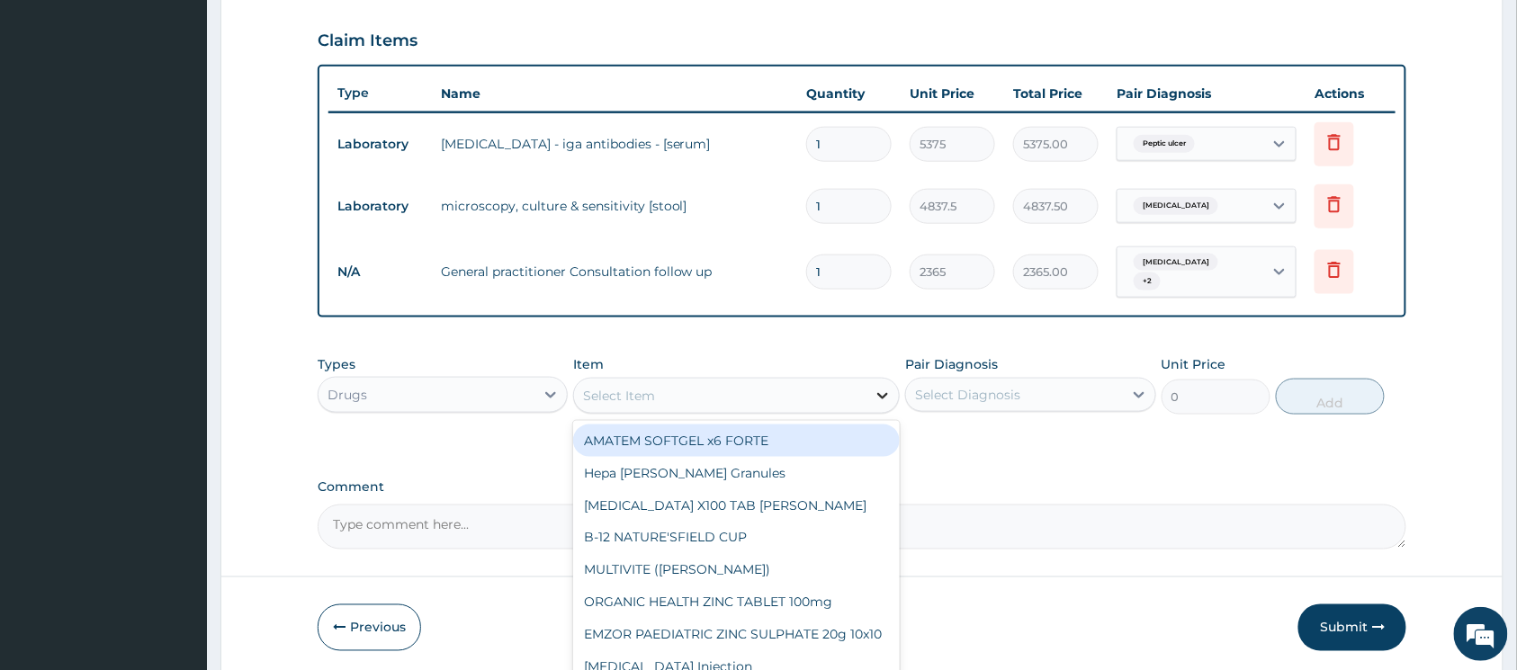
type input "o"
type input "artem"
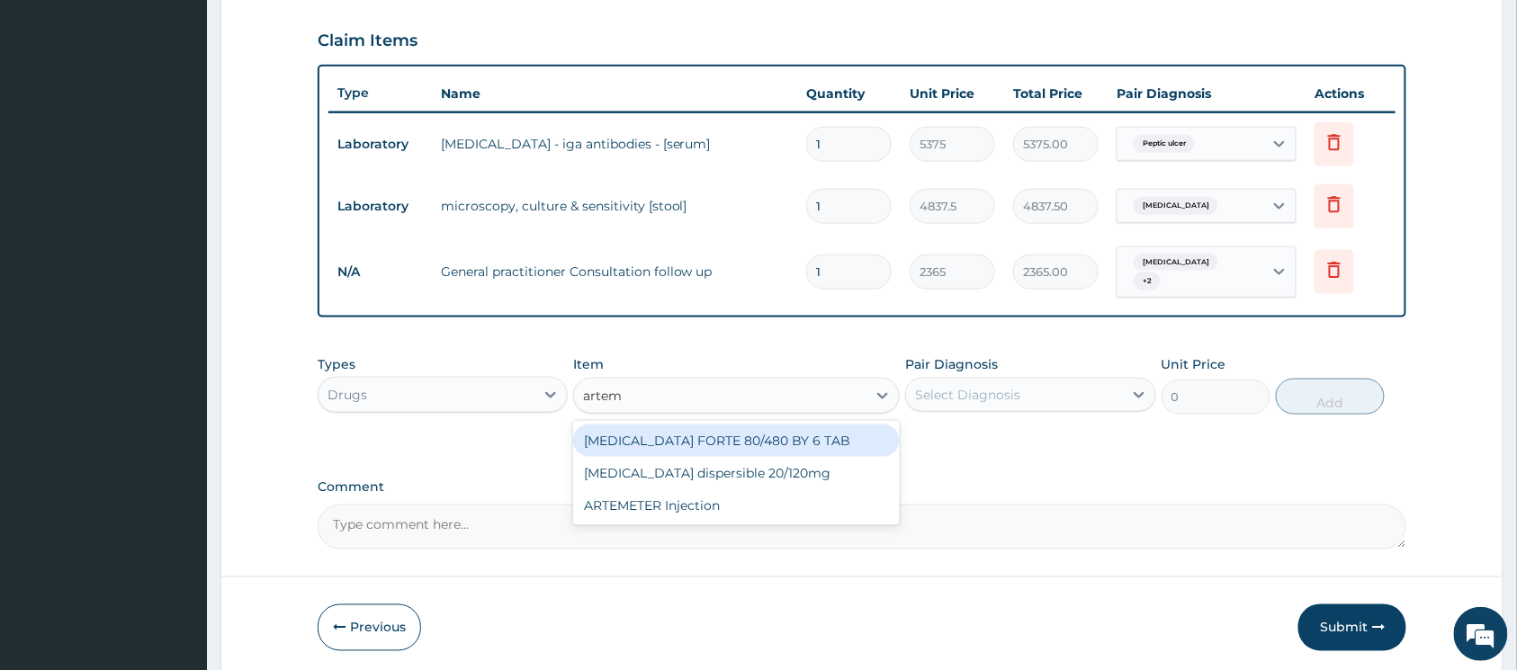
click at [757, 427] on div "[MEDICAL_DATA] FORTE 80/480 BY 6 TAB" at bounding box center [736, 441] width 327 height 32
type input "449.35"
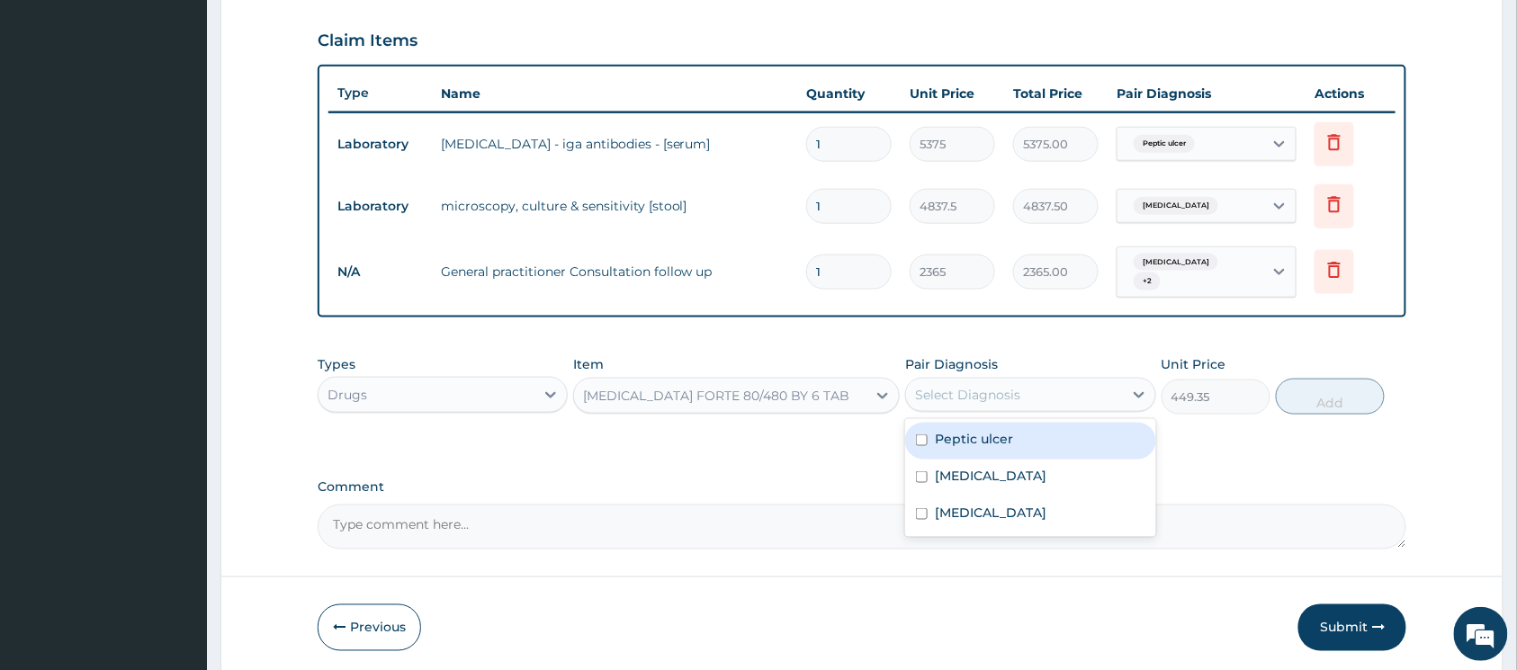
click at [1057, 390] on div "Select Diagnosis" at bounding box center [1014, 395] width 216 height 29
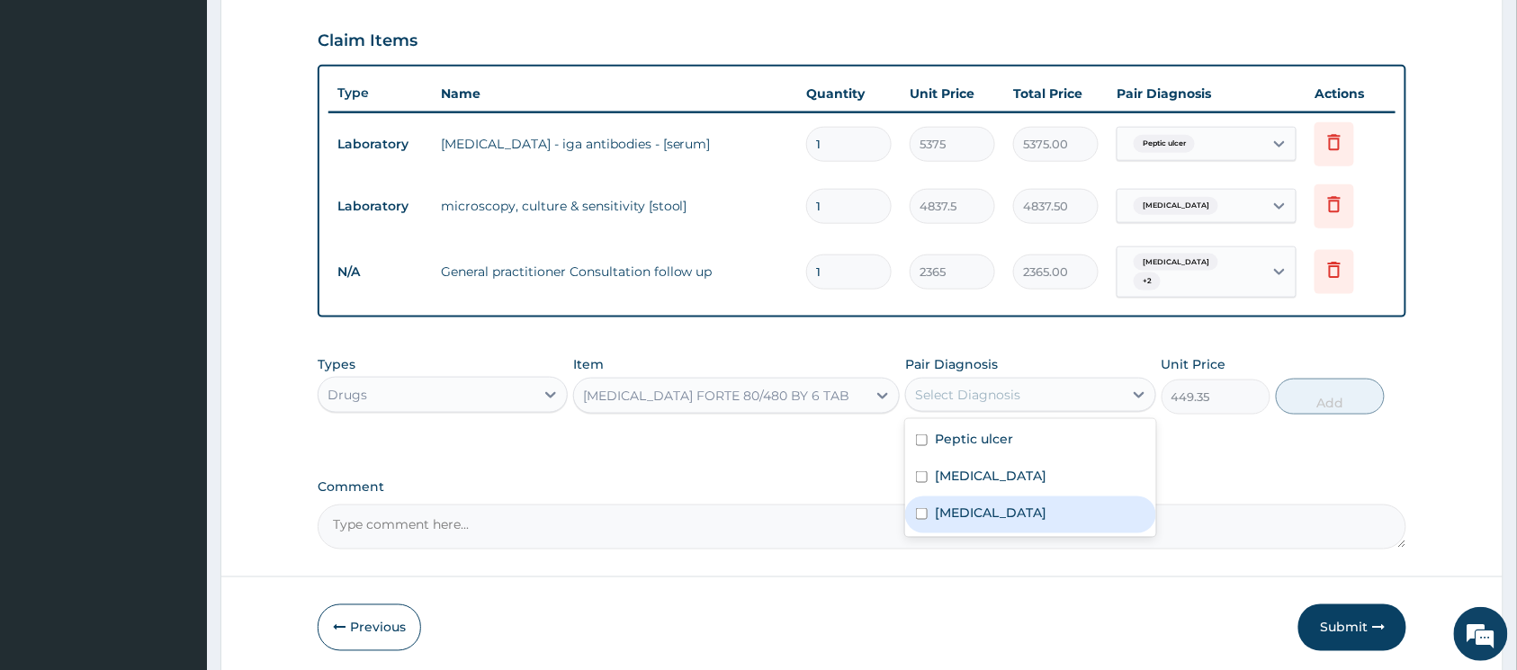
click at [918, 508] on input "checkbox" at bounding box center [922, 514] width 12 height 12
checkbox input "true"
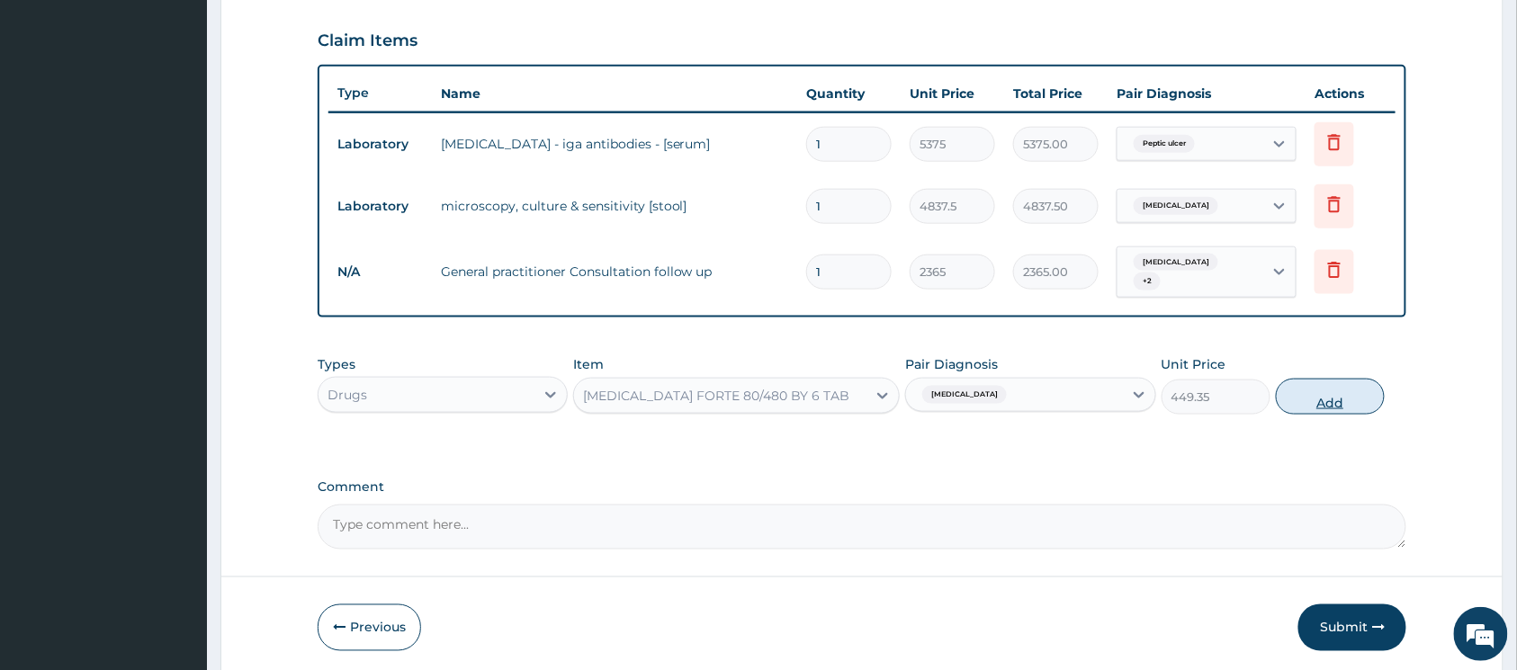
click at [1293, 394] on button "Add" at bounding box center [1330, 397] width 109 height 36
type input "0"
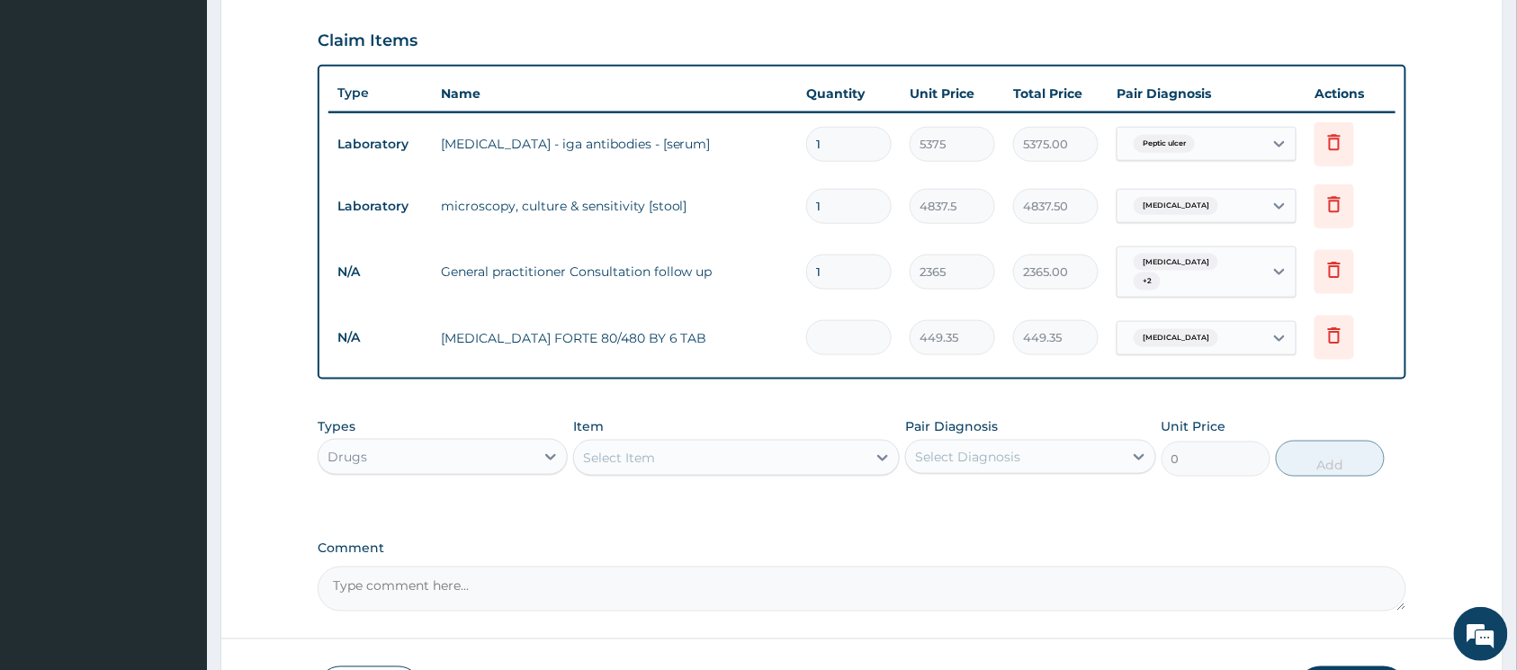
type input "0.00"
type input "6"
type input "2696.10"
type input "6"
click at [858, 454] on div "Select Item" at bounding box center [720, 458] width 292 height 29
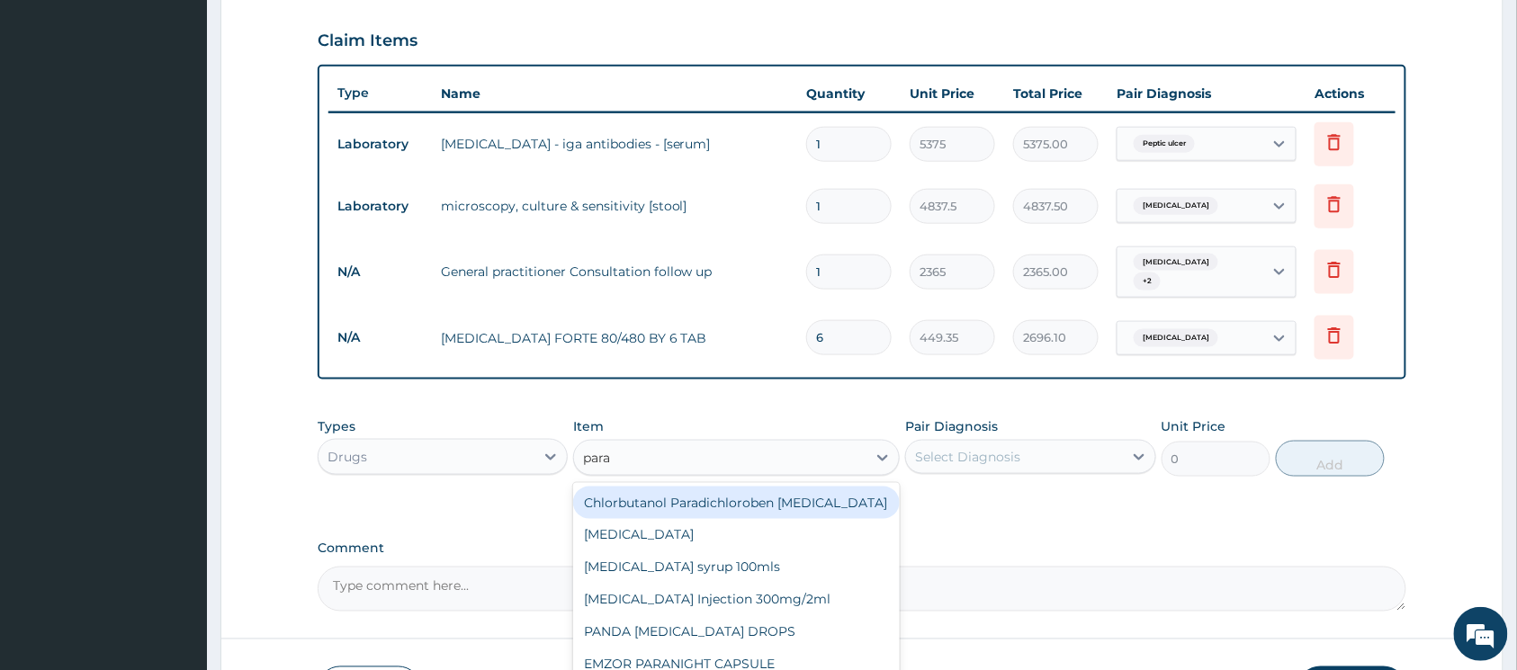
type input "parac"
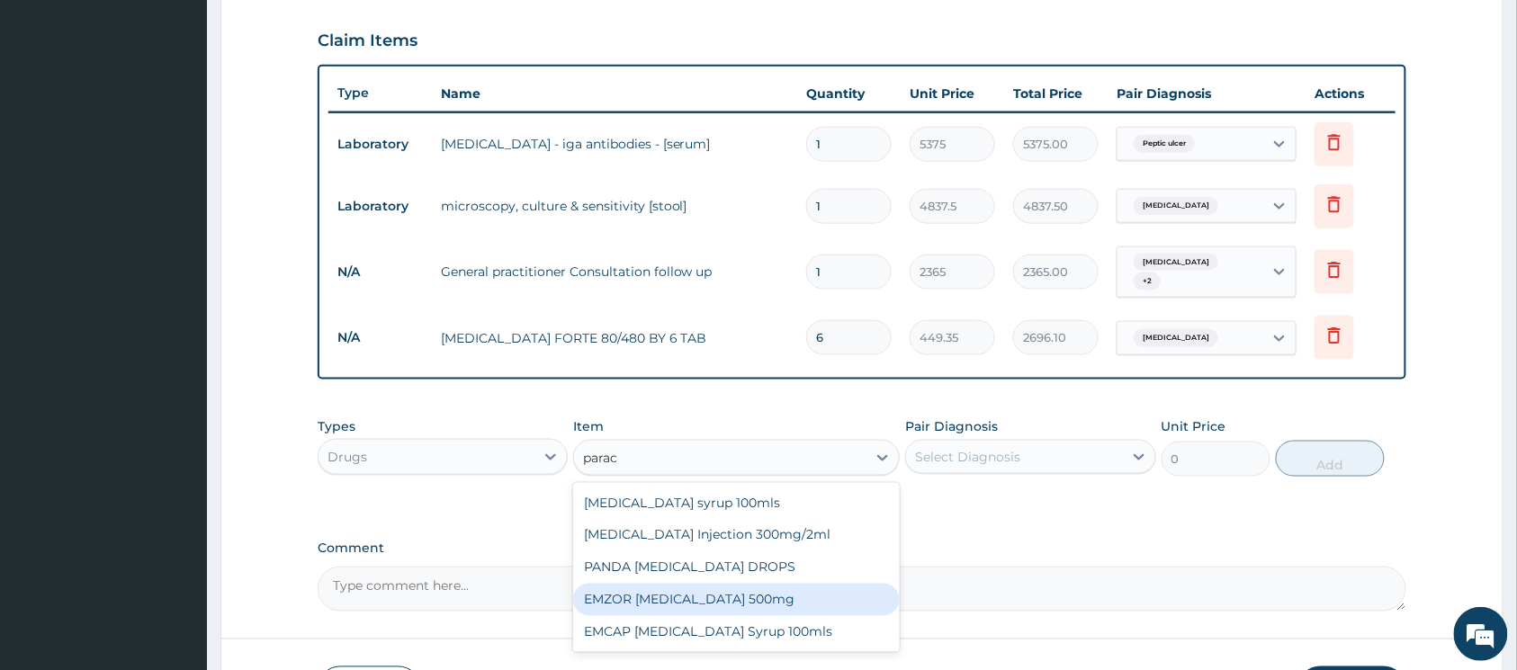
click at [782, 590] on div "EMZOR PARACETAMOL 500mg" at bounding box center [736, 600] width 327 height 32
type input "23.65"
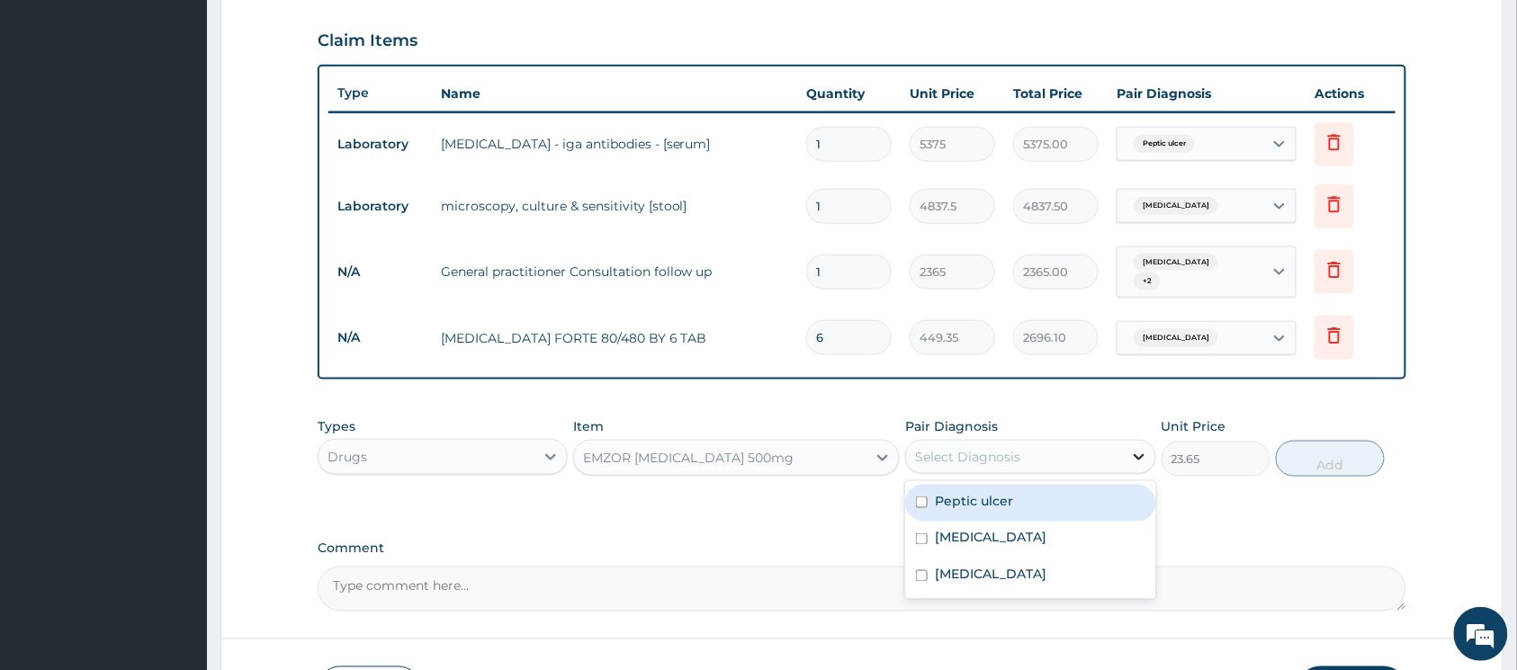
click at [1128, 452] on div at bounding box center [1139, 457] width 32 height 32
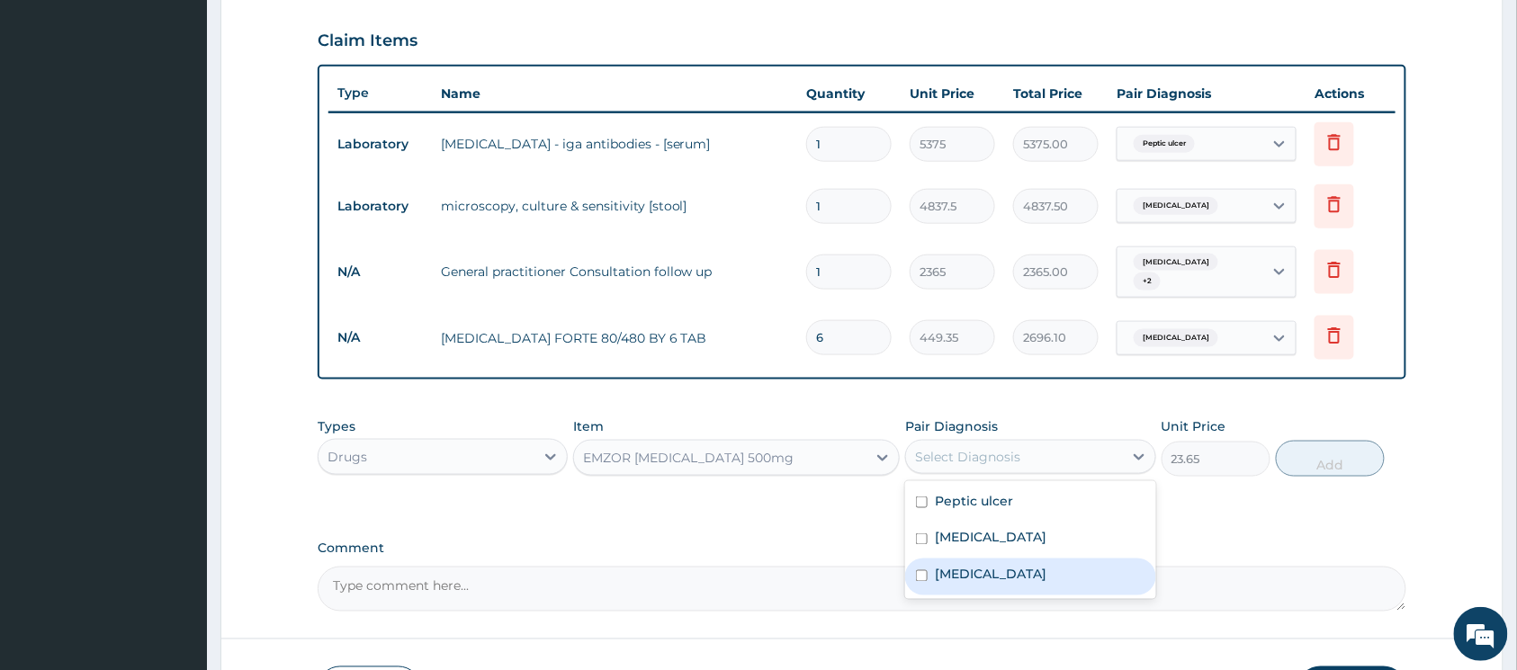
drag, startPoint x: 920, startPoint y: 567, endPoint x: 1045, endPoint y: 504, distance: 140.1
click at [922, 571] on input "checkbox" at bounding box center [922, 577] width 12 height 12
checkbox input "true"
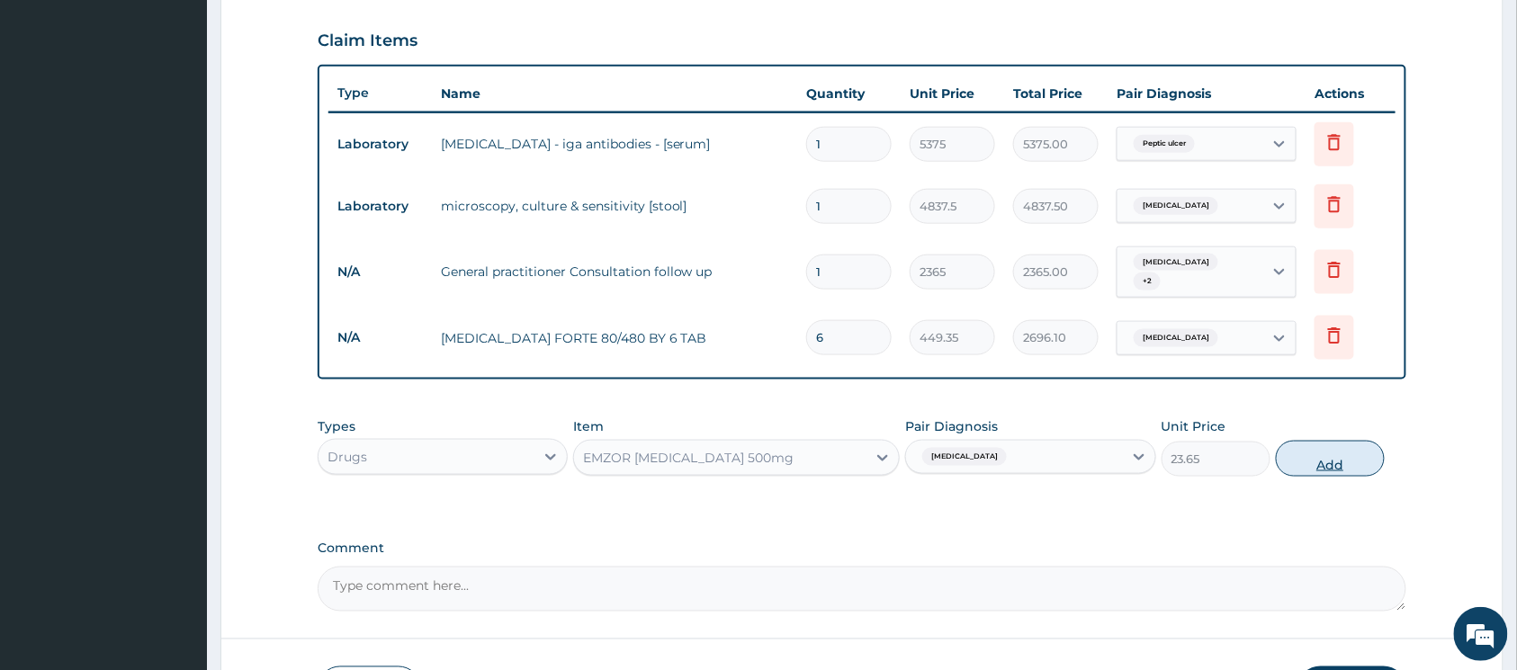
click at [1307, 451] on button "Add" at bounding box center [1330, 459] width 109 height 36
type input "0"
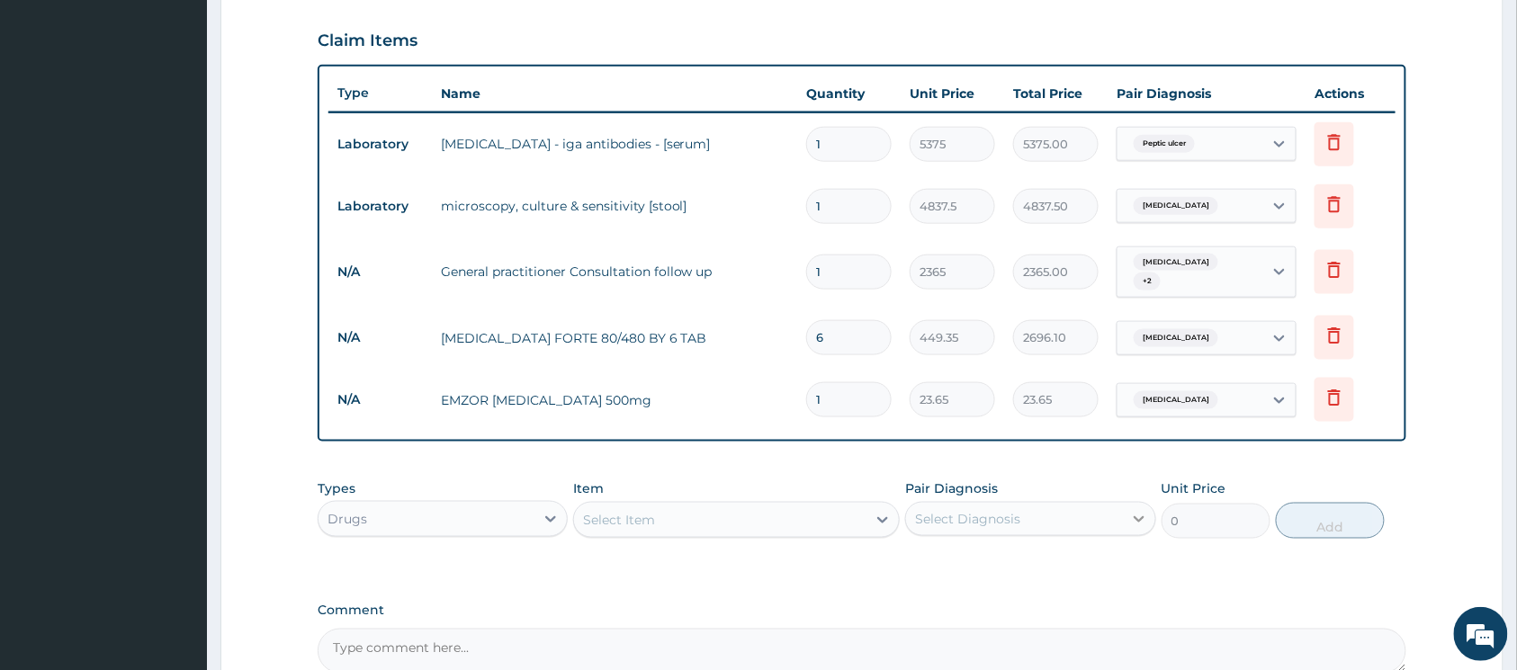
type input "18"
type input "425.70"
type input "18"
click at [536, 517] on div at bounding box center [551, 519] width 32 height 32
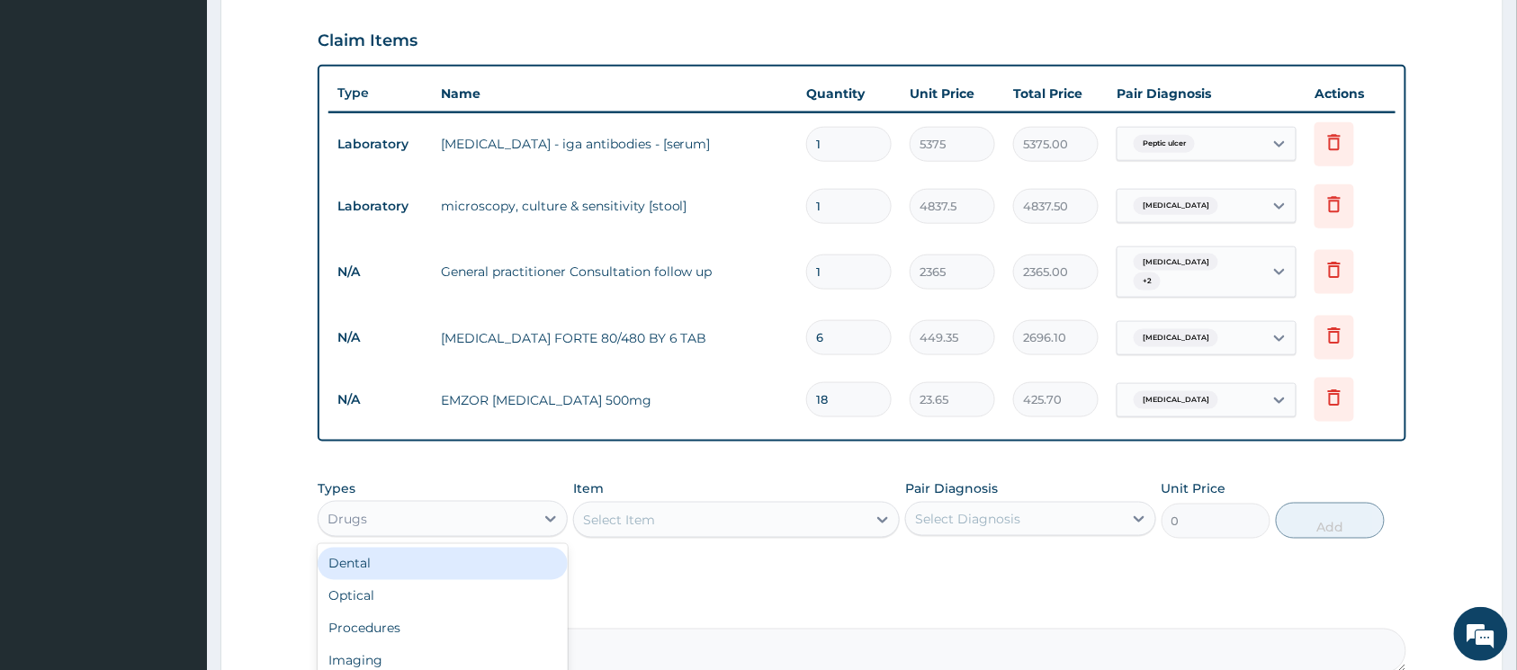
click at [832, 512] on div "Select Item" at bounding box center [720, 520] width 292 height 29
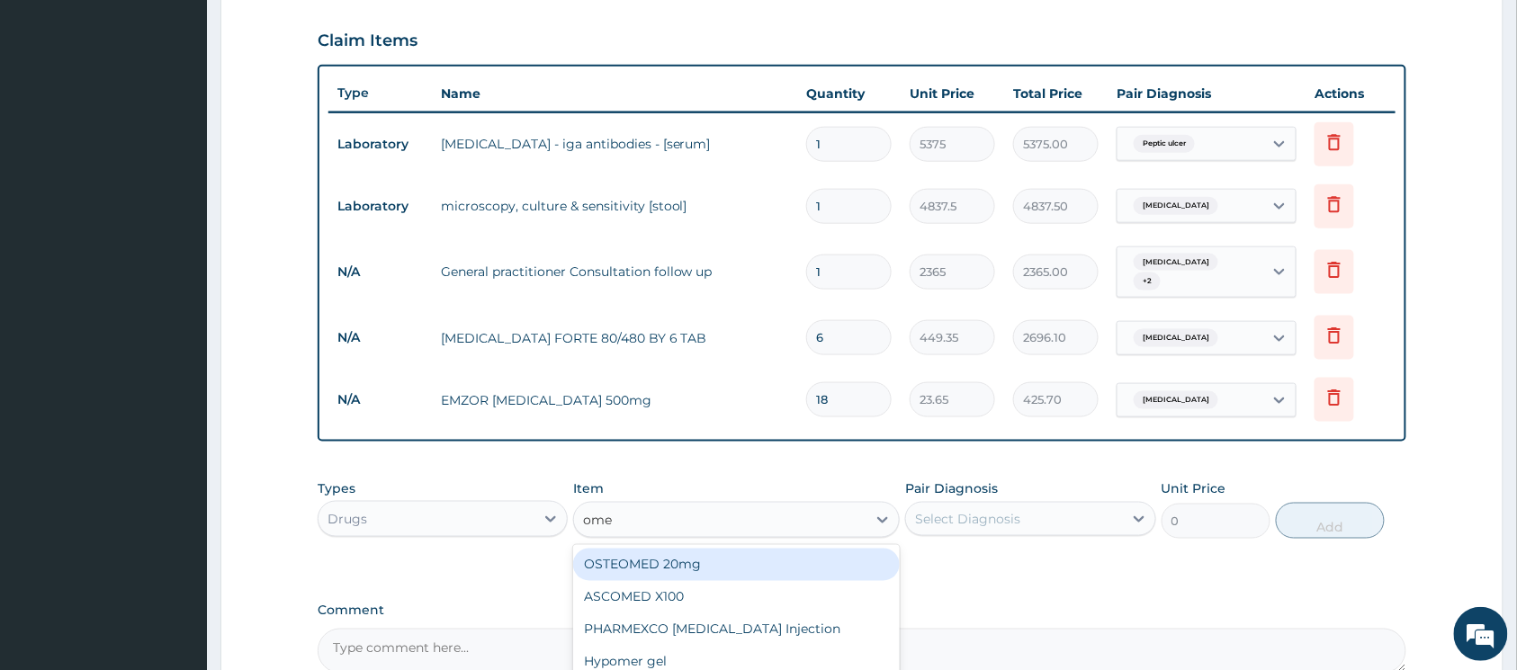
type input "omep"
click at [738, 552] on div "OMEPRAZOLE 20mg (OMEFAST)" at bounding box center [736, 565] width 327 height 32
type input "82.775"
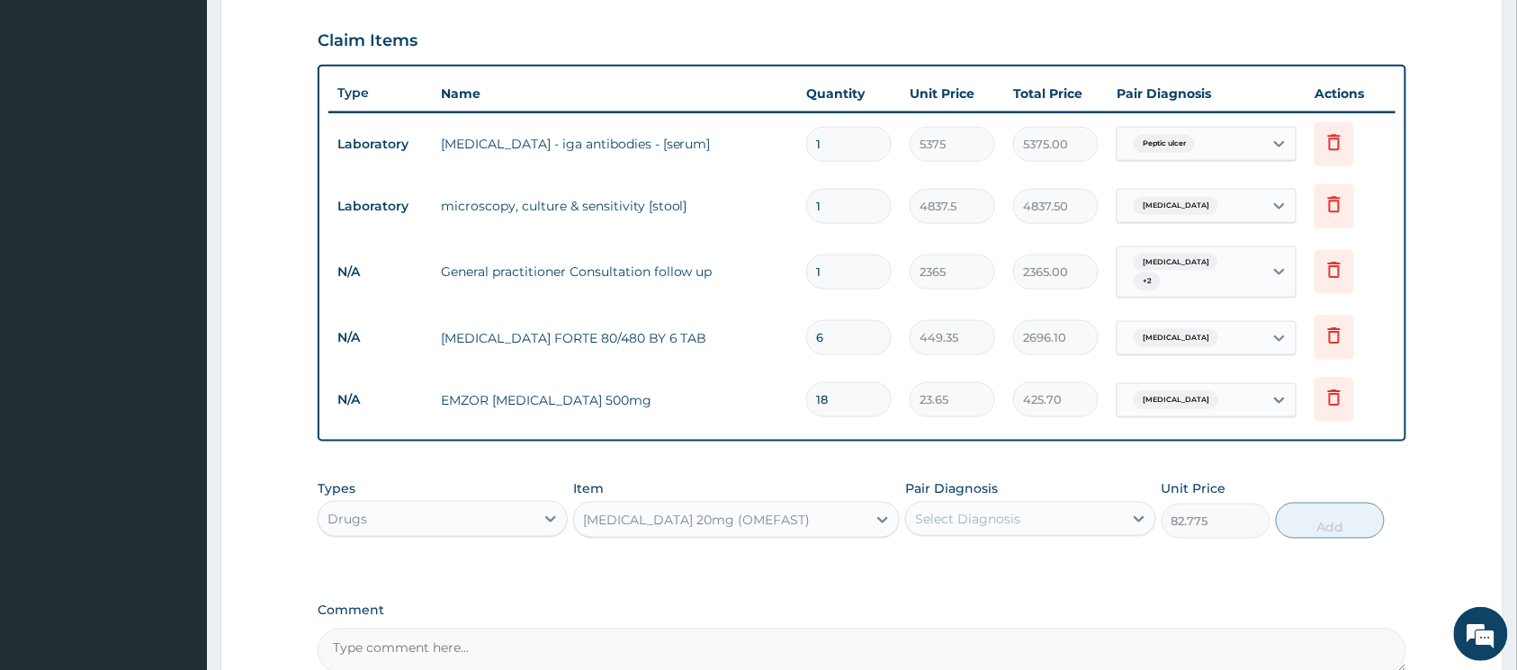
click at [1069, 505] on div "Select Diagnosis" at bounding box center [1014, 519] width 216 height 29
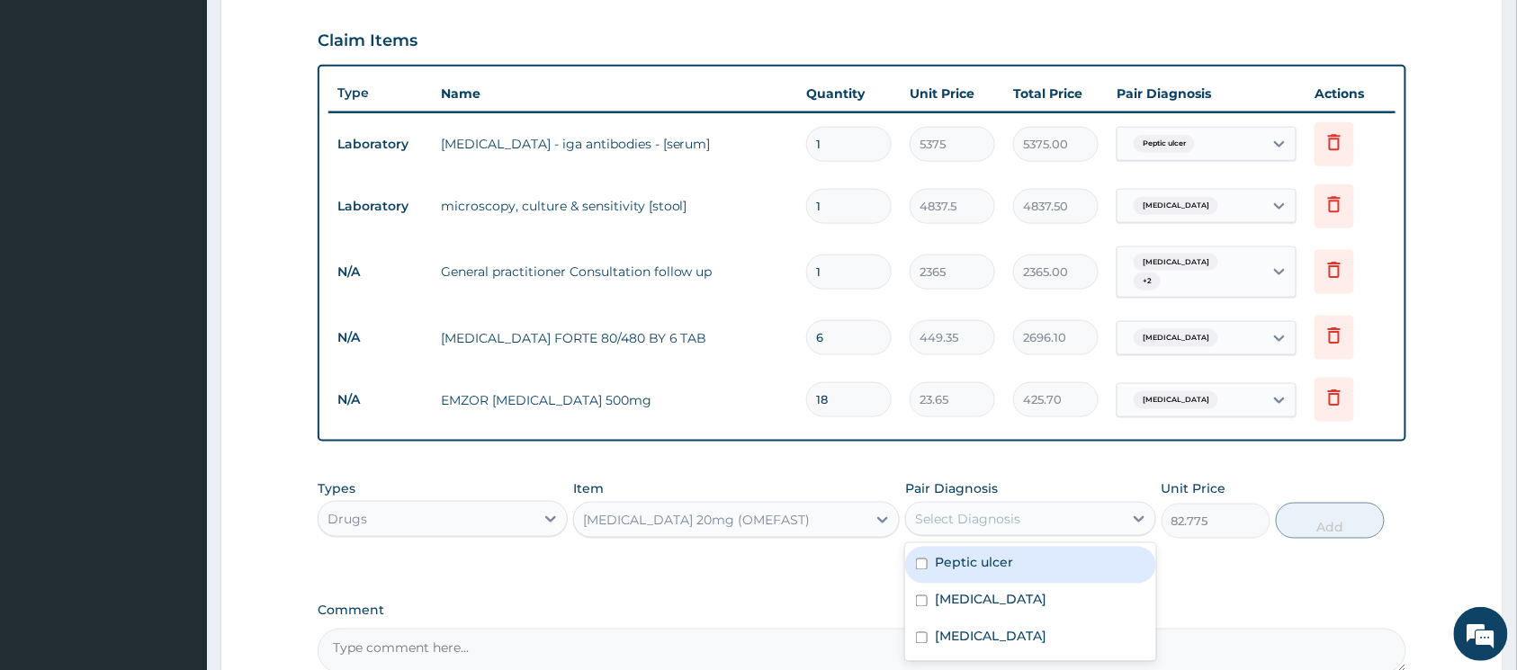
click at [922, 559] on input "checkbox" at bounding box center [922, 565] width 12 height 12
checkbox input "true"
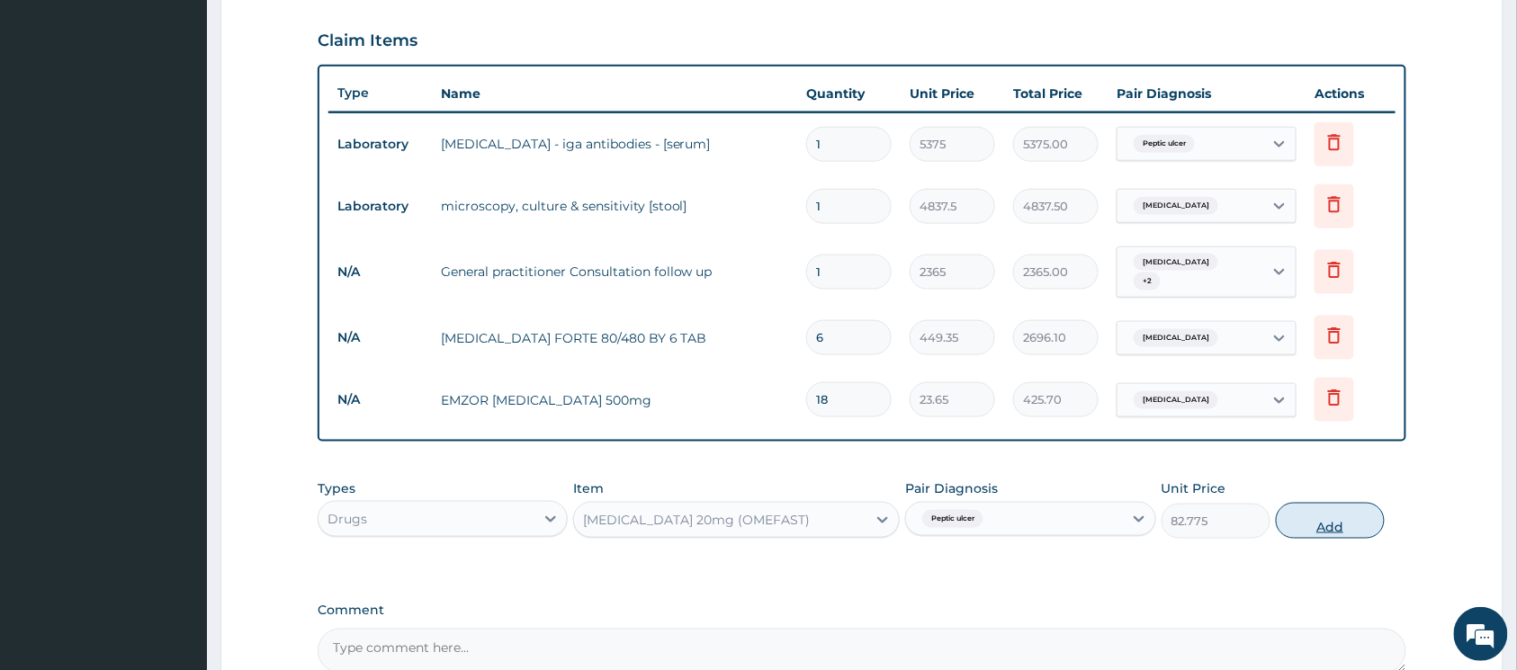
click at [1308, 516] on button "Add" at bounding box center [1330, 521] width 109 height 36
type input "0"
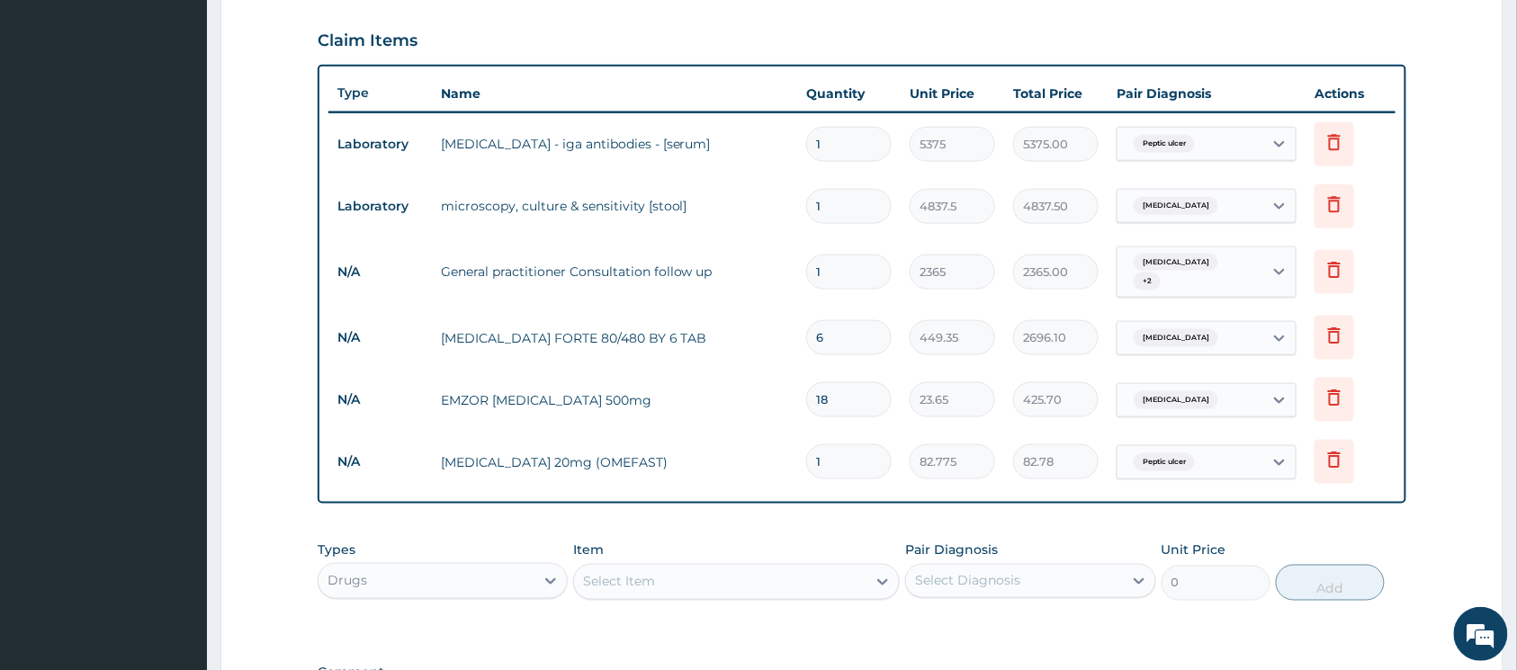
click at [865, 454] on input "1" at bounding box center [848, 462] width 85 height 35
type input "14"
type input "1158.85"
type input "14"
click at [848, 571] on div "Select Item" at bounding box center [720, 582] width 292 height 29
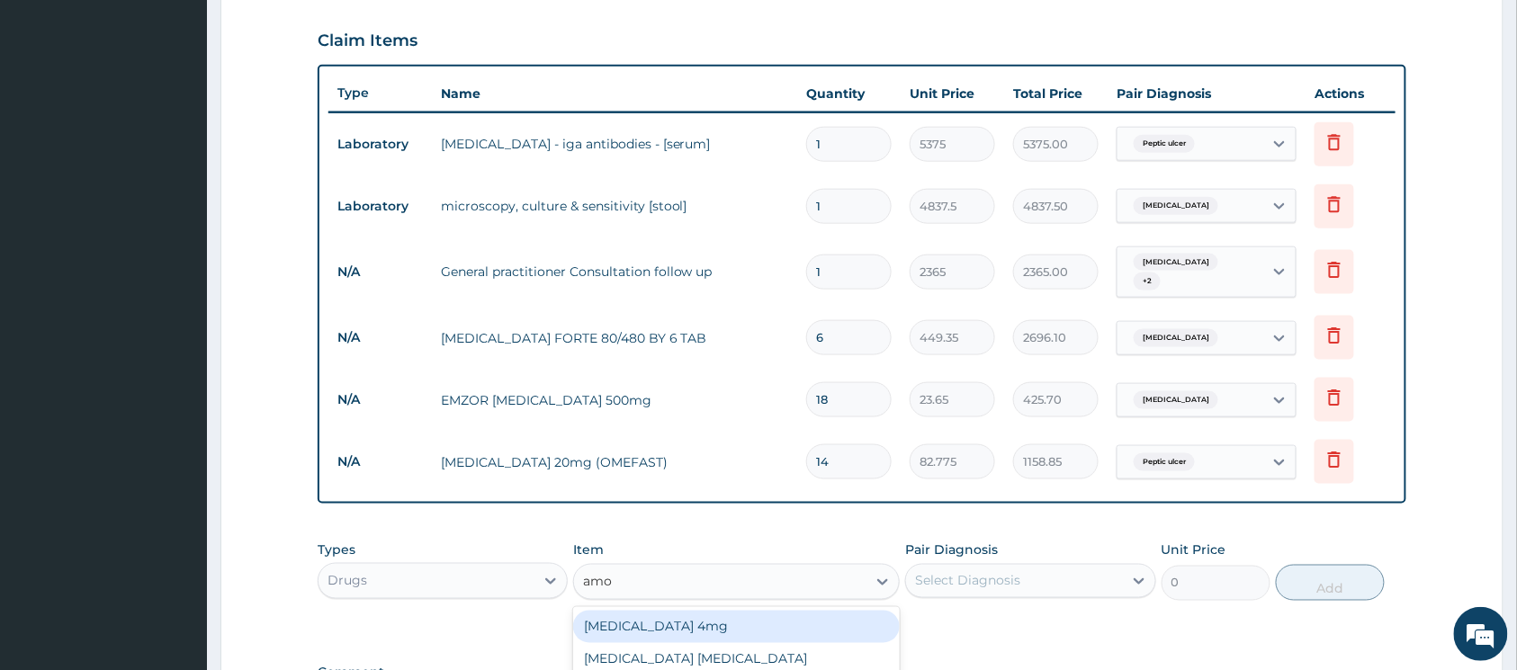
type input "amox"
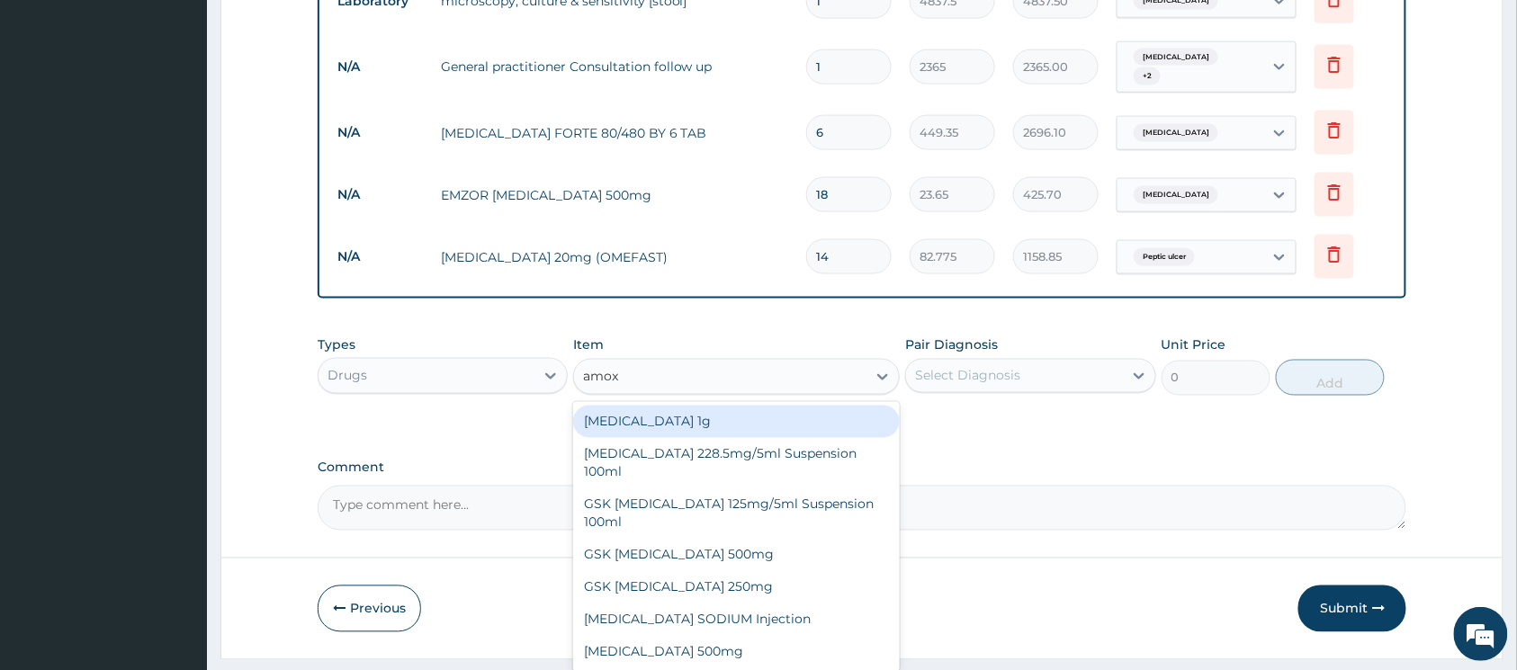
scroll to position [854, 0]
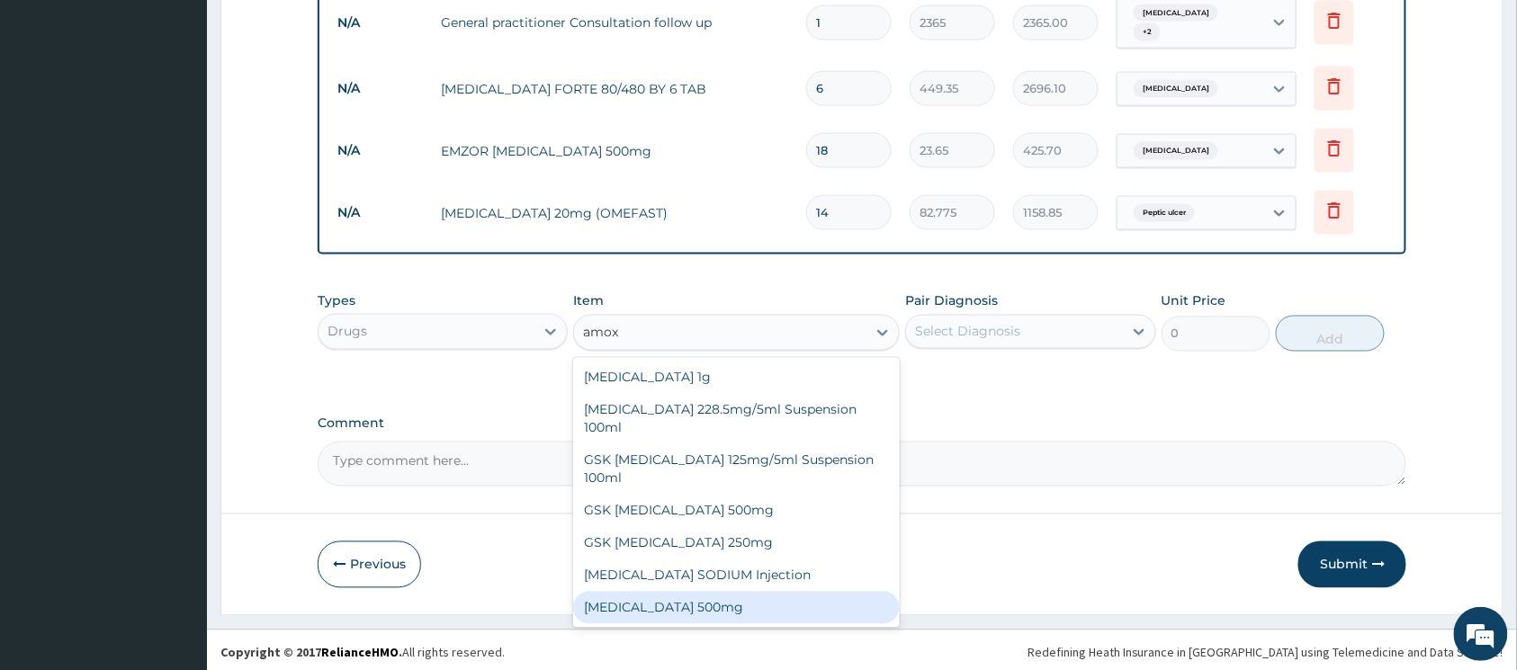
click at [742, 592] on div "AMOXICILLIN 500mg" at bounding box center [736, 608] width 327 height 32
type input "70.95"
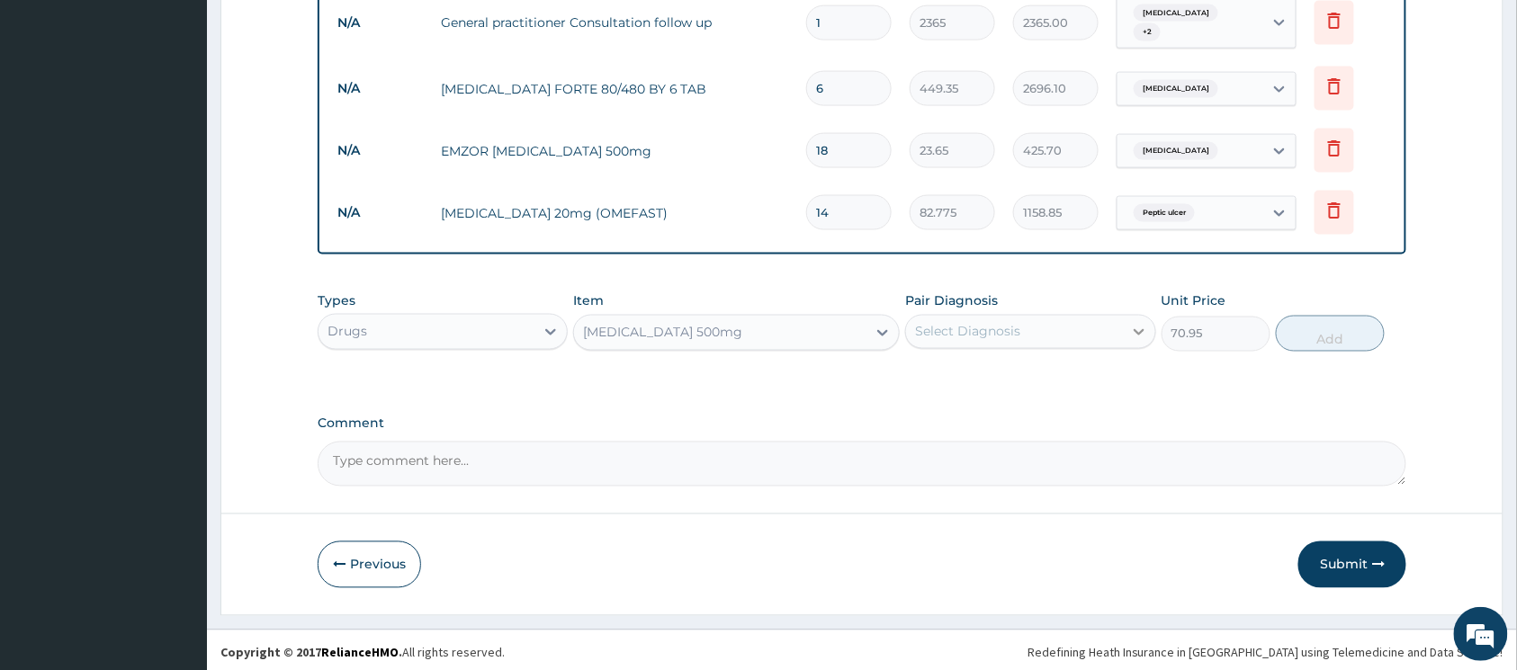
click at [1134, 328] on icon at bounding box center [1139, 332] width 18 height 18
click at [922, 409] on input "checkbox" at bounding box center [922, 415] width 12 height 12
checkbox input "true"
click at [1308, 338] on button "Add" at bounding box center [1330, 334] width 109 height 36
type input "0"
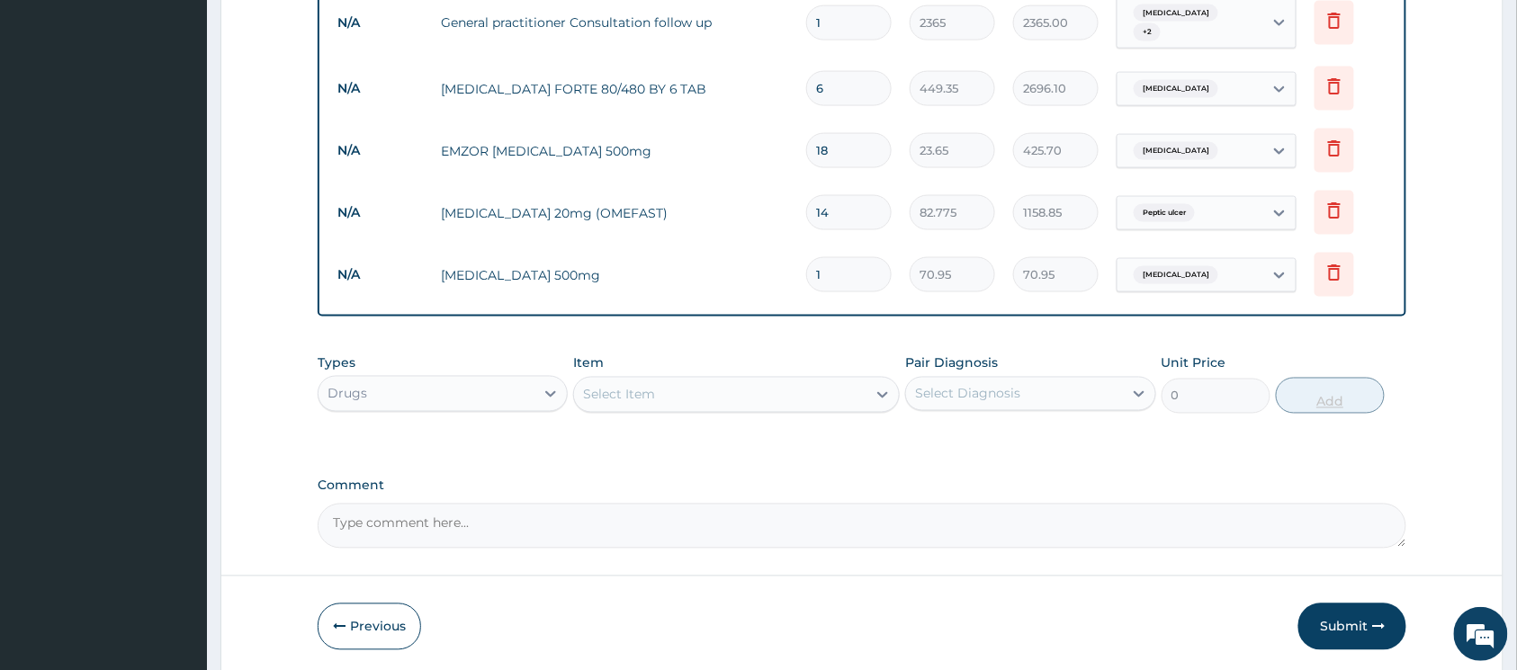
type input "0.00"
type input "2"
type input "141.90"
type input "21"
type input "1489.95"
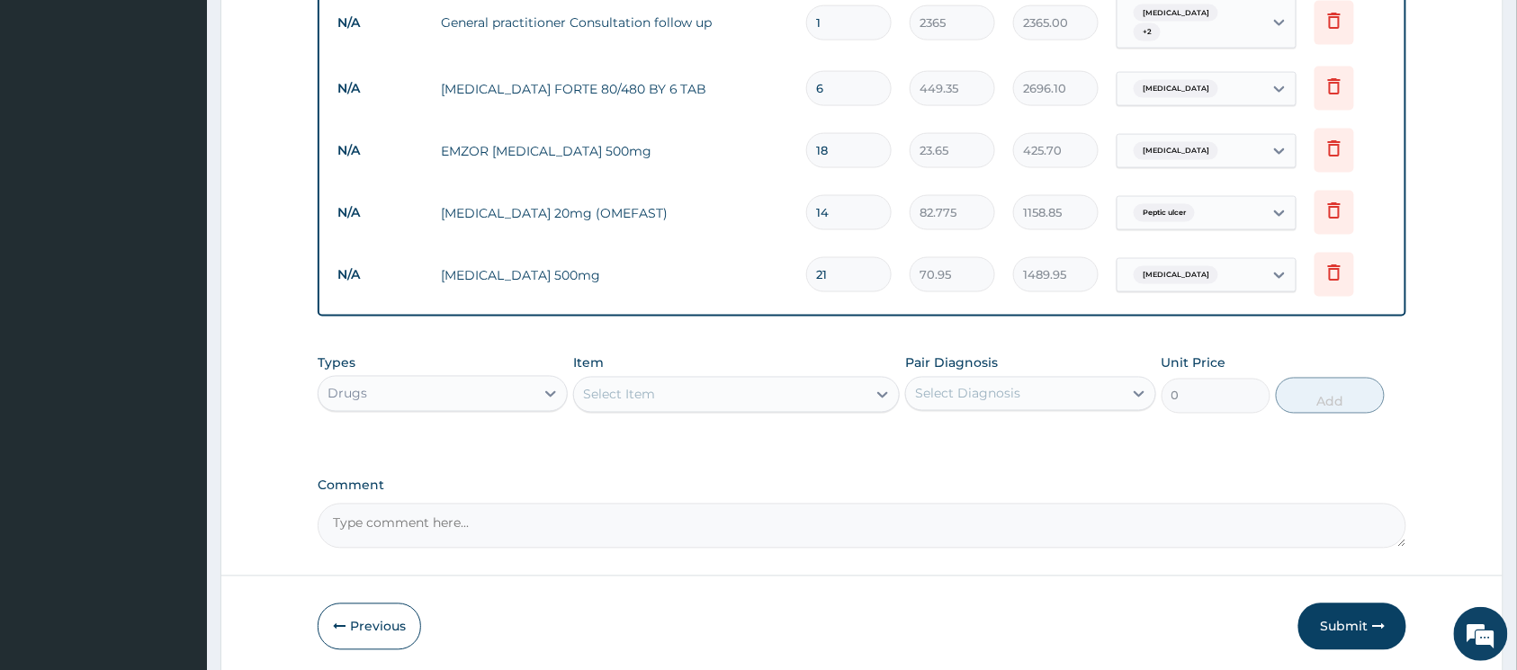
type input "21"
click at [884, 392] on icon at bounding box center [883, 395] width 11 height 6
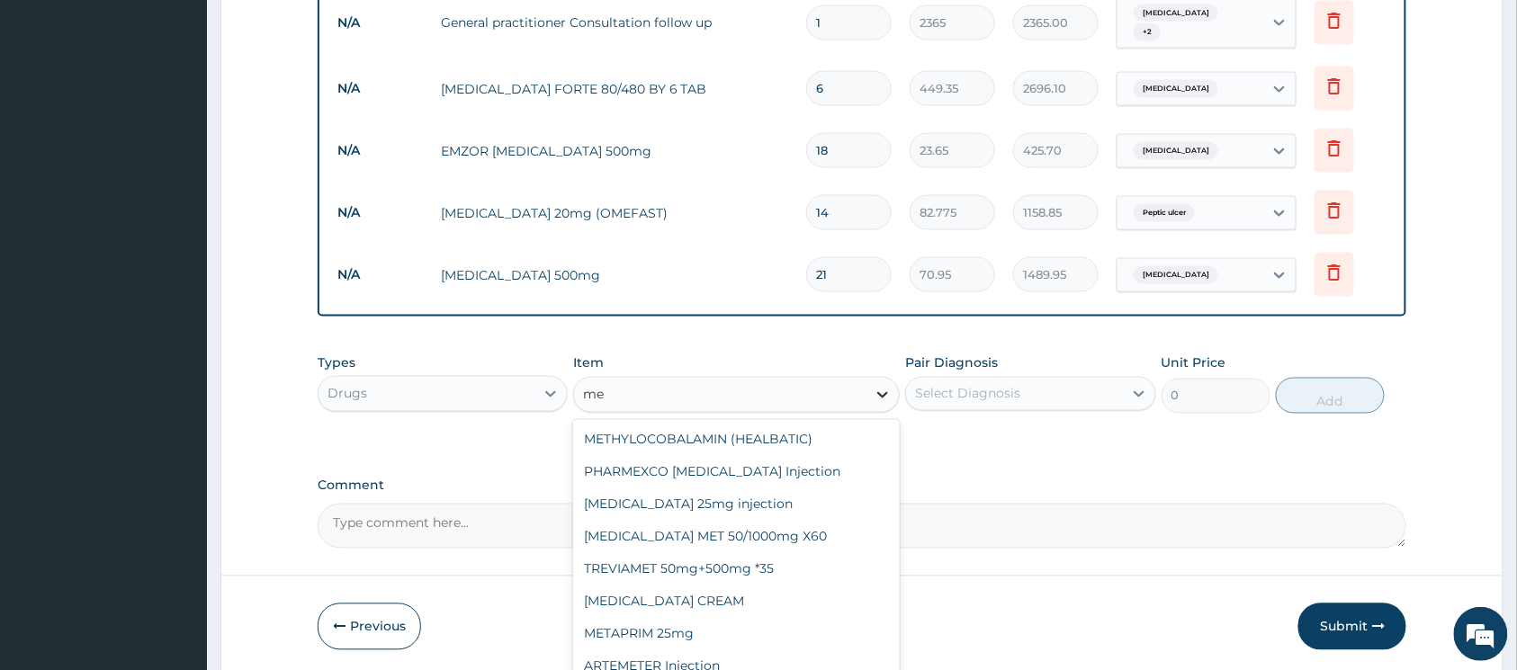
type input "m"
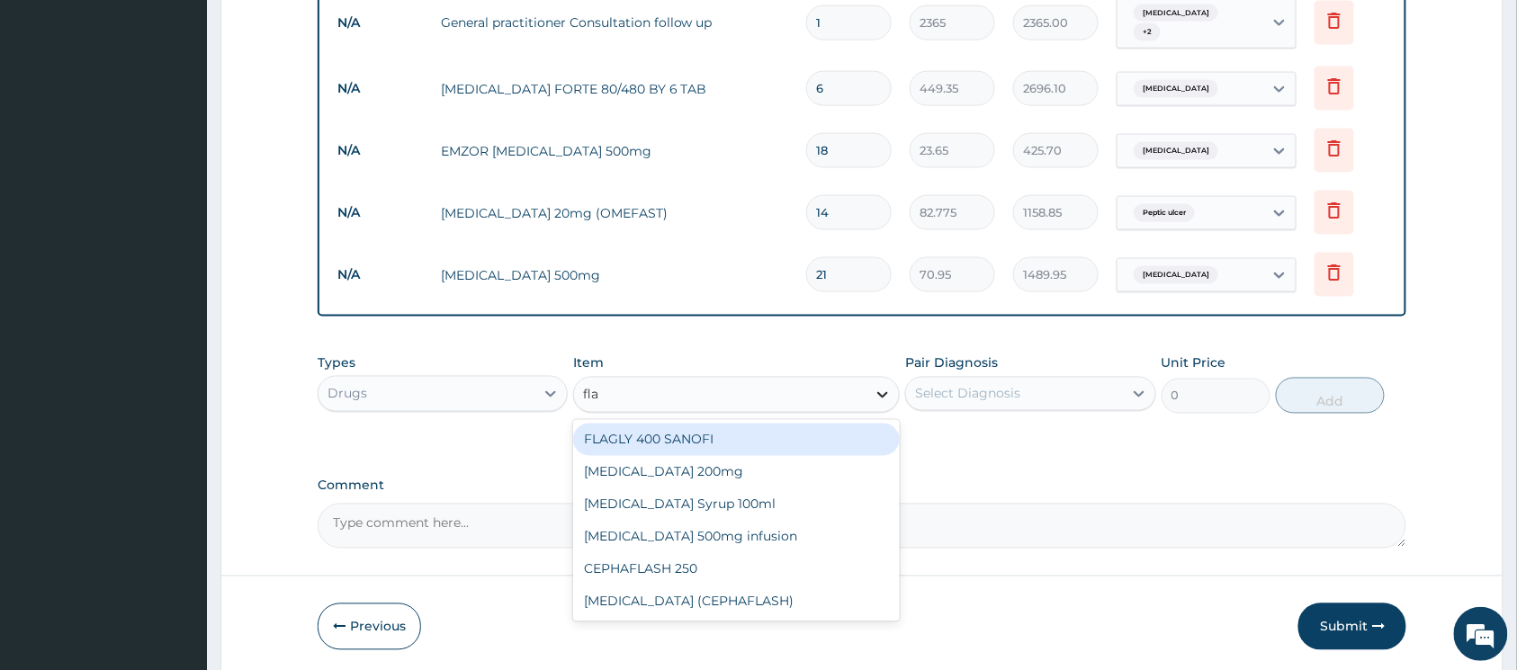
type input "flag"
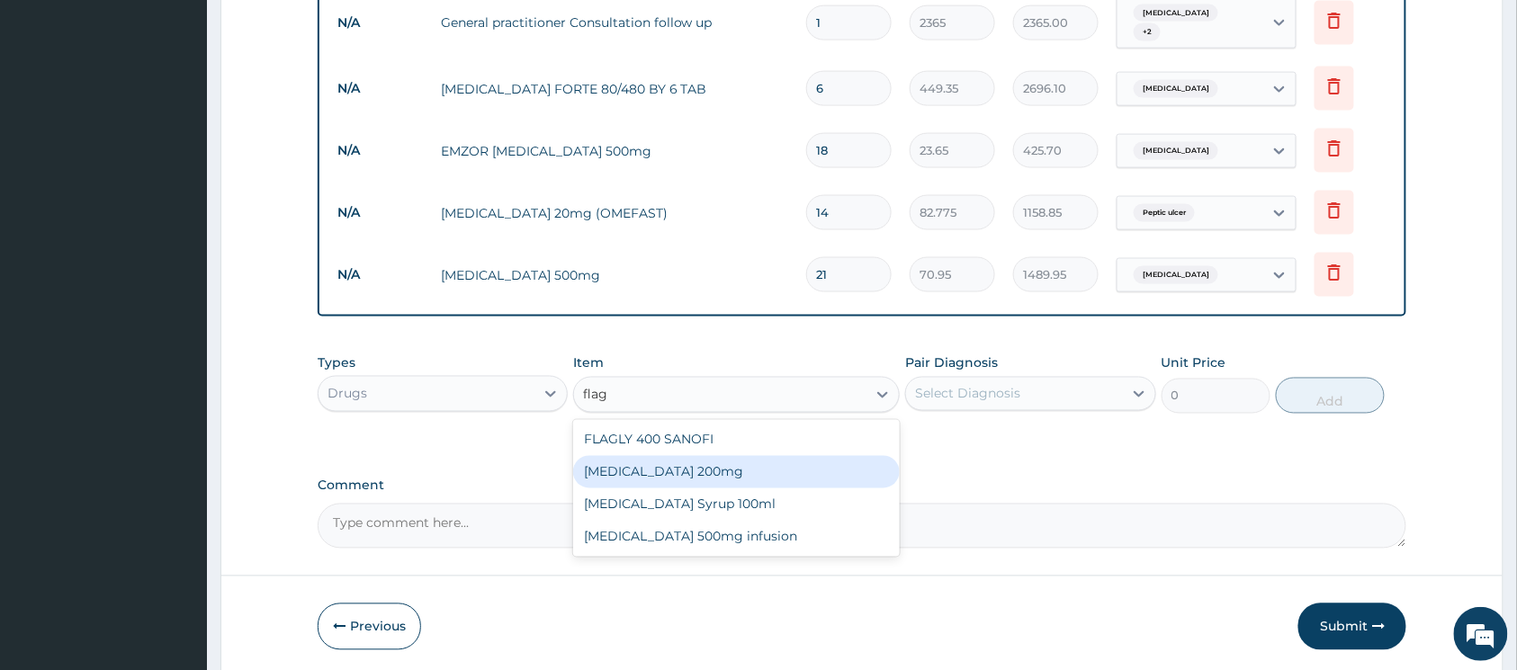
click at [733, 457] on div "Flagyl 200mg" at bounding box center [736, 472] width 327 height 32
type input "47.3"
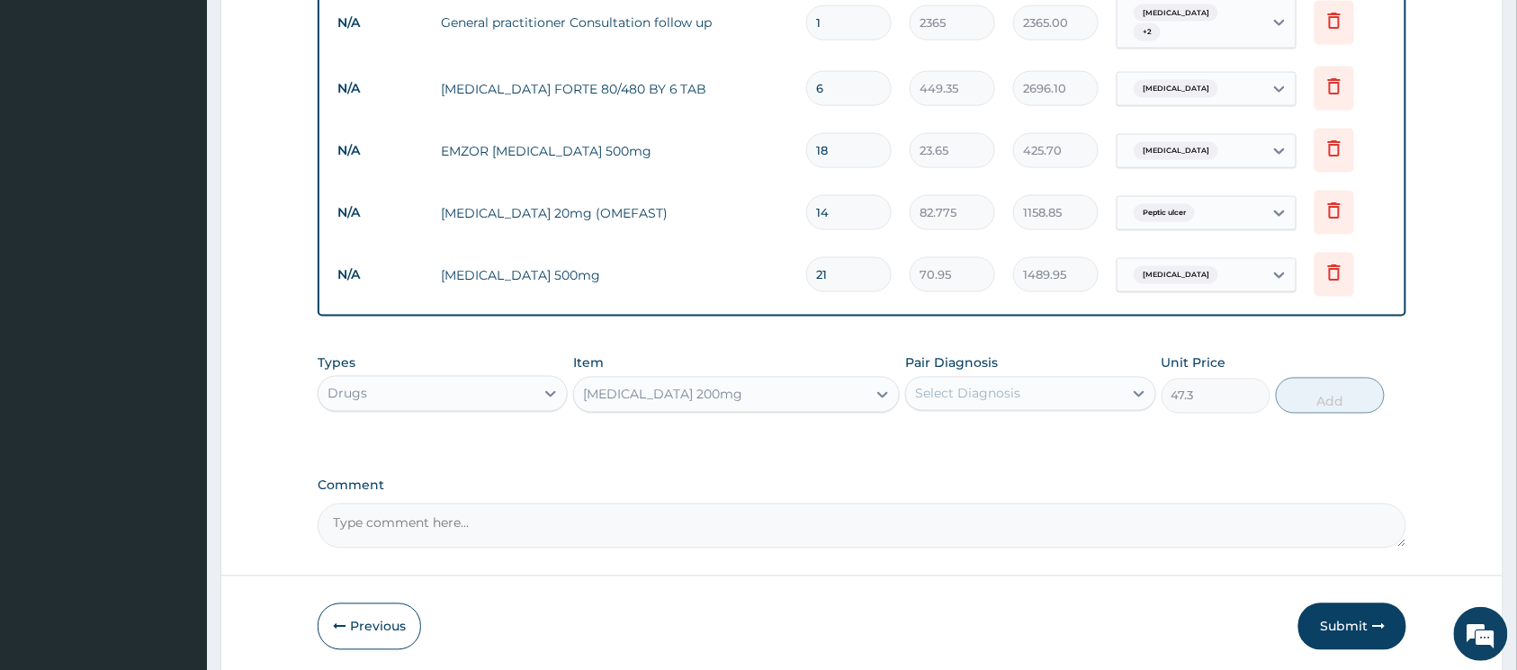
click at [1028, 383] on div "Select Diagnosis" at bounding box center [1014, 394] width 216 height 29
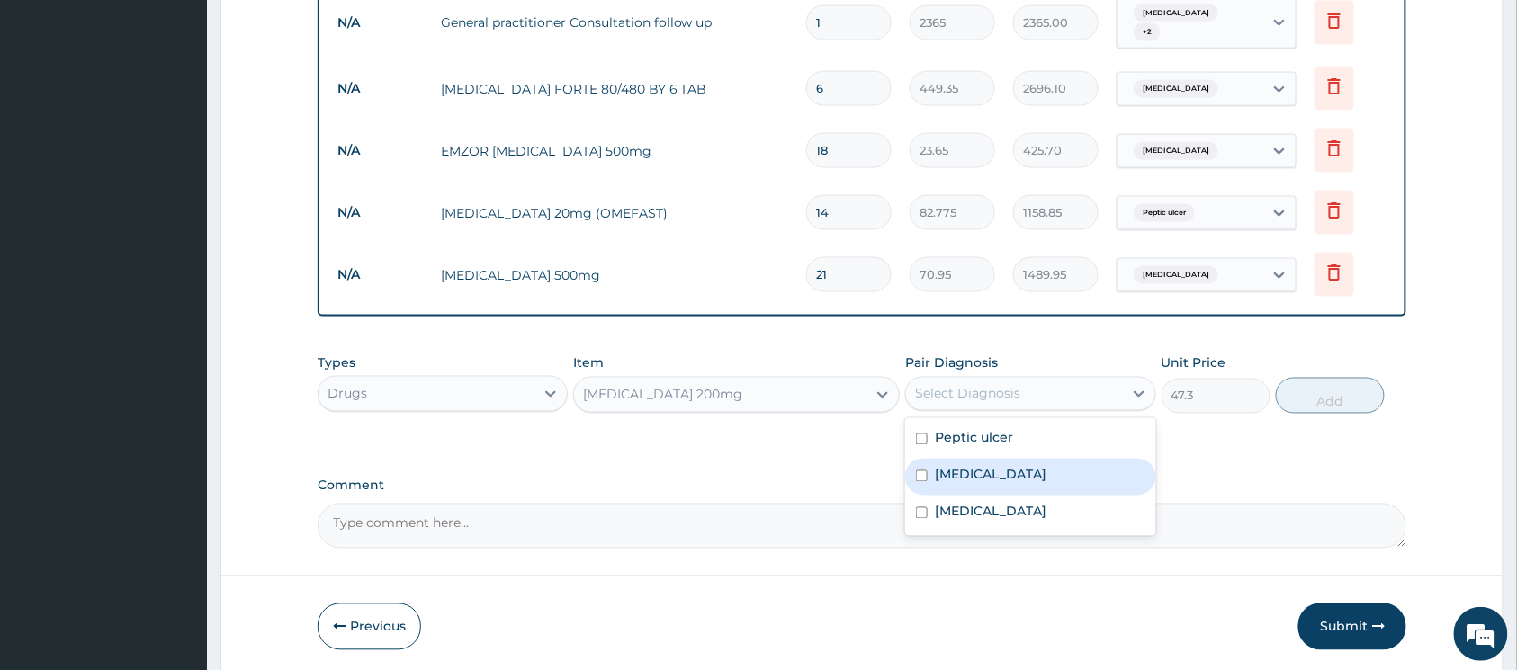
drag, startPoint x: 923, startPoint y: 472, endPoint x: 970, endPoint y: 455, distance: 49.5
click at [923, 471] on input "checkbox" at bounding box center [922, 477] width 12 height 12
checkbox input "true"
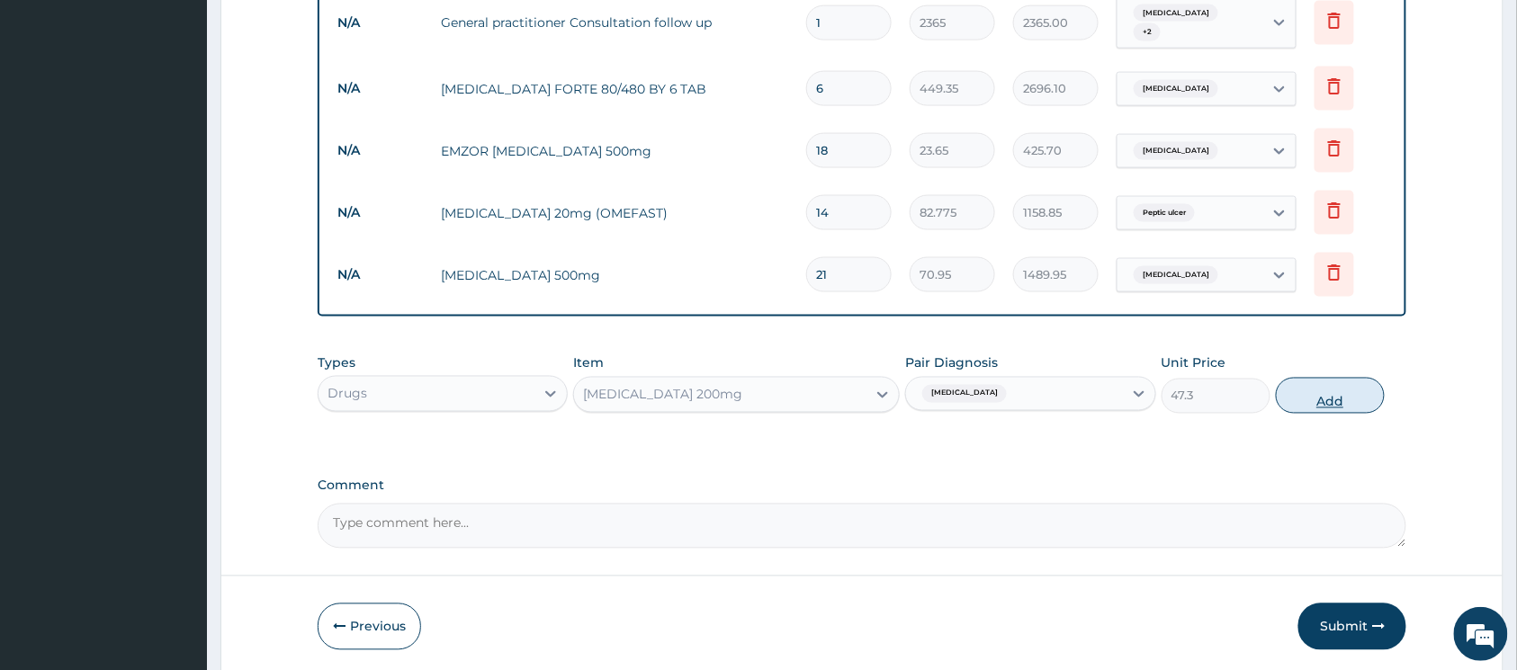
click at [1309, 400] on button "Add" at bounding box center [1330, 396] width 109 height 36
type input "0"
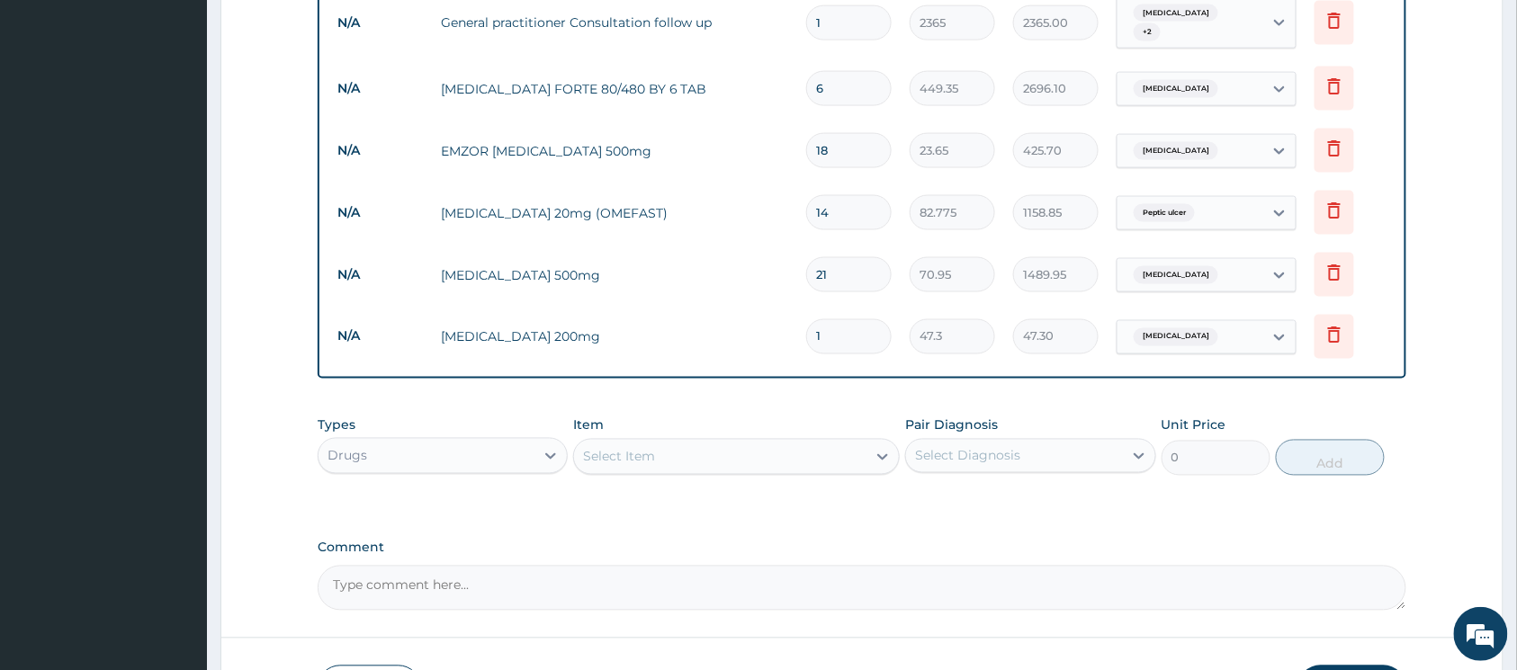
type input "0.00"
type input "3"
type input "141.90"
type input "32"
type input "1513.60"
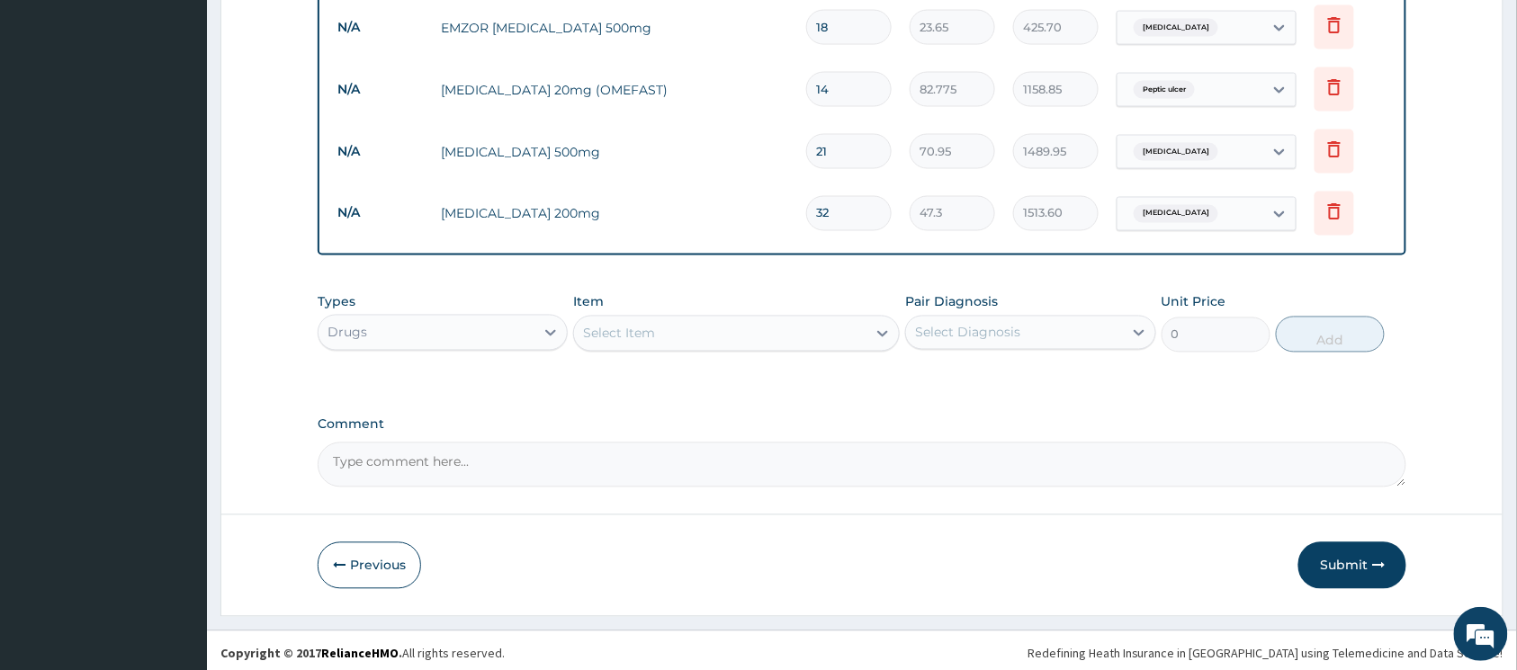
scroll to position [979, 0]
type input "32"
click at [1337, 549] on button "Submit" at bounding box center [1353, 564] width 108 height 47
